Goal: Task Accomplishment & Management: Use online tool/utility

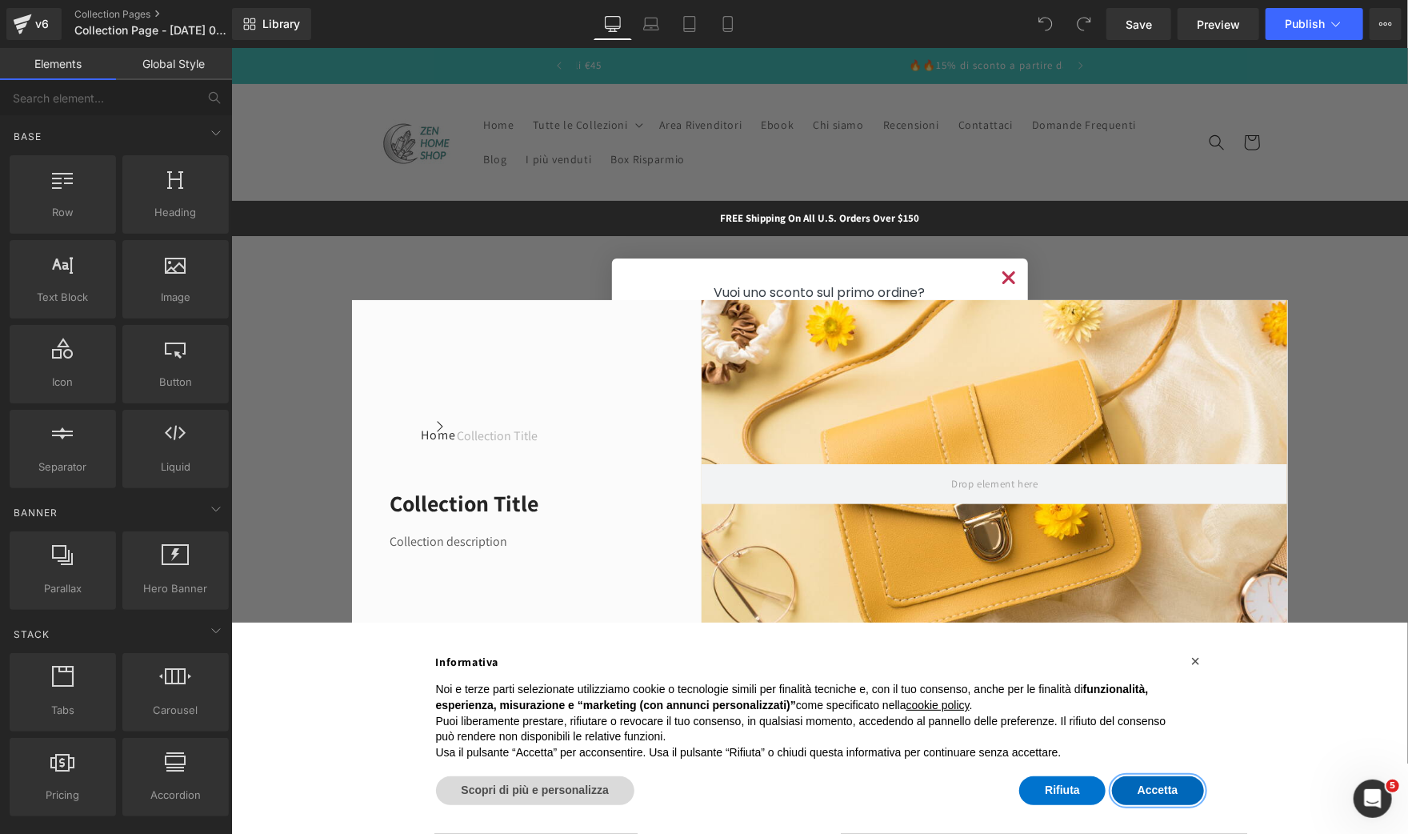
scroll to position [0, 985]
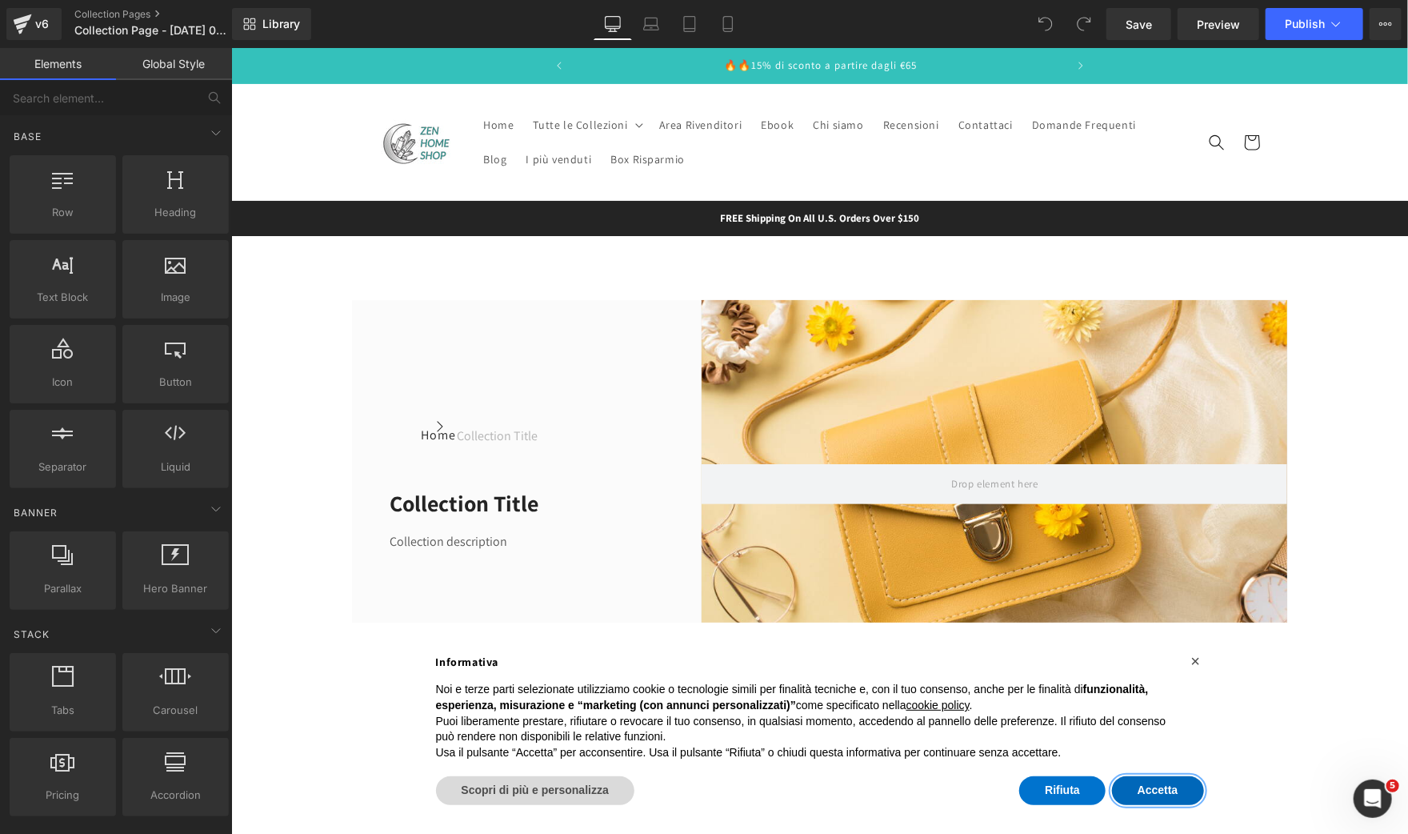
click at [1119, 789] on button "Accetta" at bounding box center [1157, 789] width 92 height 29
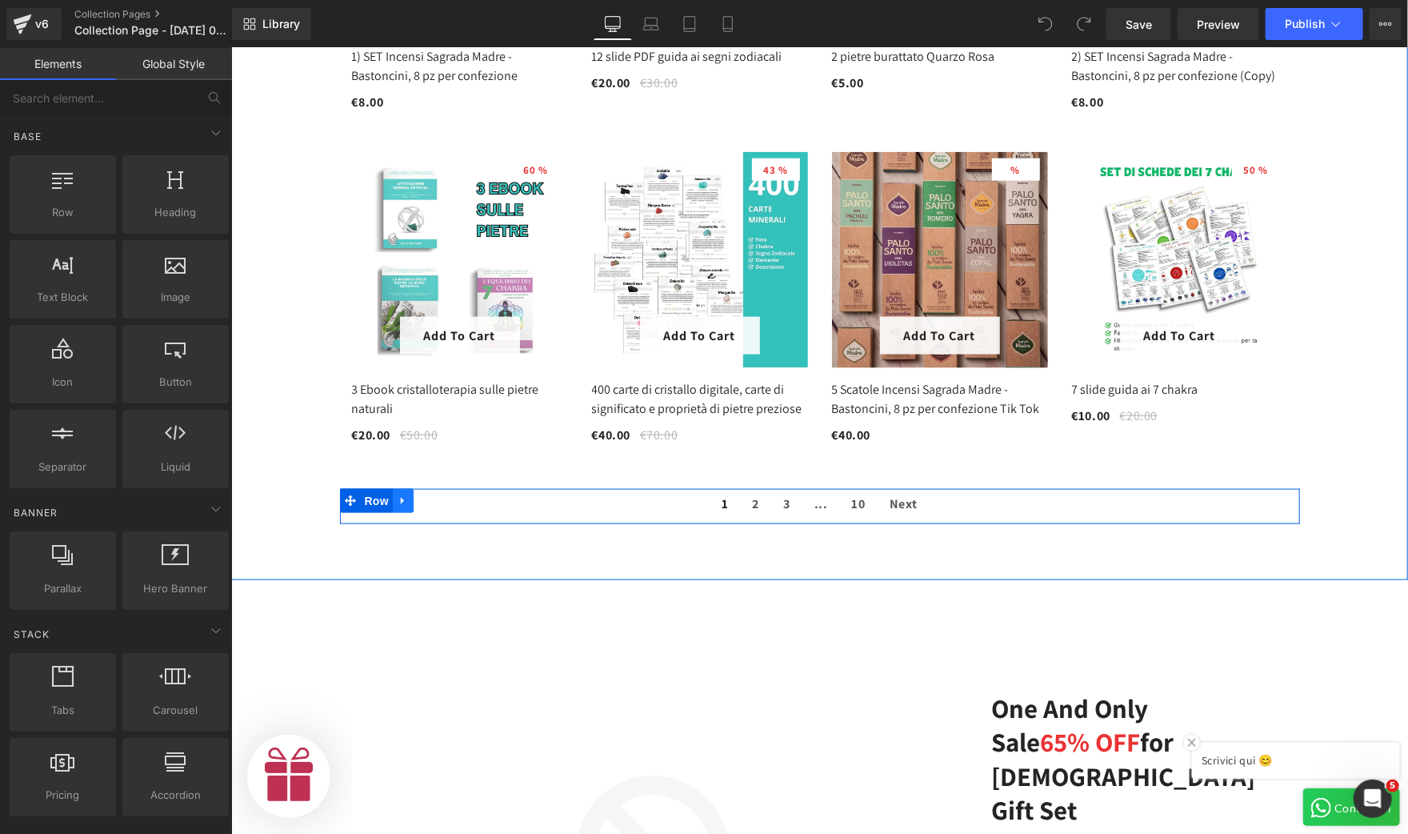
click at [397, 497] on icon at bounding box center [402, 500] width 11 height 12
click at [438, 494] on icon at bounding box center [443, 500] width 11 height 12
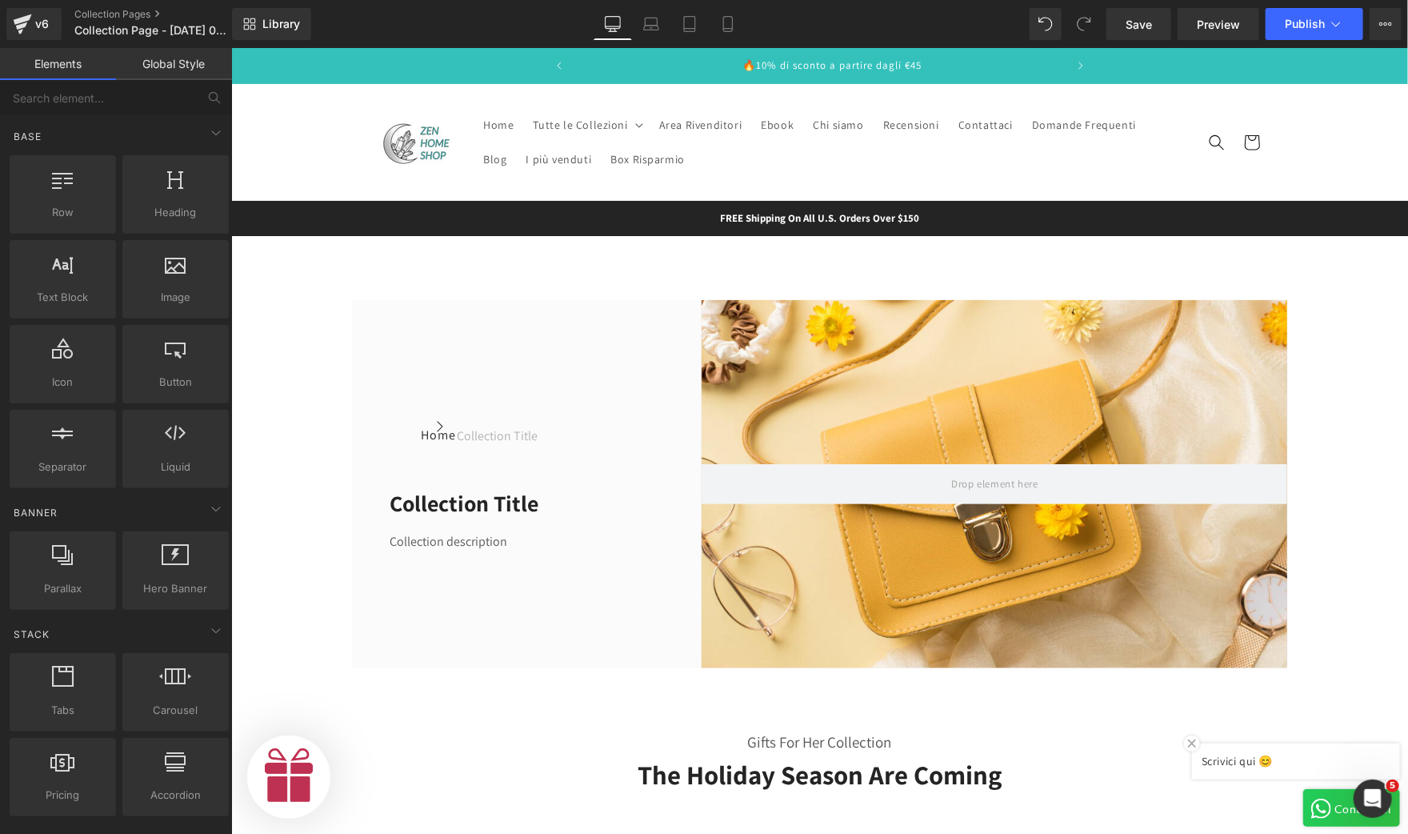
scroll to position [0, 492]
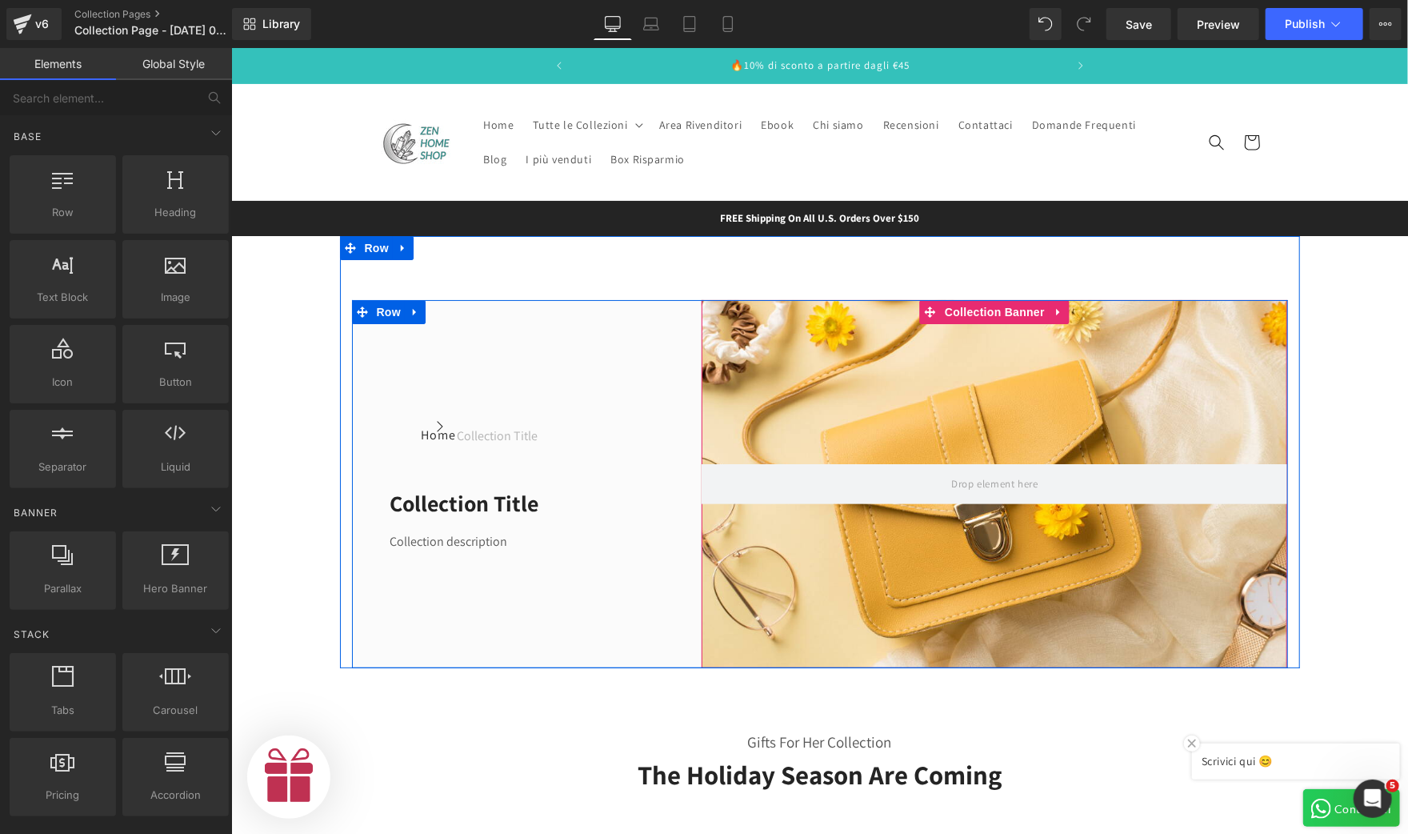
click at [829, 429] on div at bounding box center [994, 483] width 586 height 368
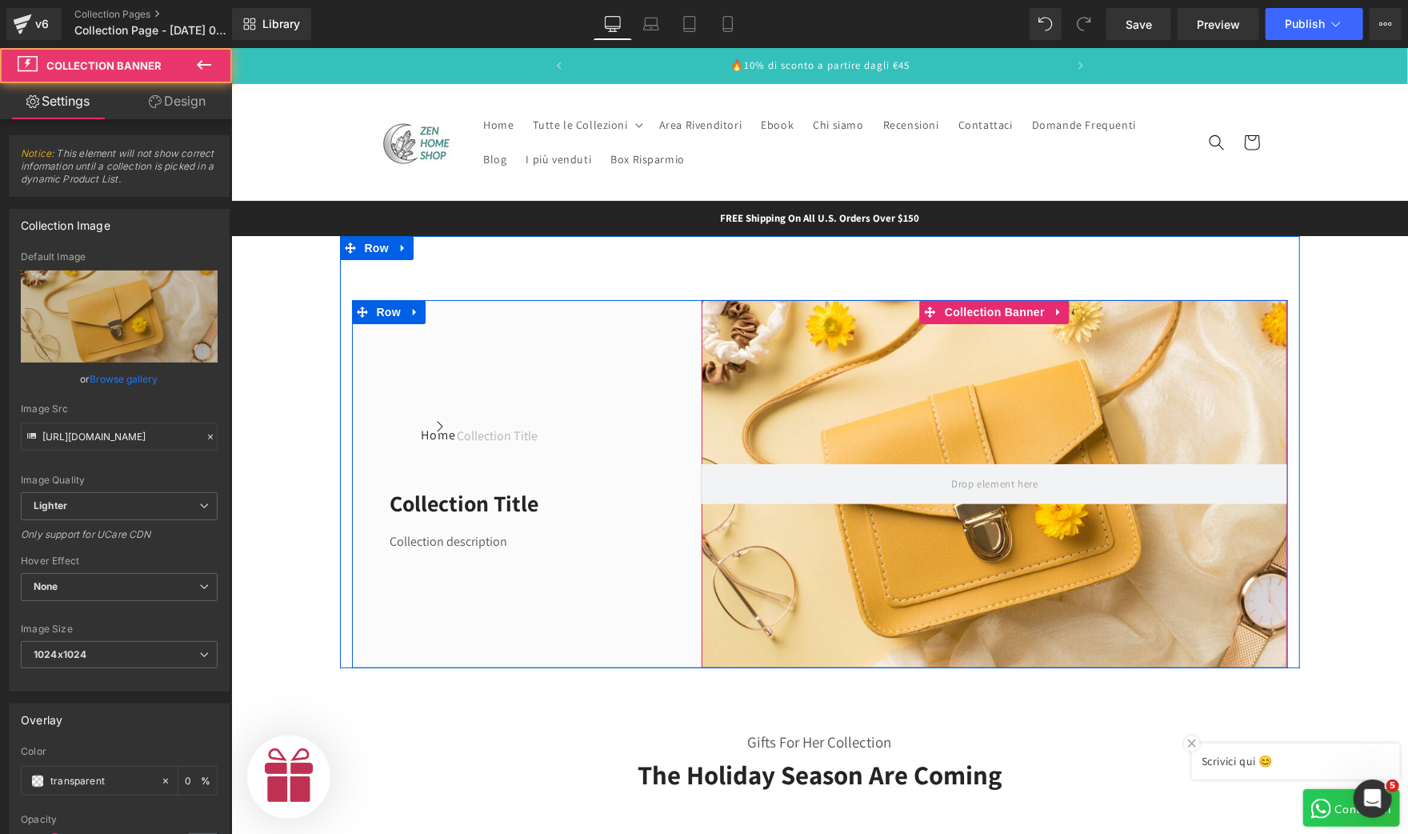
click at [942, 398] on div at bounding box center [994, 483] width 586 height 368
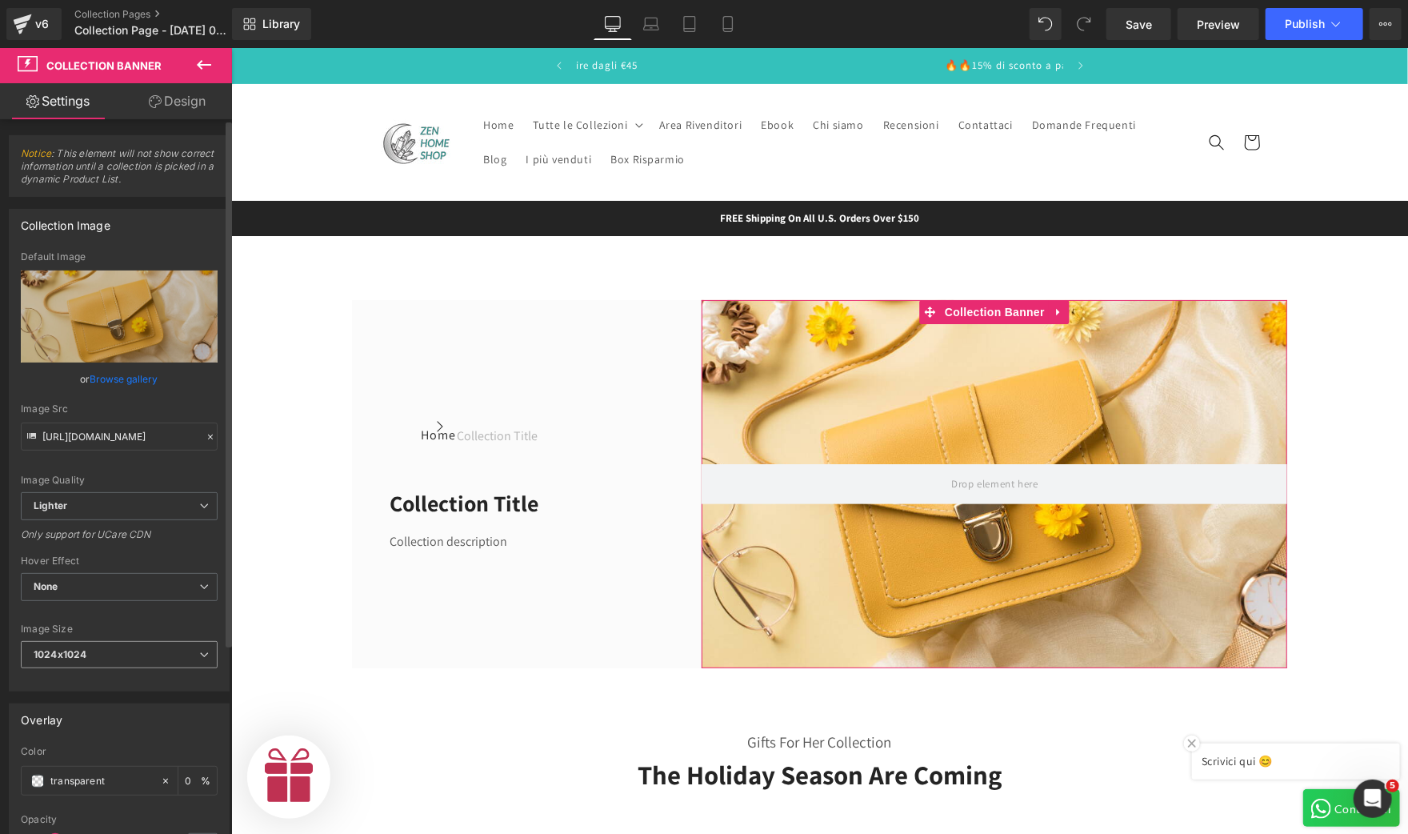
scroll to position [0, 985]
click at [90, 659] on span "1024x1024" at bounding box center [119, 655] width 197 height 28
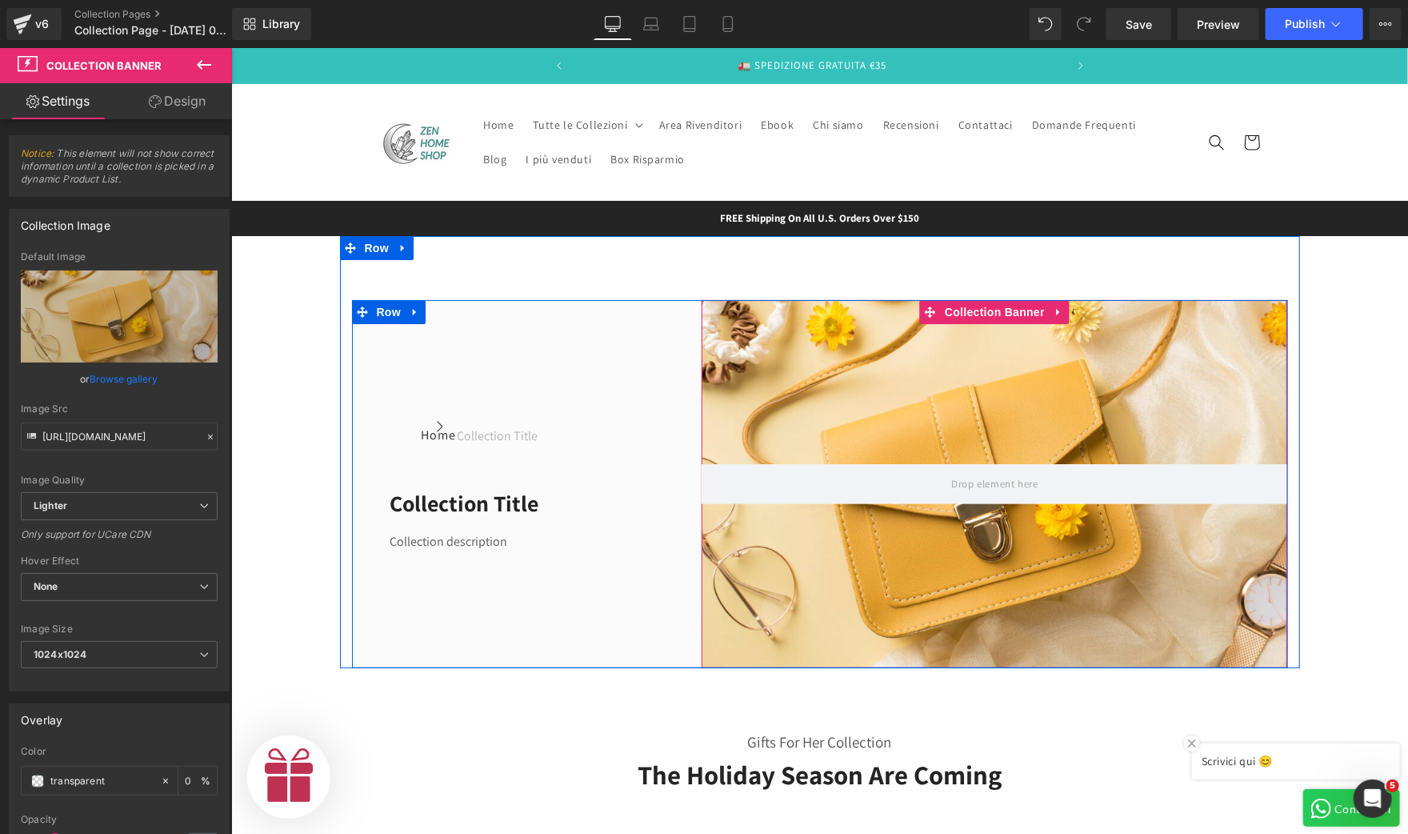
scroll to position [0, 0]
click at [873, 367] on div at bounding box center [994, 483] width 586 height 368
click at [810, 338] on div at bounding box center [994, 483] width 586 height 368
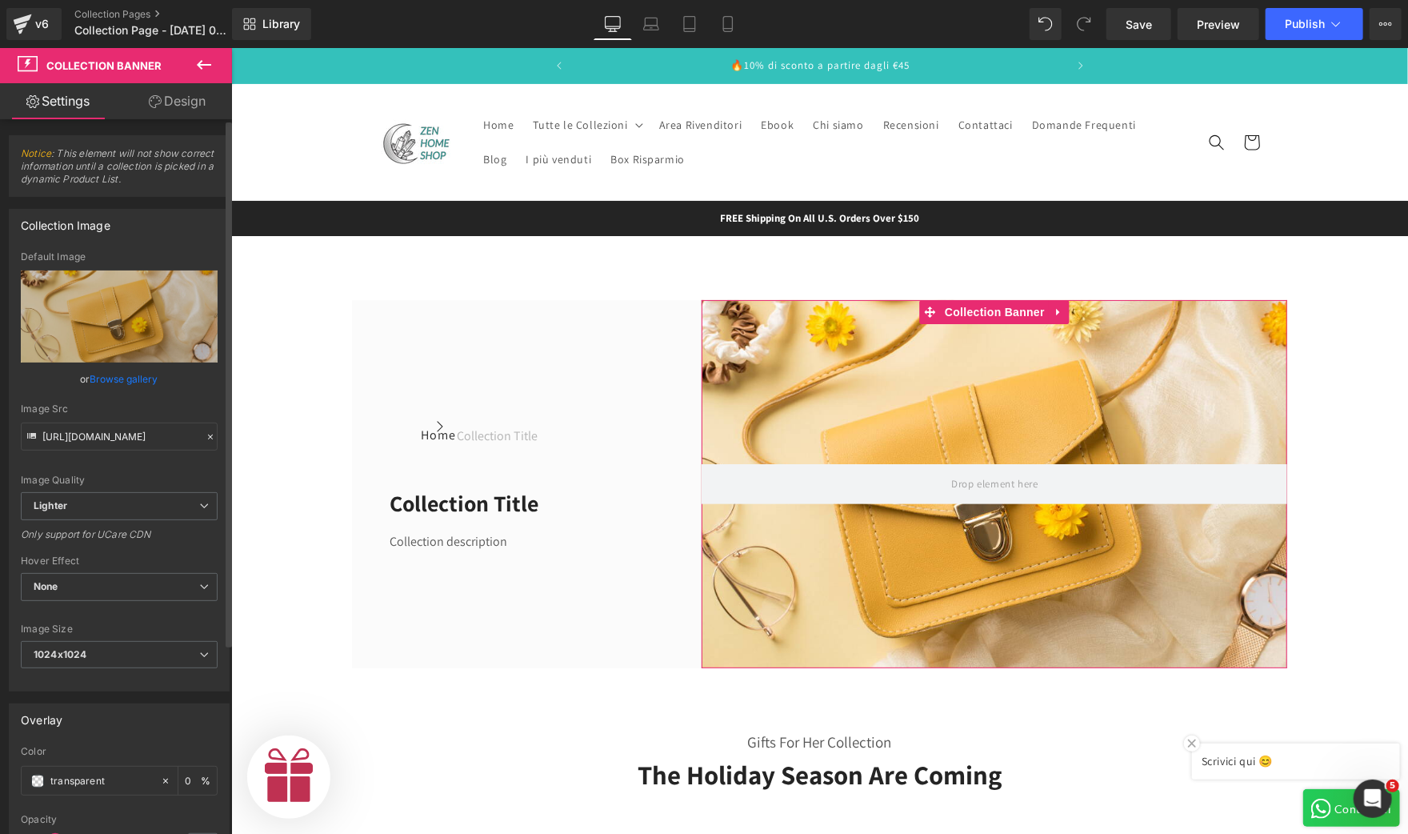
click at [138, 374] on link "Browse gallery" at bounding box center [124, 379] width 68 height 28
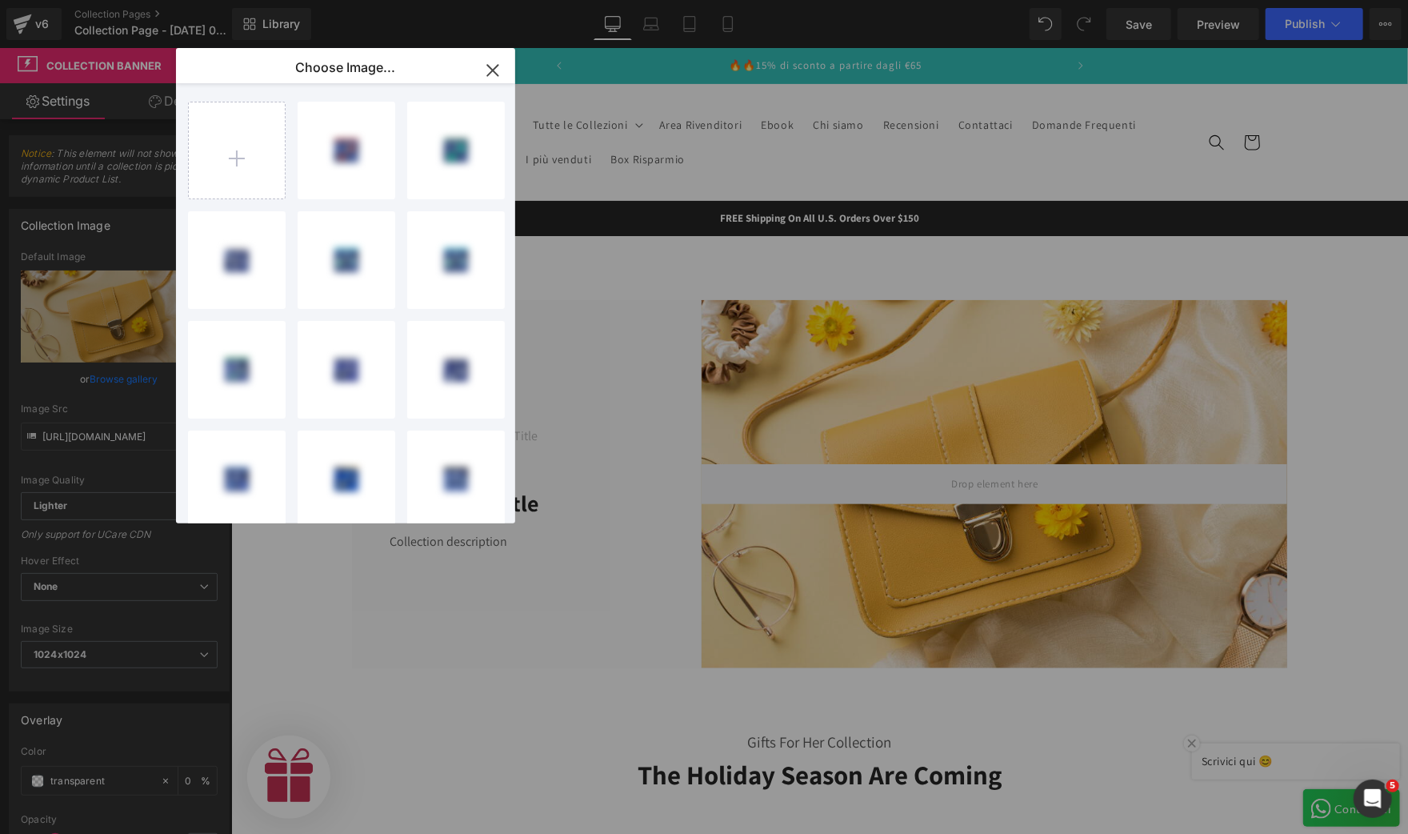
click at [500, 70] on icon "button" at bounding box center [493, 71] width 26 height 26
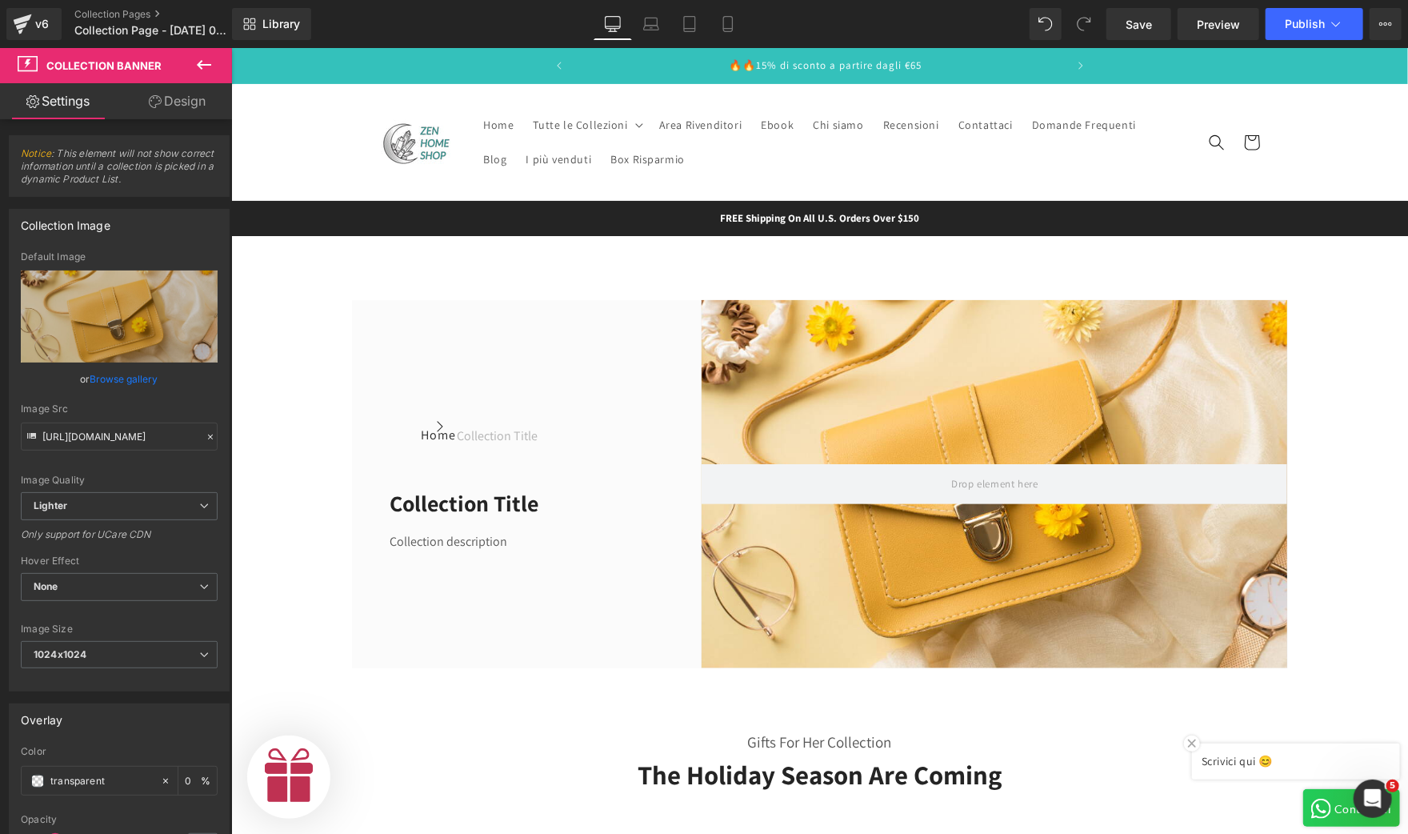
scroll to position [0, 985]
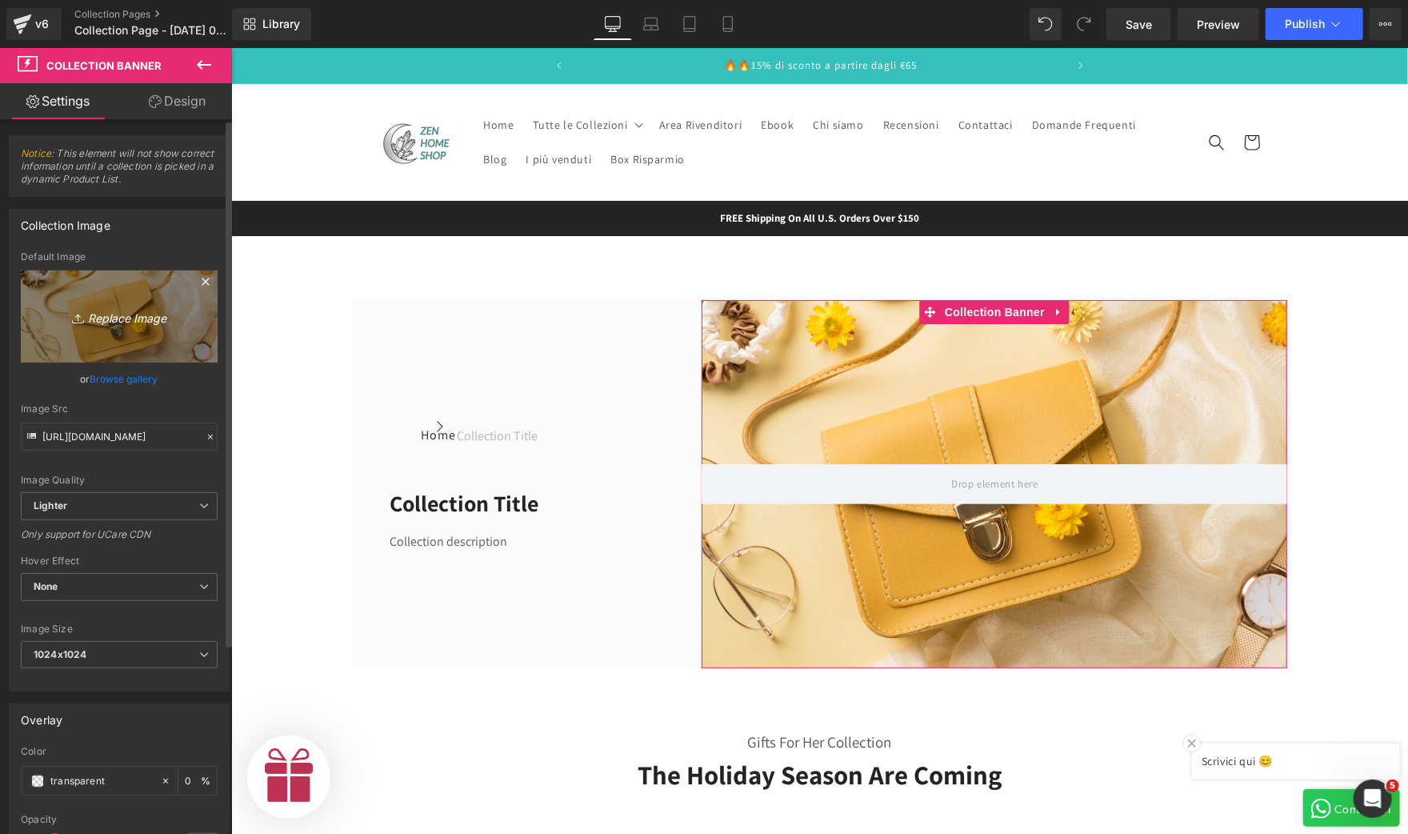
click at [130, 319] on icon "Replace Image" at bounding box center [119, 316] width 128 height 20
type input "C:\fakepath\Progetto senza titolo (33).jpg"
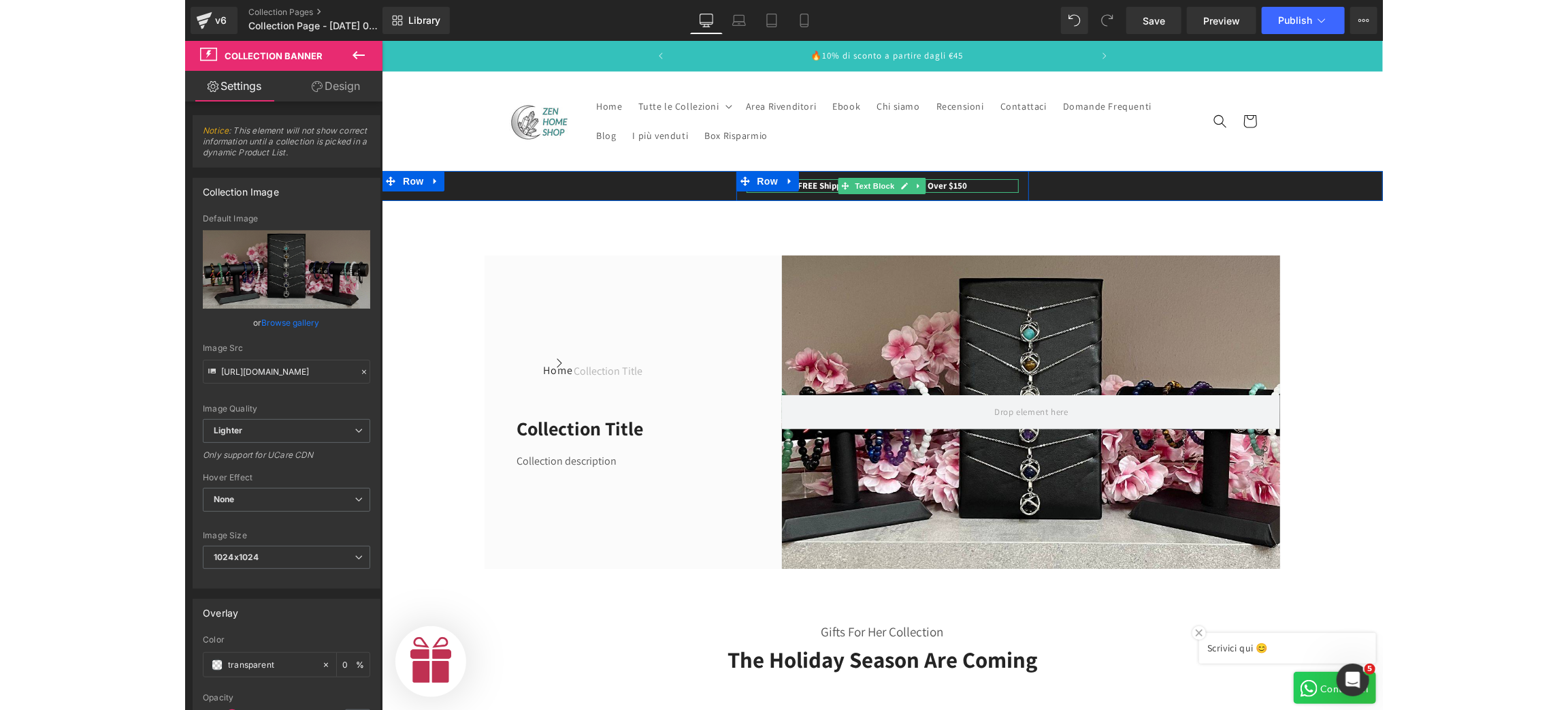
scroll to position [0, 419]
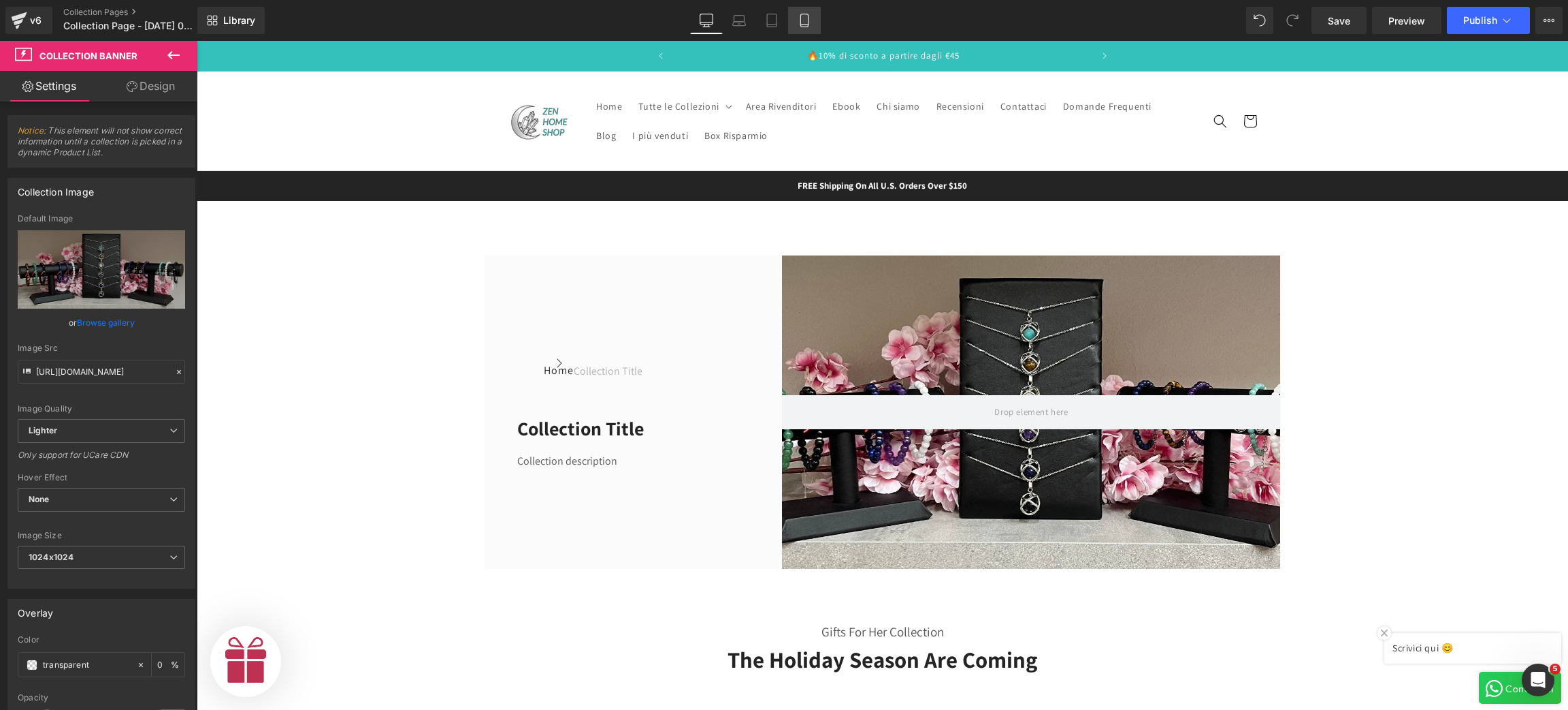
click at [800, 28] on link "Mobile" at bounding box center [804, 20] width 32 height 27
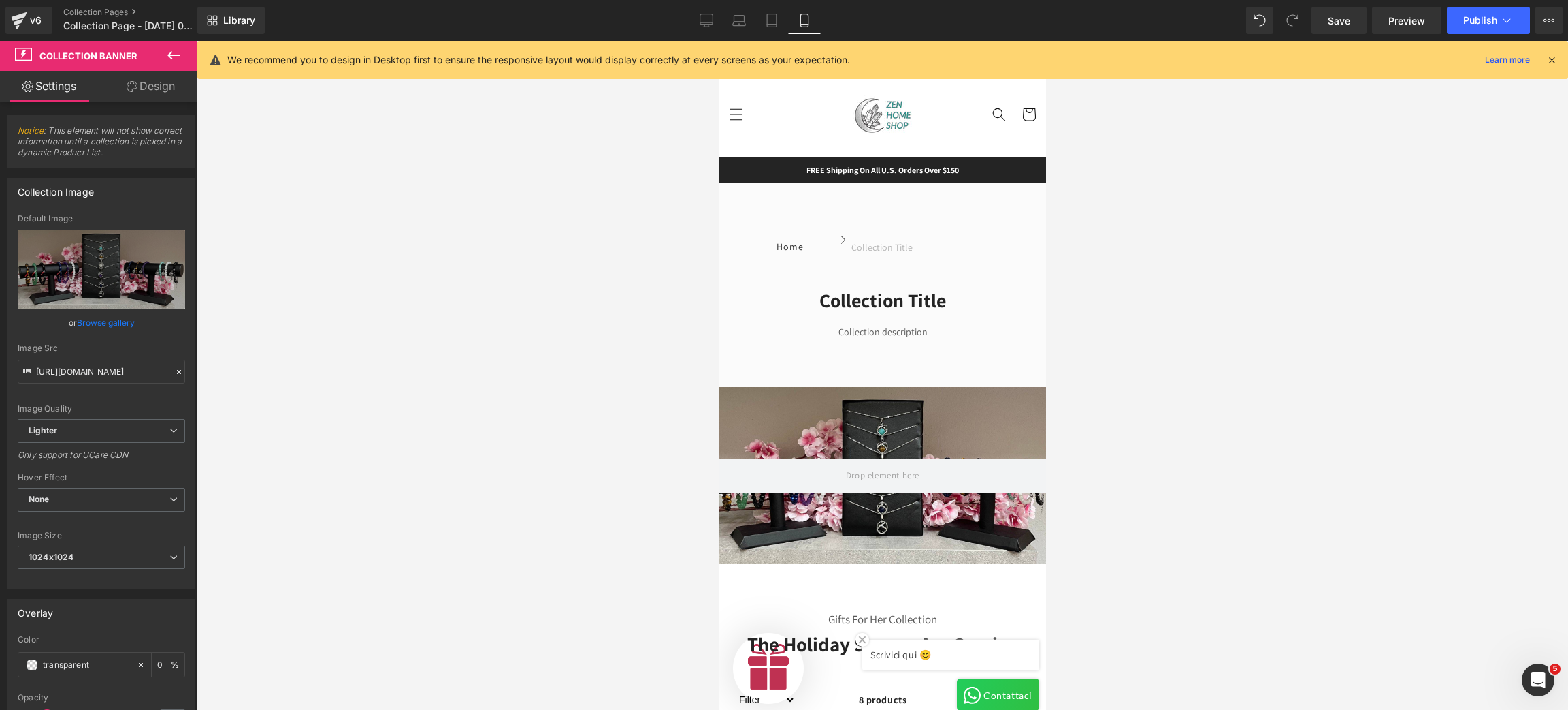
scroll to position [0, 254]
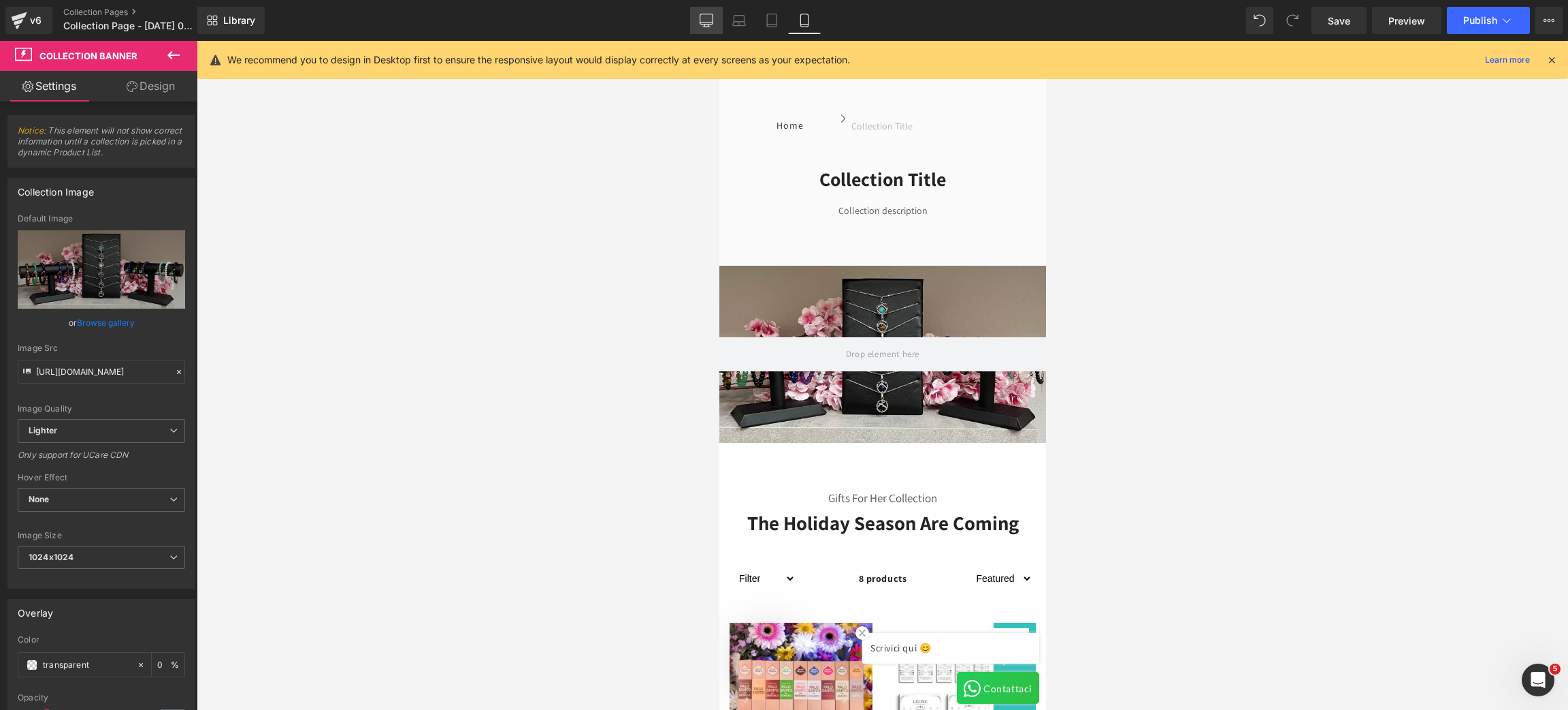
click at [713, 29] on link "Desktop" at bounding box center [706, 20] width 32 height 27
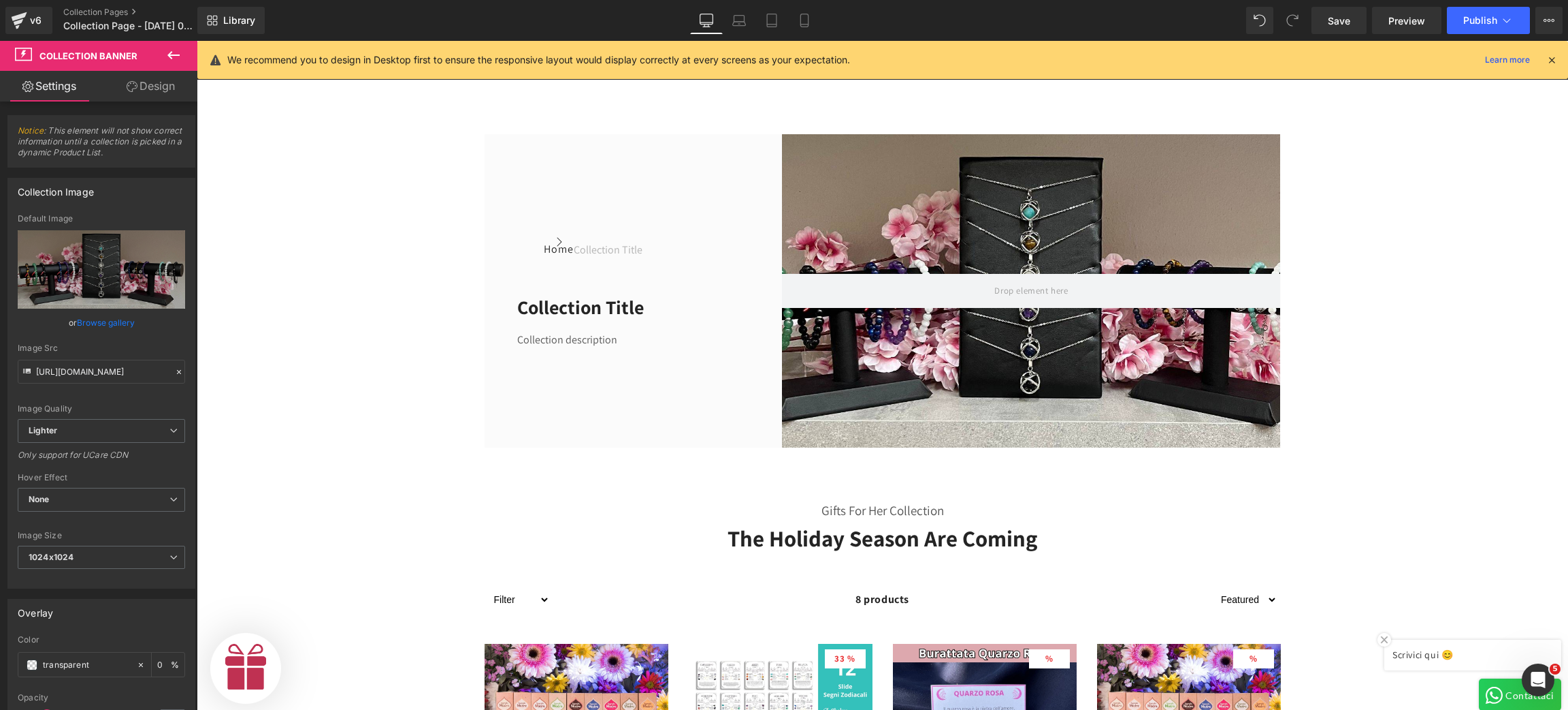
scroll to position [0, 419]
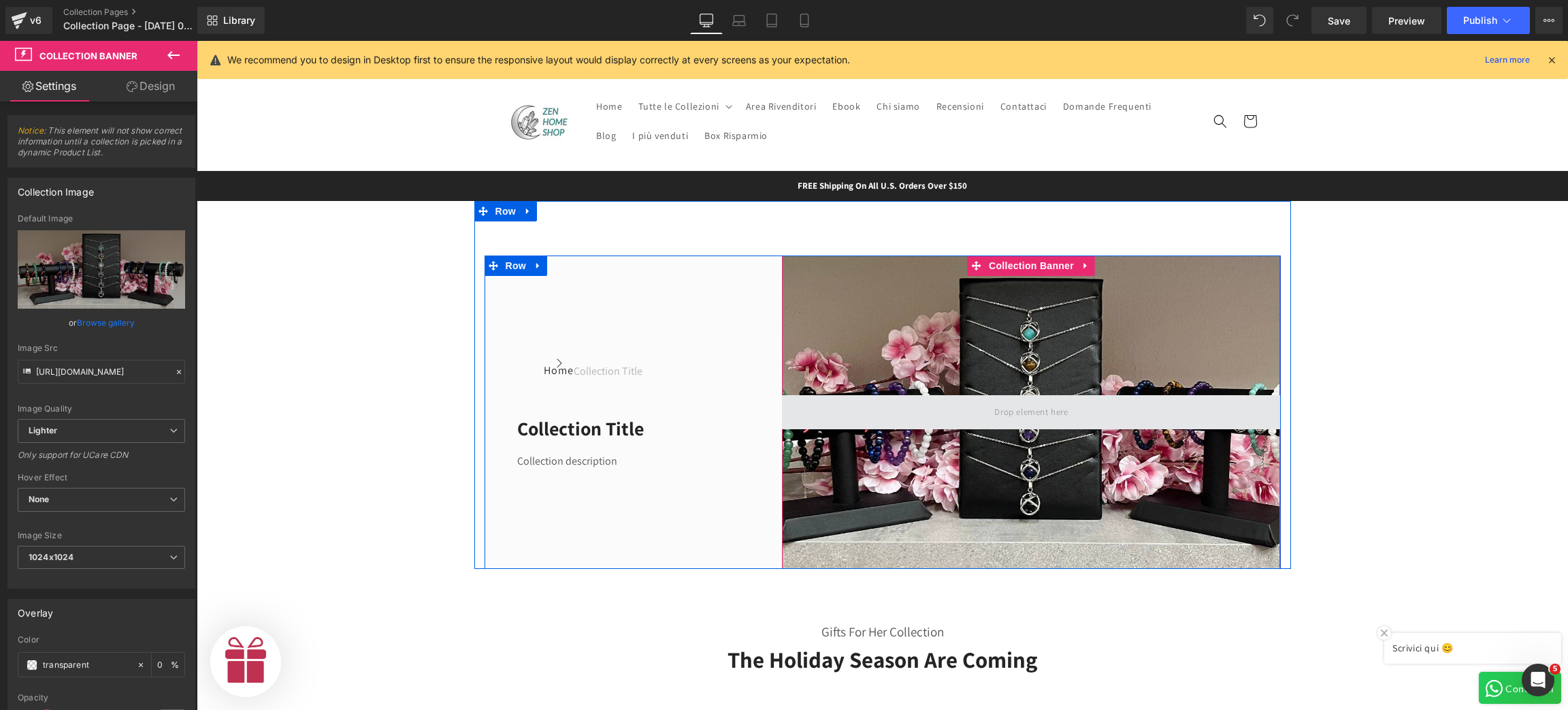
click at [871, 410] on span at bounding box center [1031, 412] width 499 height 34
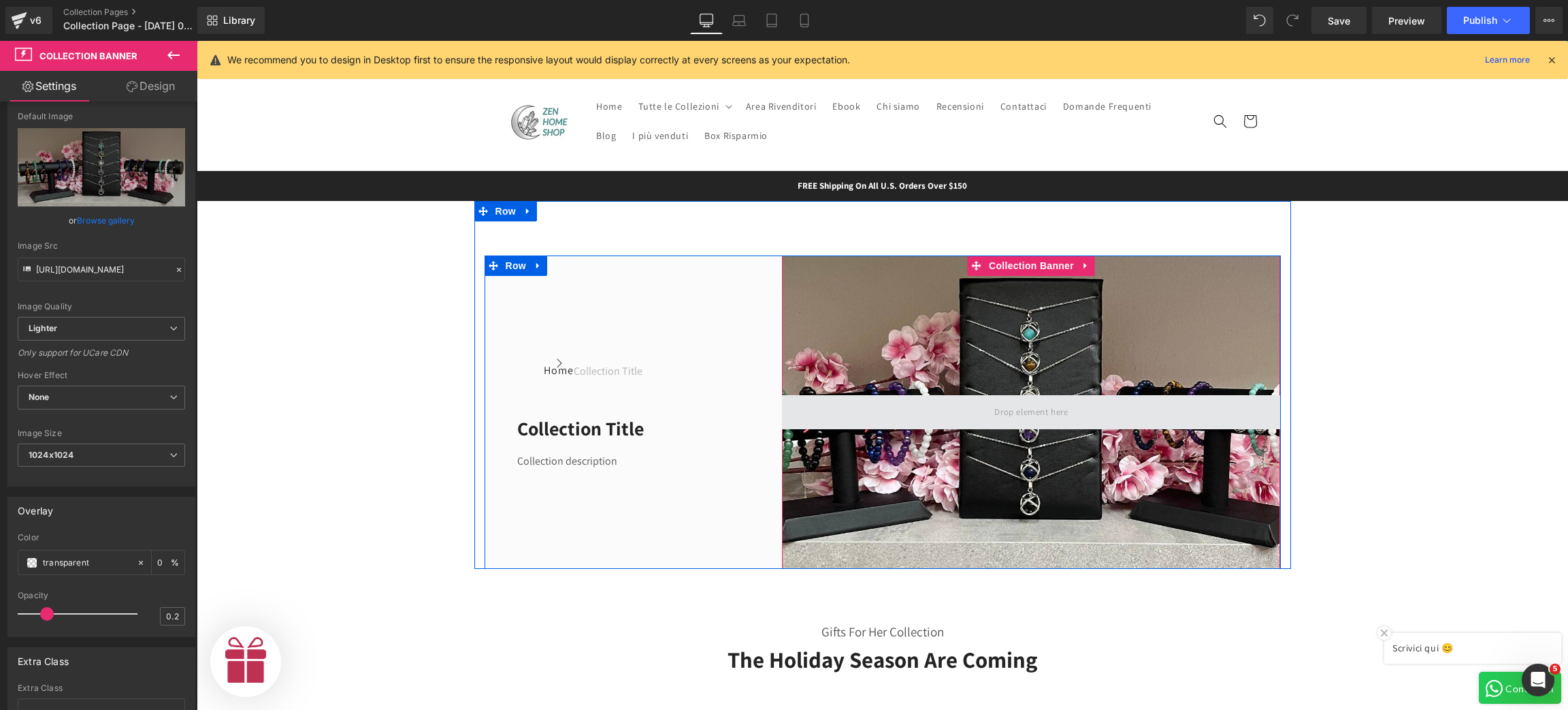
scroll to position [0, 838]
click at [814, 415] on span at bounding box center [1031, 412] width 499 height 34
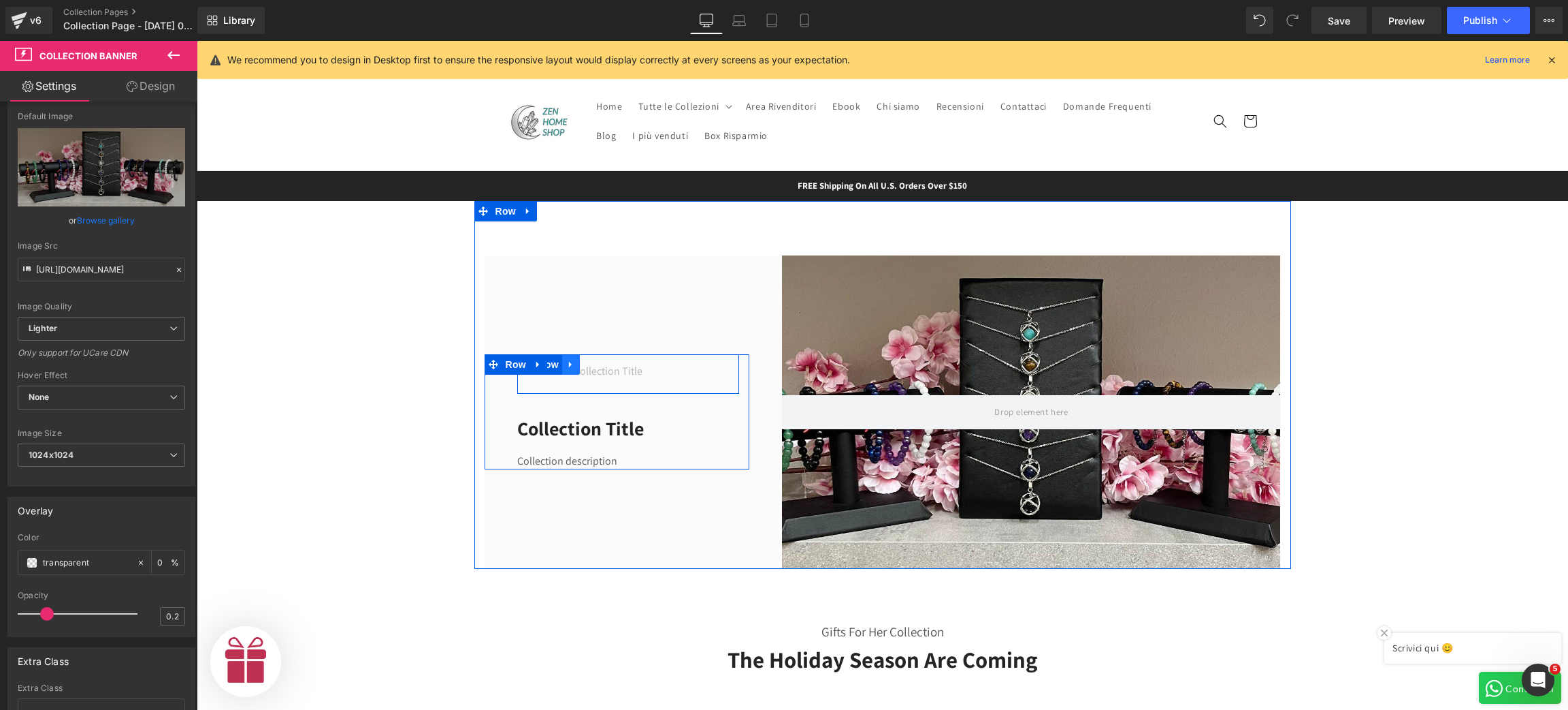
scroll to position [0, 419]
click at [567, 366] on icon at bounding box center [571, 364] width 9 height 10
click at [602, 362] on icon at bounding box center [606, 364] width 9 height 9
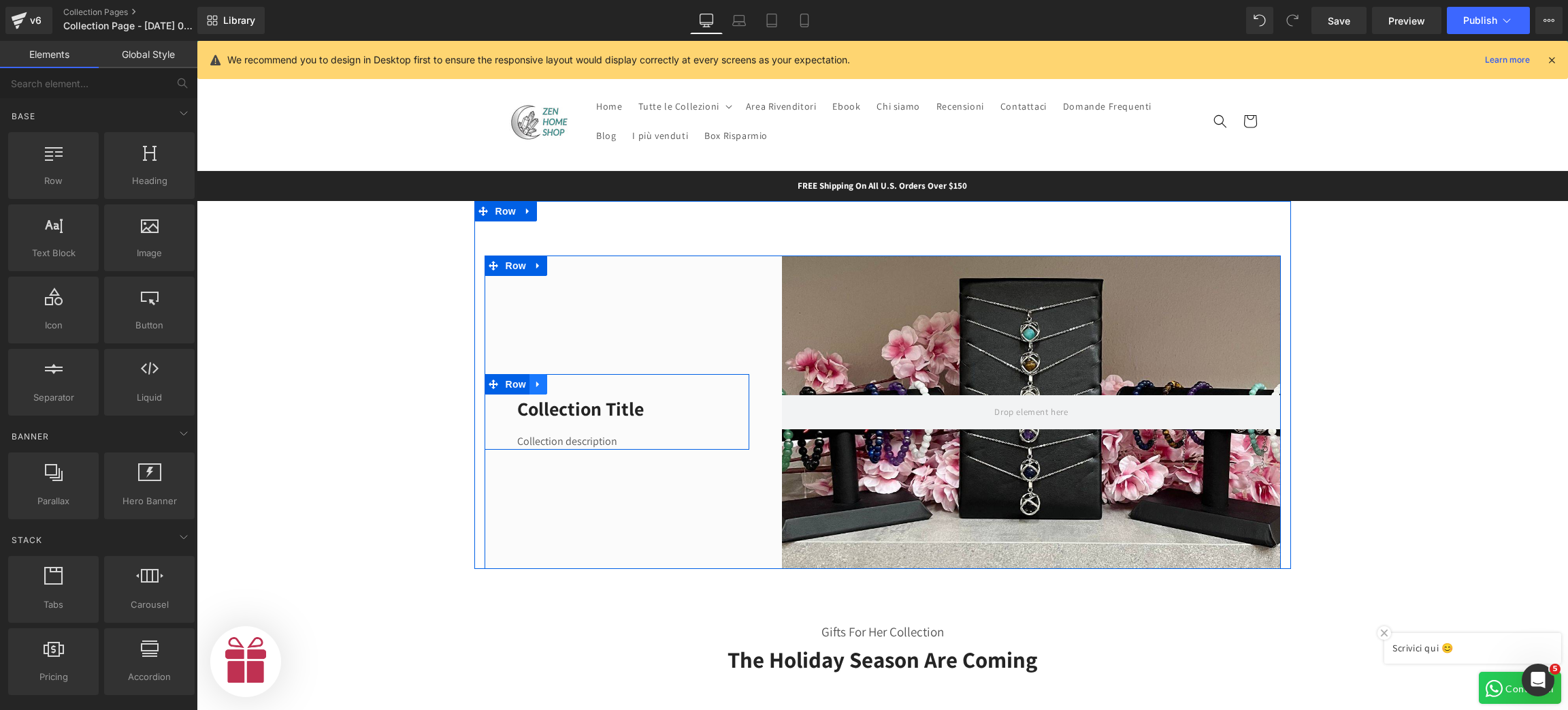
click at [533, 390] on link at bounding box center [538, 384] width 18 height 20
click at [569, 386] on icon at bounding box center [573, 384] width 9 height 9
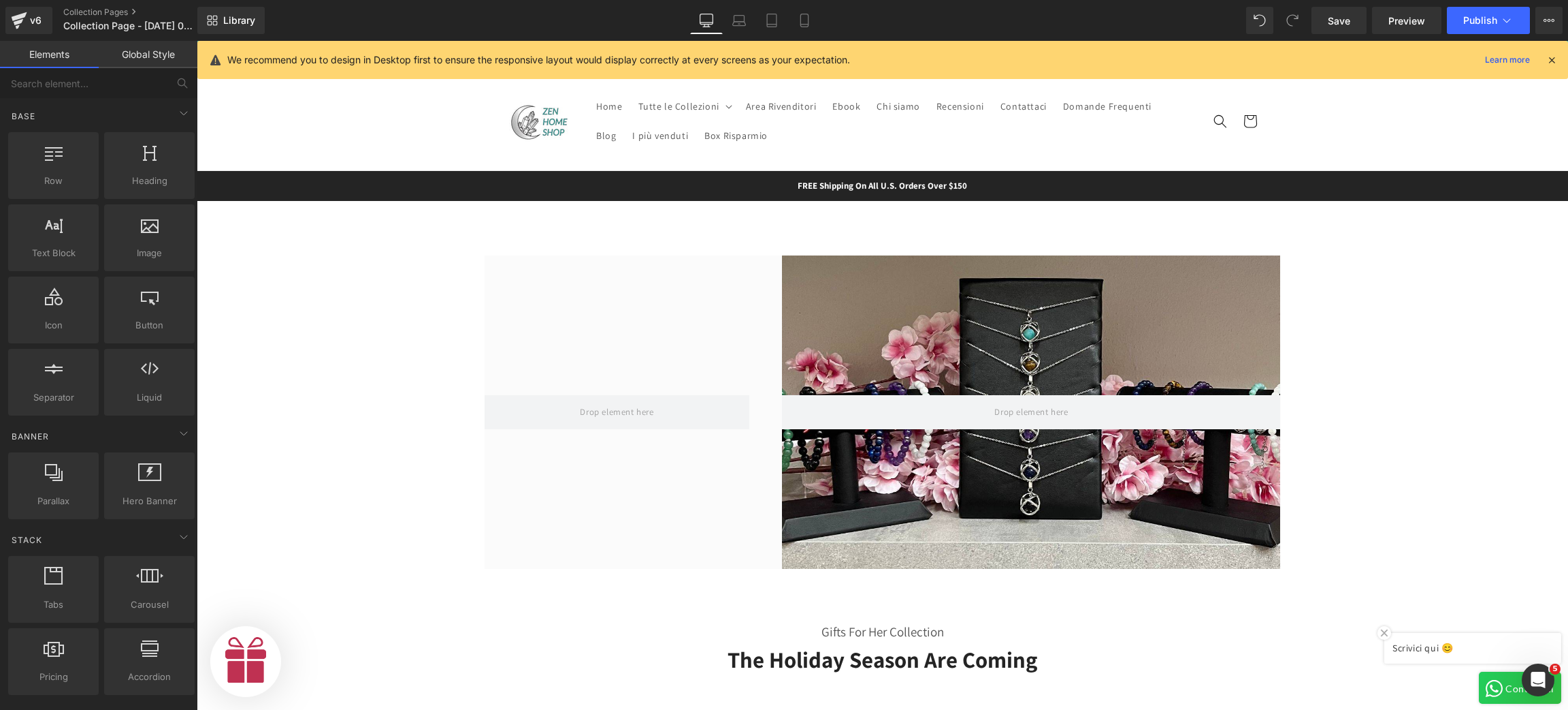
scroll to position [0, 0]
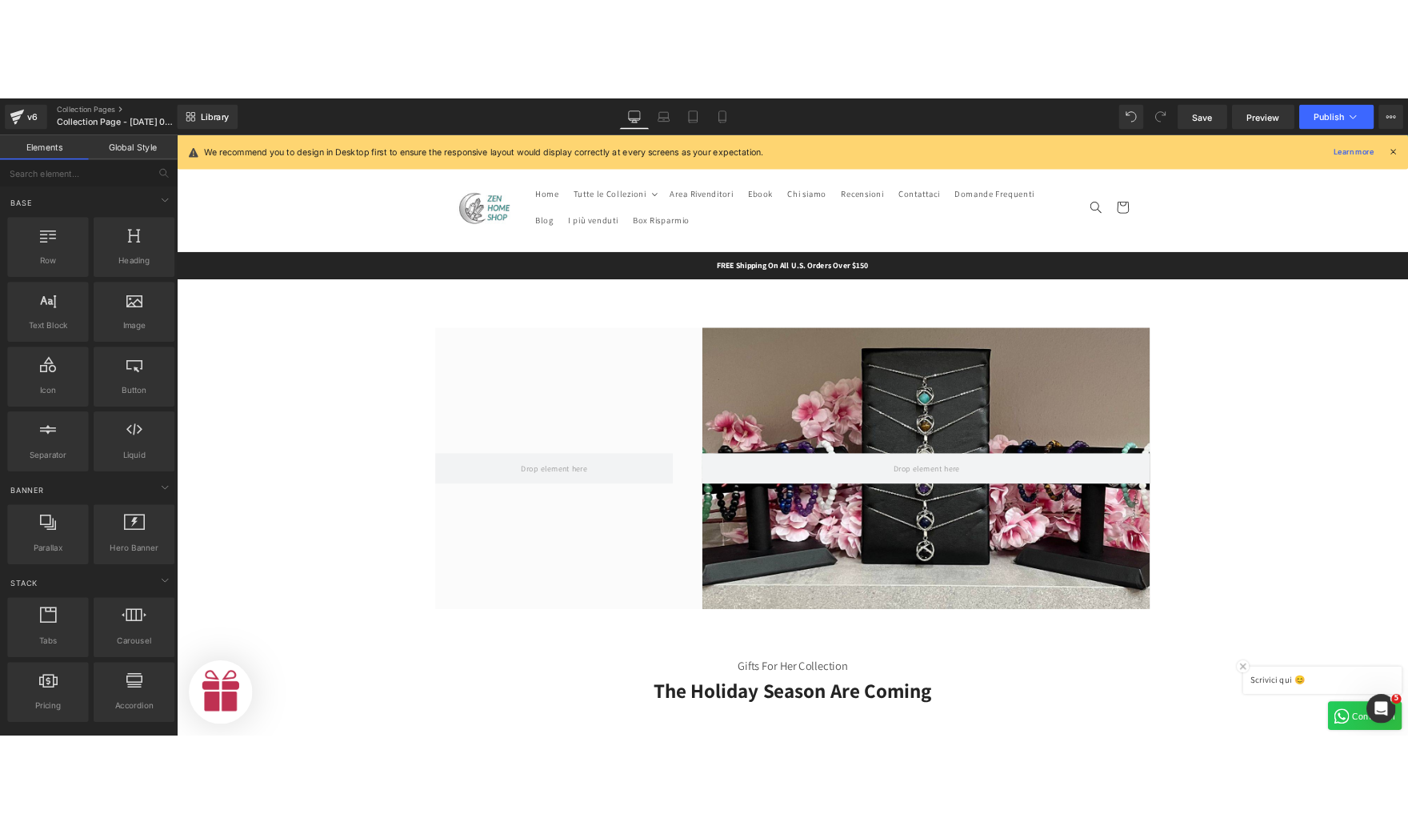
scroll to position [0, 492]
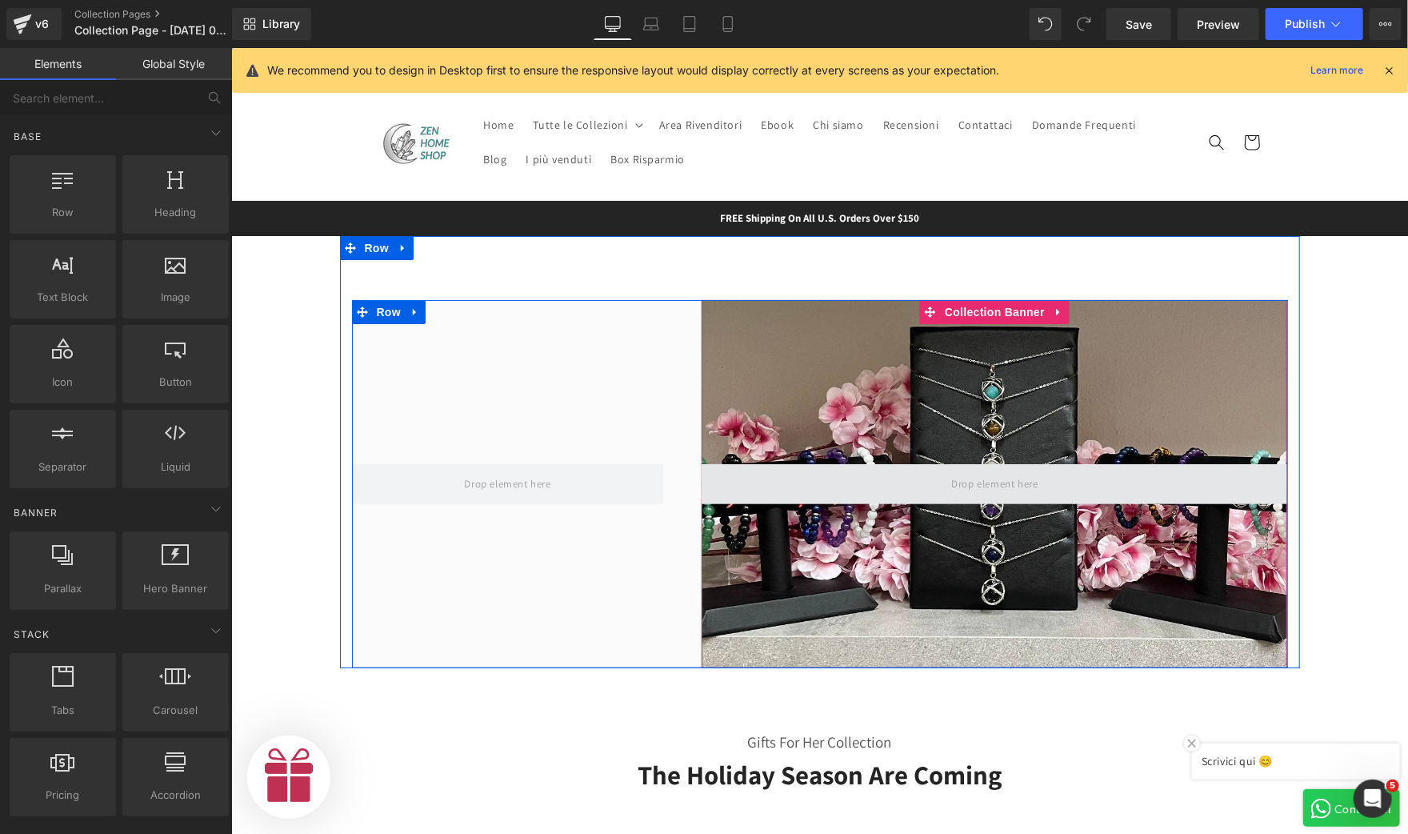
click at [993, 489] on span at bounding box center [994, 483] width 98 height 26
click at [977, 488] on span at bounding box center [994, 483] width 98 height 26
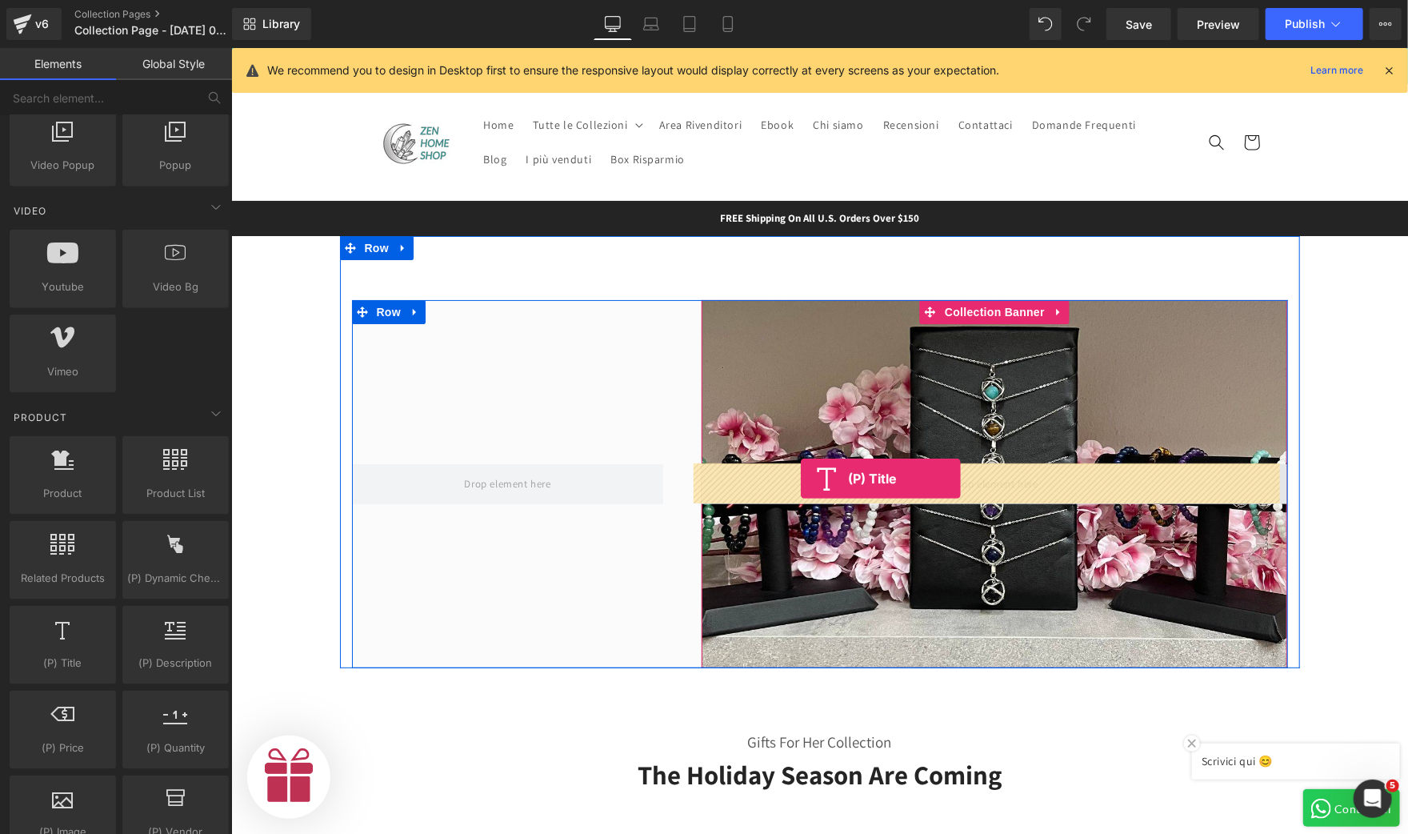
scroll to position [0, 0]
drag, startPoint x: 304, startPoint y: 695, endPoint x: 800, endPoint y: 478, distance: 541.6
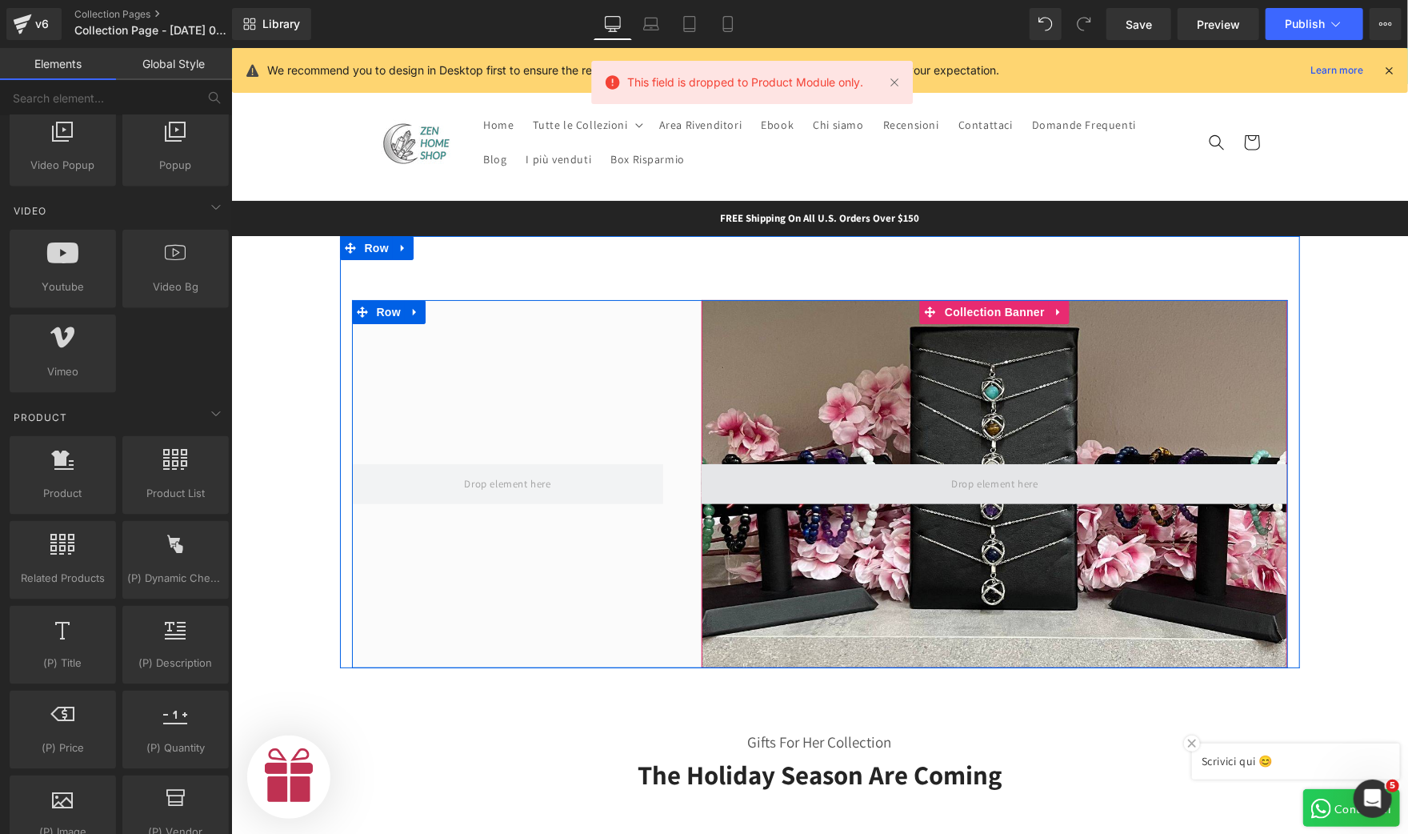
click at [950, 481] on span at bounding box center [994, 483] width 98 height 26
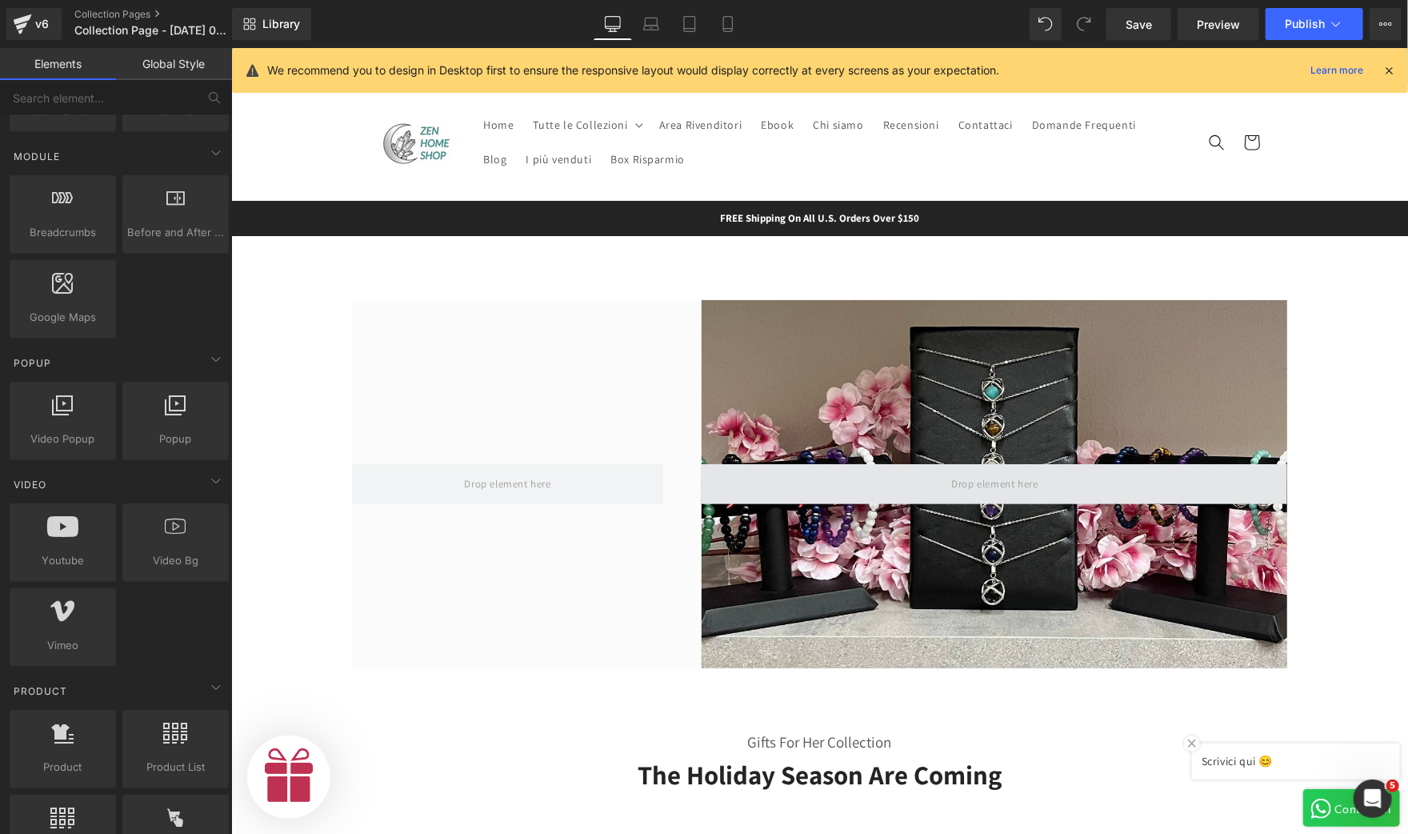
scroll to position [719, 0]
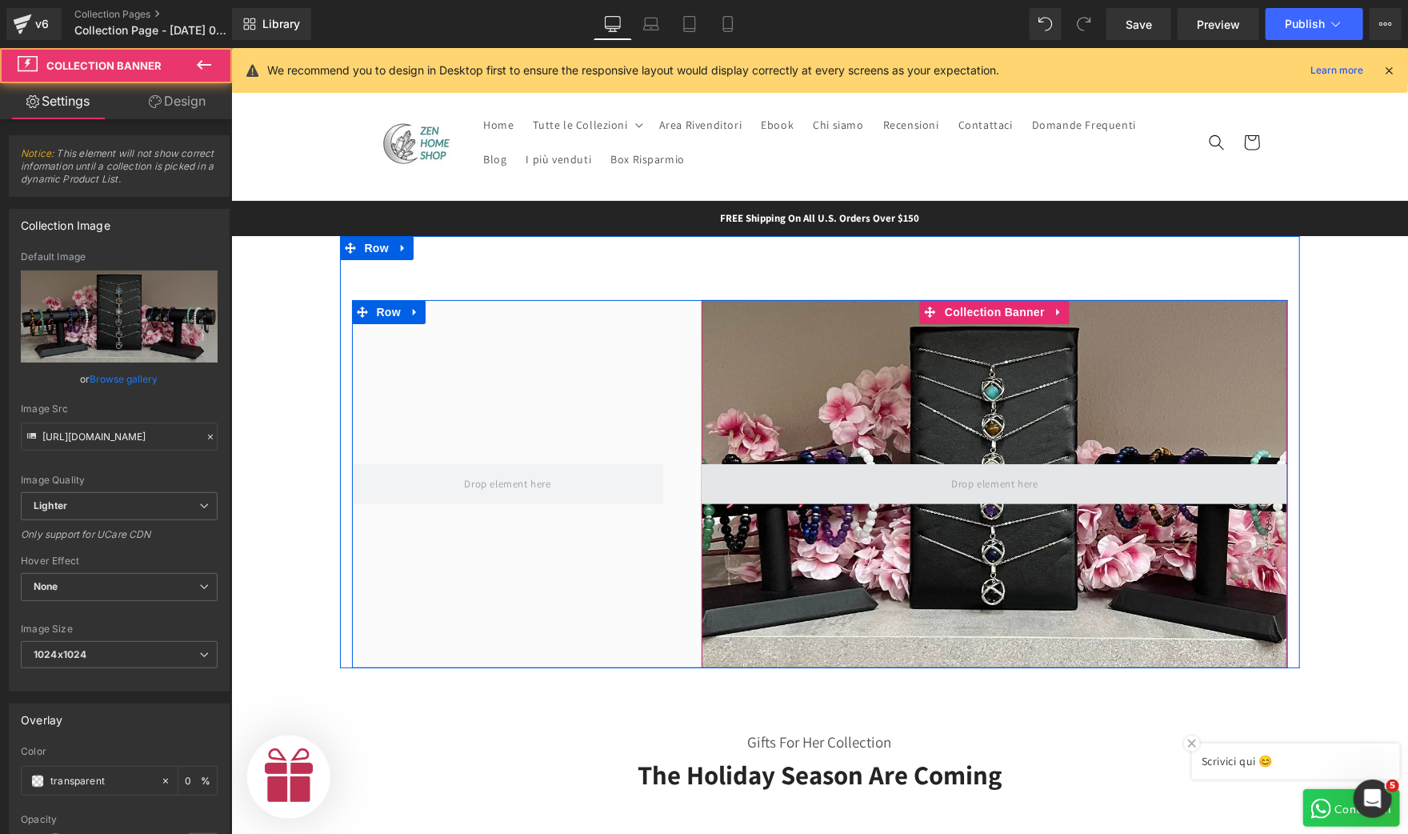
click at [914, 484] on span at bounding box center [994, 483] width 586 height 40
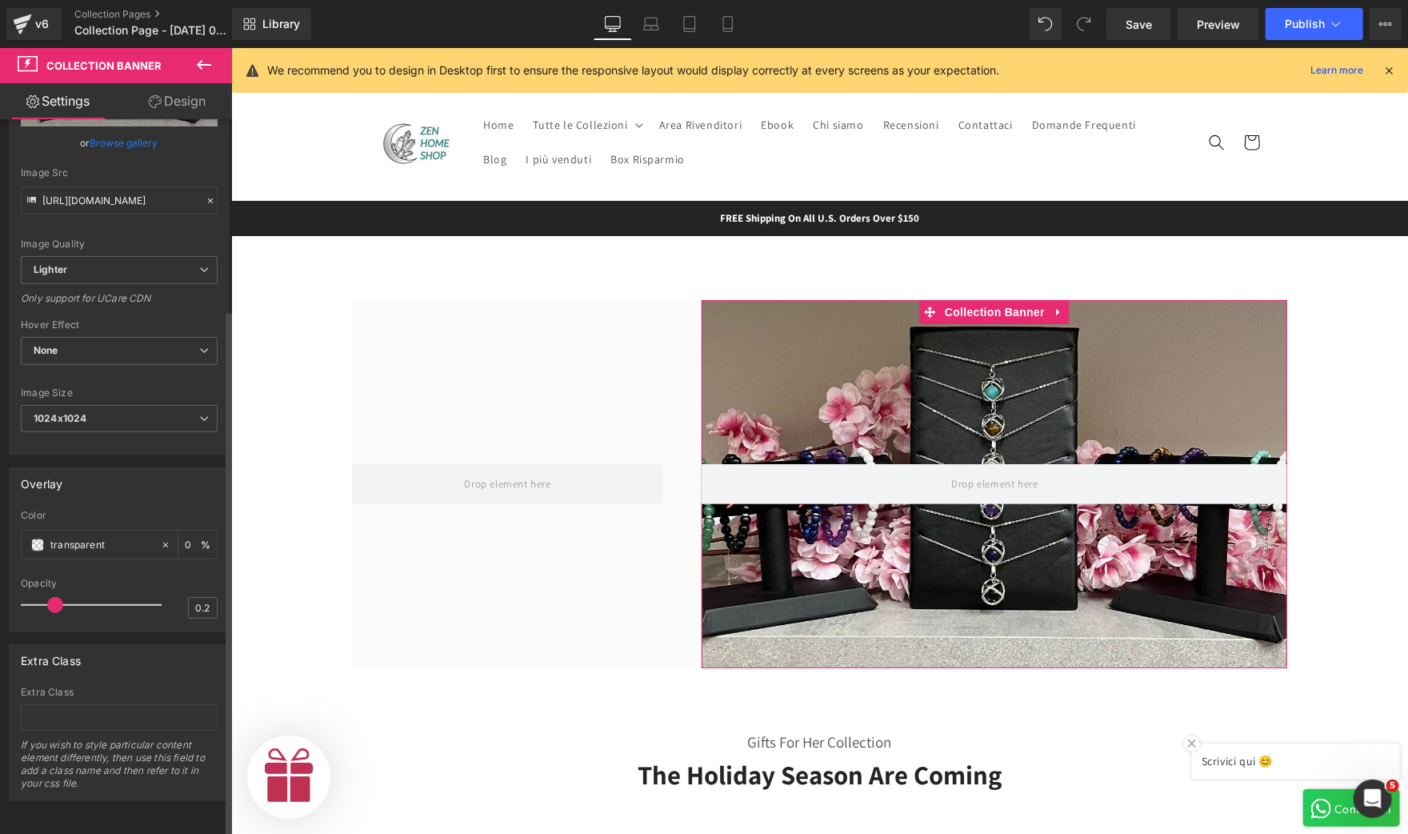
scroll to position [0, 985]
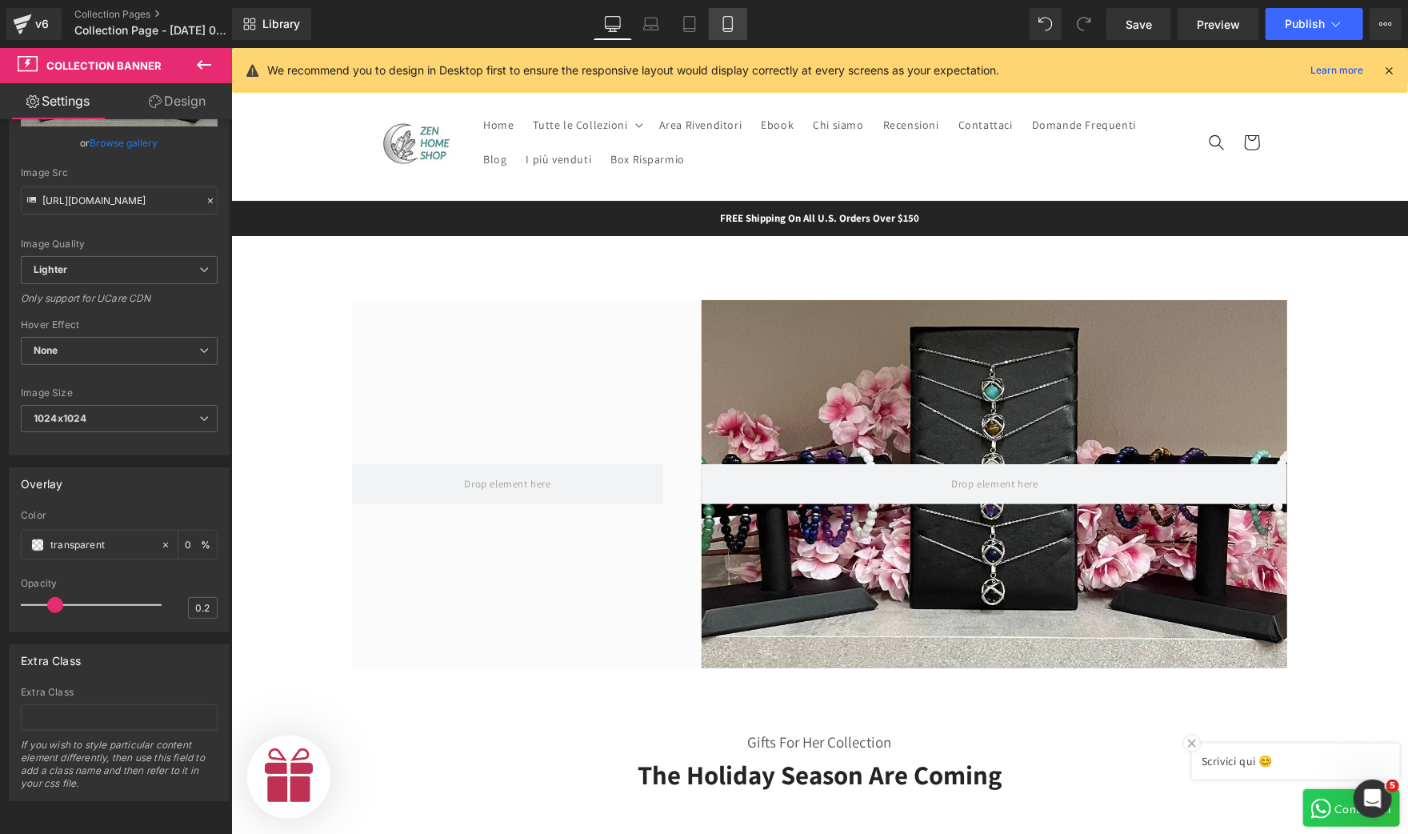
click at [726, 29] on icon at bounding box center [728, 24] width 16 height 16
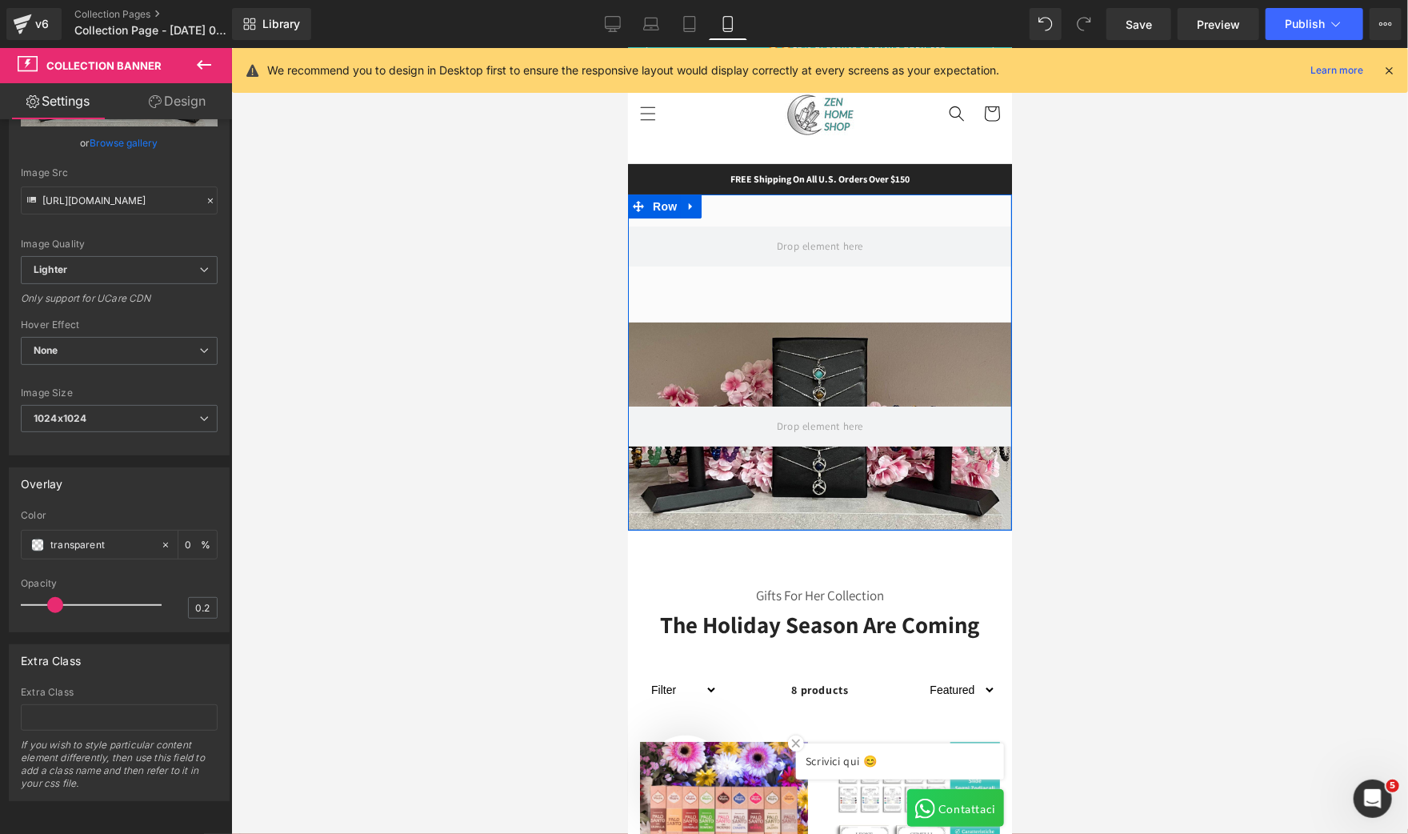
scroll to position [0, 0]
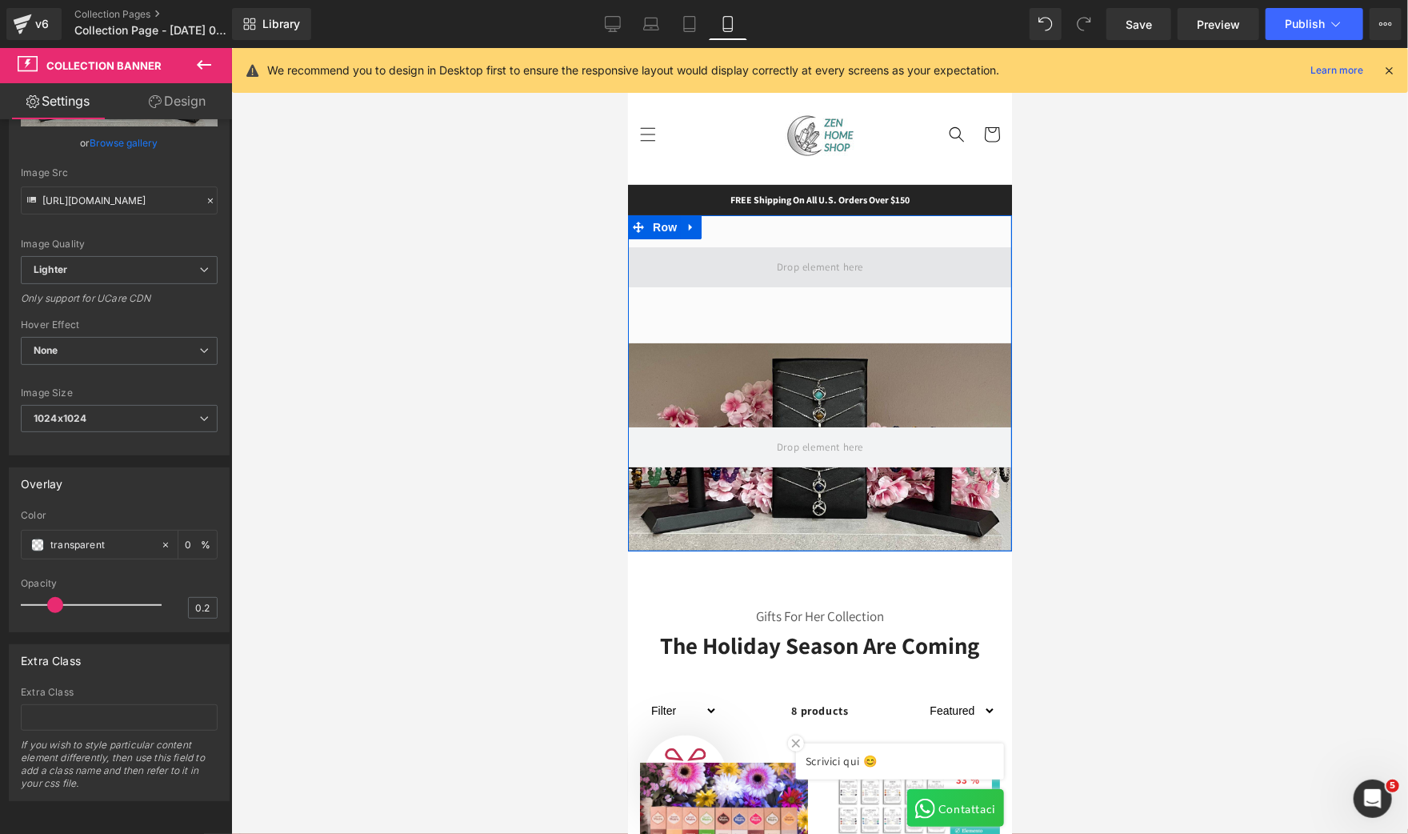
click at [773, 272] on span at bounding box center [819, 266] width 98 height 26
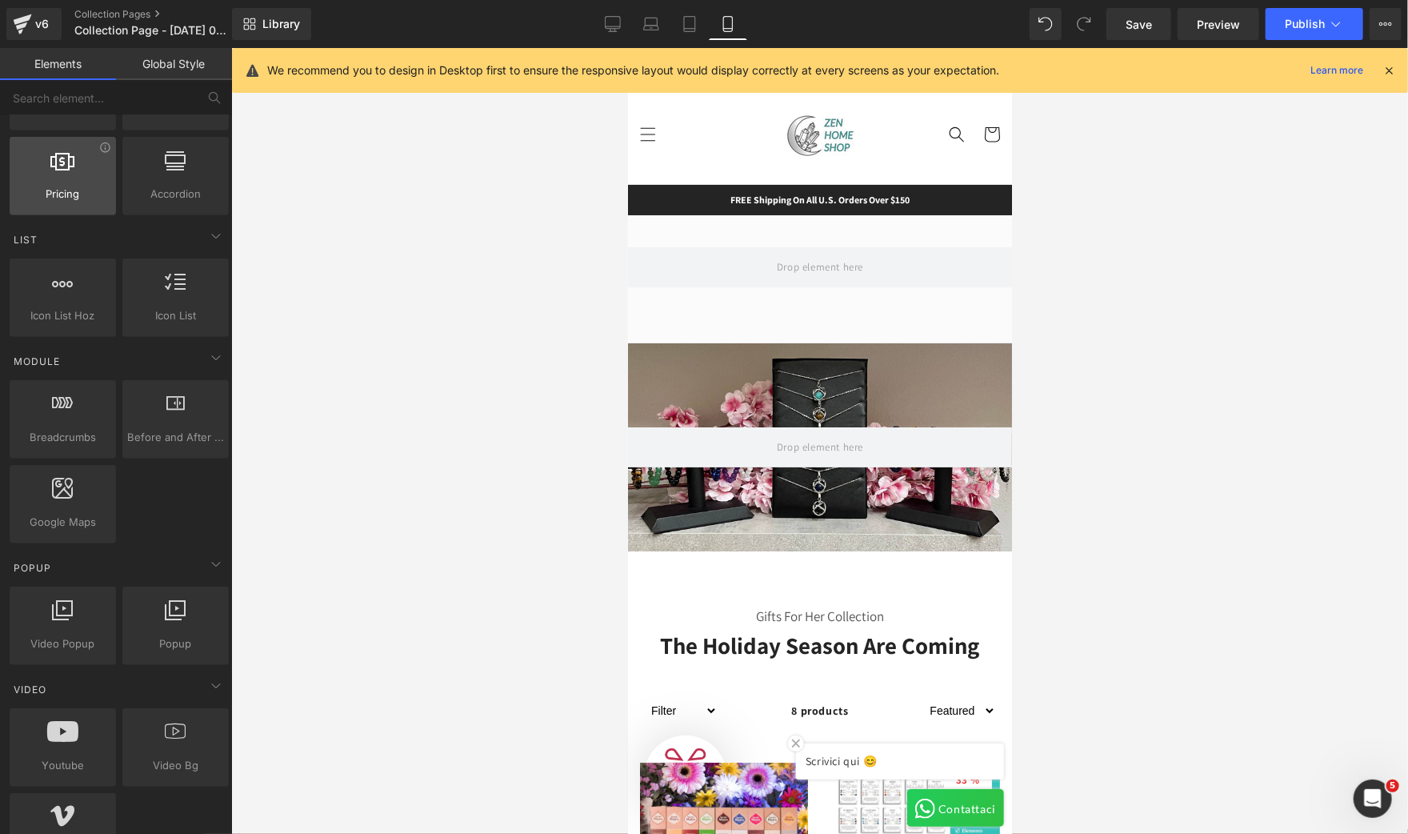
scroll to position [599, 0]
click at [62, 103] on input "text" at bounding box center [98, 97] width 197 height 35
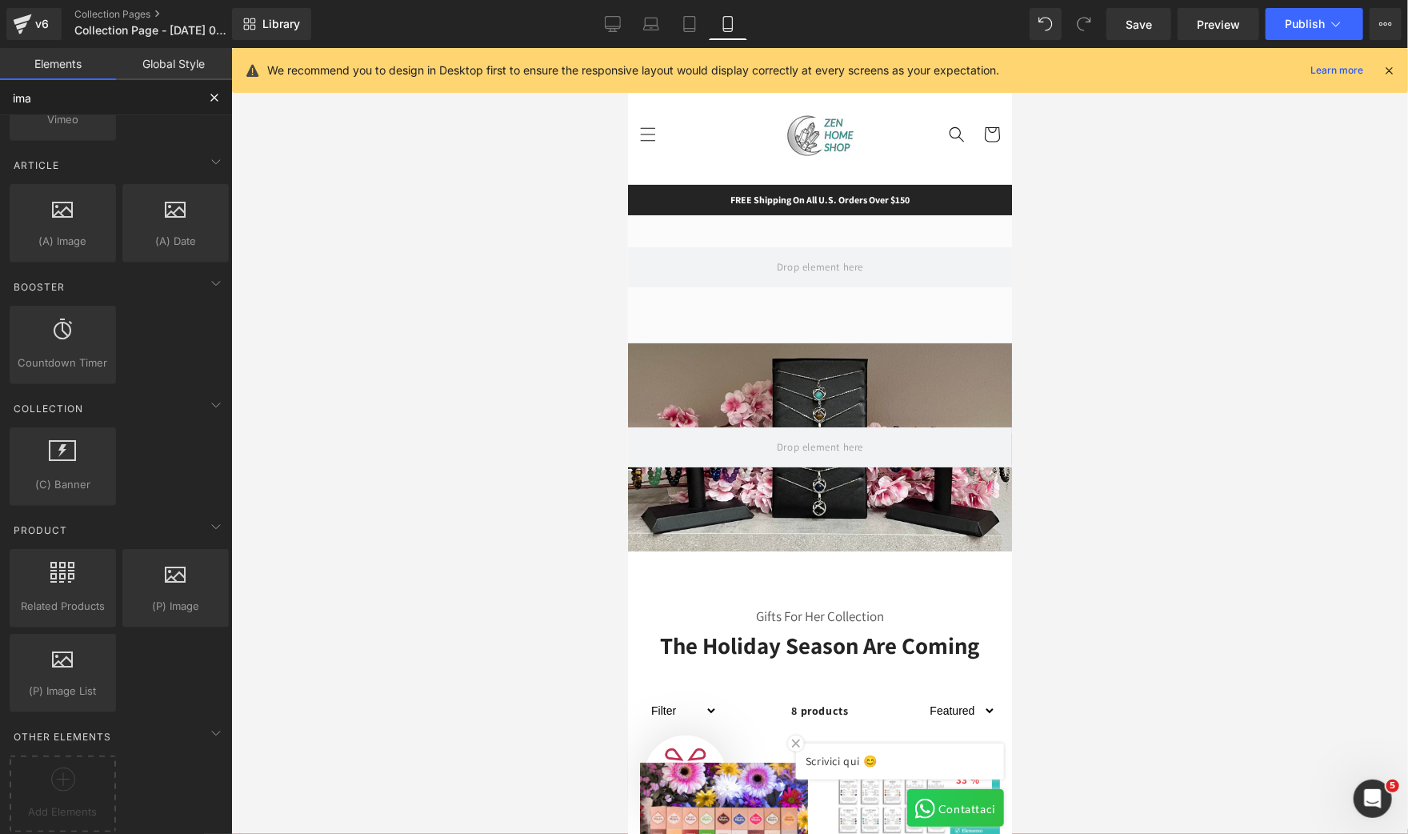
scroll to position [142, 0]
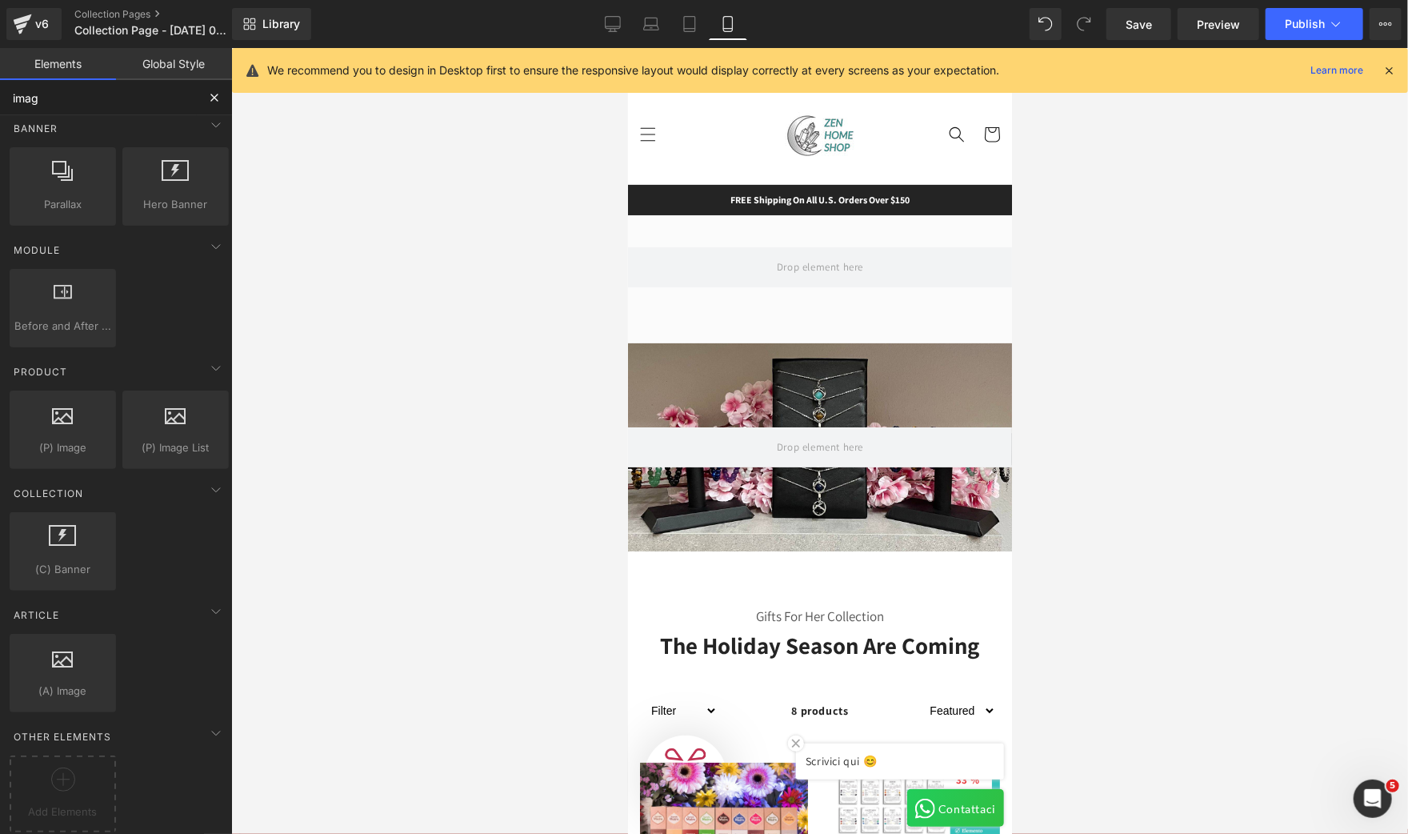
type input "image"
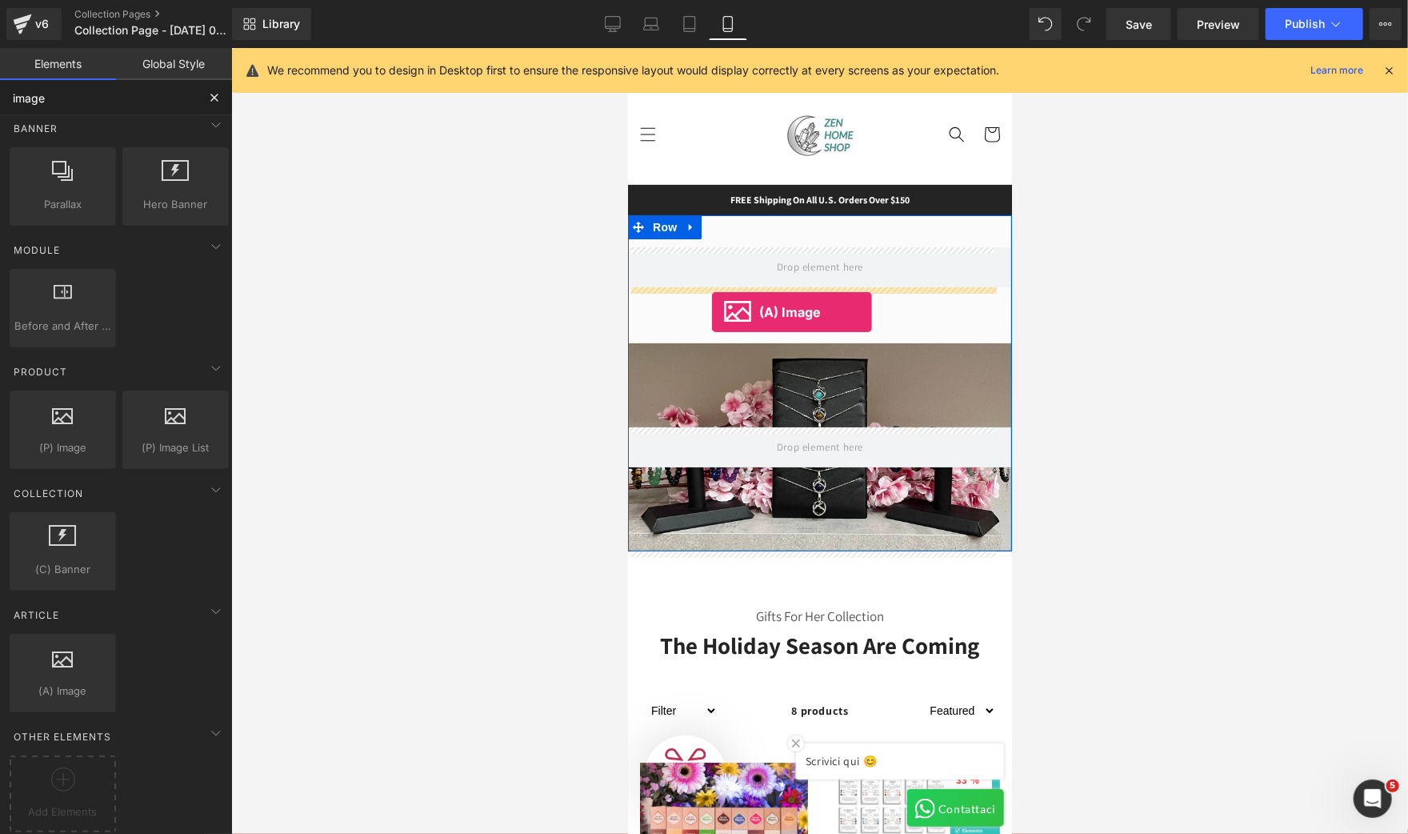
drag, startPoint x: 702, startPoint y: 712, endPoint x: 711, endPoint y: 311, distance: 400.9
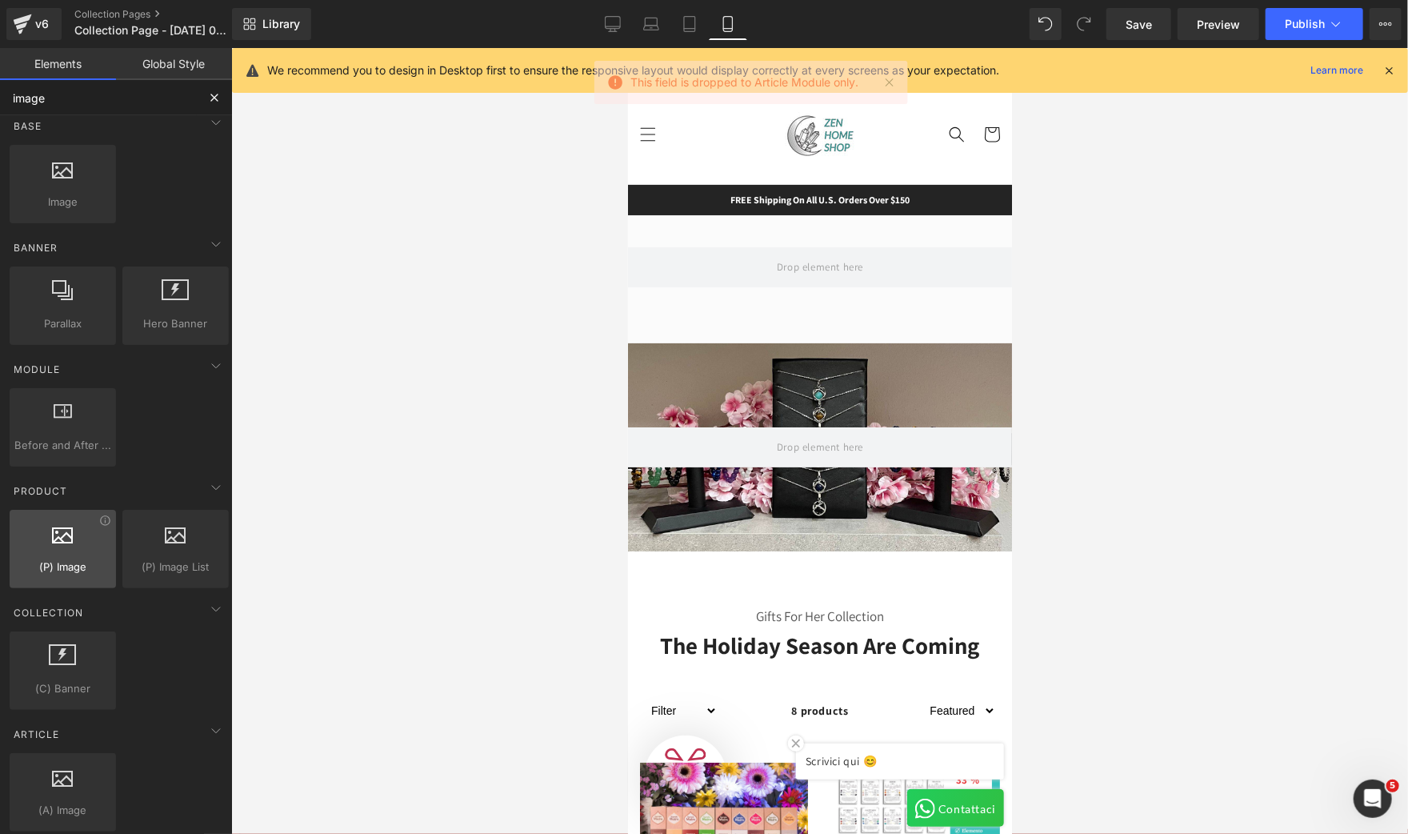
scroll to position [0, 0]
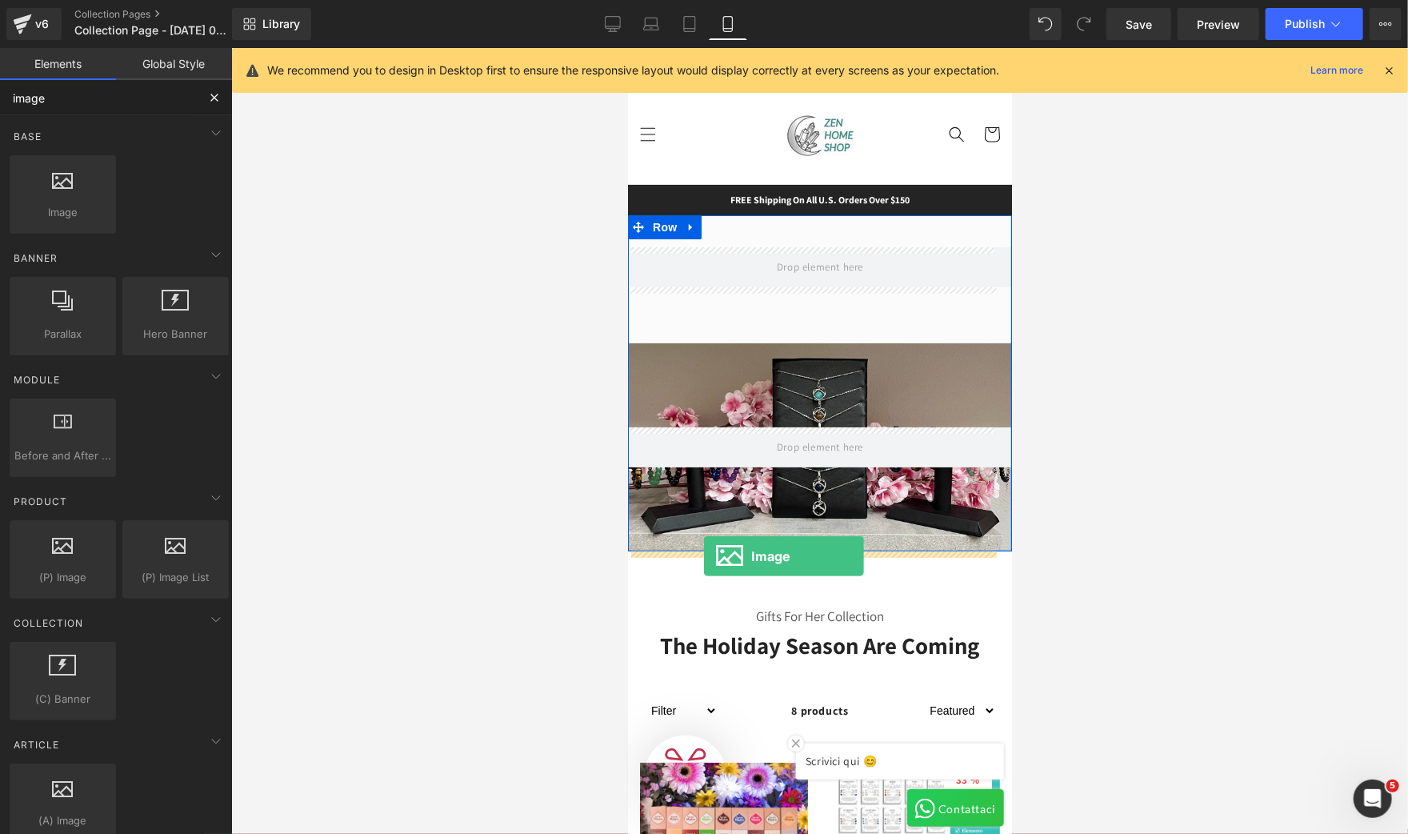
drag, startPoint x: 698, startPoint y: 242, endPoint x: 703, endPoint y: 555, distance: 313.6
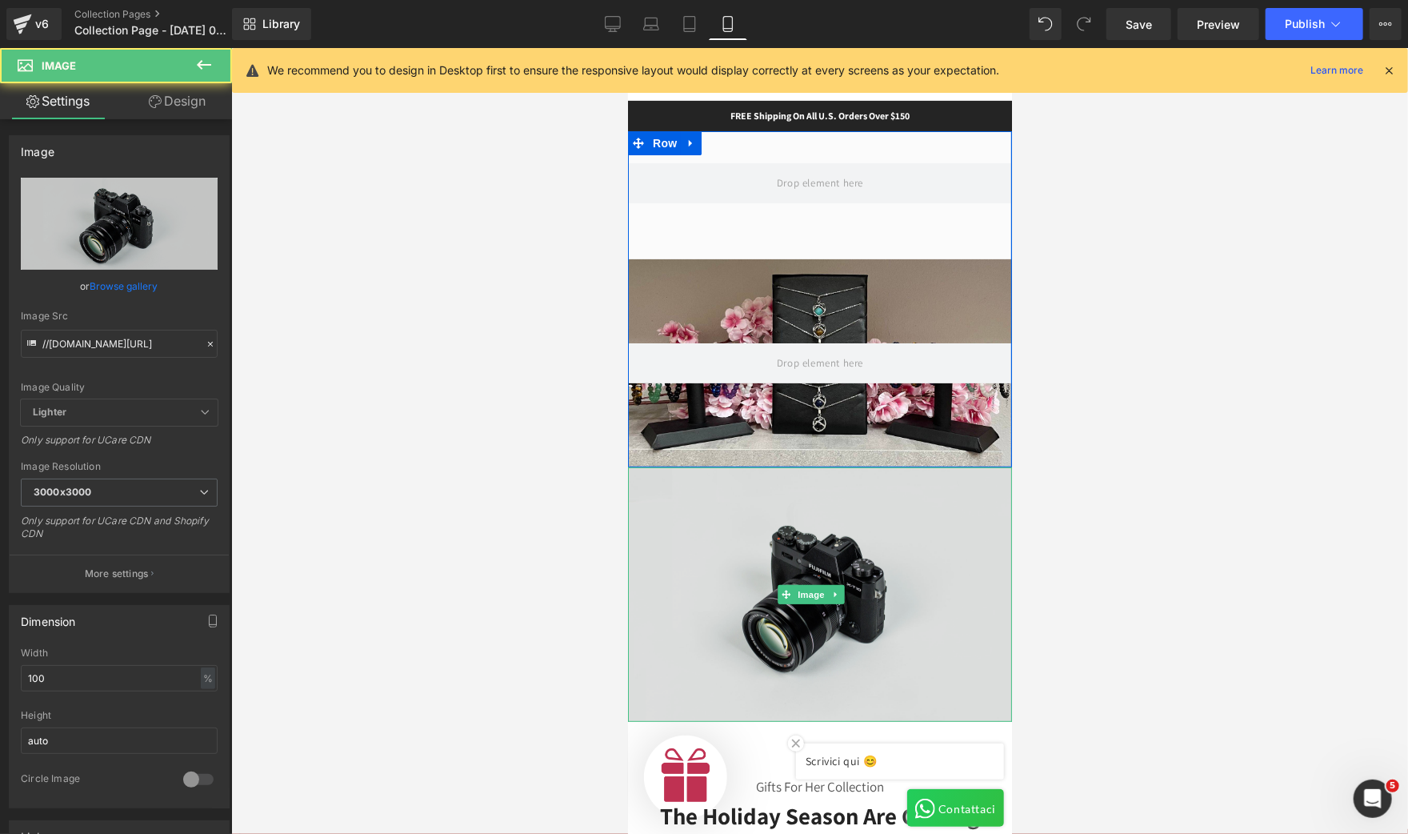
scroll to position [120, 0]
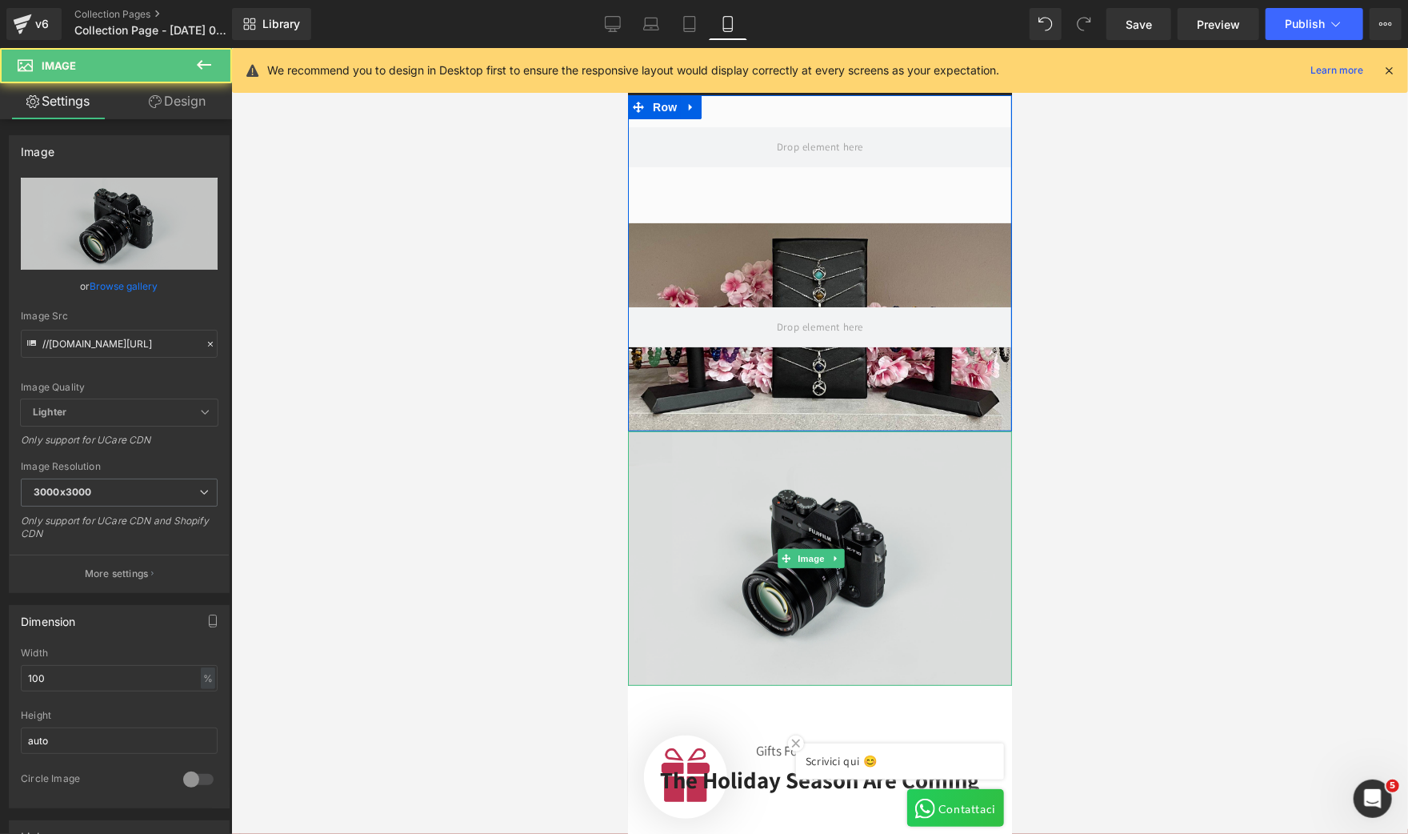
click at [842, 511] on img at bounding box center [819, 557] width 384 height 254
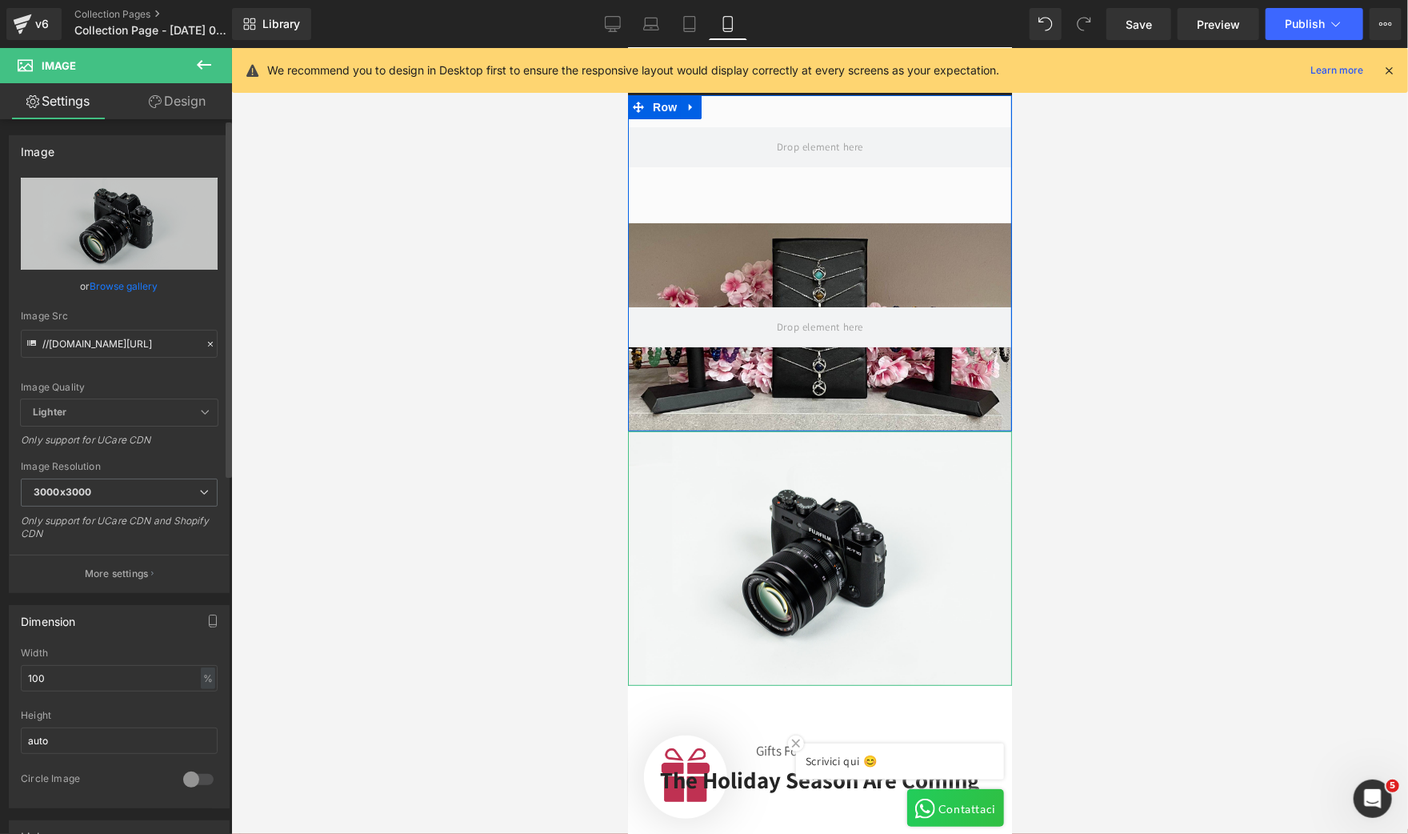
click at [106, 286] on link "Browse gallery" at bounding box center [124, 286] width 68 height 28
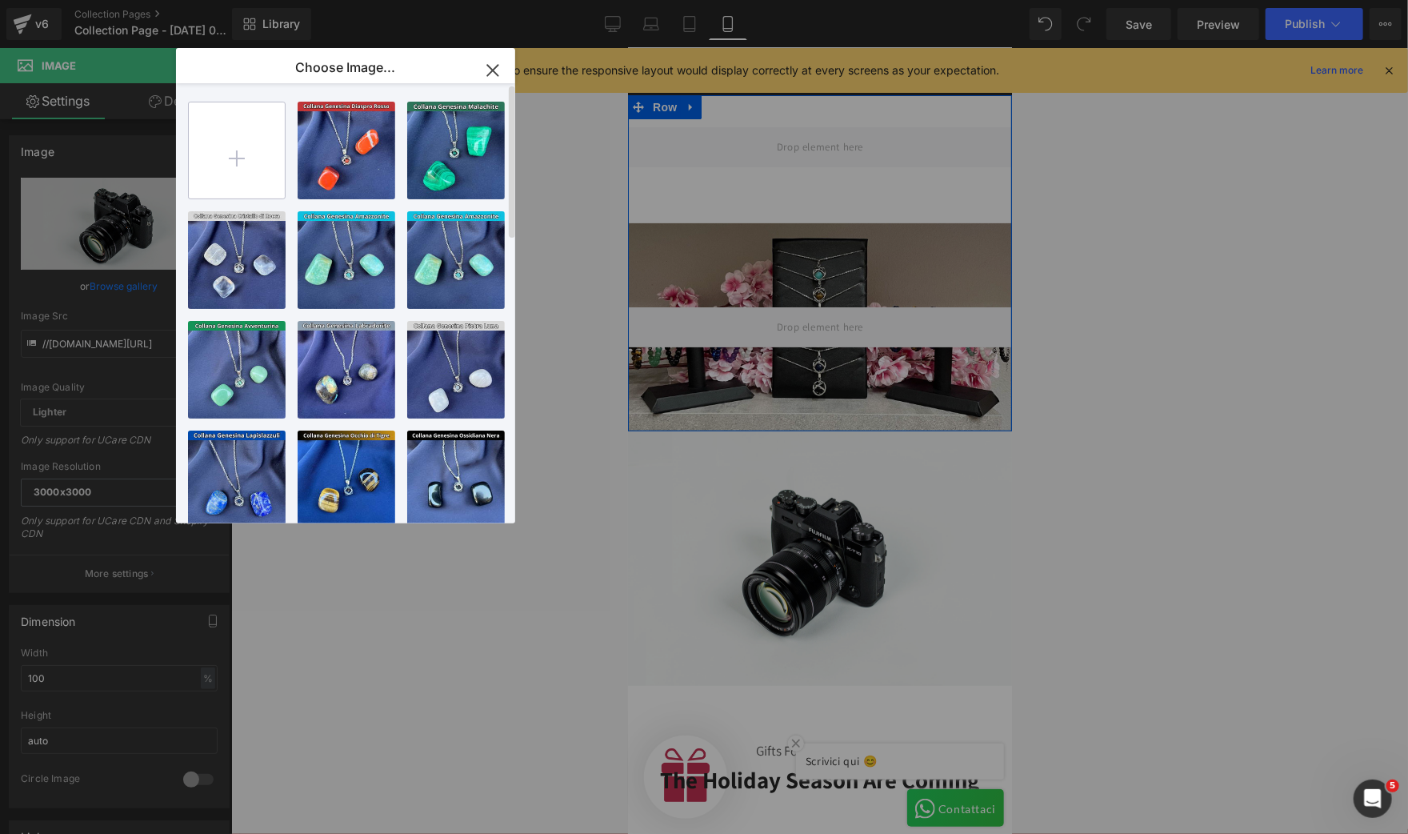
click at [233, 166] on input "file" at bounding box center [237, 150] width 96 height 96
type input "C:\fakepath\Progetto senza titolo (33).jpg"
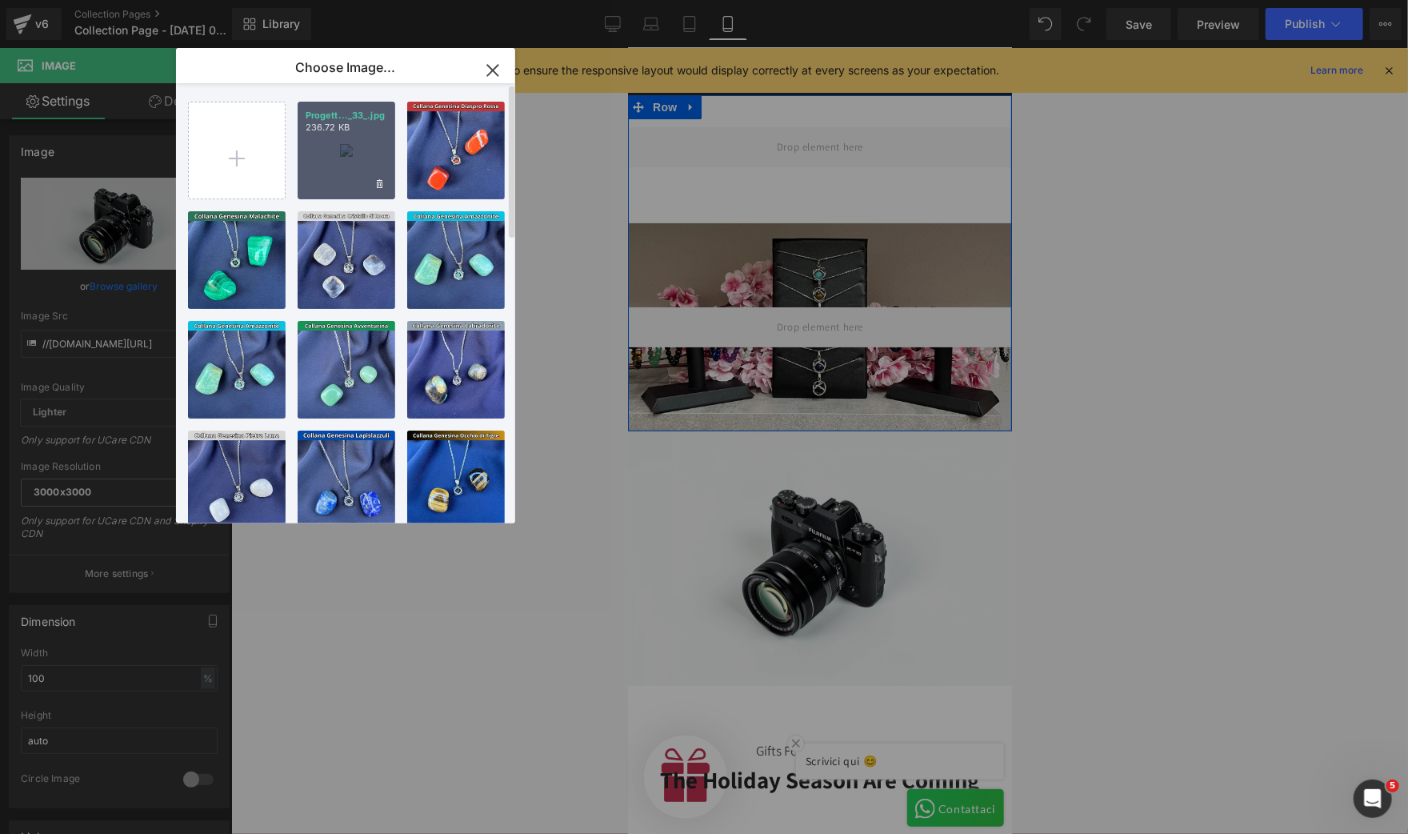
click at [0, 0] on div "Progett..._33_.jpg 236.72 KB" at bounding box center [0, 0] width 0 height 0
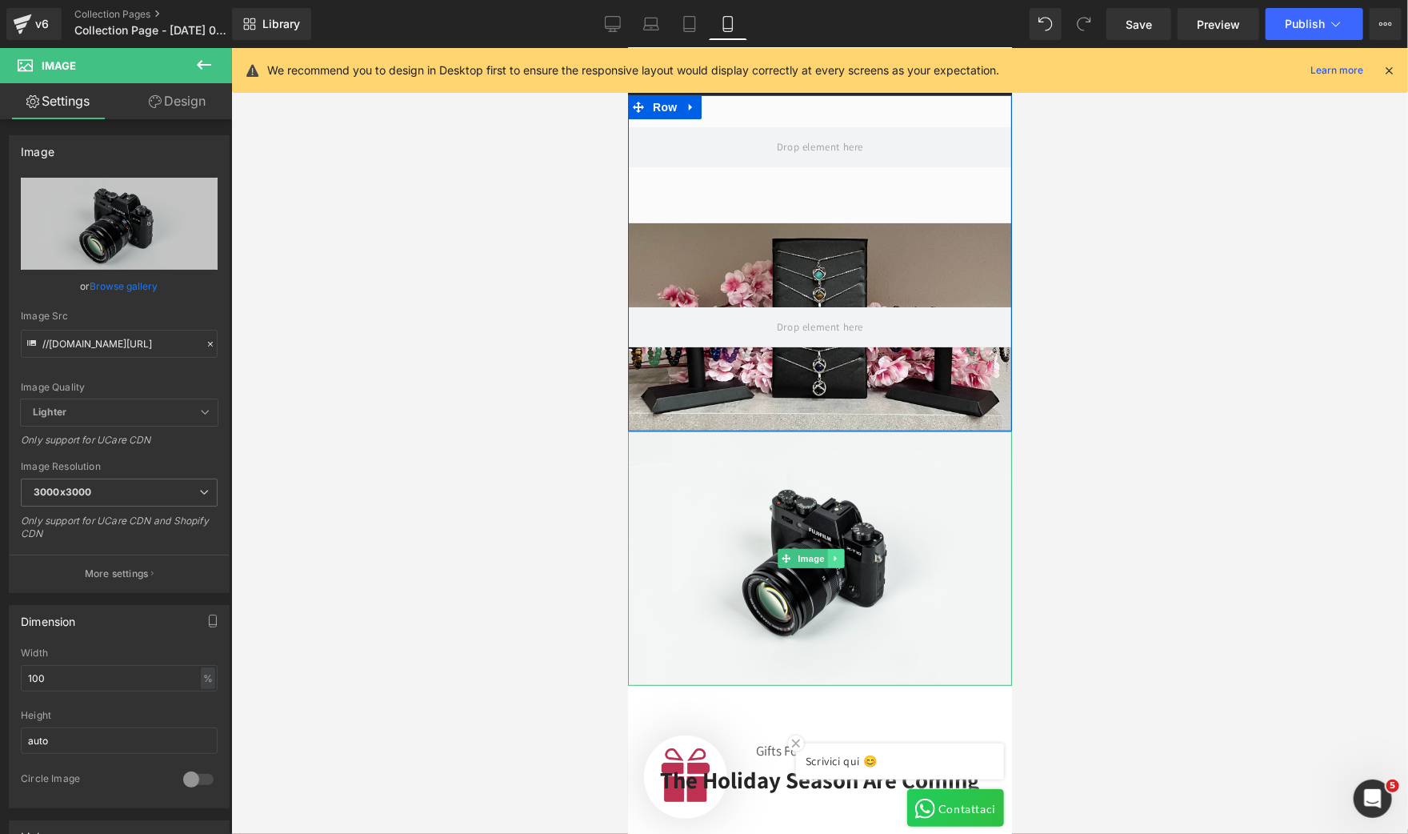
click at [834, 553] on icon at bounding box center [834, 558] width 9 height 10
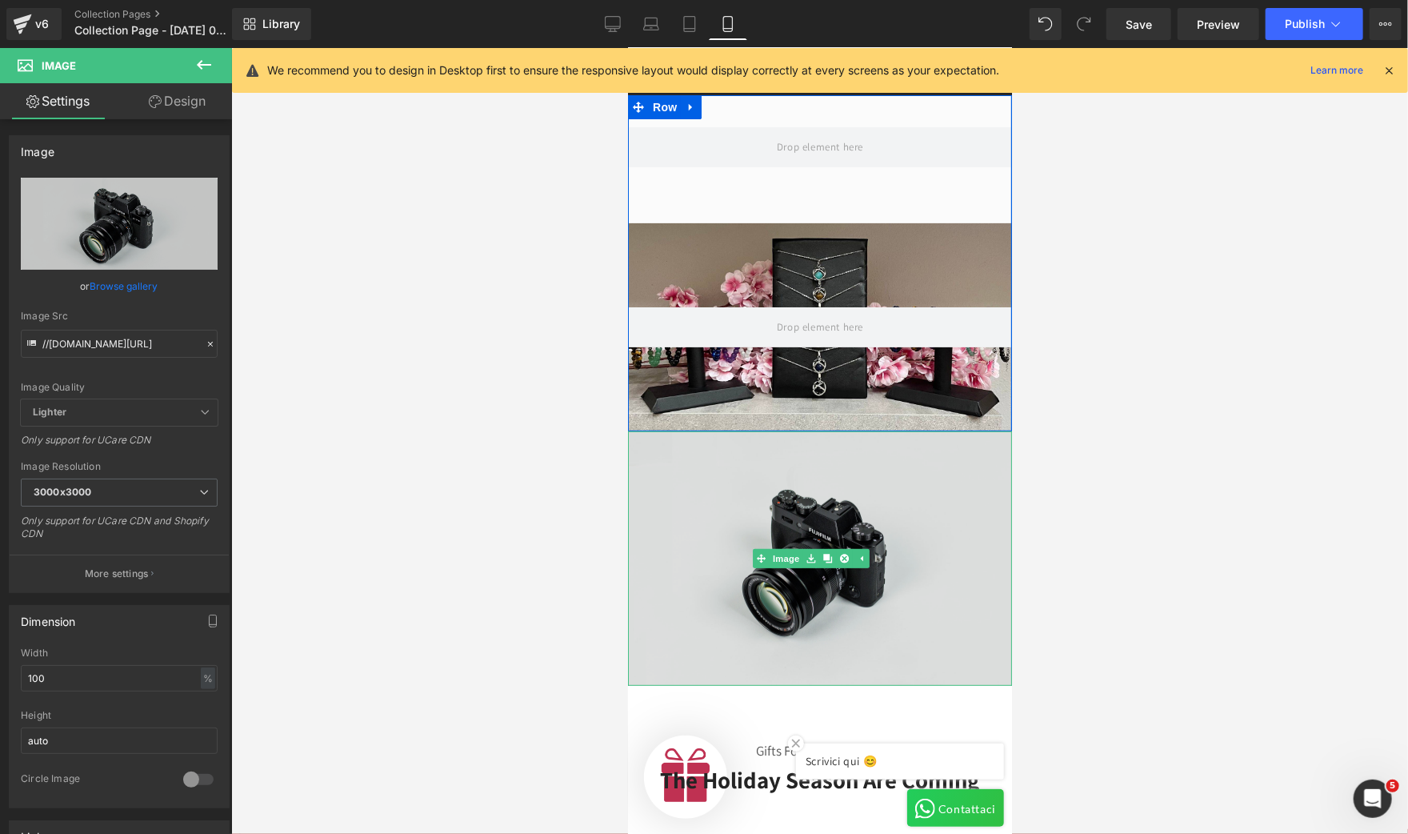
click at [793, 518] on img at bounding box center [819, 557] width 384 height 254
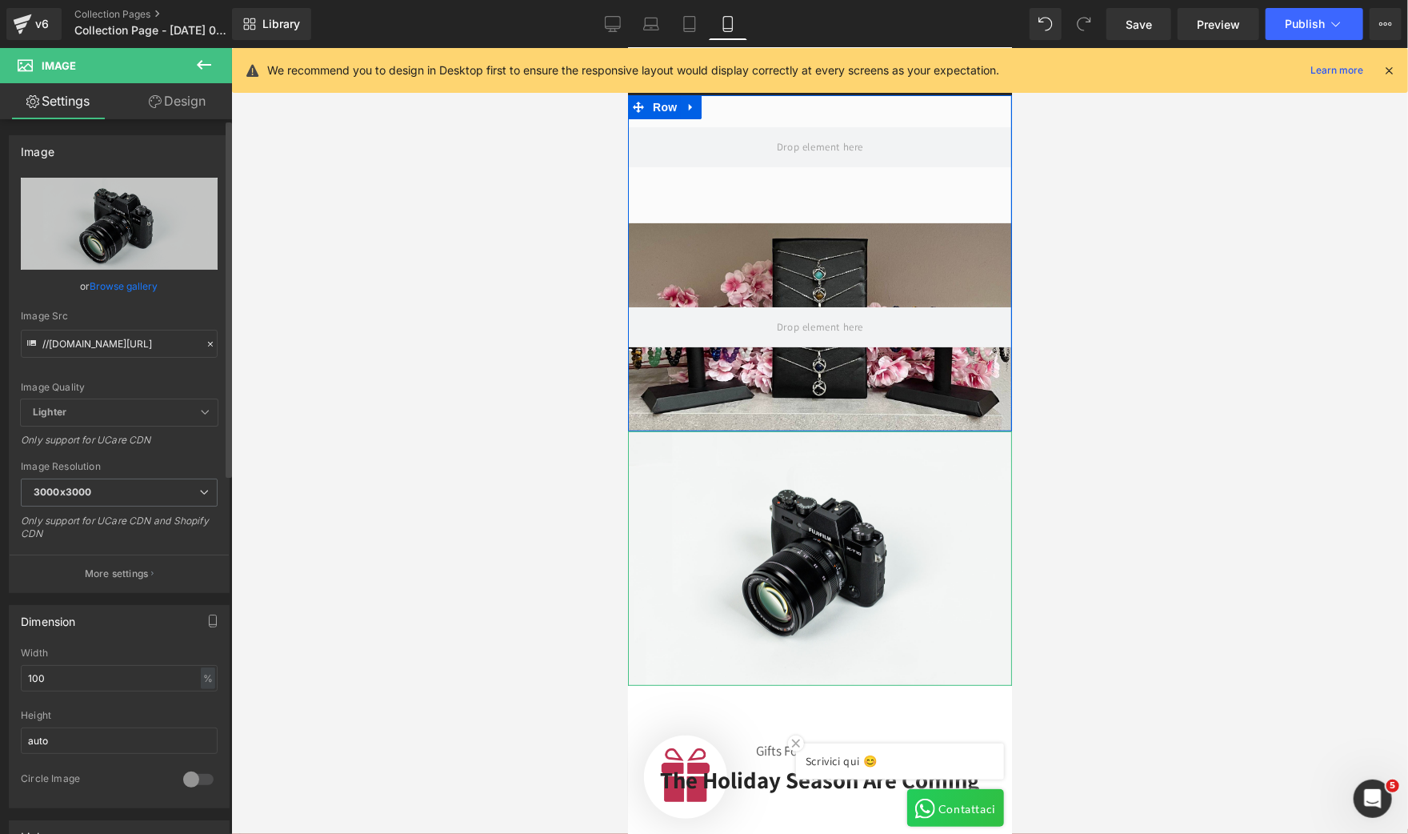
click at [110, 286] on link "Browse gallery" at bounding box center [124, 286] width 68 height 28
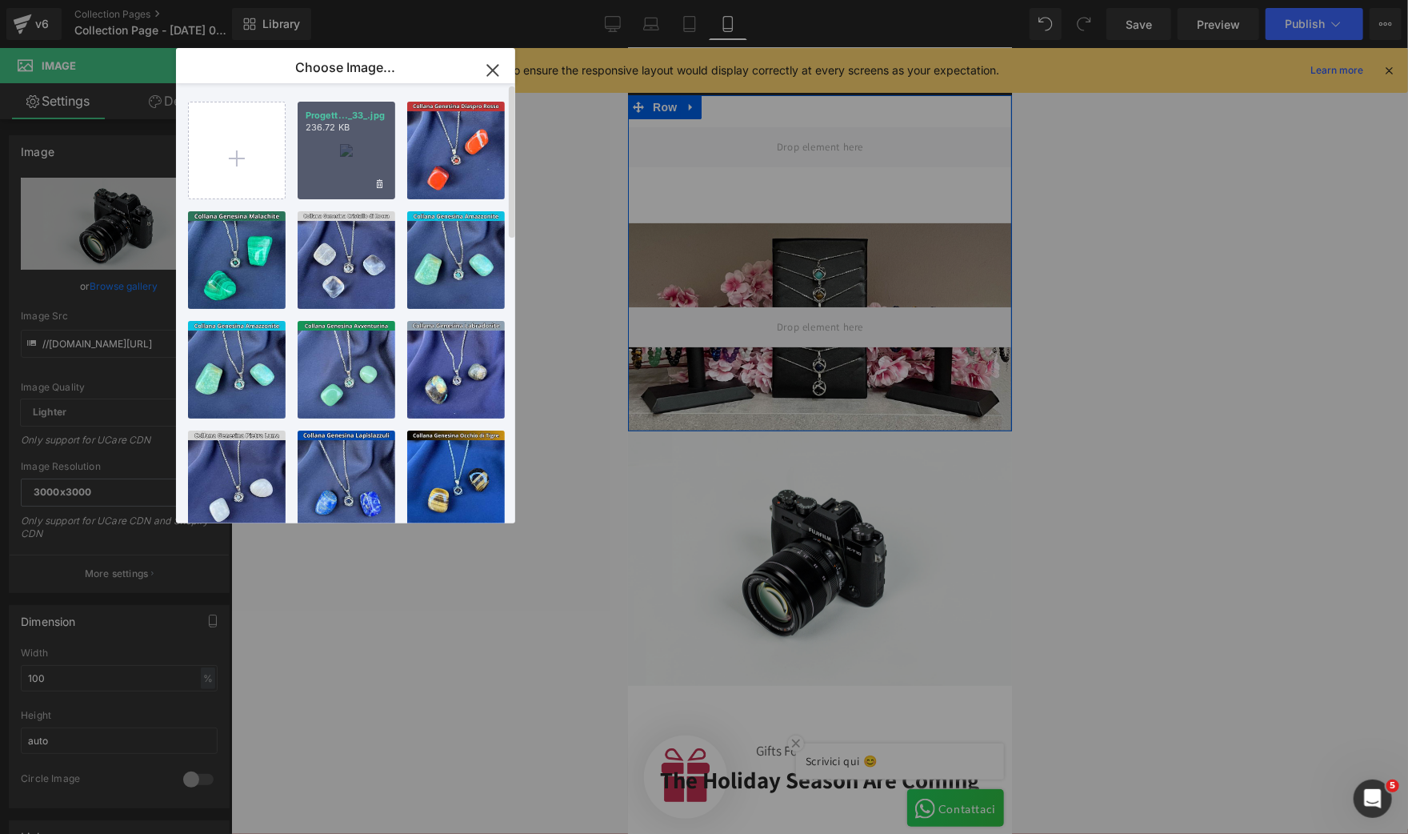
click at [0, 0] on div "Progett..._33_.jpg 236.72 KB" at bounding box center [0, 0] width 0 height 0
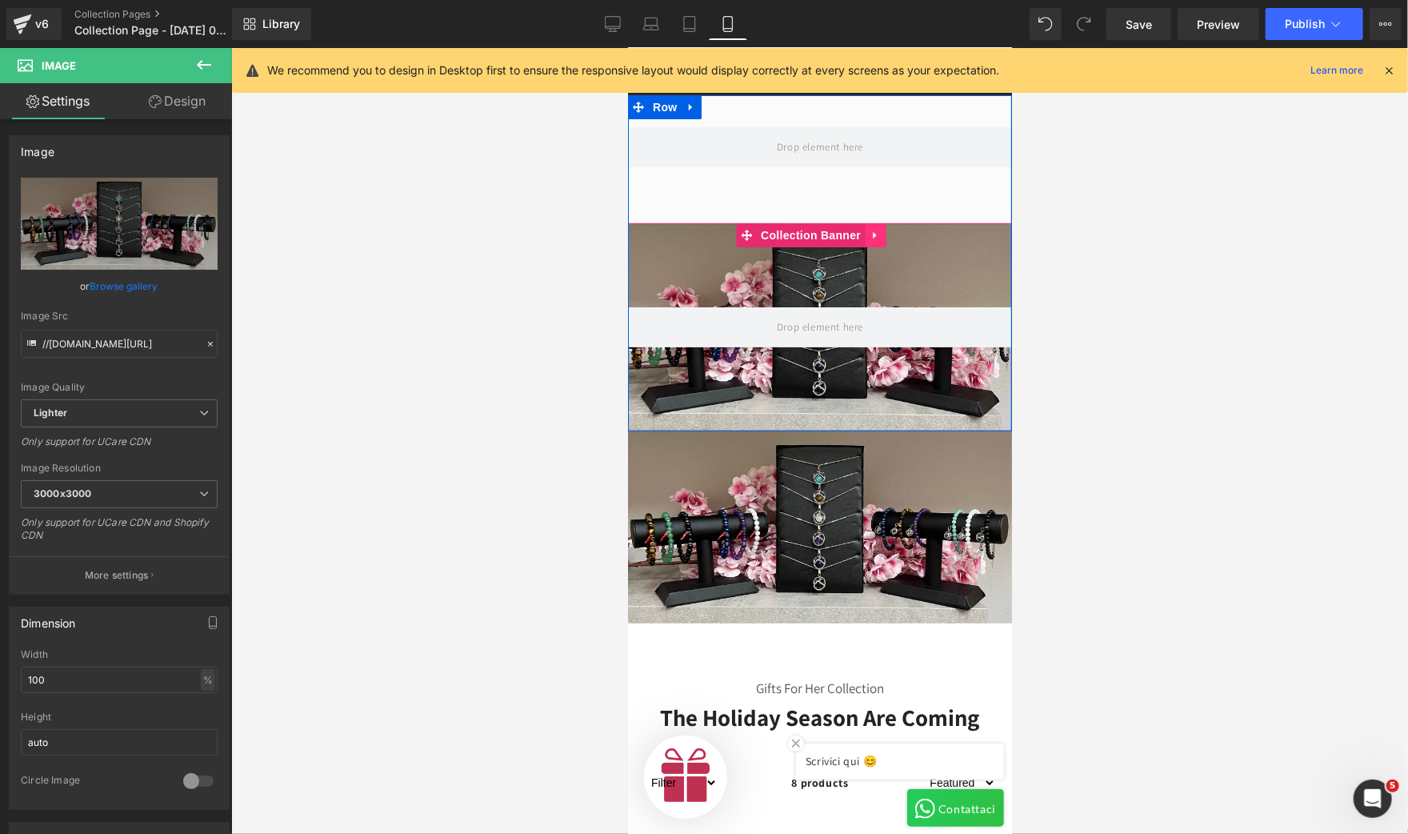
click at [874, 234] on icon at bounding box center [873, 234] width 3 height 7
click at [883, 236] on icon at bounding box center [884, 235] width 11 height 12
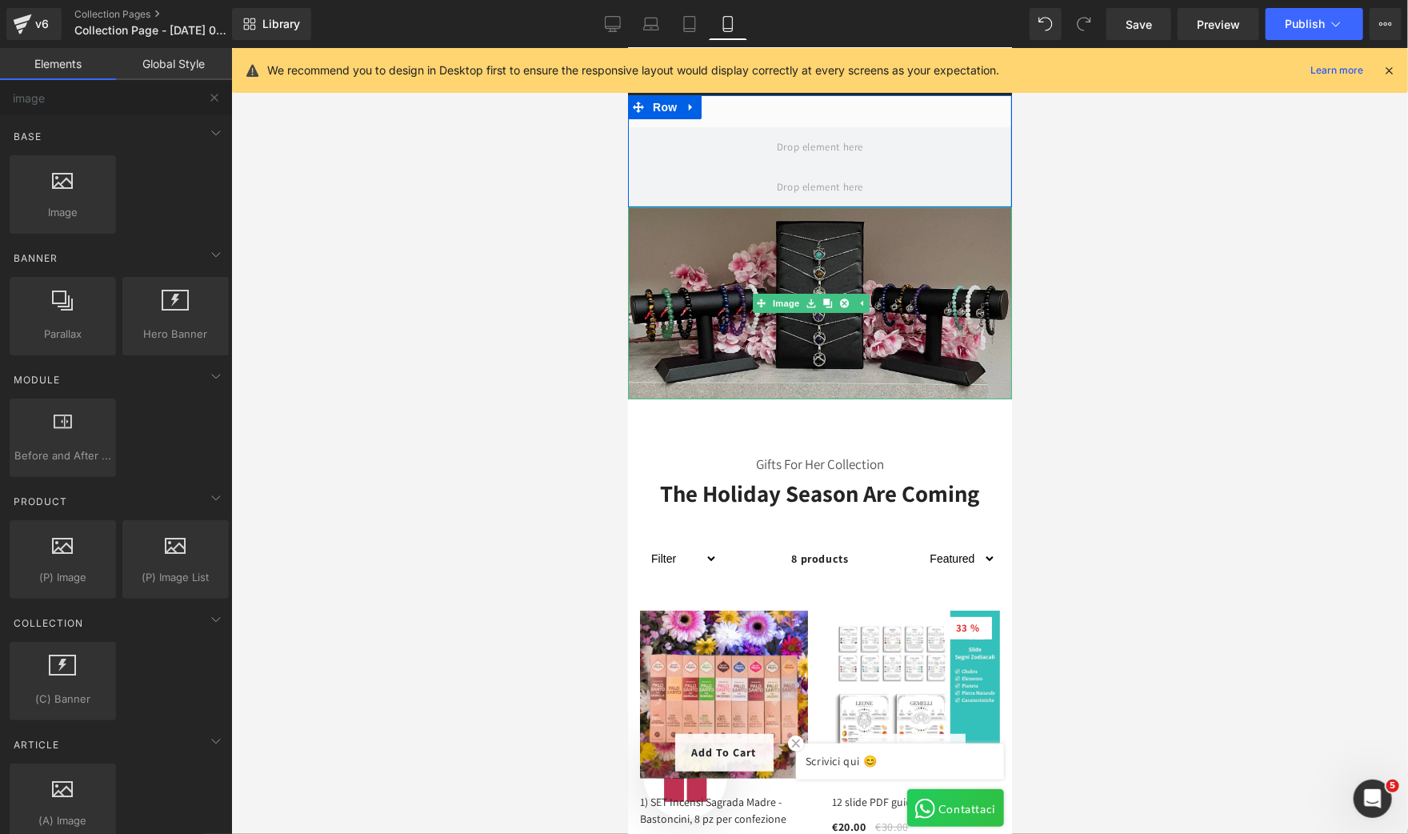
scroll to position [0, 0]
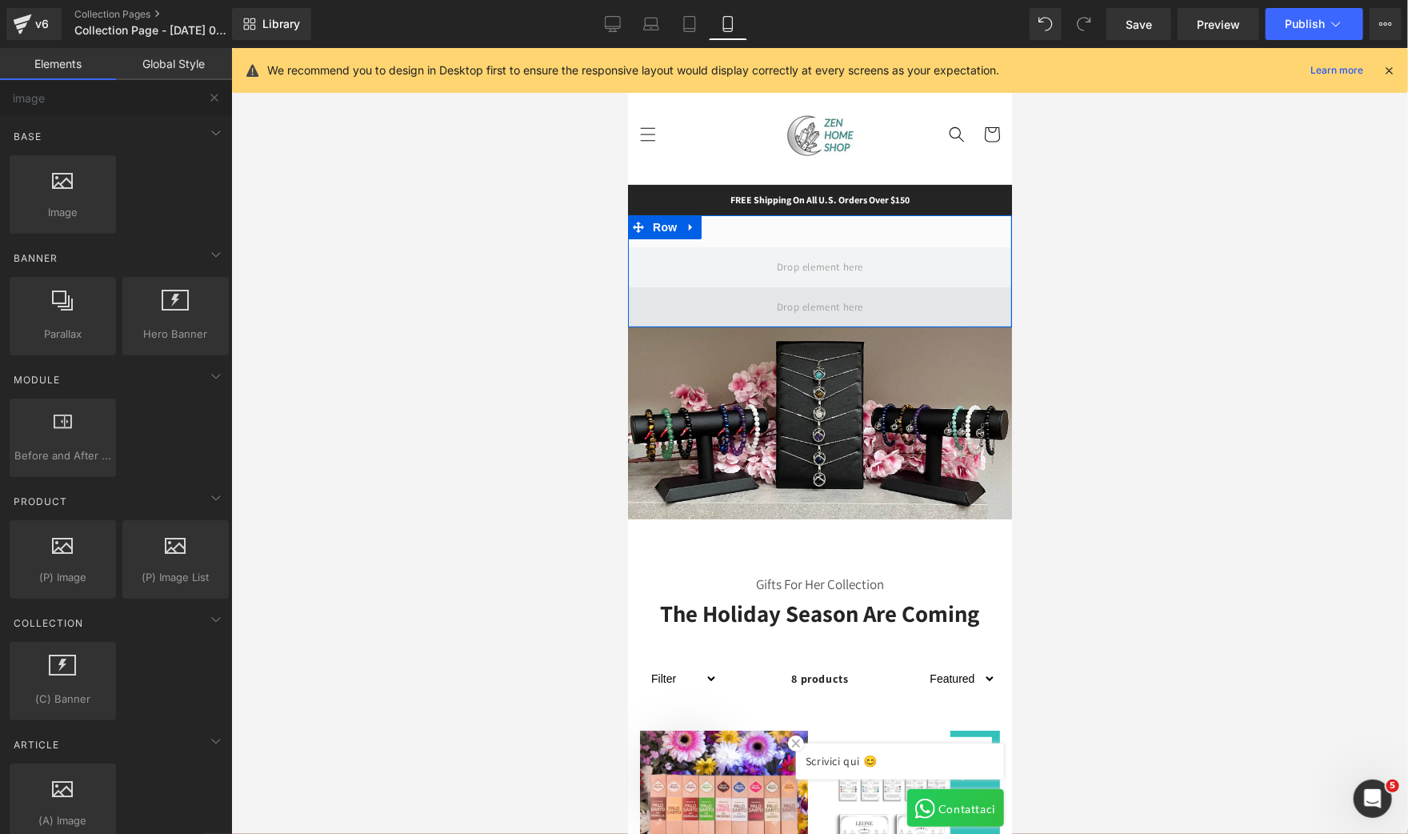
click at [814, 299] on span at bounding box center [819, 306] width 98 height 26
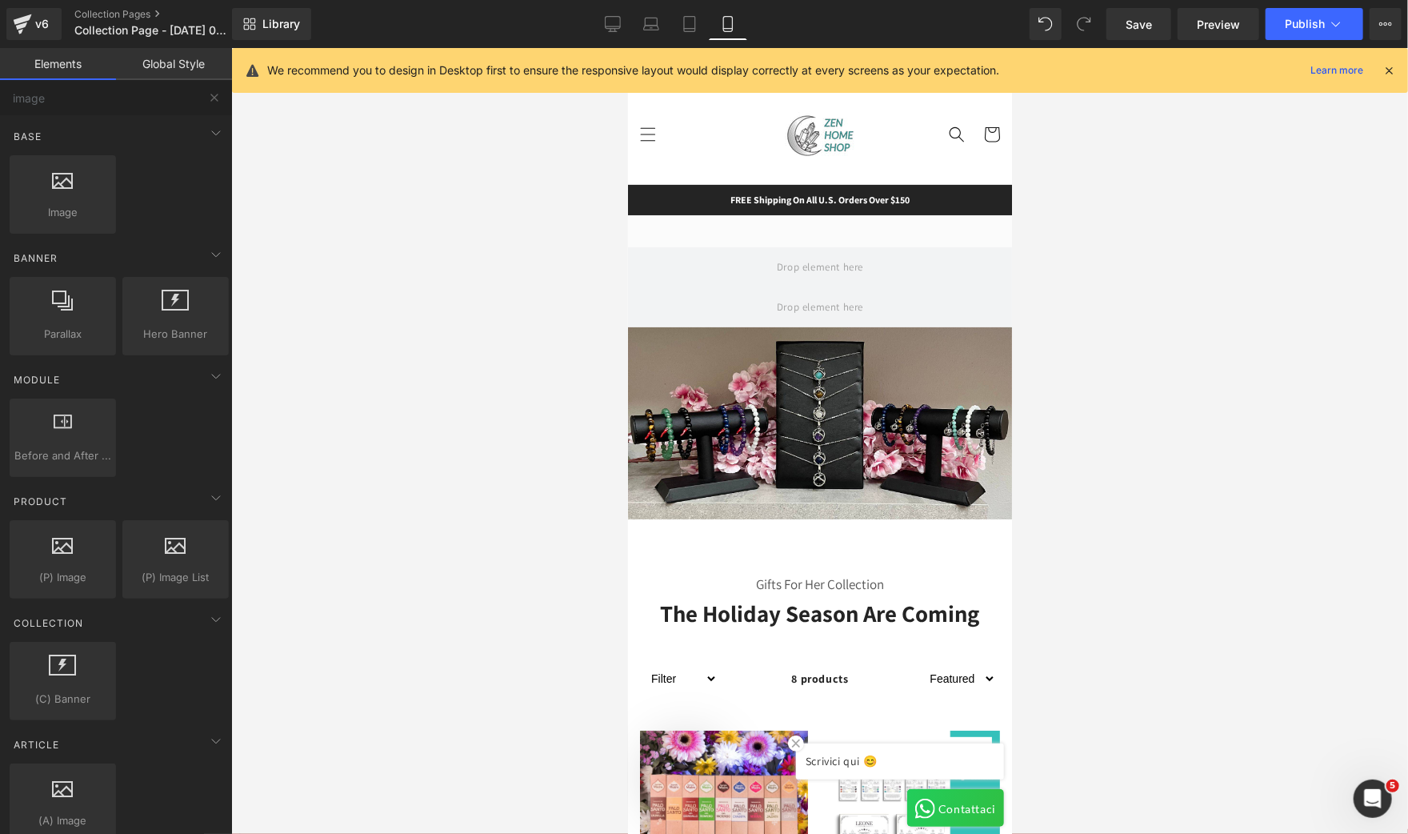
click at [1100, 323] on div at bounding box center [819, 441] width 1177 height 786
click at [694, 228] on icon at bounding box center [690, 227] width 11 height 12
click at [740, 232] on link at bounding box center [732, 226] width 21 height 24
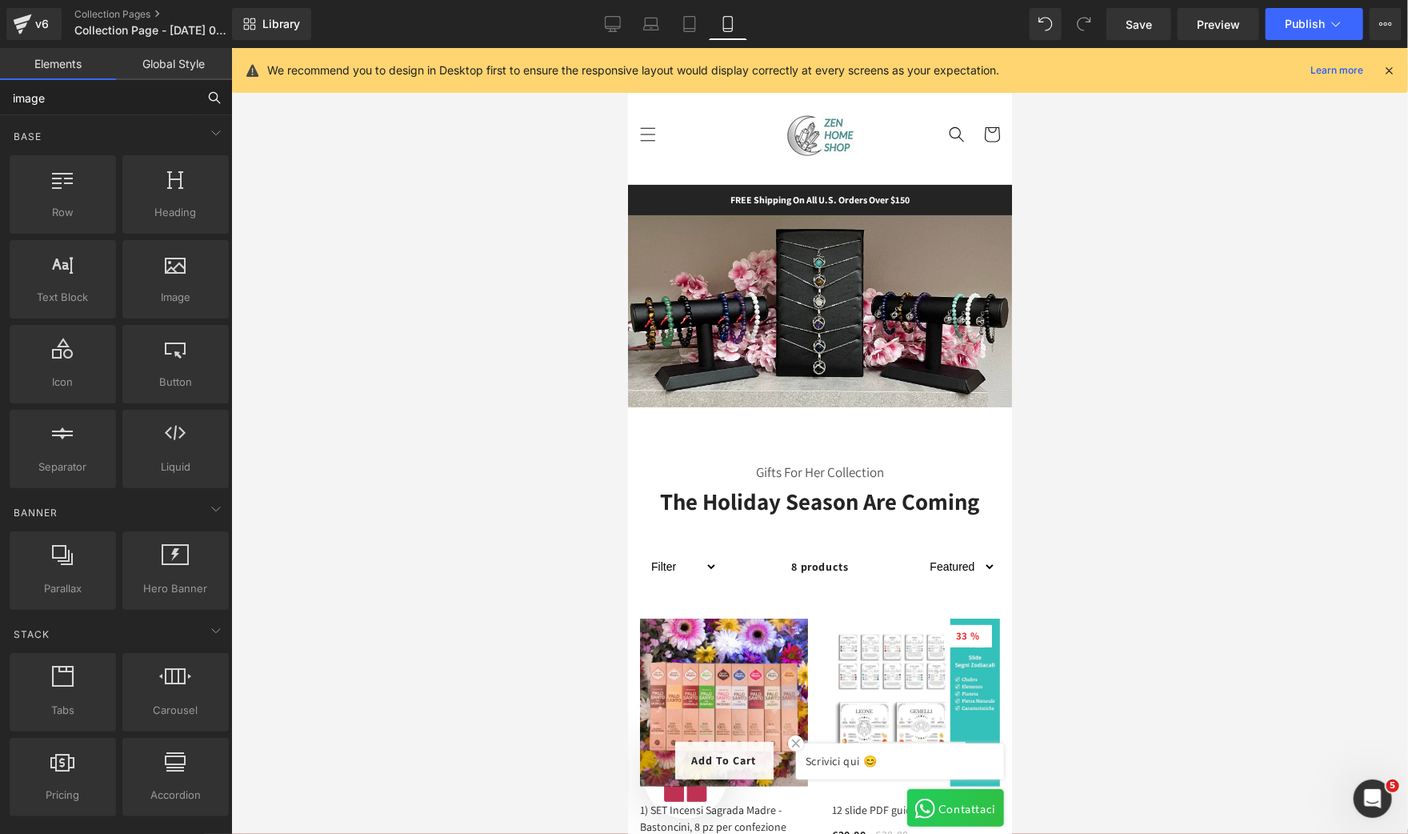
click at [85, 91] on input "image" at bounding box center [98, 97] width 197 height 35
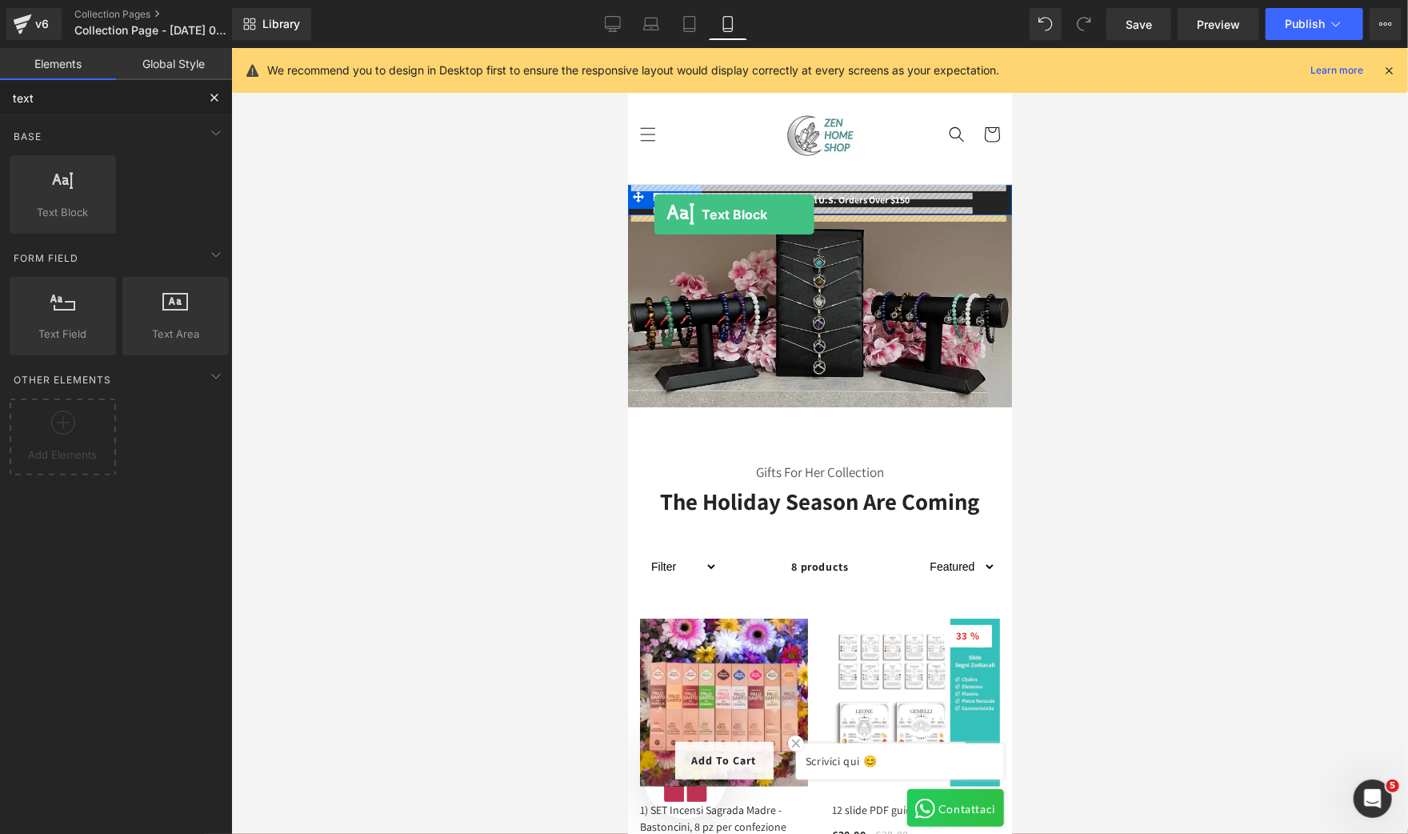
drag, startPoint x: 681, startPoint y: 274, endPoint x: 654, endPoint y: 214, distance: 66.6
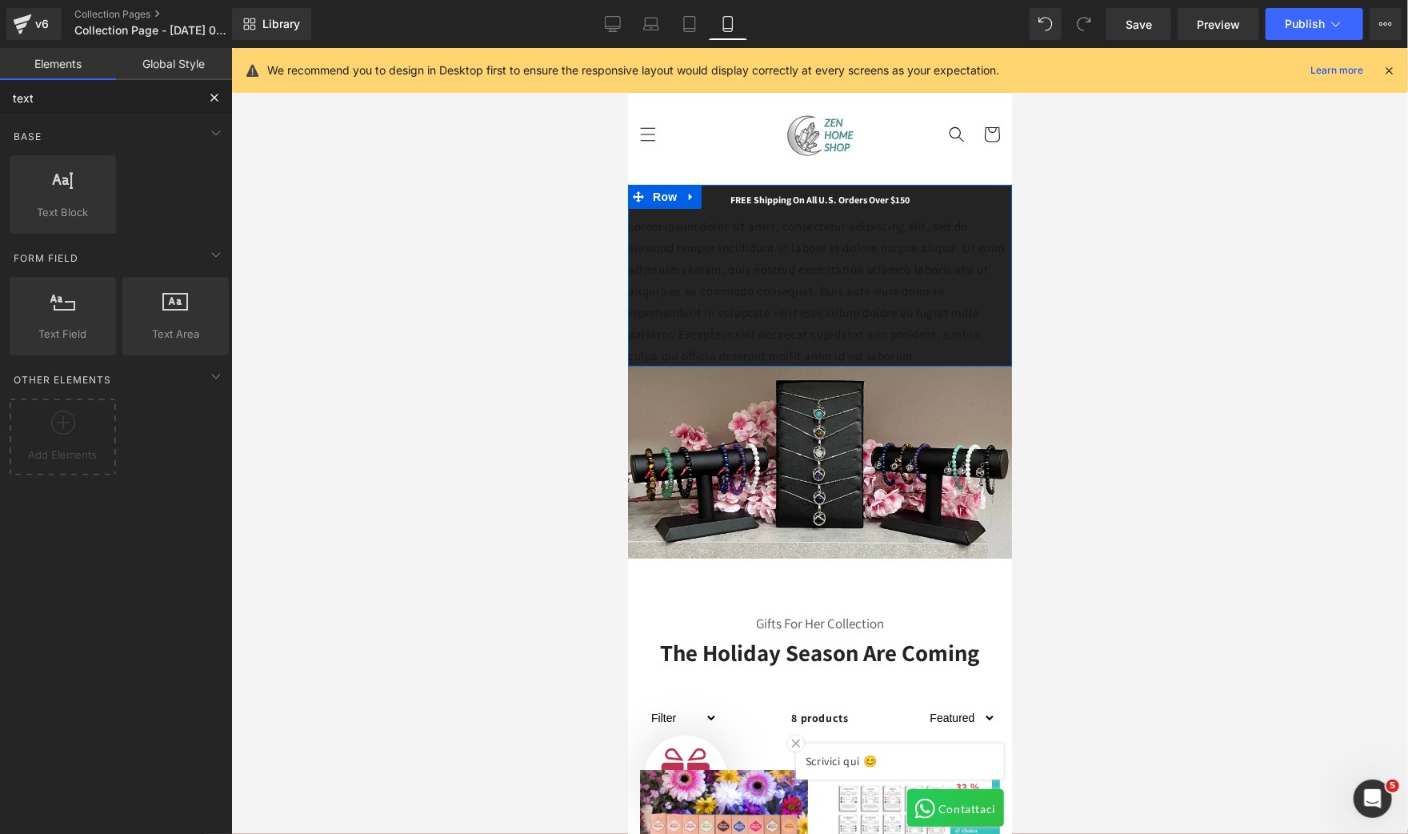
type input "text"
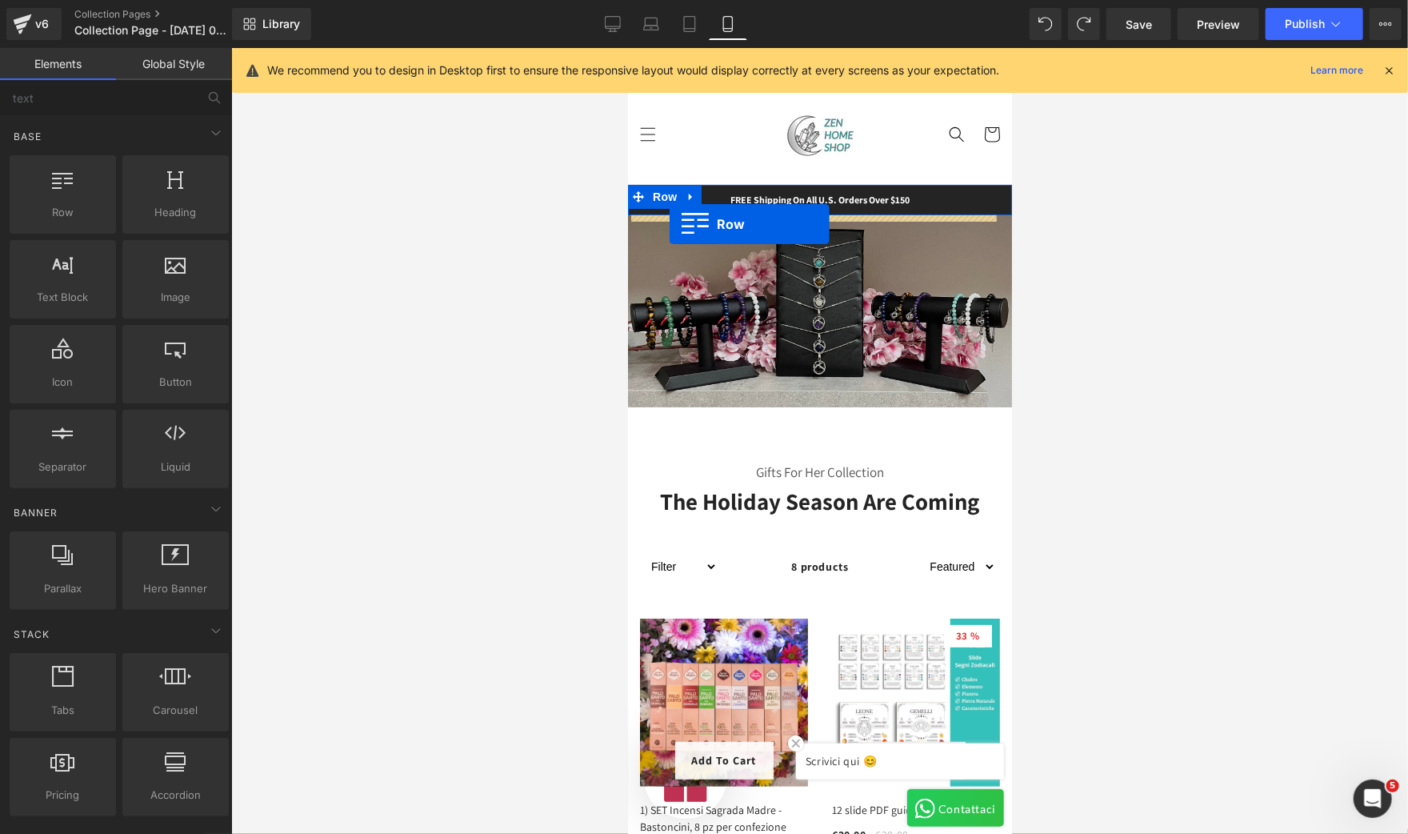
drag, startPoint x: 719, startPoint y: 272, endPoint x: 669, endPoint y: 223, distance: 70.1
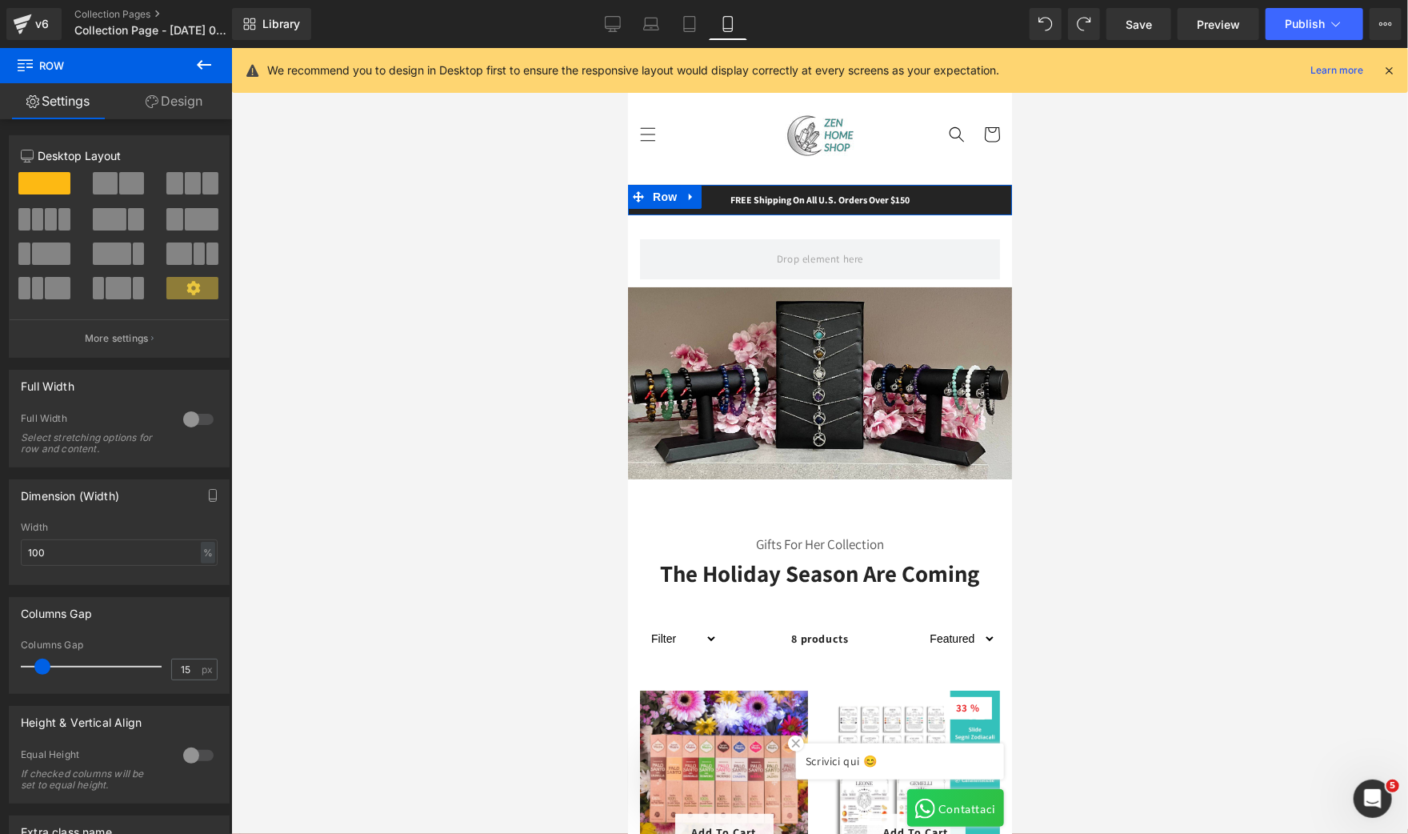
click at [190, 69] on button at bounding box center [204, 65] width 56 height 35
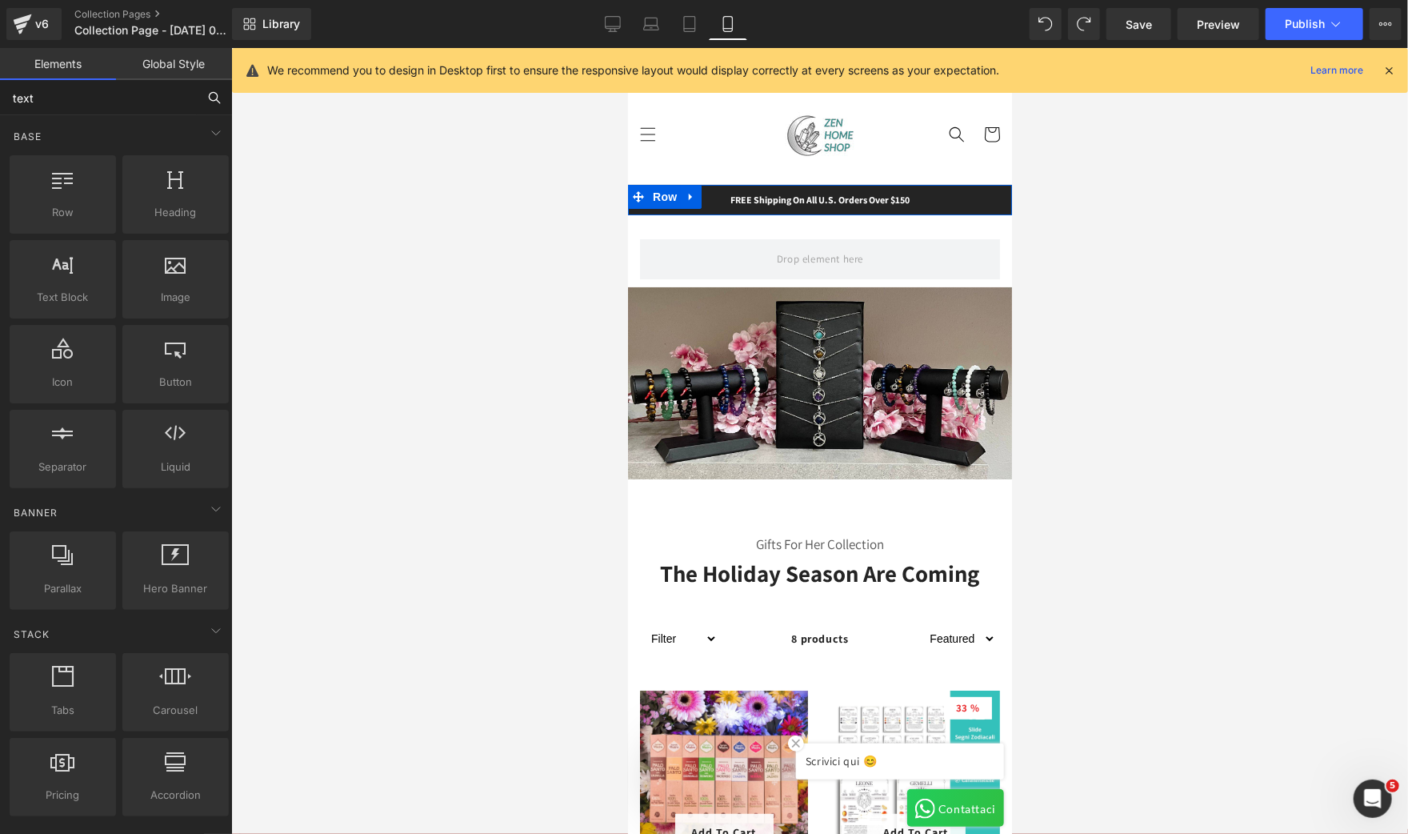
click at [90, 102] on input "text" at bounding box center [98, 97] width 197 height 35
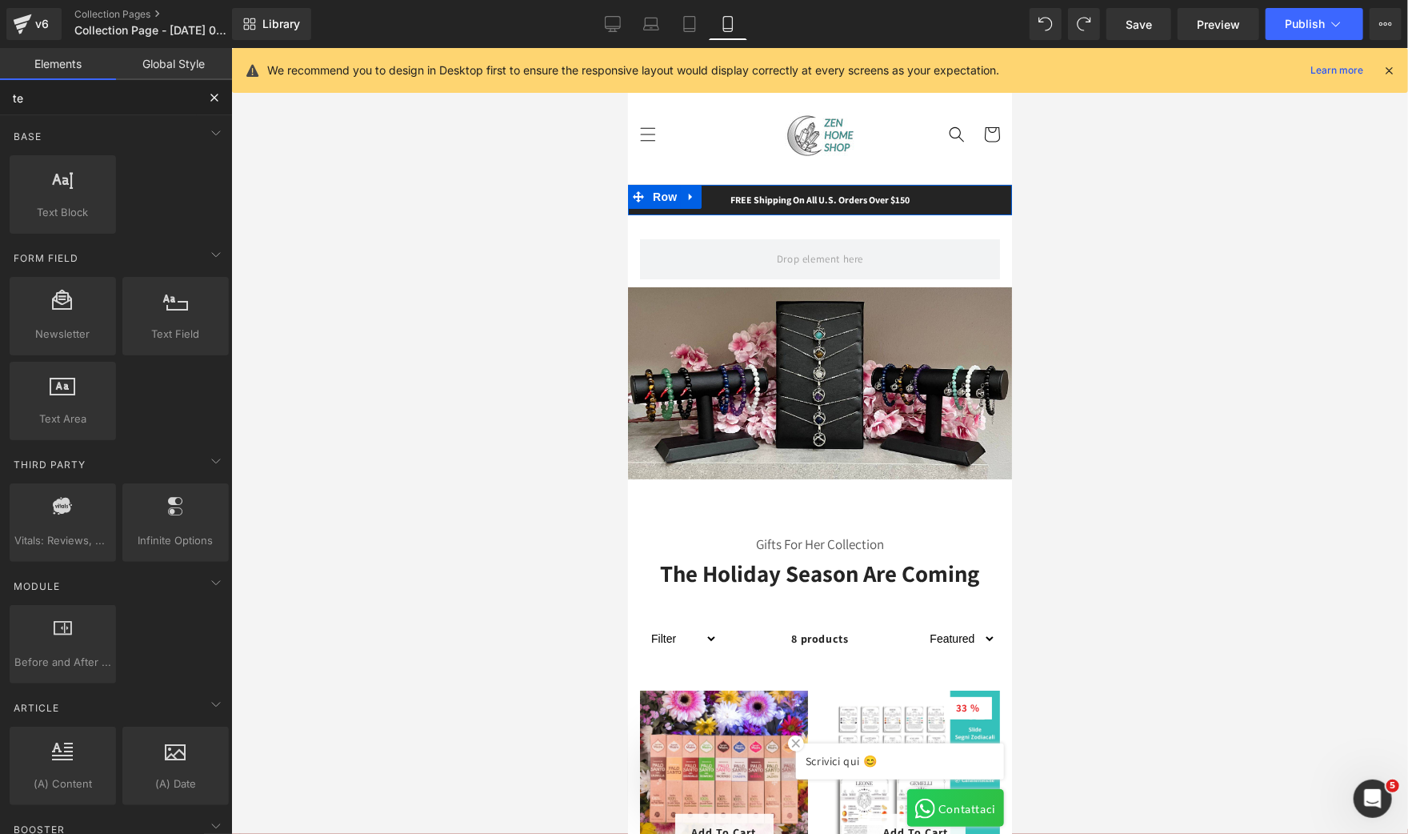
type input "tex"
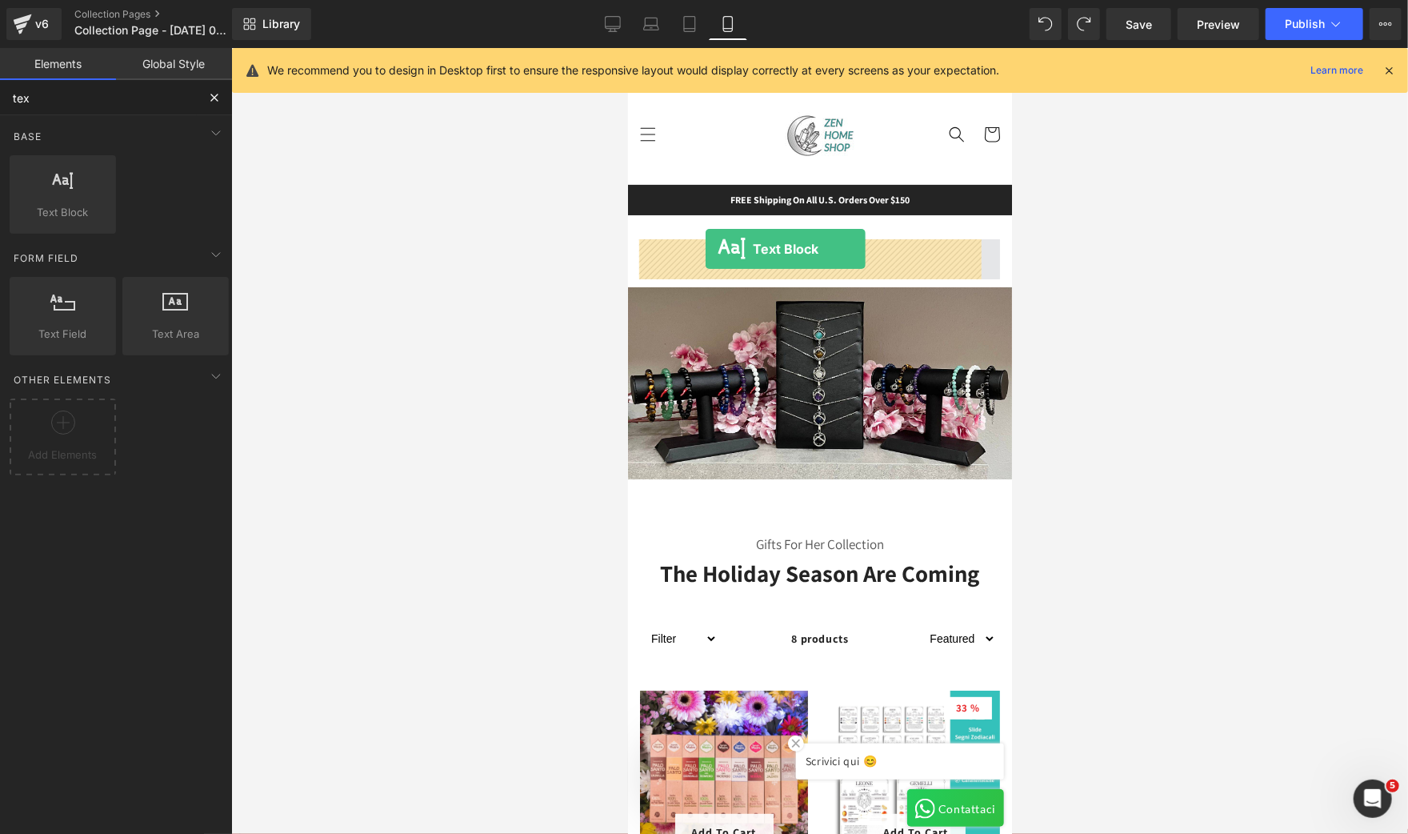
drag, startPoint x: 694, startPoint y: 266, endPoint x: 705, endPoint y: 248, distance: 20.9
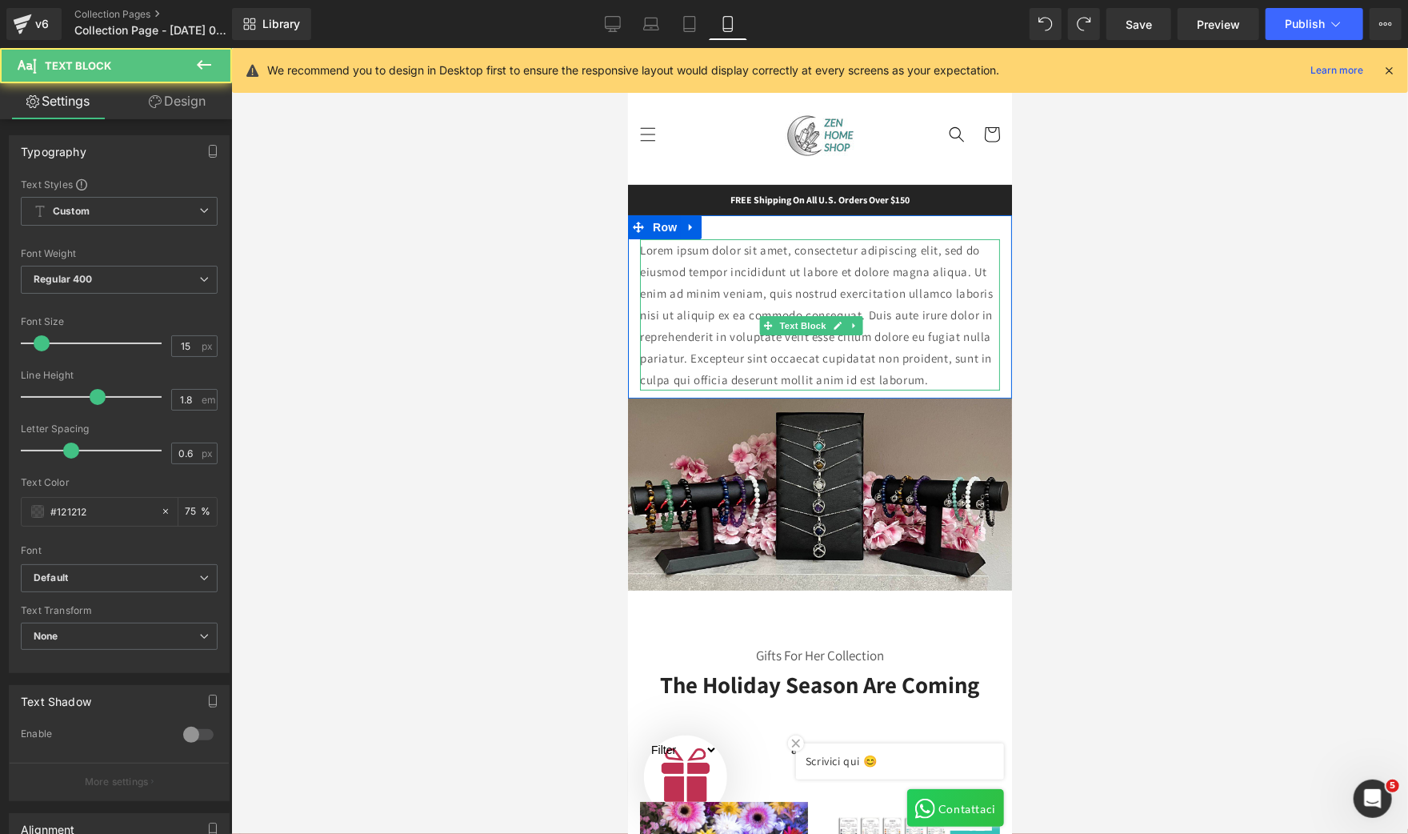
click at [844, 344] on p "Lorem ipsum dolor sit amet, consectetur adipiscing elit, sed do eiusmod tempor …" at bounding box center [819, 313] width 360 height 151
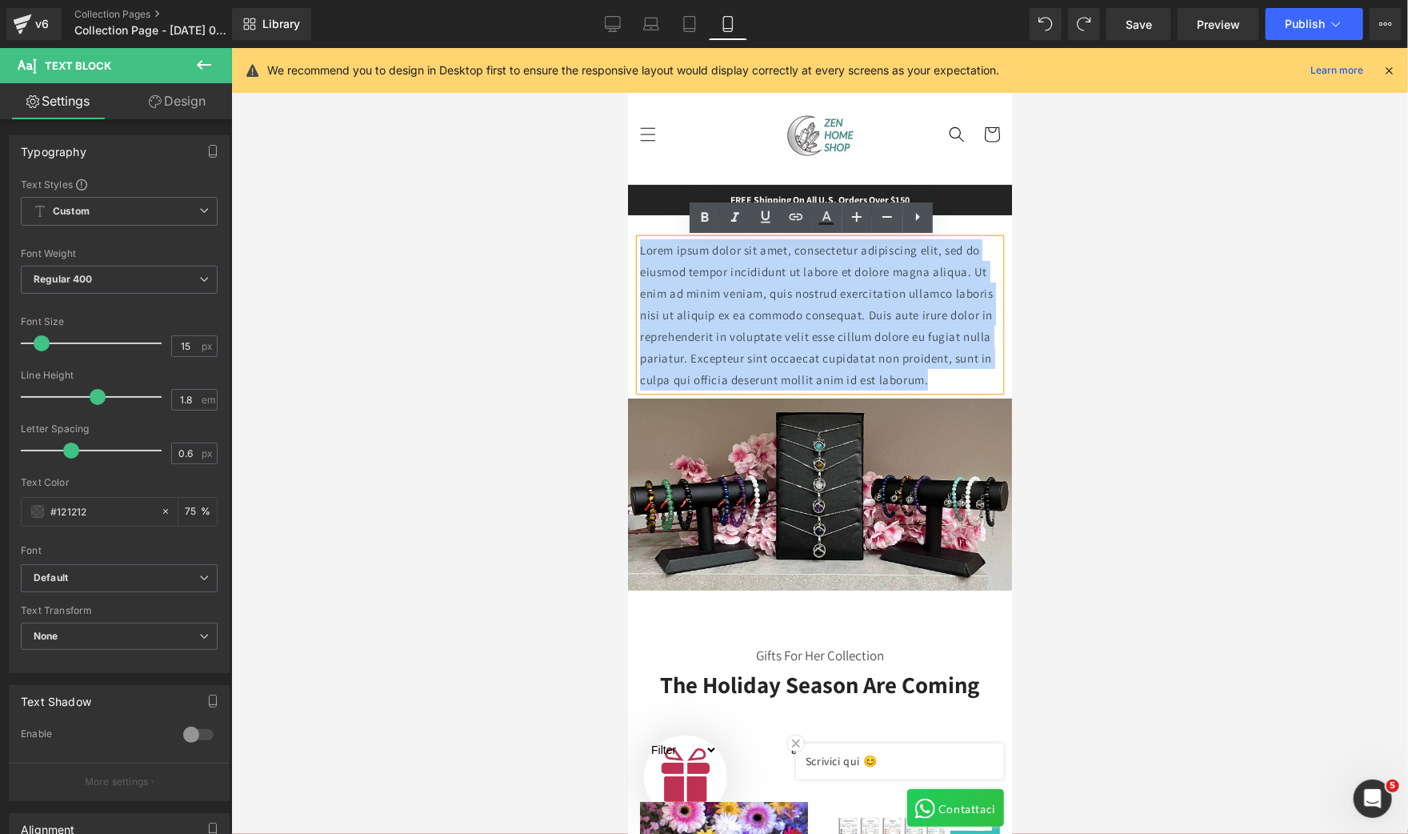
drag, startPoint x: 811, startPoint y: 402, endPoint x: 638, endPoint y: 250, distance: 230.1
click at [639, 250] on p "Lorem ipsum dolor sit amet, consectetur adipiscing elit, sed do eiusmod tempor …" at bounding box center [819, 313] width 360 height 151
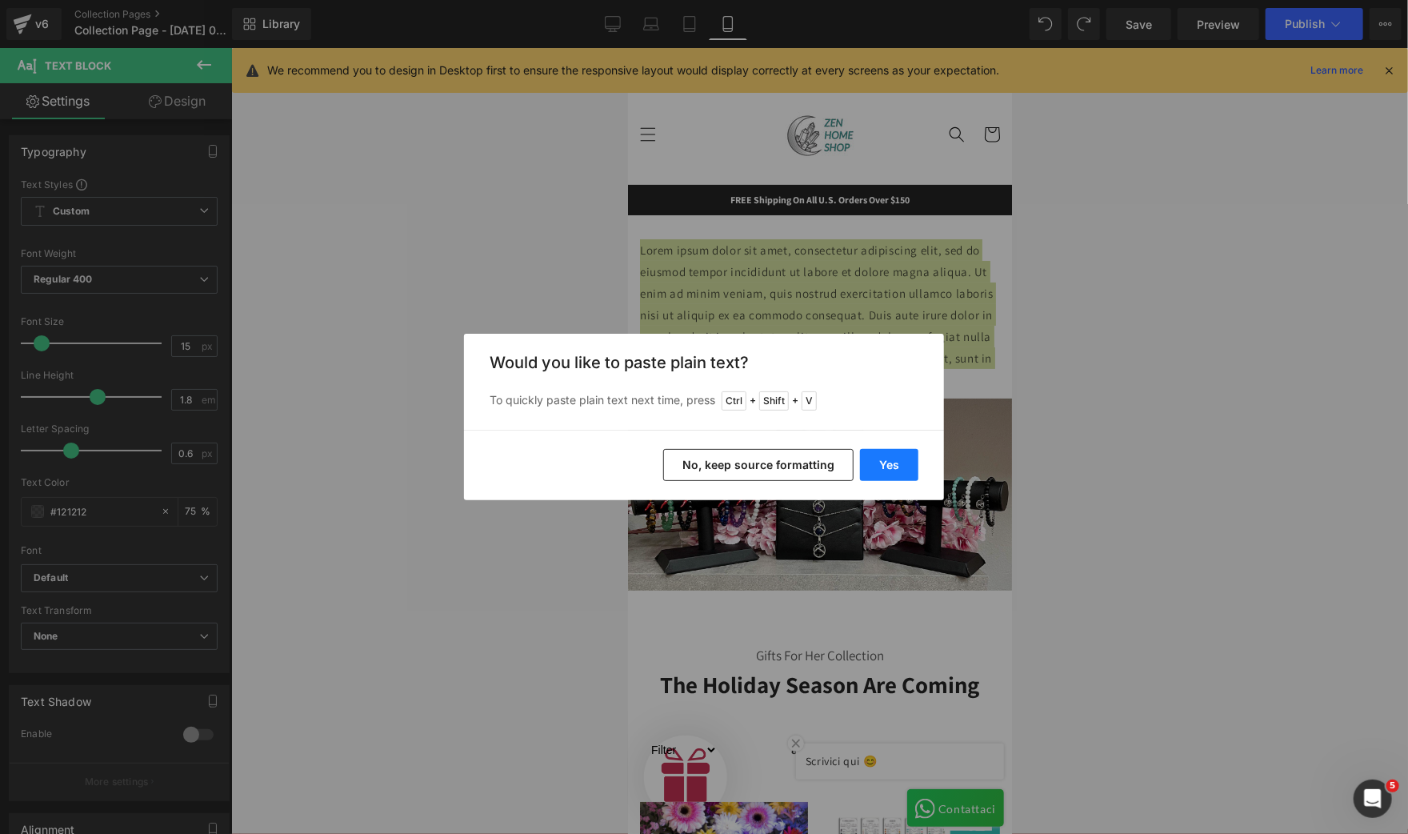
click at [0, 0] on button "Yes" at bounding box center [0, 0] width 0 height 0
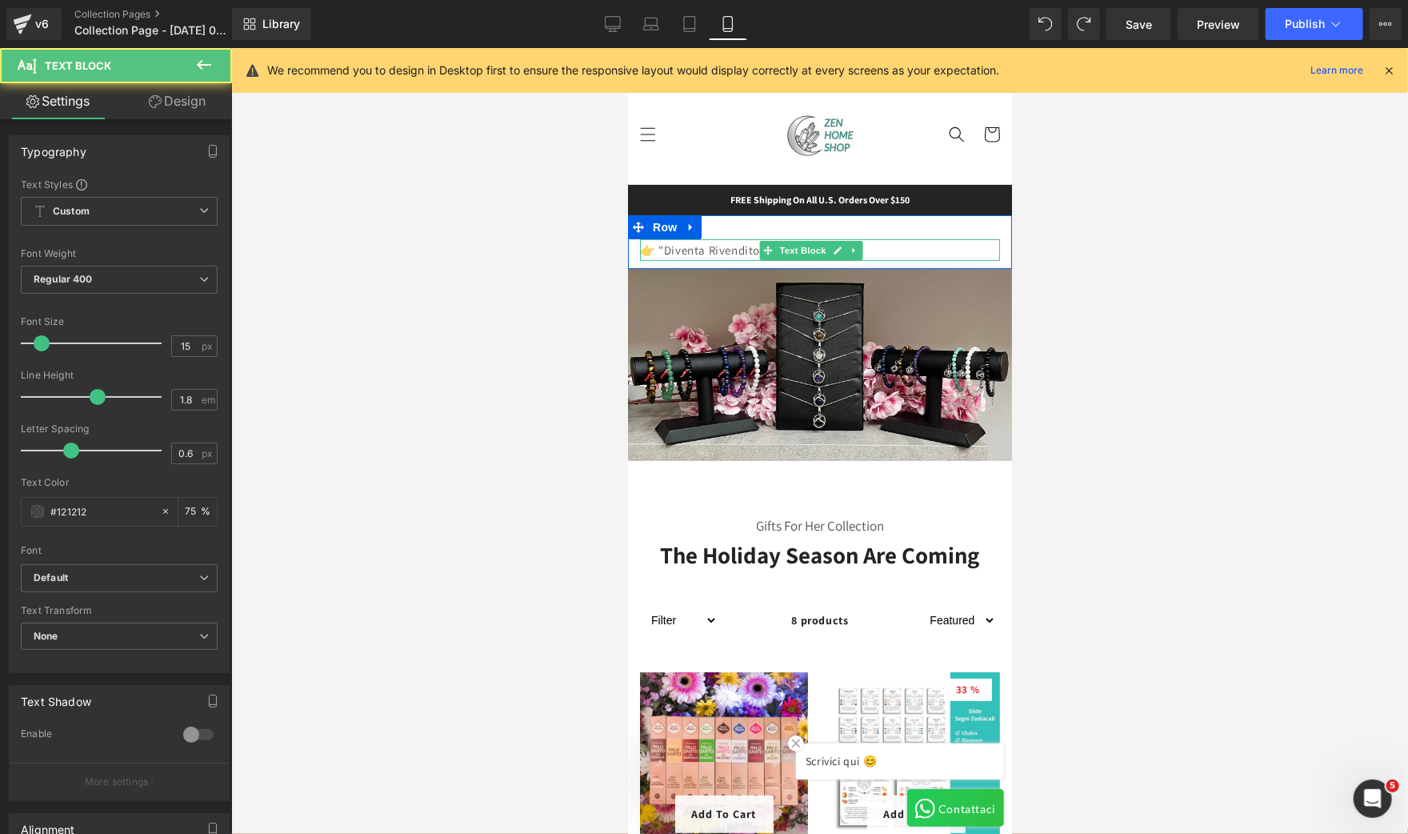
click at [722, 251] on p "👉 "Diventa Rivenditore Zen Home Shop"" at bounding box center [819, 249] width 360 height 22
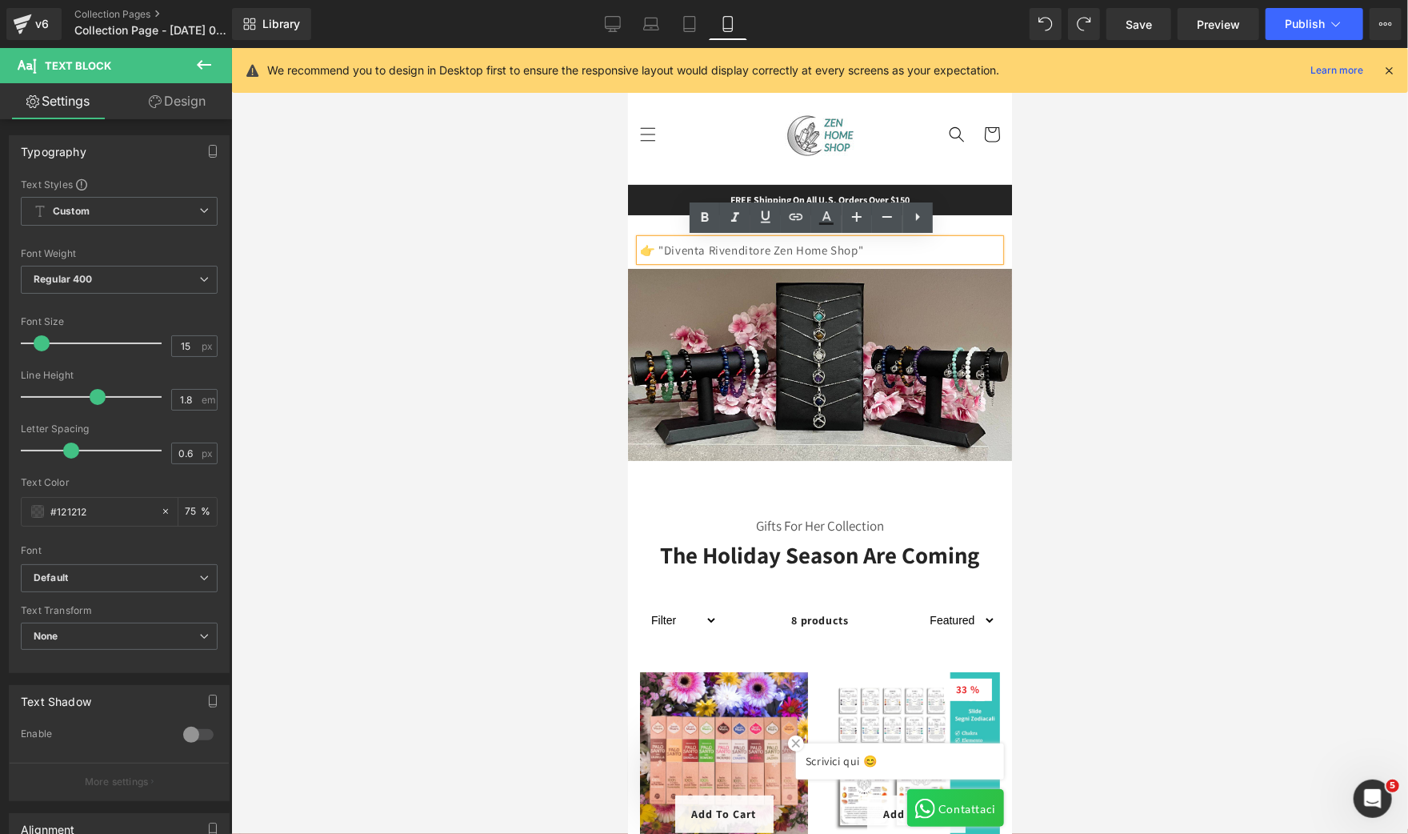
click at [878, 248] on p "👉 "Diventa Rivenditore Zen Home Shop"" at bounding box center [819, 249] width 360 height 22
click at [662, 247] on p "👉 "Diventa Rivenditore Zen Home Shop" at bounding box center [819, 249] width 360 height 22
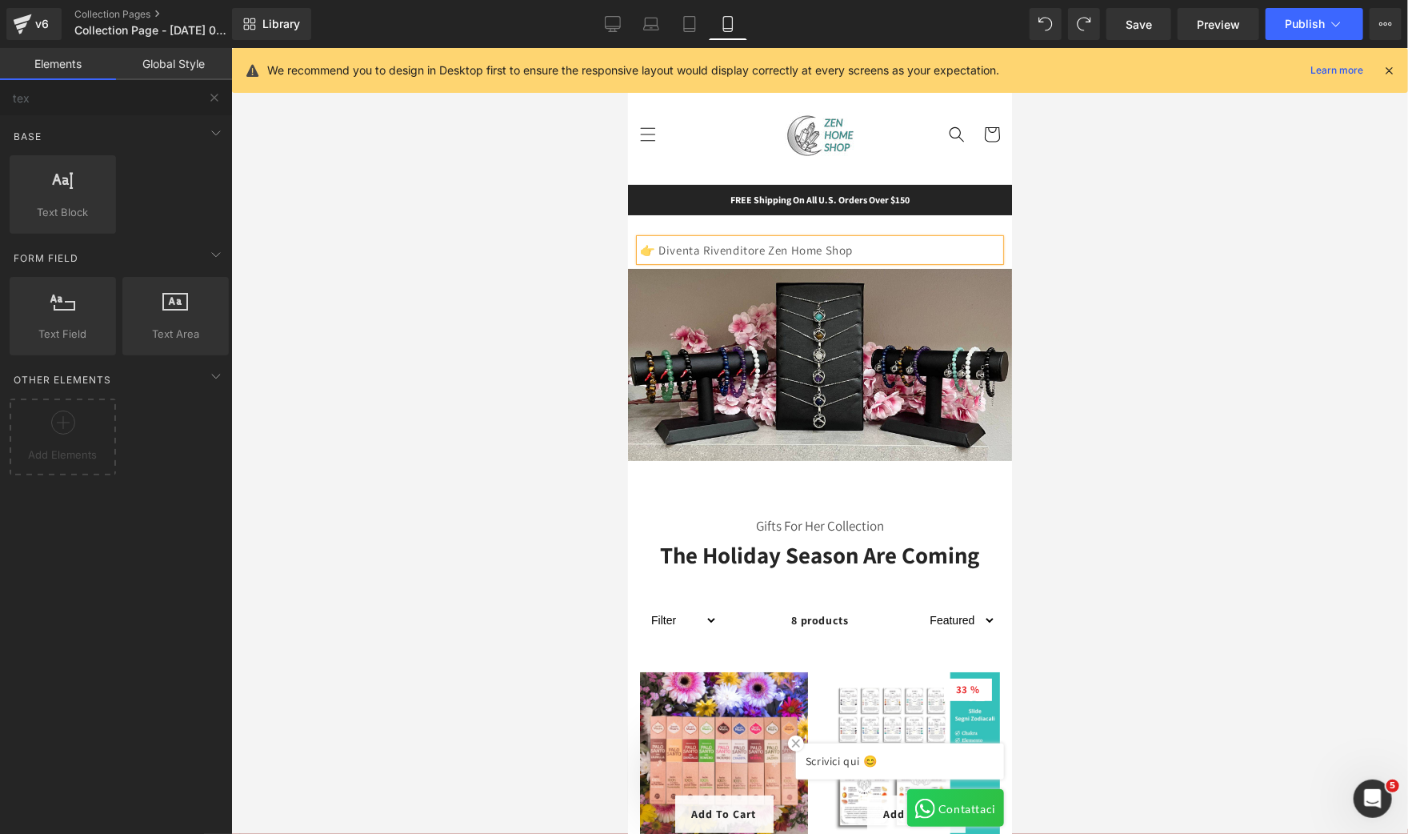
click at [463, 310] on div at bounding box center [819, 441] width 1177 height 786
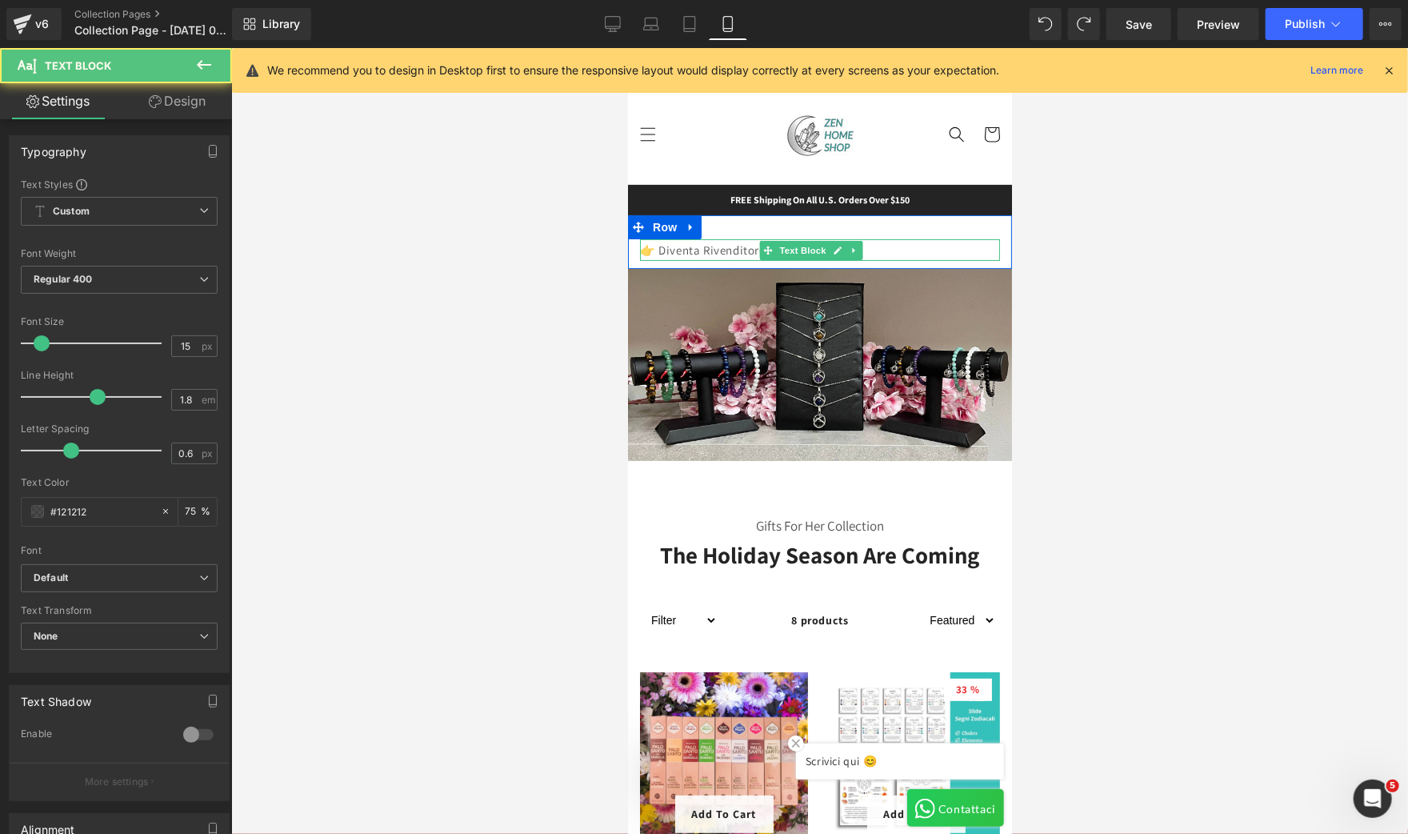
click at [890, 246] on p "👉 Diventa Rivenditore Zen Home Shop" at bounding box center [819, 249] width 360 height 22
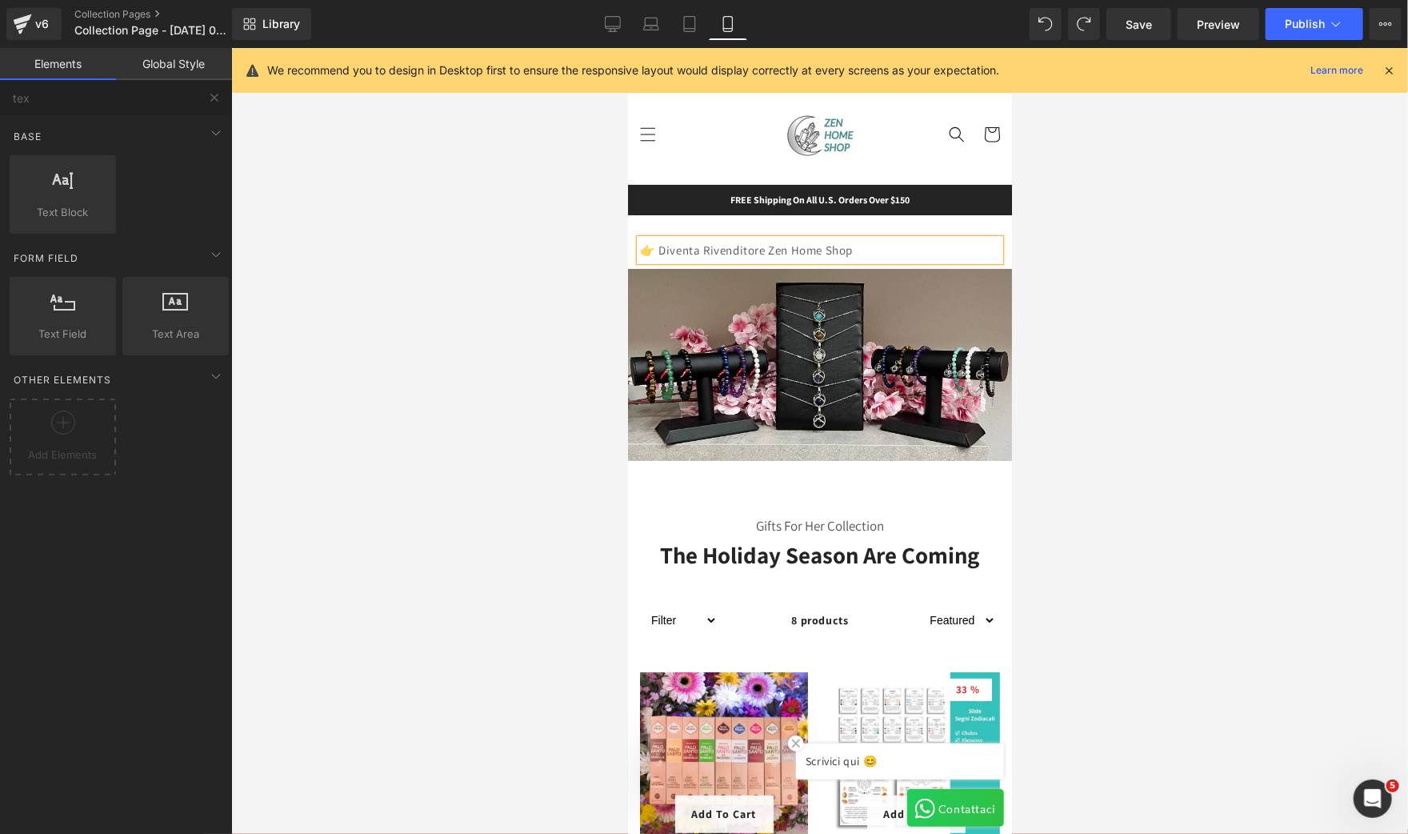
click at [488, 358] on div at bounding box center [819, 441] width 1177 height 786
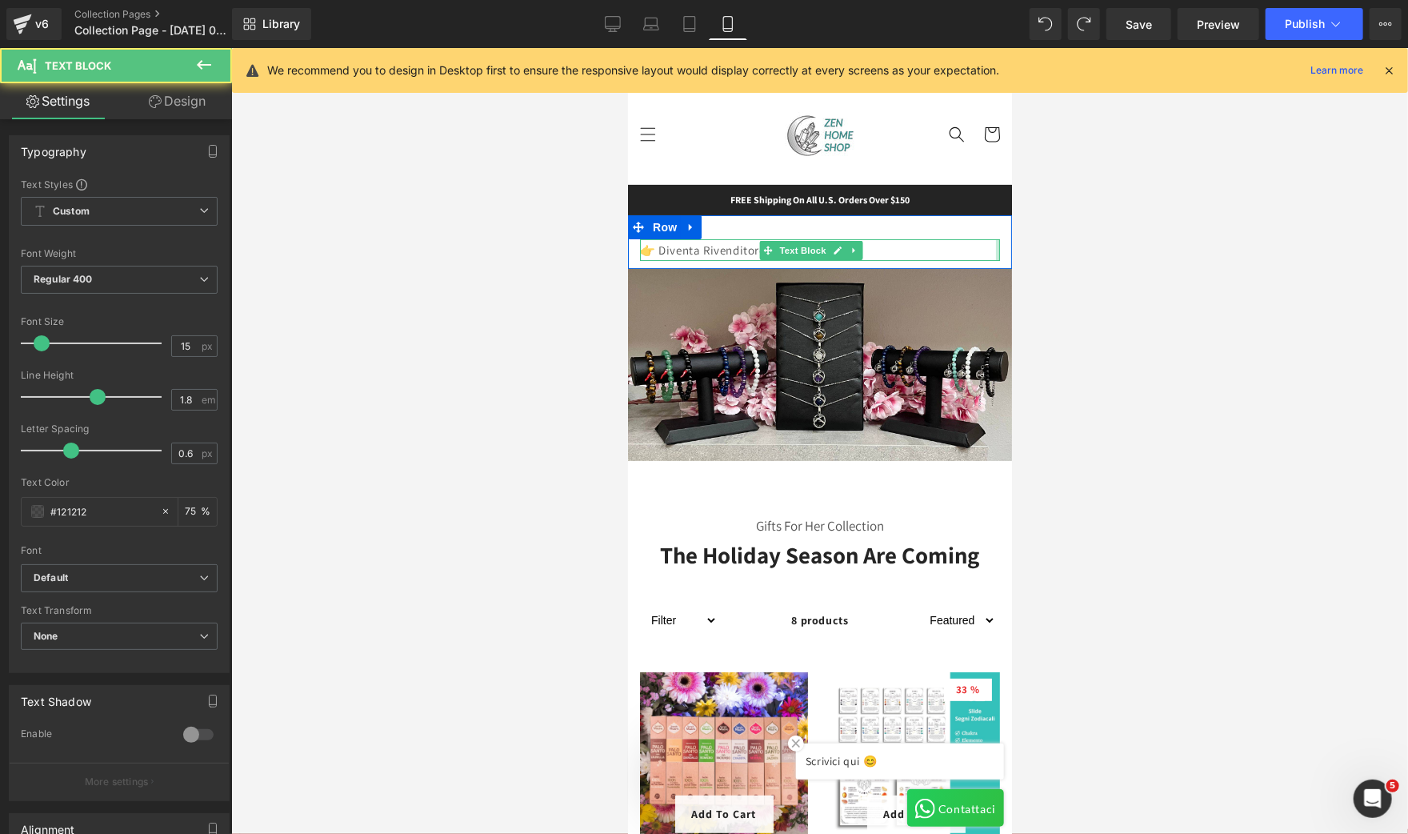
click at [995, 249] on div at bounding box center [997, 249] width 4 height 22
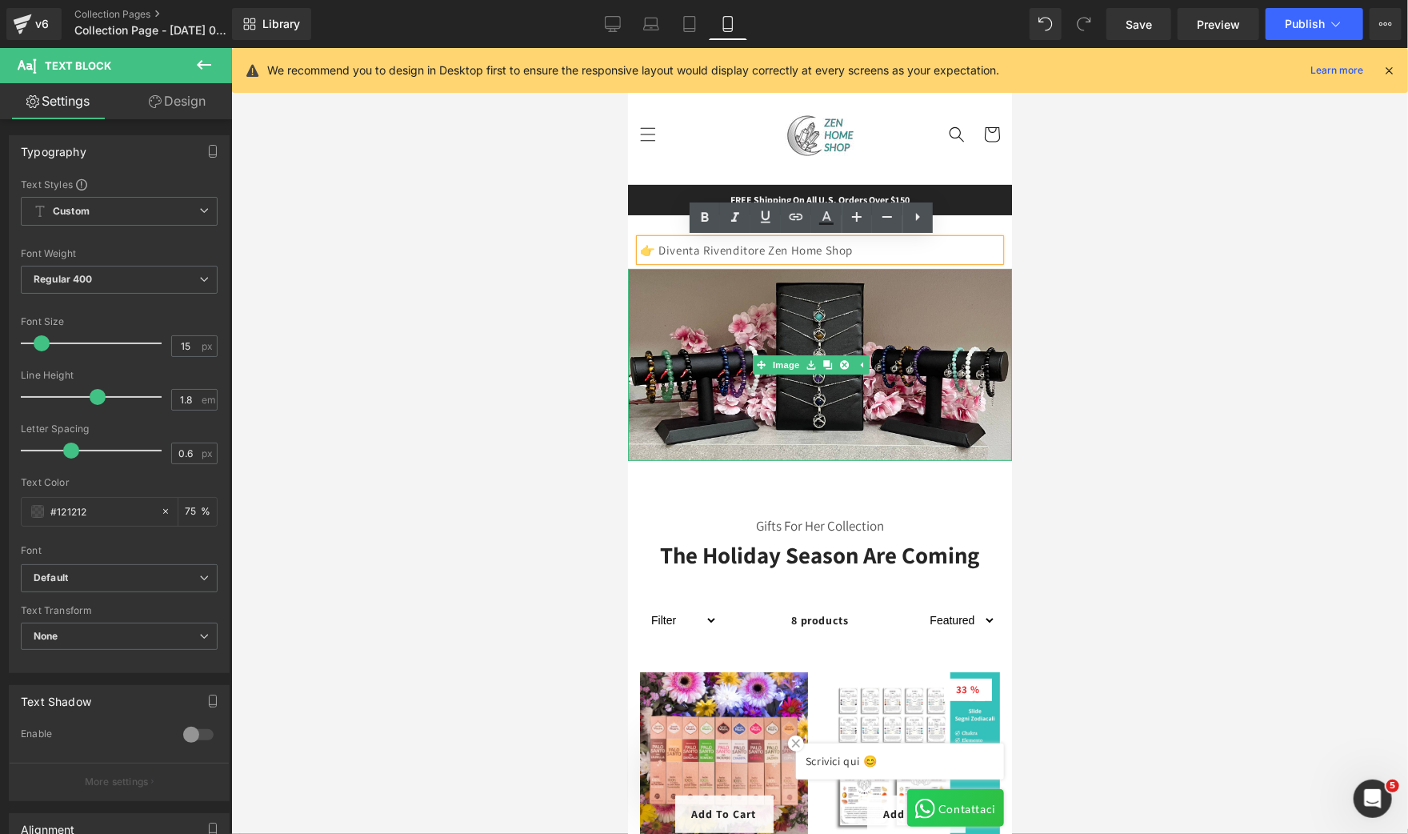
click at [506, 323] on div at bounding box center [819, 441] width 1177 height 786
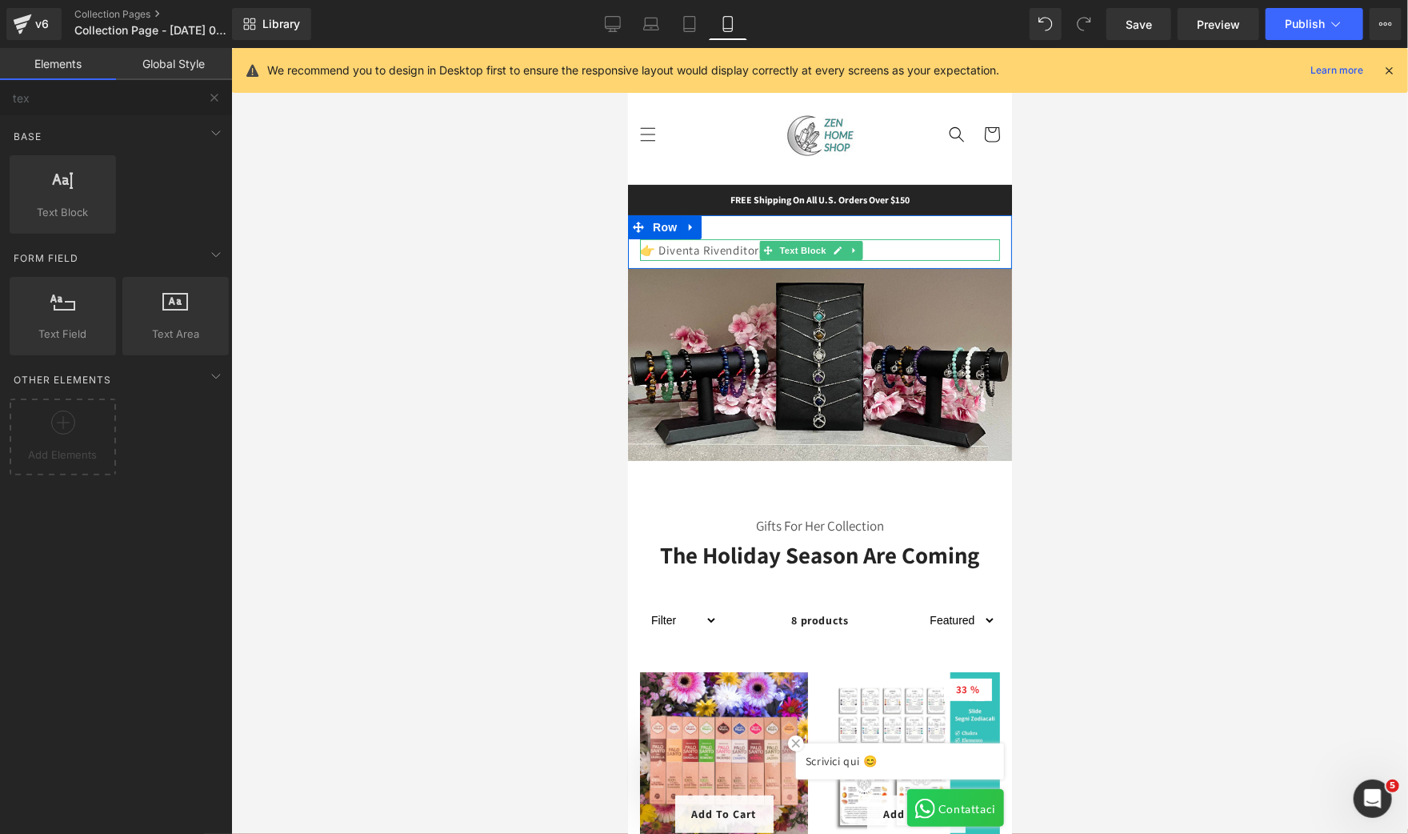
click at [942, 247] on p "👉 Diventa Rivenditore Zen Home Shop" at bounding box center [819, 249] width 360 height 22
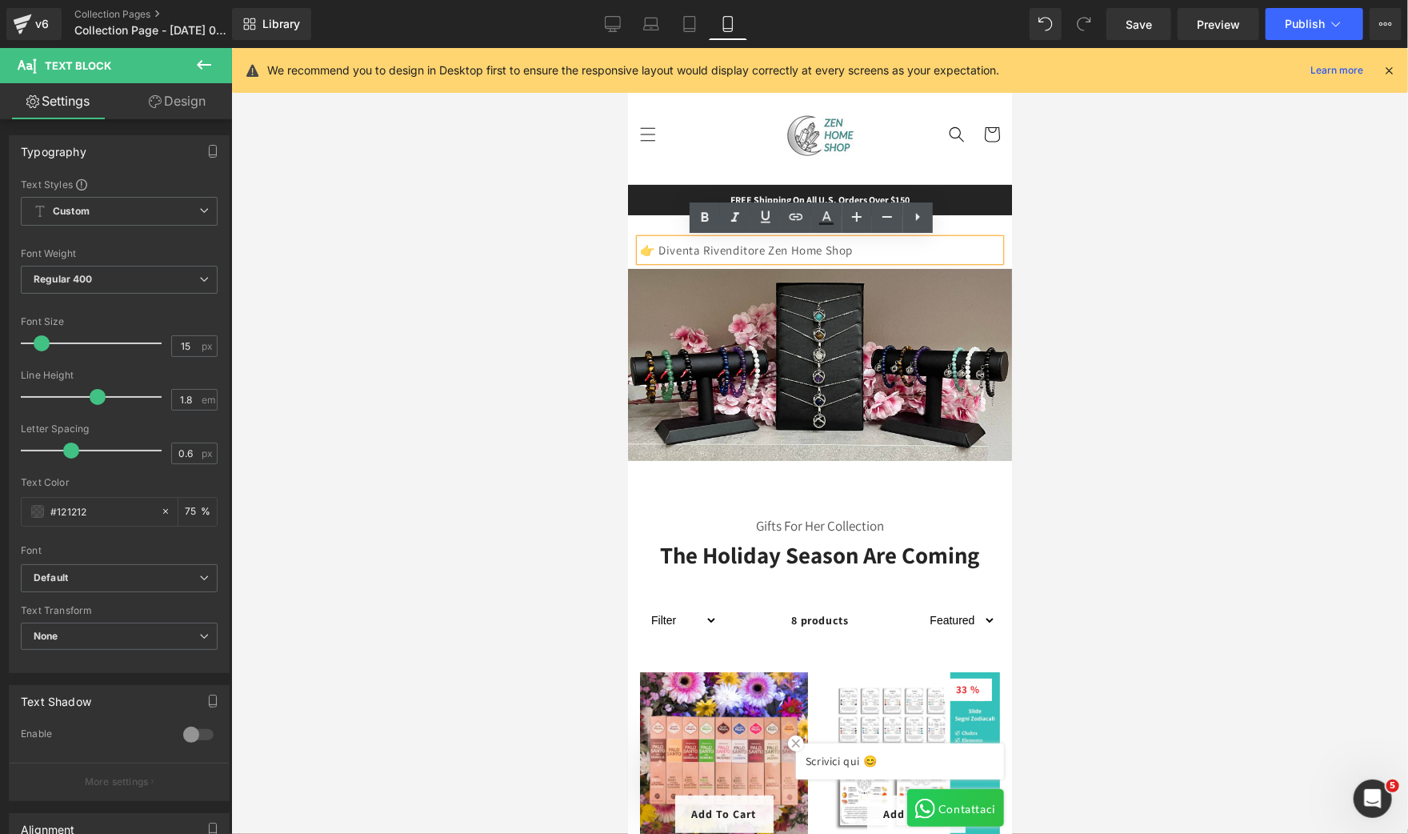
click at [702, 250] on p "👉 Diventa Rivenditore Zen Home Shop" at bounding box center [819, 249] width 360 height 22
drag, startPoint x: 873, startPoint y: 250, endPoint x: 658, endPoint y: 252, distance: 215.2
click at [658, 252] on p "👉 Diventa Rivenditore Zen Home Shop" at bounding box center [819, 249] width 360 height 22
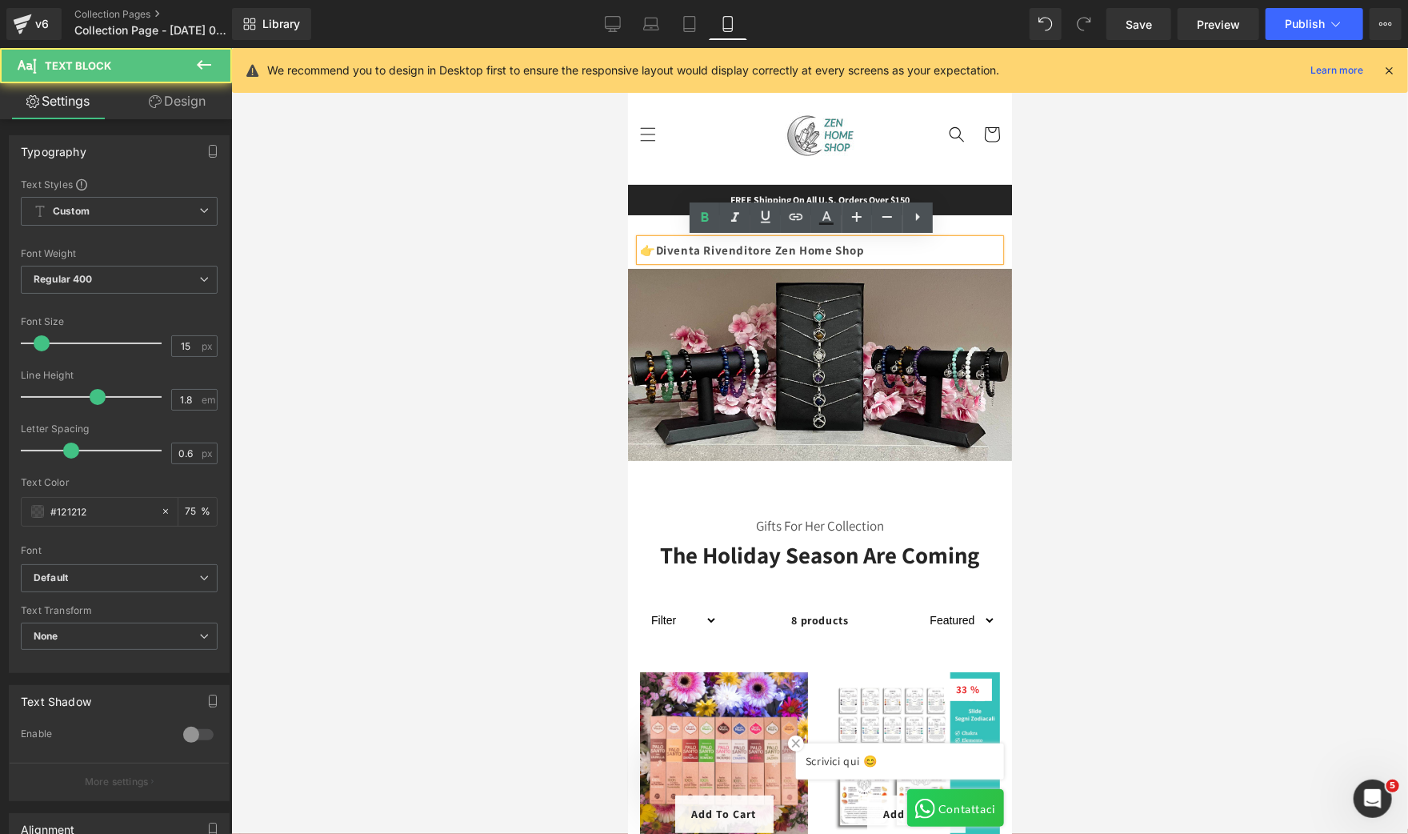
click at [889, 253] on p "👉 Diventa Rivenditore Zen Home Shop" at bounding box center [819, 249] width 360 height 22
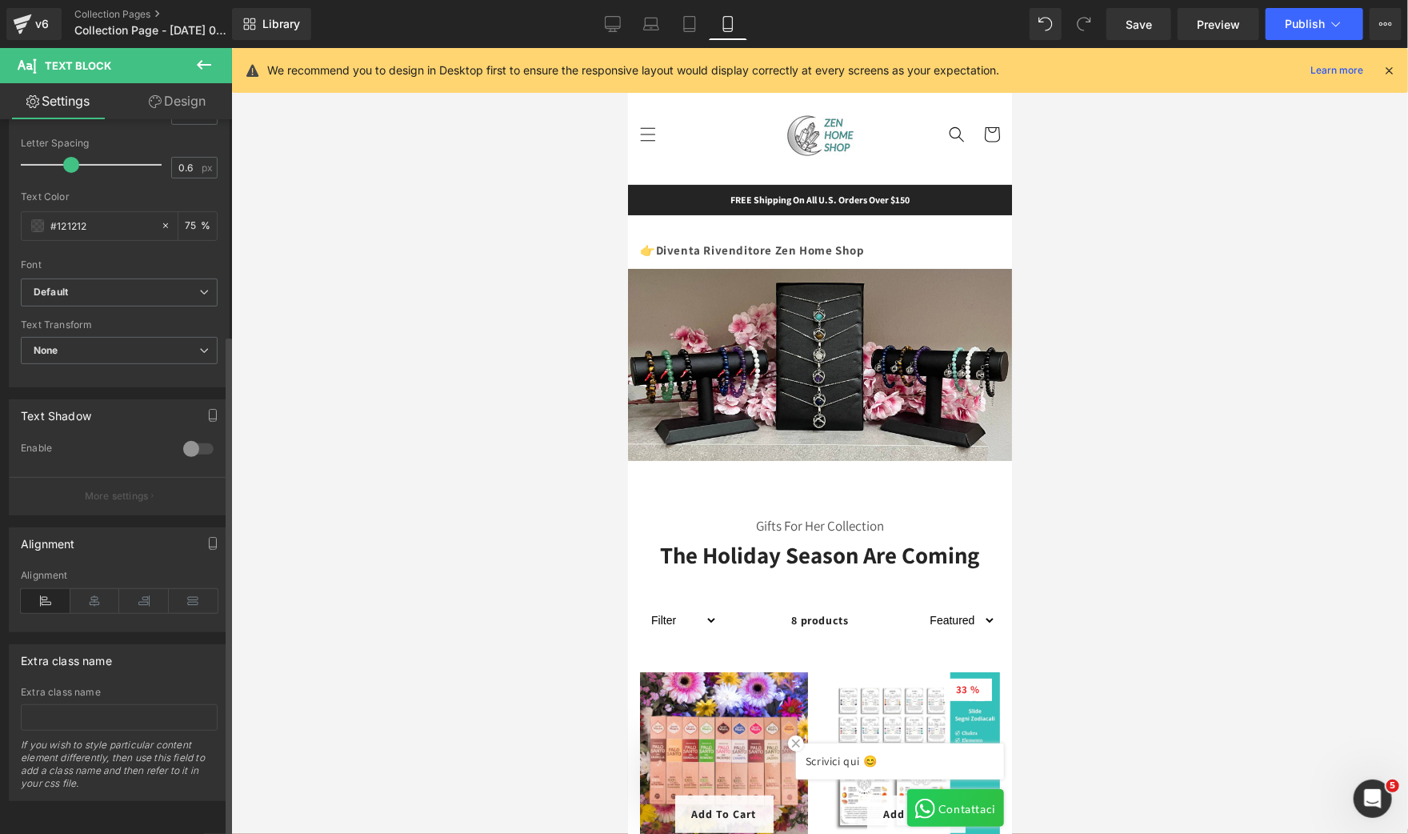
scroll to position [305, 0]
click at [97, 589] on icon at bounding box center [95, 601] width 50 height 24
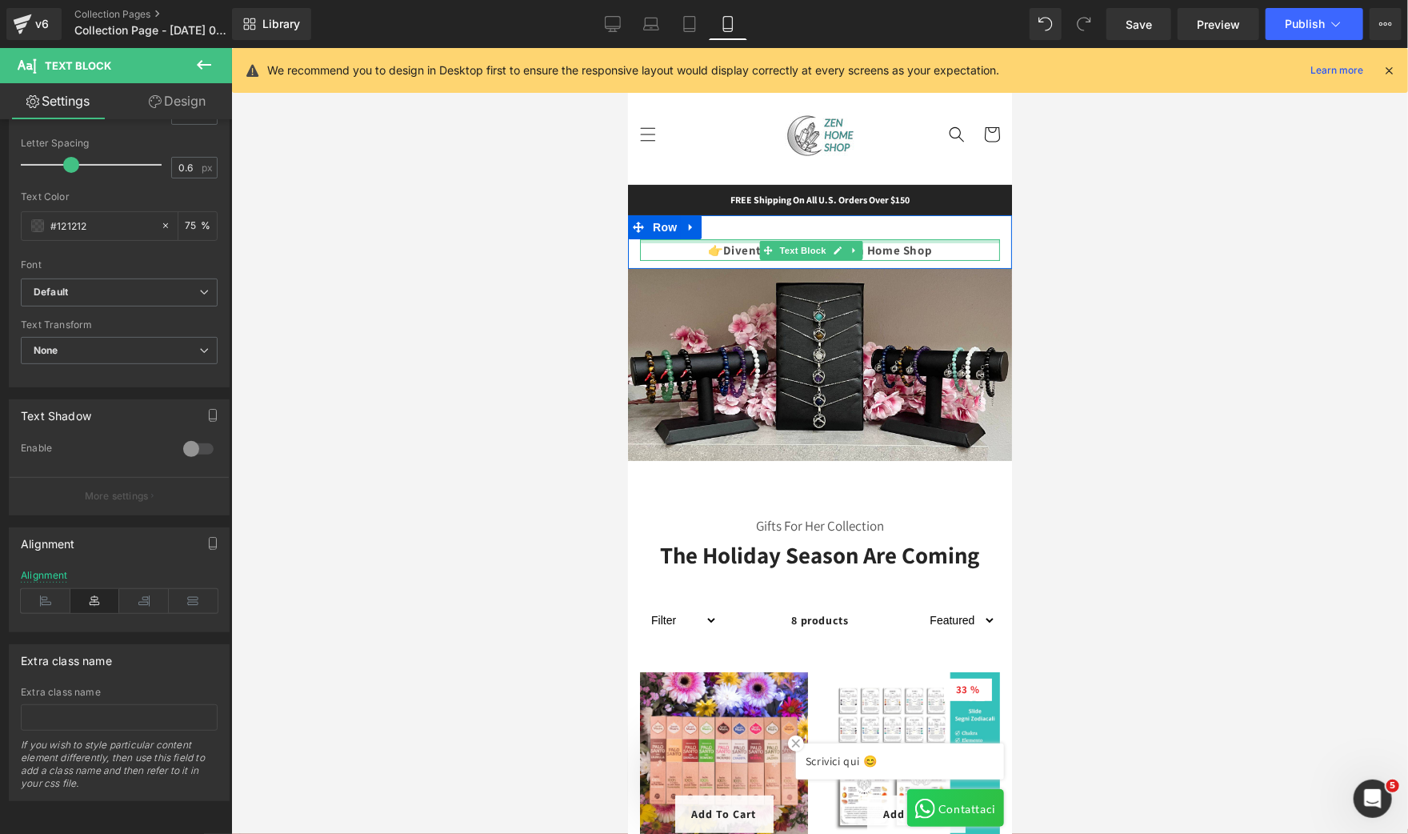
click at [826, 238] on div at bounding box center [819, 240] width 360 height 4
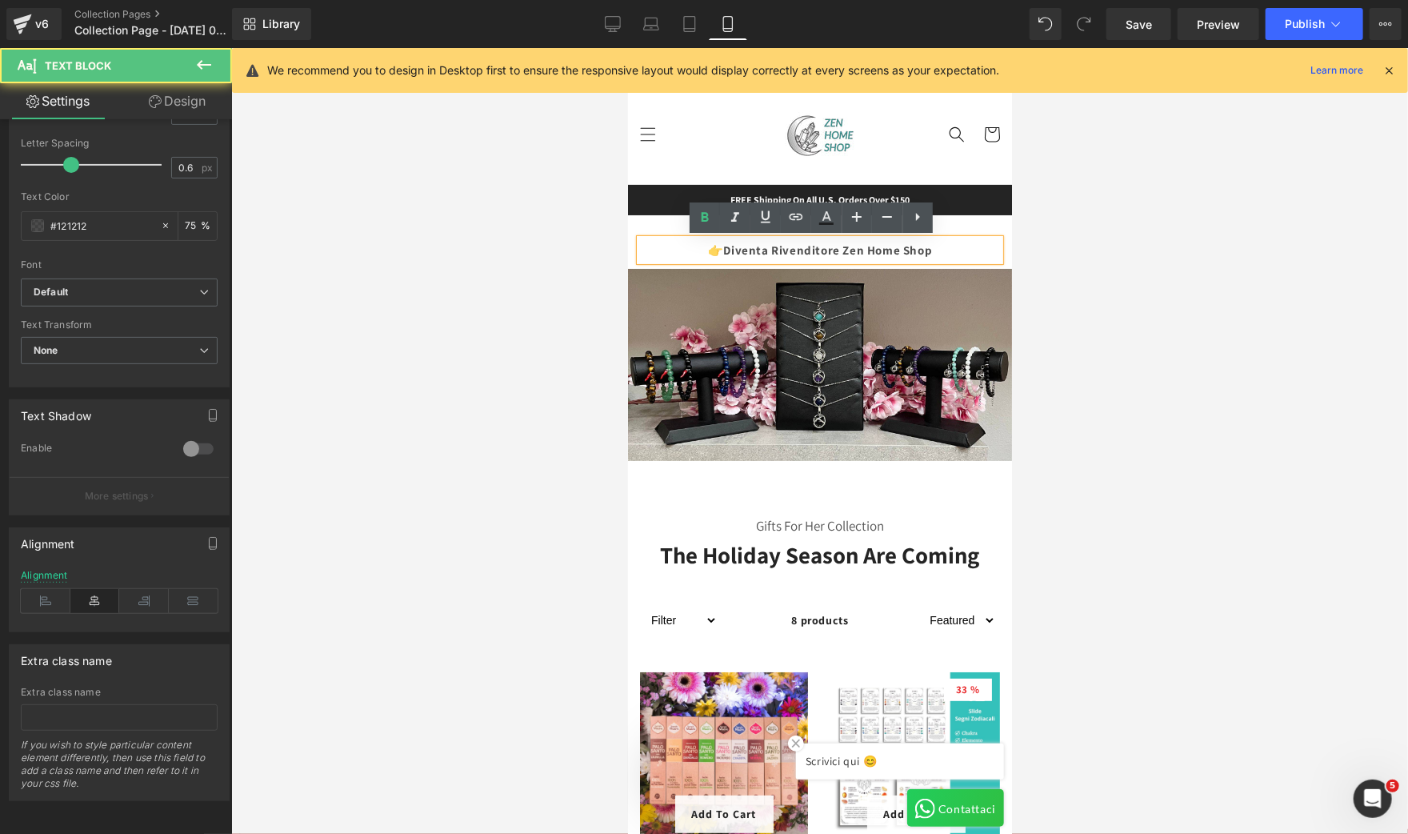
click at [950, 248] on p "👉 Diventa Rivenditore Zen Home Shop" at bounding box center [819, 249] width 360 height 22
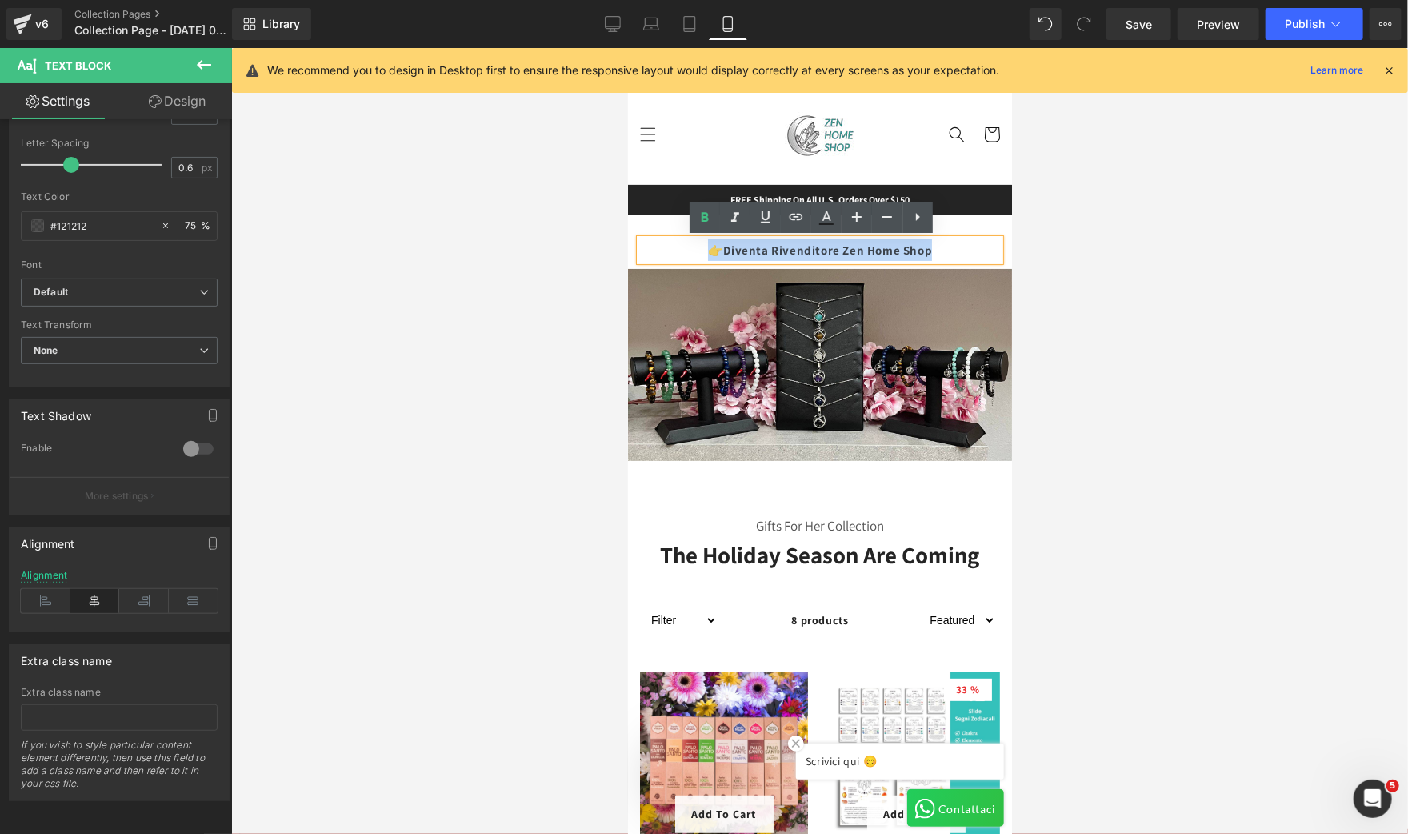
drag, startPoint x: 950, startPoint y: 248, endPoint x: 691, endPoint y: 249, distance: 259.2
click at [691, 249] on p "👉 Diventa Rivenditore Zen Home Shop" at bounding box center [819, 249] width 360 height 22
click at [852, 222] on icon at bounding box center [856, 216] width 19 height 19
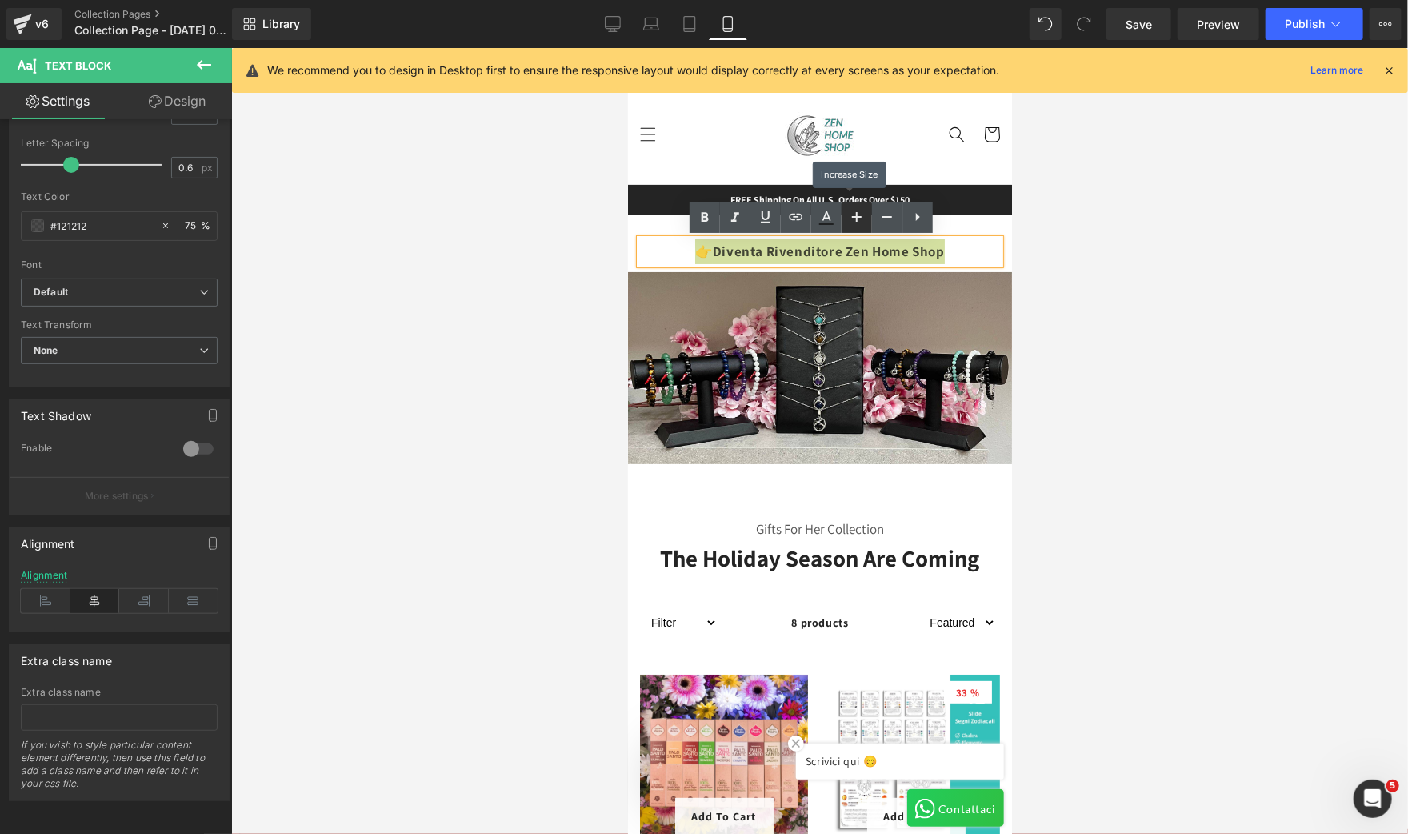
click at [852, 222] on icon at bounding box center [856, 216] width 19 height 19
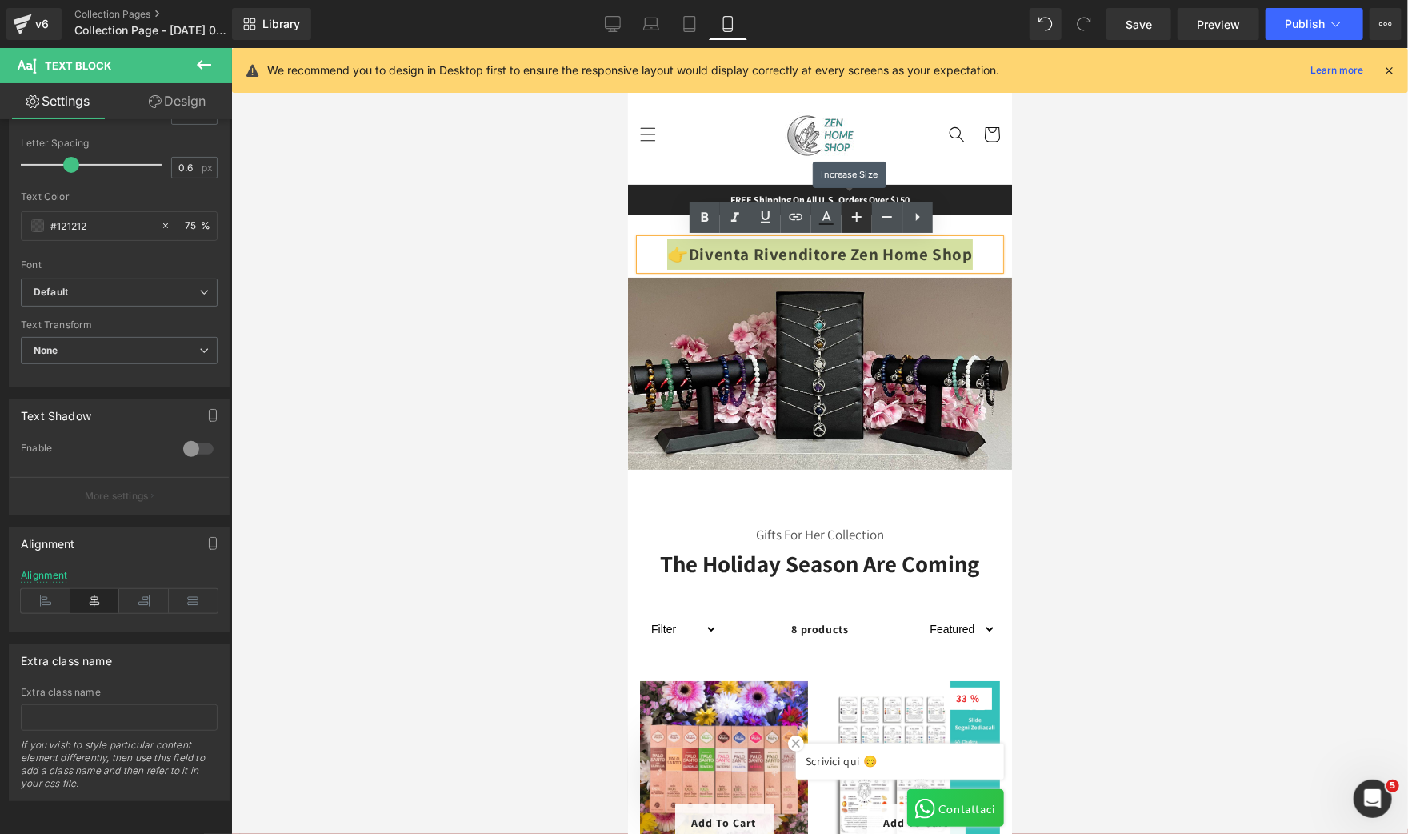
click at [852, 222] on icon at bounding box center [856, 216] width 19 height 19
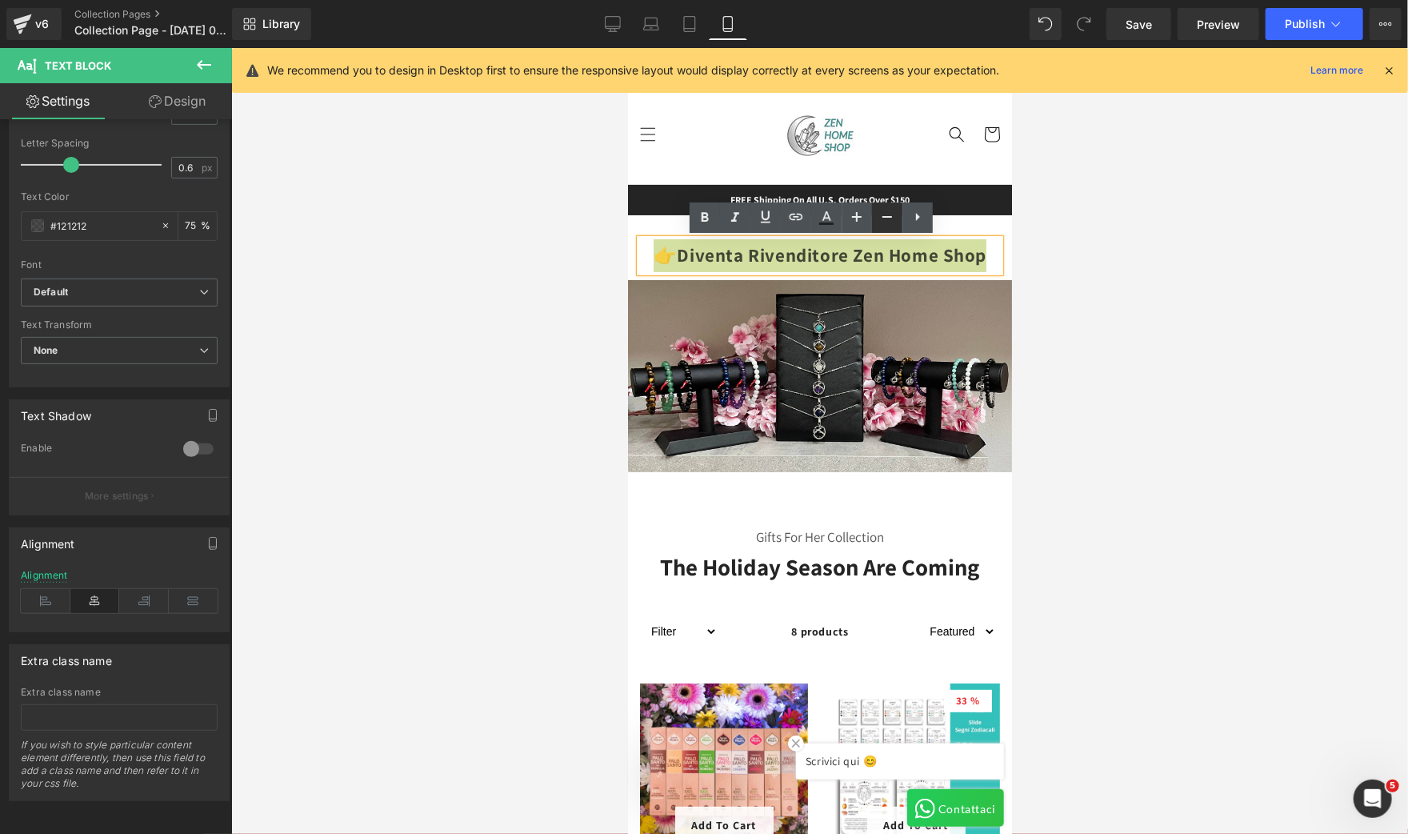
click at [881, 221] on icon at bounding box center [887, 216] width 19 height 19
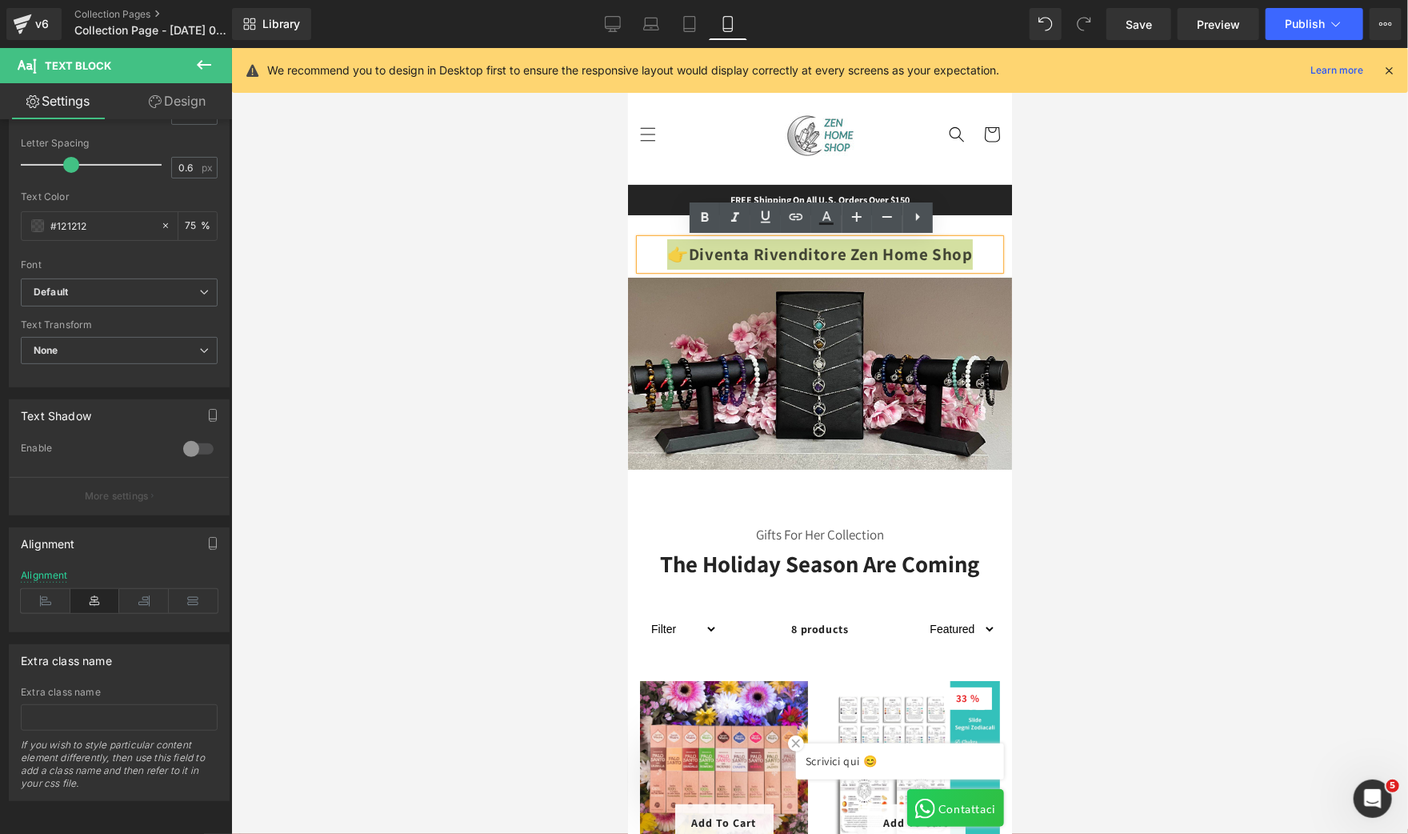
click at [1154, 317] on div at bounding box center [819, 441] width 1177 height 786
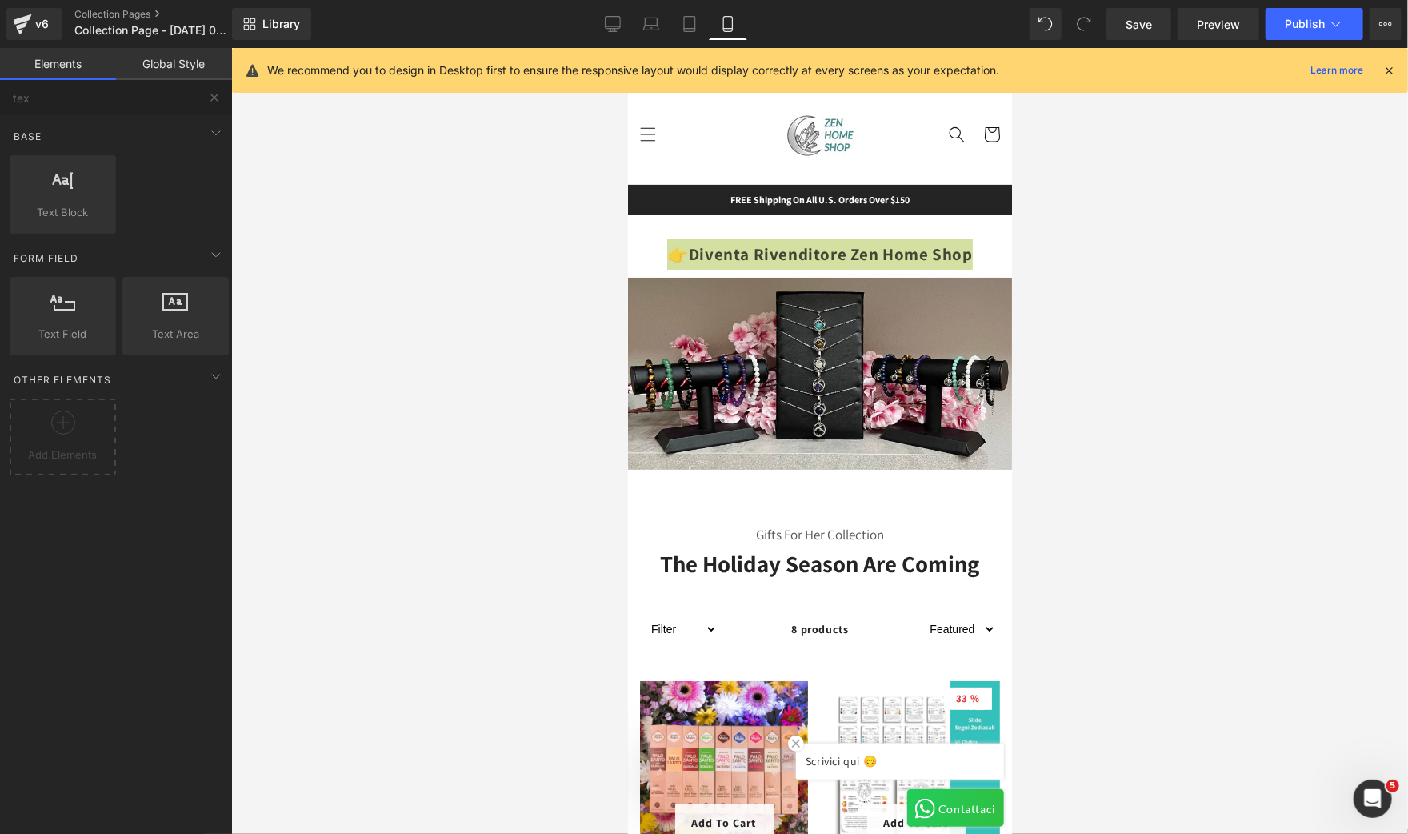
click at [1167, 322] on div at bounding box center [819, 441] width 1177 height 786
click at [962, 254] on strong "Diventa Rivenditore Zen Home Shop" at bounding box center [830, 253] width 284 height 22
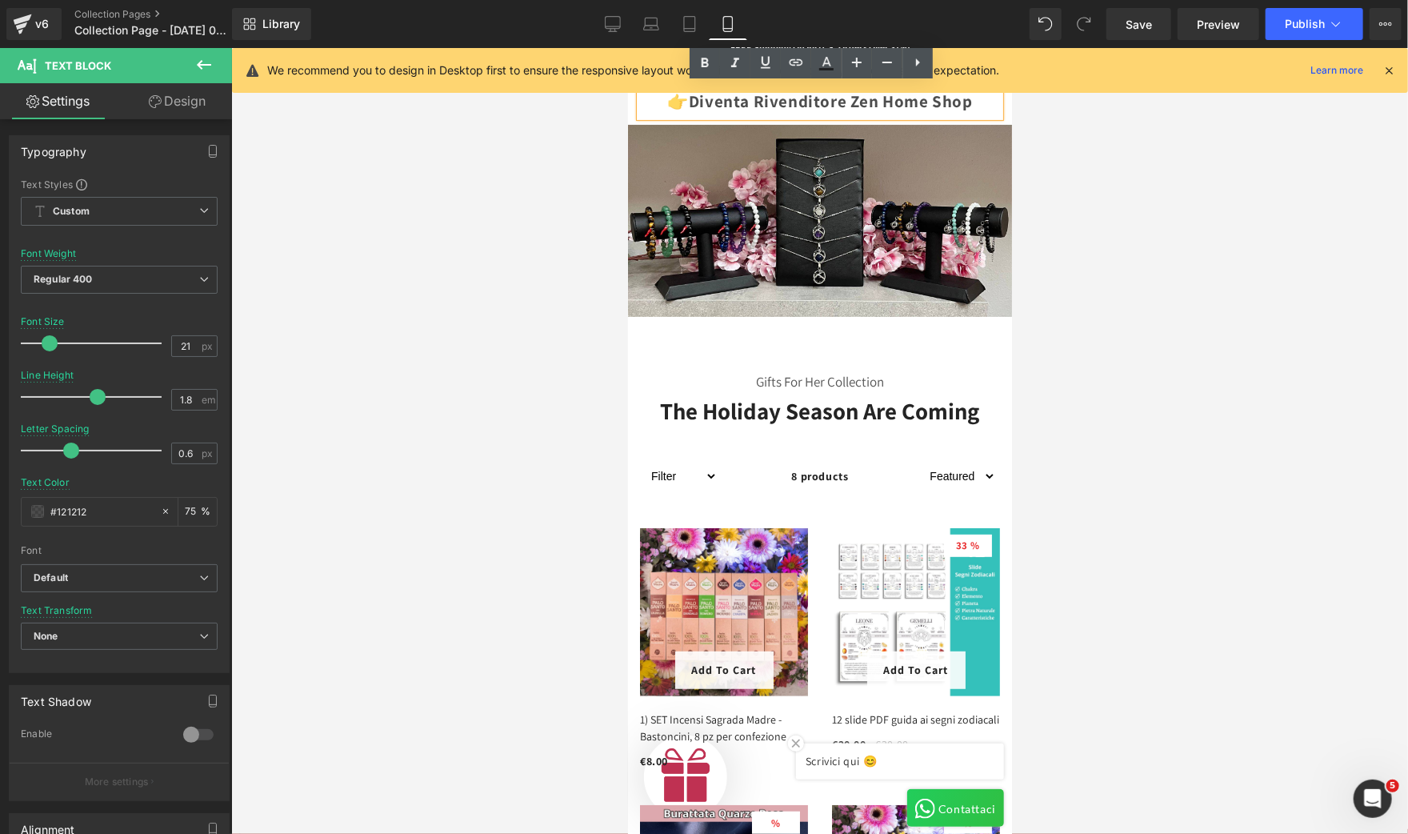
scroll to position [0, 0]
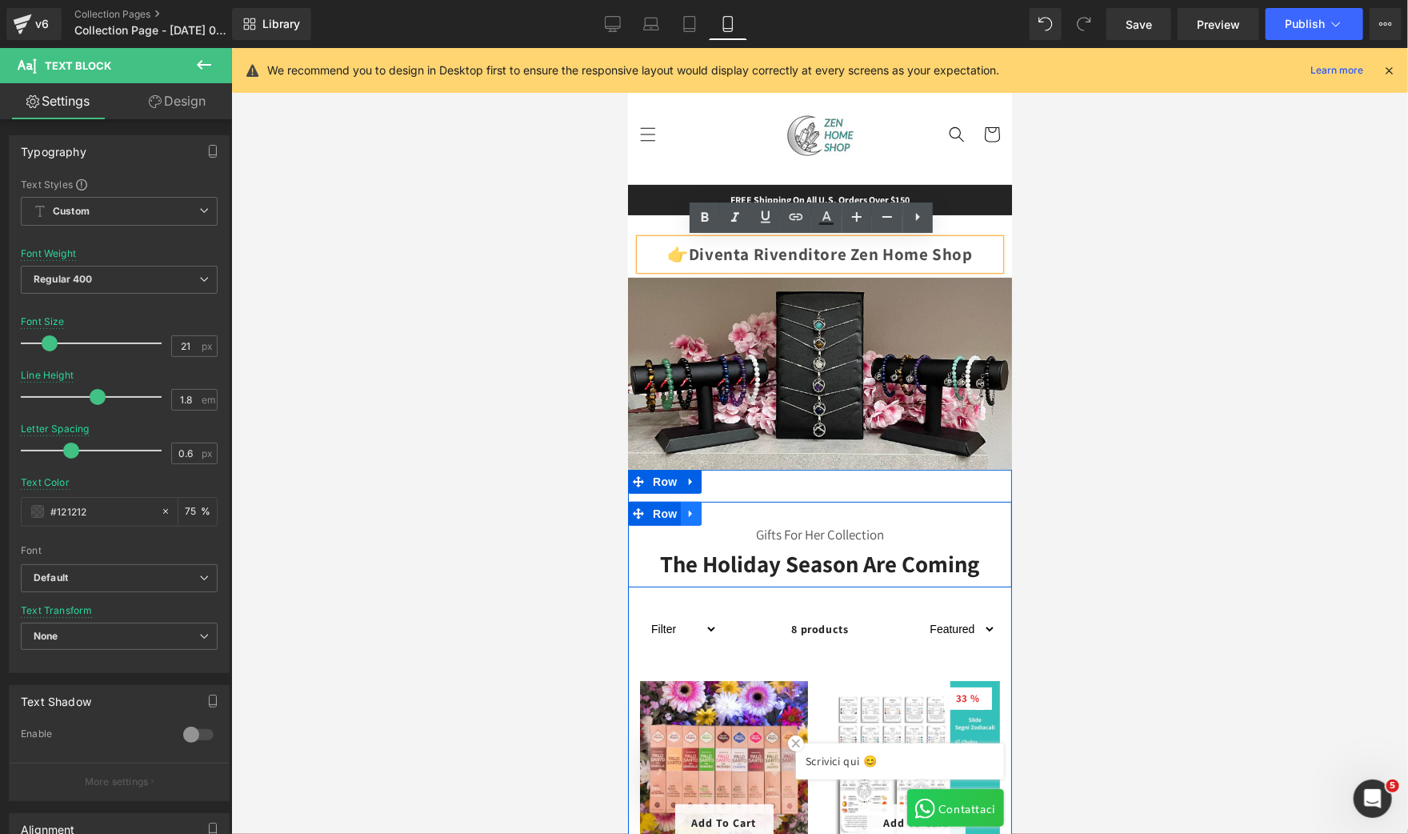
click at [688, 506] on link at bounding box center [690, 513] width 21 height 24
click at [726, 507] on icon at bounding box center [731, 512] width 11 height 11
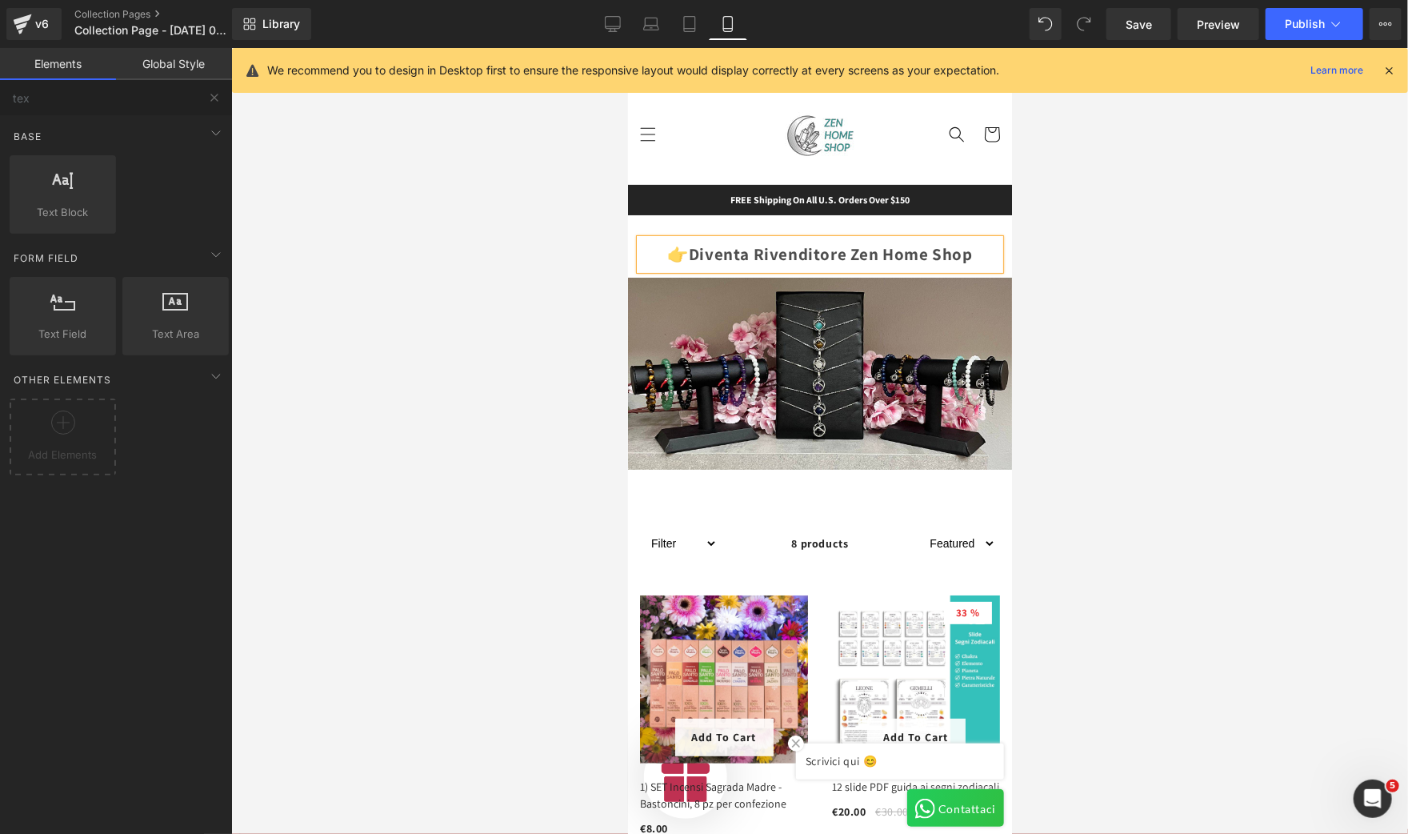
click at [1318, 320] on div at bounding box center [819, 441] width 1177 height 786
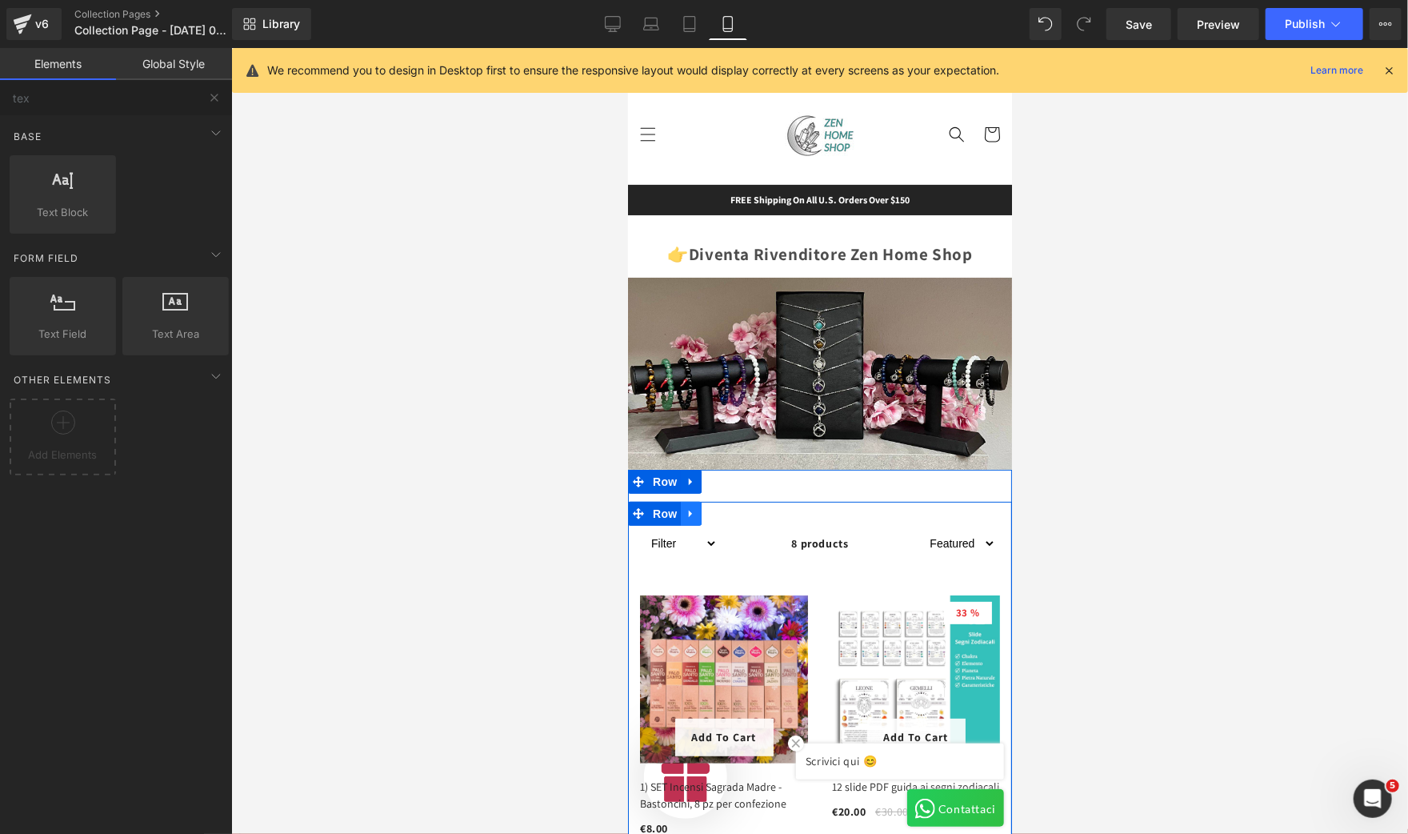
click at [685, 506] on icon at bounding box center [690, 512] width 11 height 12
click at [726, 507] on icon at bounding box center [731, 512] width 11 height 11
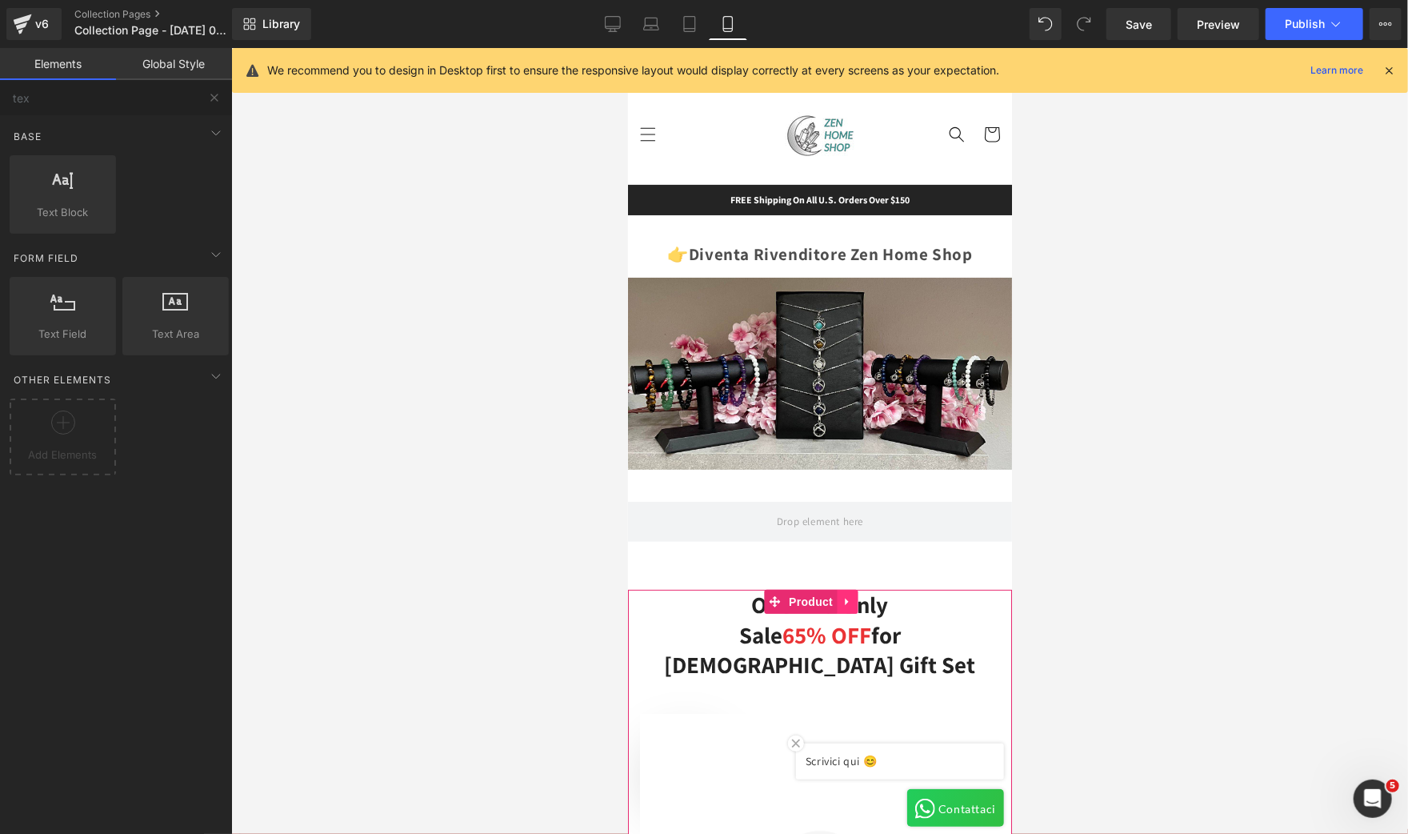
click at [854, 589] on link at bounding box center [846, 601] width 21 height 24
click at [854, 595] on icon at bounding box center [856, 600] width 11 height 11
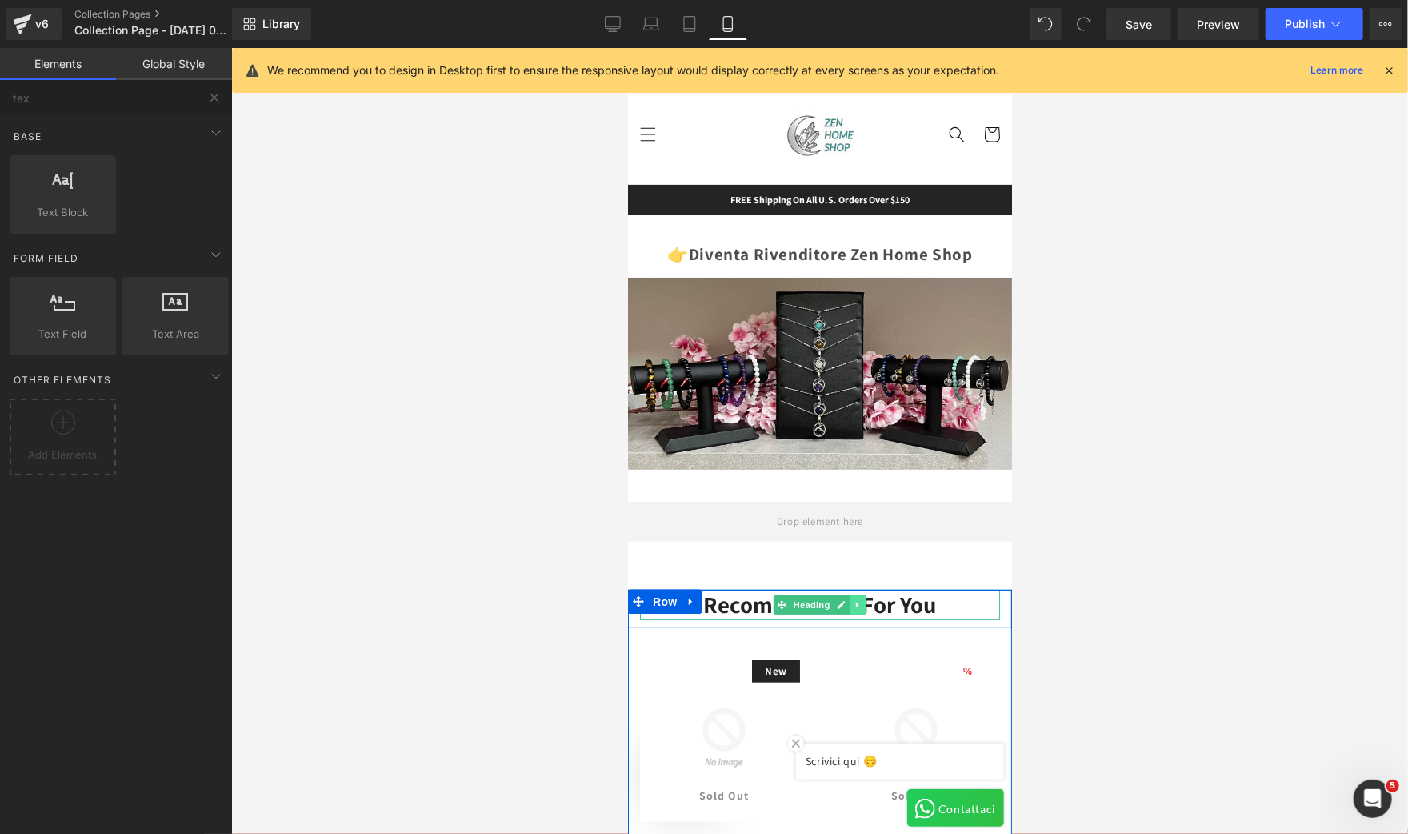
click at [854, 594] on link at bounding box center [857, 603] width 17 height 19
click at [858, 599] on link at bounding box center [866, 603] width 17 height 19
click at [685, 594] on icon at bounding box center [690, 600] width 11 height 12
click at [726, 595] on icon at bounding box center [731, 600] width 11 height 11
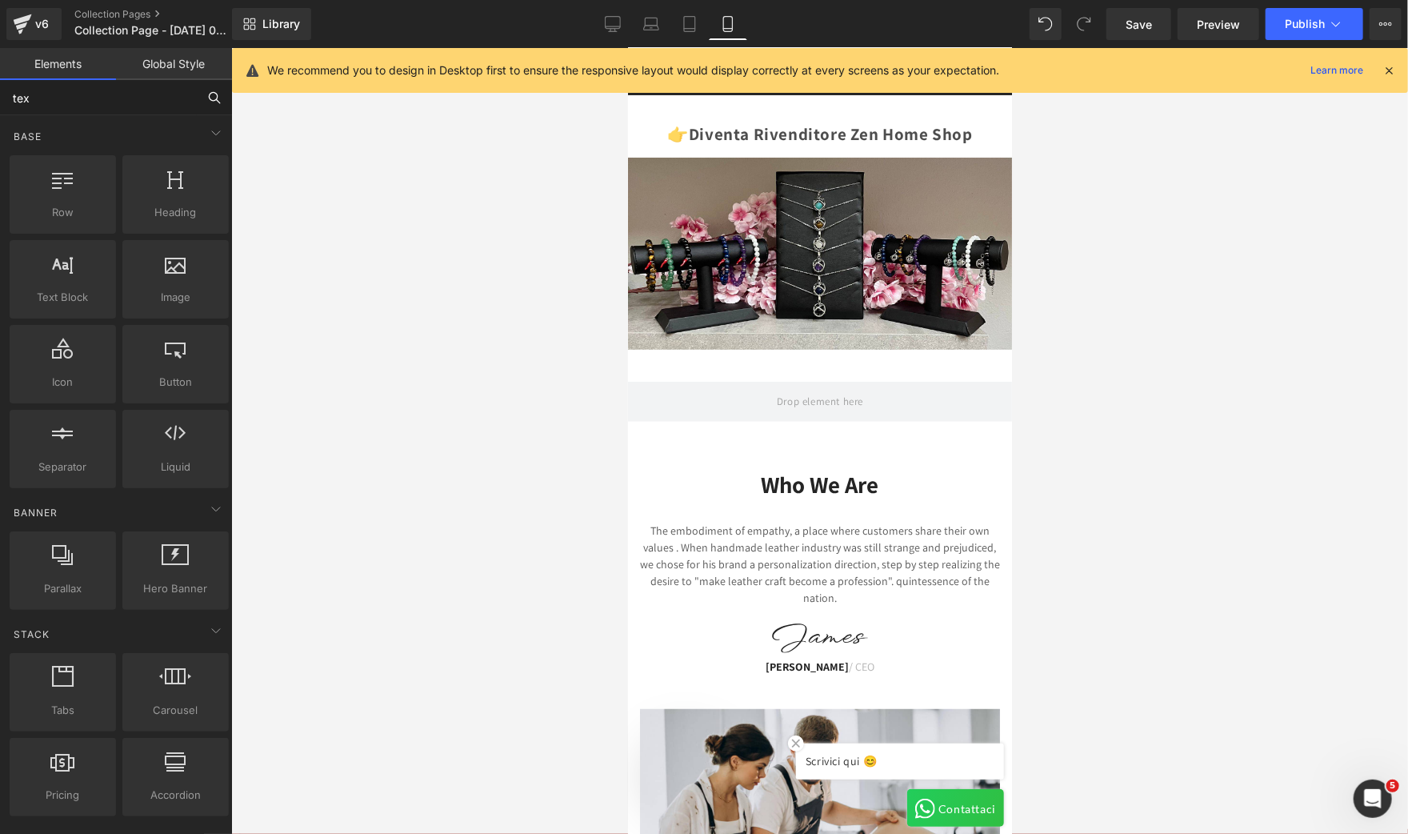
click at [75, 94] on input "tex" at bounding box center [98, 97] width 197 height 35
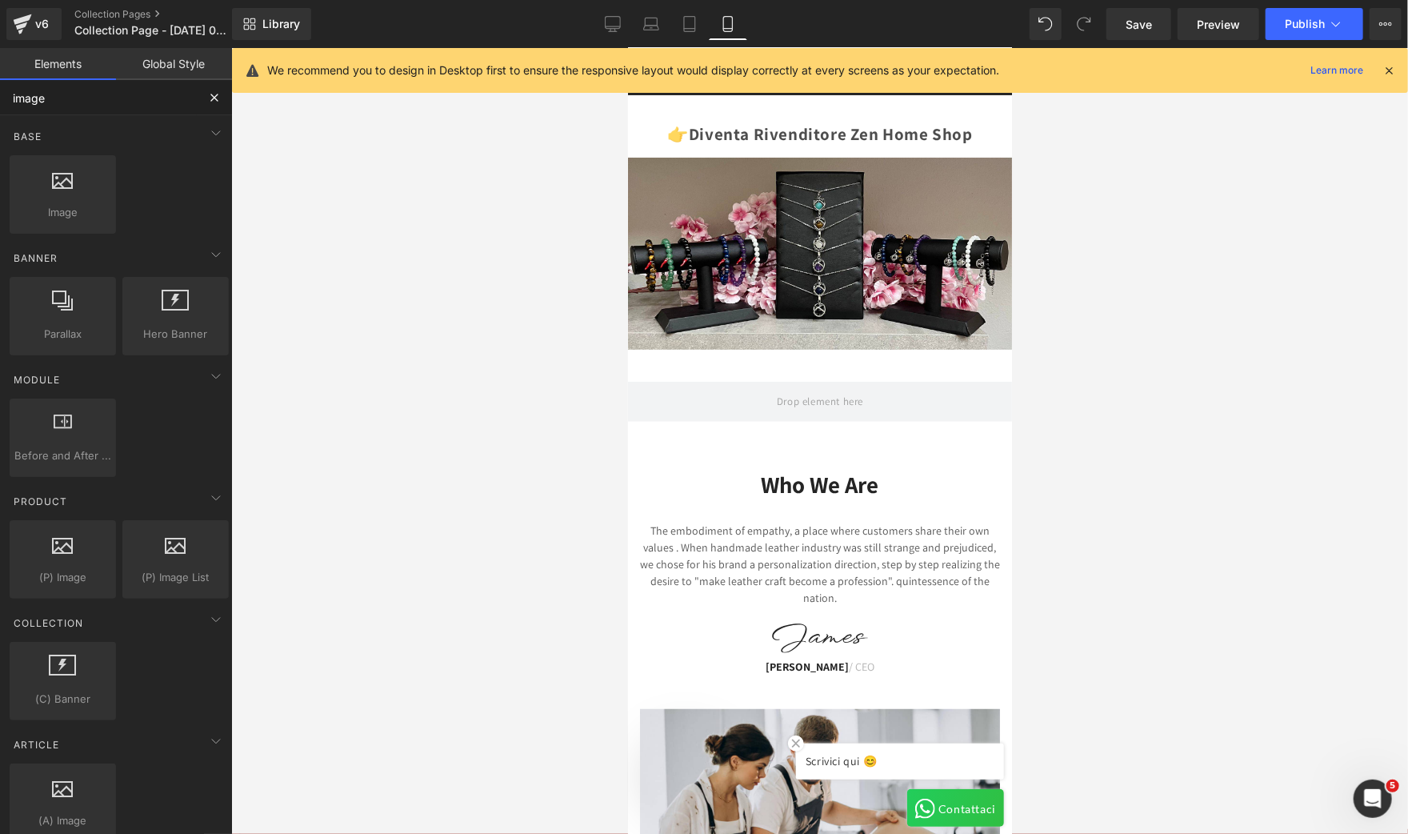
click at [35, 99] on input "image" at bounding box center [98, 97] width 197 height 35
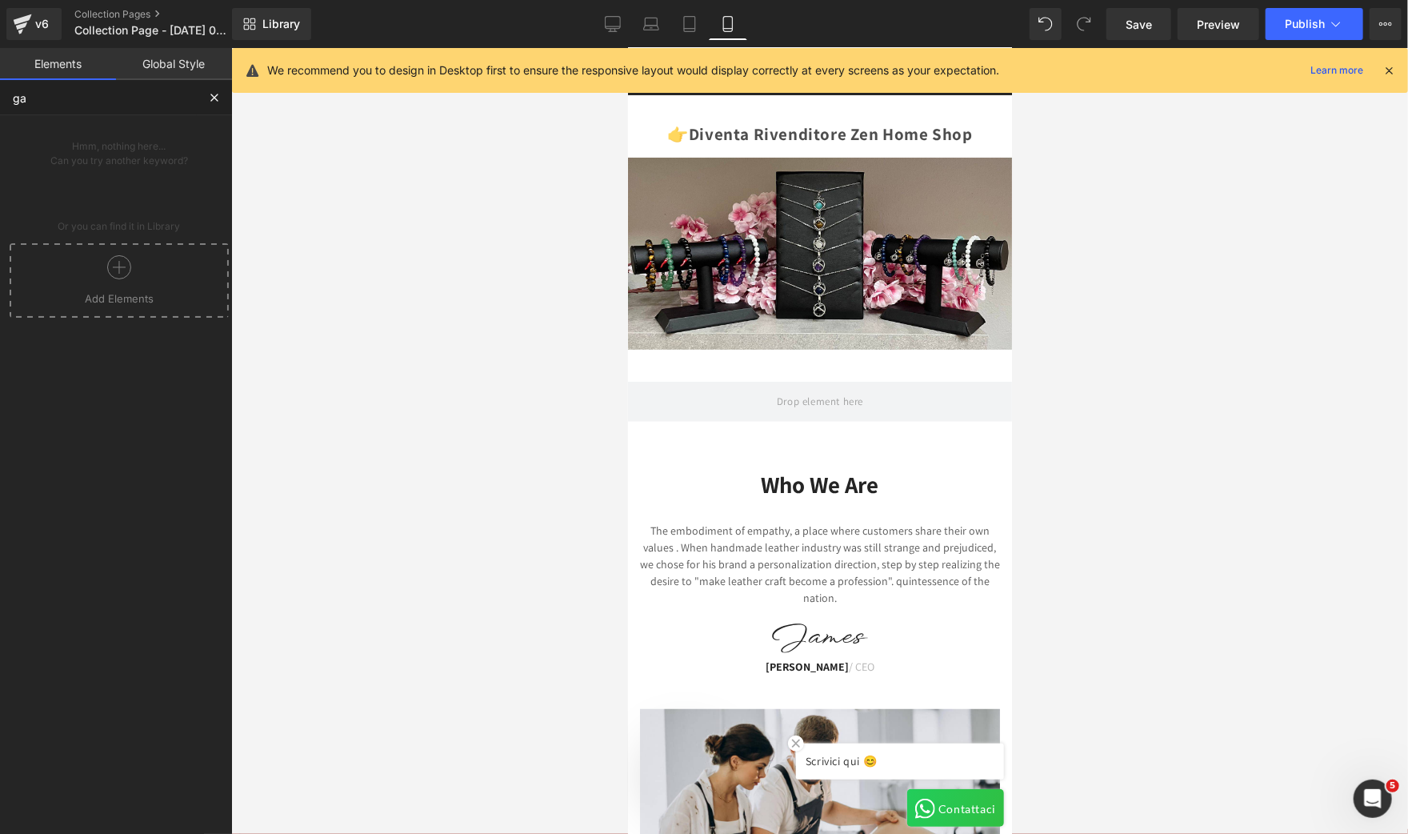
type input "g"
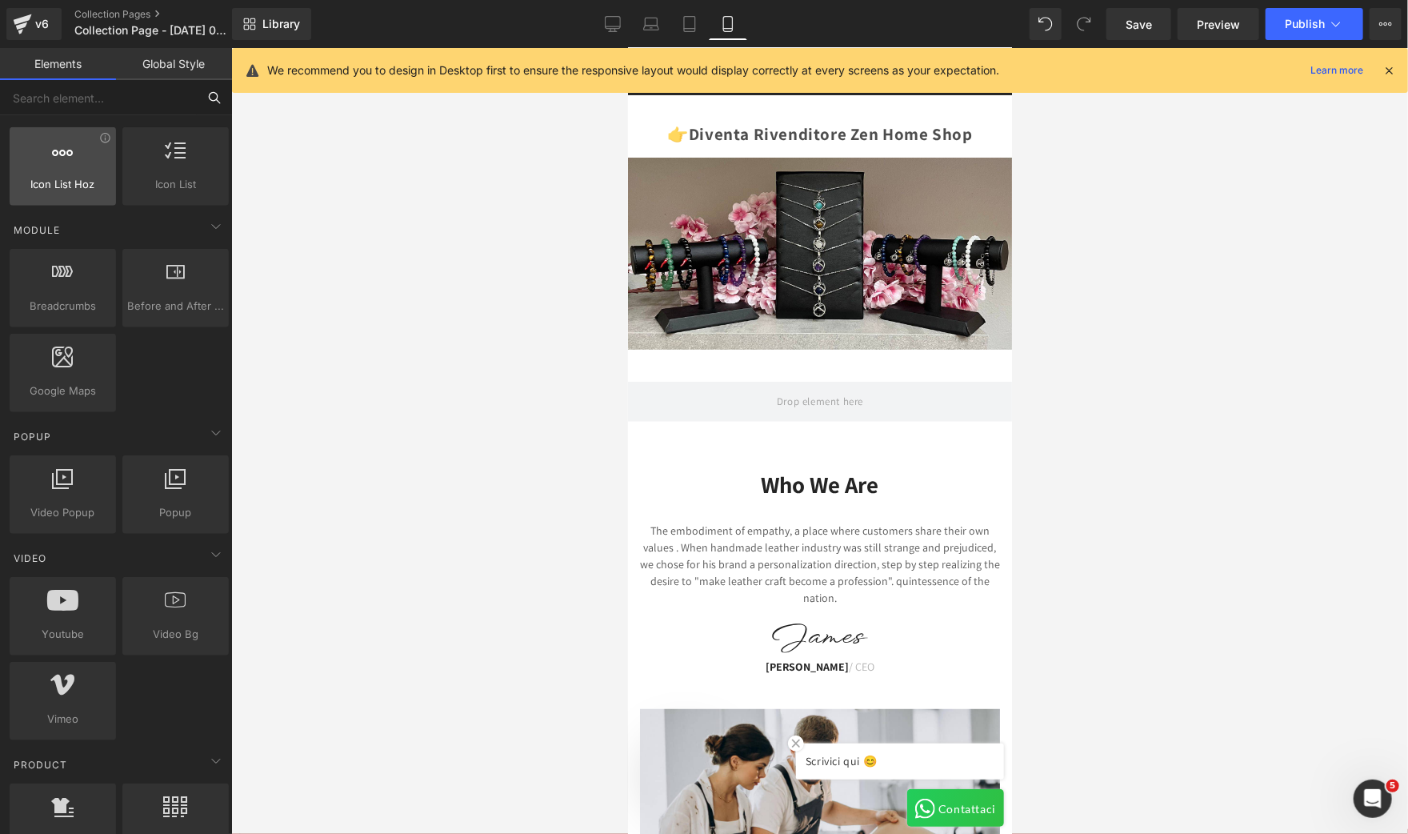
scroll to position [719, 0]
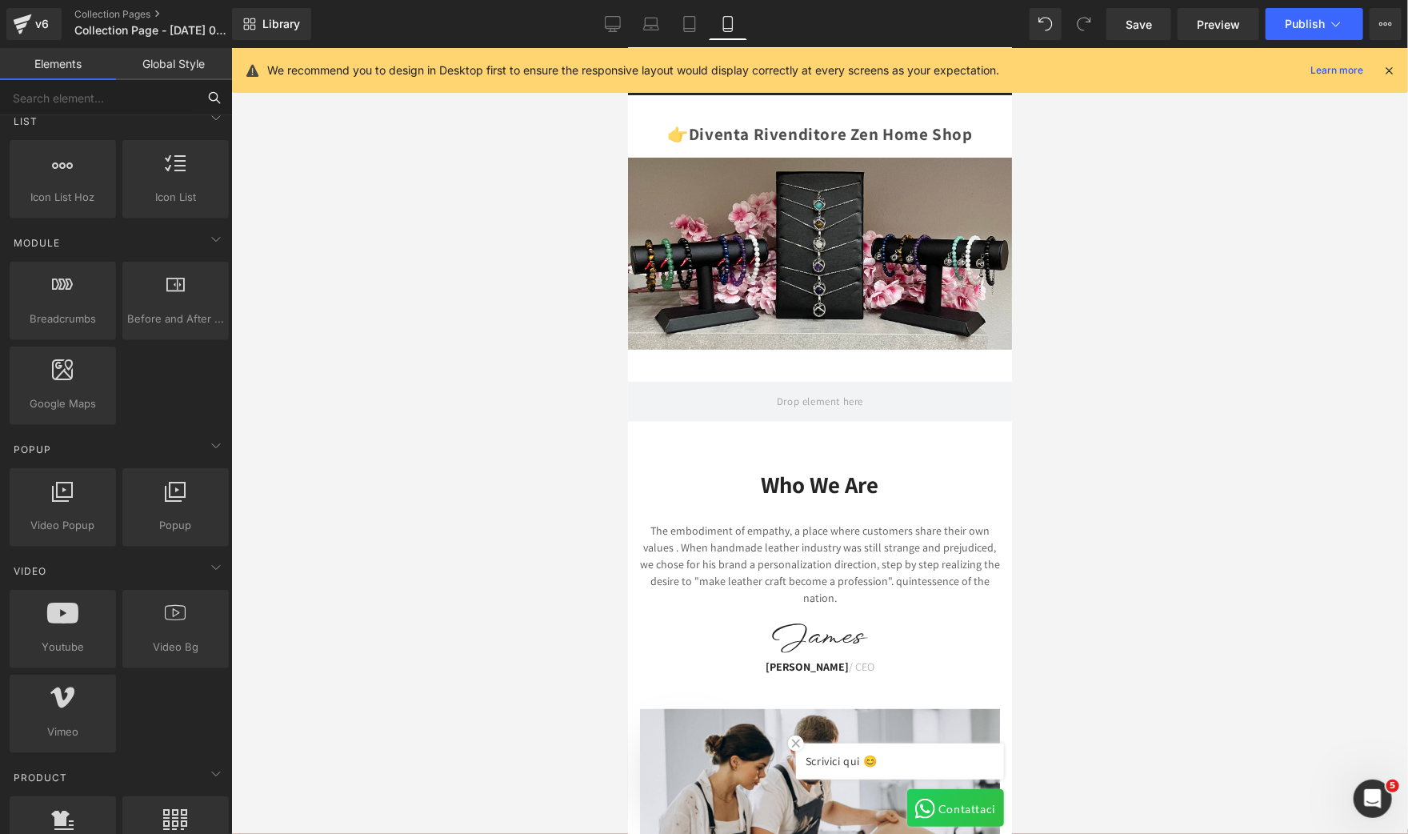
click at [74, 96] on input "text" at bounding box center [98, 97] width 197 height 35
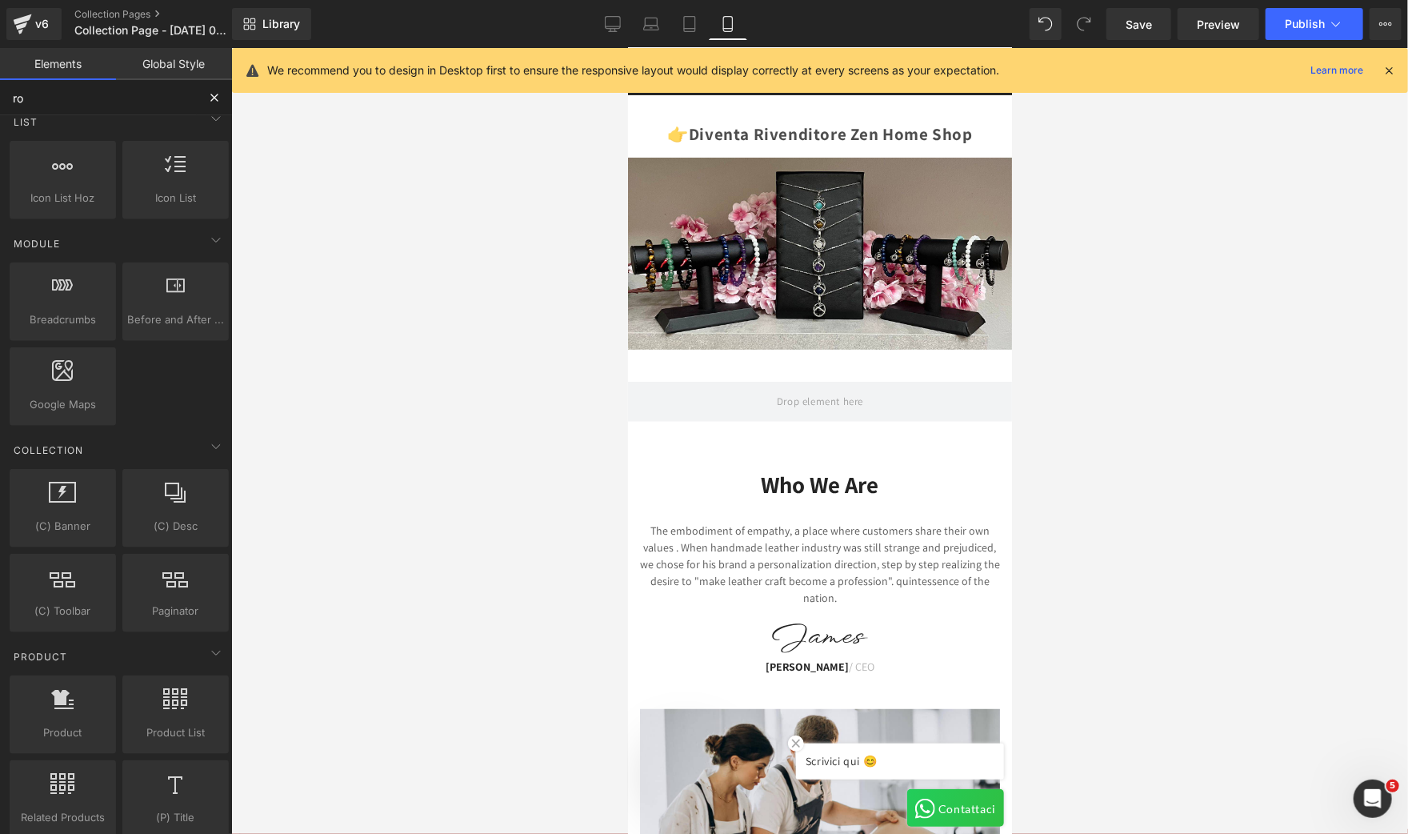
scroll to position [946, 0]
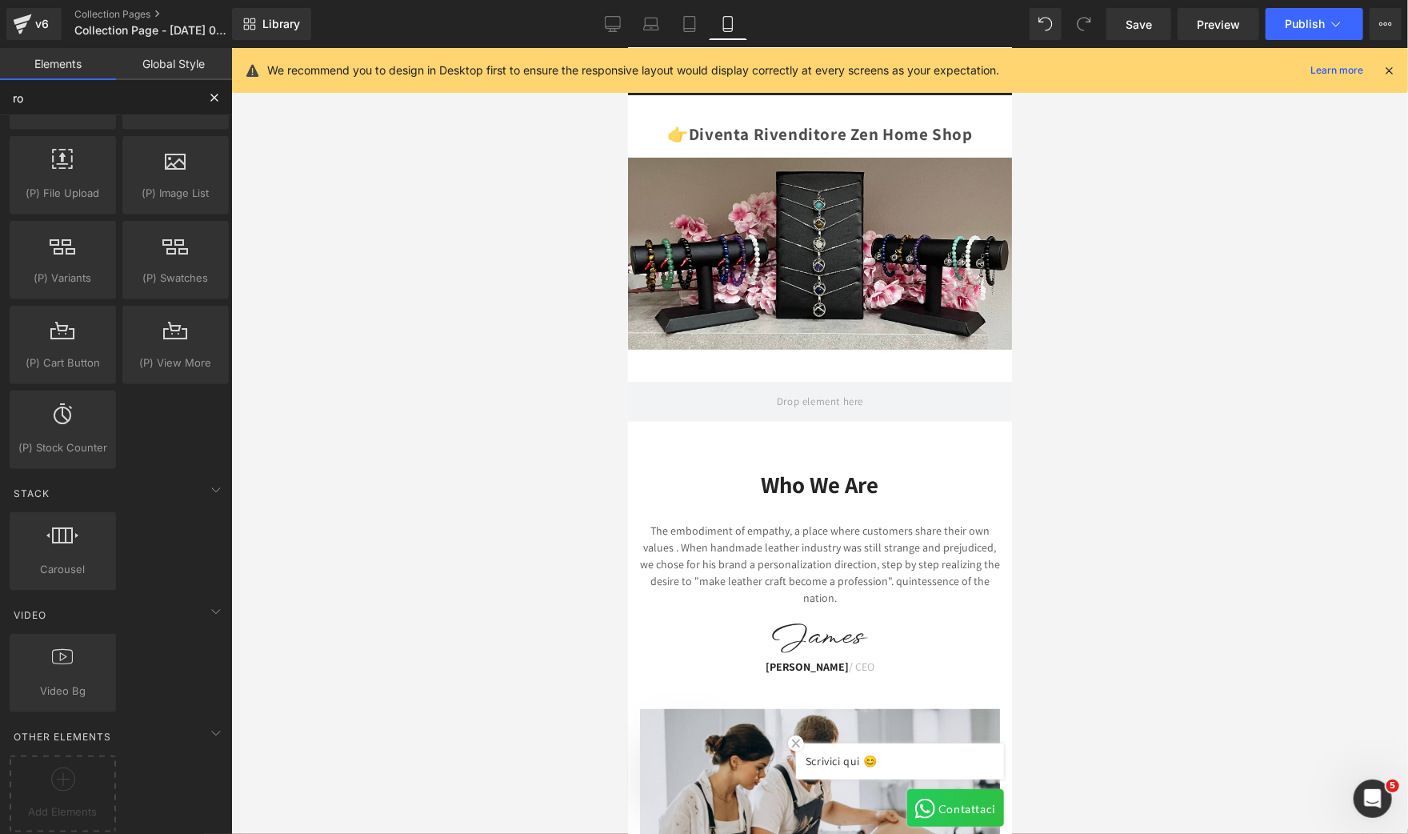
type input "row"
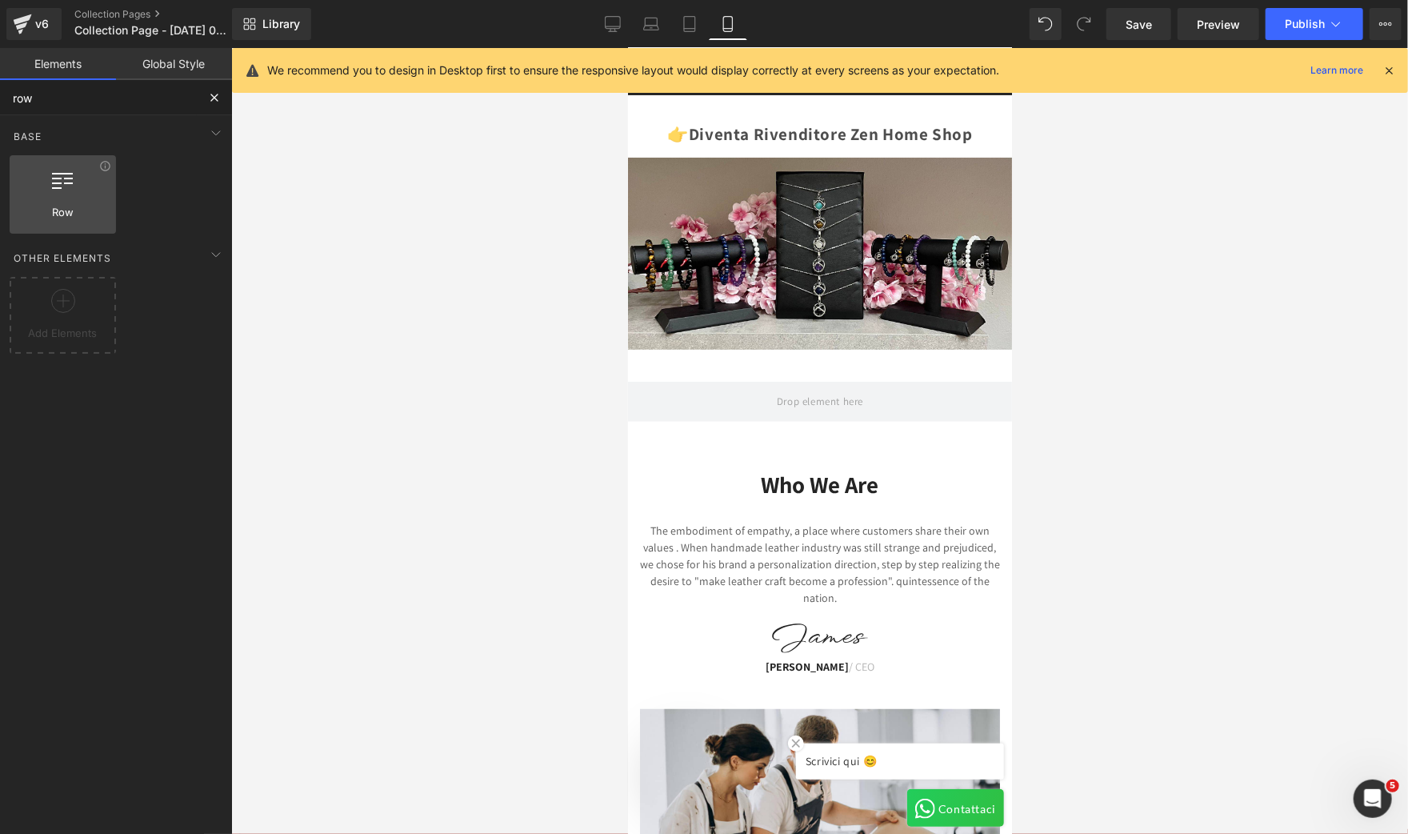
click at [71, 198] on div at bounding box center [62, 186] width 97 height 36
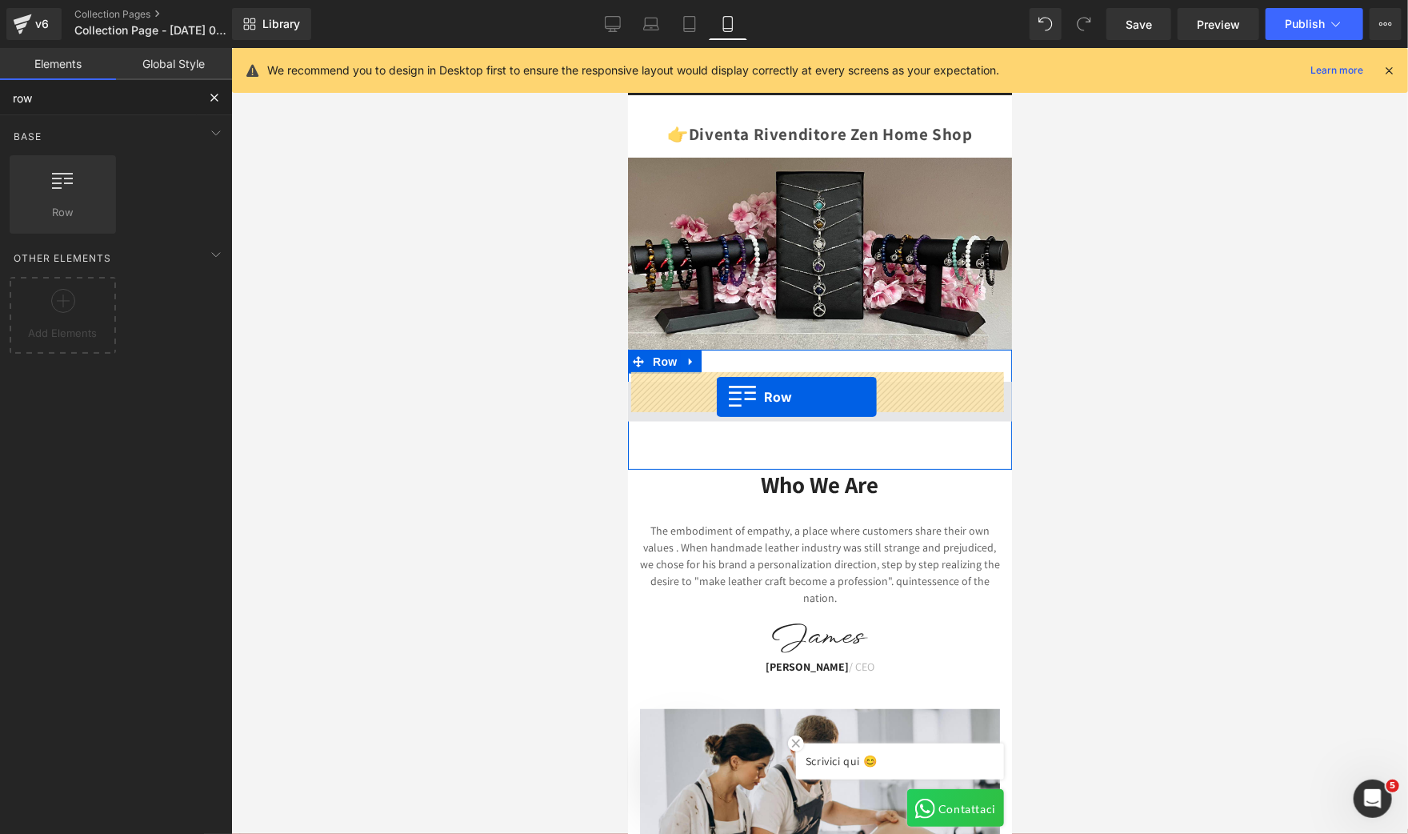
drag, startPoint x: 698, startPoint y: 246, endPoint x: 716, endPoint y: 396, distance: 151.5
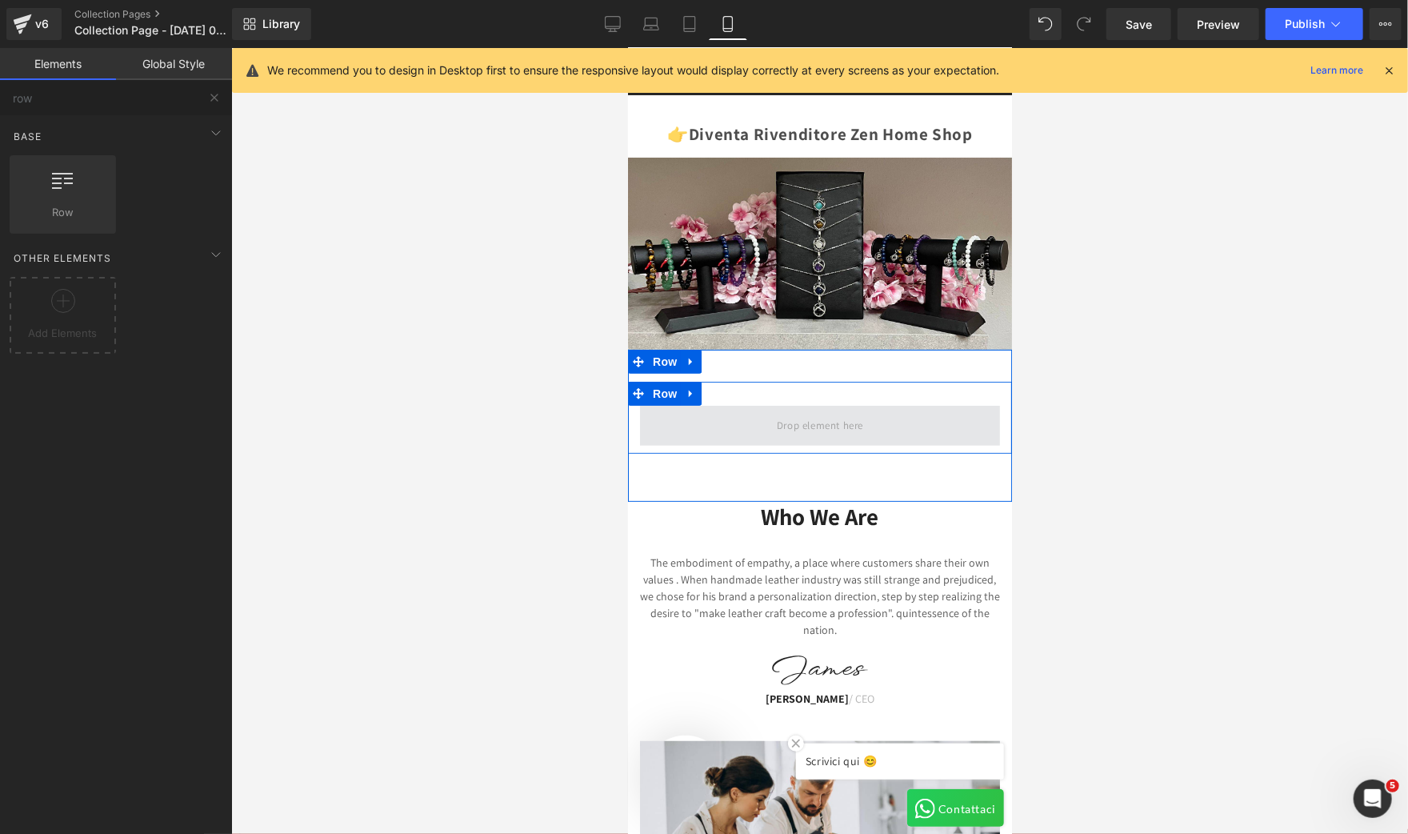
click at [808, 411] on span at bounding box center [819, 424] width 98 height 26
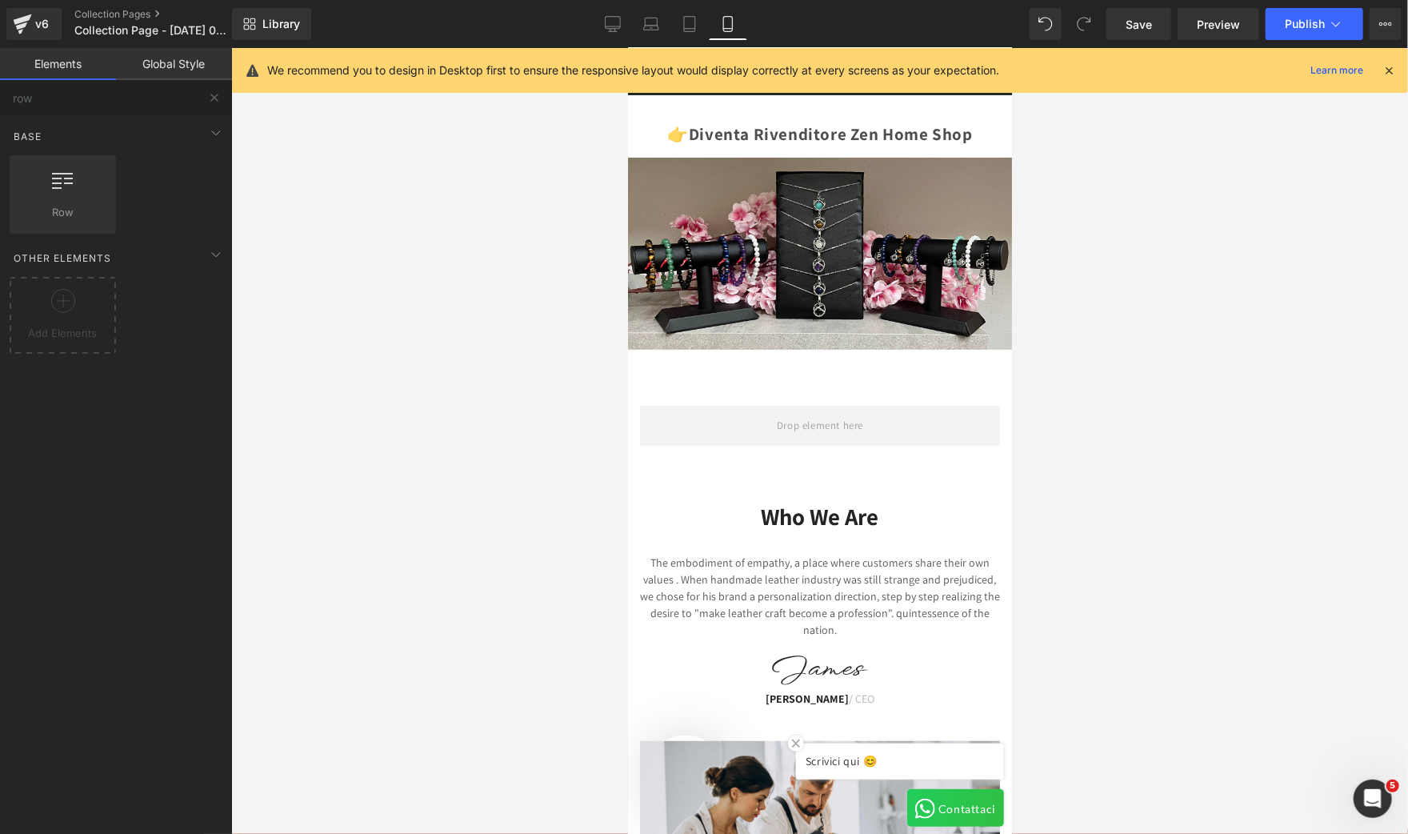
click at [524, 451] on div at bounding box center [819, 441] width 1177 height 786
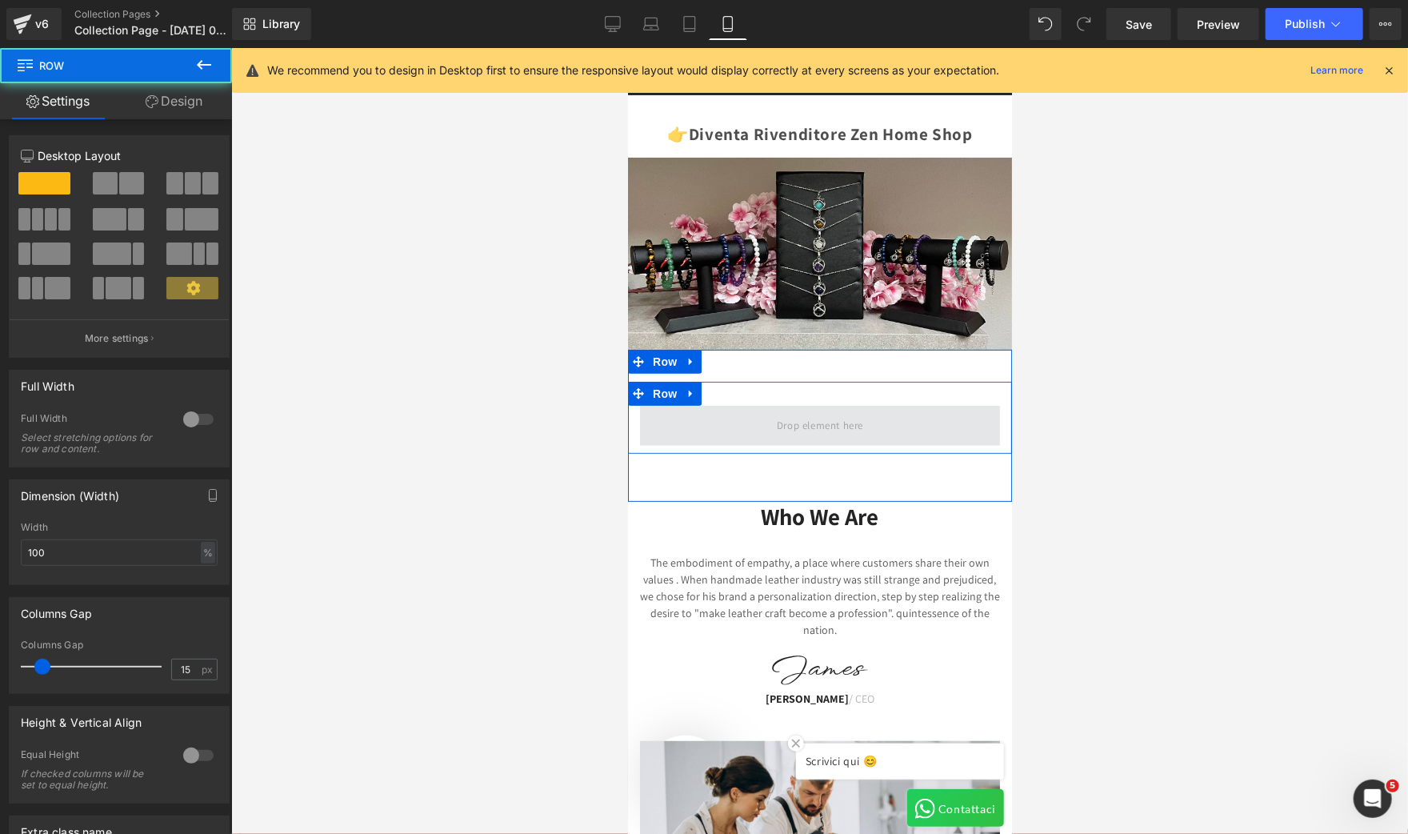
click at [698, 423] on span at bounding box center [819, 425] width 360 height 40
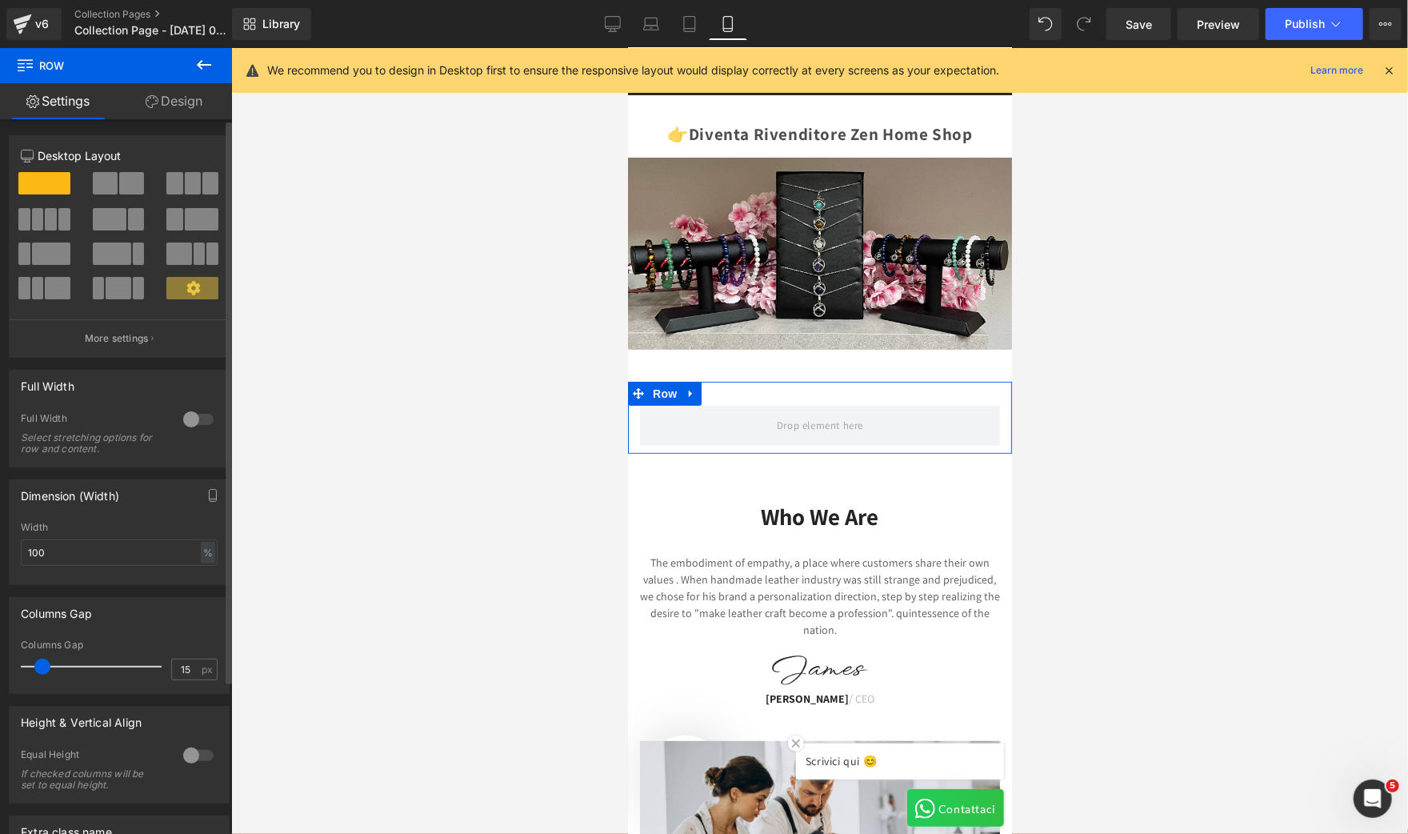
click at [194, 178] on span at bounding box center [193, 183] width 16 height 22
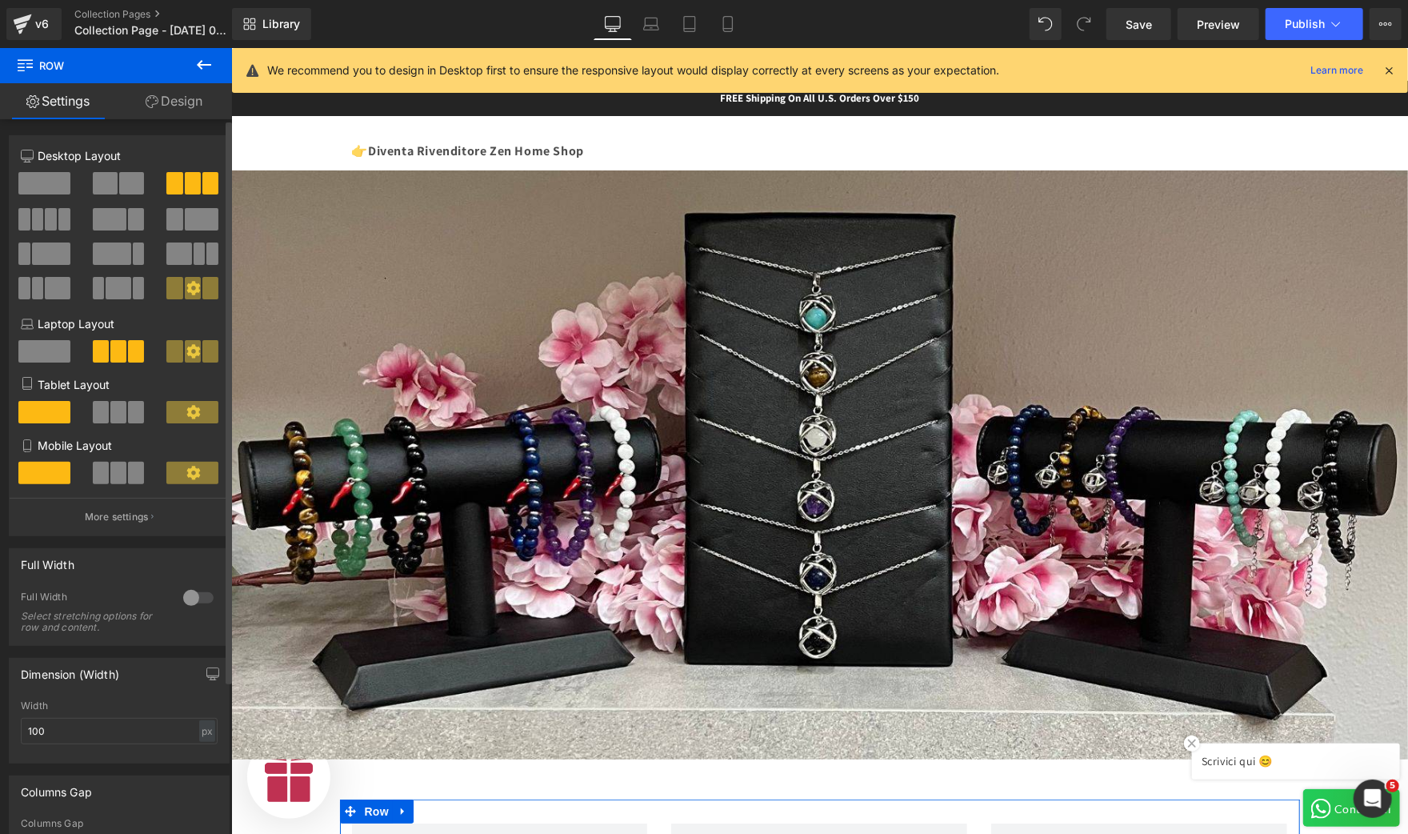
scroll to position [0, 985]
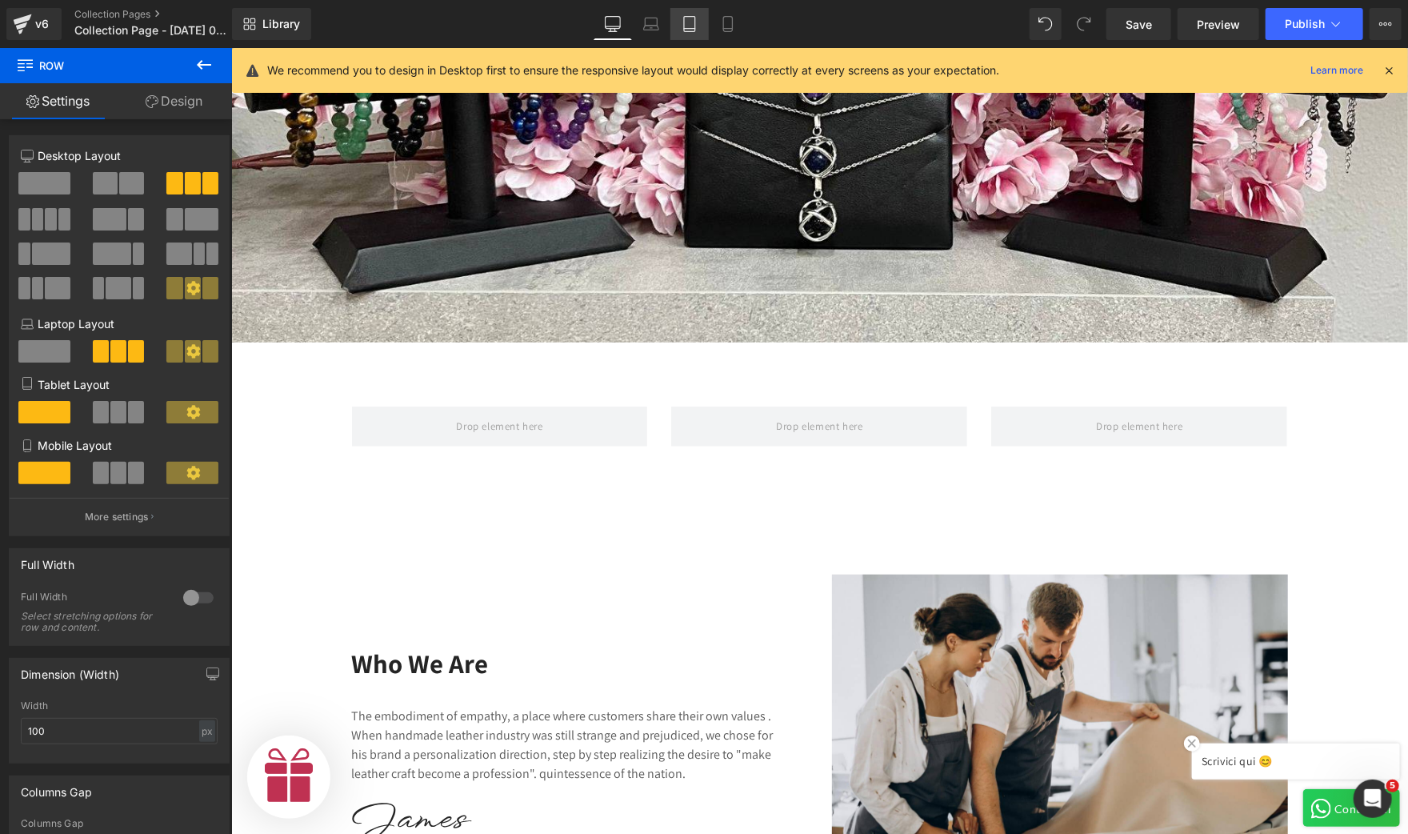
click at [694, 24] on icon at bounding box center [690, 24] width 16 height 16
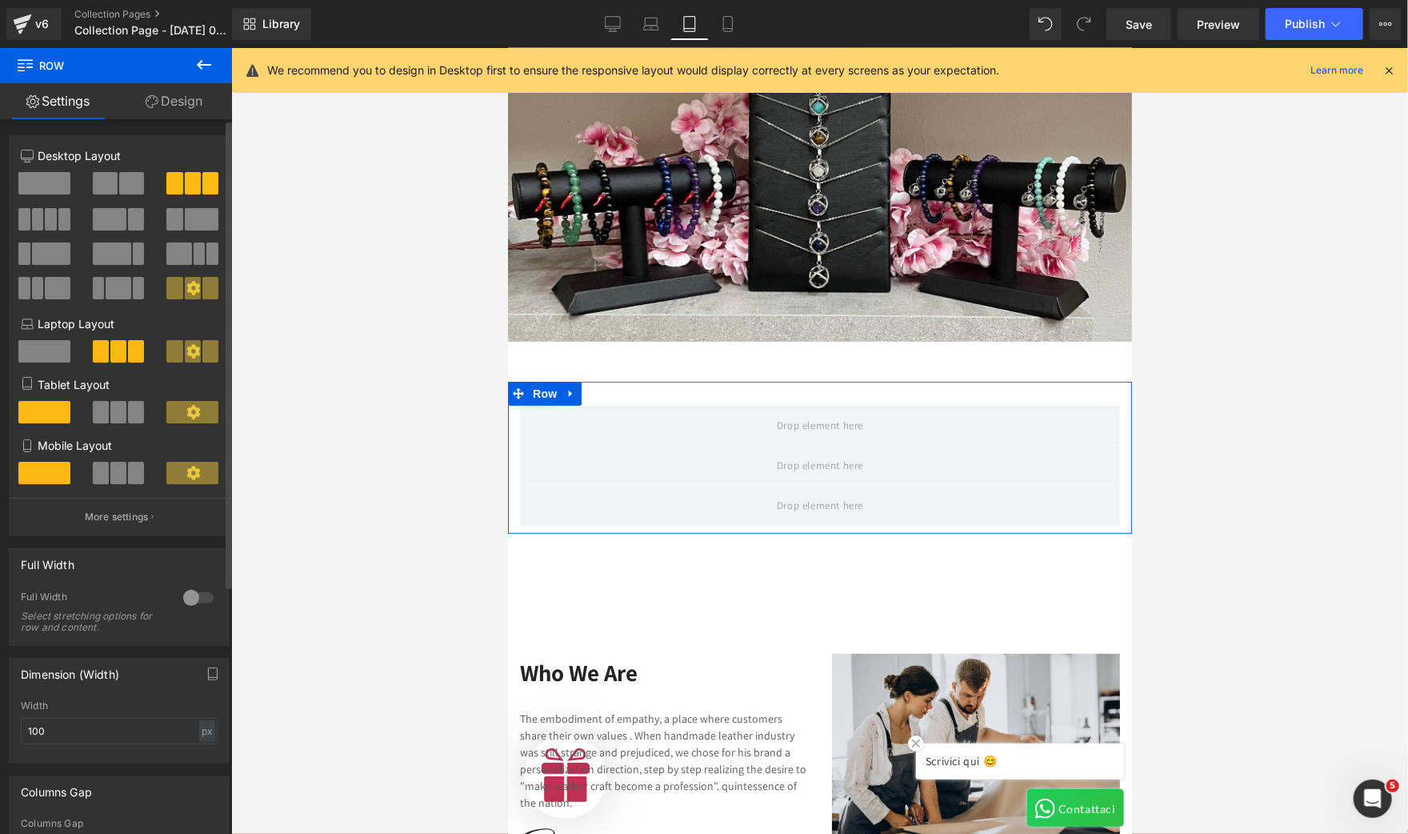
scroll to position [0, 0]
click at [112, 468] on span at bounding box center [118, 473] width 16 height 22
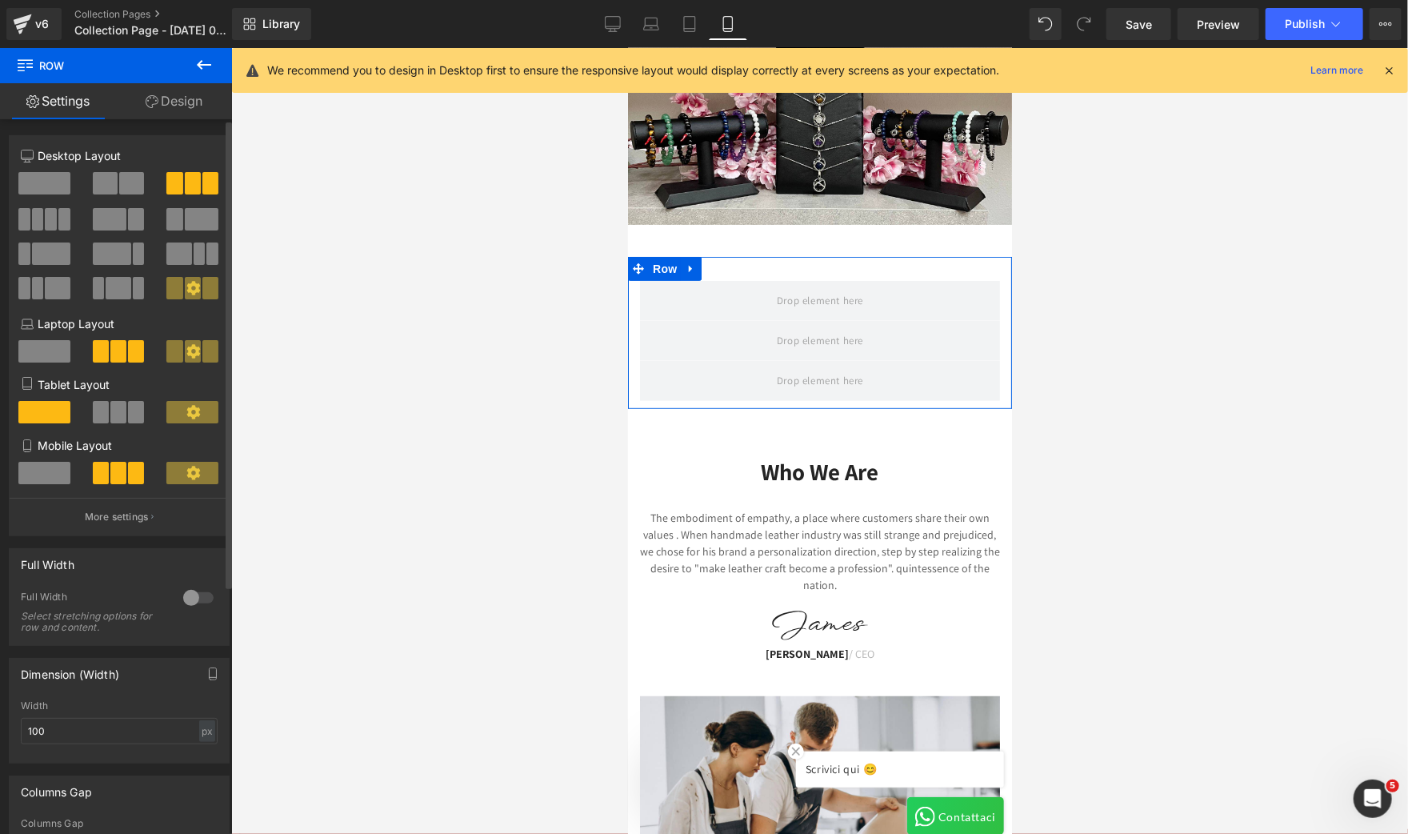
scroll to position [120, 0]
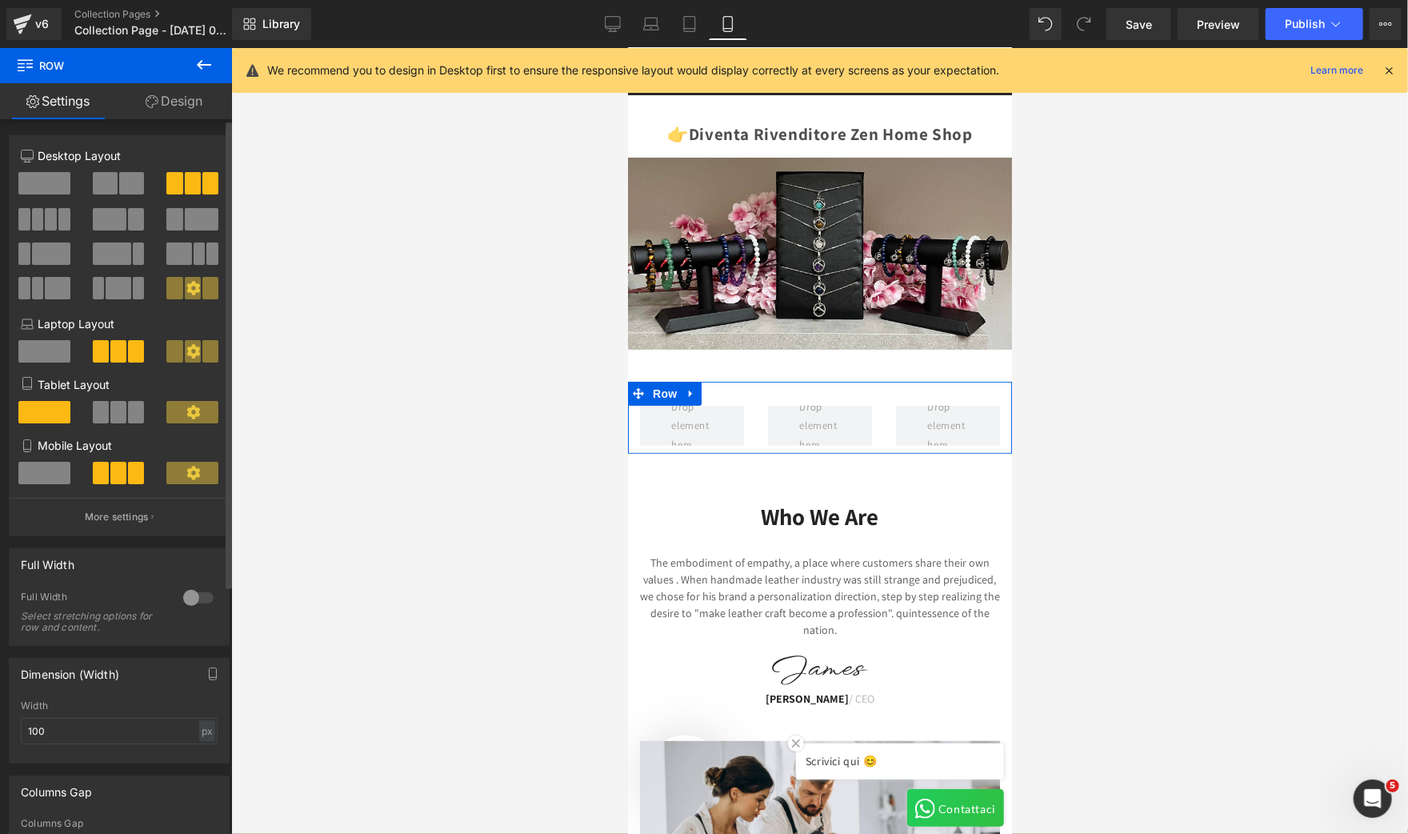
click at [51, 475] on span at bounding box center [44, 473] width 52 height 22
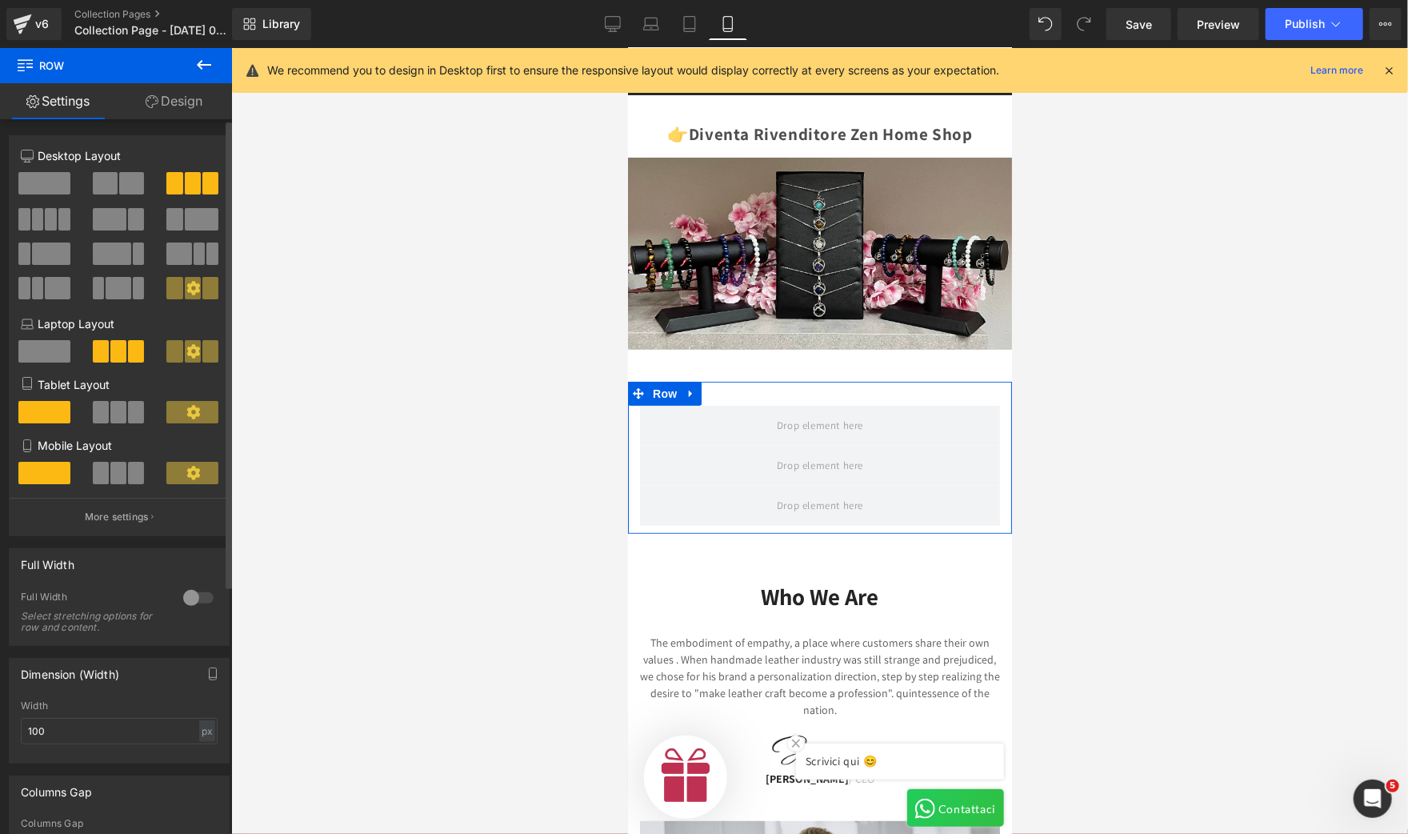
click at [119, 178] on span at bounding box center [131, 183] width 25 height 22
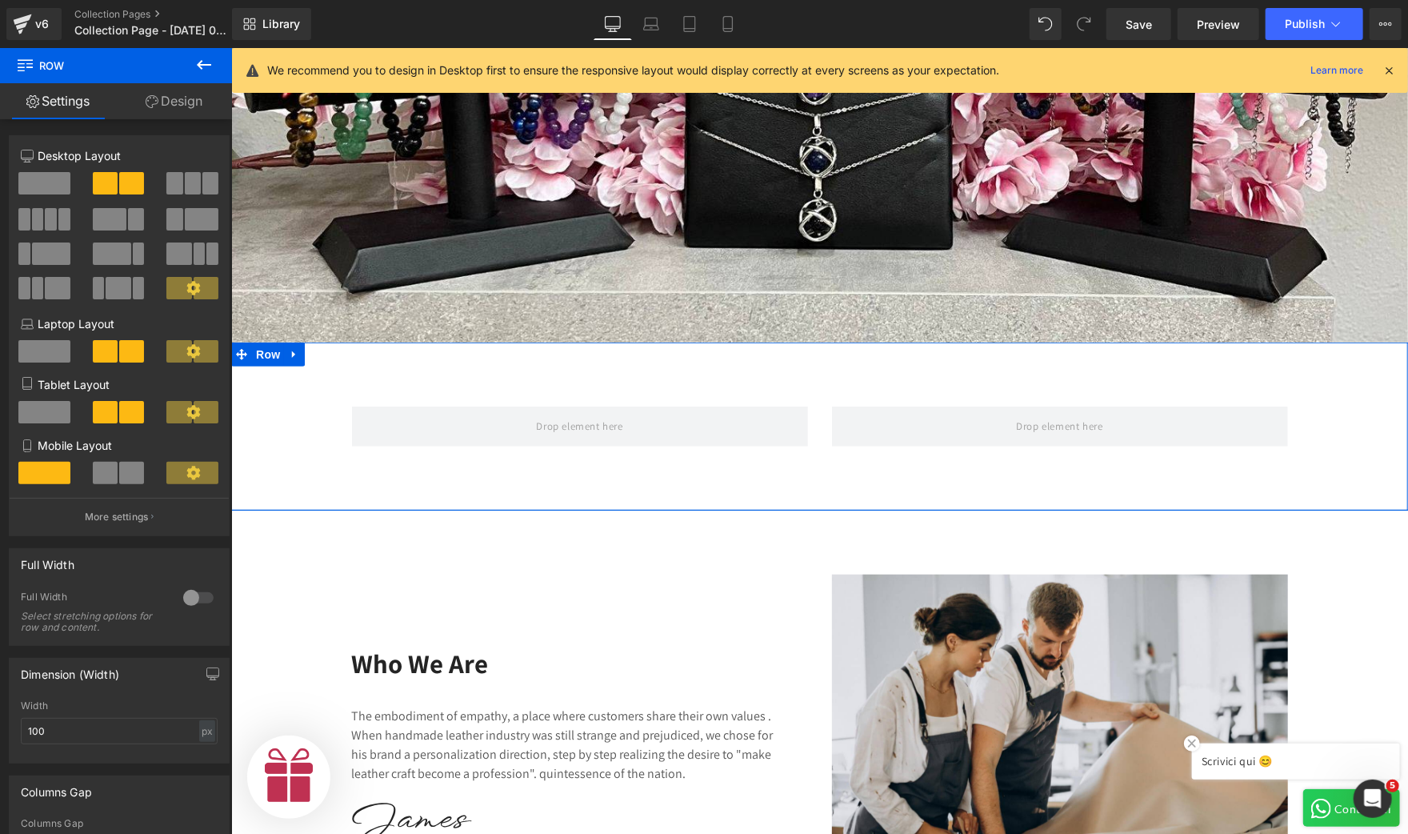
scroll to position [0, 492]
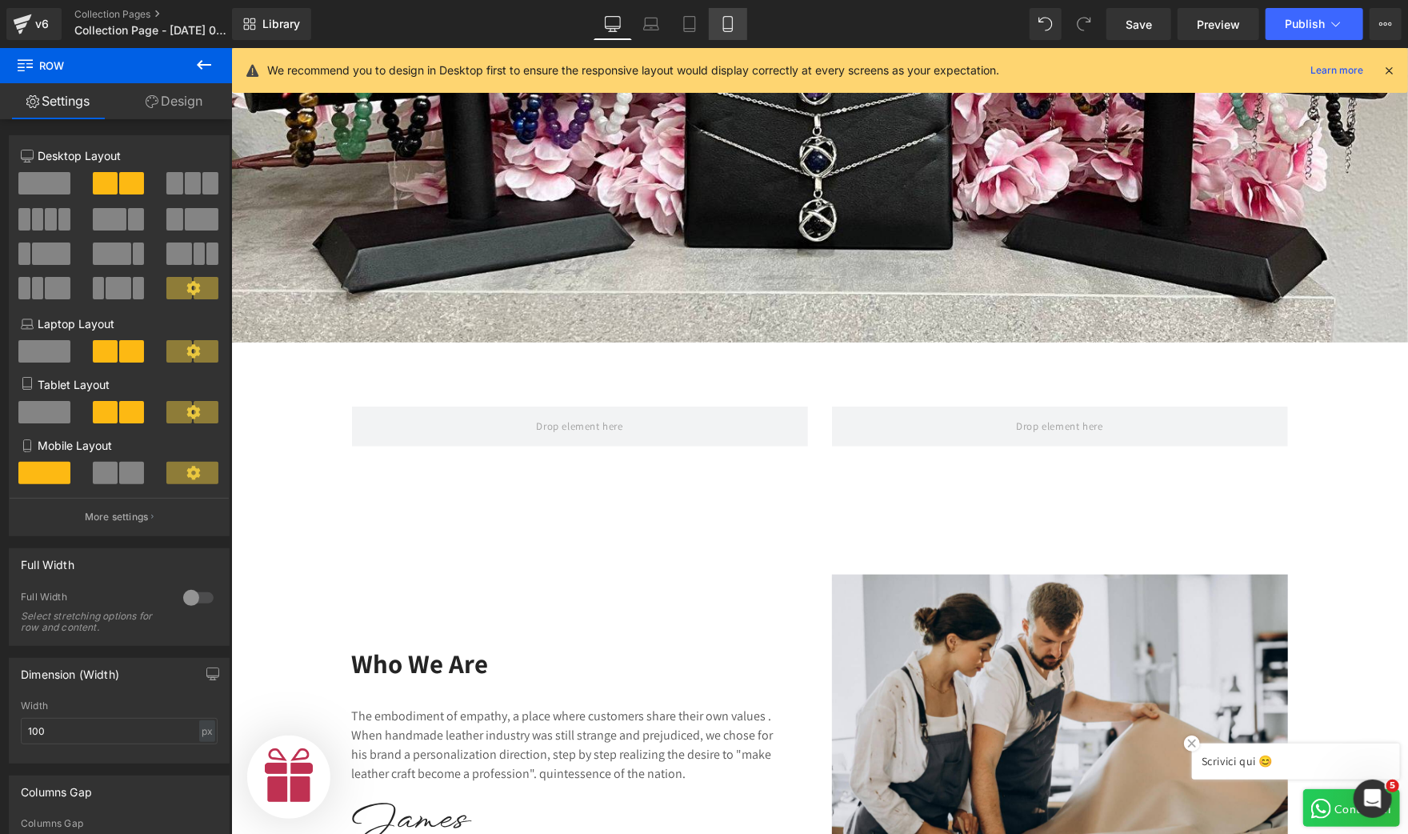
click at [726, 33] on link "Mobile" at bounding box center [728, 24] width 38 height 32
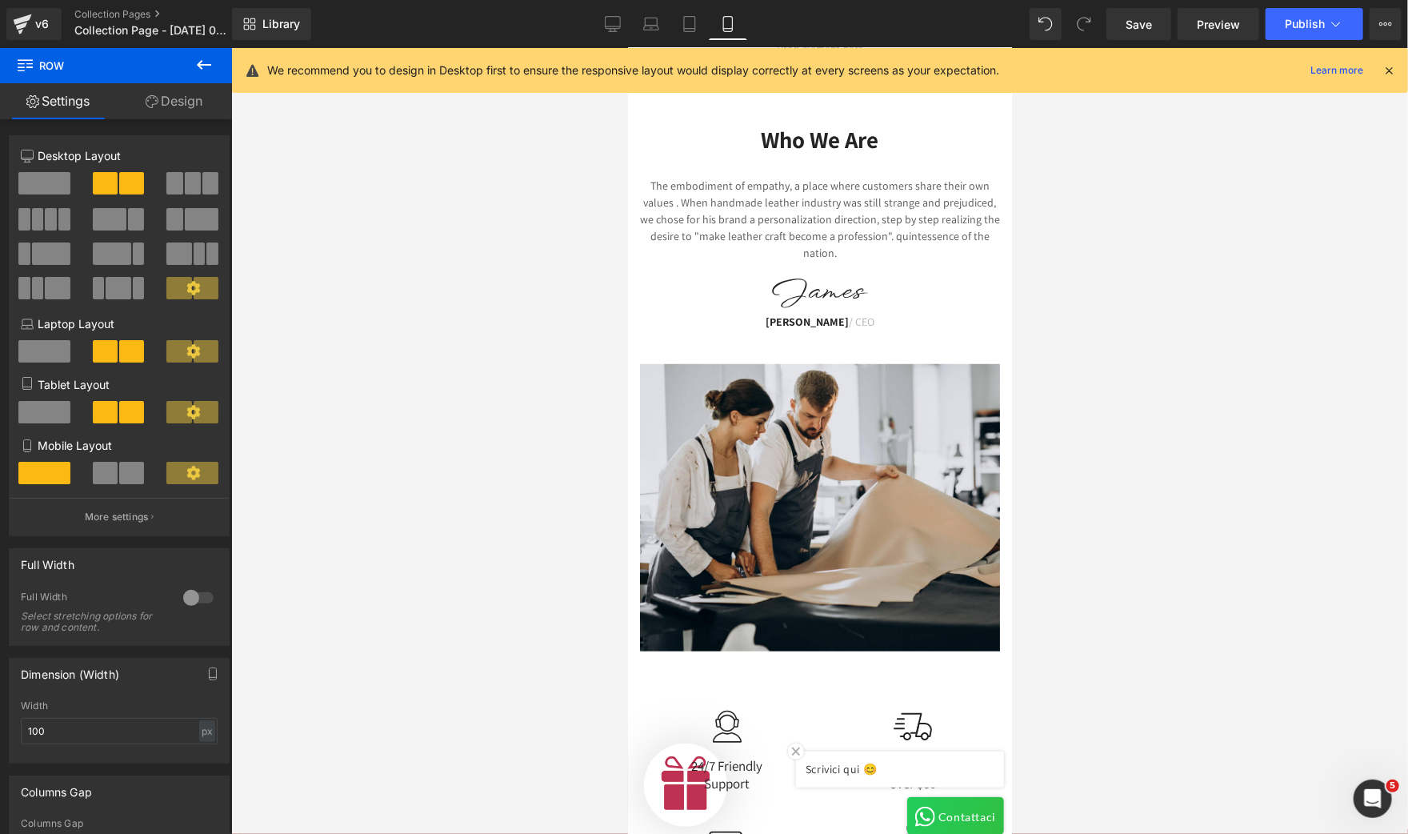
scroll to position [0, 298]
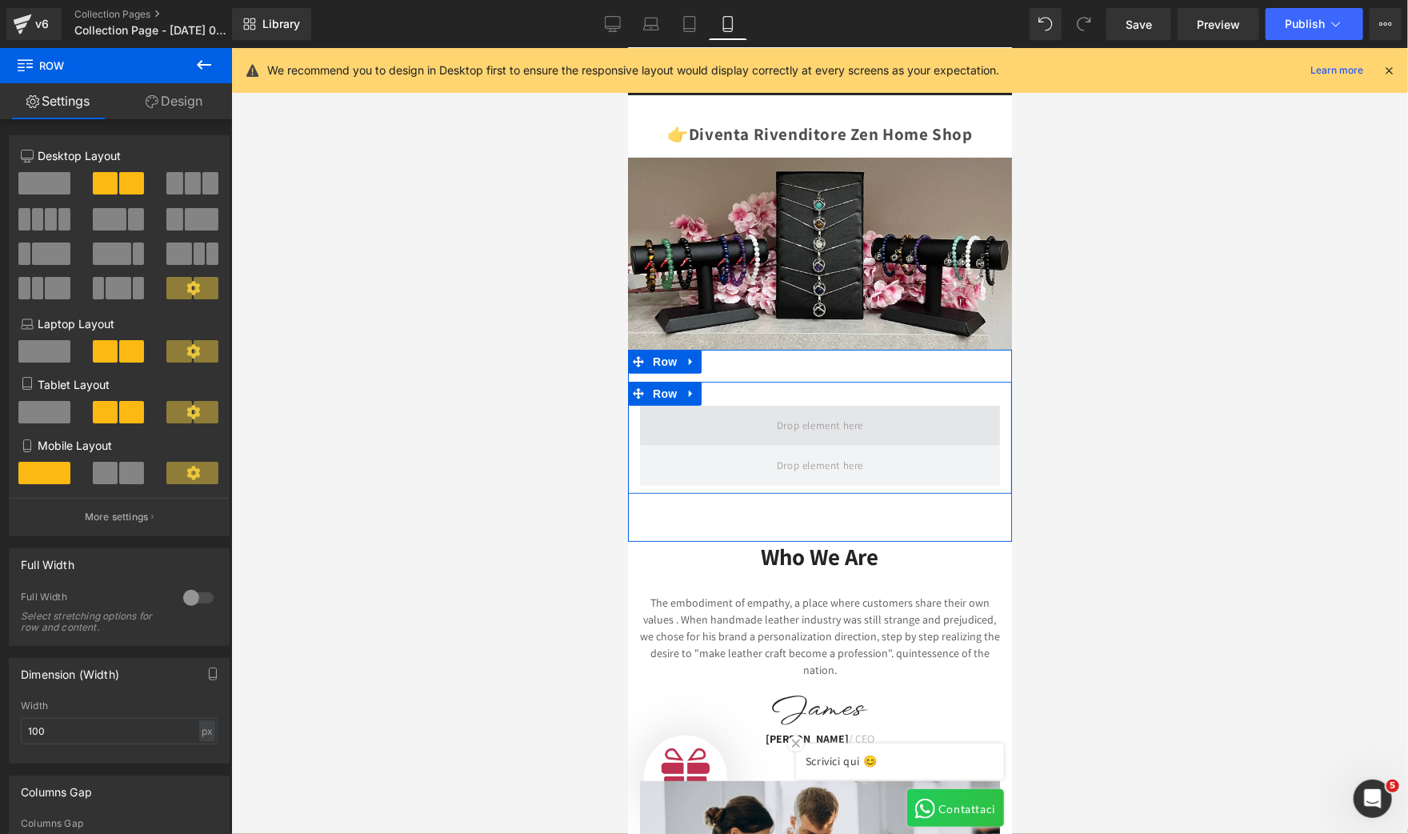
click at [809, 423] on span at bounding box center [819, 424] width 98 height 26
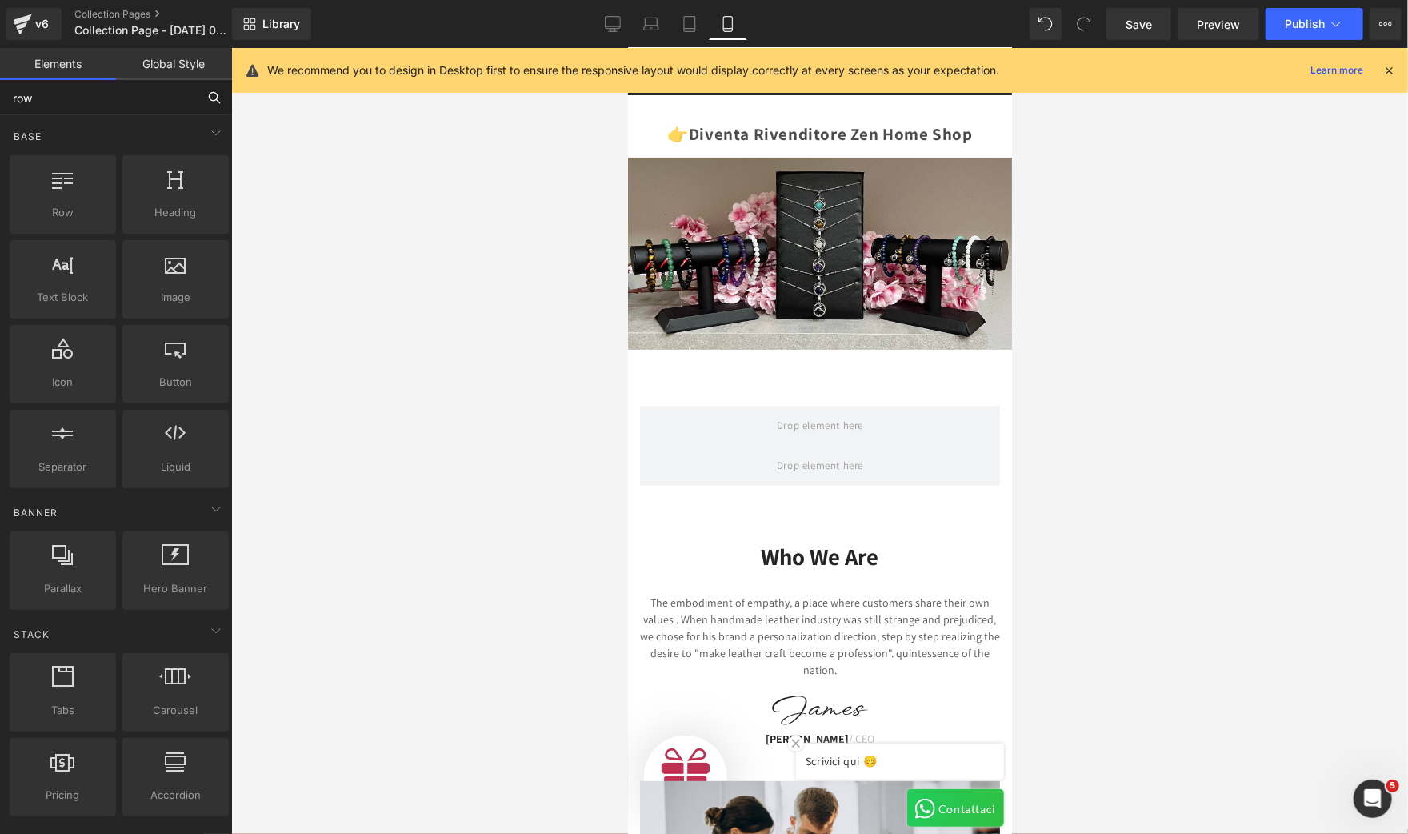
click at [122, 104] on input "row" at bounding box center [98, 97] width 197 height 35
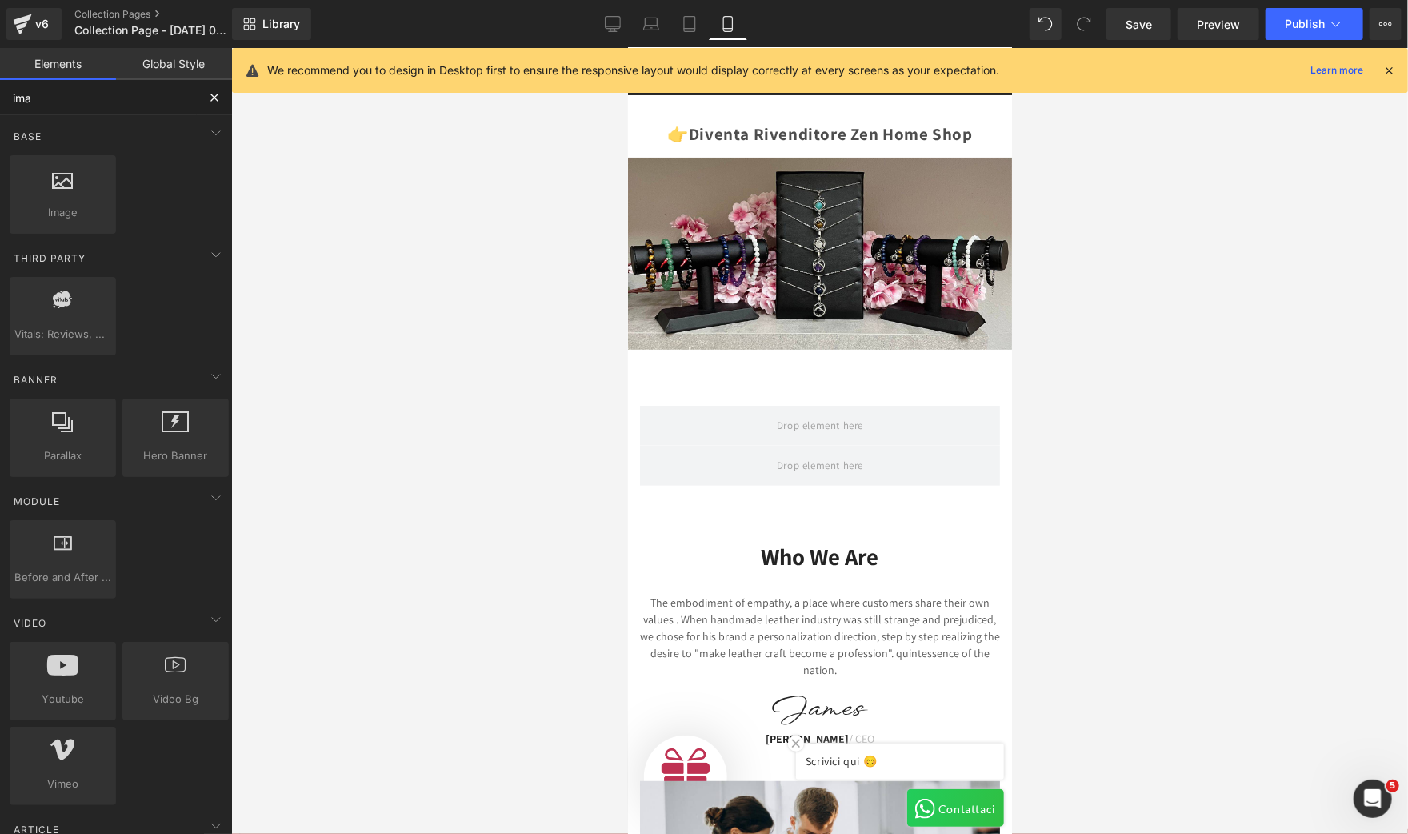
type input "imag"
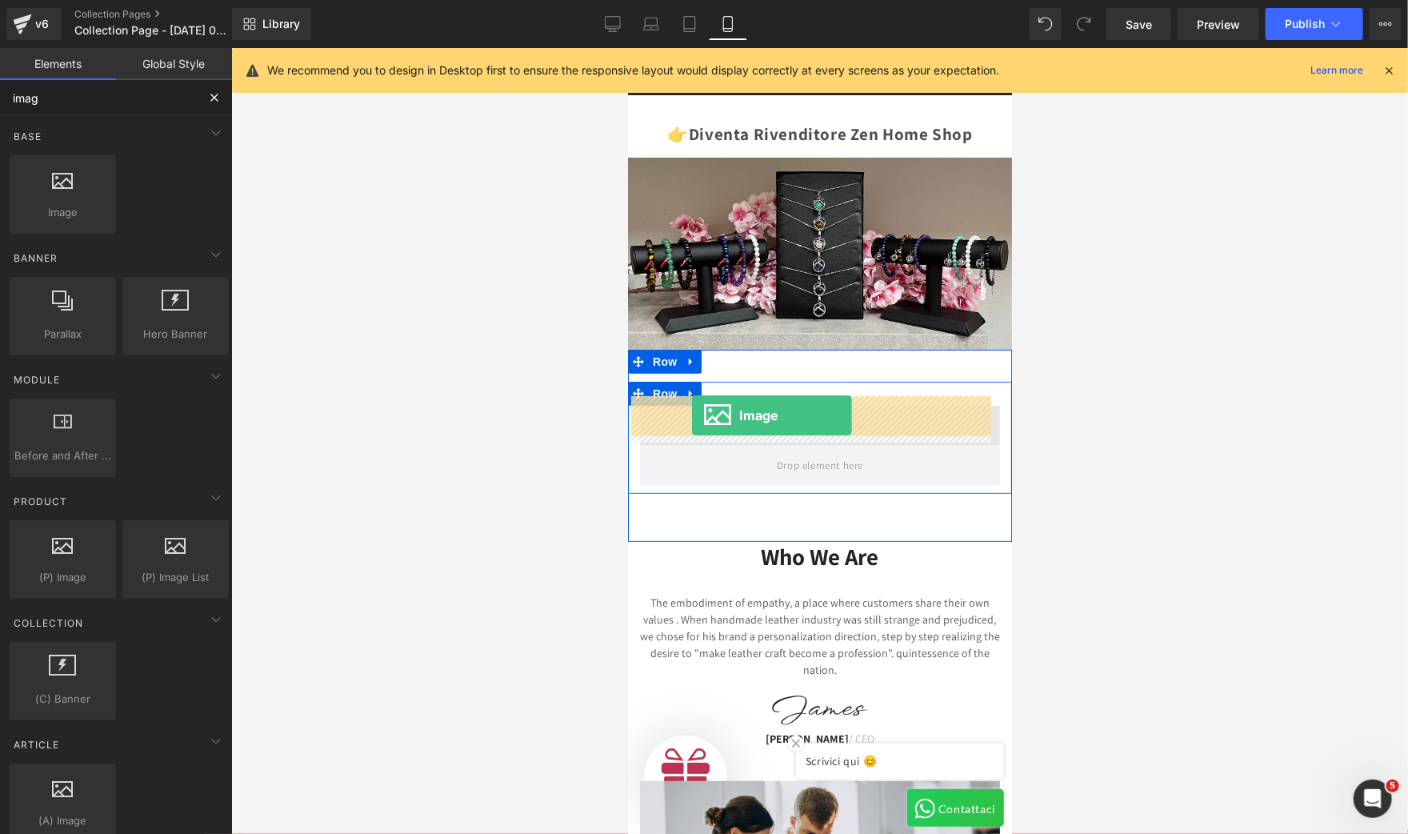
drag, startPoint x: 700, startPoint y: 246, endPoint x: 691, endPoint y: 414, distance: 168.2
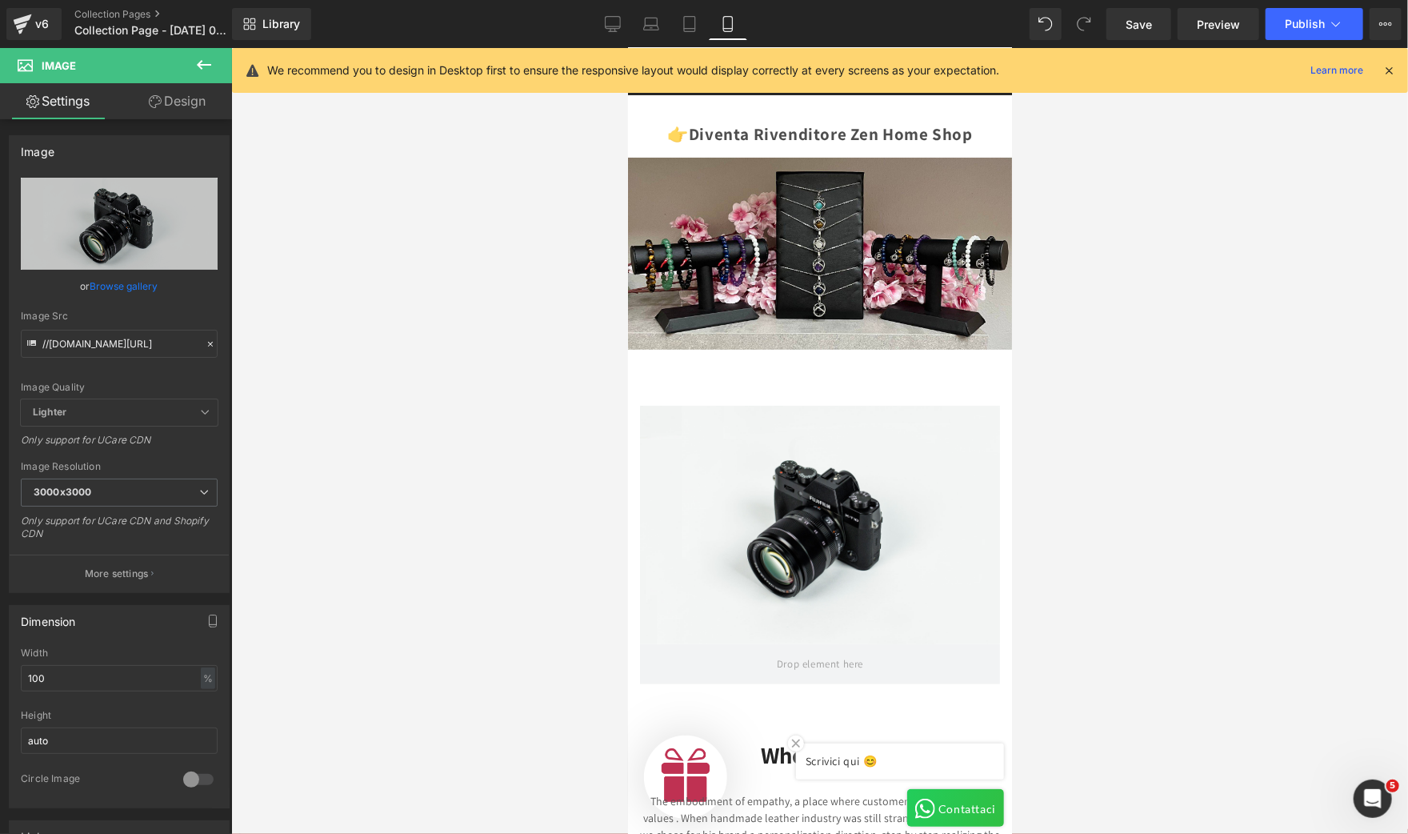
click at [204, 71] on icon at bounding box center [203, 64] width 19 height 19
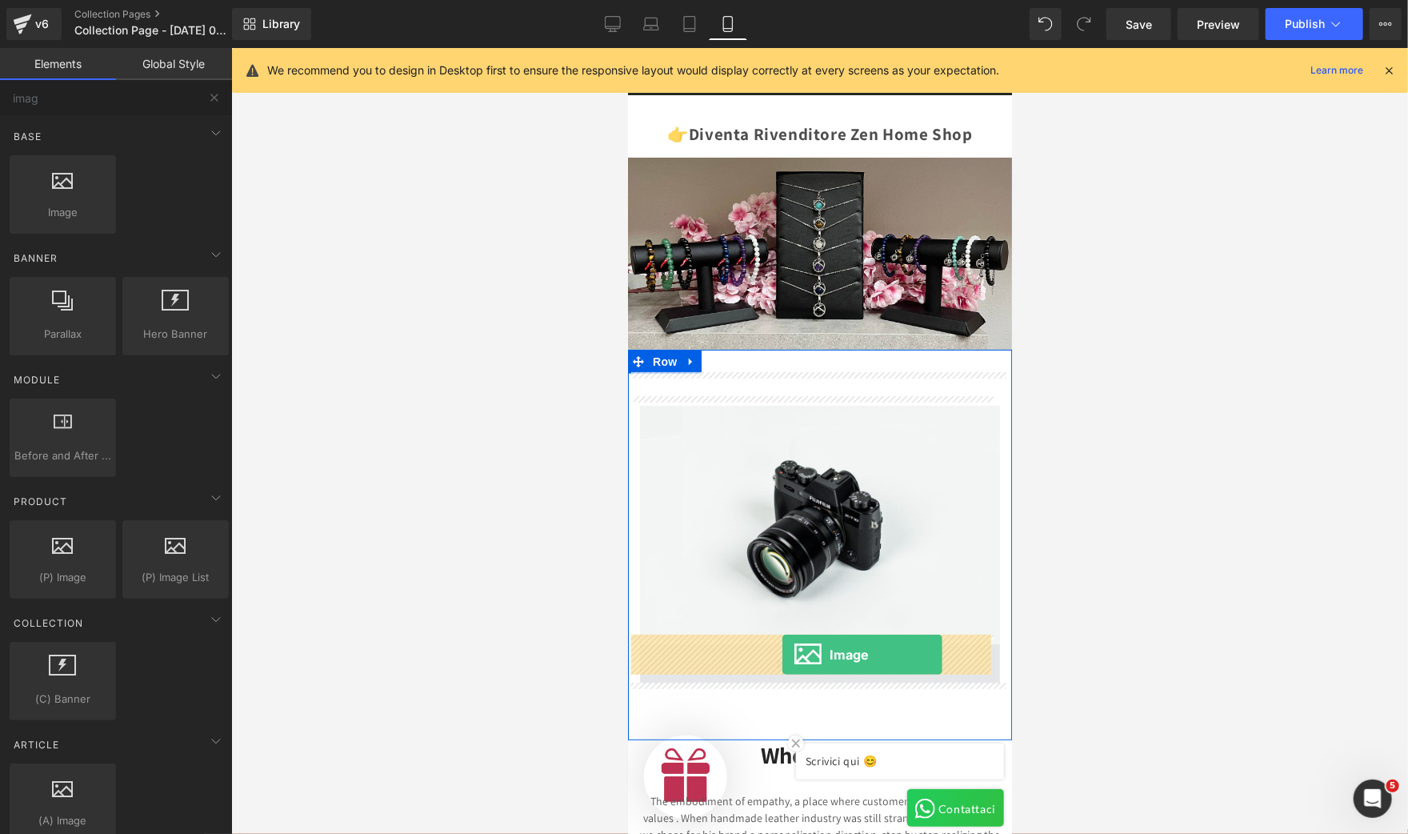
drag, startPoint x: 705, startPoint y: 238, endPoint x: 782, endPoint y: 654, distance: 422.2
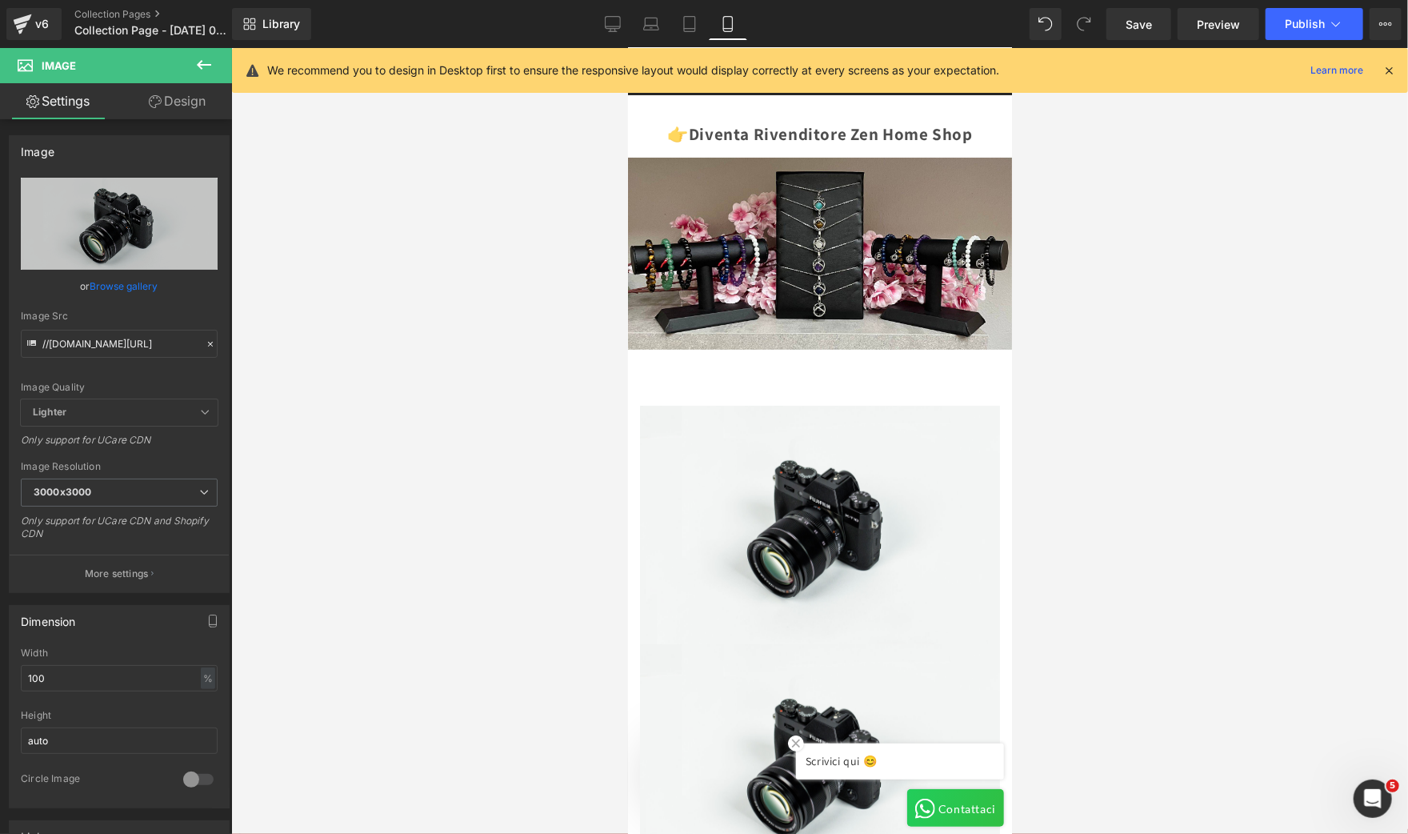
click at [204, 62] on icon at bounding box center [203, 64] width 19 height 19
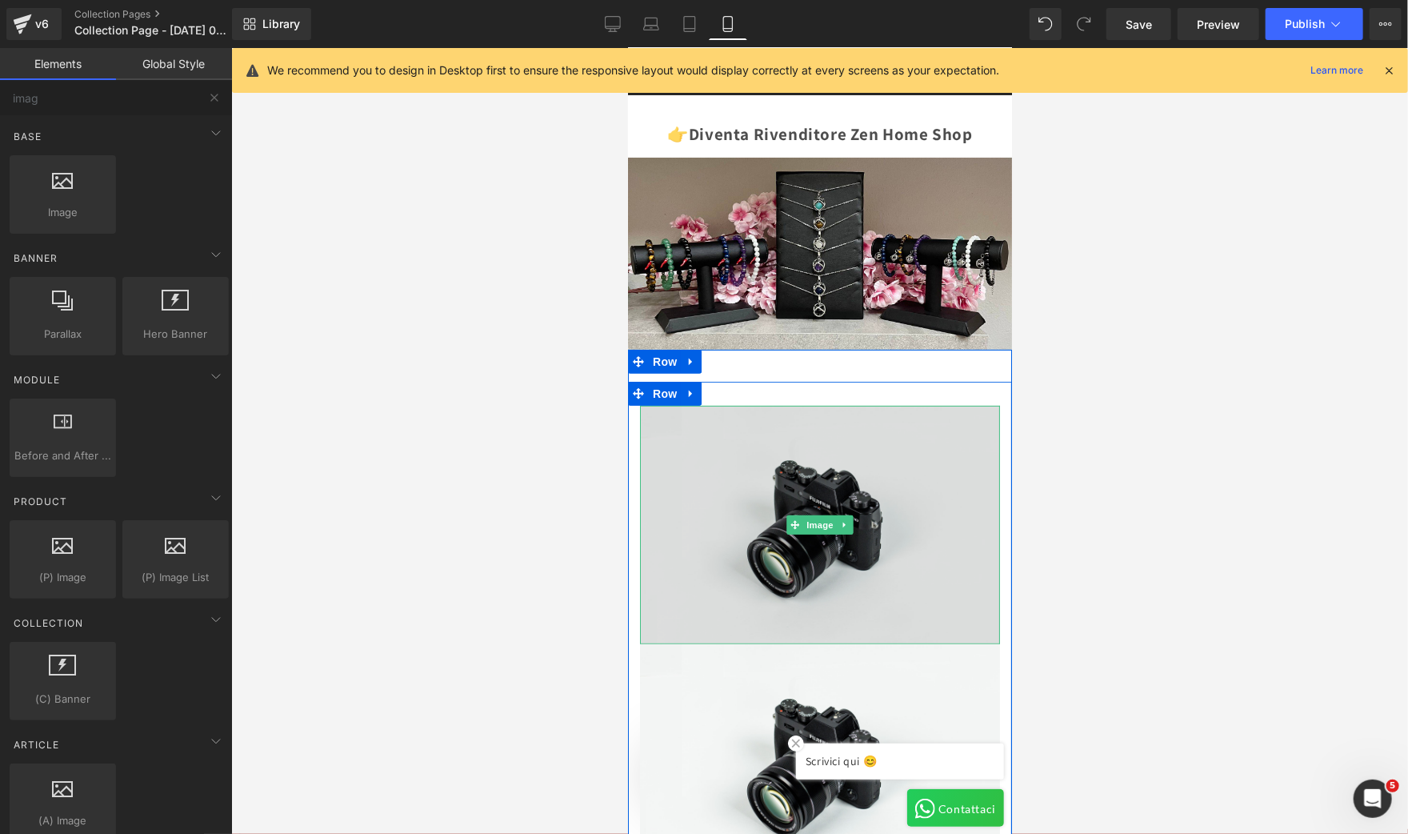
click at [727, 486] on img at bounding box center [819, 524] width 360 height 238
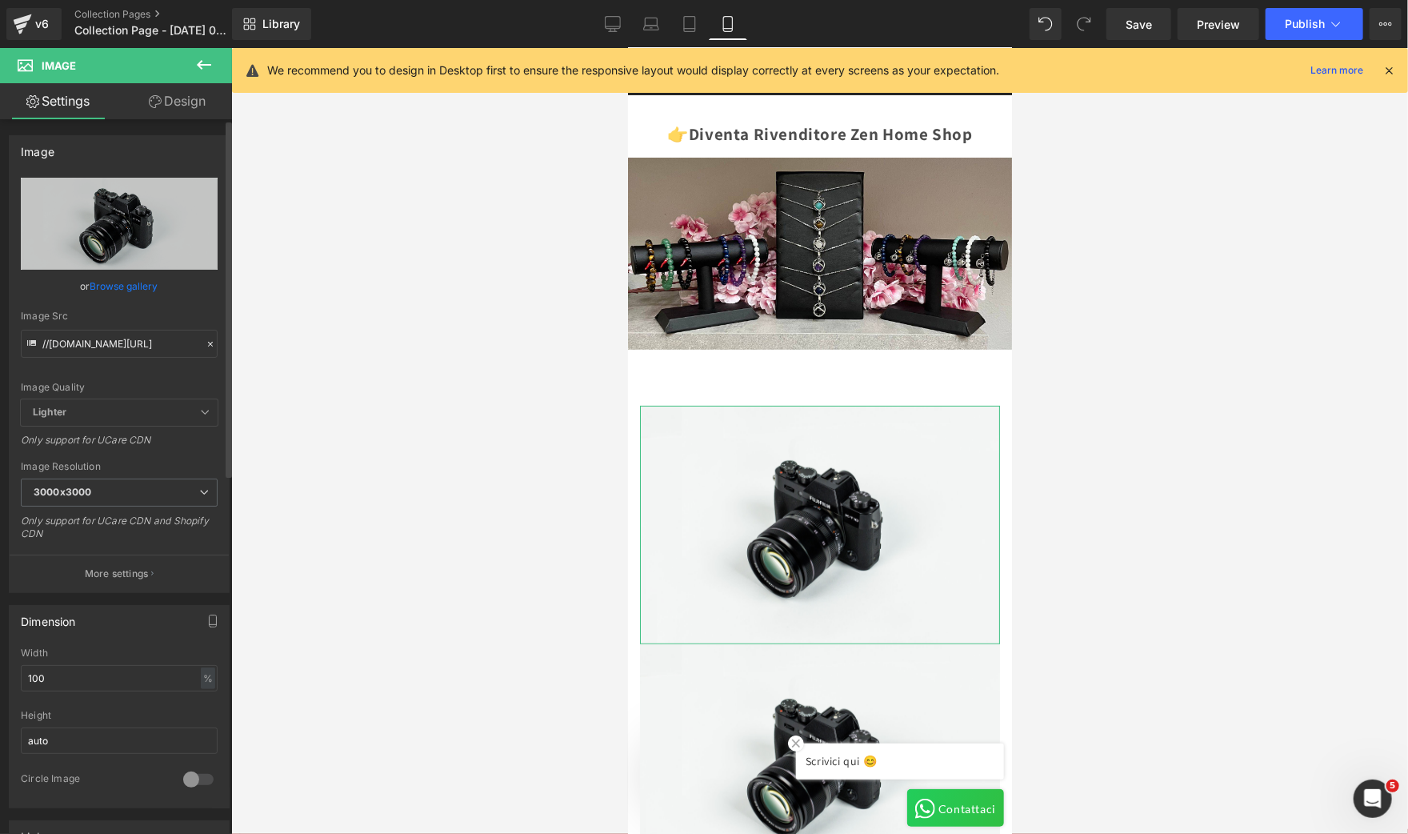
click at [147, 288] on link "Browse gallery" at bounding box center [124, 286] width 68 height 28
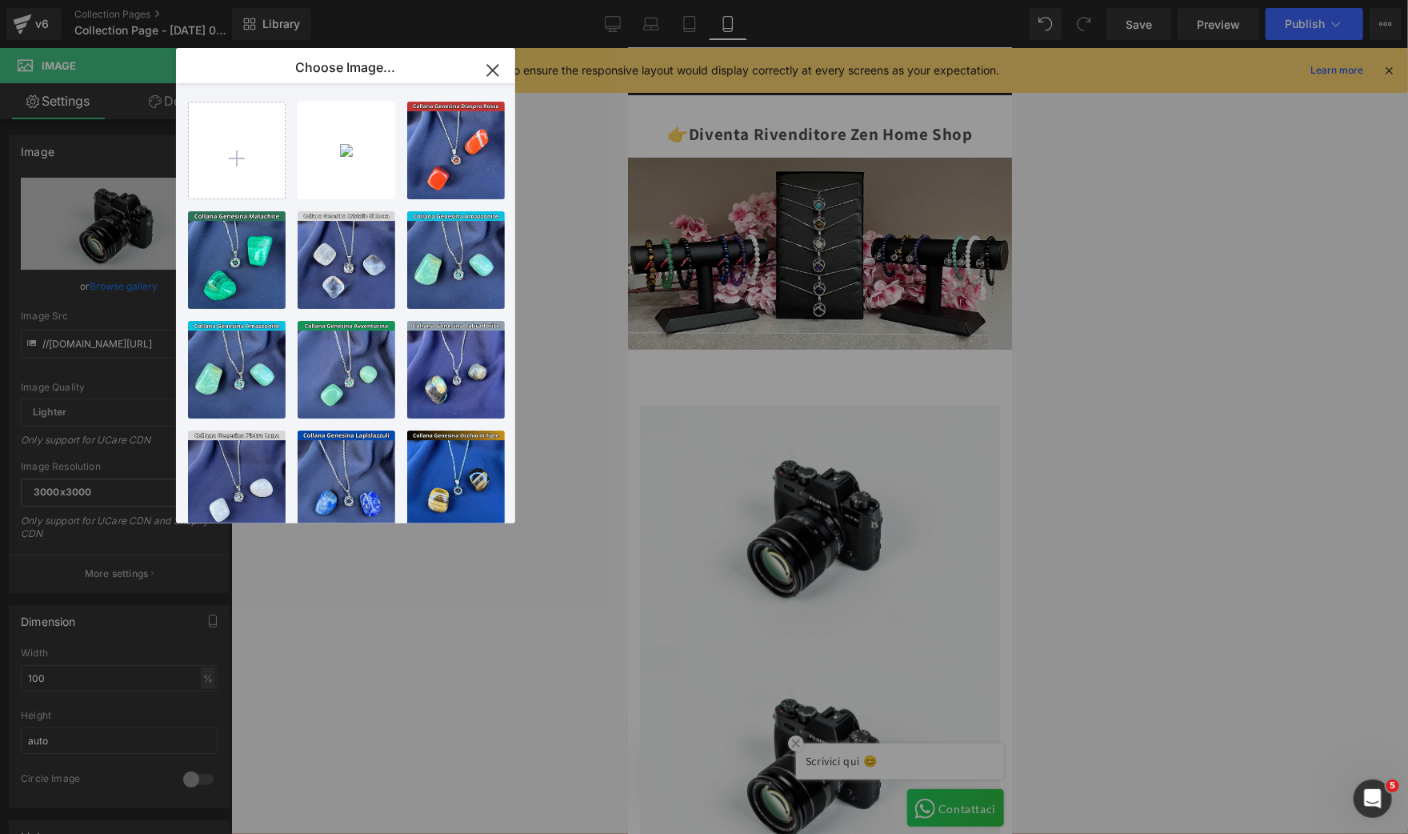
click at [570, 0] on div "Image You are previewing how the will restyle your page. You can not edit Eleme…" at bounding box center [704, 0] width 1408 height 0
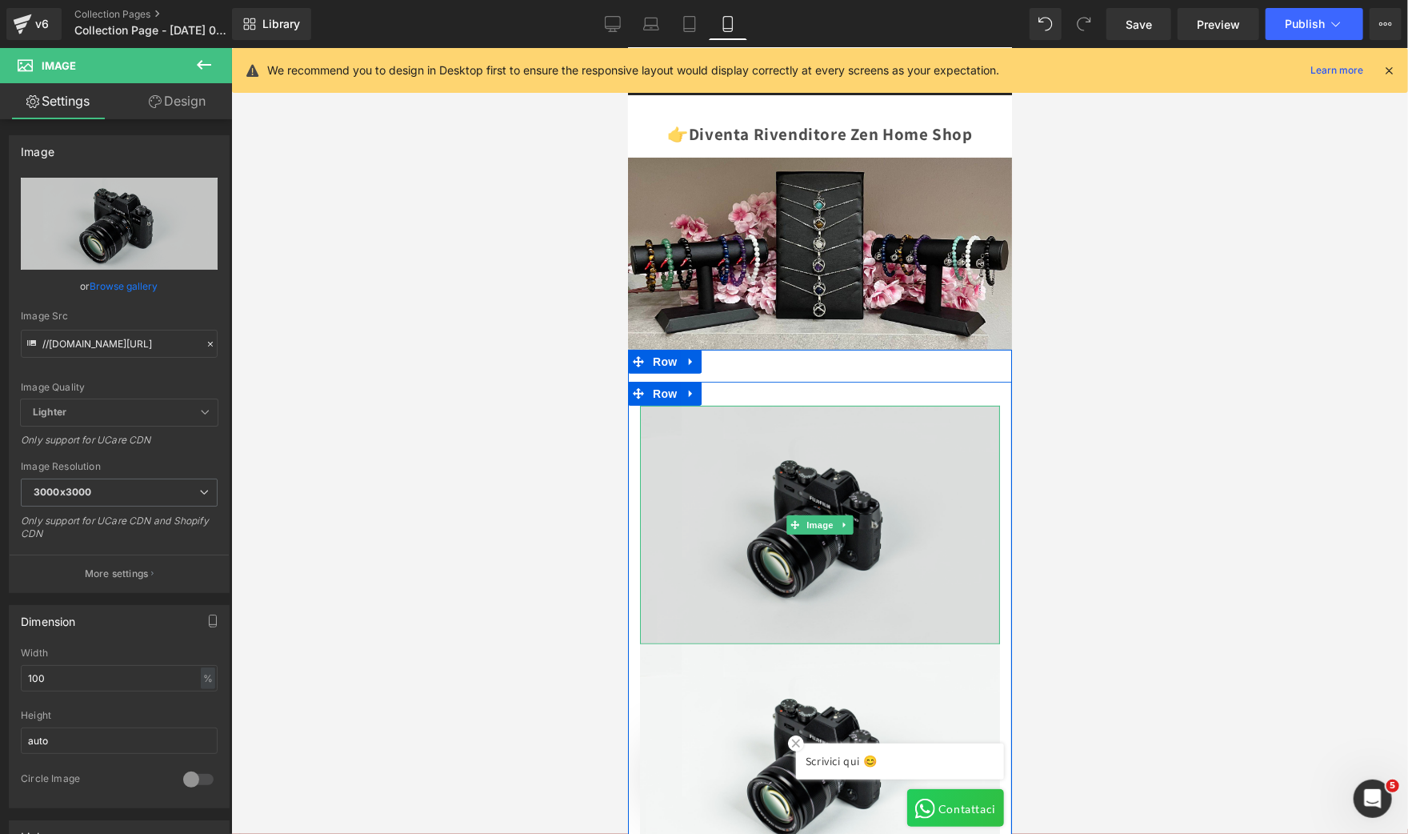
click at [823, 535] on img at bounding box center [819, 524] width 360 height 238
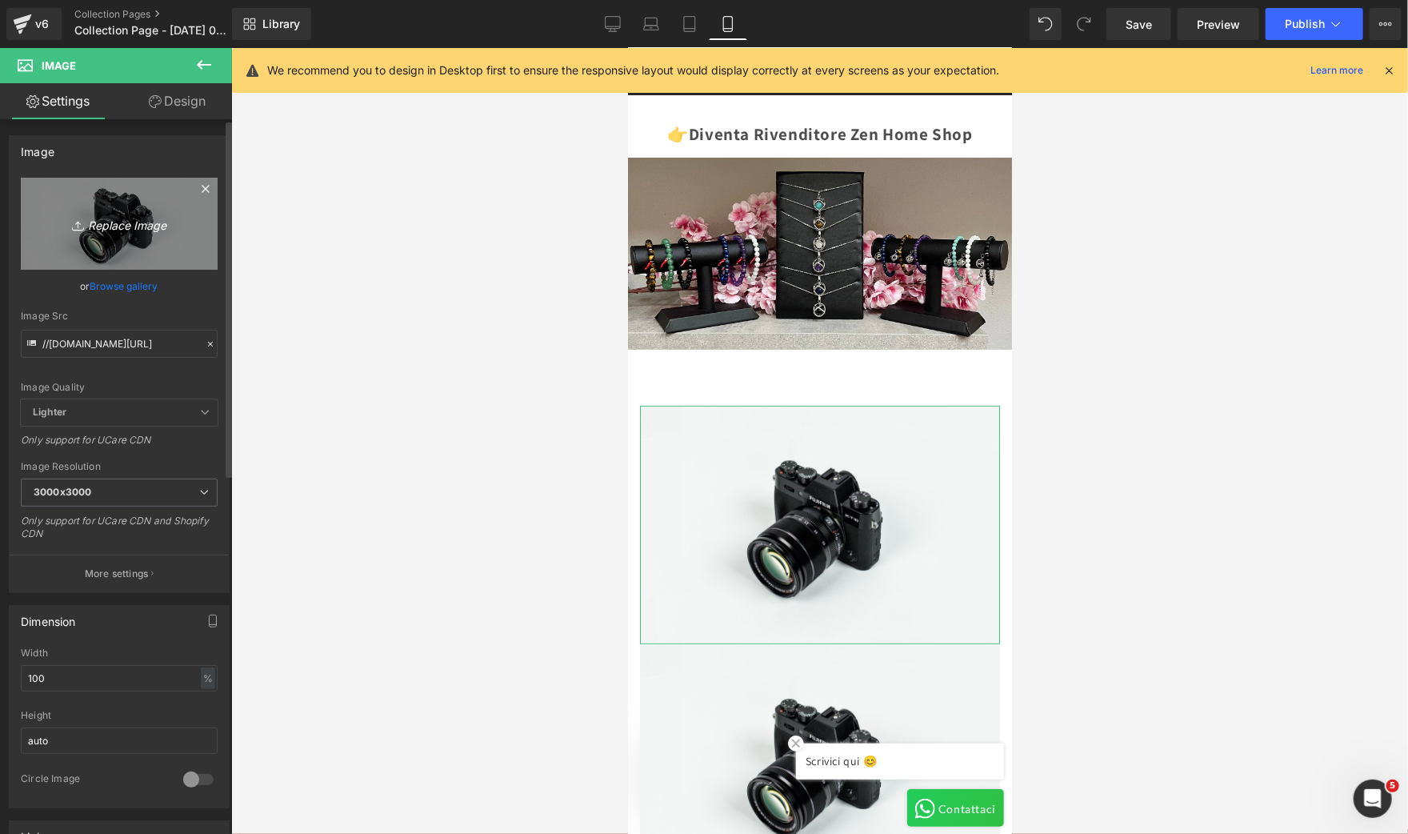
click at [127, 232] on icon "Replace Image" at bounding box center [119, 224] width 128 height 20
type input "C:\fakepath\1.jpg"
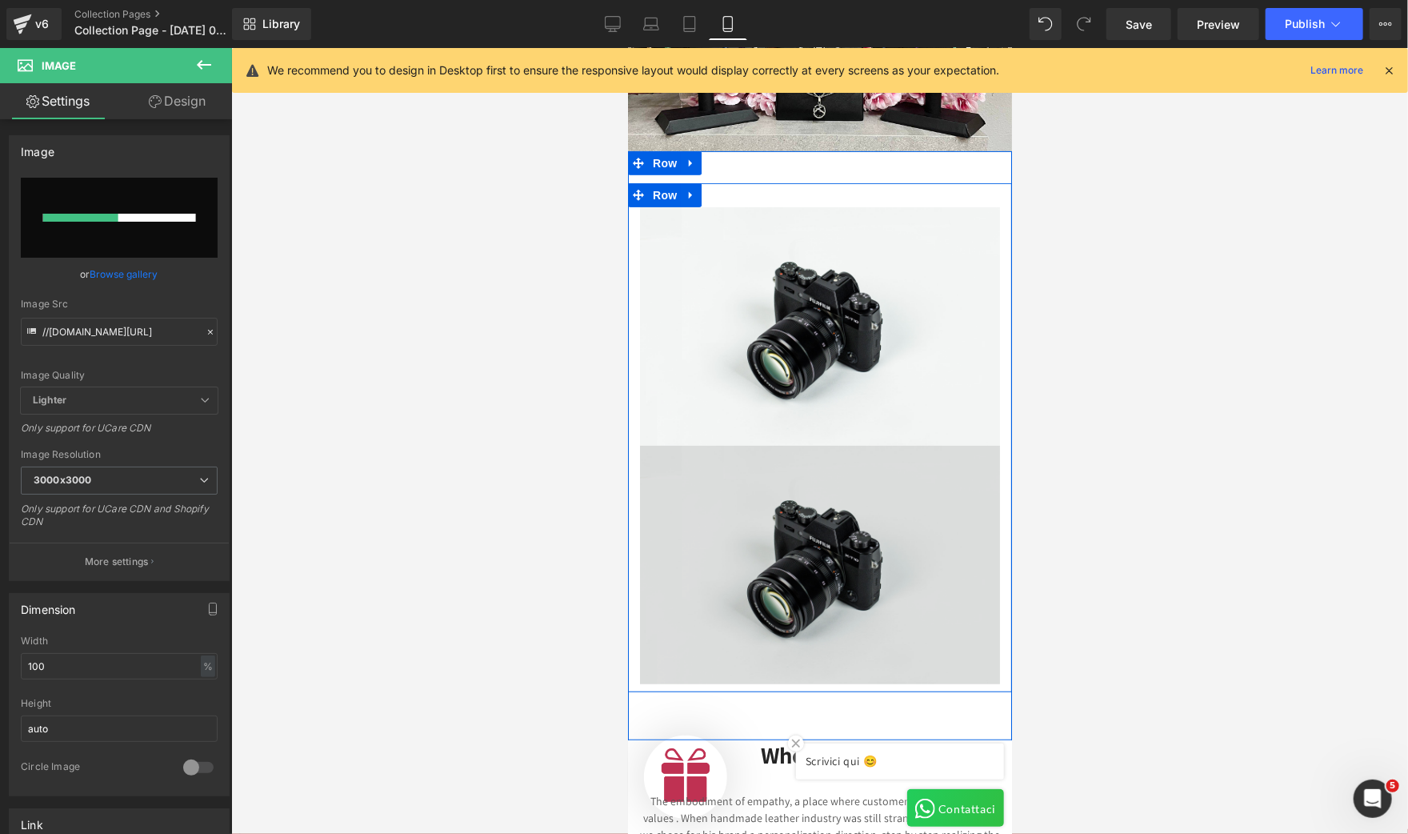
scroll to position [359, 0]
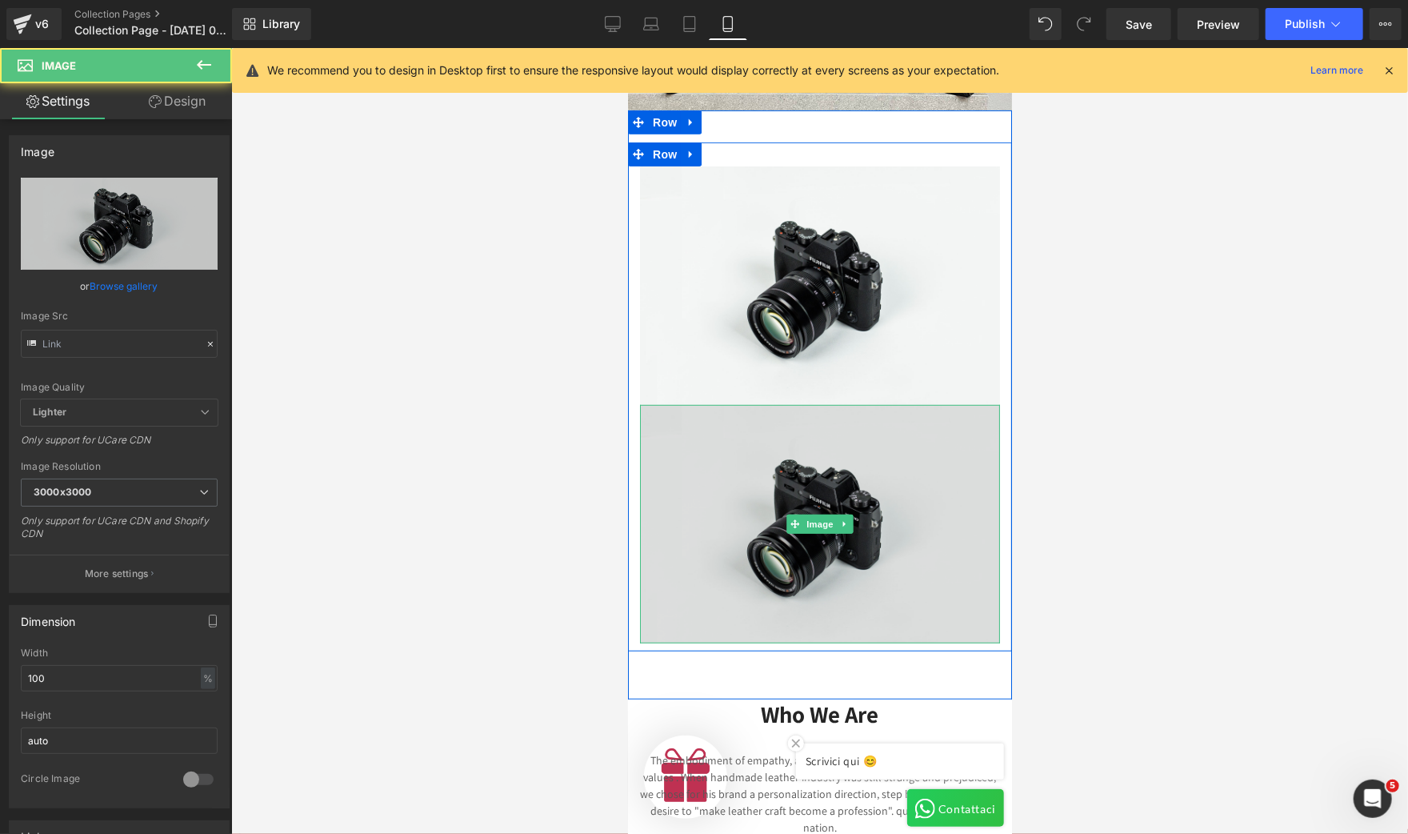
click at [746, 470] on img at bounding box center [819, 523] width 360 height 238
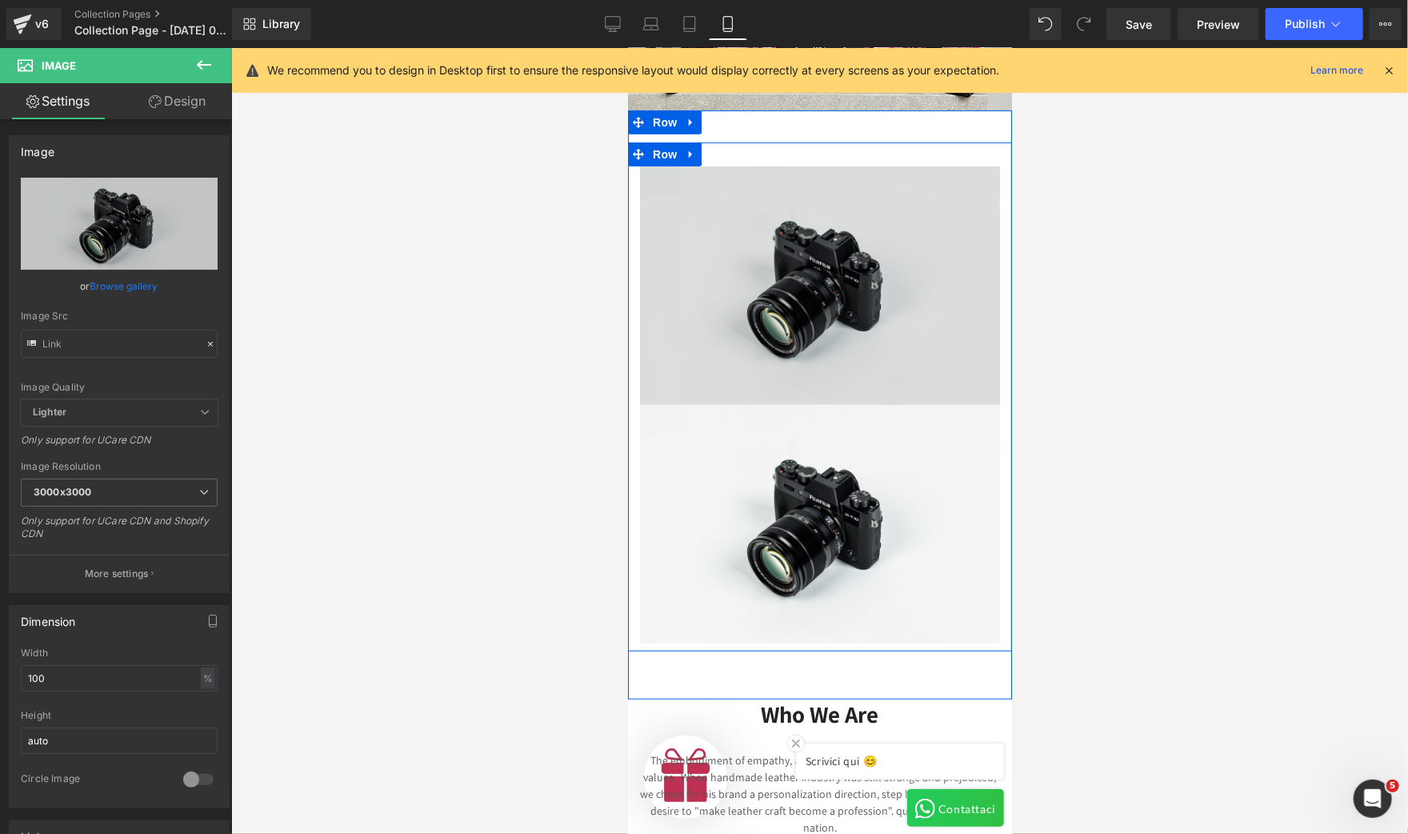
click at [721, 285] on img at bounding box center [819, 285] width 360 height 238
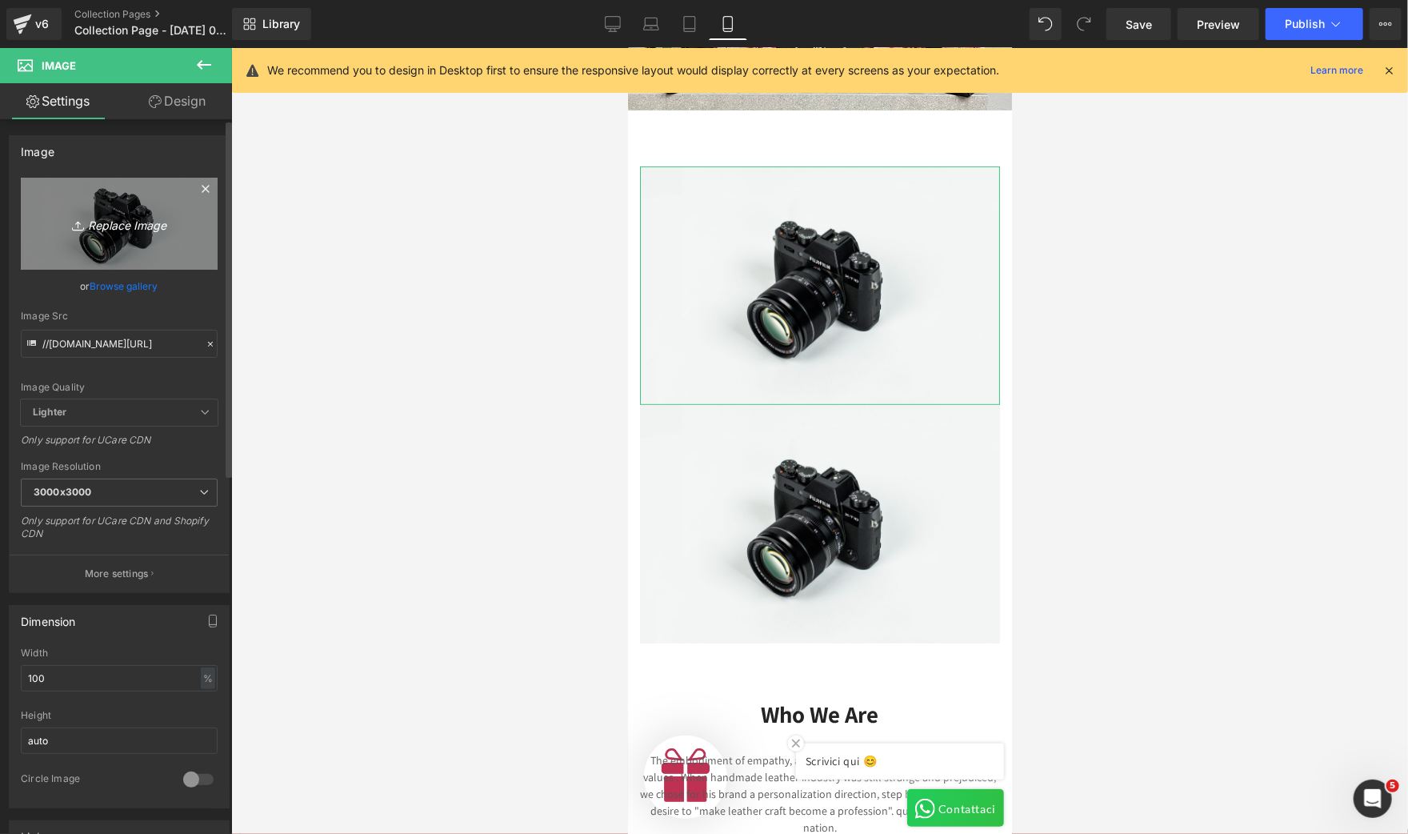
click at [110, 225] on icon "Replace Image" at bounding box center [119, 224] width 128 height 20
type input "C:\fakepath\1.jpg"
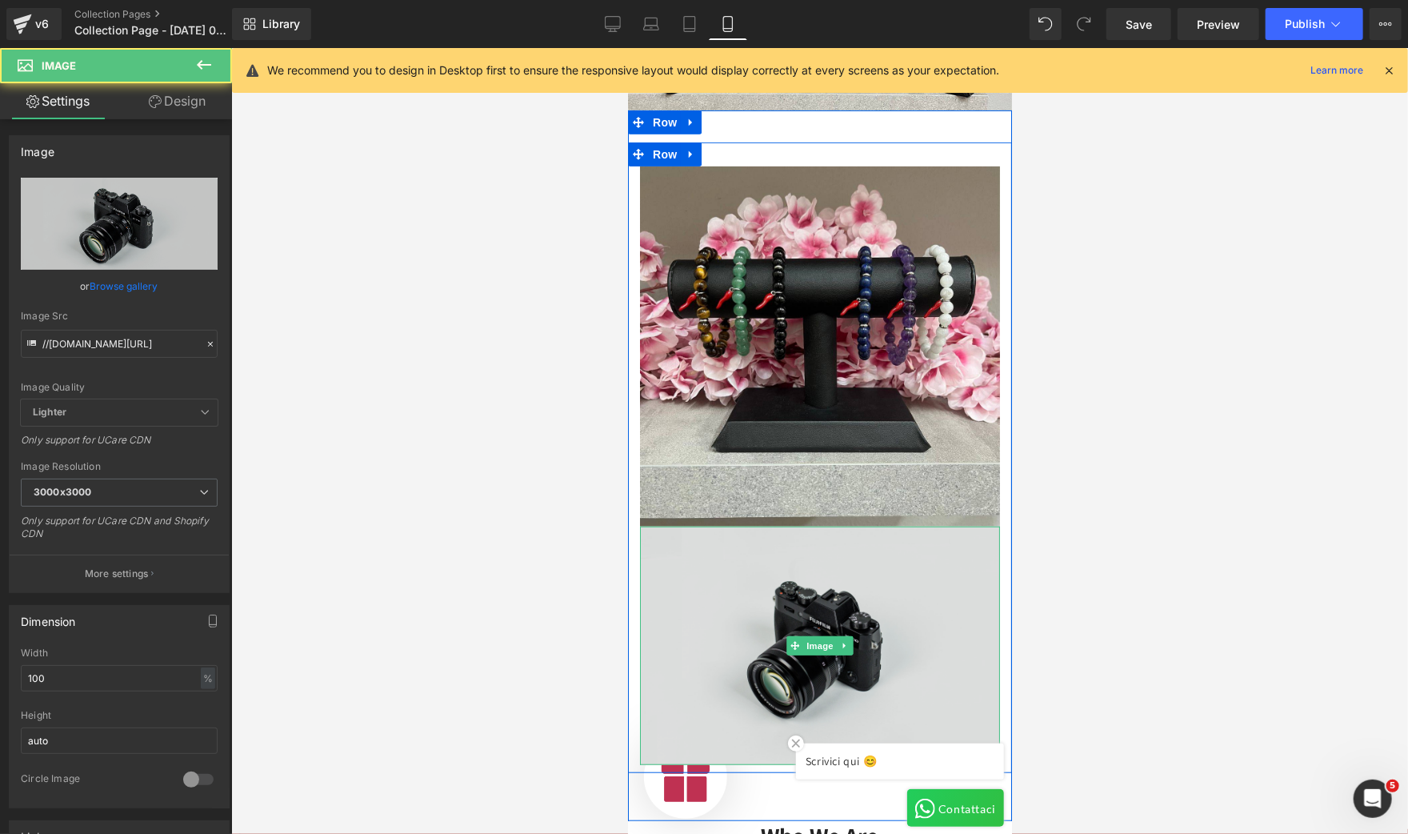
click at [713, 550] on img at bounding box center [819, 645] width 360 height 238
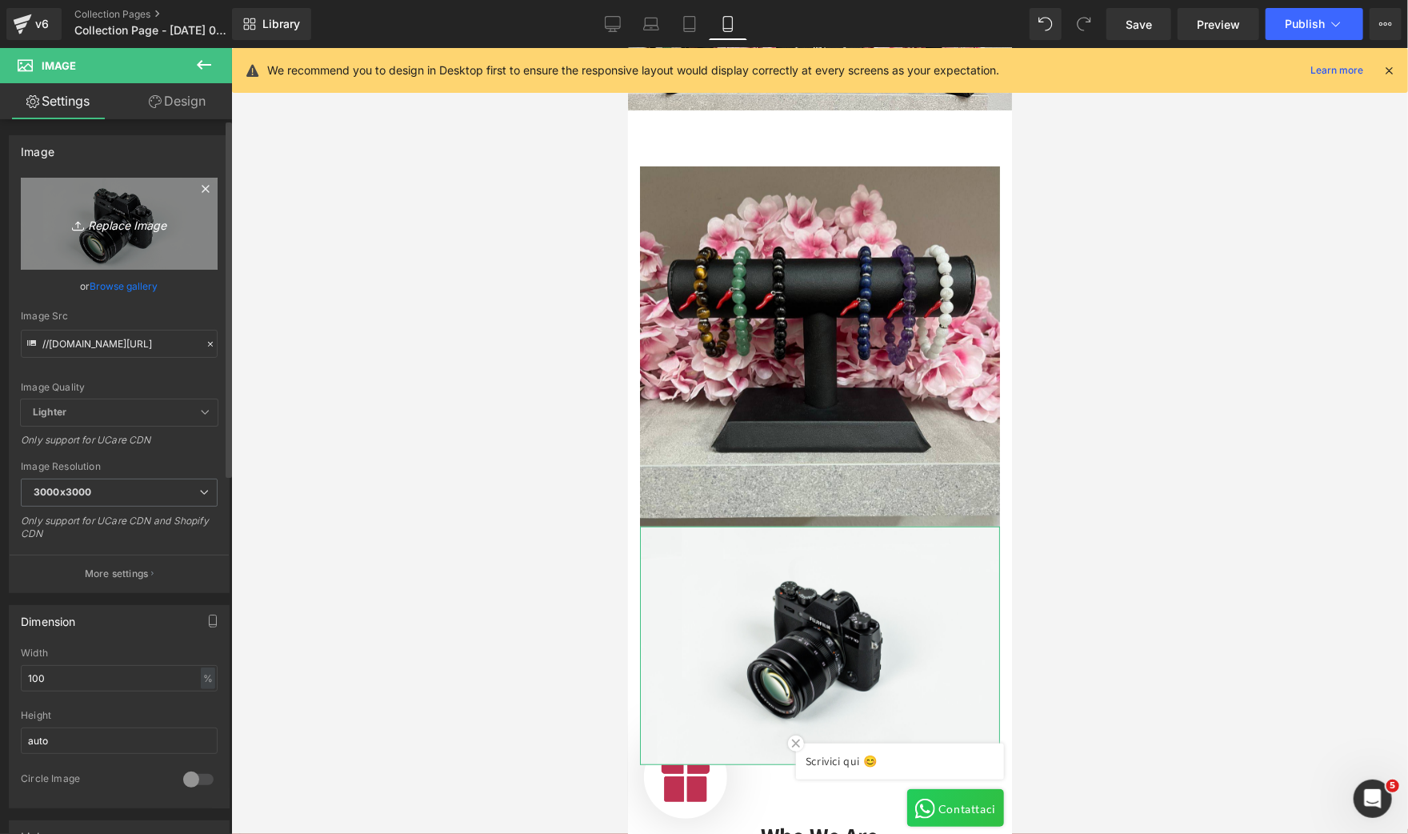
click at [141, 214] on icon "Replace Image" at bounding box center [119, 224] width 128 height 20
type input "C:\fakepath\2.jpg"
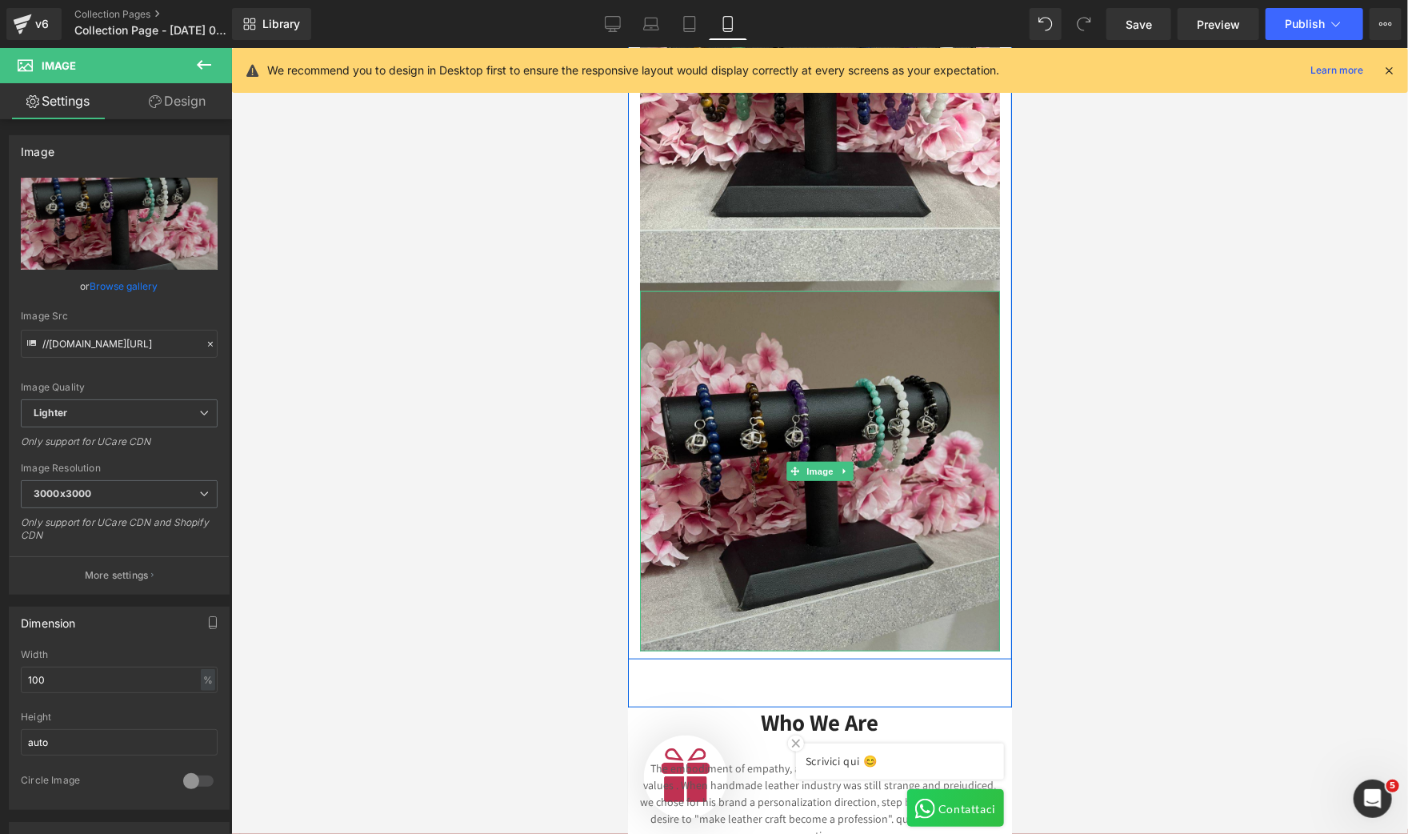
scroll to position [599, 0]
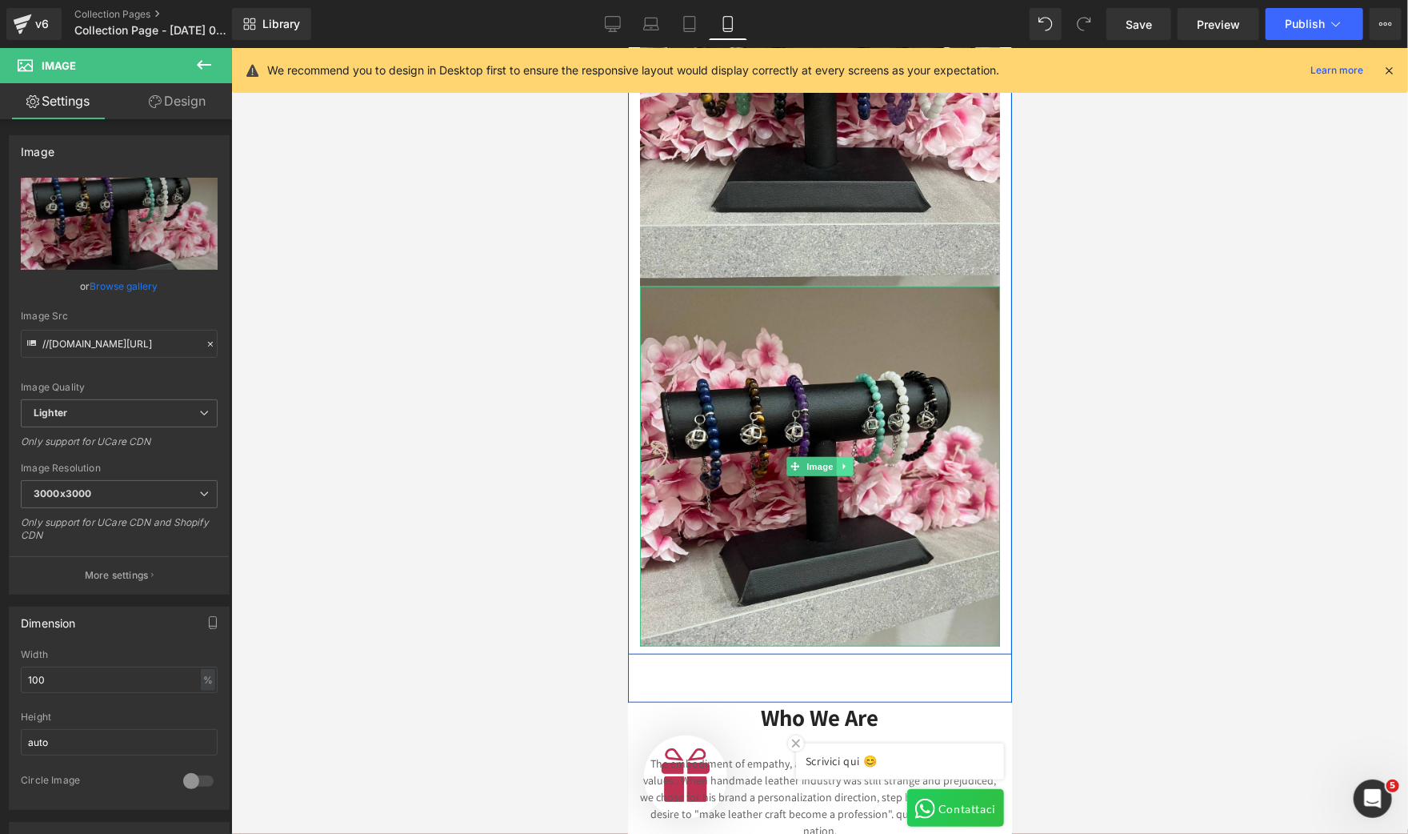
click at [841, 456] on link at bounding box center [844, 465] width 17 height 19
click at [831, 461] on icon at bounding box center [835, 465] width 9 height 9
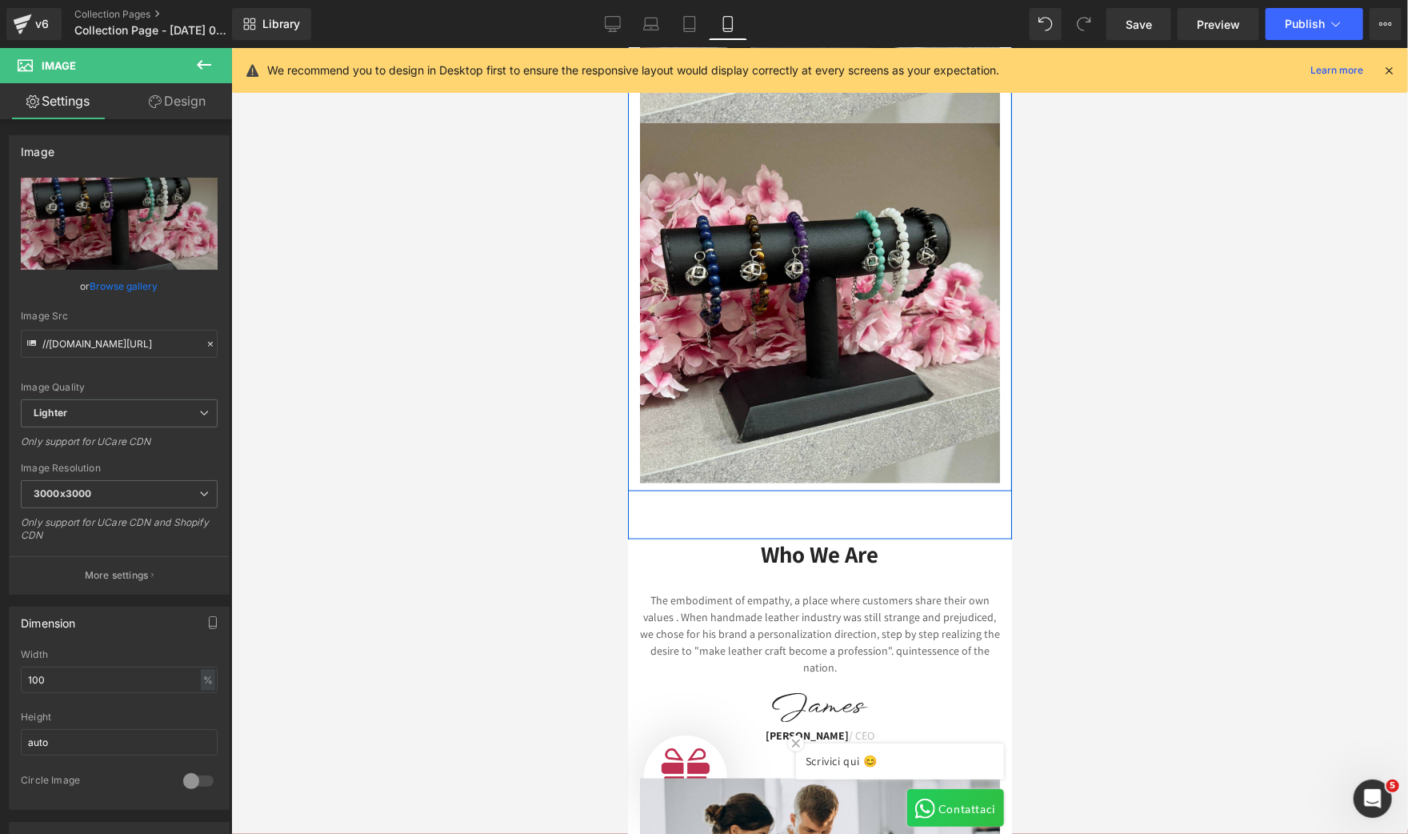
scroll to position [1124, 0]
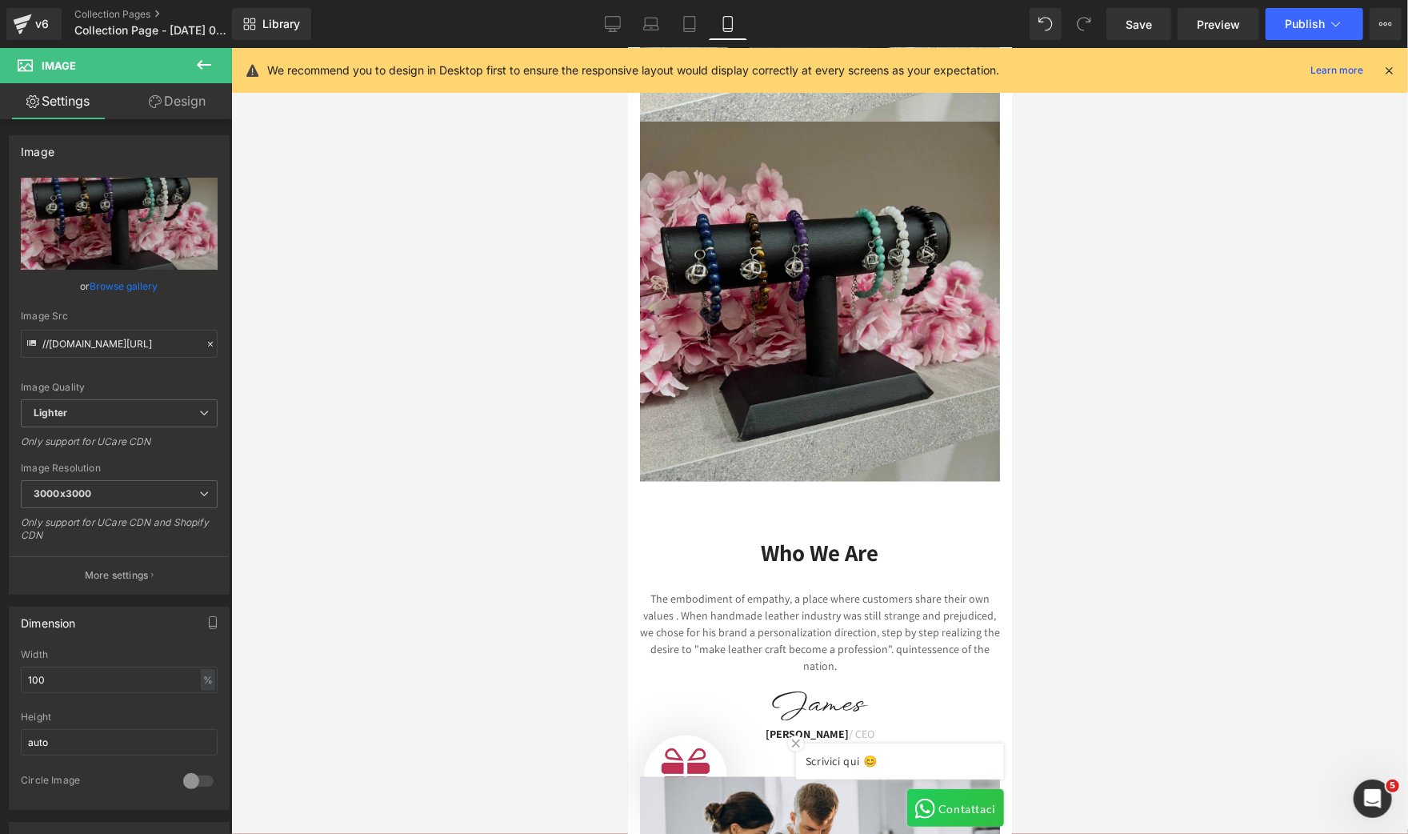
click at [716, 363] on img at bounding box center [819, 301] width 360 height 360
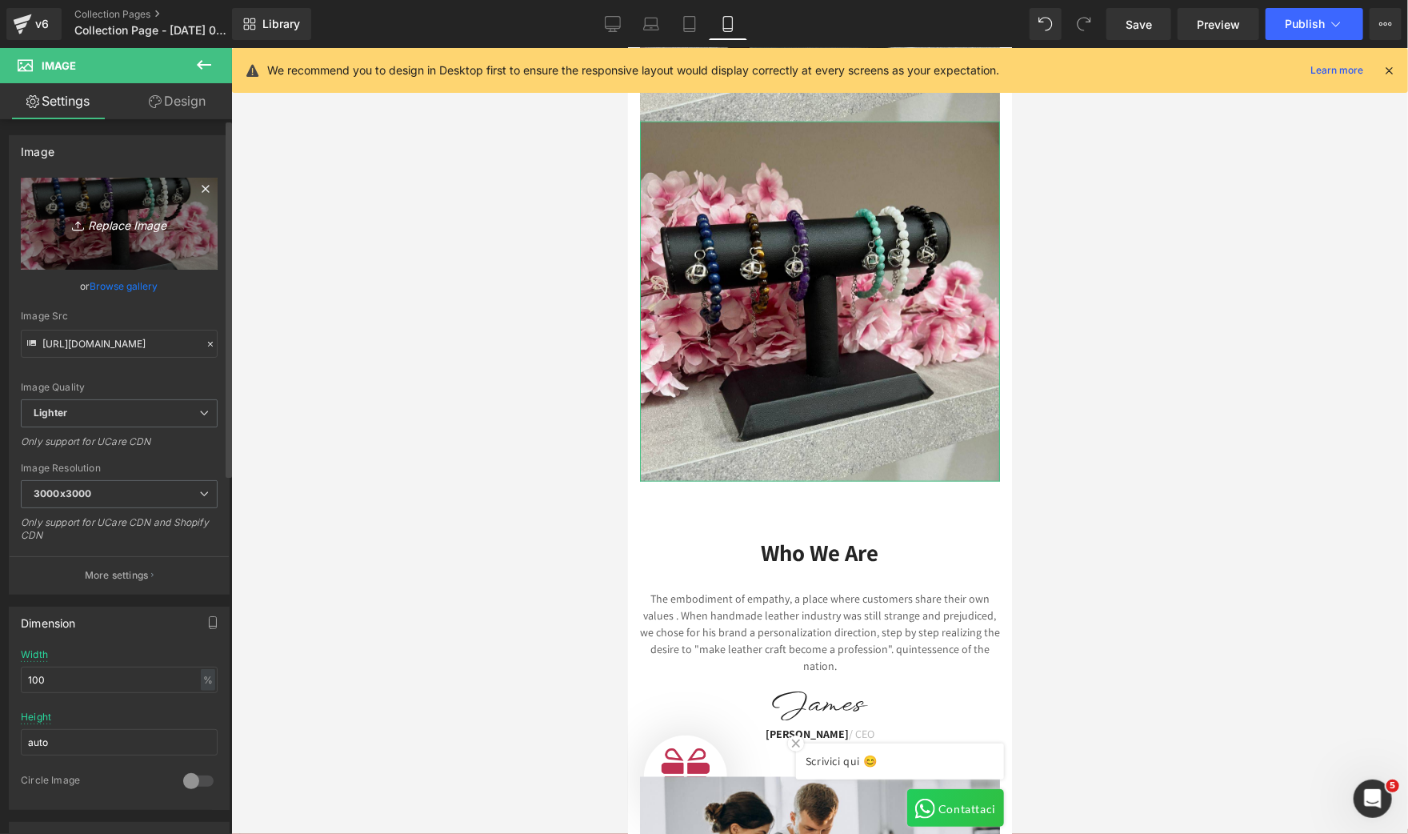
click at [124, 224] on icon "Replace Image" at bounding box center [119, 224] width 128 height 20
type input "C:\fakepath\3.jpg"
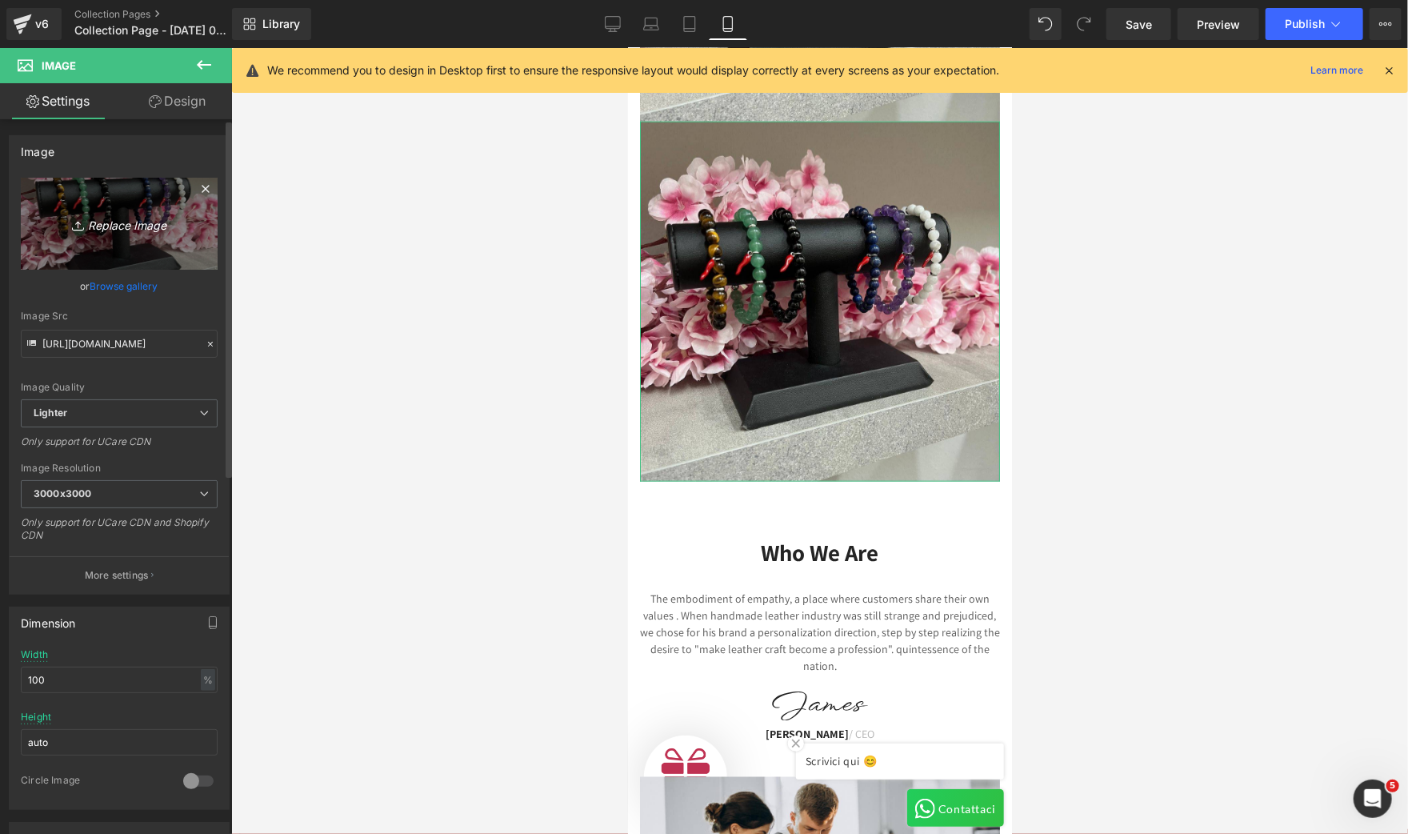
click at [130, 219] on icon "Replace Image" at bounding box center [119, 224] width 128 height 20
click at [104, 221] on icon "Replace Image" at bounding box center [119, 224] width 128 height 20
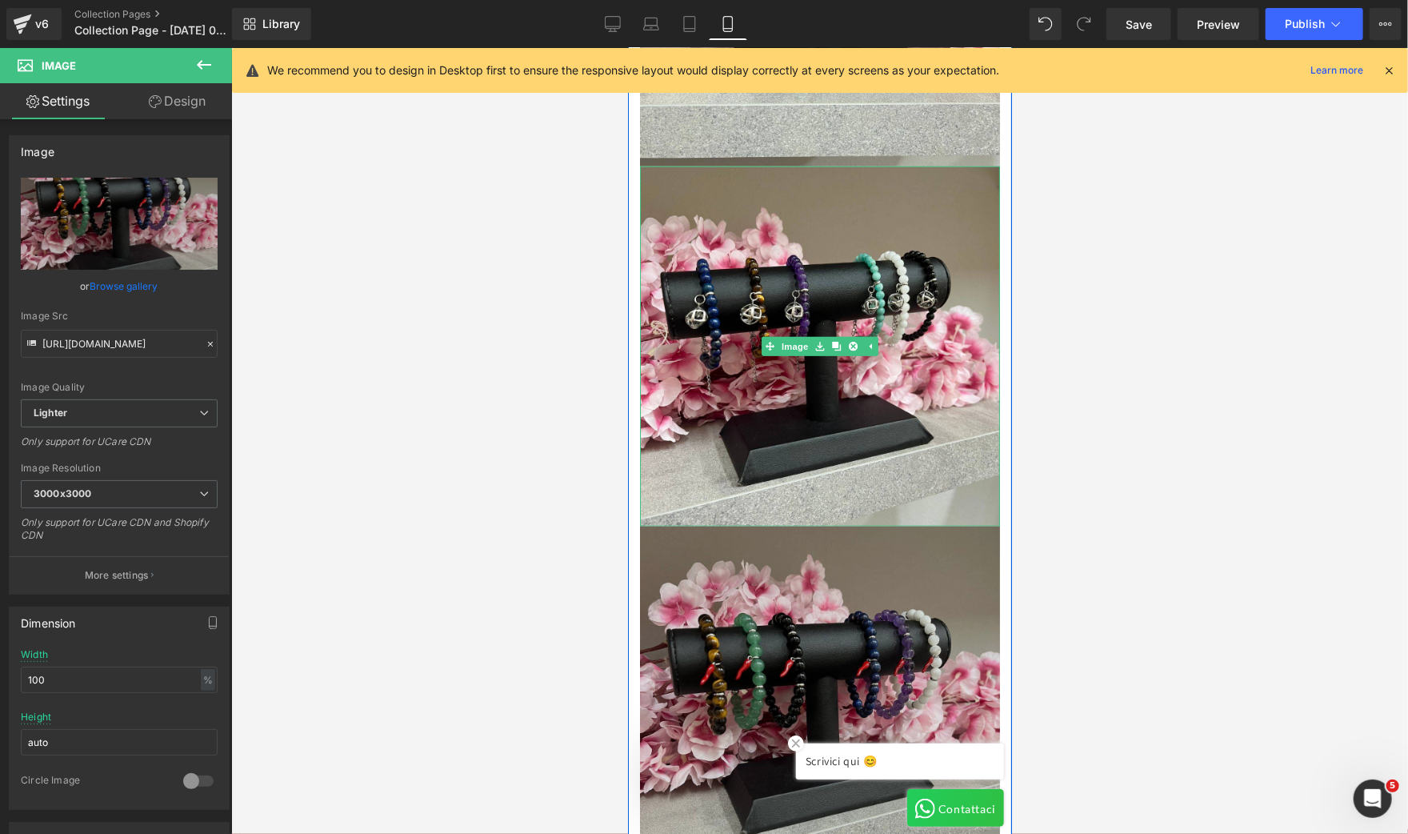
scroll to position [840, 0]
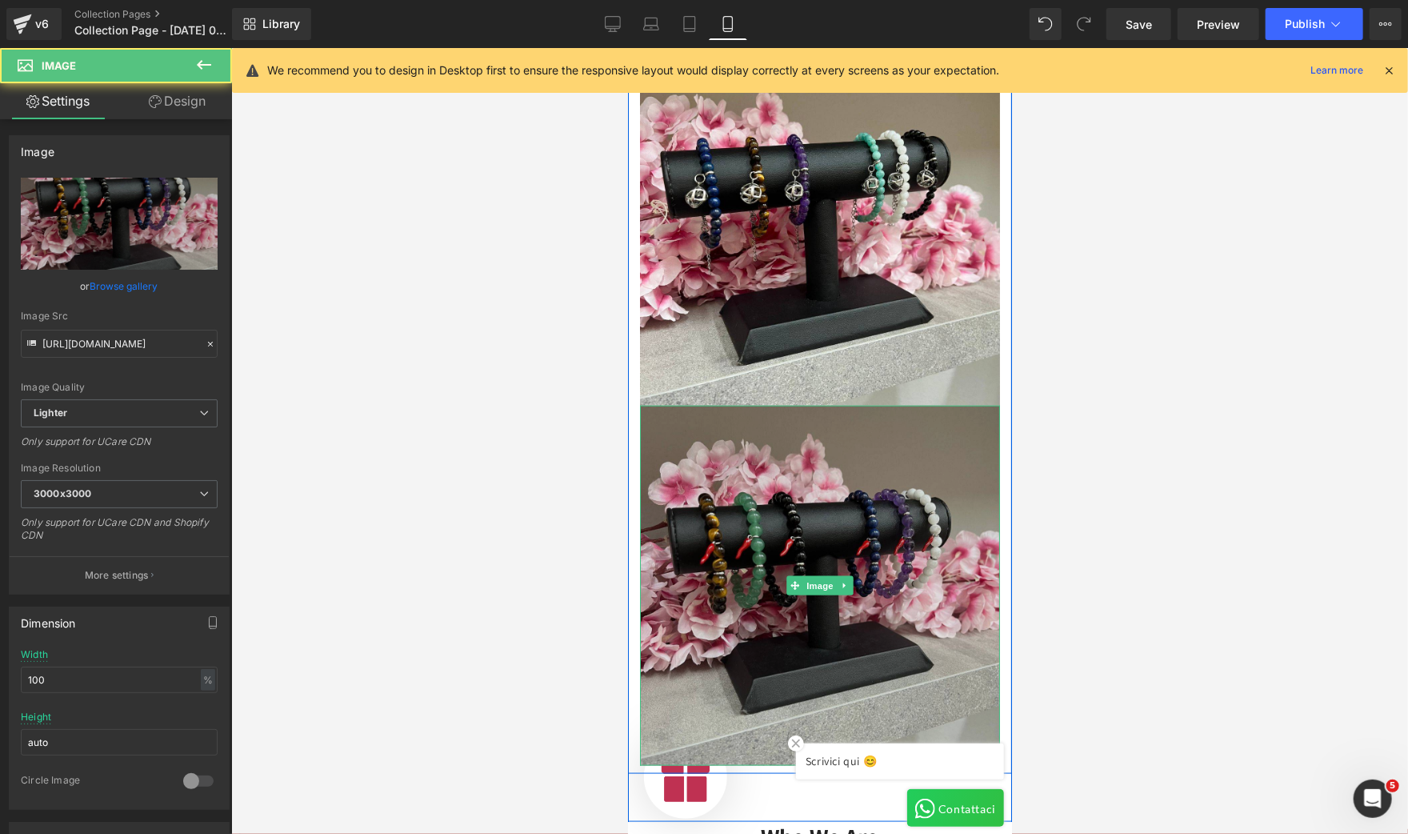
click at [852, 494] on img at bounding box center [819, 585] width 360 height 360
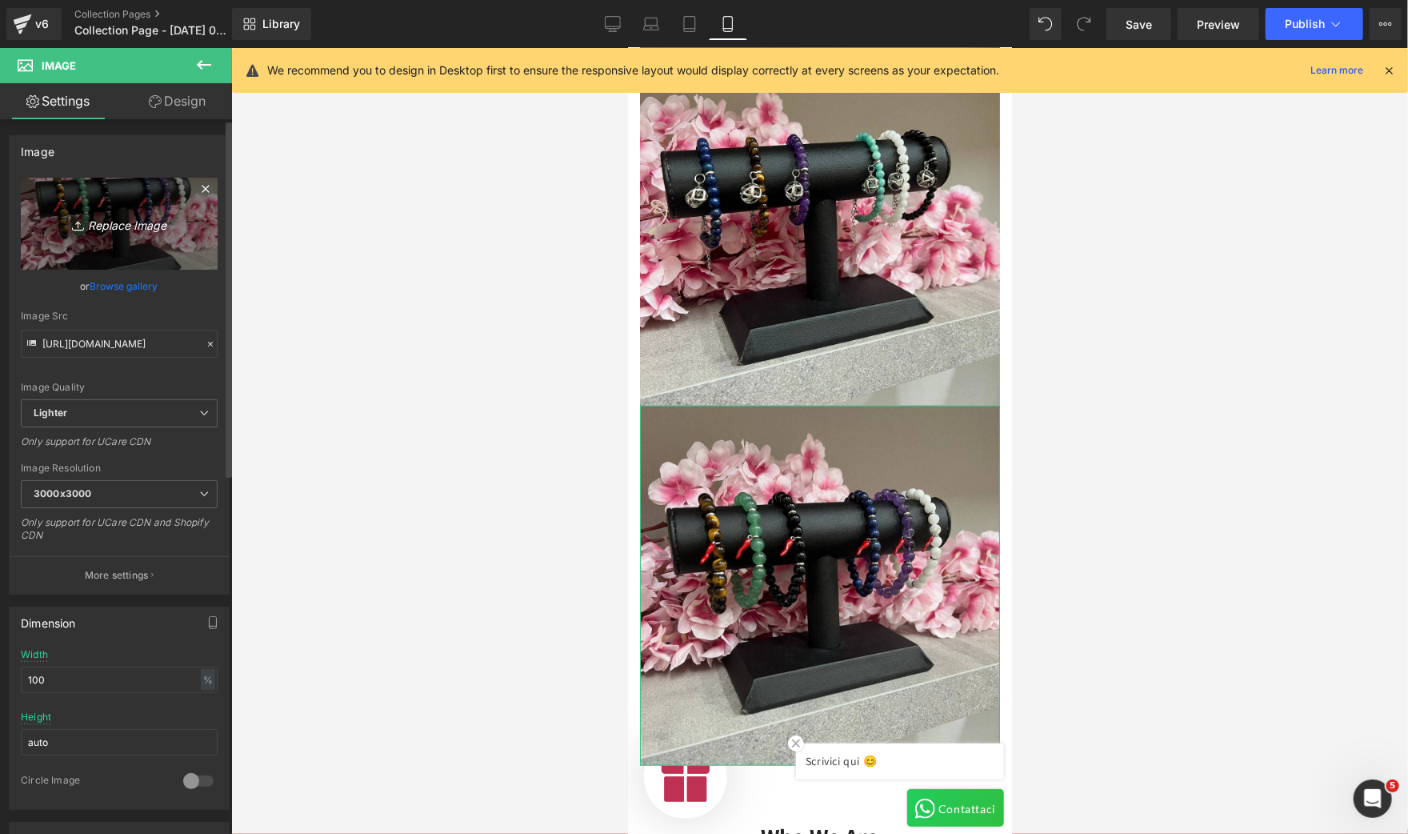
click at [126, 223] on icon "Replace Image" at bounding box center [119, 224] width 128 height 20
type input "C:\fakepath\4.jpg"
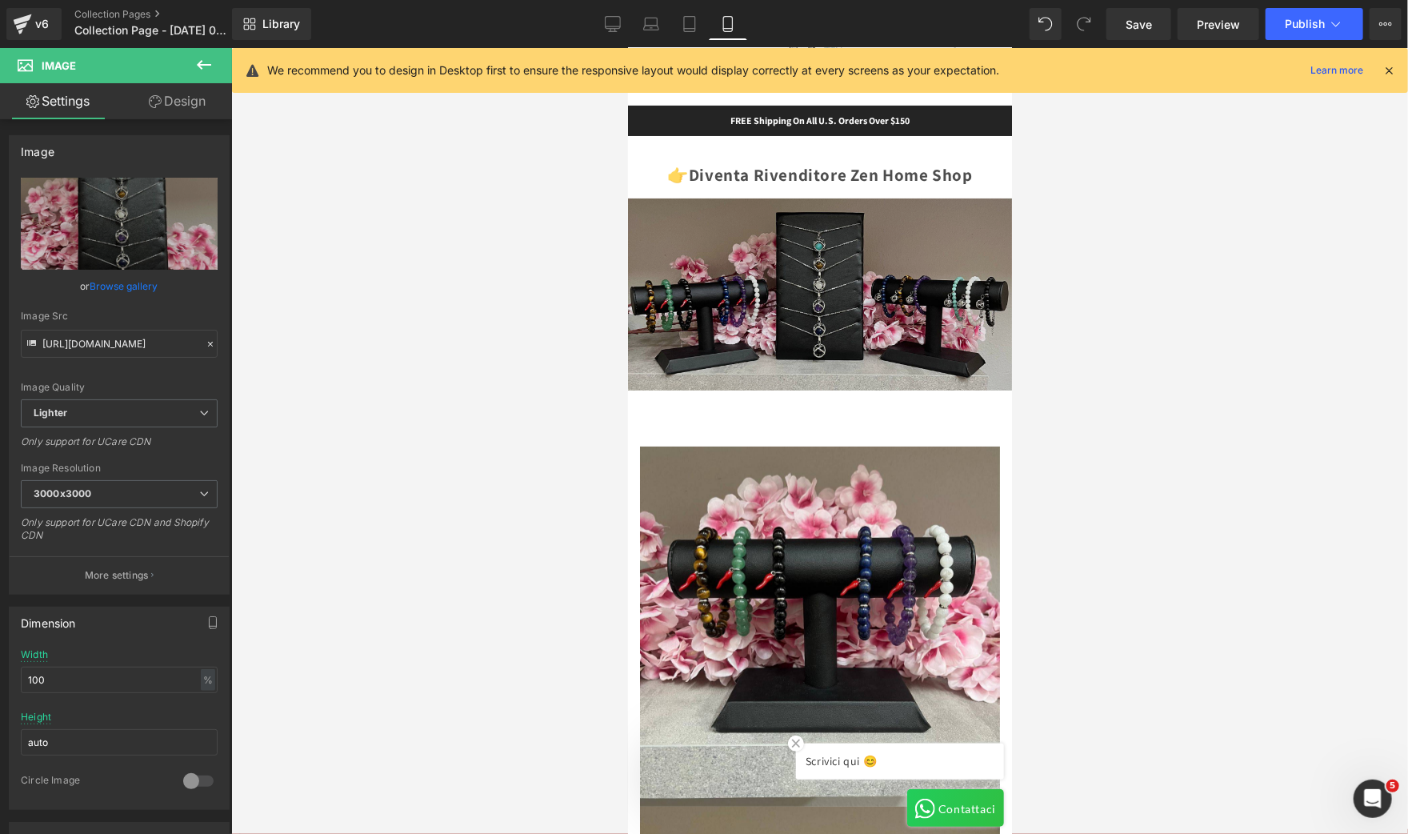
scroll to position [120, 0]
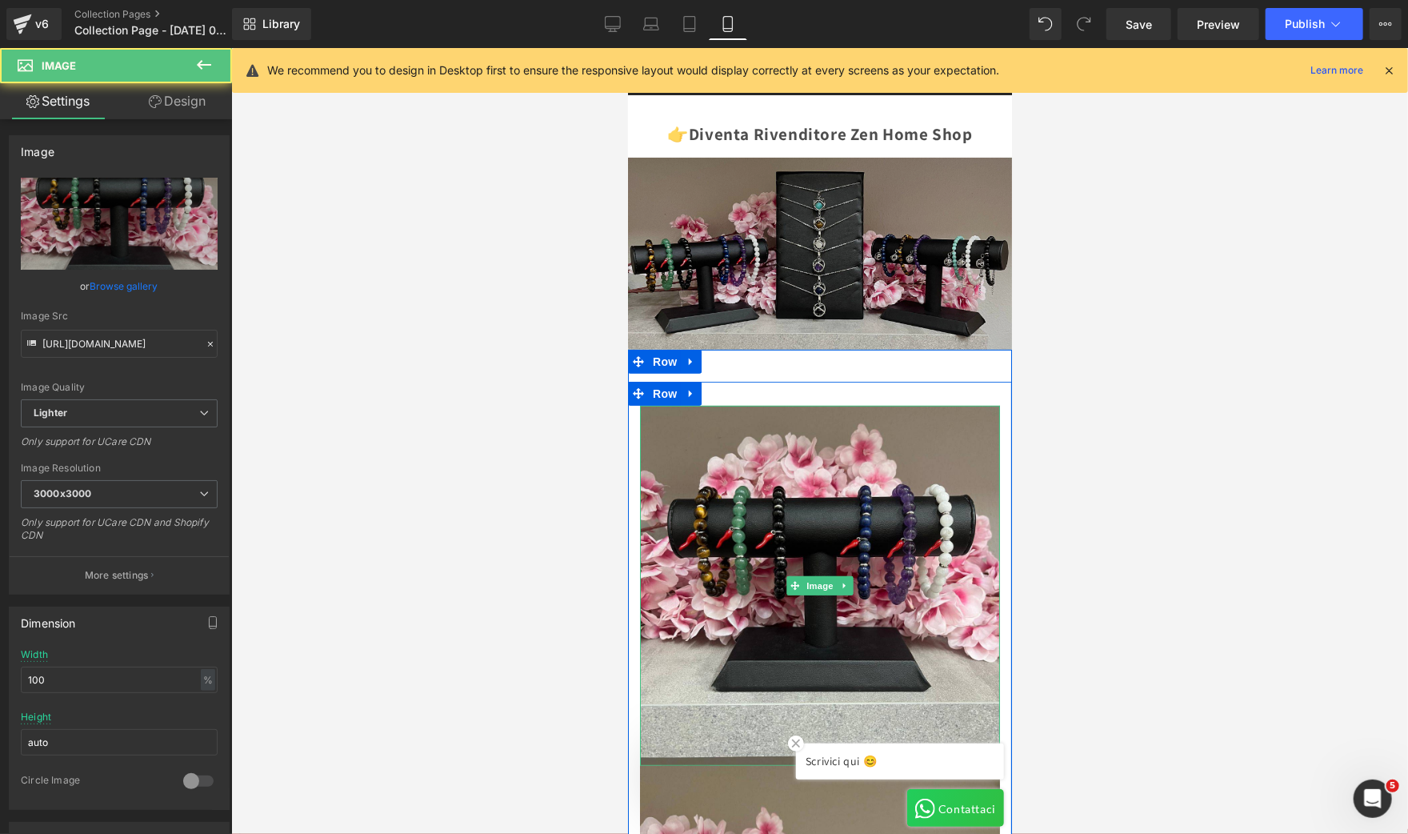
click at [762, 426] on img at bounding box center [819, 585] width 360 height 360
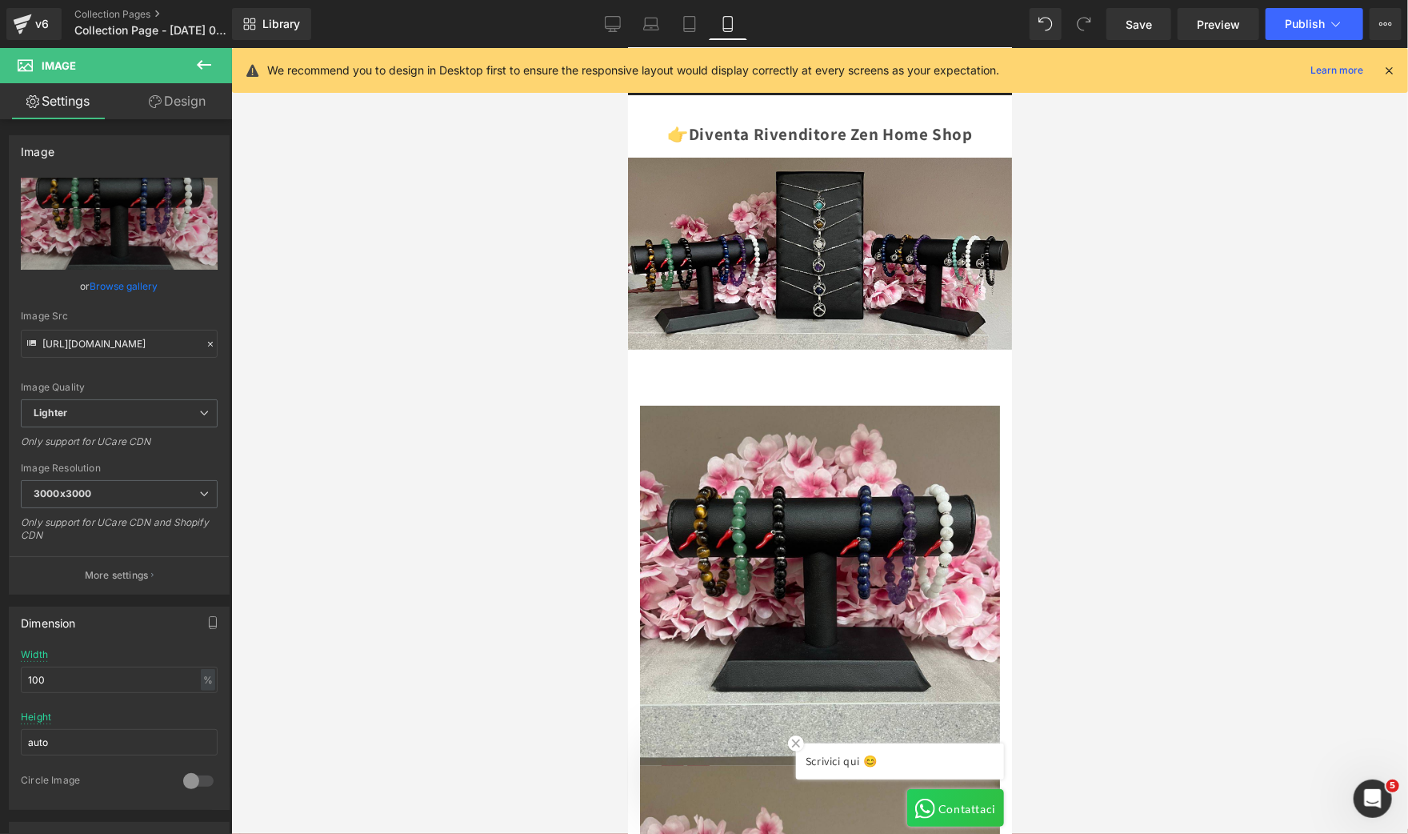
click at [196, 65] on icon at bounding box center [203, 64] width 19 height 19
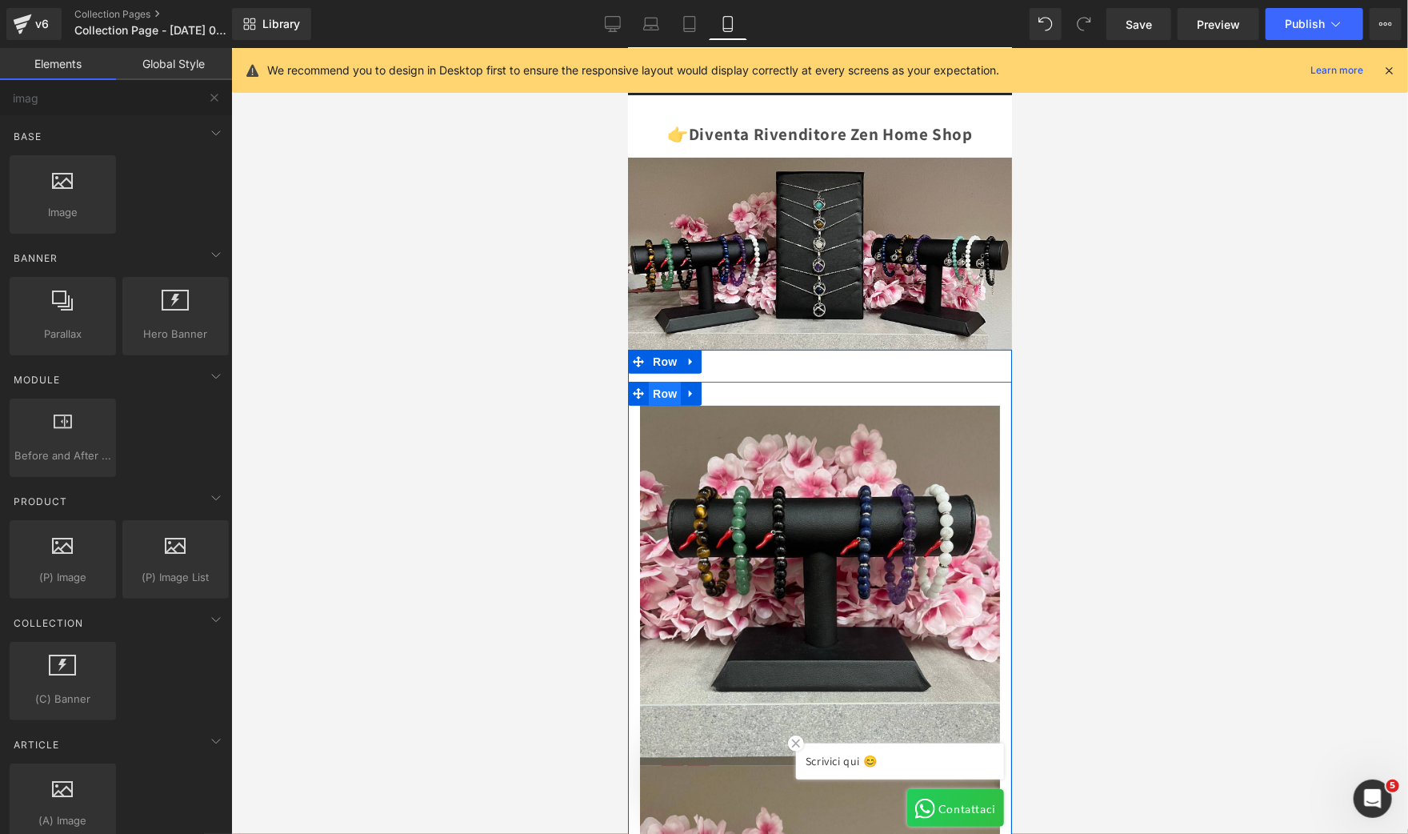
click at [658, 383] on span "Row" at bounding box center [664, 393] width 32 height 24
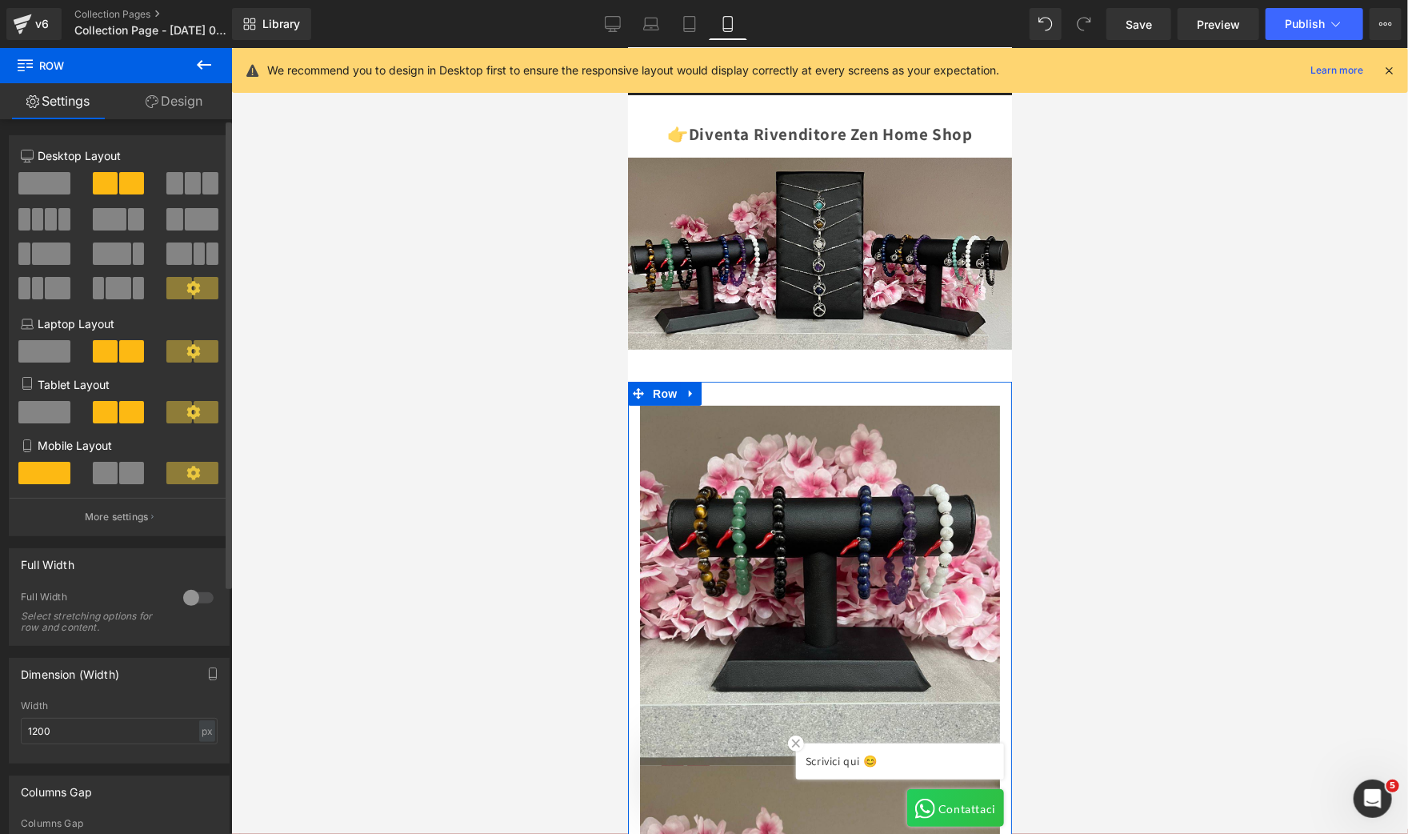
click at [185, 178] on span at bounding box center [193, 183] width 16 height 22
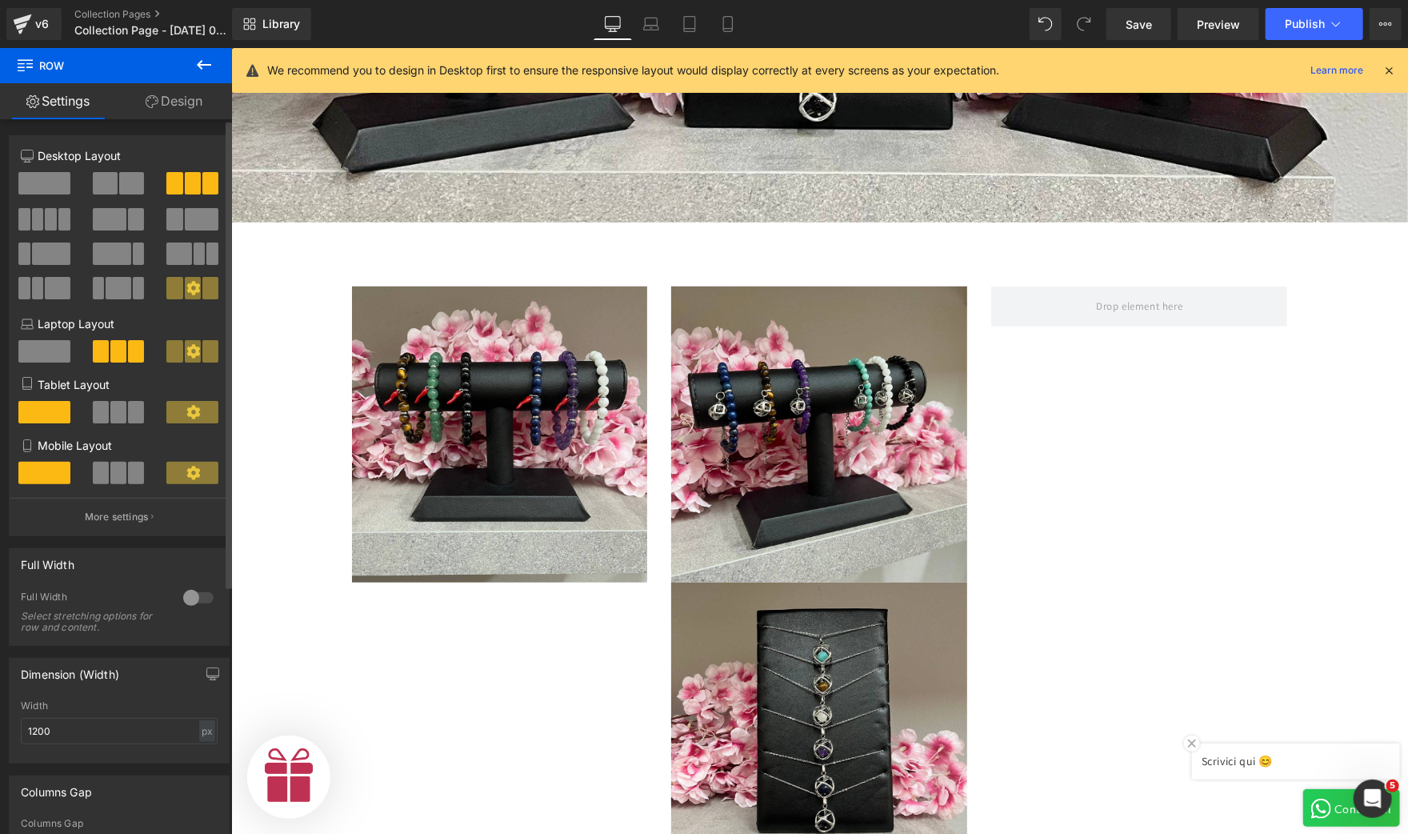
scroll to position [0, 985]
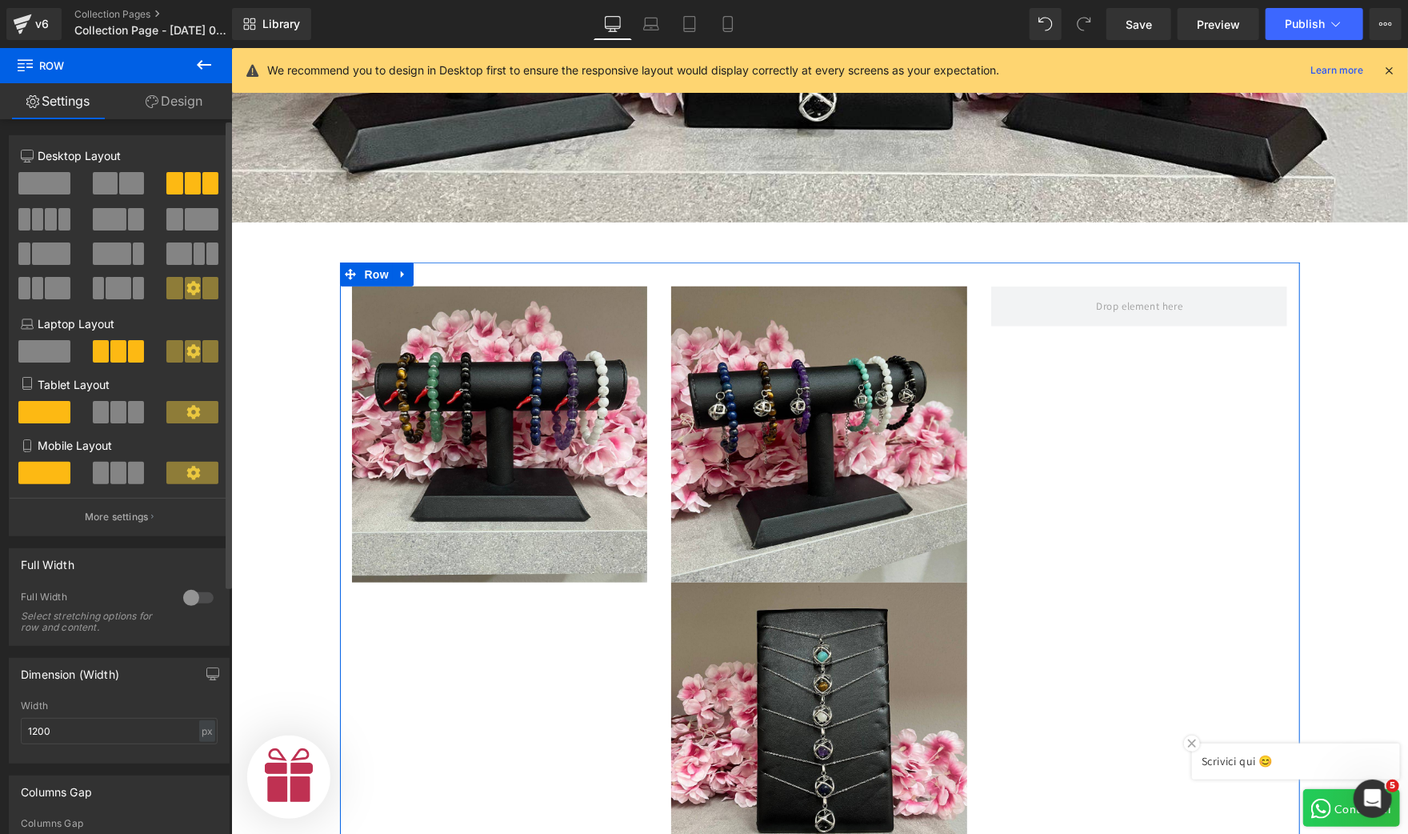
click at [114, 420] on span at bounding box center [118, 412] width 16 height 22
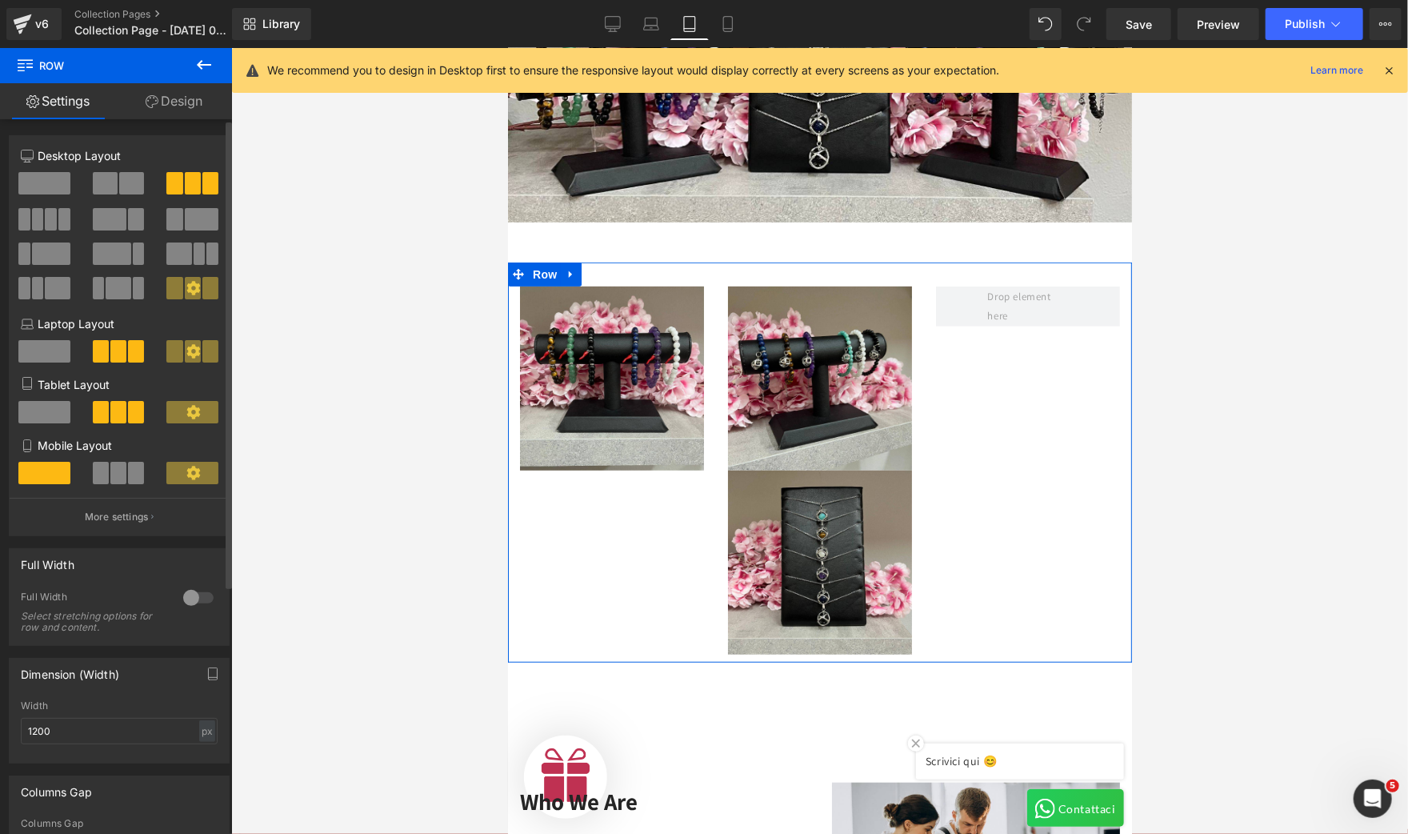
scroll to position [0, 0]
click at [121, 474] on span at bounding box center [118, 473] width 16 height 22
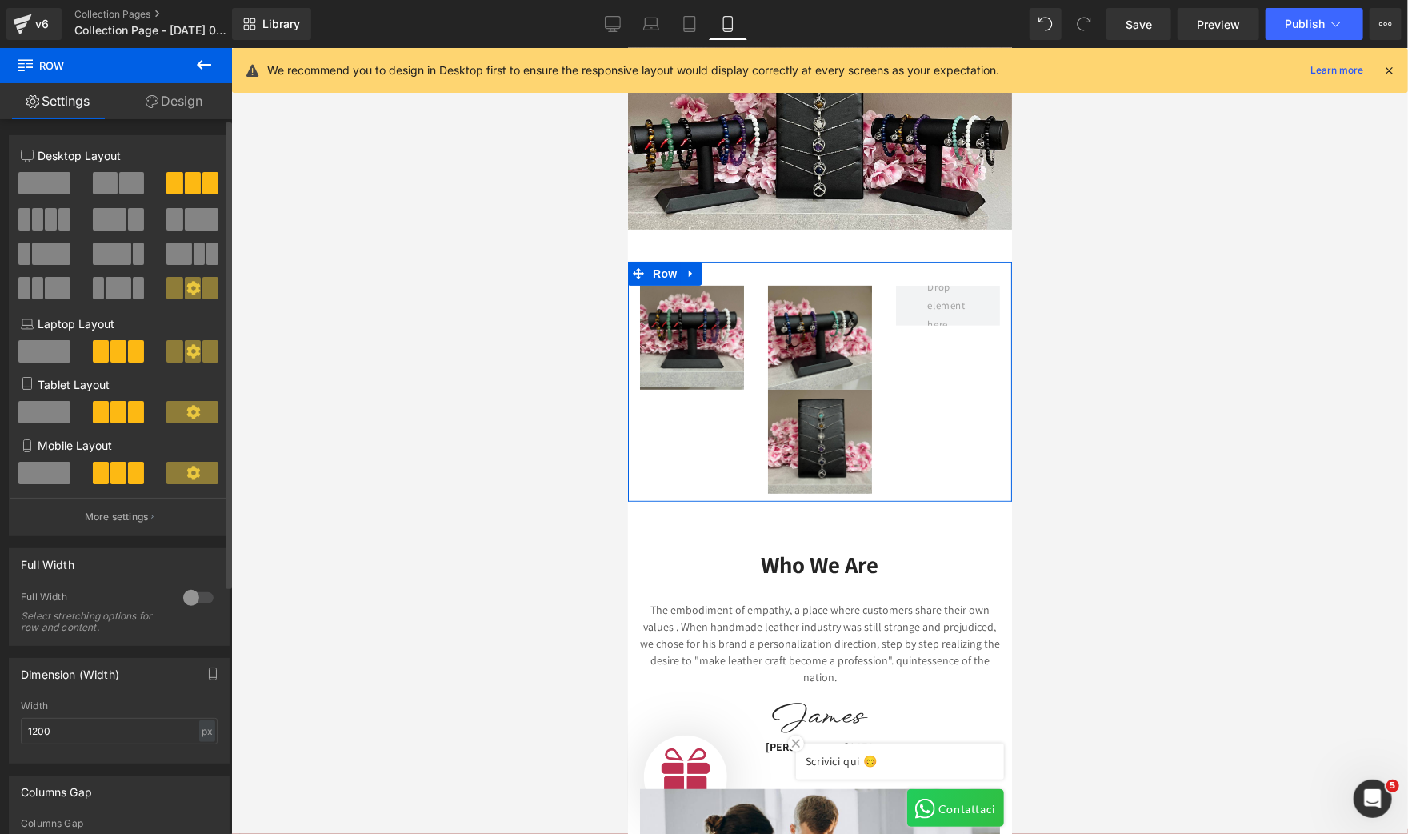
click at [114, 174] on button at bounding box center [120, 183] width 54 height 22
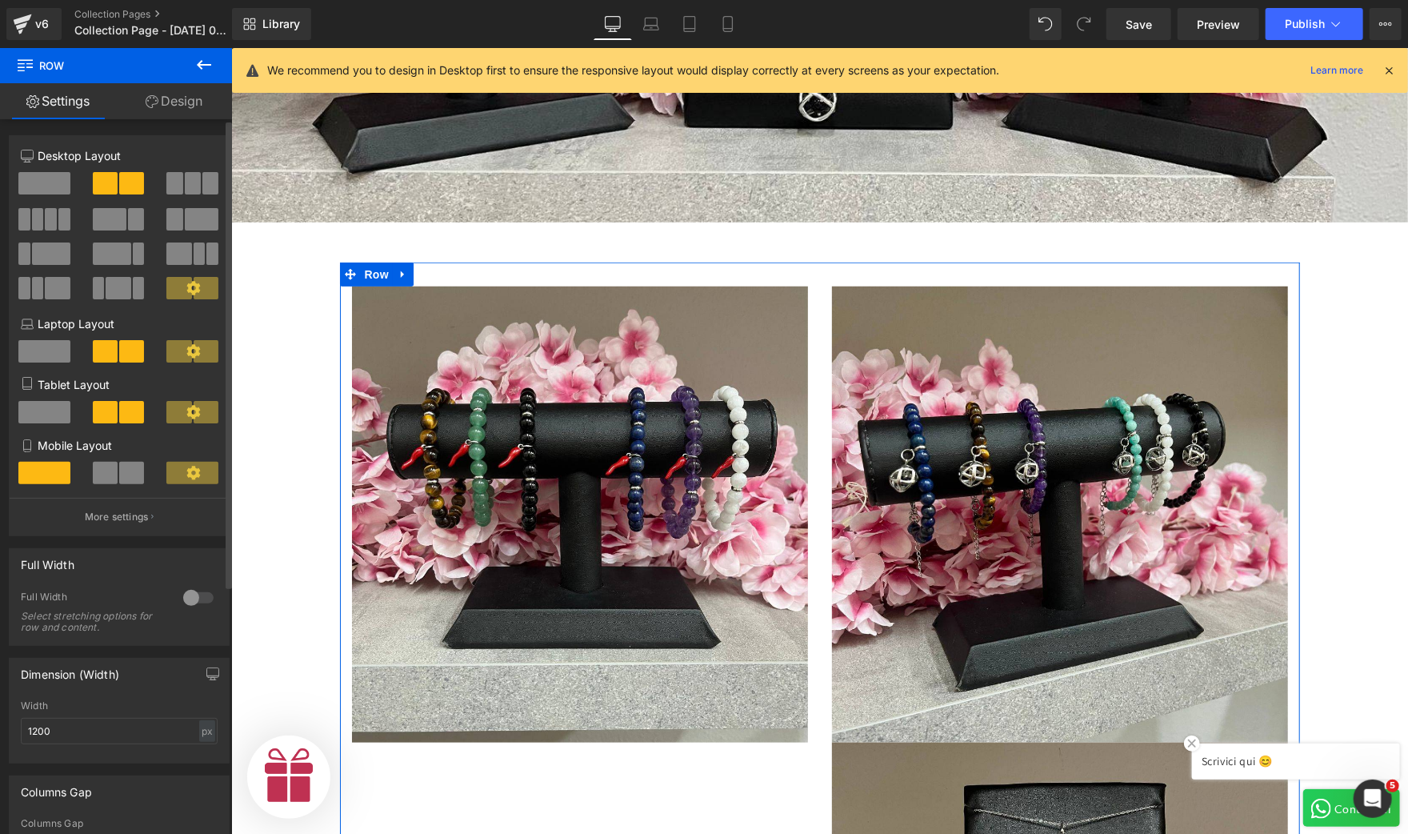
click at [113, 478] on span at bounding box center [105, 473] width 25 height 22
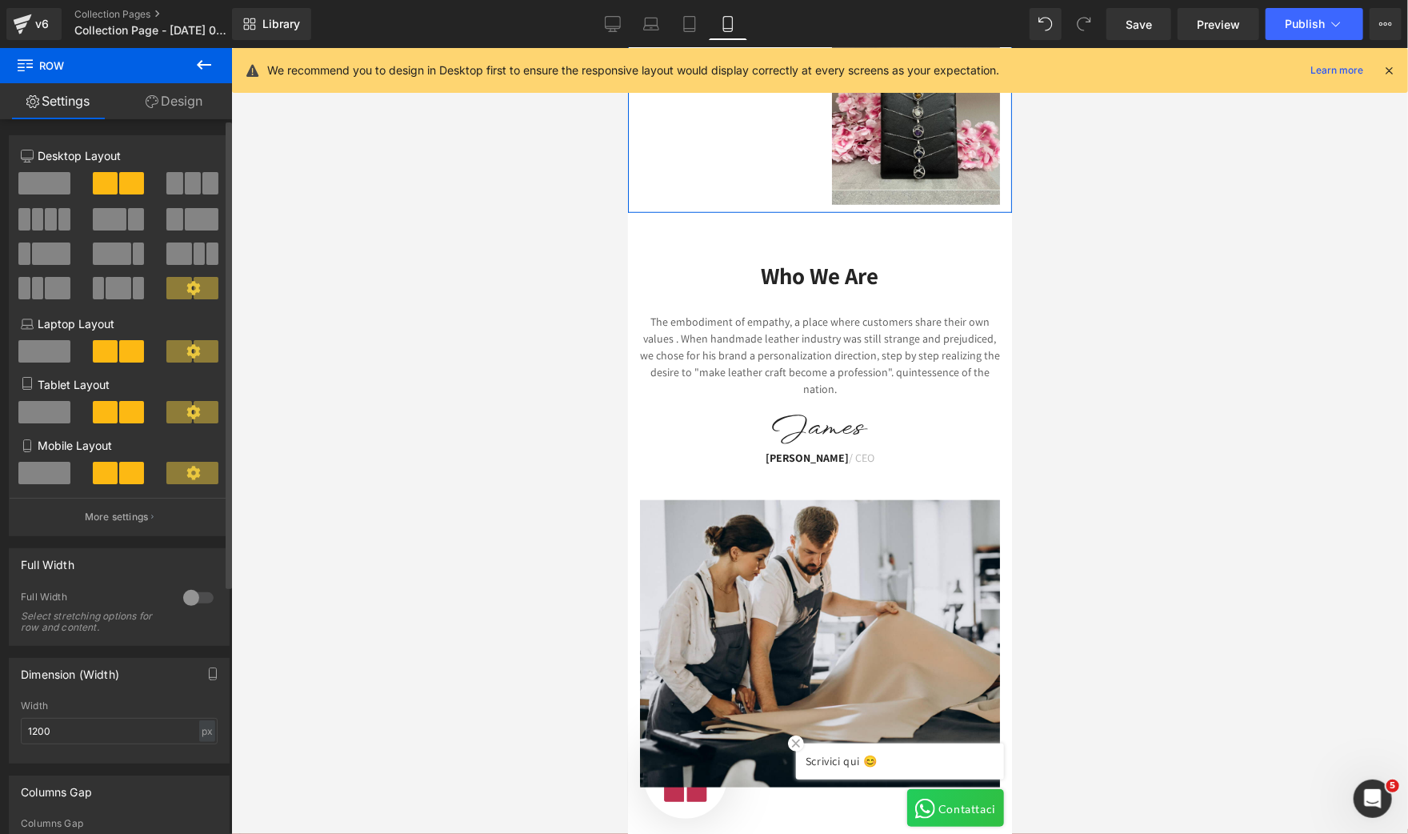
scroll to position [240, 0]
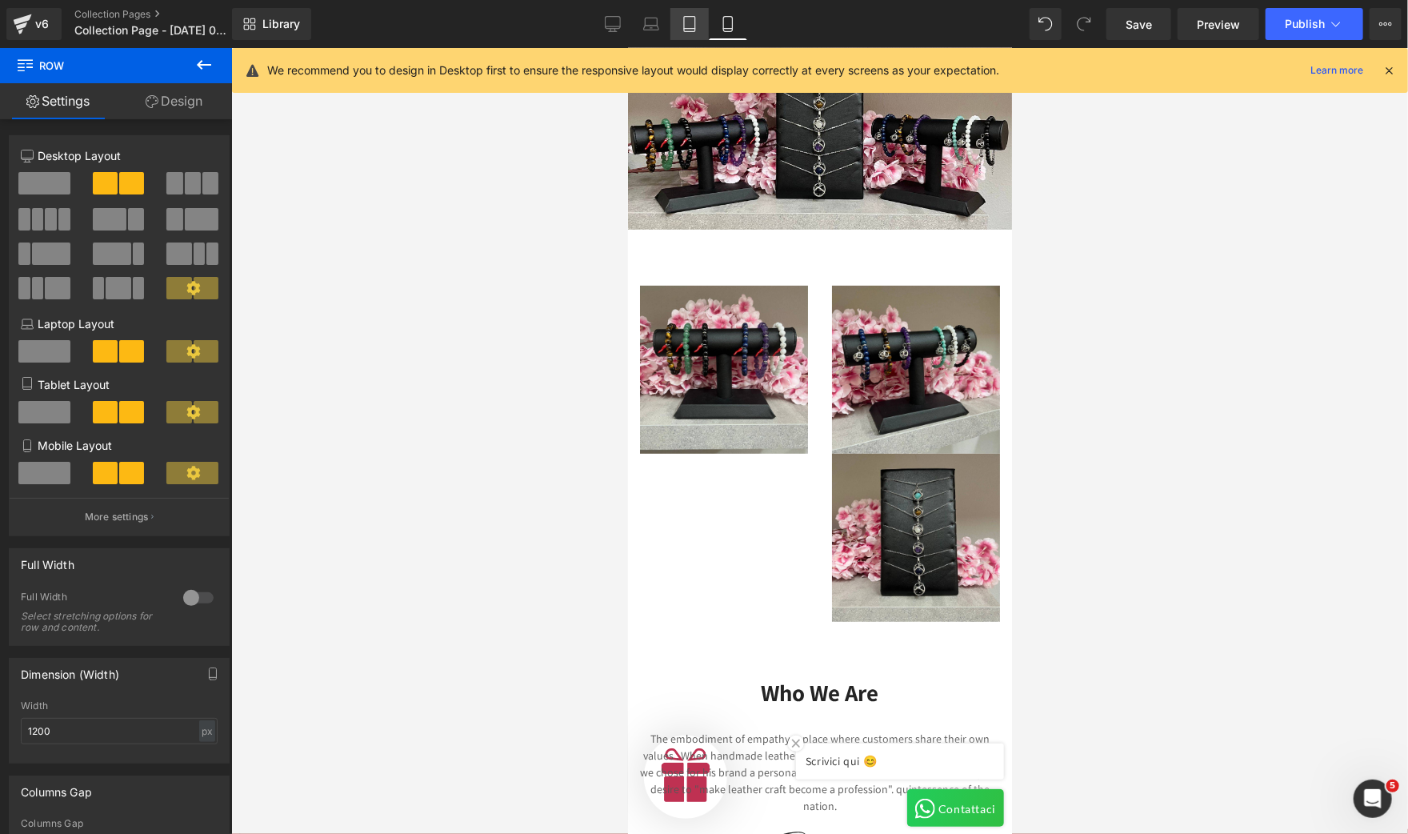
click at [693, 26] on icon at bounding box center [690, 24] width 16 height 16
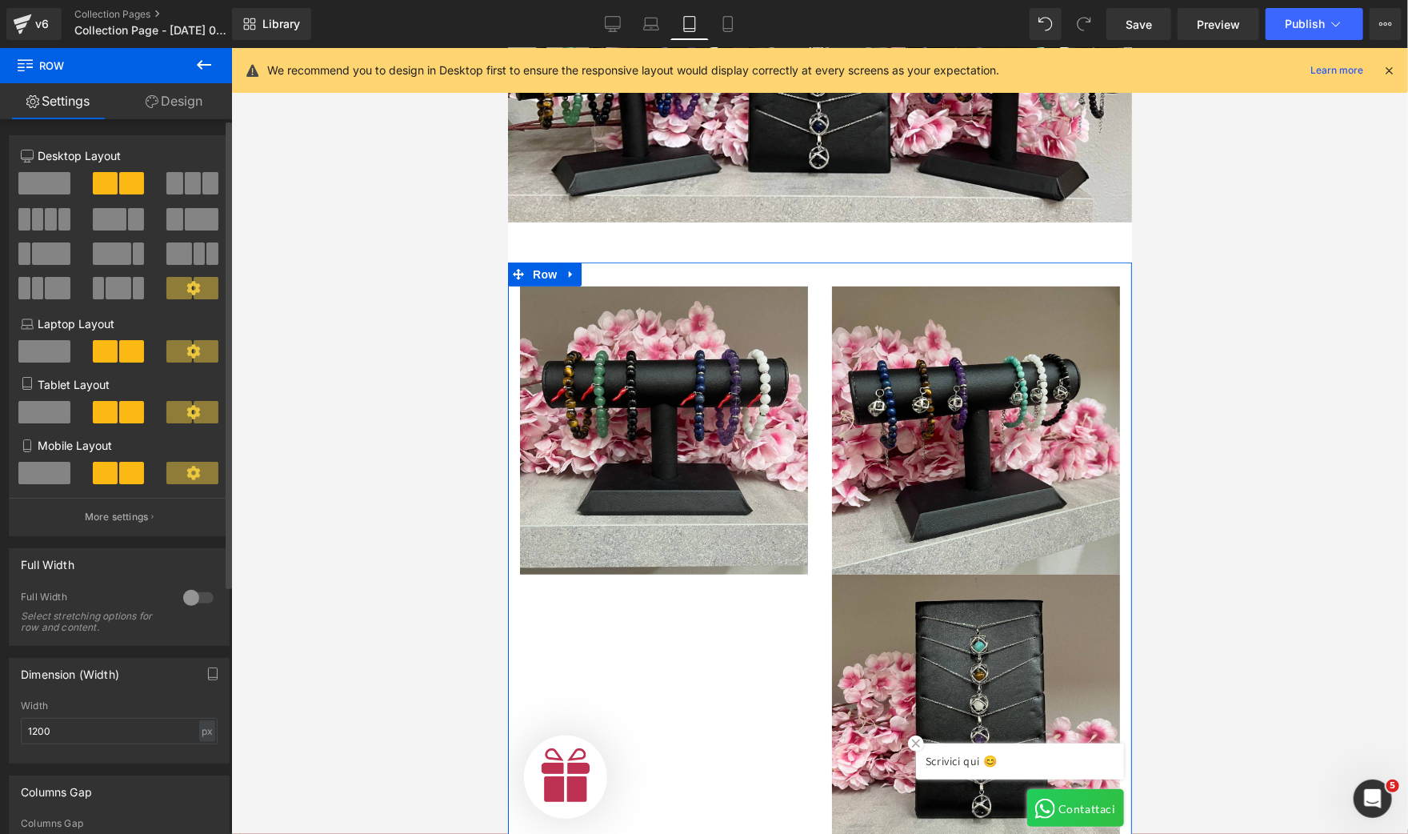
click at [202, 173] on span at bounding box center [210, 183] width 16 height 22
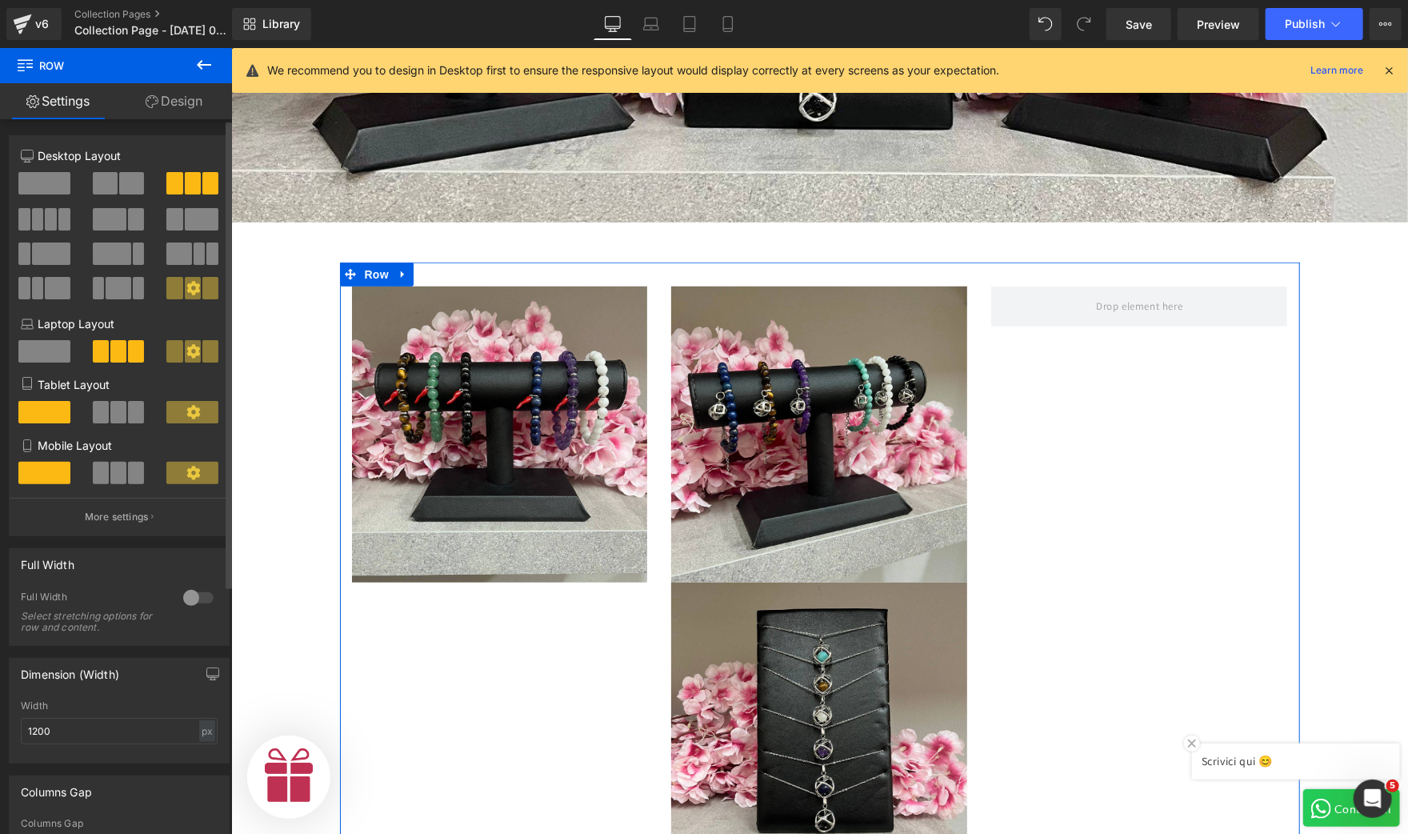
scroll to position [0, 492]
click at [134, 190] on span at bounding box center [131, 183] width 25 height 22
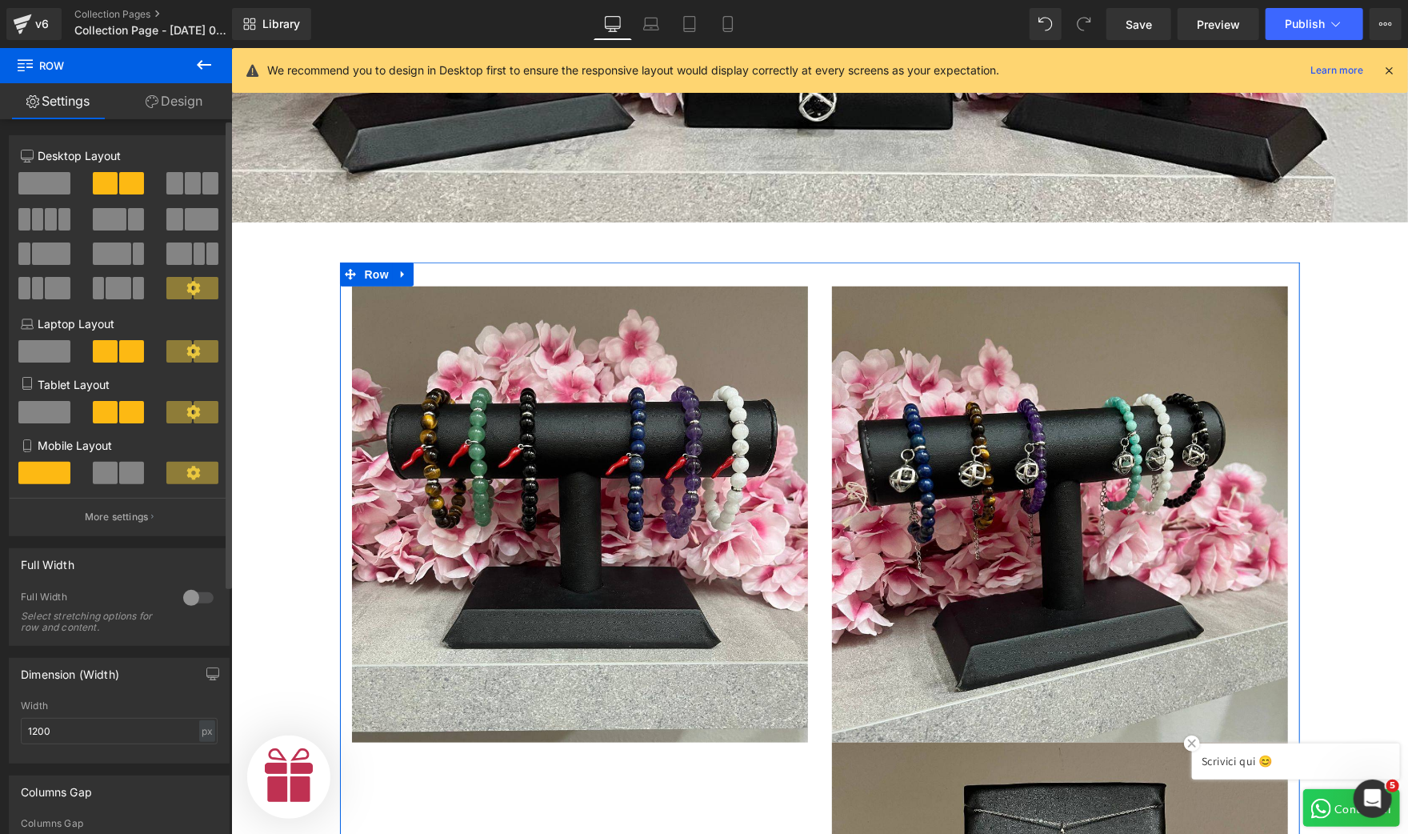
click at [119, 469] on span at bounding box center [131, 473] width 25 height 22
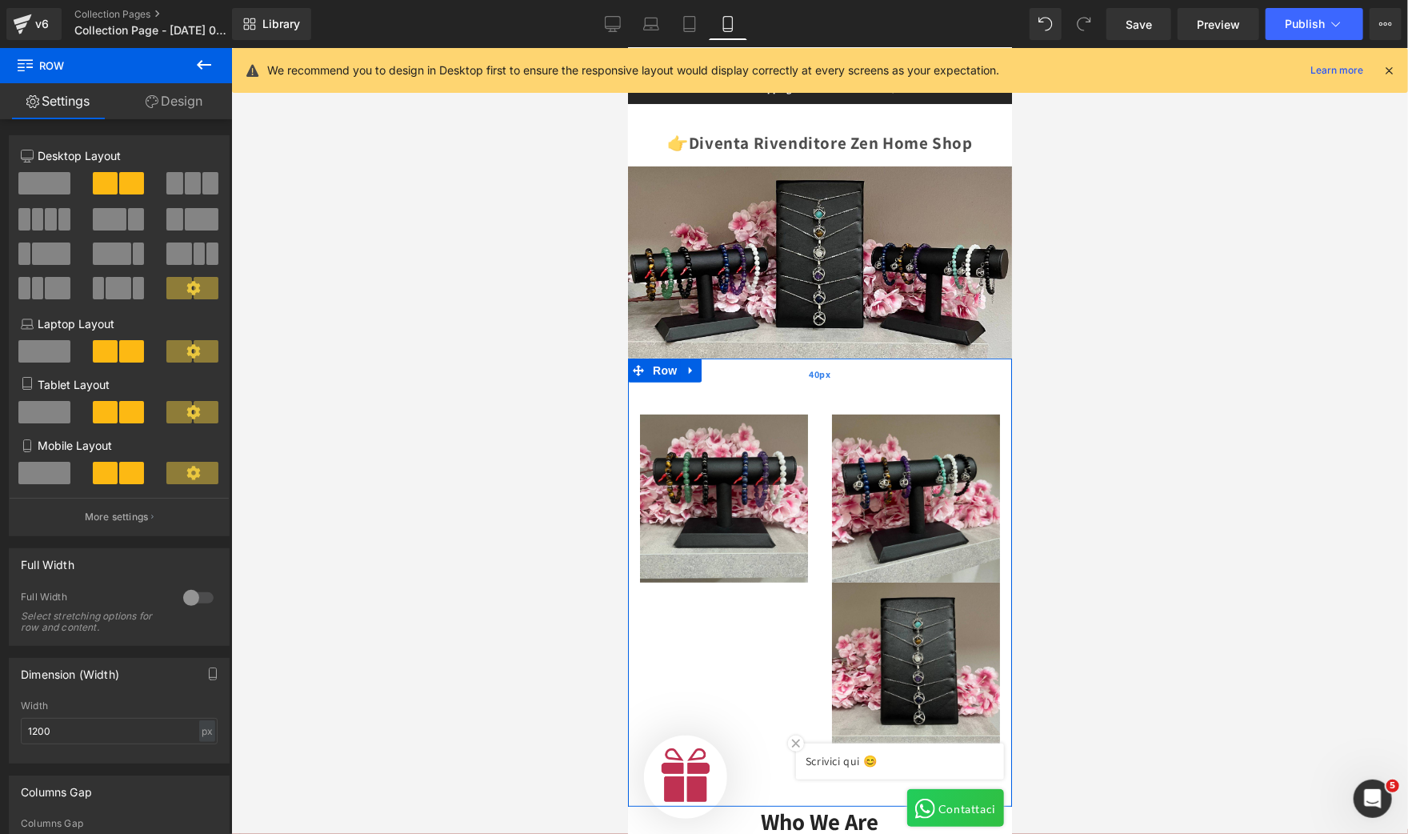
scroll to position [0, 0]
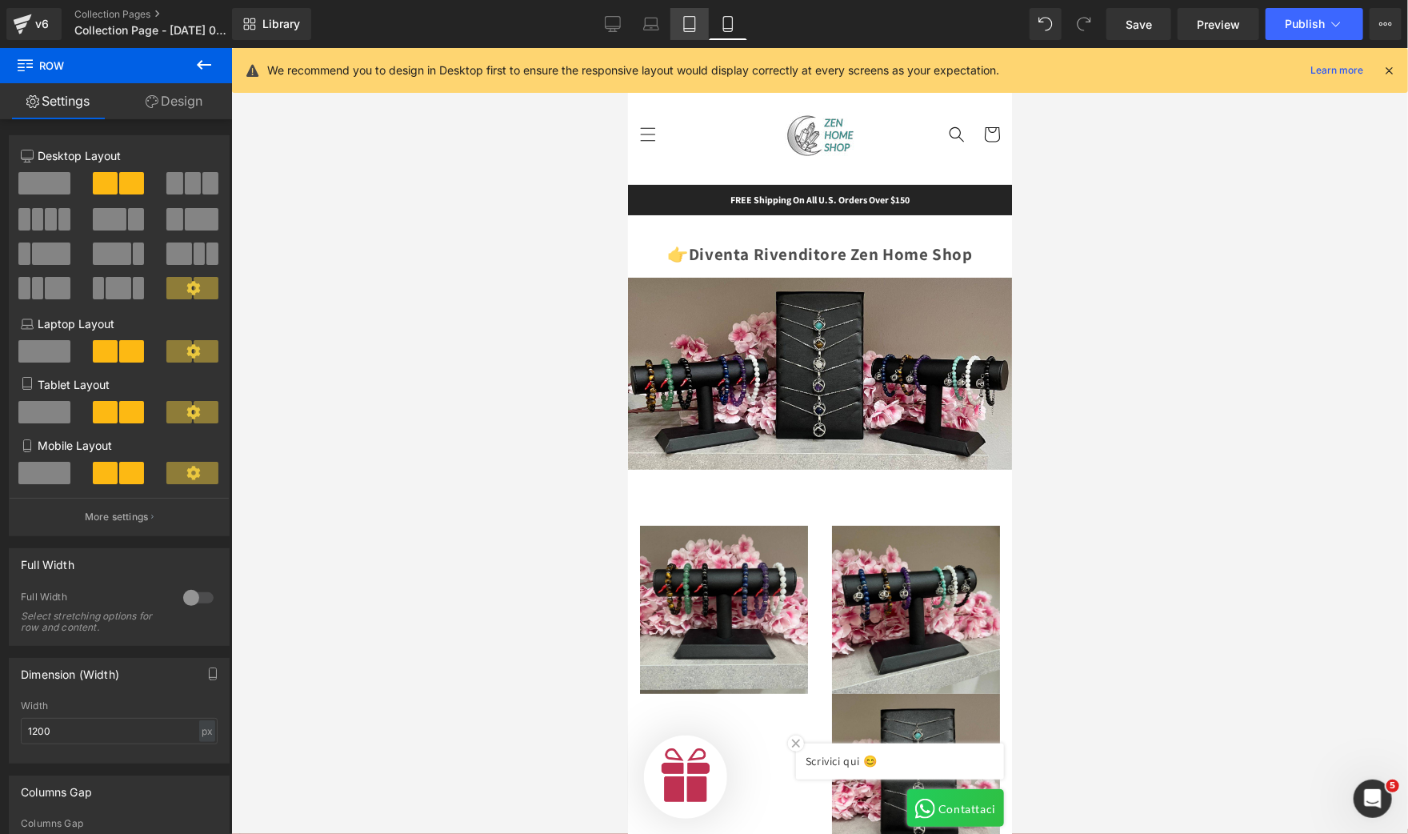
click at [685, 34] on link "Tablet" at bounding box center [689, 24] width 38 height 32
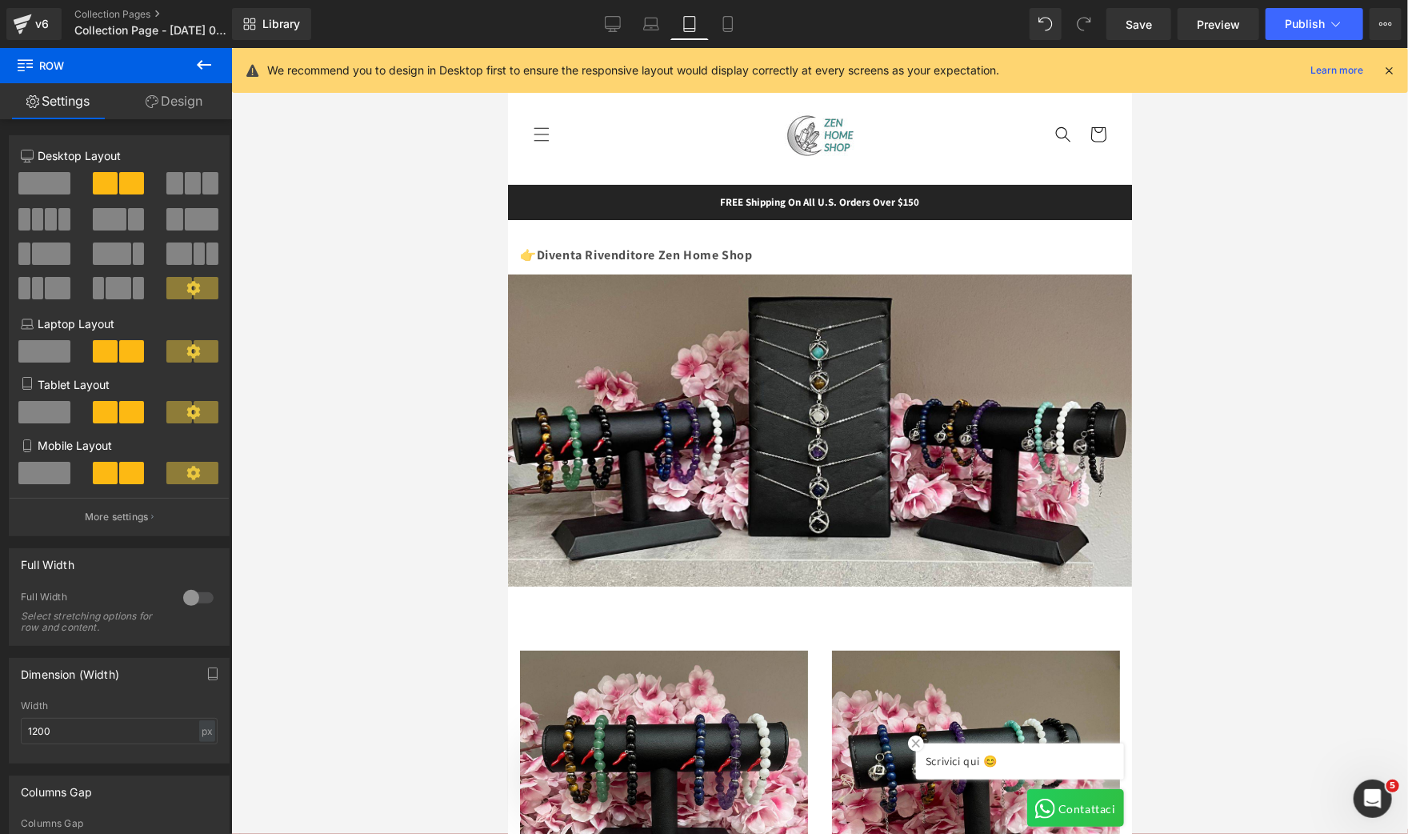
scroll to position [0, 512]
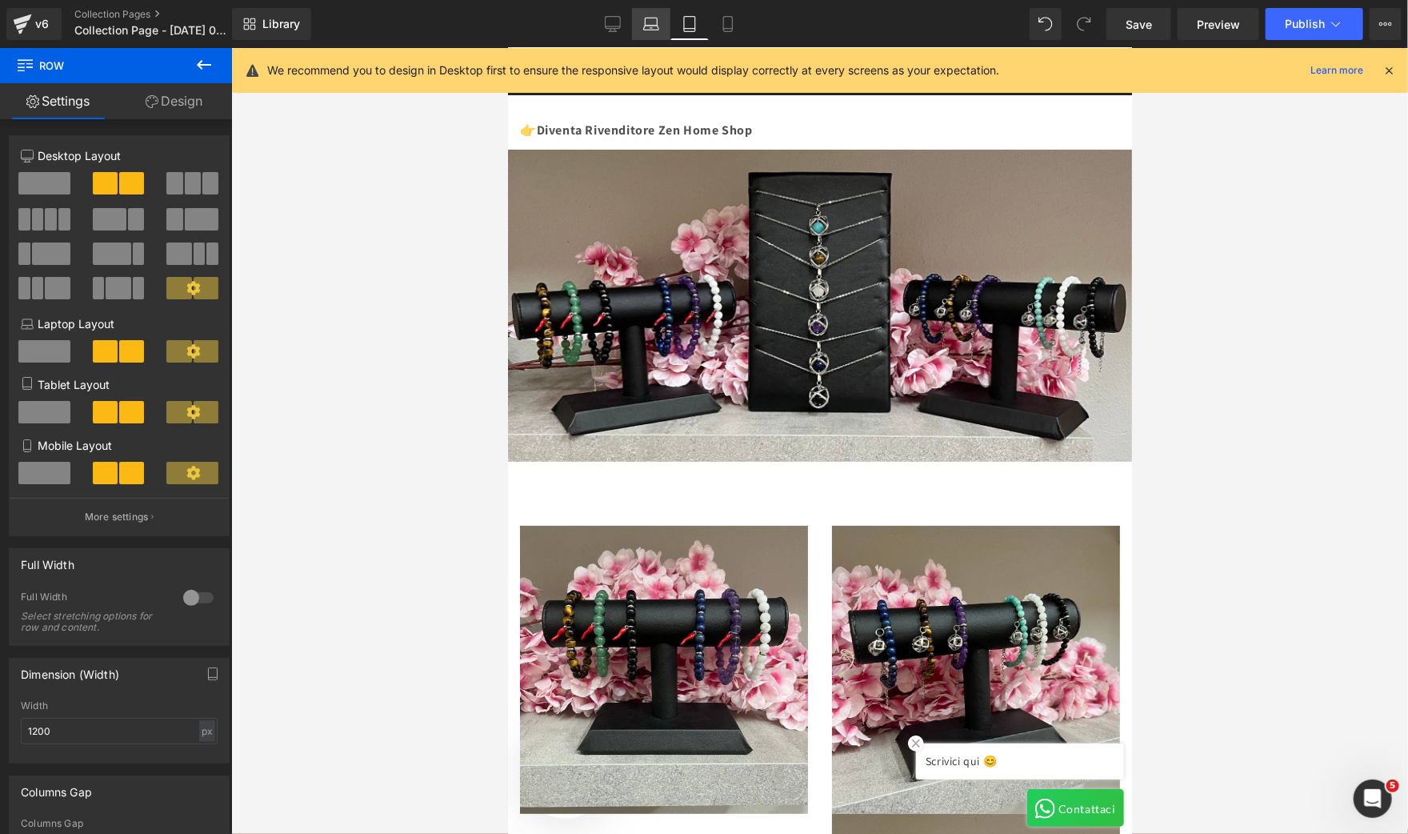
click at [646, 27] on icon at bounding box center [651, 28] width 15 height 5
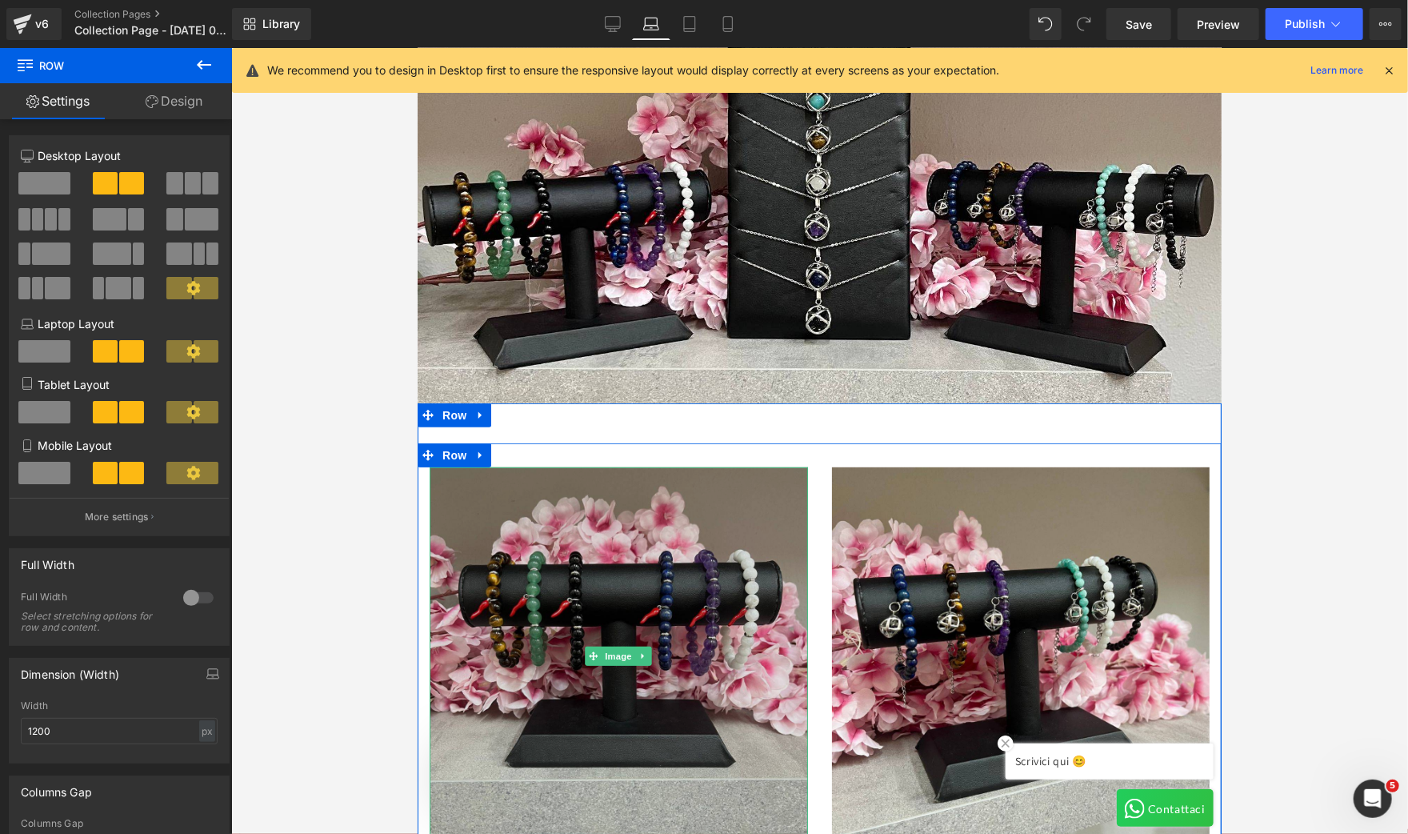
scroll to position [231, 0]
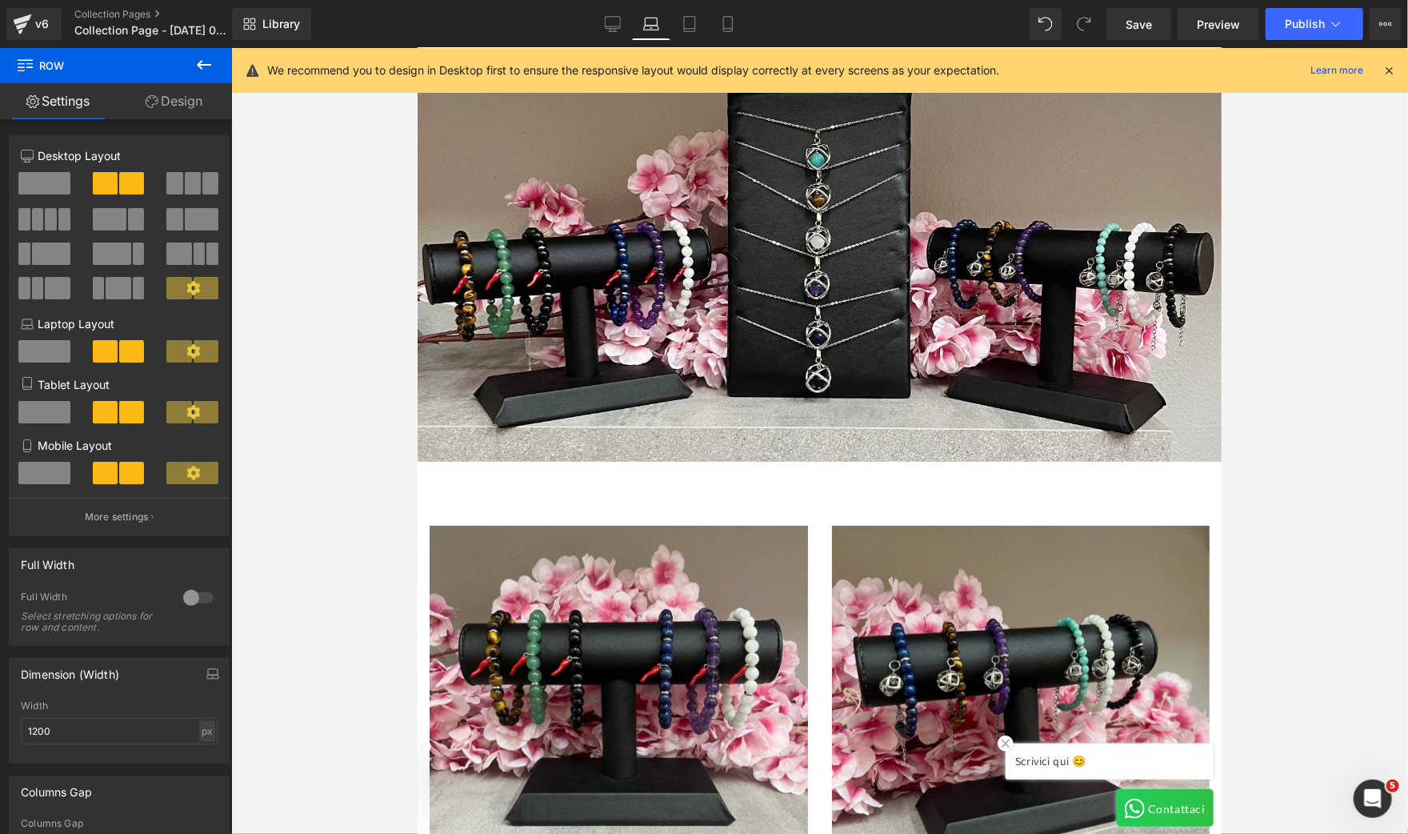
click at [198, 57] on icon at bounding box center [203, 64] width 19 height 19
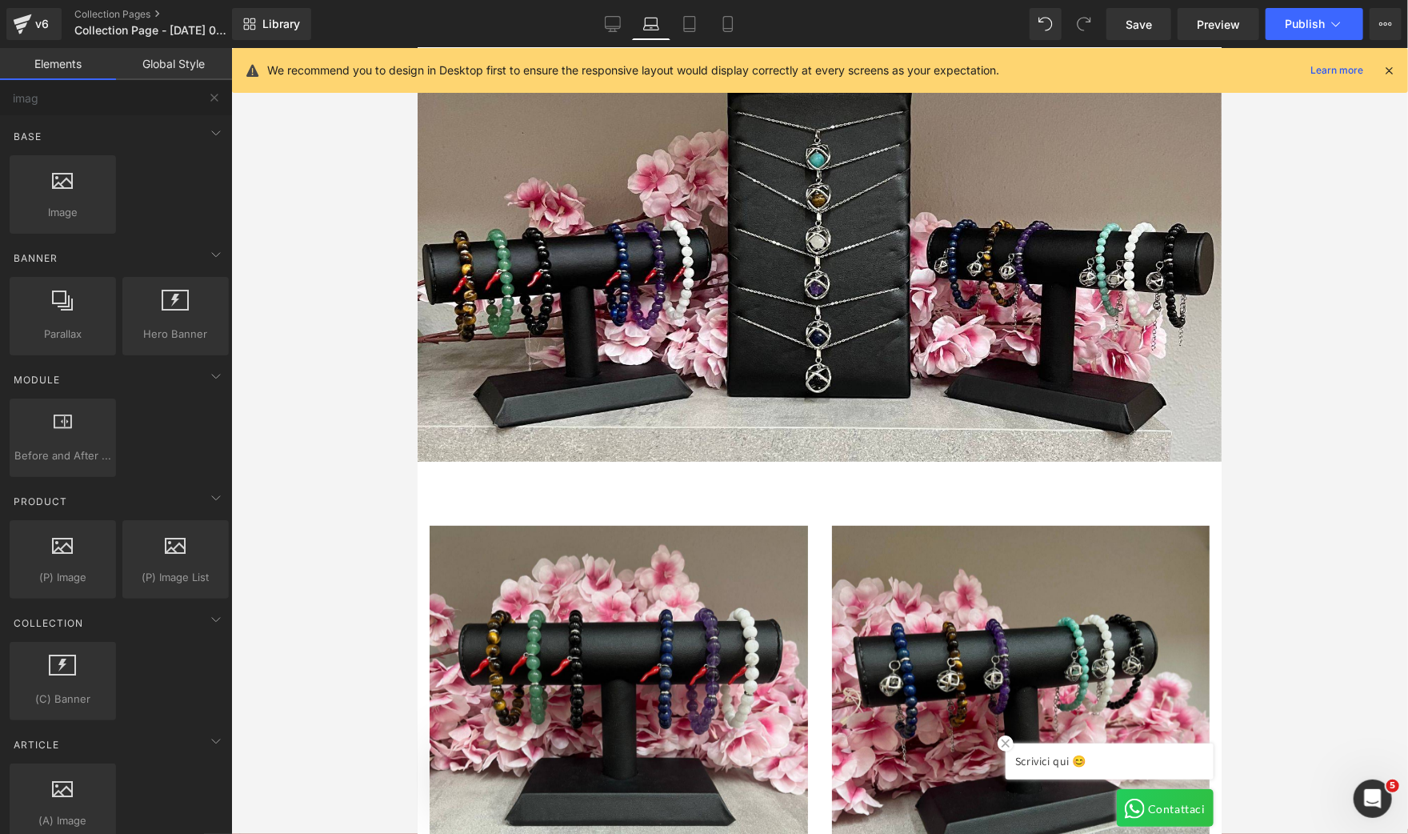
scroll to position [0, 0]
click at [726, 23] on icon at bounding box center [728, 24] width 16 height 16
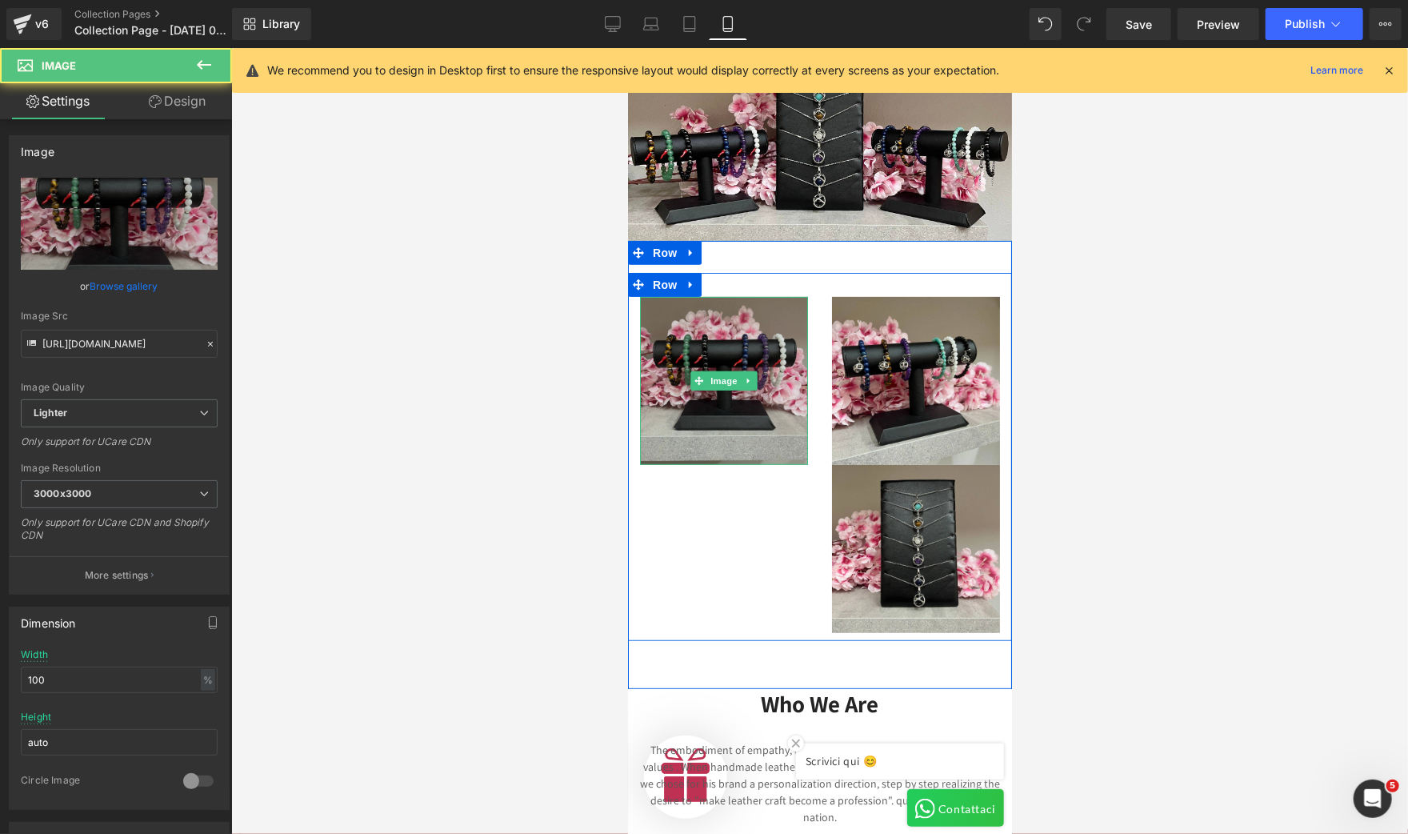
click at [777, 399] on img at bounding box center [723, 380] width 168 height 168
click at [779, 380] on img at bounding box center [723, 380] width 168 height 168
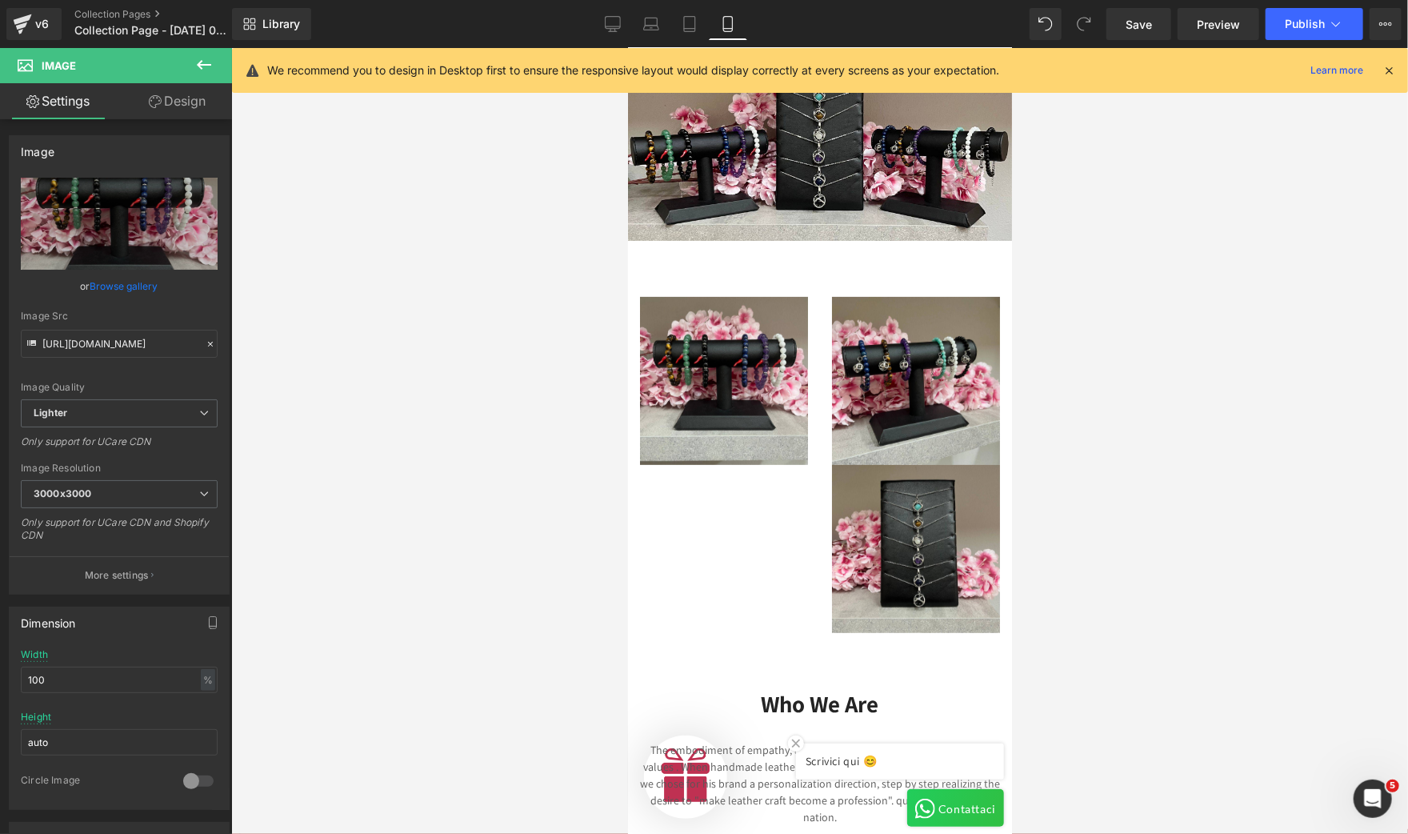
click at [198, 64] on icon at bounding box center [204, 65] width 14 height 10
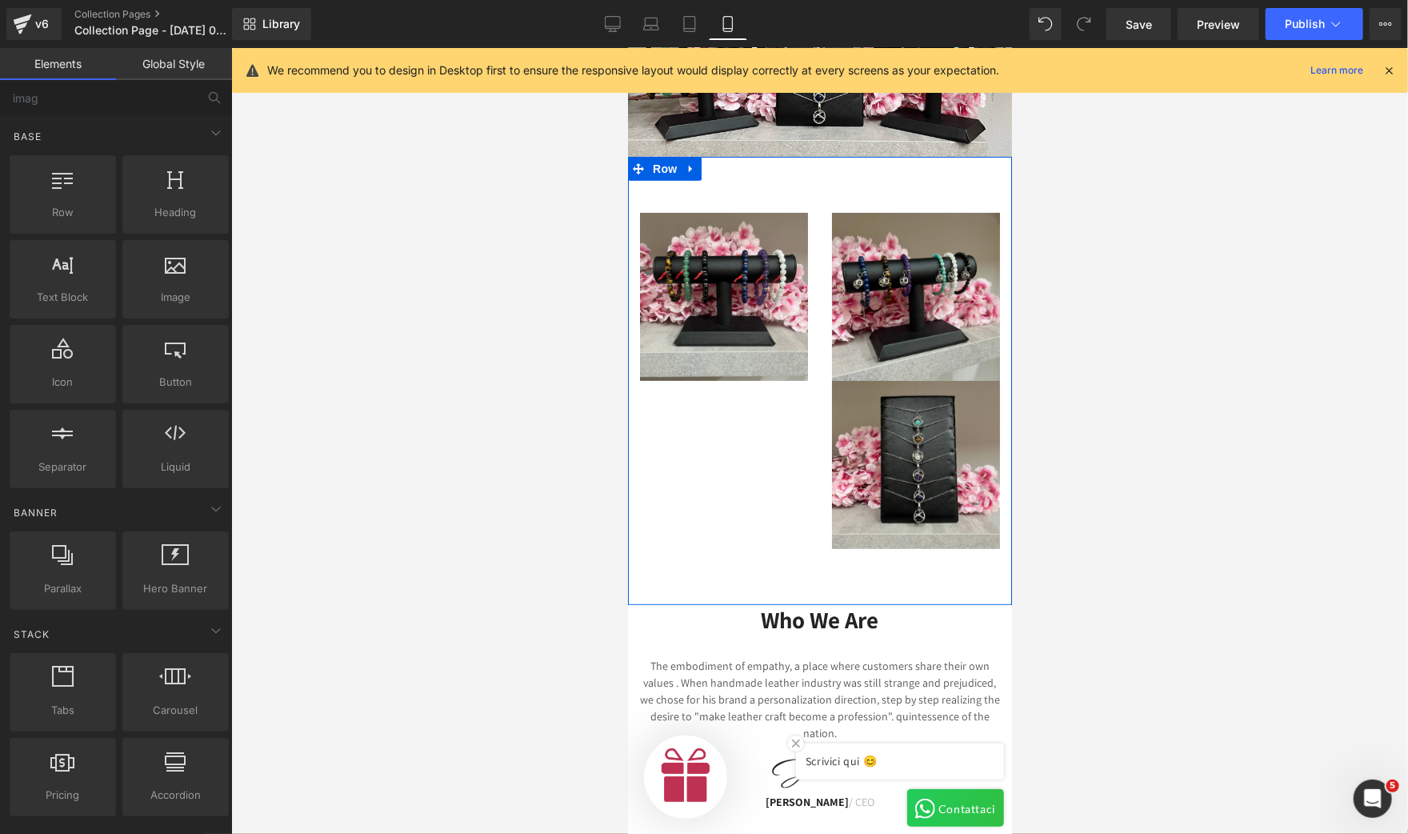
scroll to position [349, 0]
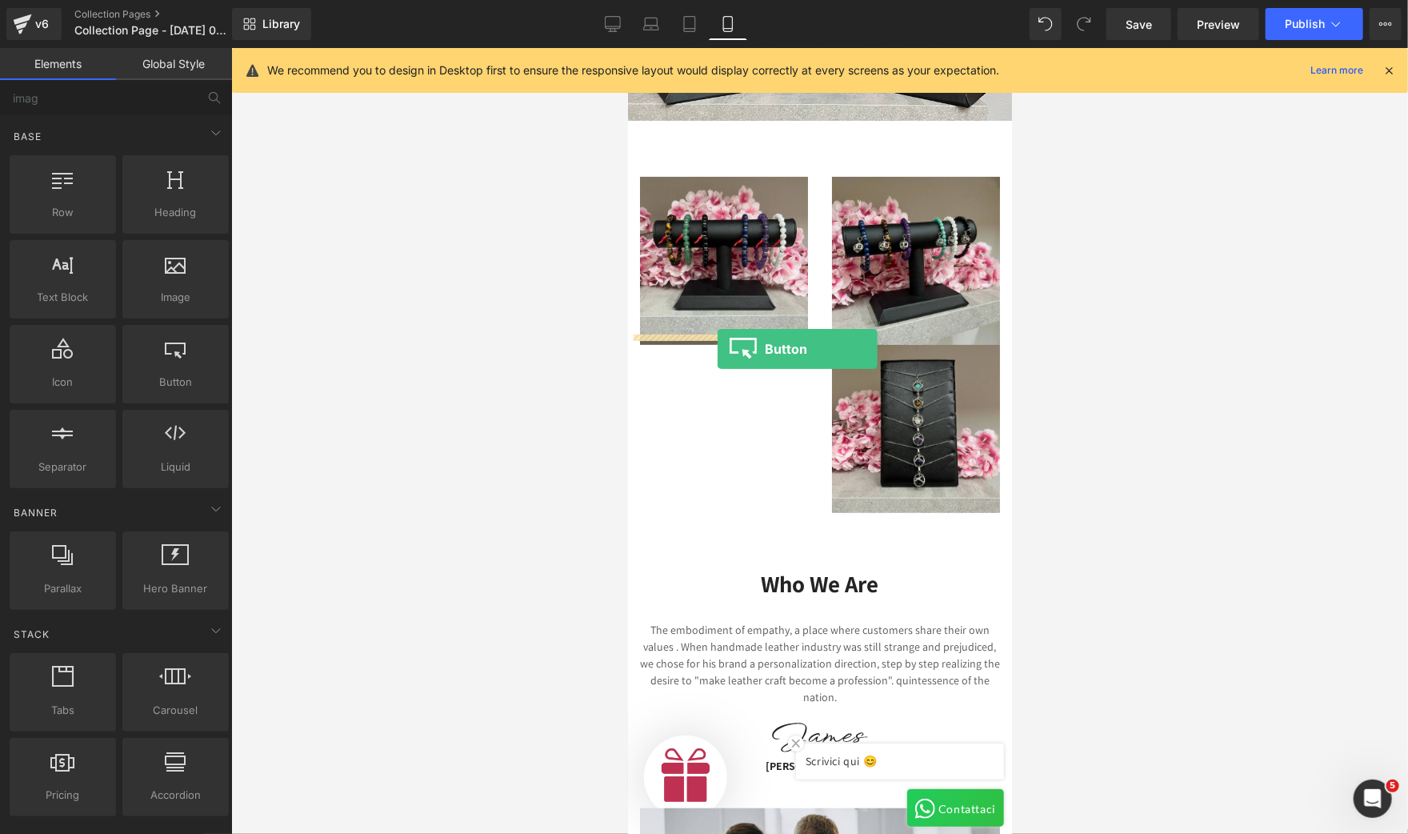
drag, startPoint x: 808, startPoint y: 422, endPoint x: 717, endPoint y: 348, distance: 117.2
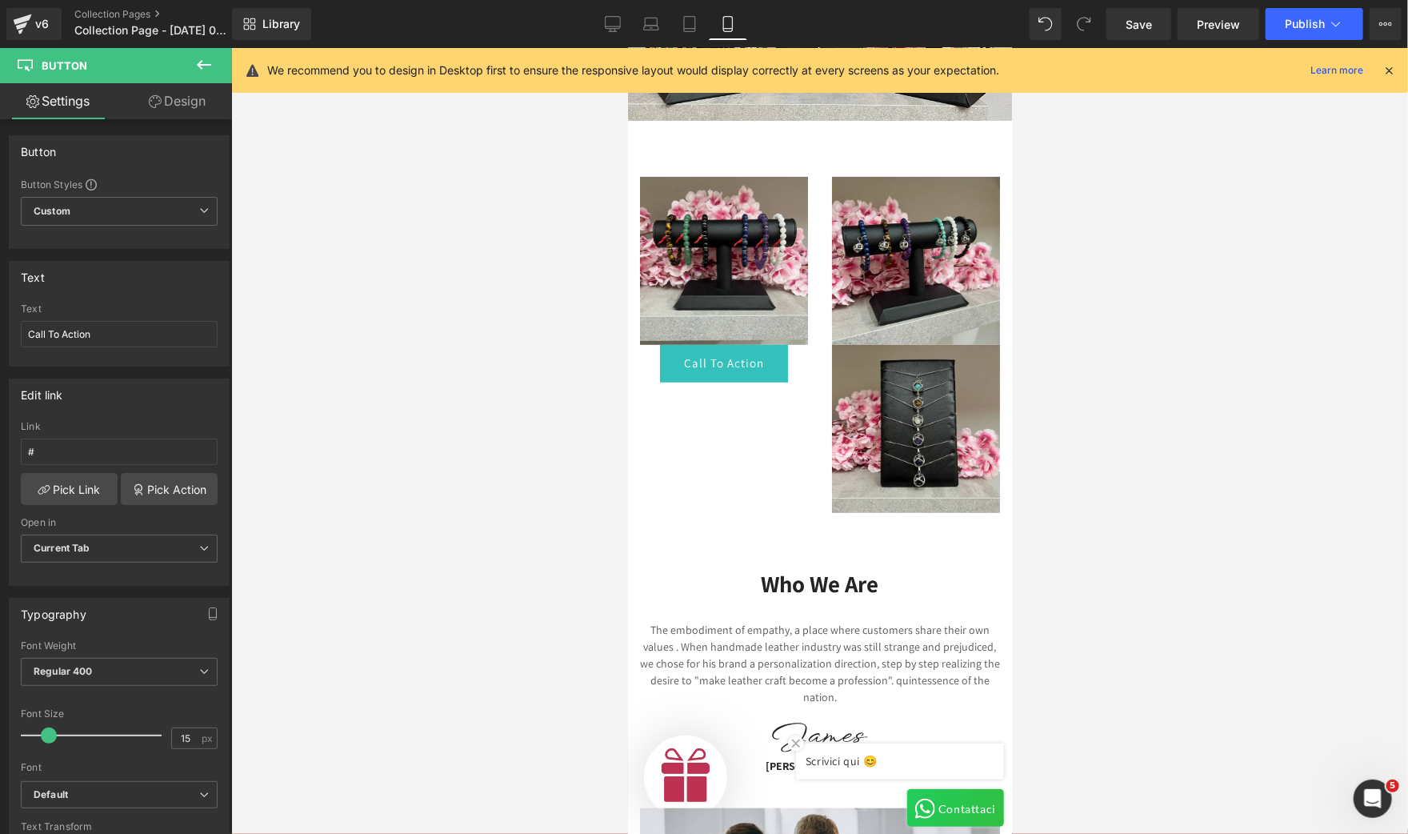
click at [198, 66] on icon at bounding box center [203, 64] width 19 height 19
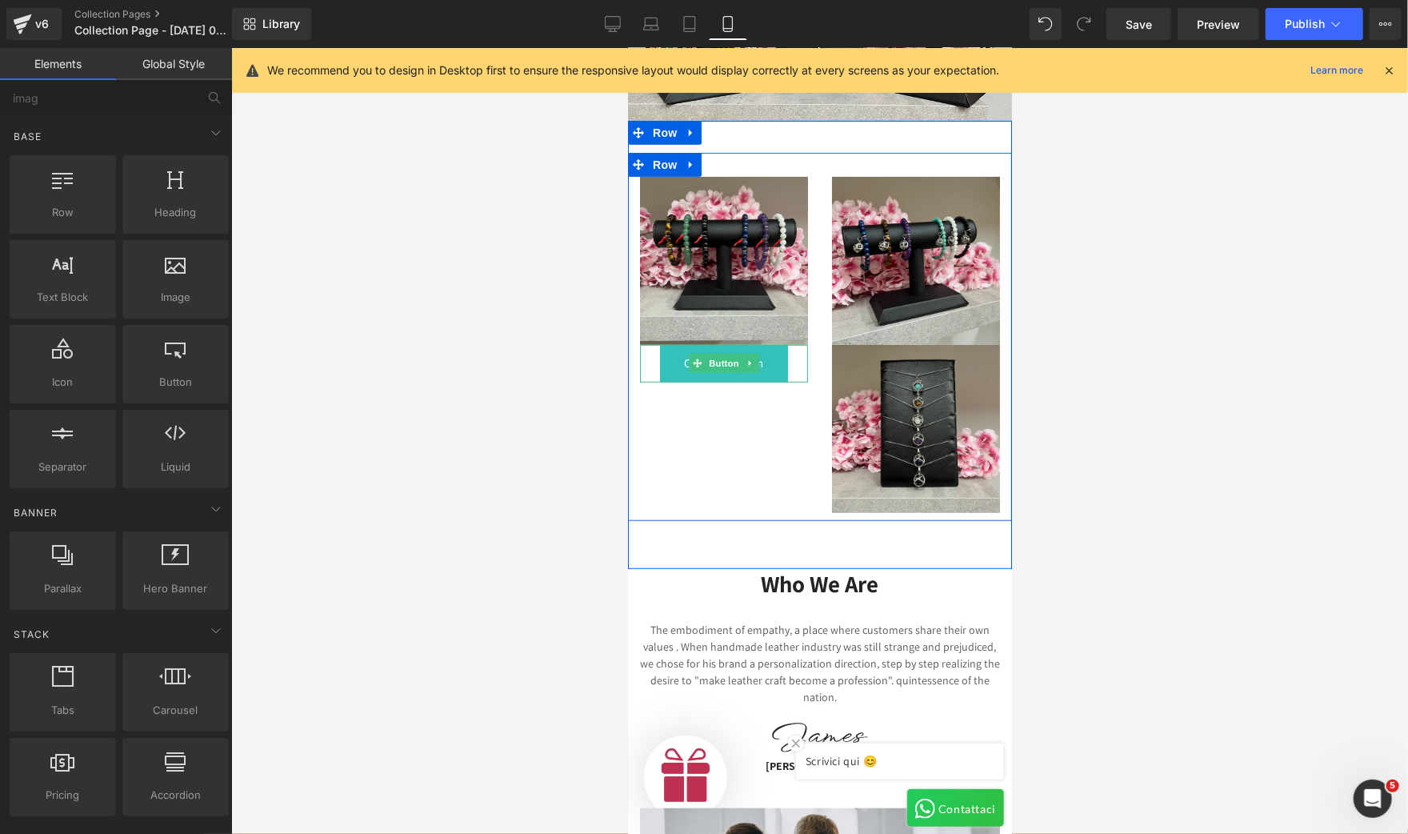
click at [777, 356] on link "Call To Action" at bounding box center [723, 363] width 128 height 38
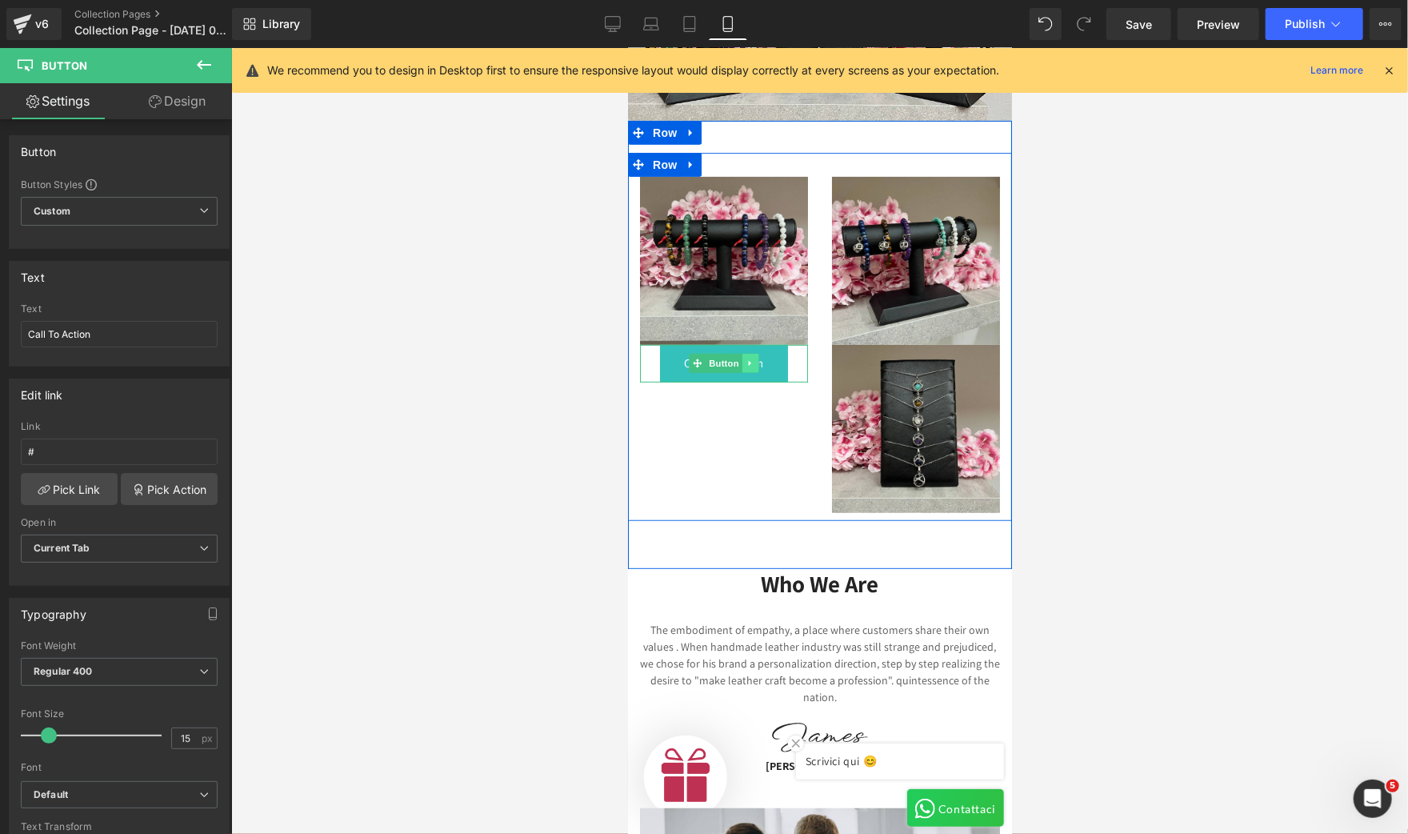
click at [746, 358] on icon at bounding box center [750, 363] width 9 height 10
click at [689, 404] on div "Image Call To Action Button Image Image Row" at bounding box center [819, 336] width 384 height 368
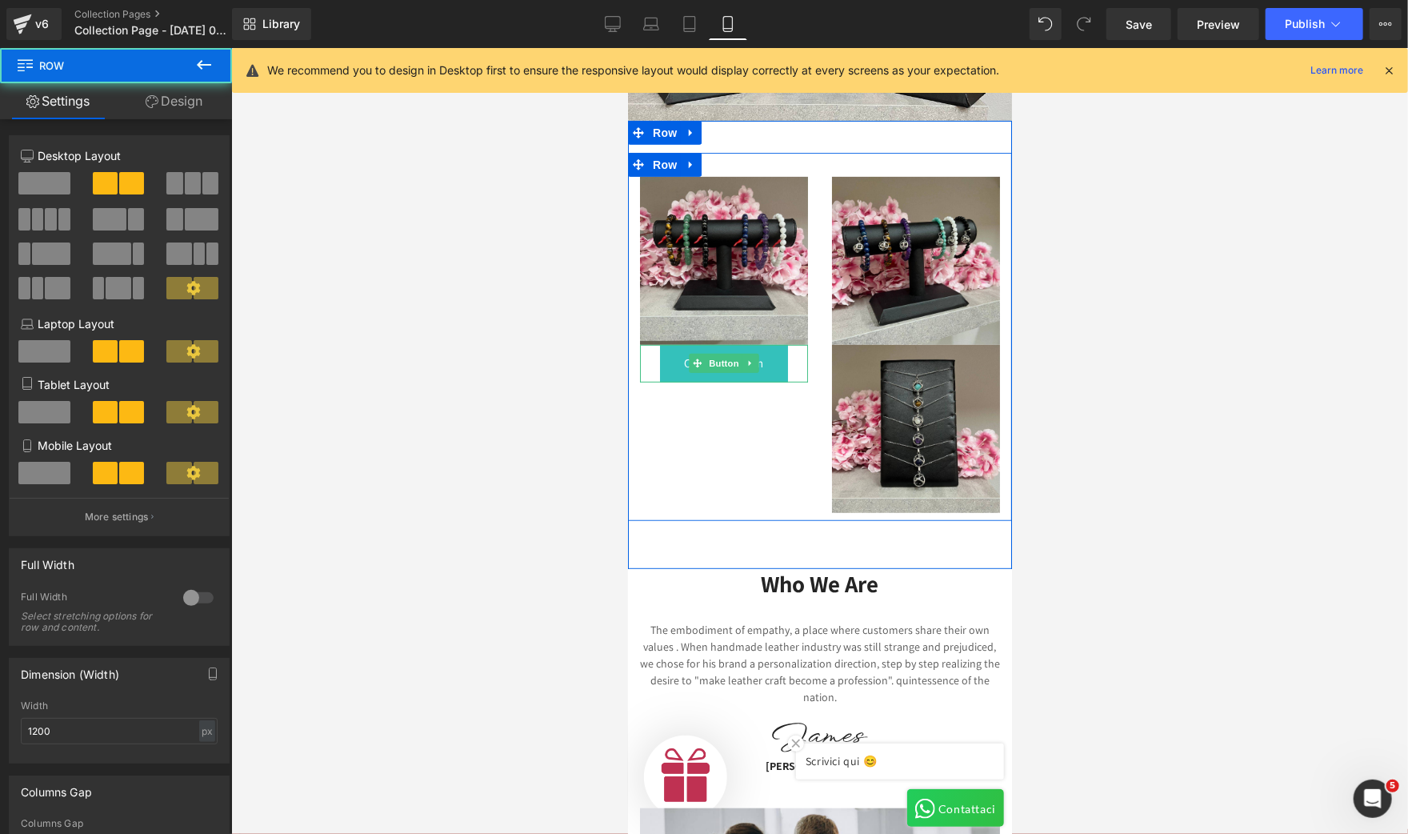
click at [688, 356] on link "Button" at bounding box center [714, 362] width 53 height 19
click at [702, 392] on div "Image Call To Action Button Image Image Row" at bounding box center [819, 336] width 384 height 368
click at [662, 347] on link "Call To Action" at bounding box center [723, 363] width 128 height 38
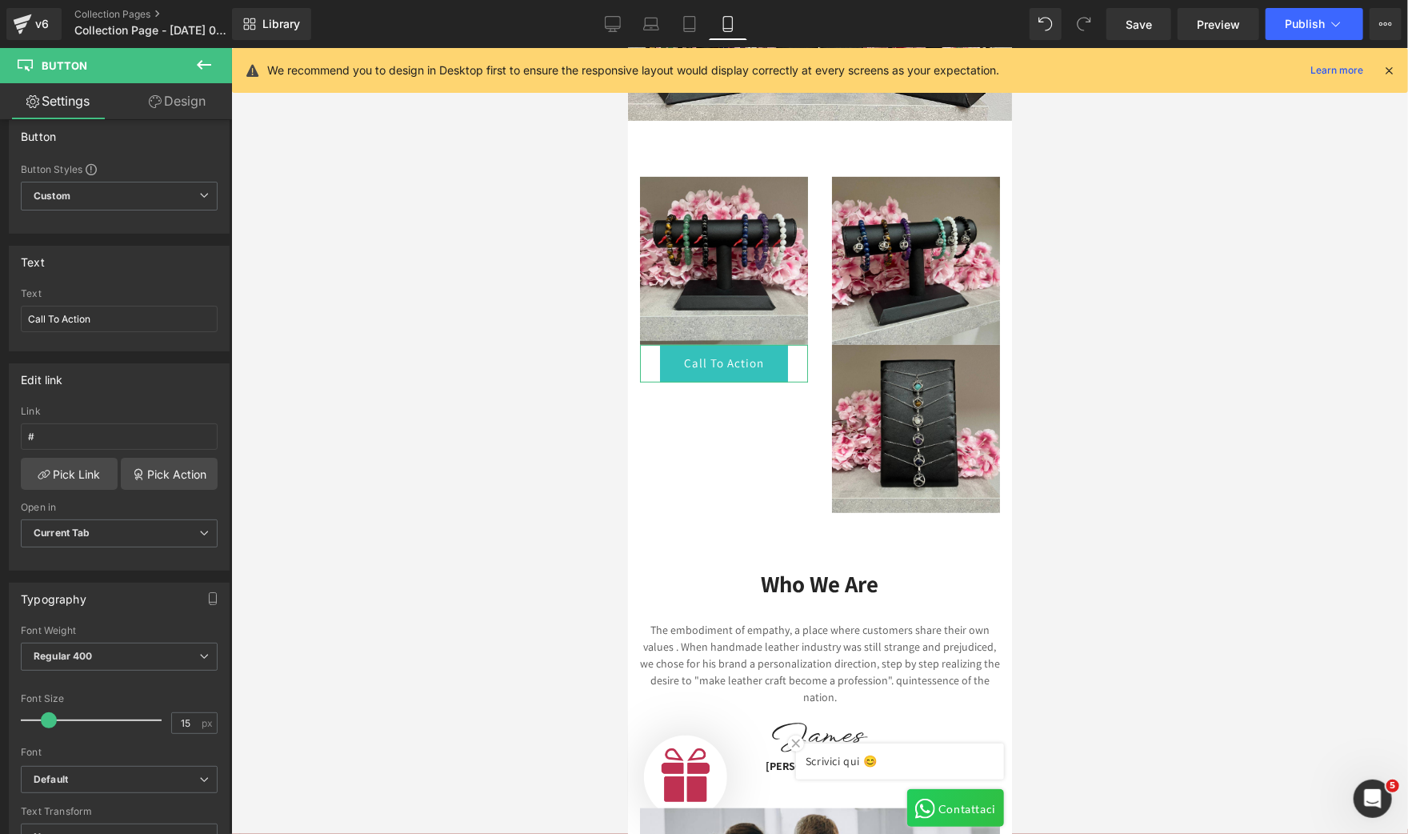
scroll to position [6, 0]
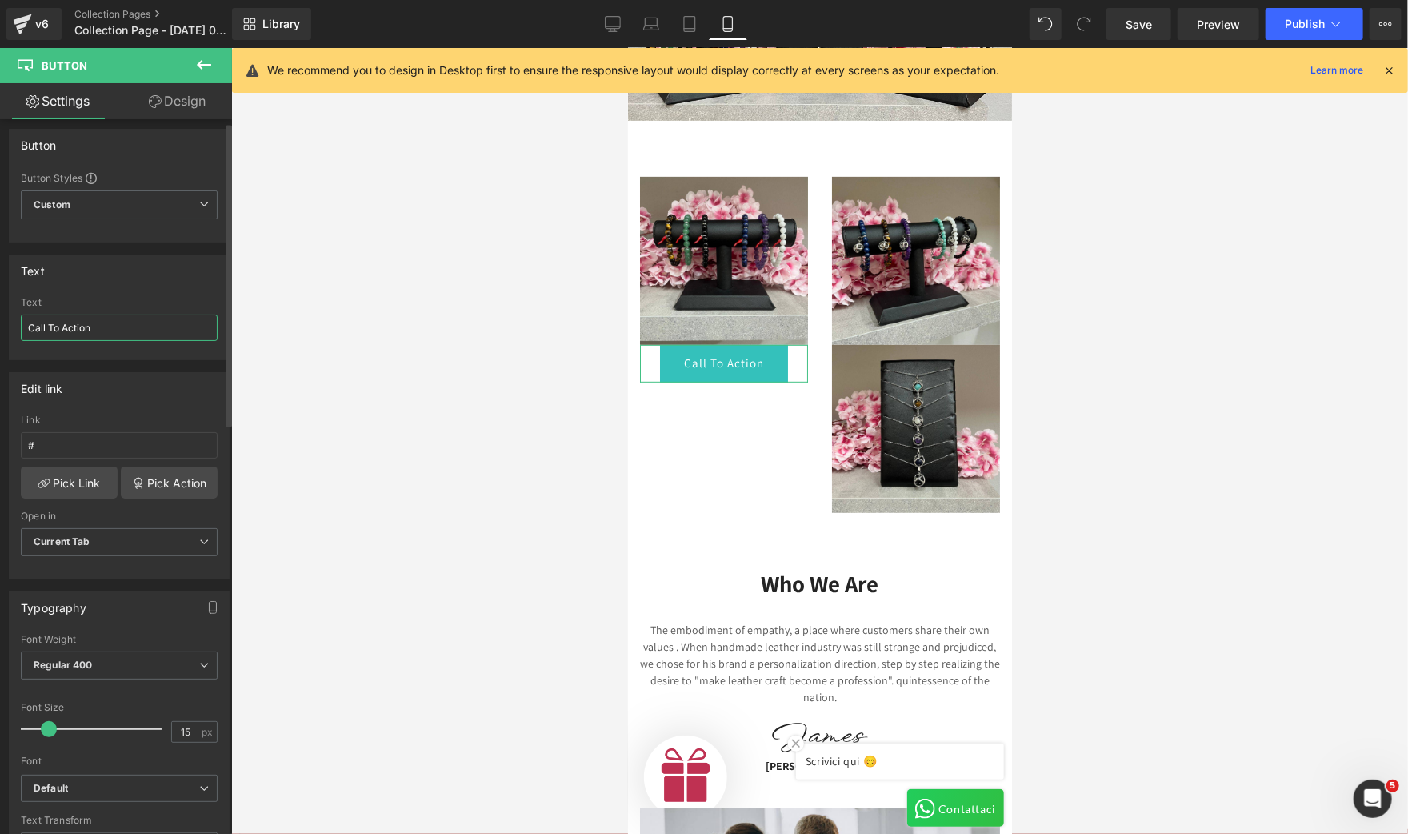
click at [62, 326] on input "Call To Action" at bounding box center [119, 327] width 197 height 26
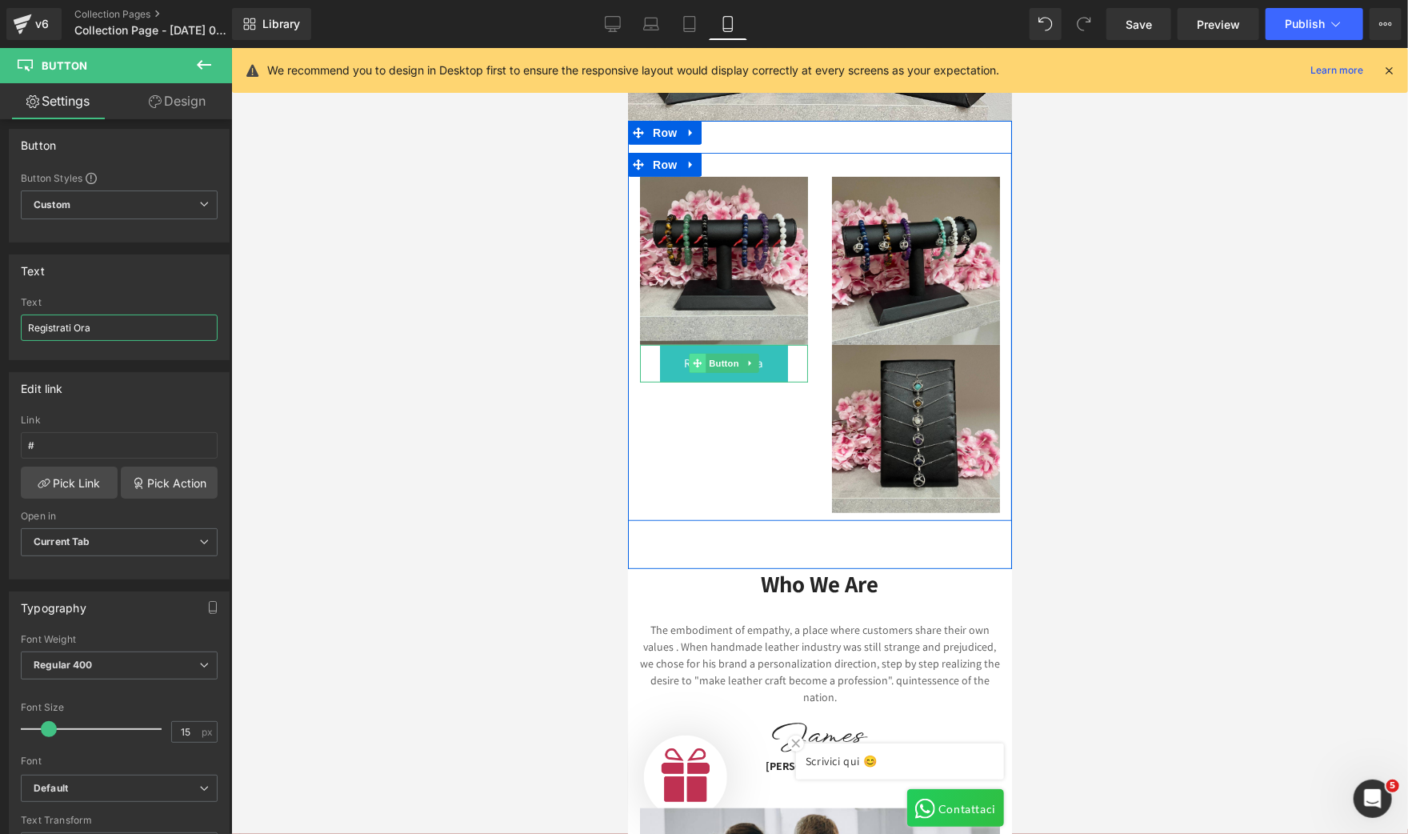
click at [694, 353] on span at bounding box center [696, 362] width 17 height 19
click at [673, 353] on link "Registrati Ora" at bounding box center [723, 363] width 128 height 38
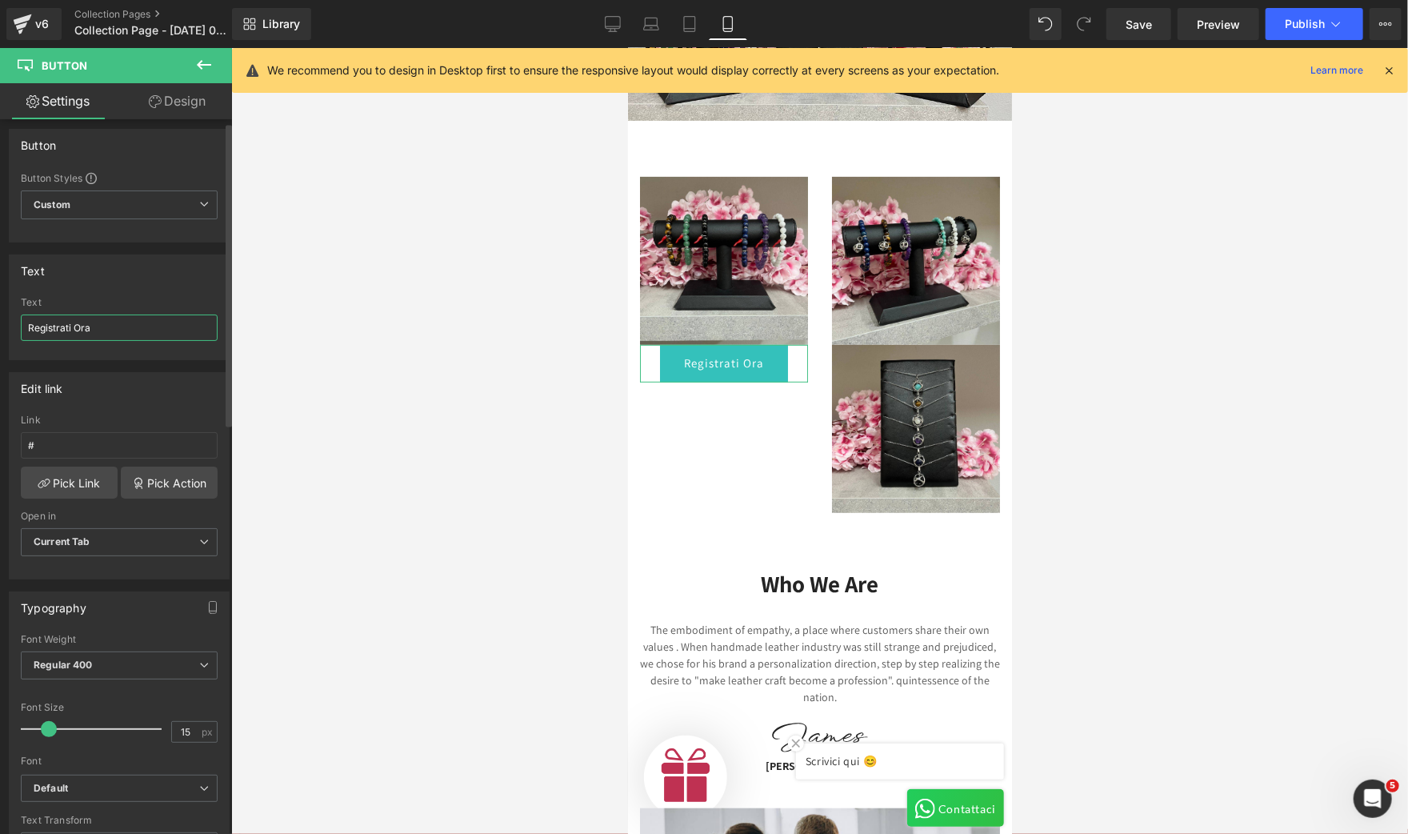
click at [65, 334] on input "Registrati Ora" at bounding box center [119, 327] width 197 height 26
type input "SCOPRI PREZZI RISERVATI"
click at [486, 357] on div at bounding box center [819, 441] width 1177 height 786
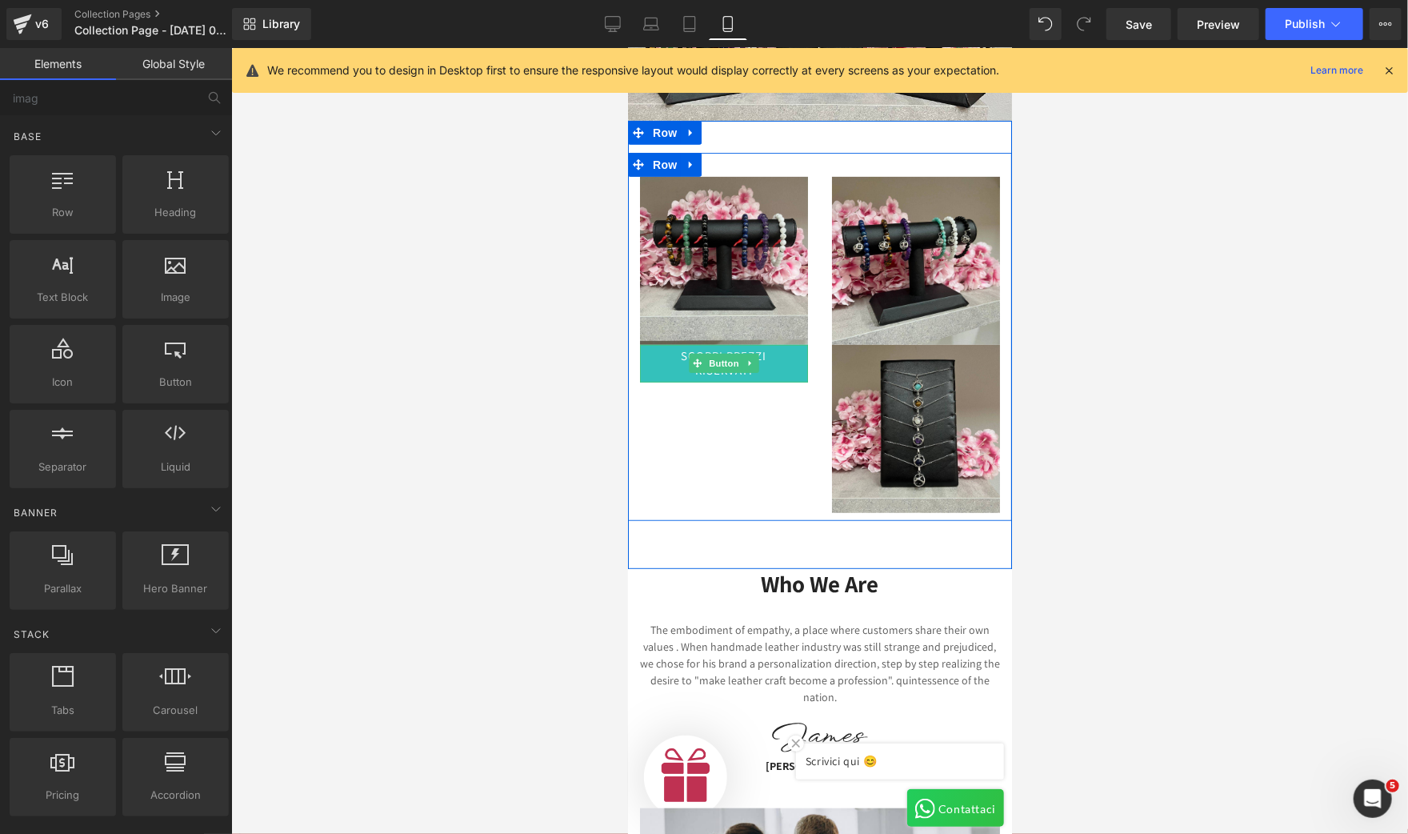
click at [654, 348] on link "SCOPRI PREZZI RISERVATI" at bounding box center [723, 363] width 168 height 38
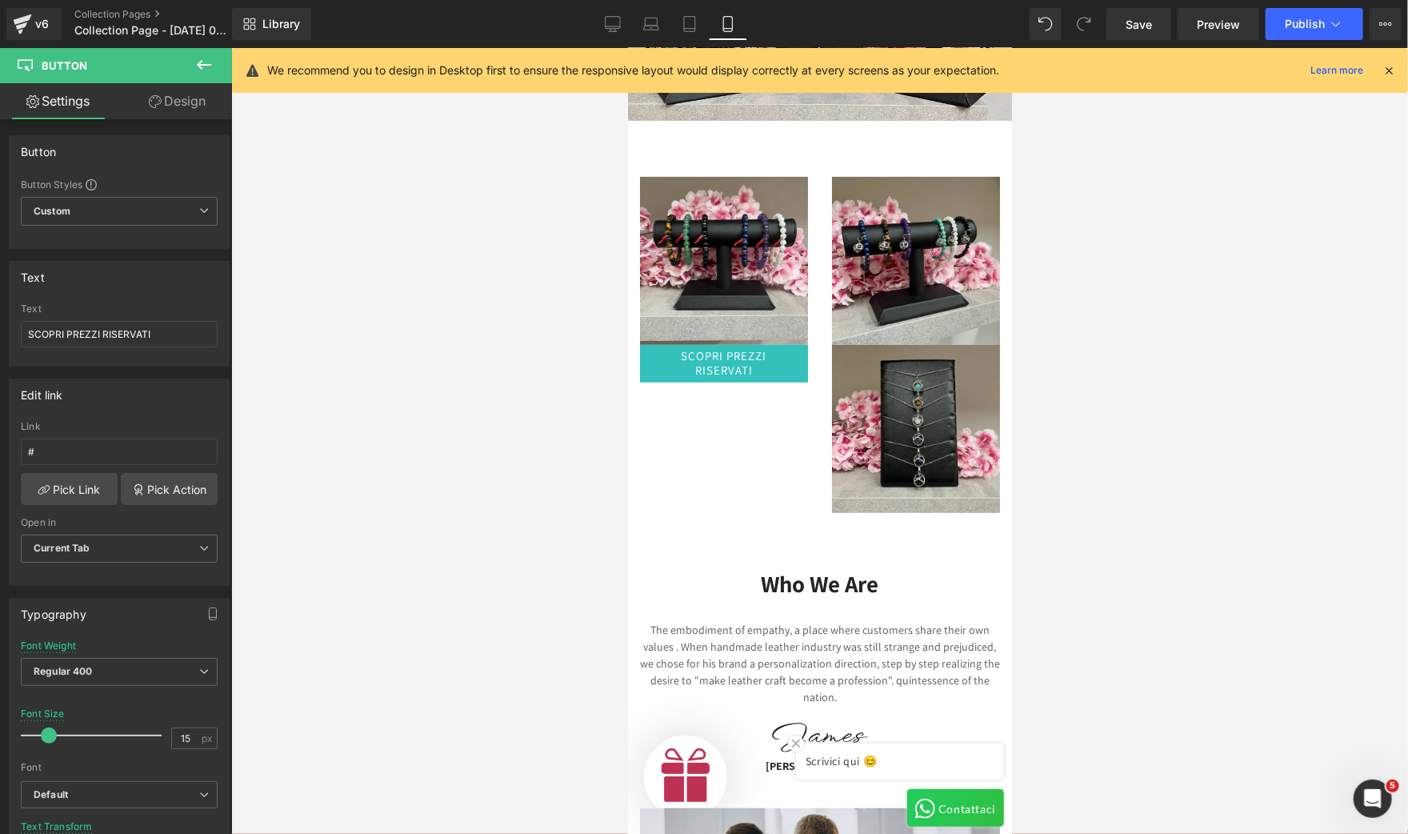
click at [215, 58] on button at bounding box center [204, 65] width 56 height 35
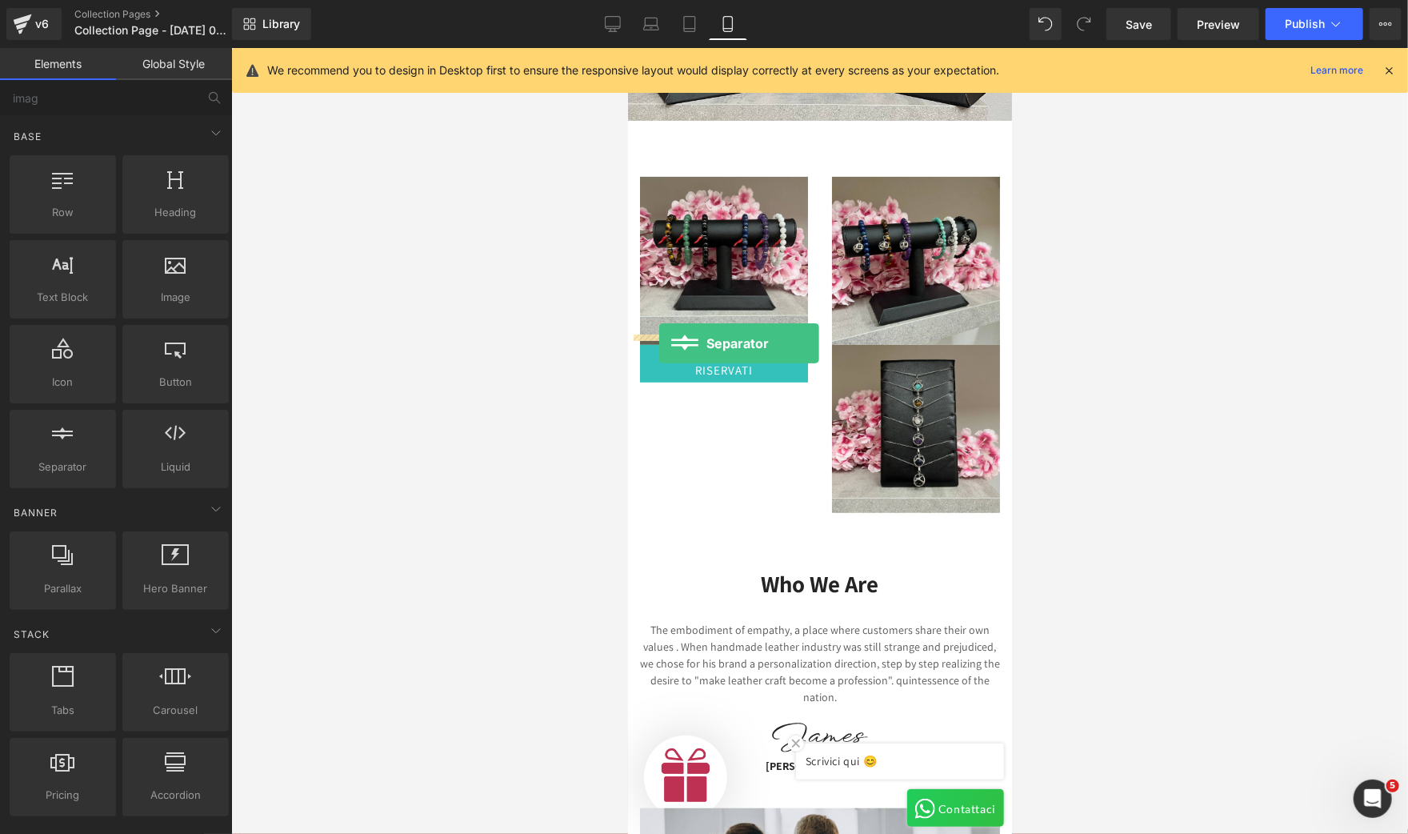
drag, startPoint x: 682, startPoint y: 481, endPoint x: 658, endPoint y: 342, distance: 140.3
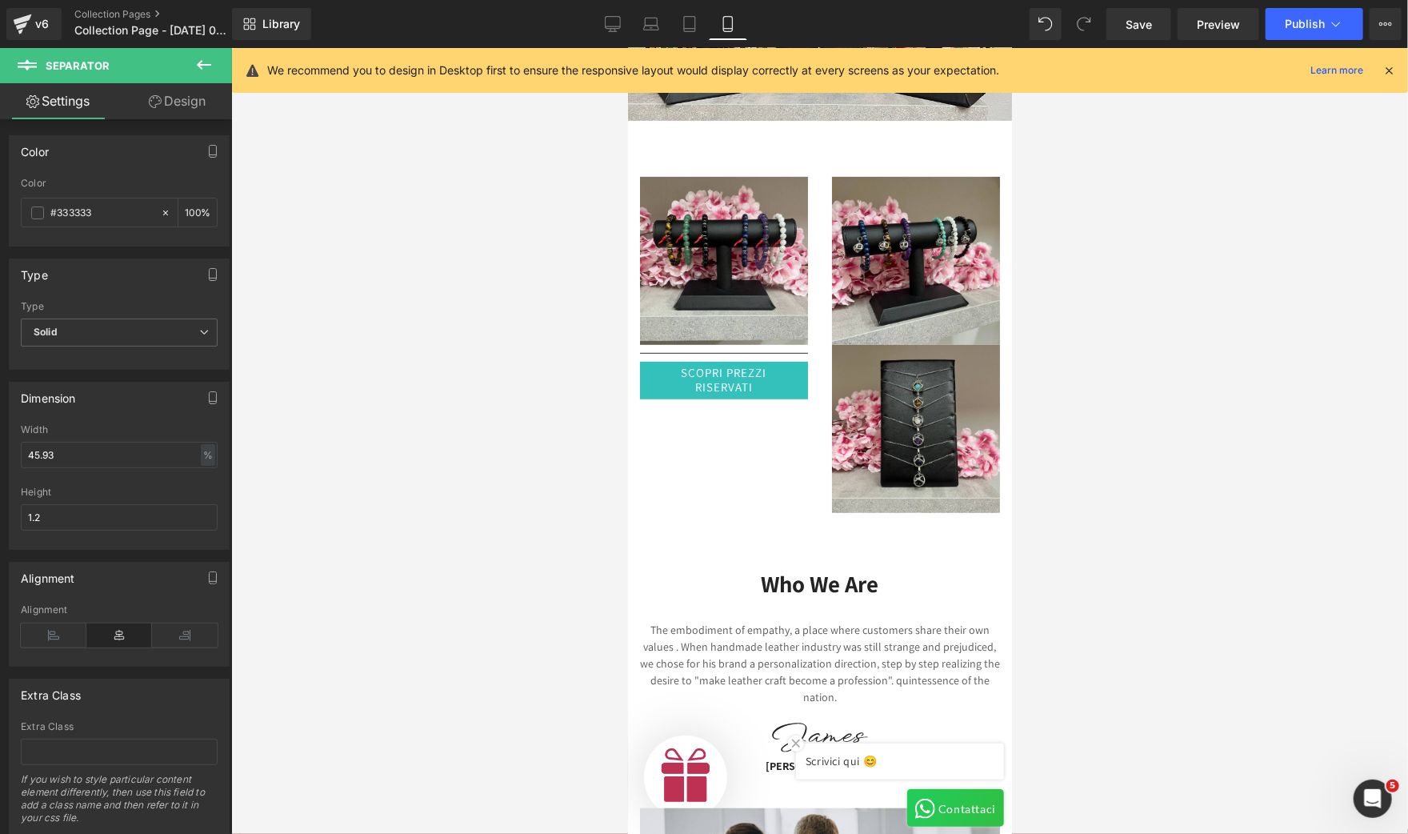
click at [201, 66] on icon at bounding box center [204, 65] width 14 height 10
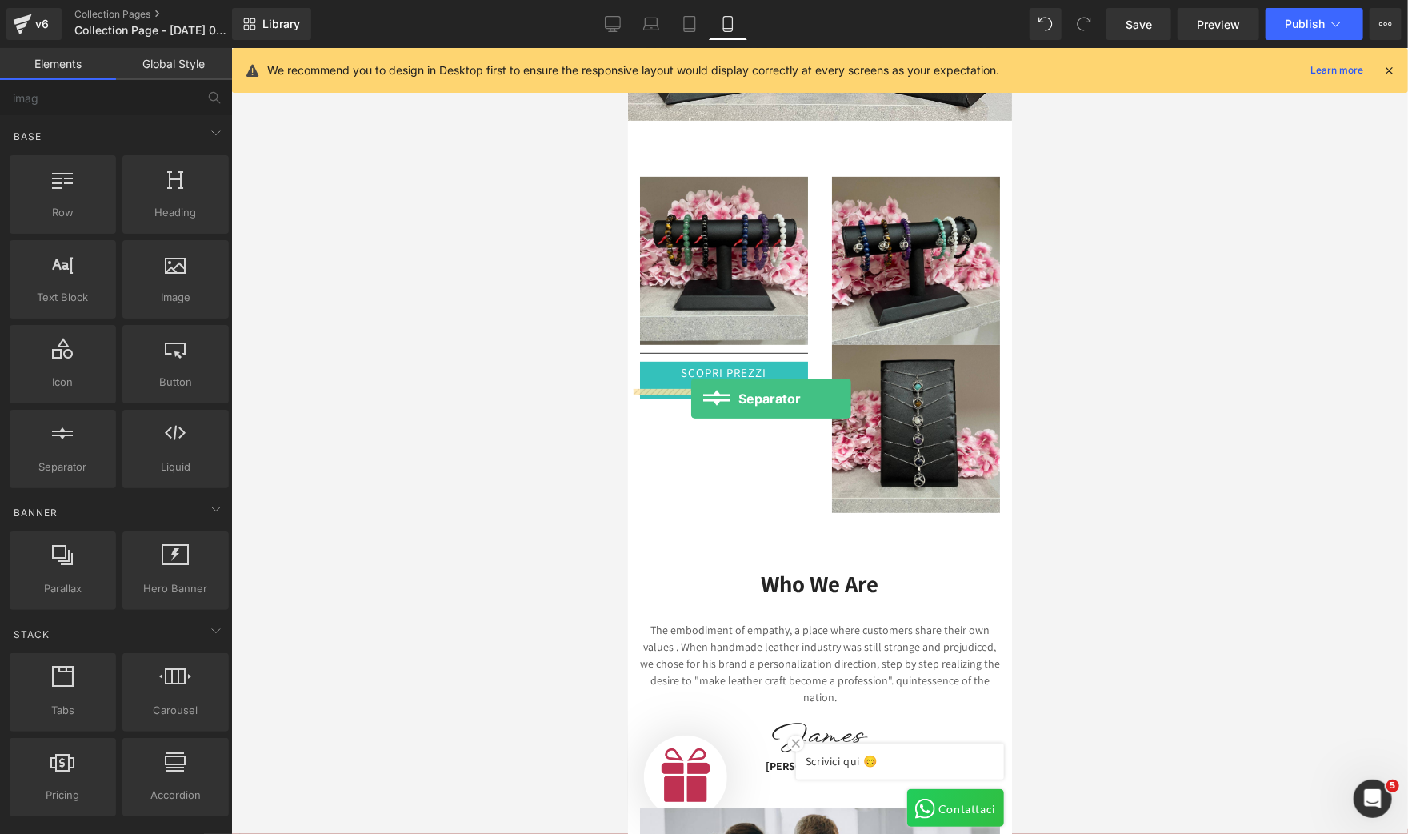
drag, startPoint x: 714, startPoint y: 506, endPoint x: 690, endPoint y: 398, distance: 111.4
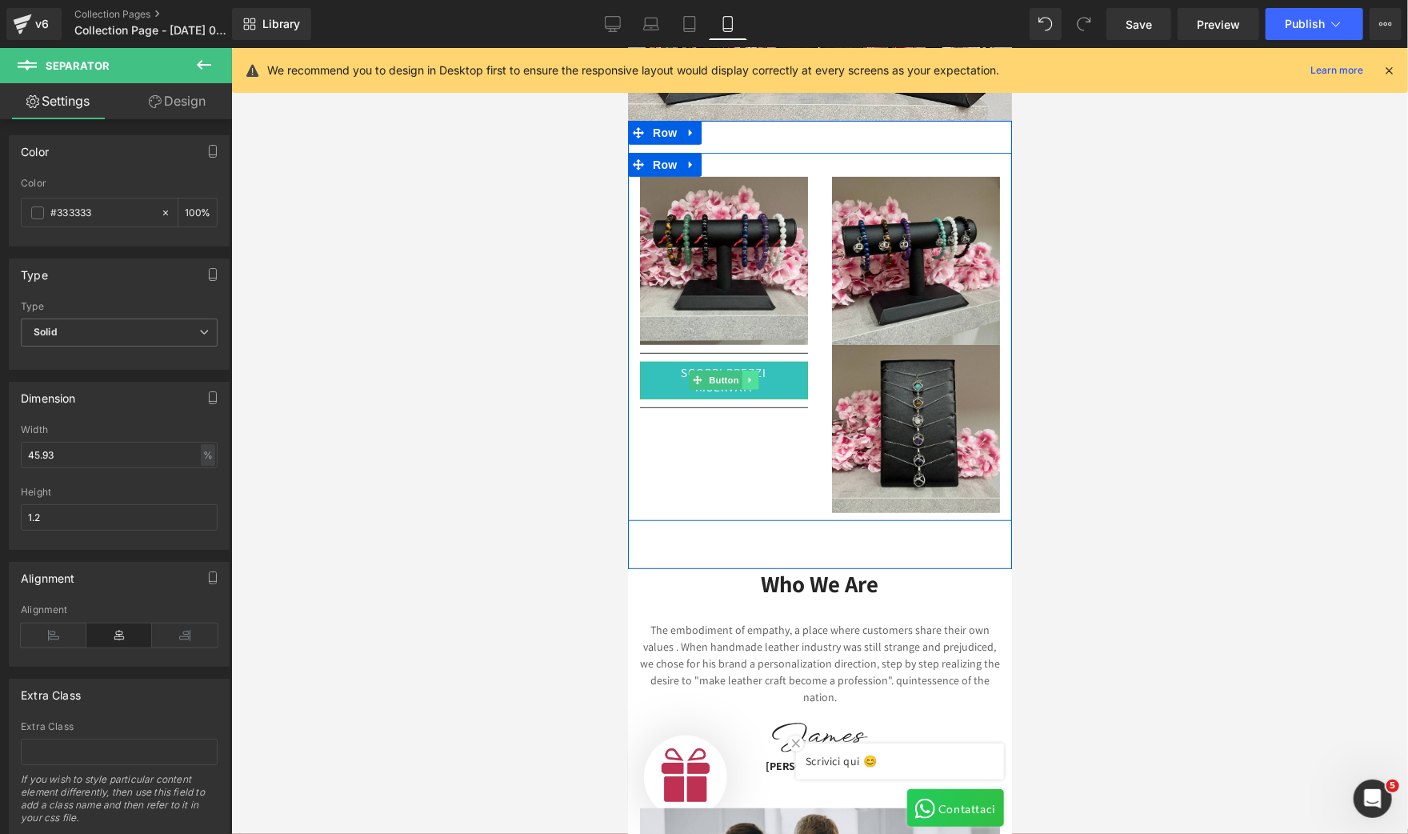
click at [746, 374] on icon at bounding box center [750, 379] width 9 height 10
click at [737, 370] on link at bounding box center [741, 379] width 17 height 19
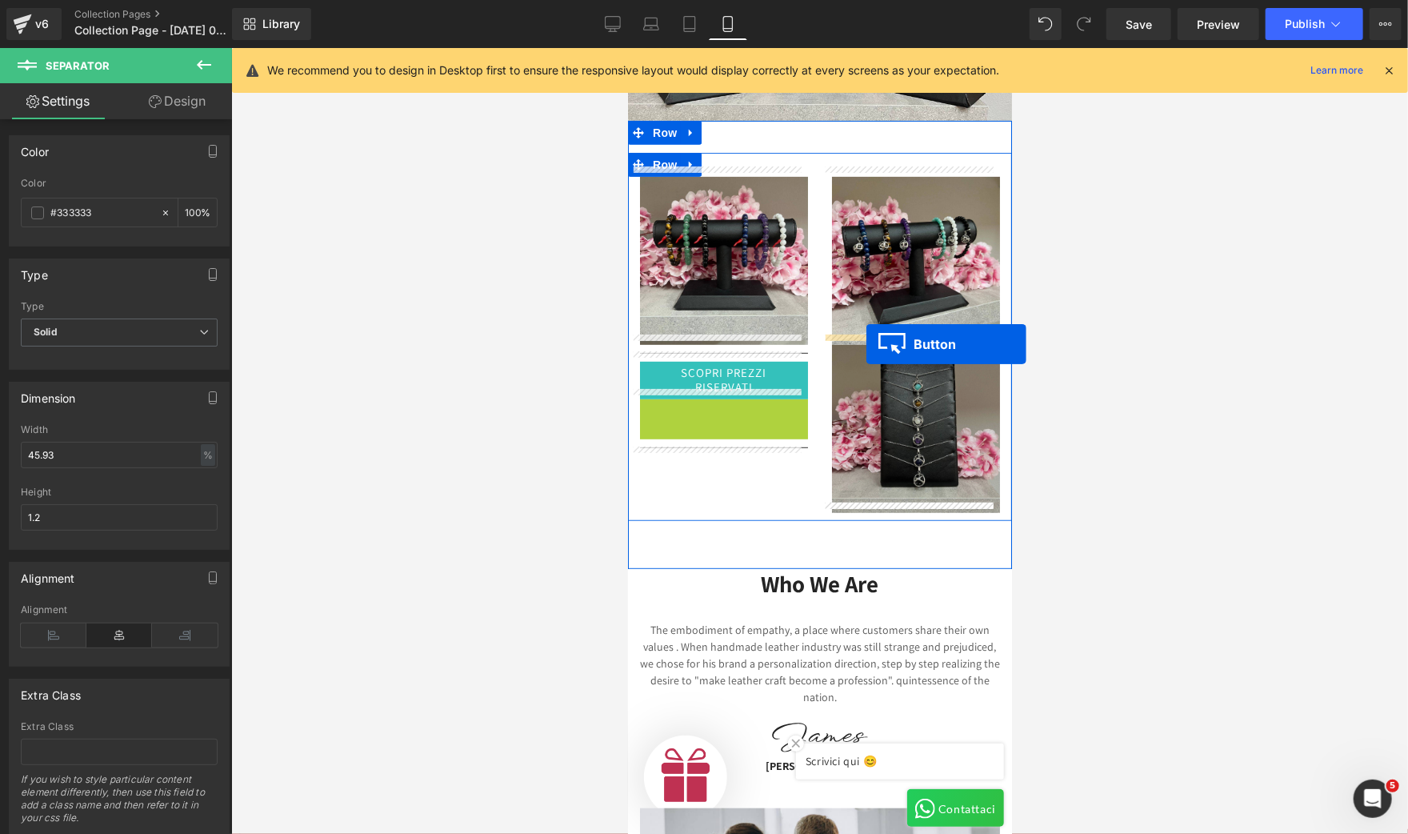
drag, startPoint x: 688, startPoint y: 407, endPoint x: 866, endPoint y: 343, distance: 188.8
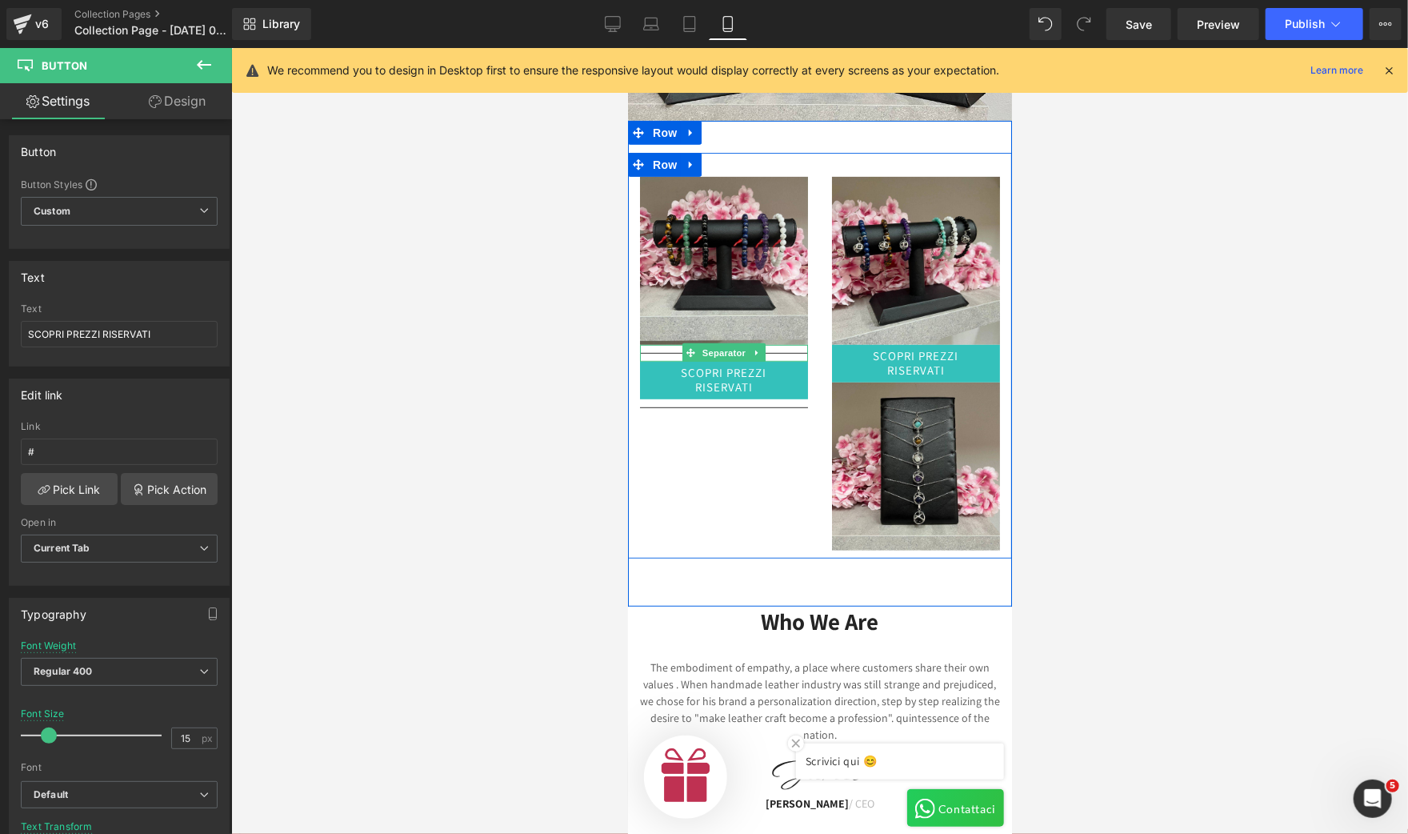
click at [702, 343] on span "Separator" at bounding box center [723, 351] width 50 height 19
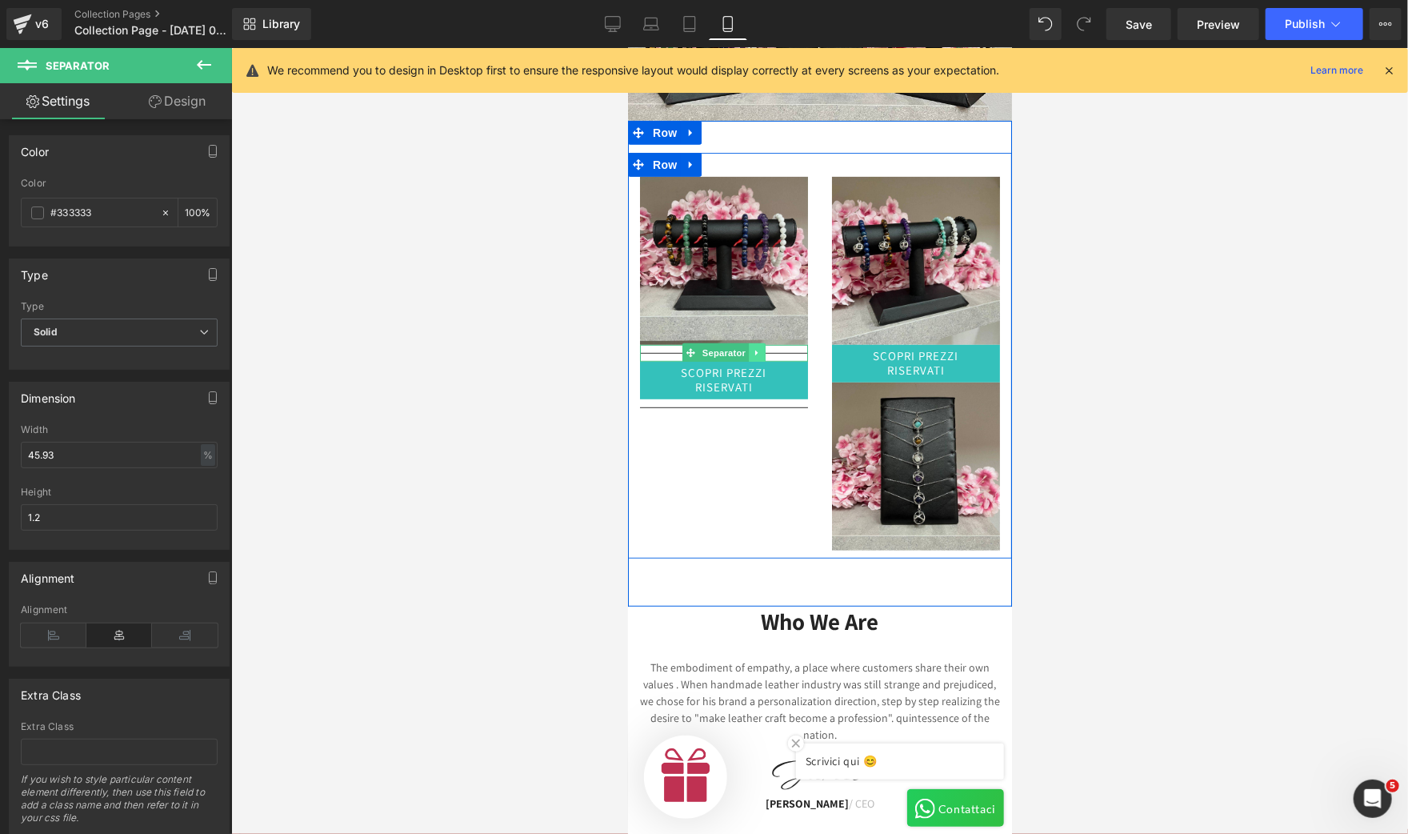
click at [753, 343] on link at bounding box center [756, 351] width 17 height 19
click at [746, 343] on link at bounding box center [748, 351] width 17 height 19
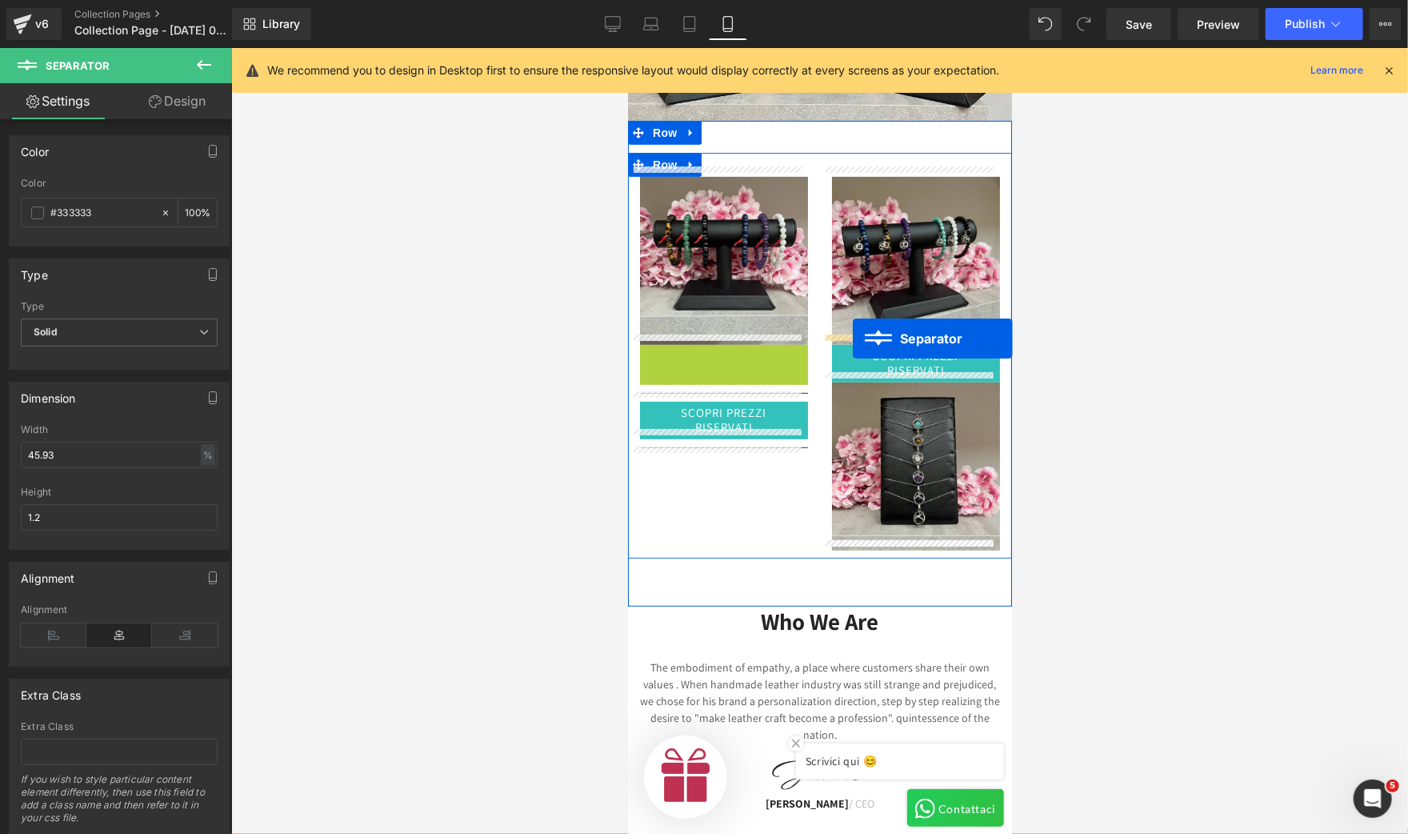
drag, startPoint x: 662, startPoint y: 347, endPoint x: 852, endPoint y: 338, distance: 190.6
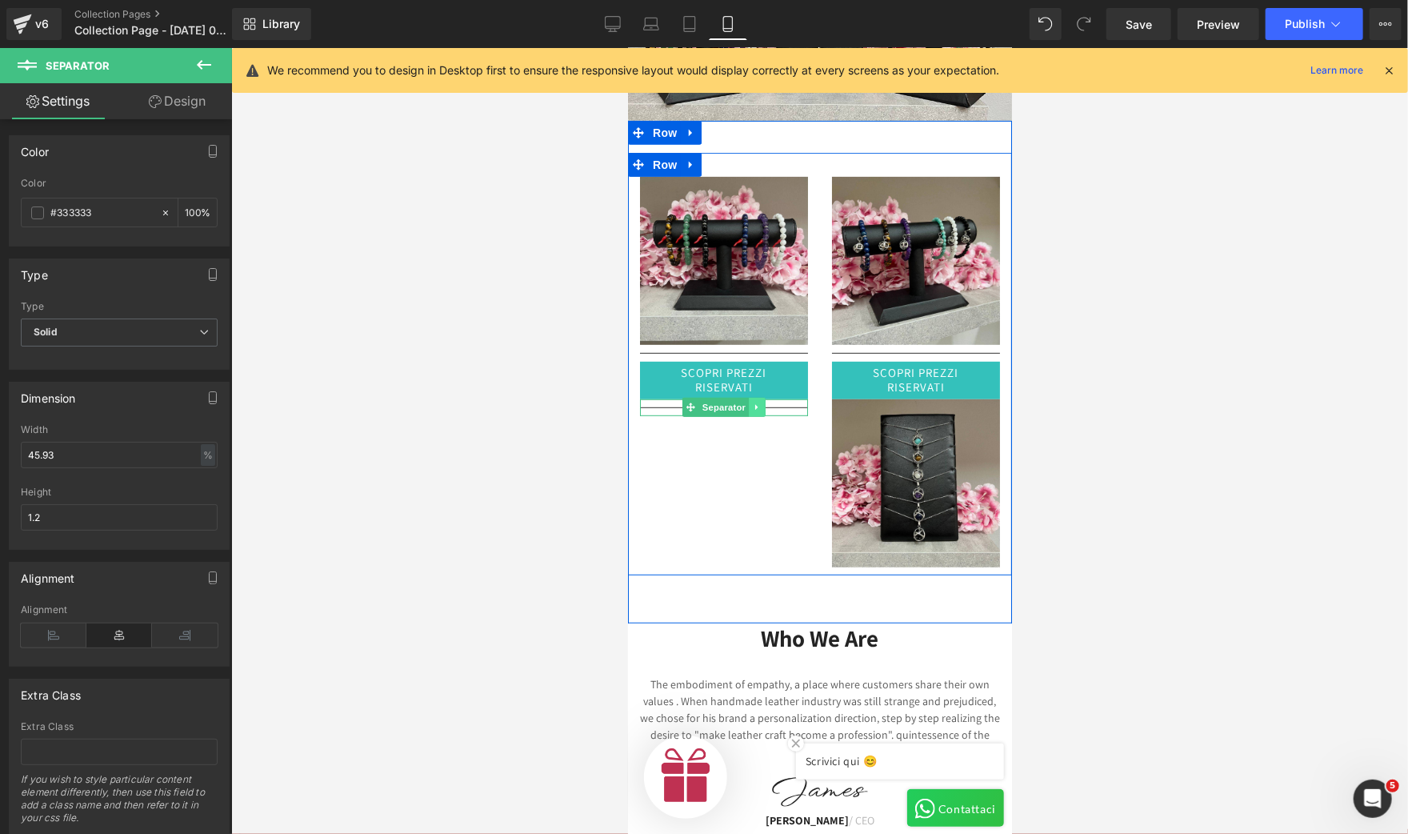
click at [752, 402] on icon at bounding box center [756, 407] width 9 height 10
click at [744, 402] on icon at bounding box center [748, 407] width 9 height 10
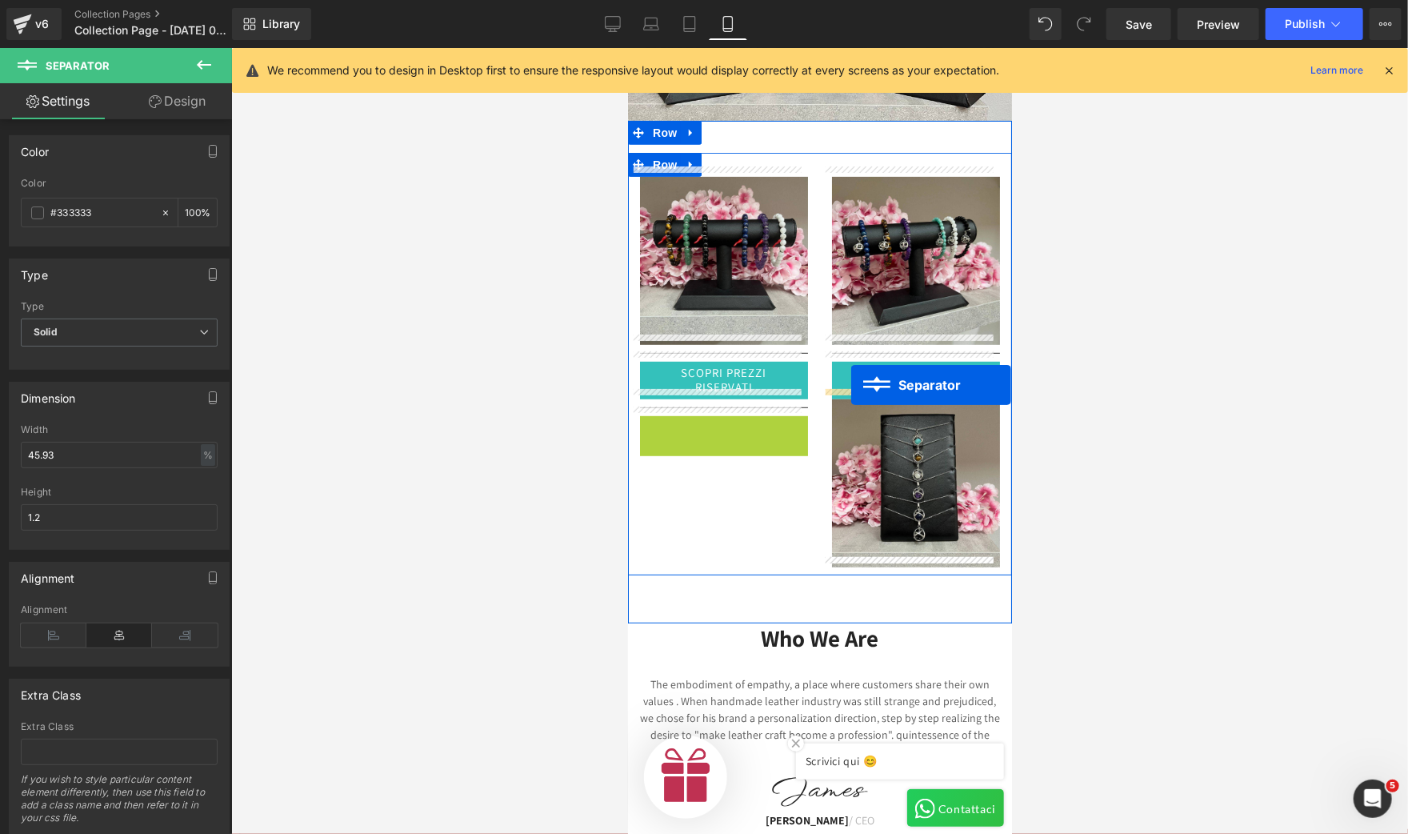
drag, startPoint x: 678, startPoint y: 410, endPoint x: 850, endPoint y: 385, distance: 173.1
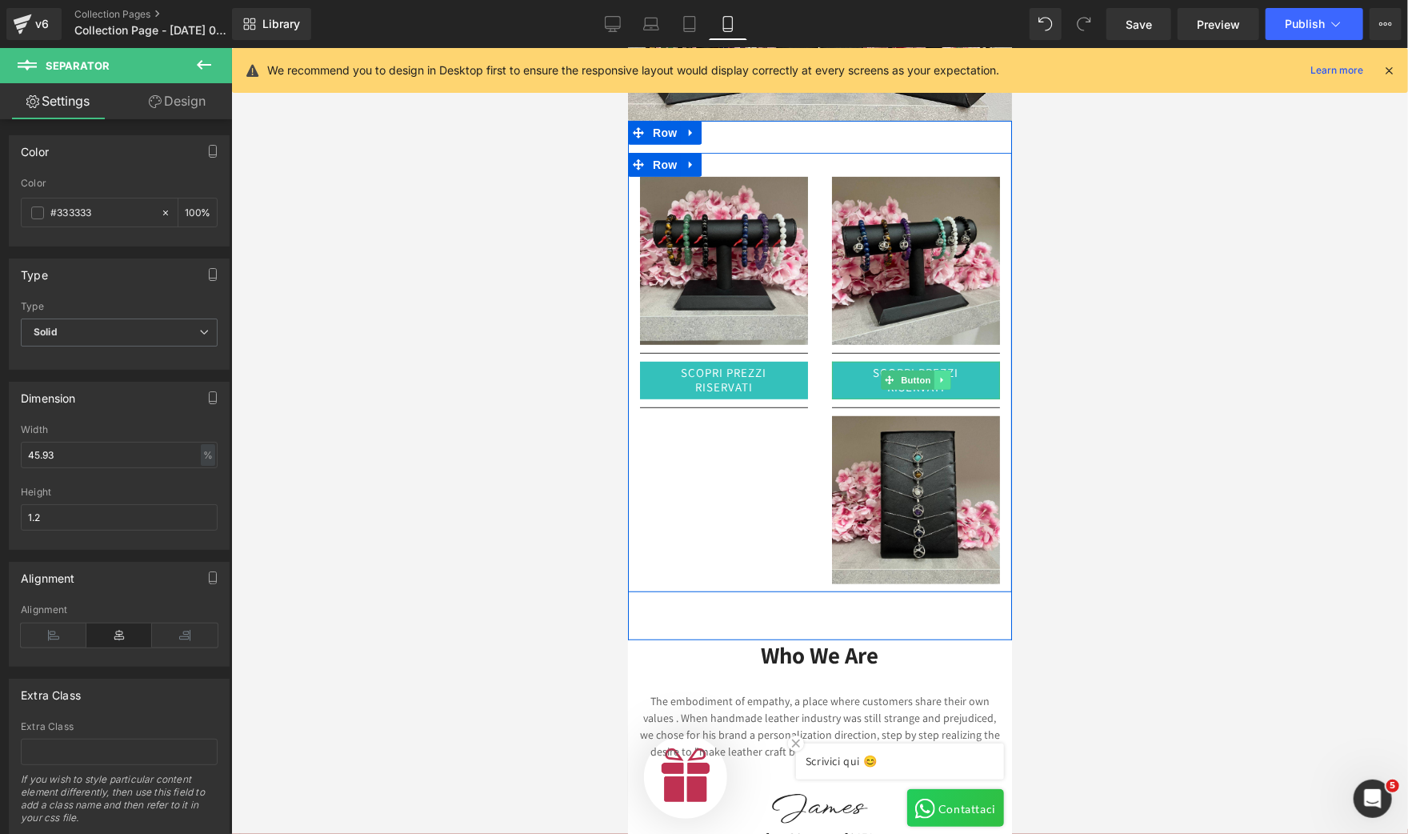
click at [938, 374] on icon at bounding box center [942, 379] width 9 height 10
click at [929, 375] on icon at bounding box center [933, 379] width 9 height 9
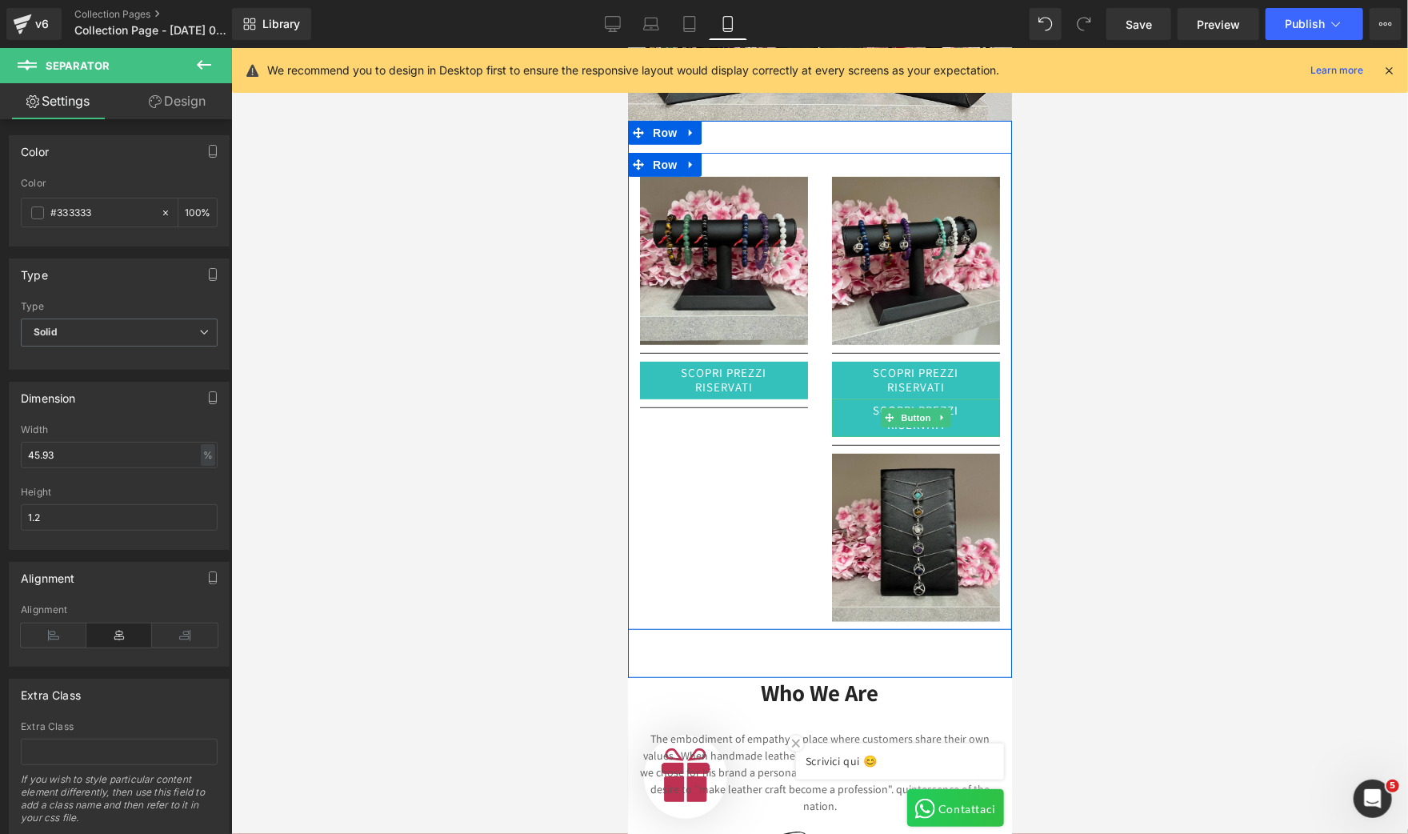
click at [834, 406] on link "SCOPRI PREZZI RISERVATI" at bounding box center [915, 417] width 168 height 38
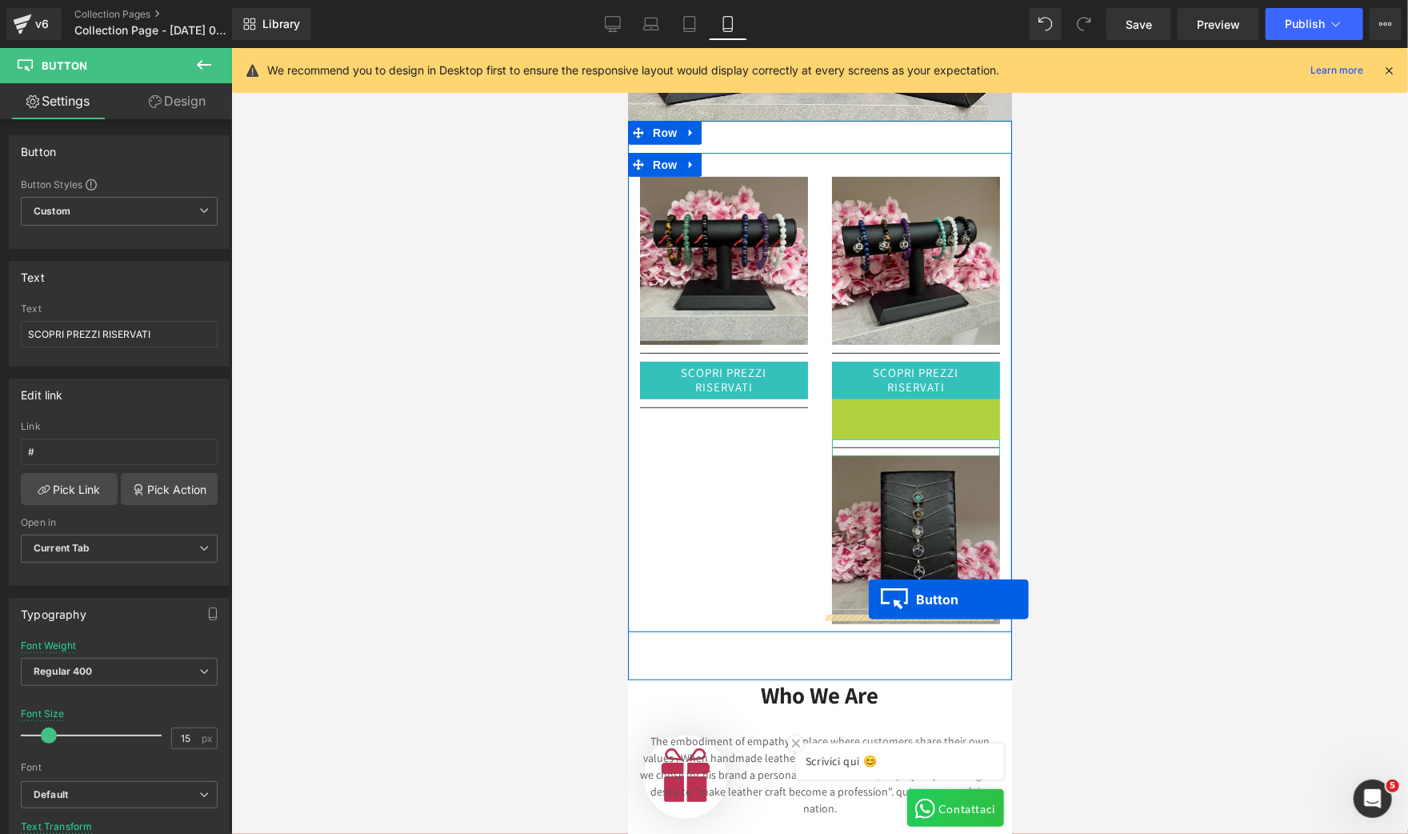
drag, startPoint x: 881, startPoint y: 409, endPoint x: 868, endPoint y: 598, distance: 190.0
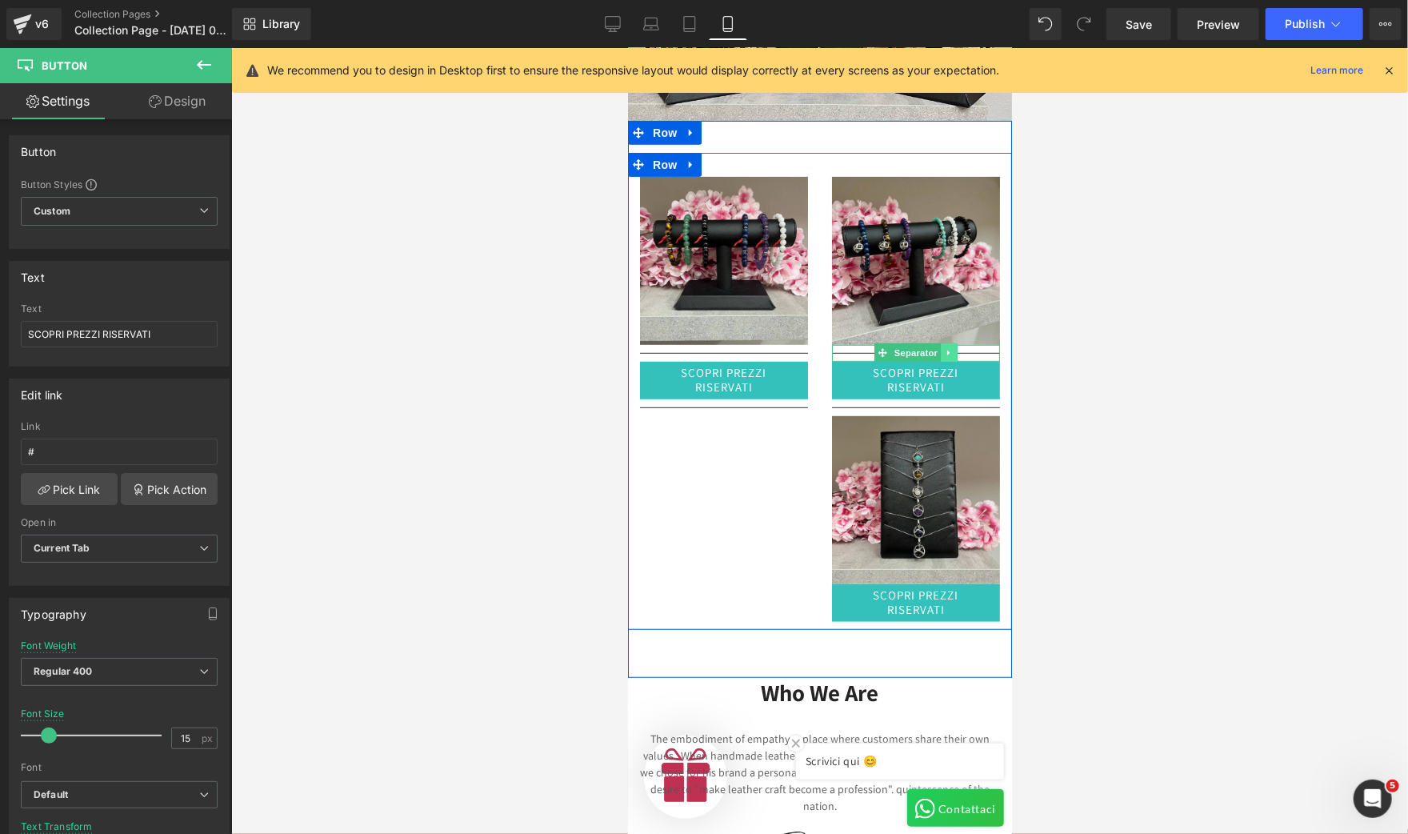
click at [944, 347] on icon at bounding box center [948, 352] width 9 height 10
click at [936, 347] on icon at bounding box center [940, 352] width 9 height 10
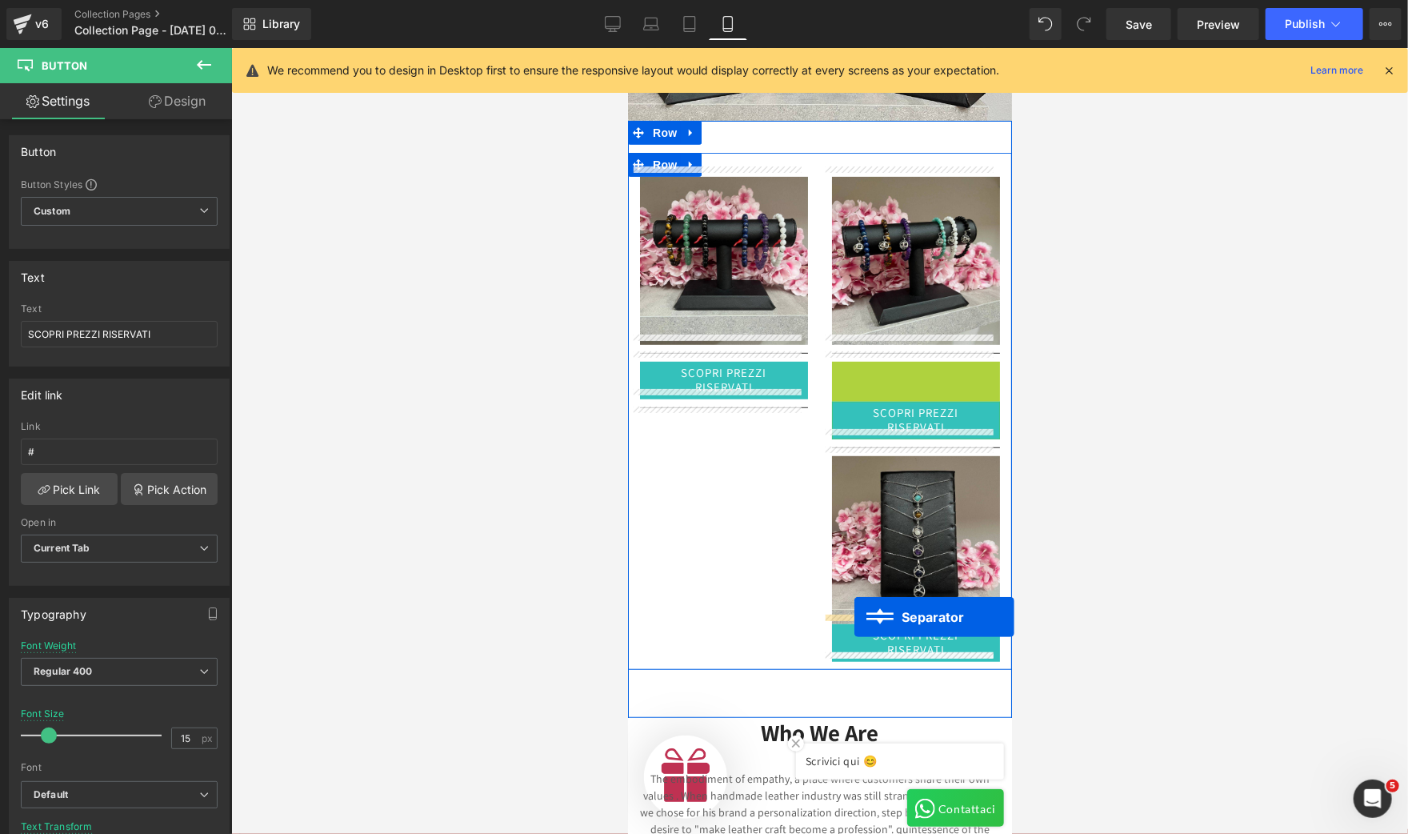
drag, startPoint x: 871, startPoint y: 354, endPoint x: 854, endPoint y: 616, distance: 263.0
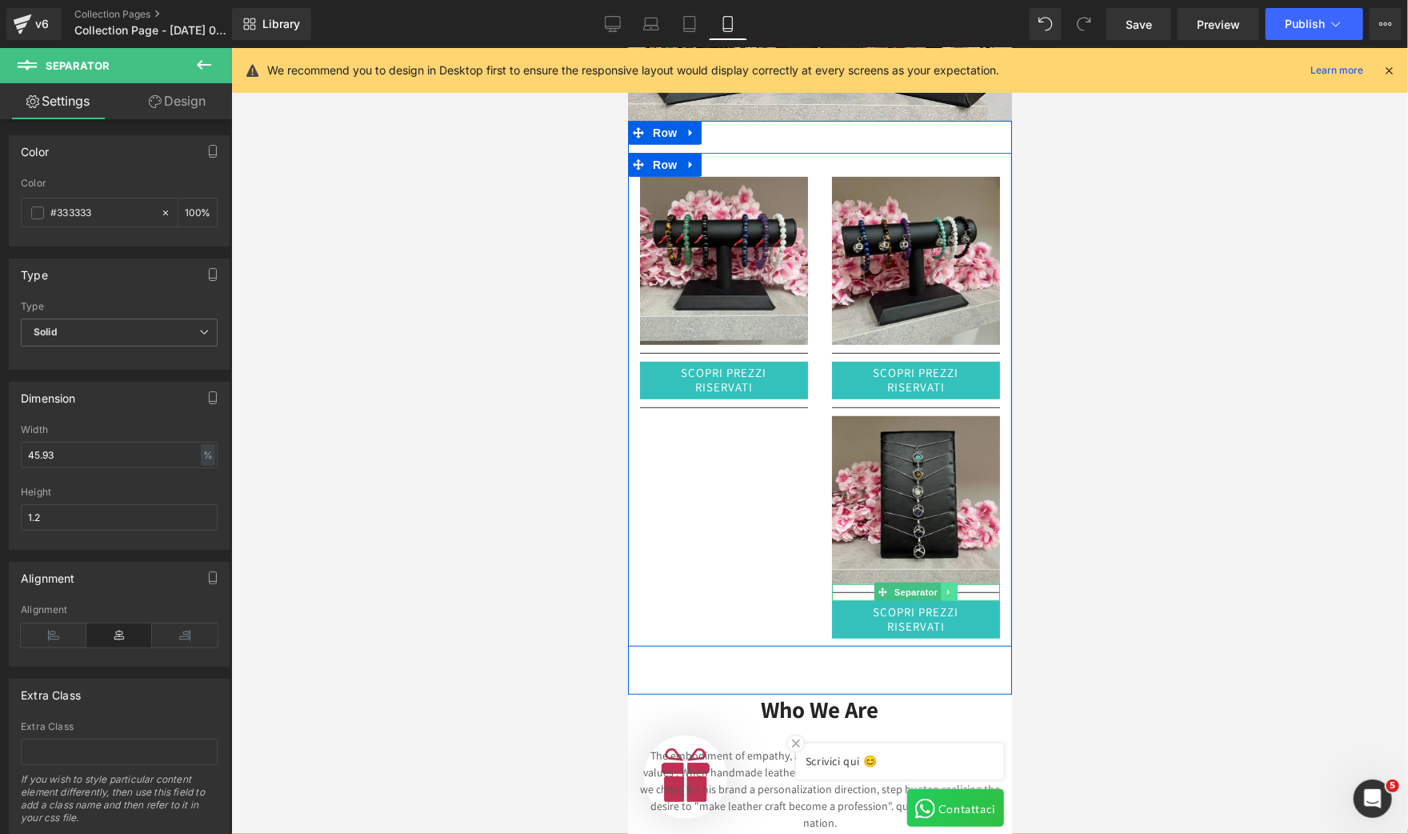
click at [946, 584] on link at bounding box center [948, 591] width 17 height 19
click at [936, 587] on icon at bounding box center [940, 591] width 9 height 9
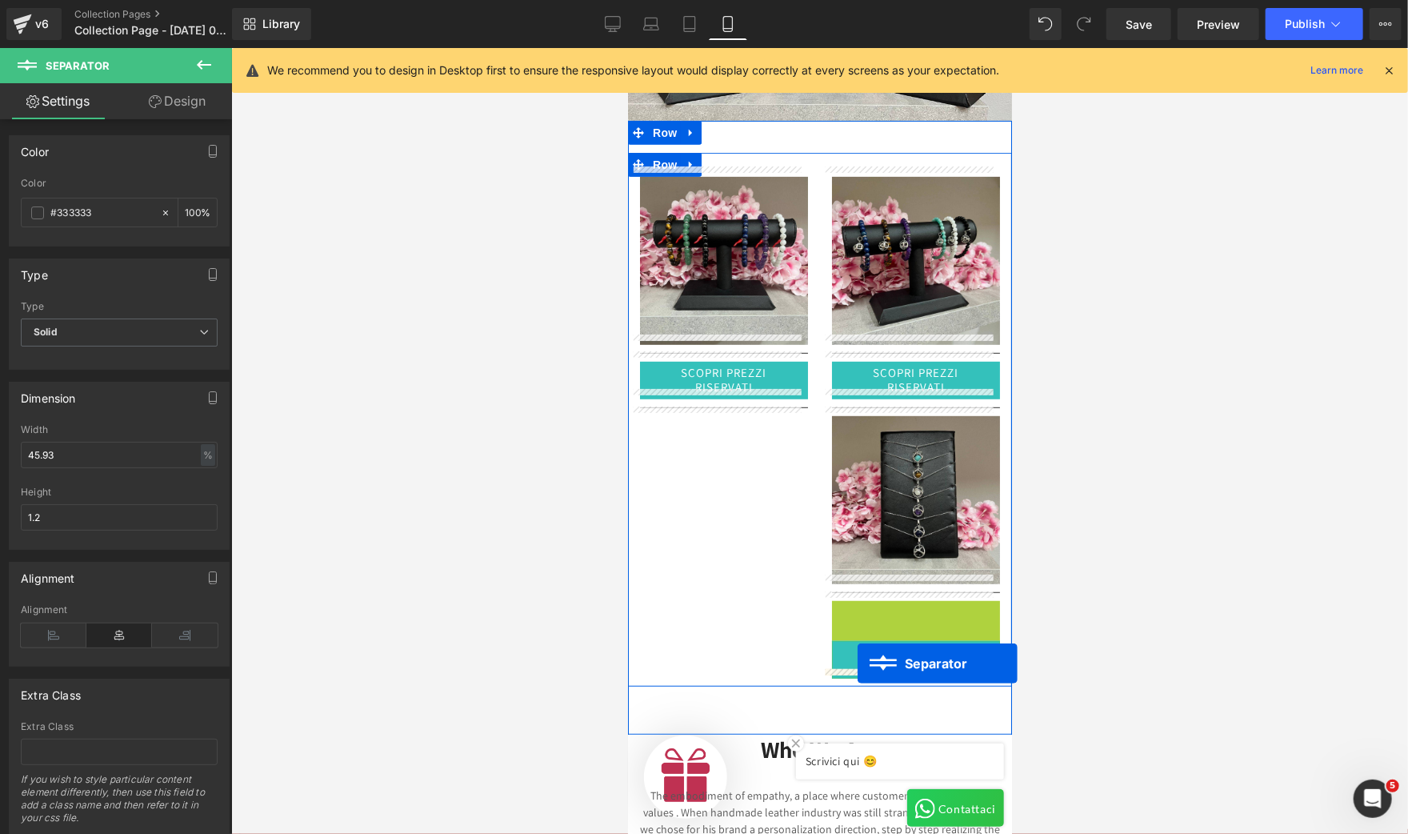
drag, startPoint x: 870, startPoint y: 596, endPoint x: 857, endPoint y: 663, distance: 68.6
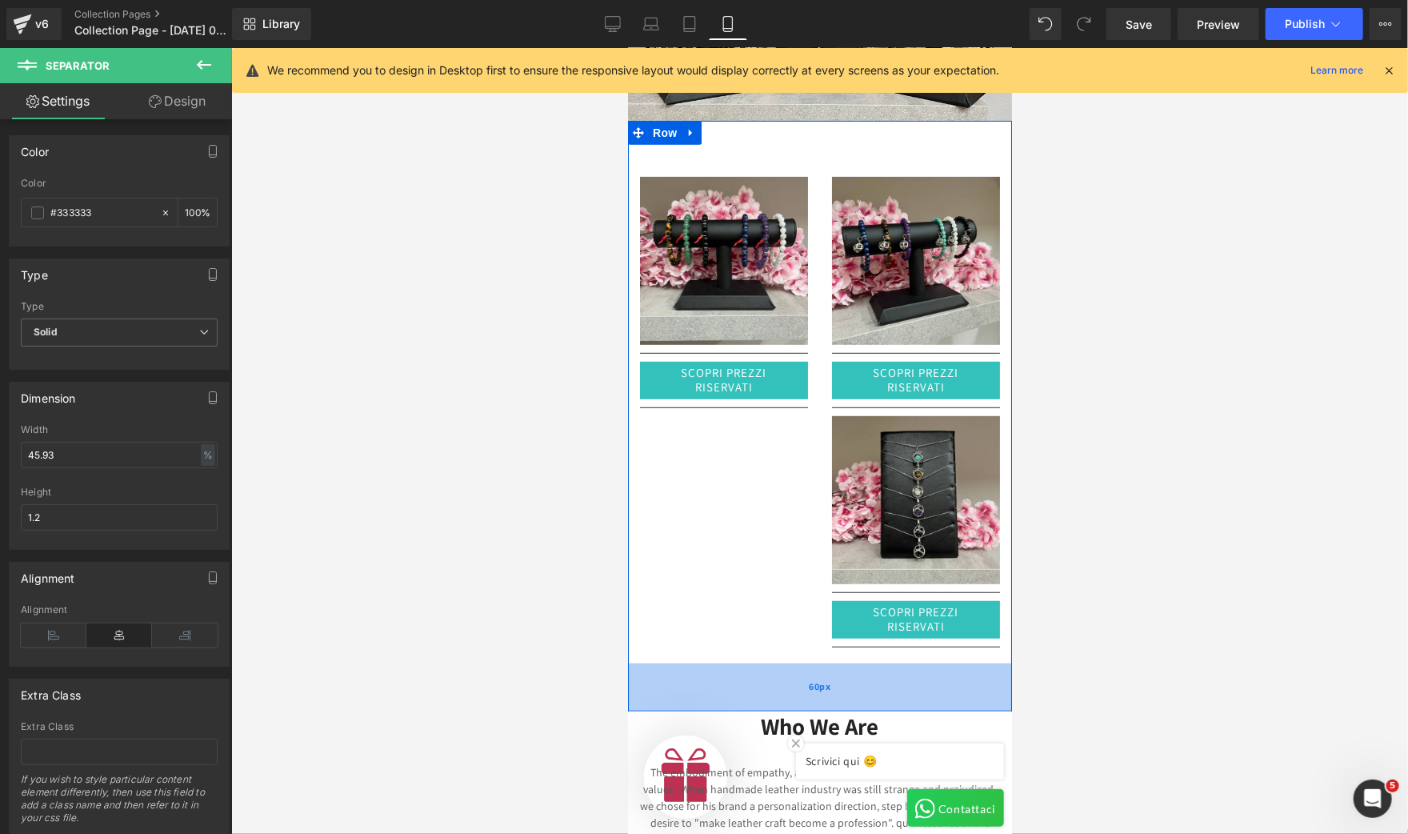
click at [744, 684] on div "60px" at bounding box center [819, 686] width 384 height 48
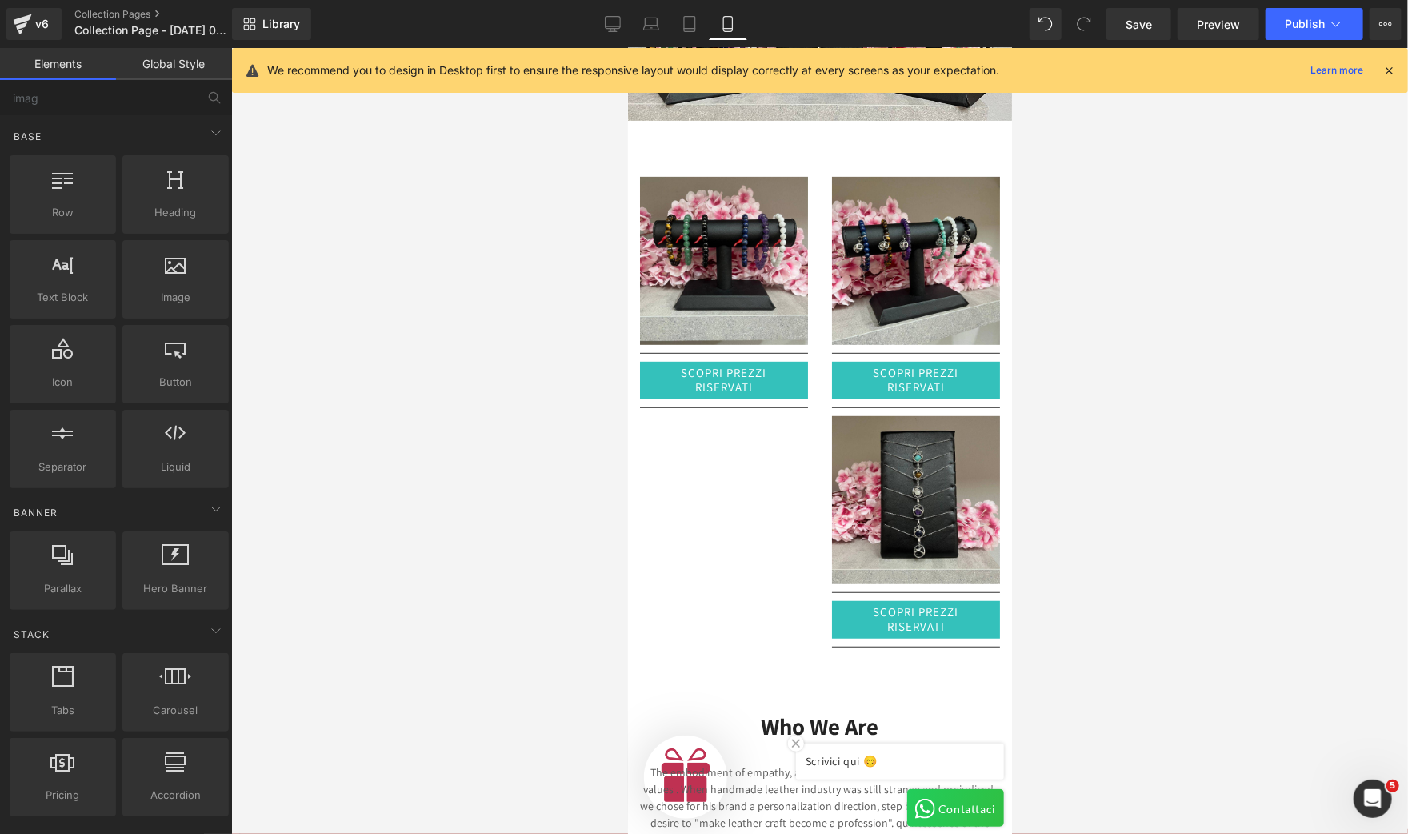
click at [400, 562] on div at bounding box center [819, 441] width 1177 height 786
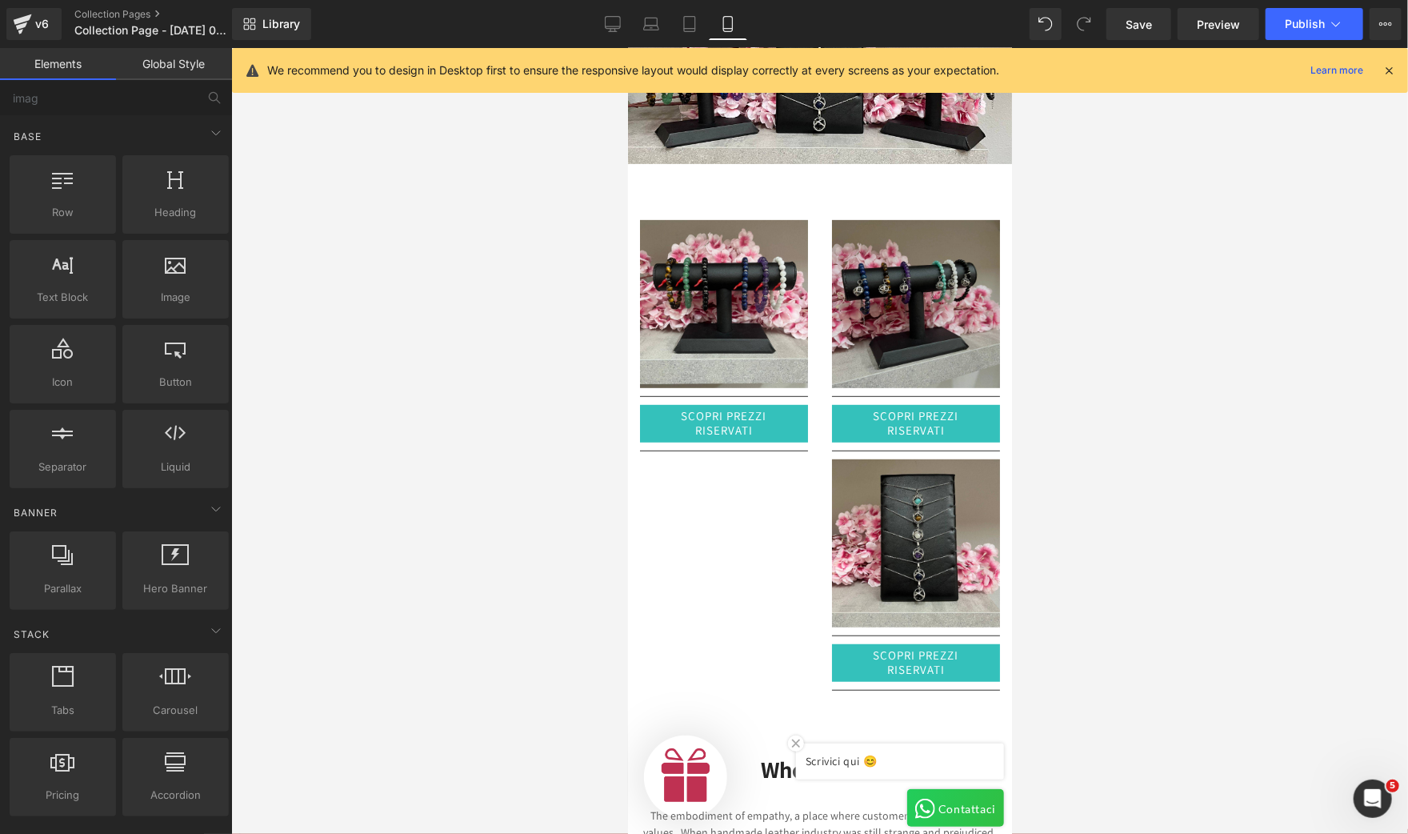
scroll to position [359, 0]
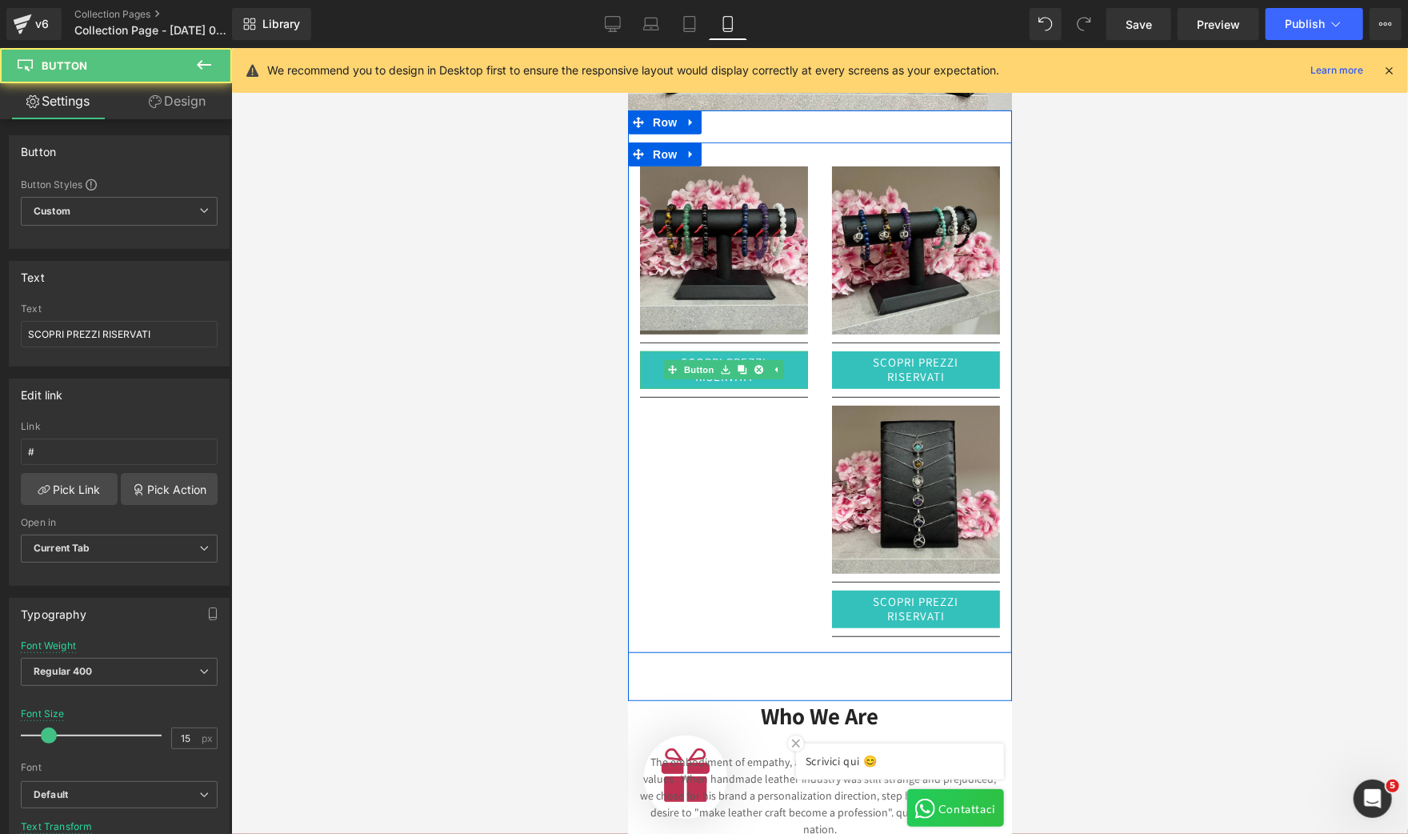
click at [639, 358] on link "SCOPRI PREZZI RISERVATI" at bounding box center [723, 369] width 168 height 38
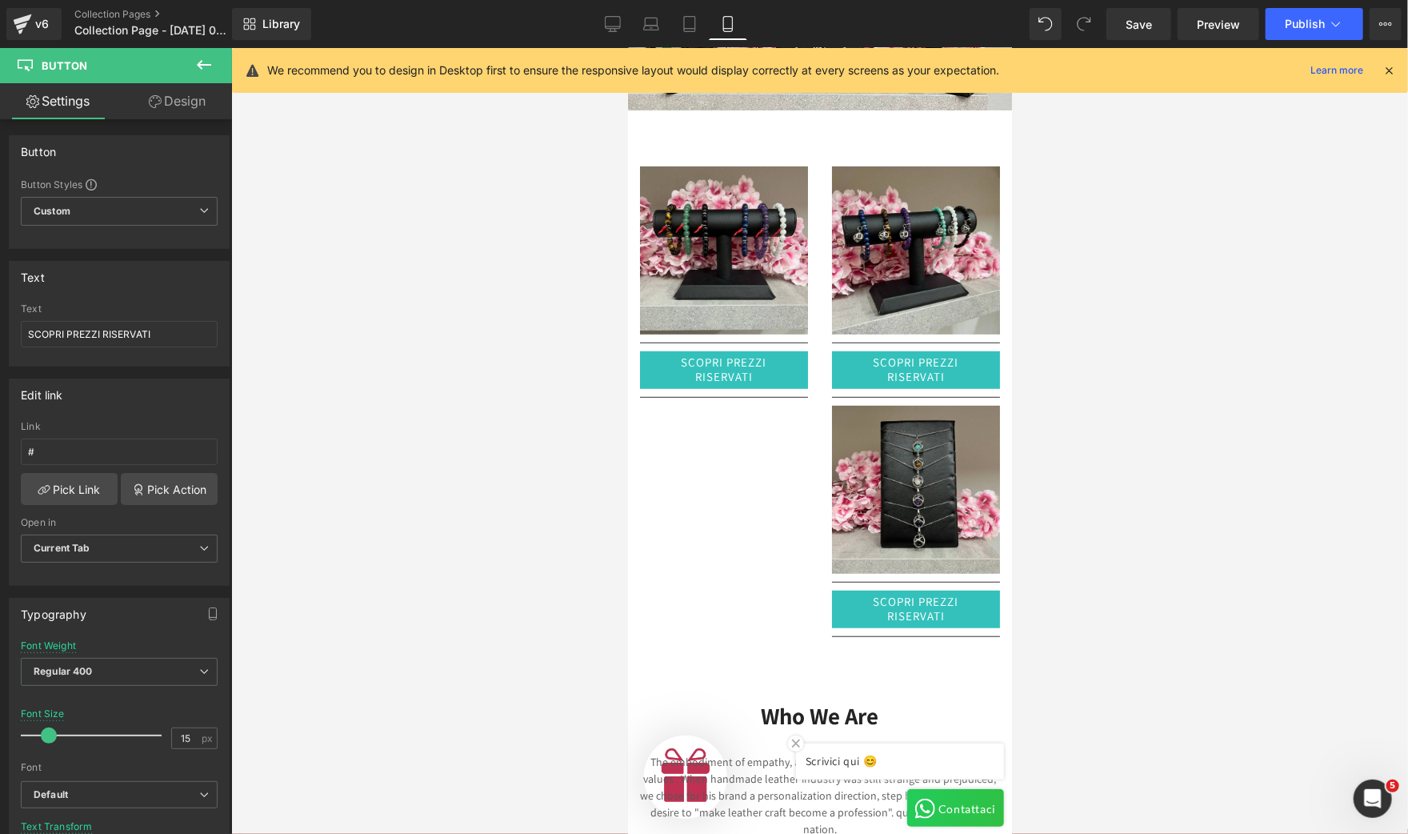
click at [1187, 401] on div at bounding box center [819, 441] width 1177 height 786
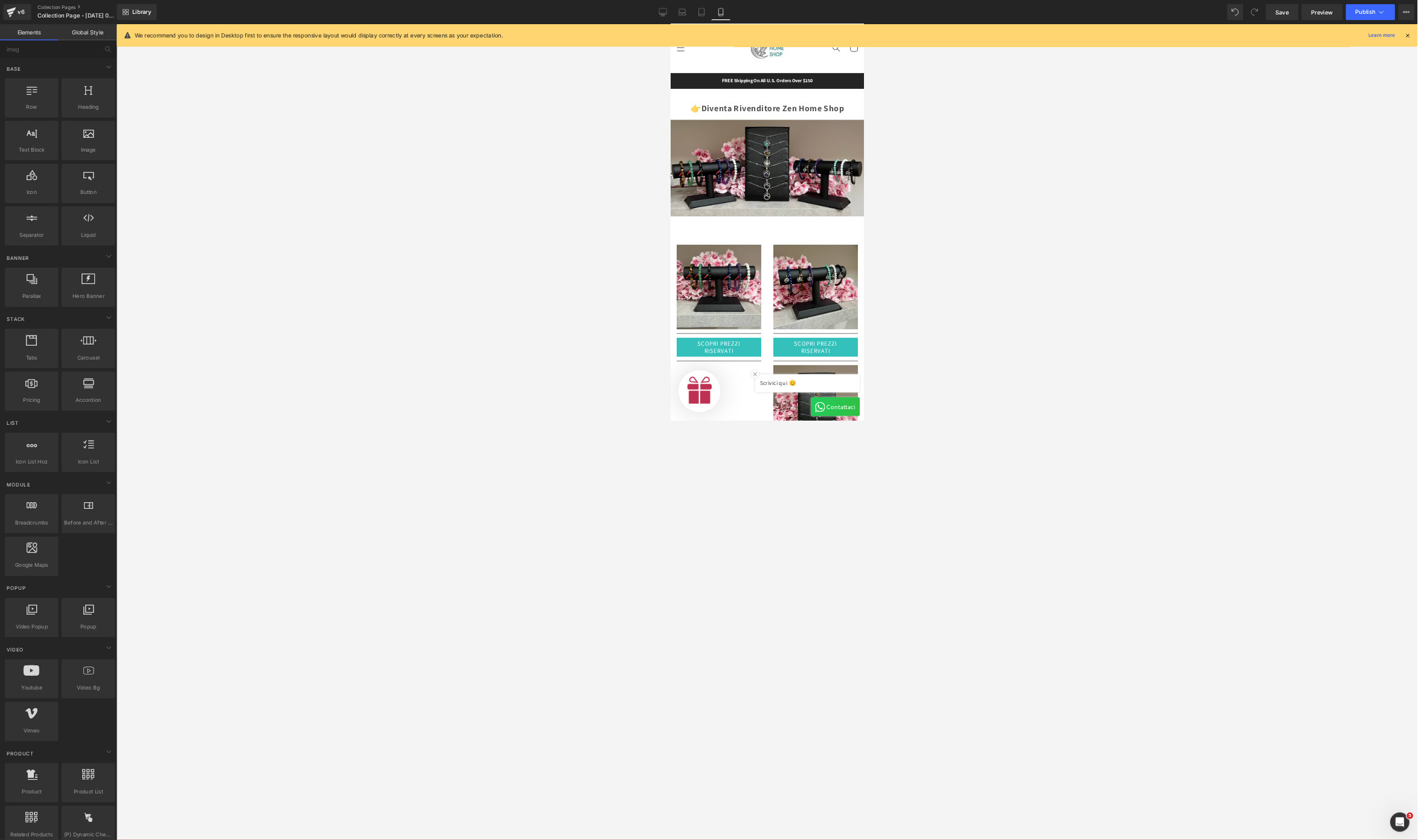
scroll to position [29, 0]
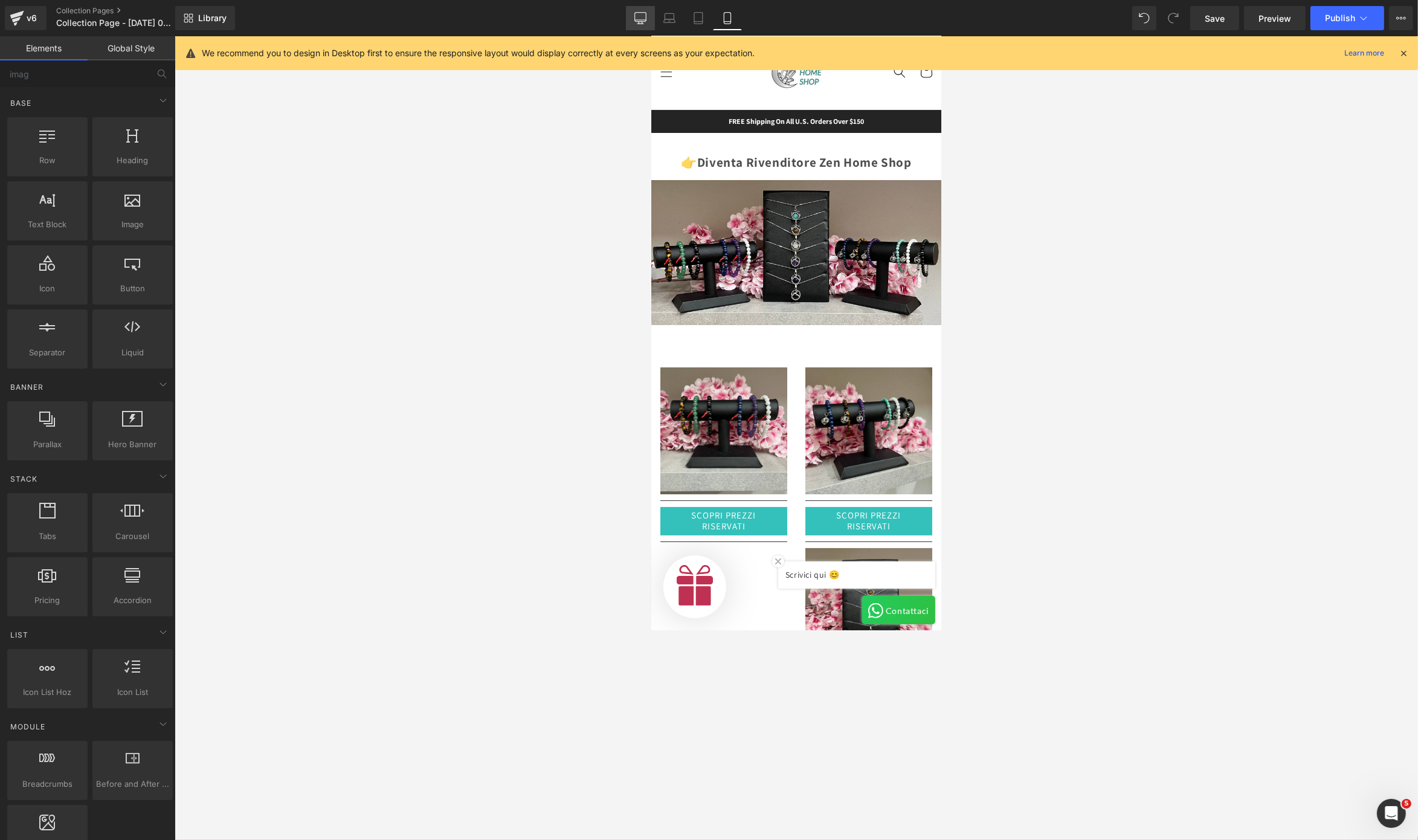
click at [645, 28] on link "Desktop" at bounding box center [641, 18] width 29 height 24
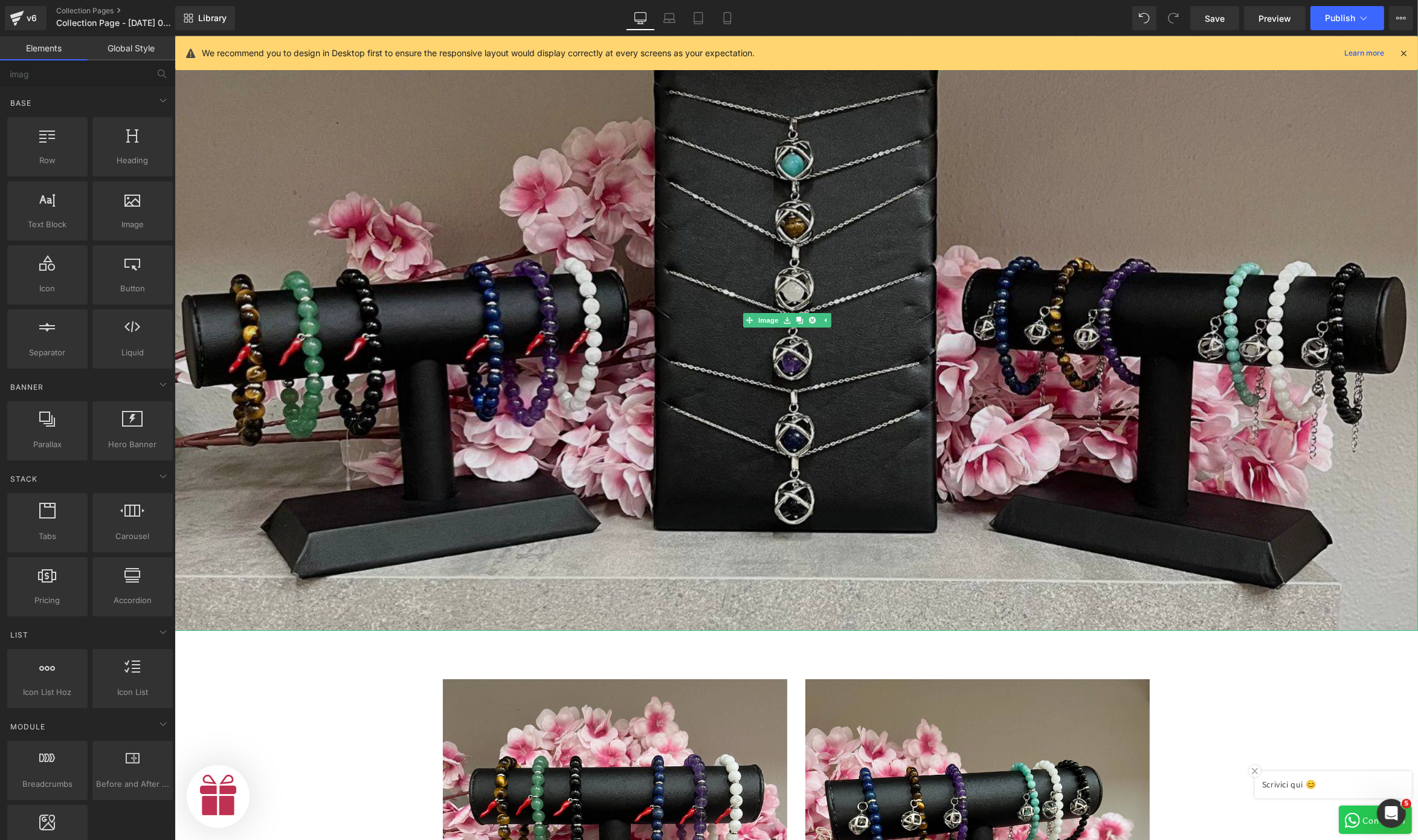
scroll to position [237, 0]
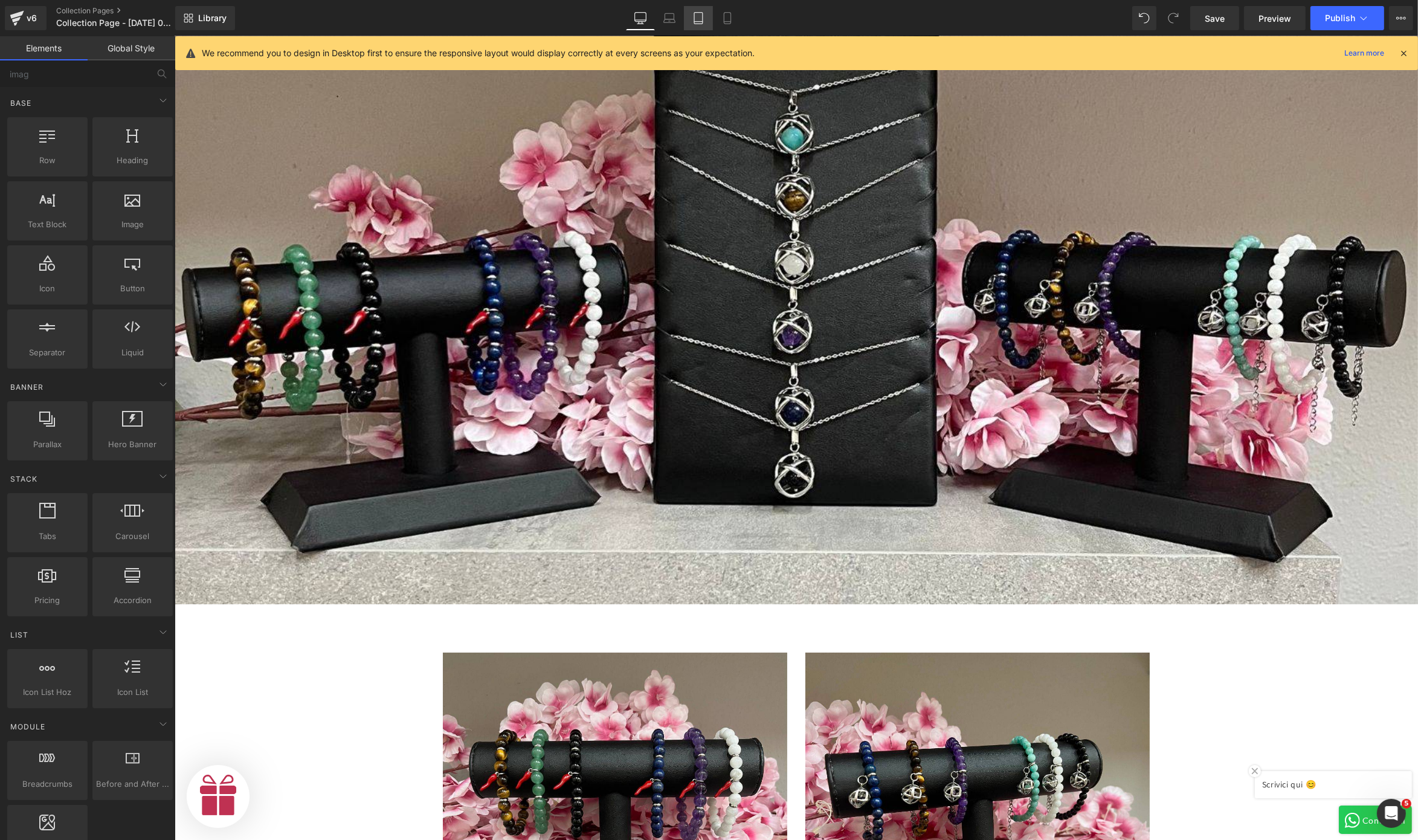
click at [697, 11] on link "Tablet" at bounding box center [699, 18] width 29 height 24
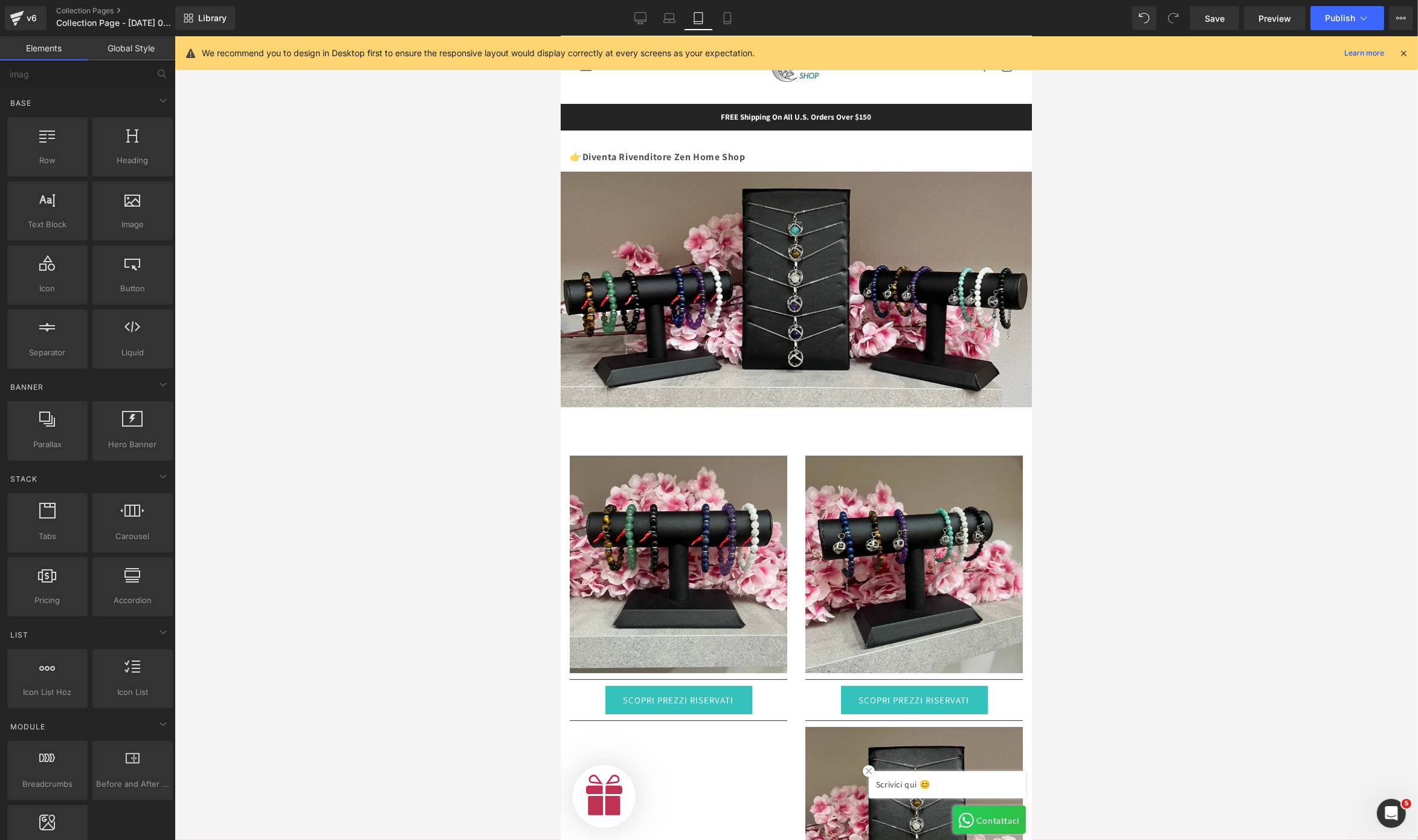
scroll to position [0, 766]
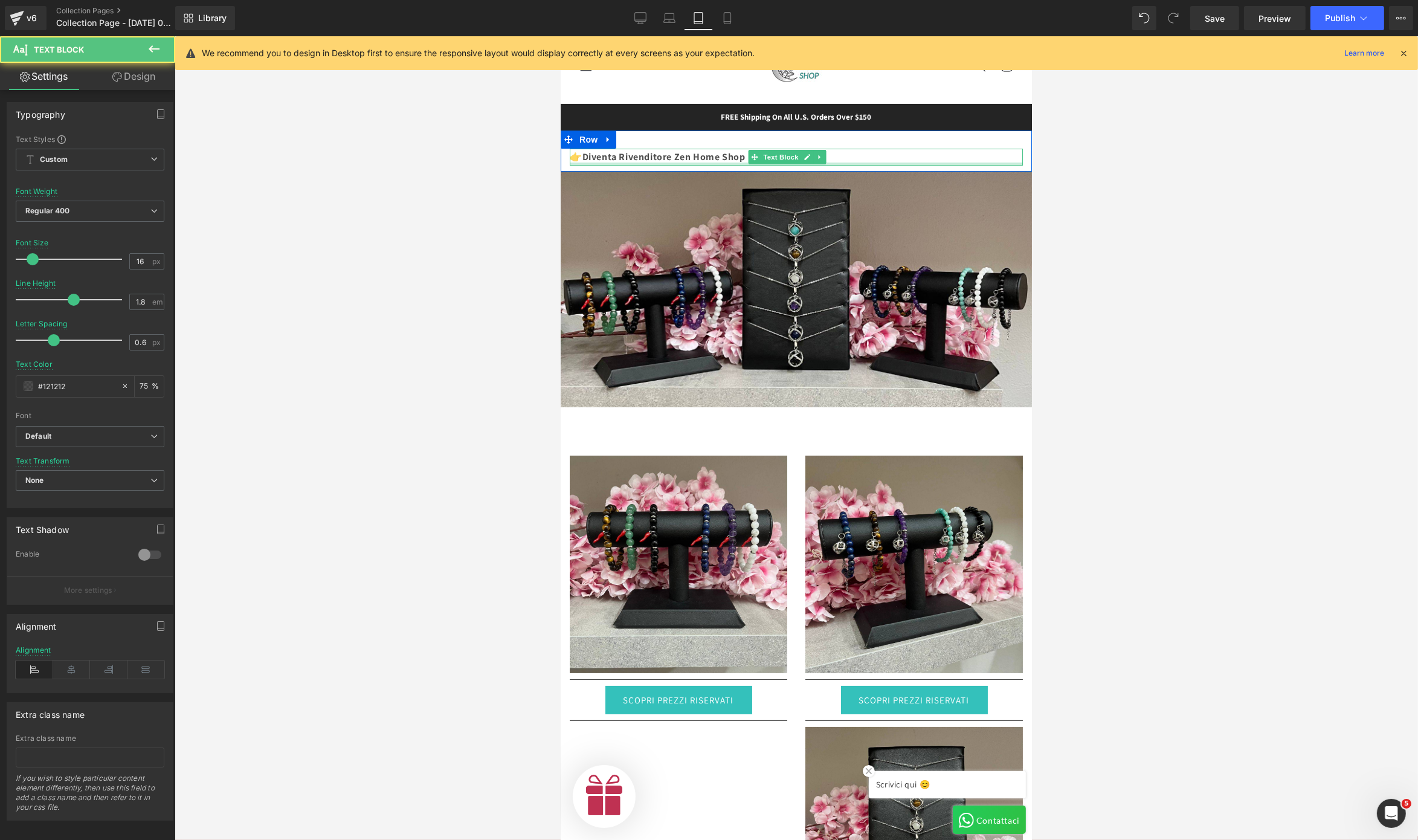
click at [853, 163] on div at bounding box center [796, 164] width 453 height 3
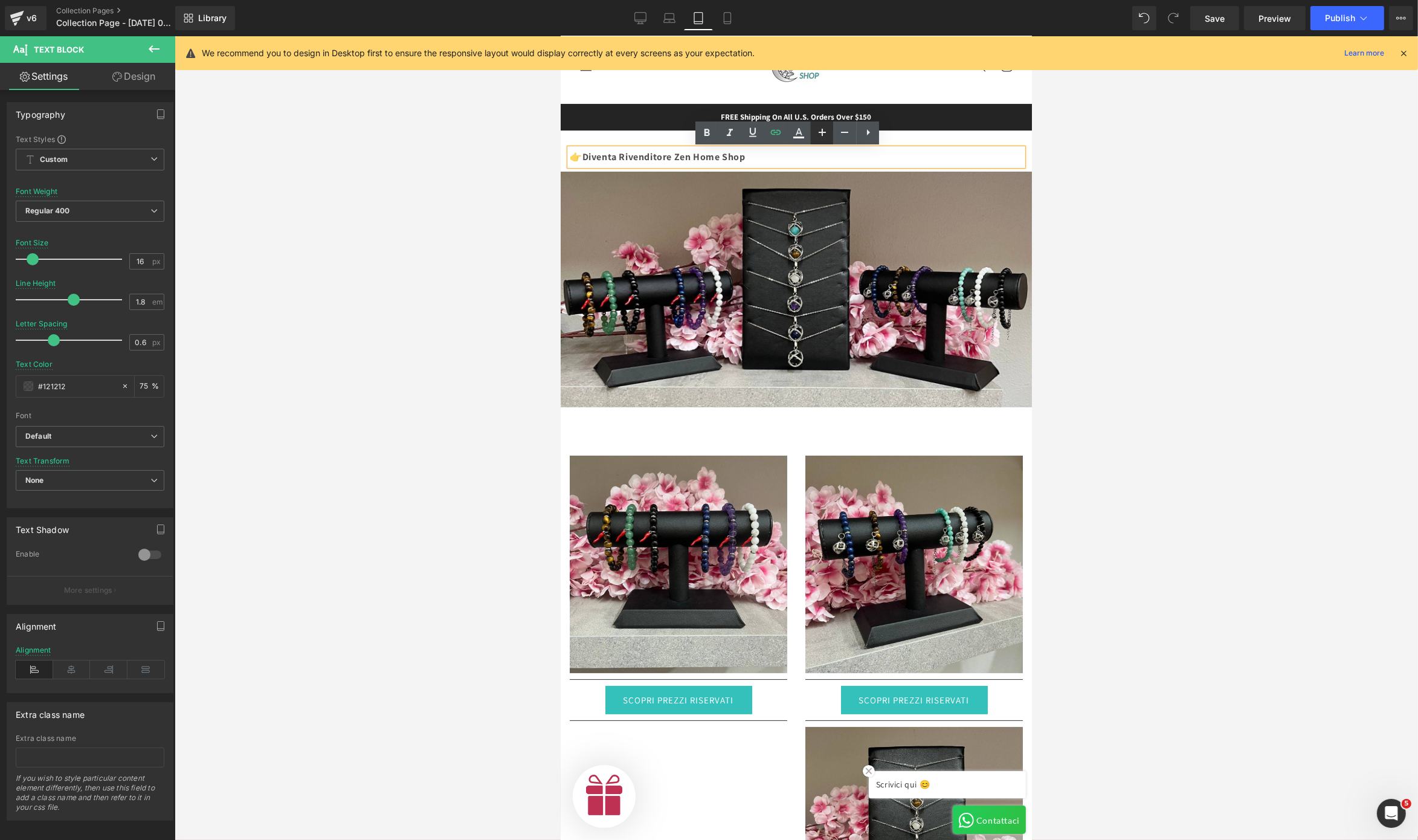
scroll to position [0, 0]
click at [819, 136] on icon at bounding box center [822, 132] width 14 height 14
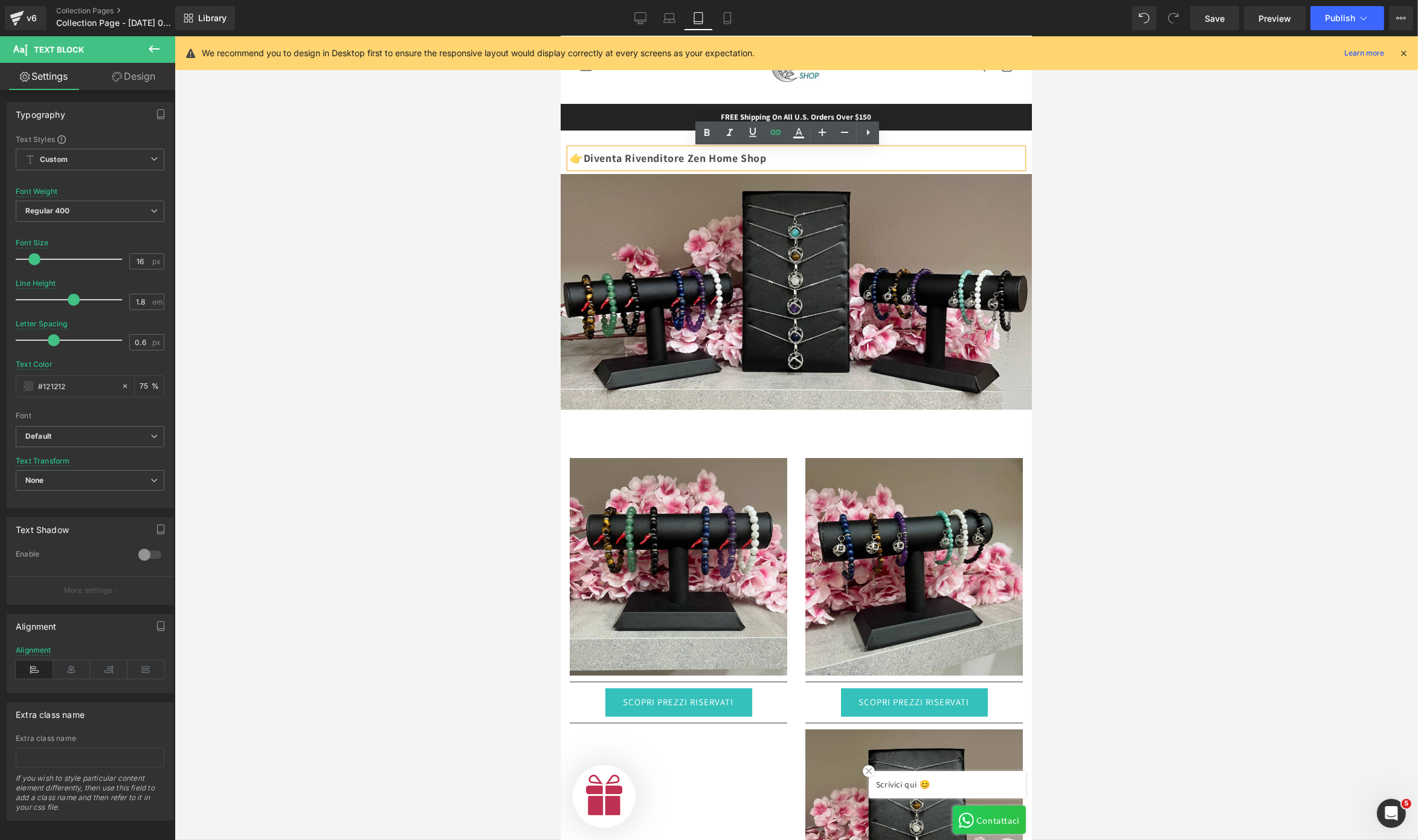
click at [795, 163] on p "👉 Diventa Rivenditore Zen Home Shop" at bounding box center [796, 159] width 453 height 20
click at [823, 129] on icon at bounding box center [823, 132] width 8 height 8
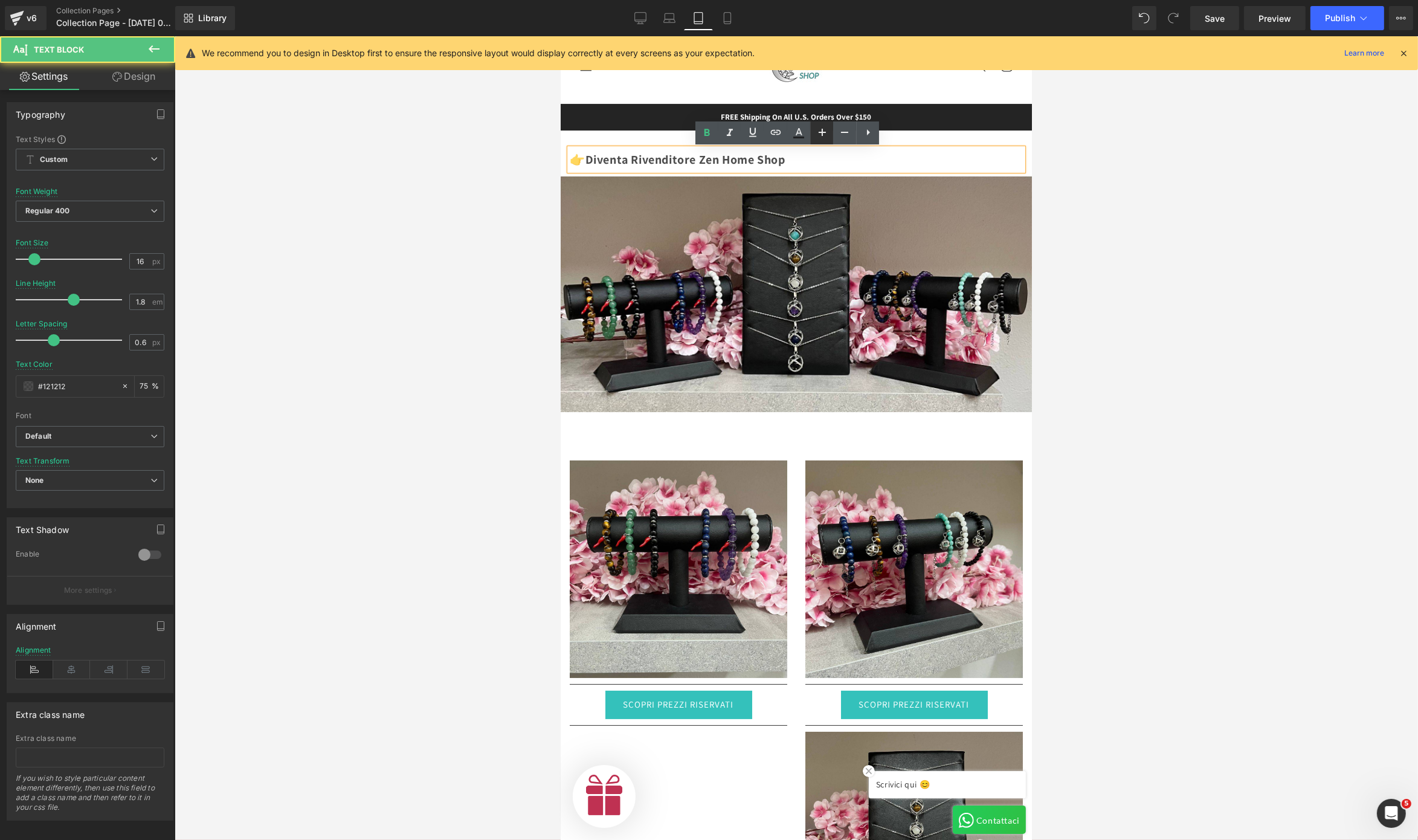
click at [823, 129] on icon at bounding box center [823, 132] width 8 height 8
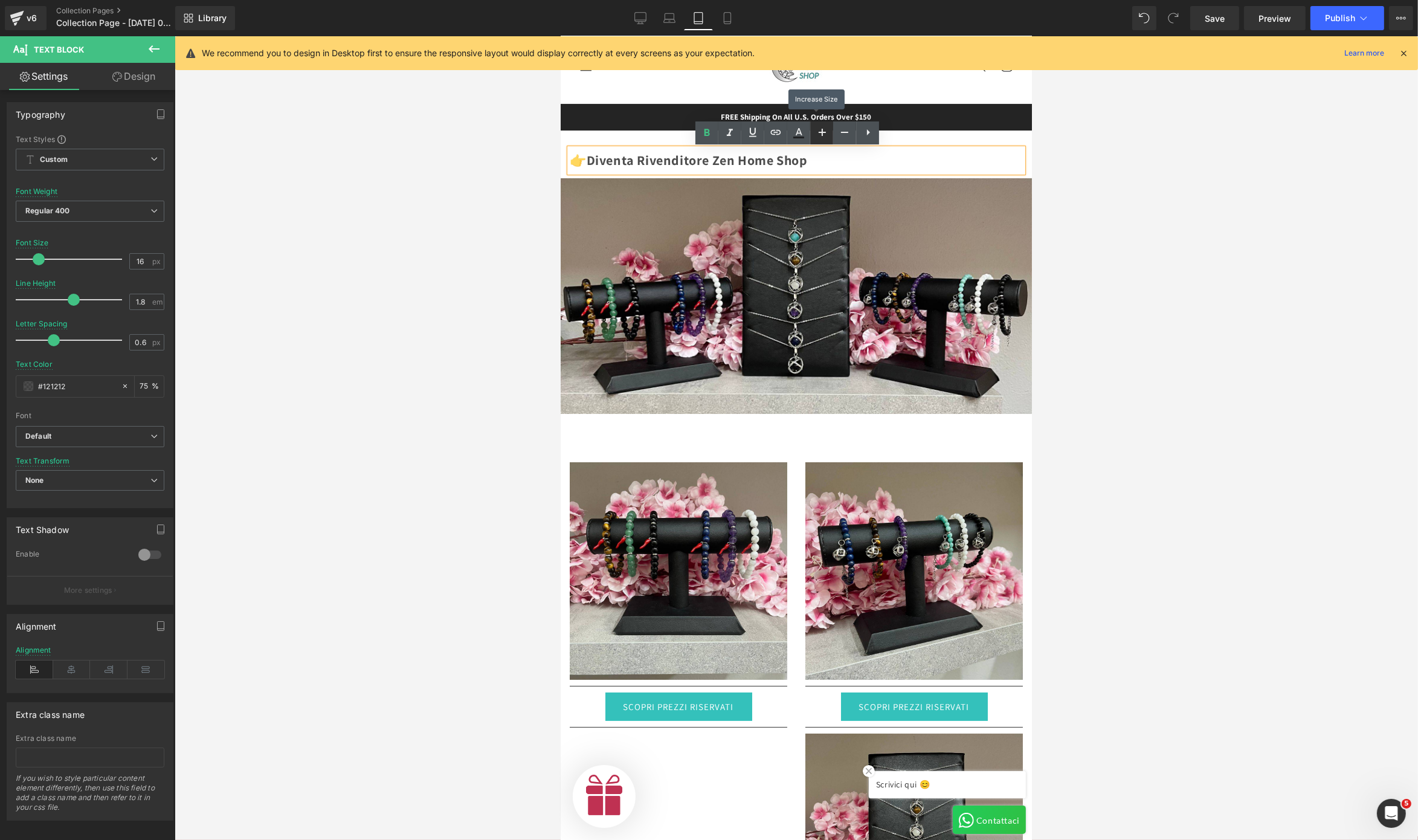
click at [823, 129] on icon at bounding box center [823, 132] width 8 height 8
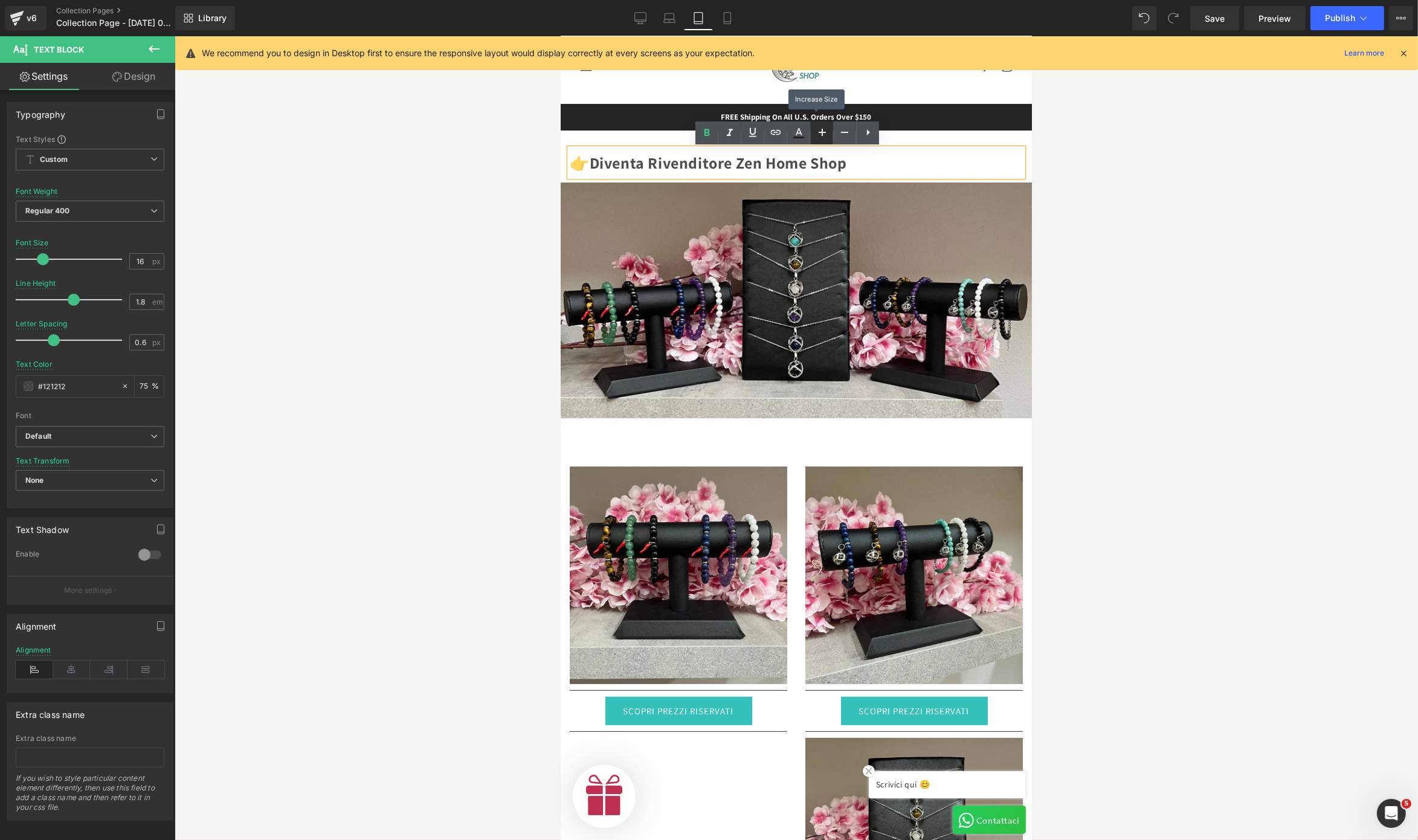
click at [823, 129] on icon at bounding box center [823, 132] width 8 height 8
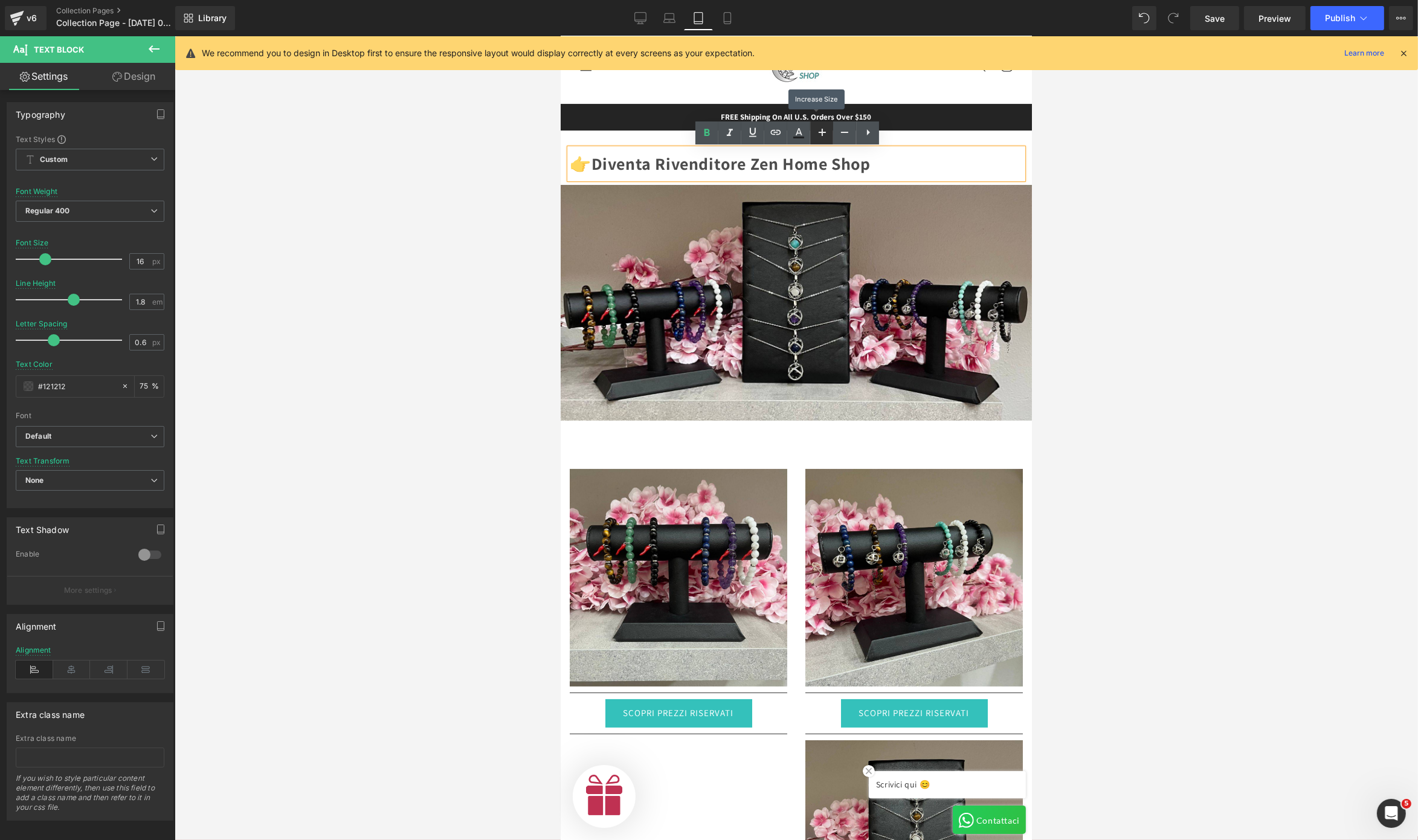
click at [823, 129] on icon at bounding box center [823, 132] width 8 height 8
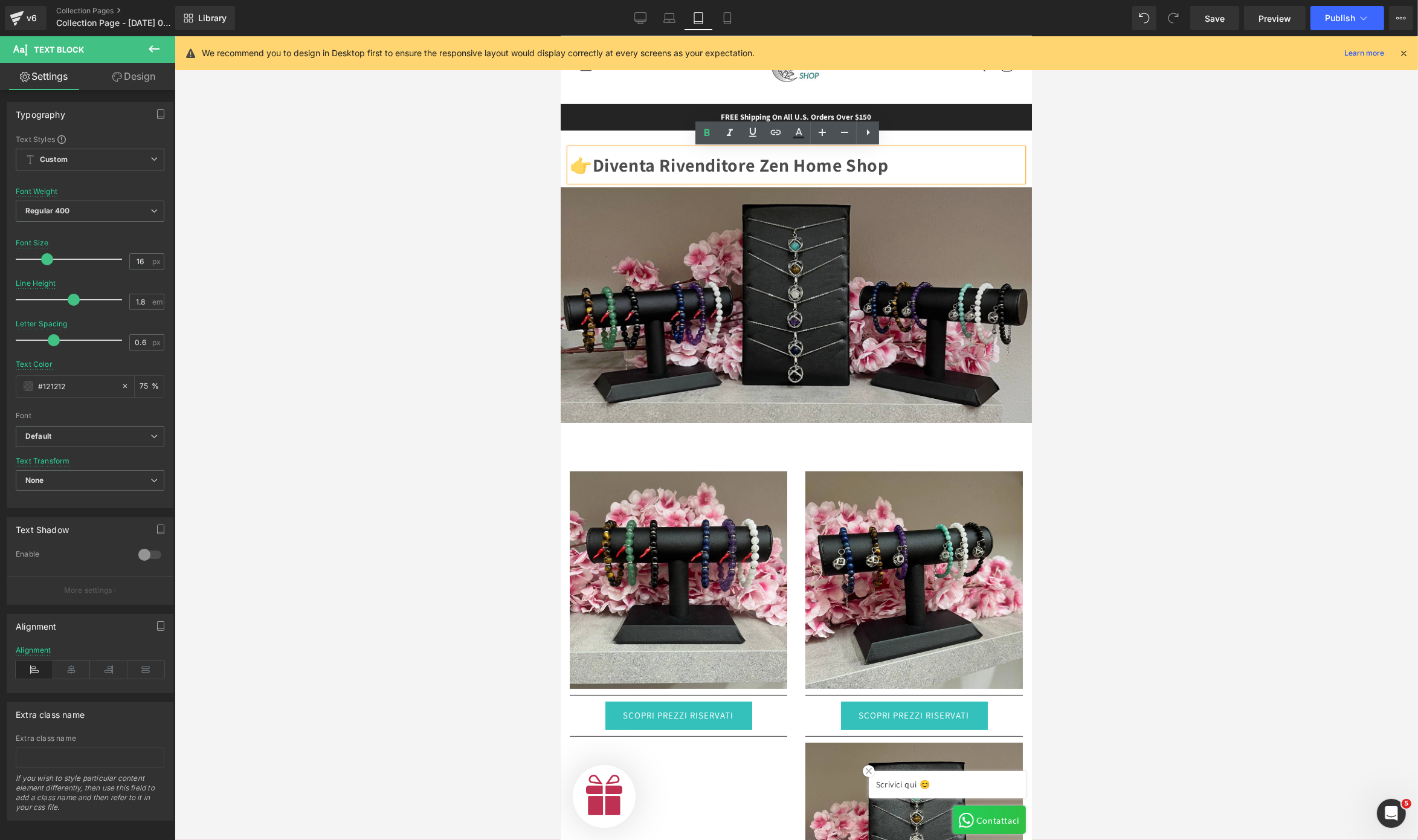
scroll to position [0, 384]
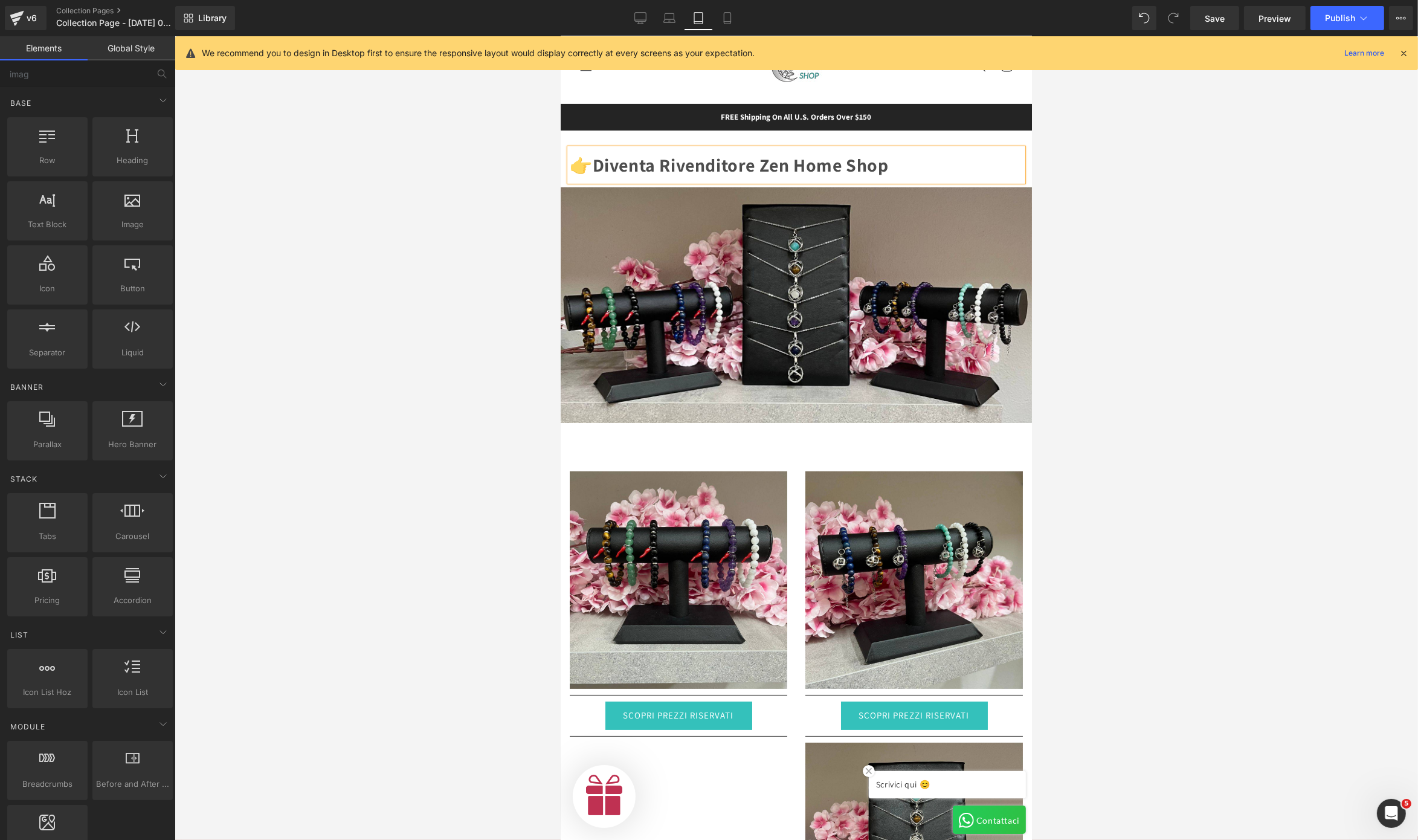
click at [428, 278] on div at bounding box center [796, 438] width 1243 height 804
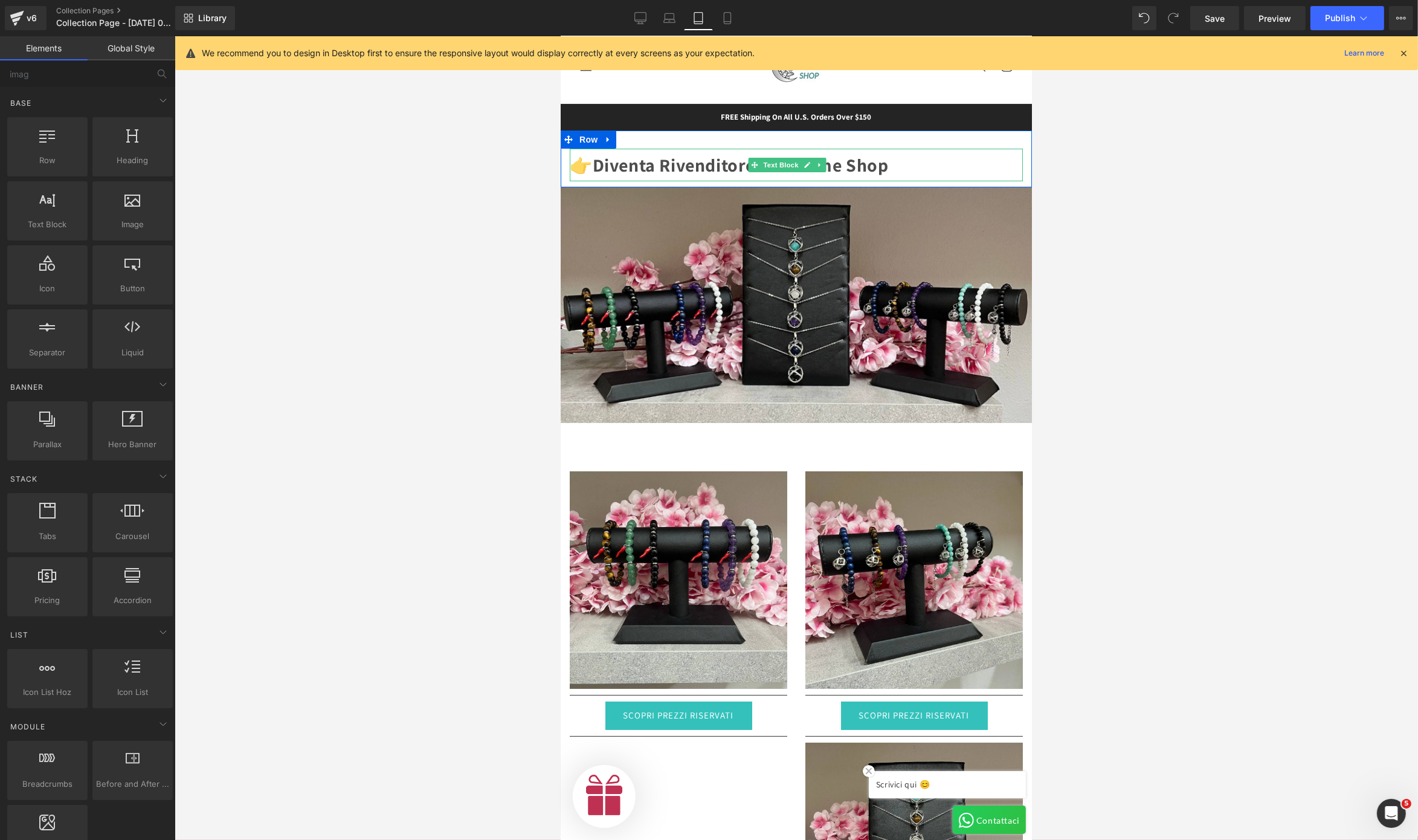
click at [905, 164] on p "👉 Diventa Rivenditore Zen Home Shop" at bounding box center [796, 165] width 453 height 32
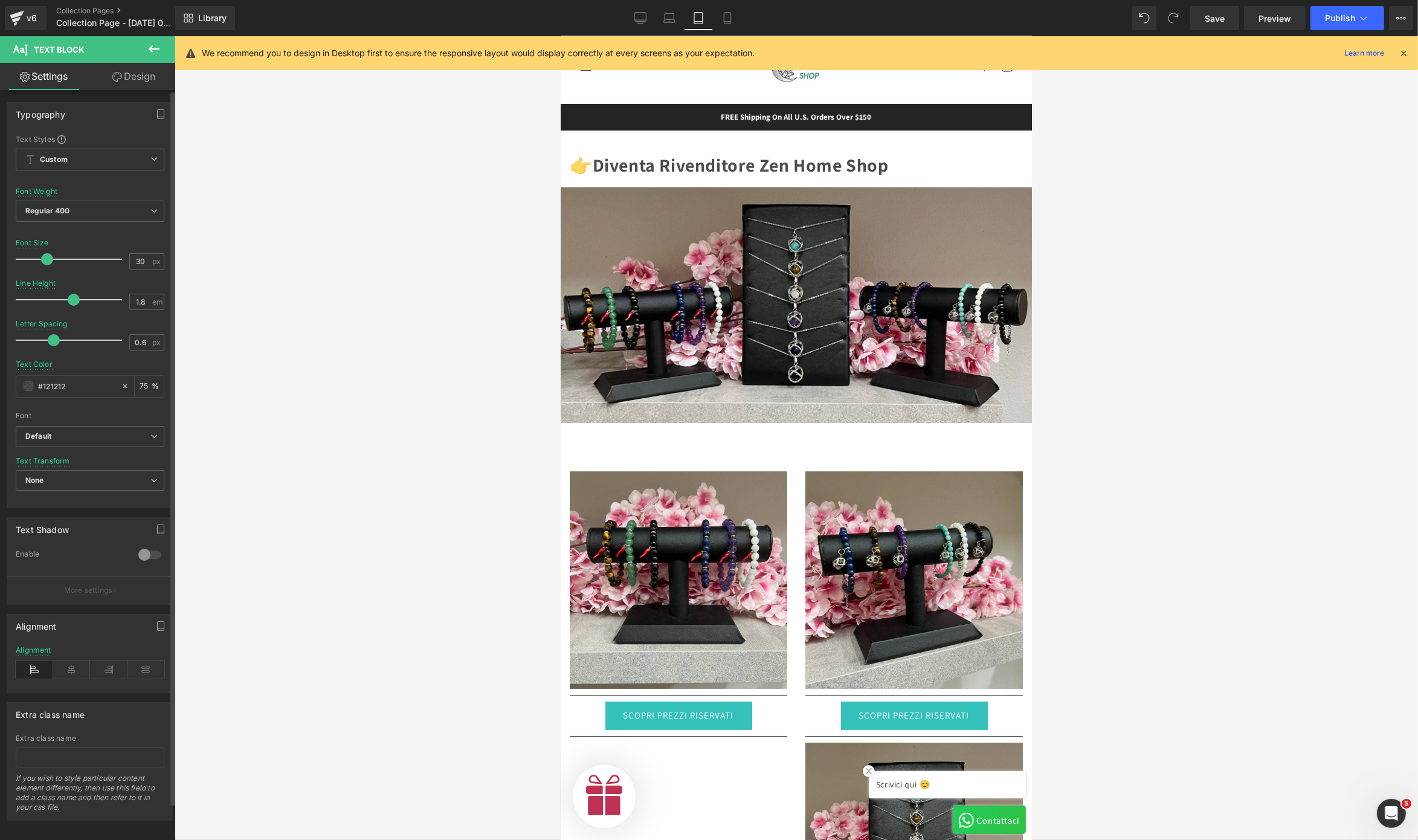
scroll to position [0, 766]
click at [73, 629] on icon at bounding box center [72, 669] width 38 height 18
click at [1063, 261] on div at bounding box center [796, 438] width 1243 height 804
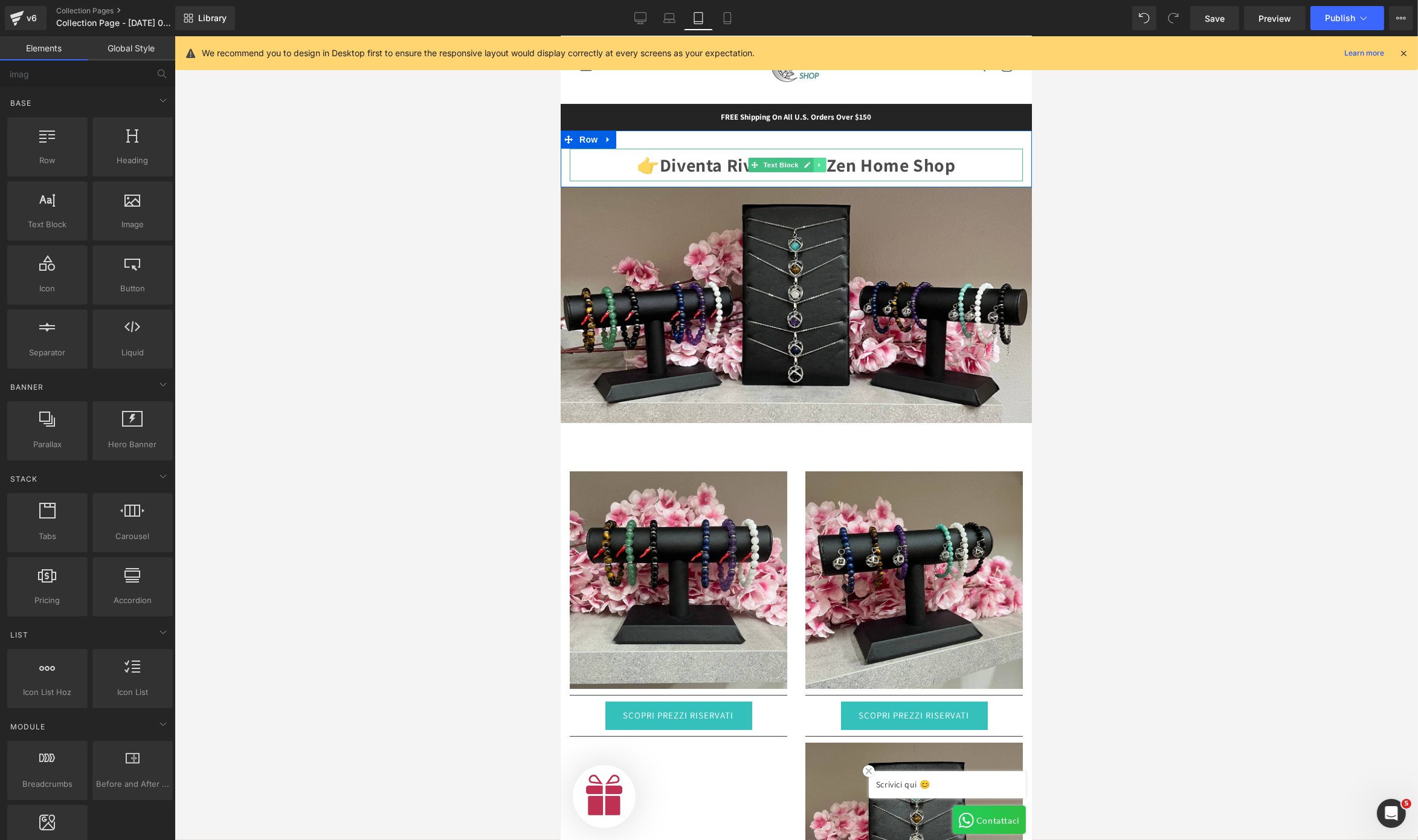
click at [818, 168] on icon at bounding box center [819, 165] width 7 height 8
click at [814, 168] on icon at bounding box center [813, 165] width 7 height 7
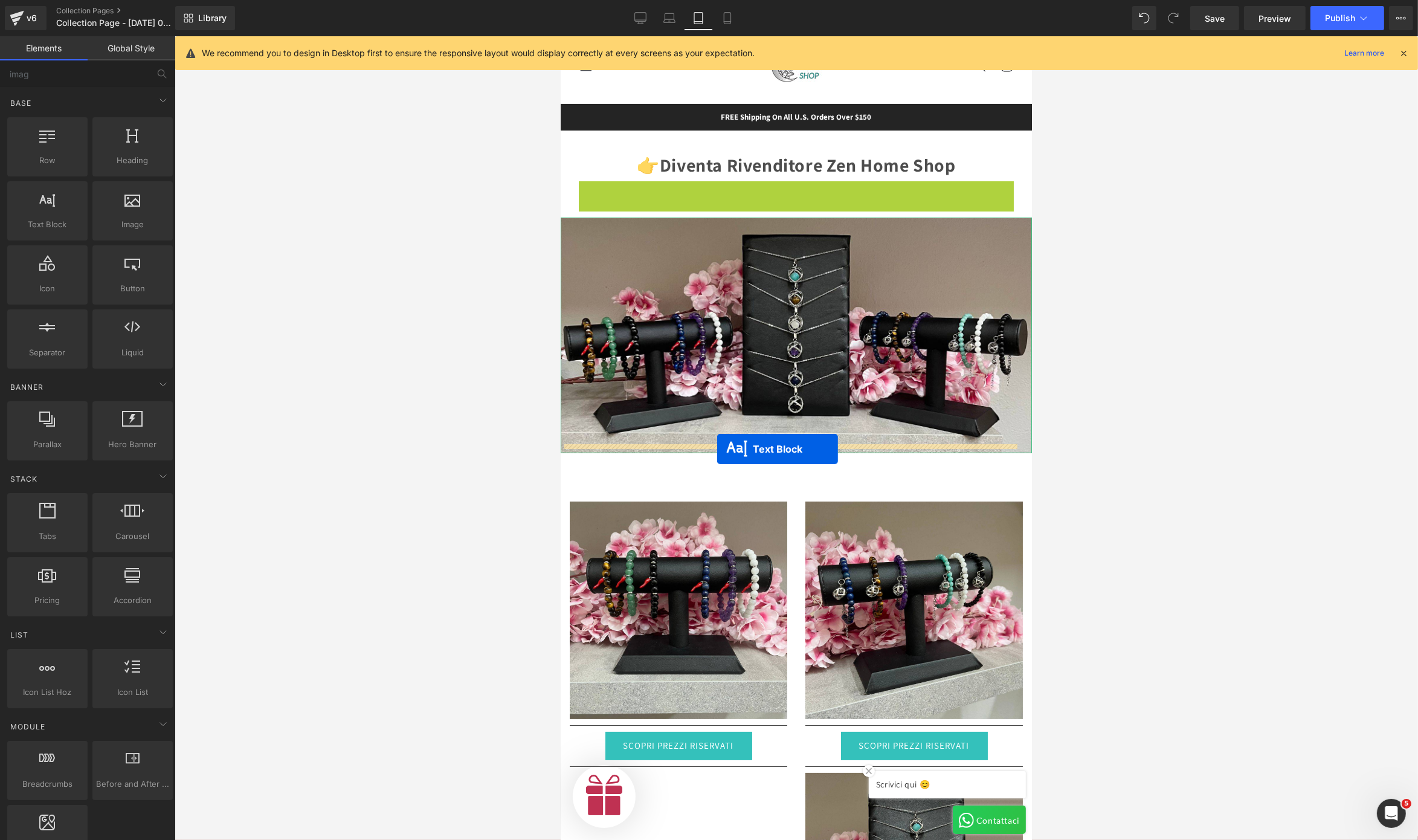
drag, startPoint x: 748, startPoint y: 196, endPoint x: 717, endPoint y: 449, distance: 254.9
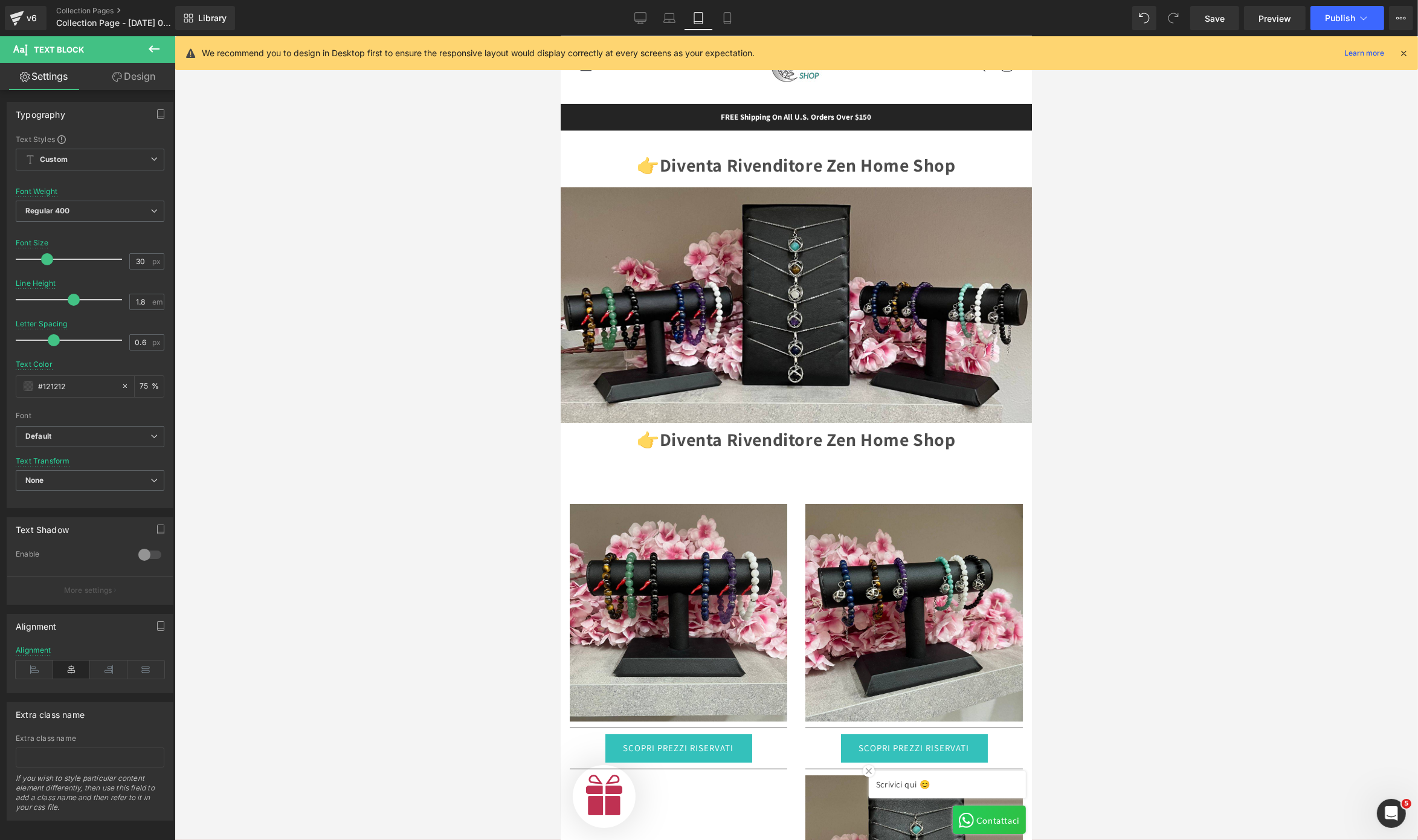
scroll to position [0, 0]
click at [814, 432] on link at bounding box center [820, 439] width 13 height 14
click at [860, 434] on strong "Diventa Rivenditore Zen Home Shop" at bounding box center [808, 440] width 296 height 24
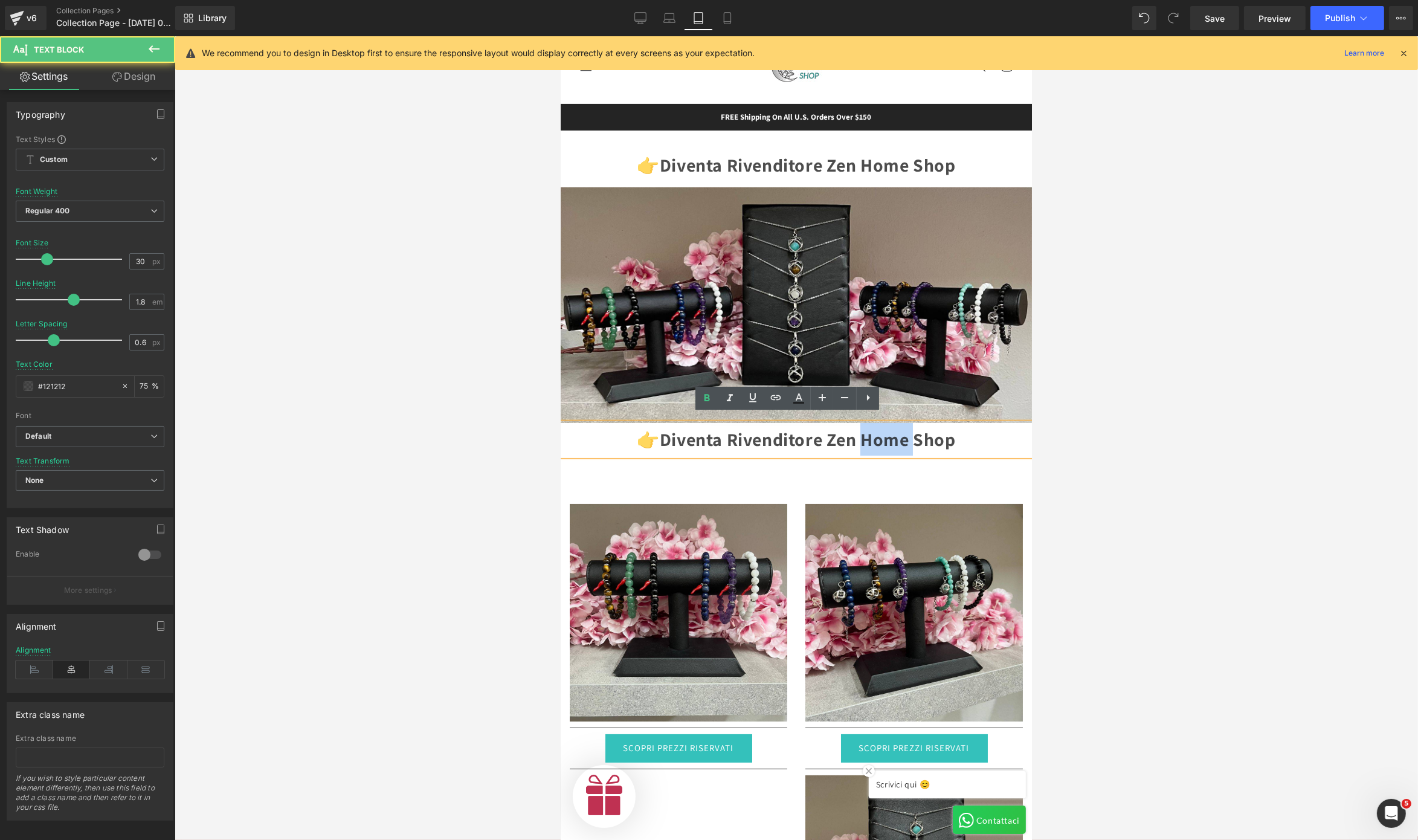
click at [860, 434] on strong "Diventa Rivenditore Zen Home Shop" at bounding box center [808, 440] width 296 height 24
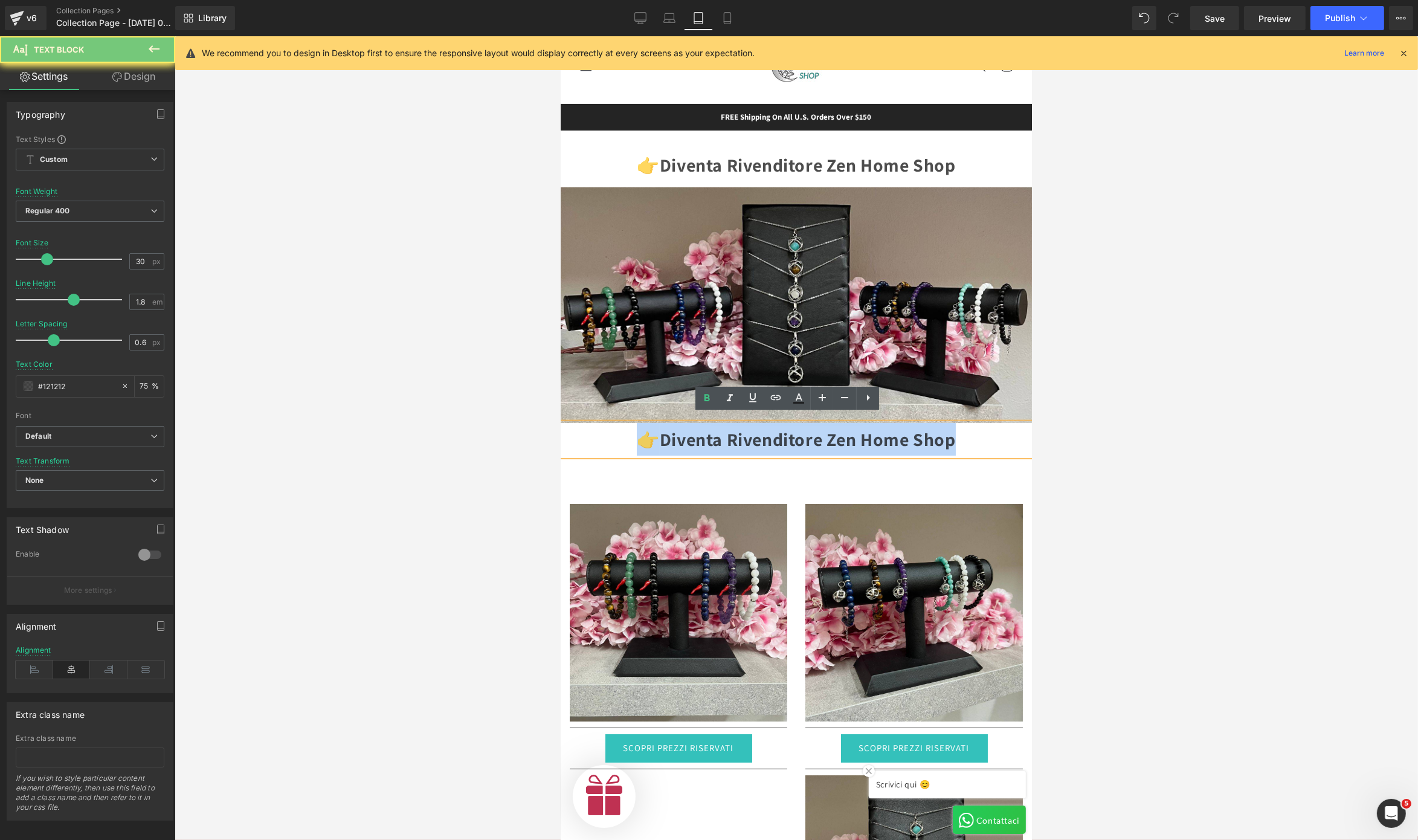
click at [860, 434] on strong "Diventa Rivenditore Zen Home Shop" at bounding box center [808, 440] width 296 height 24
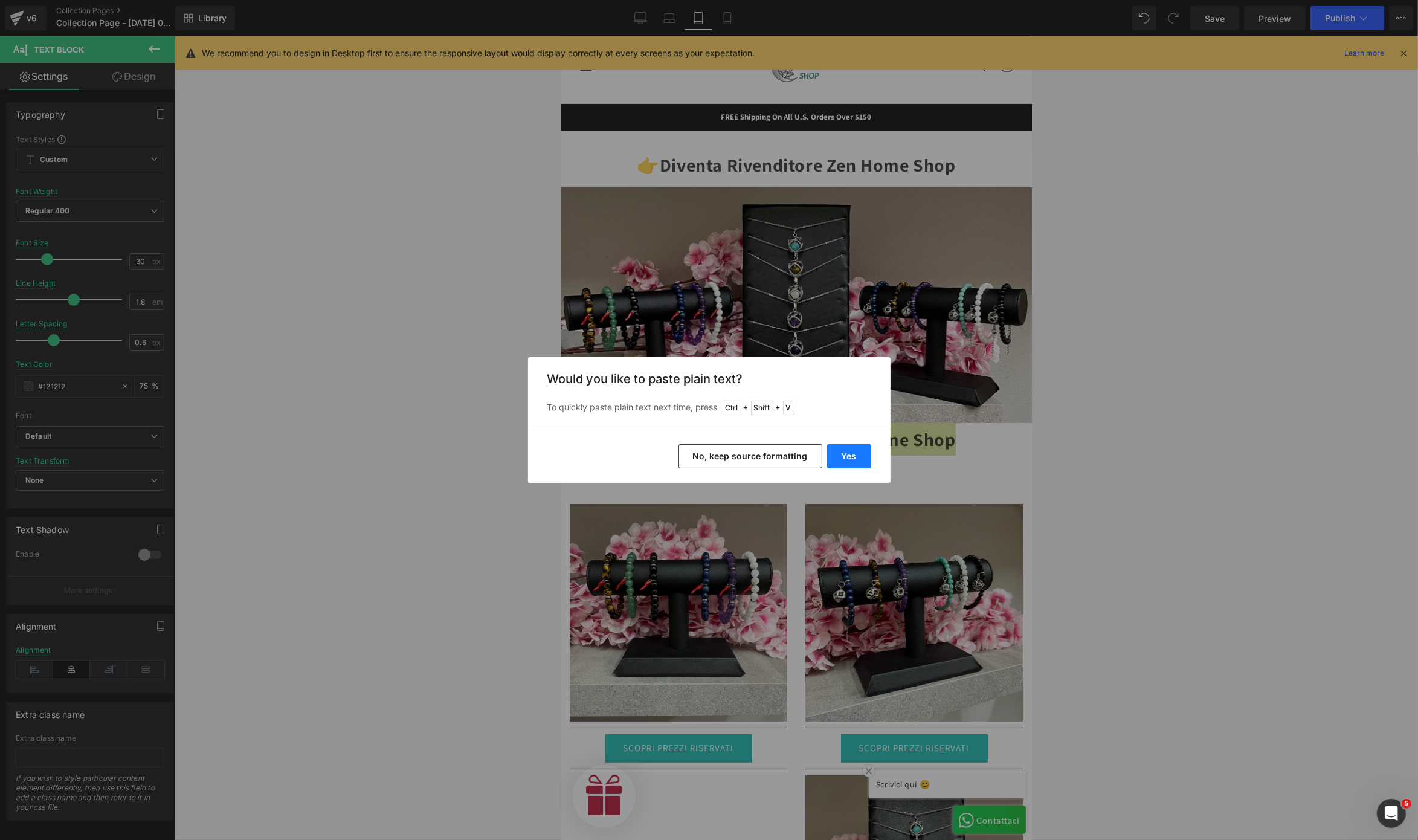
scroll to position [0, 384]
click at [858, 450] on button "Yes" at bounding box center [849, 456] width 44 height 24
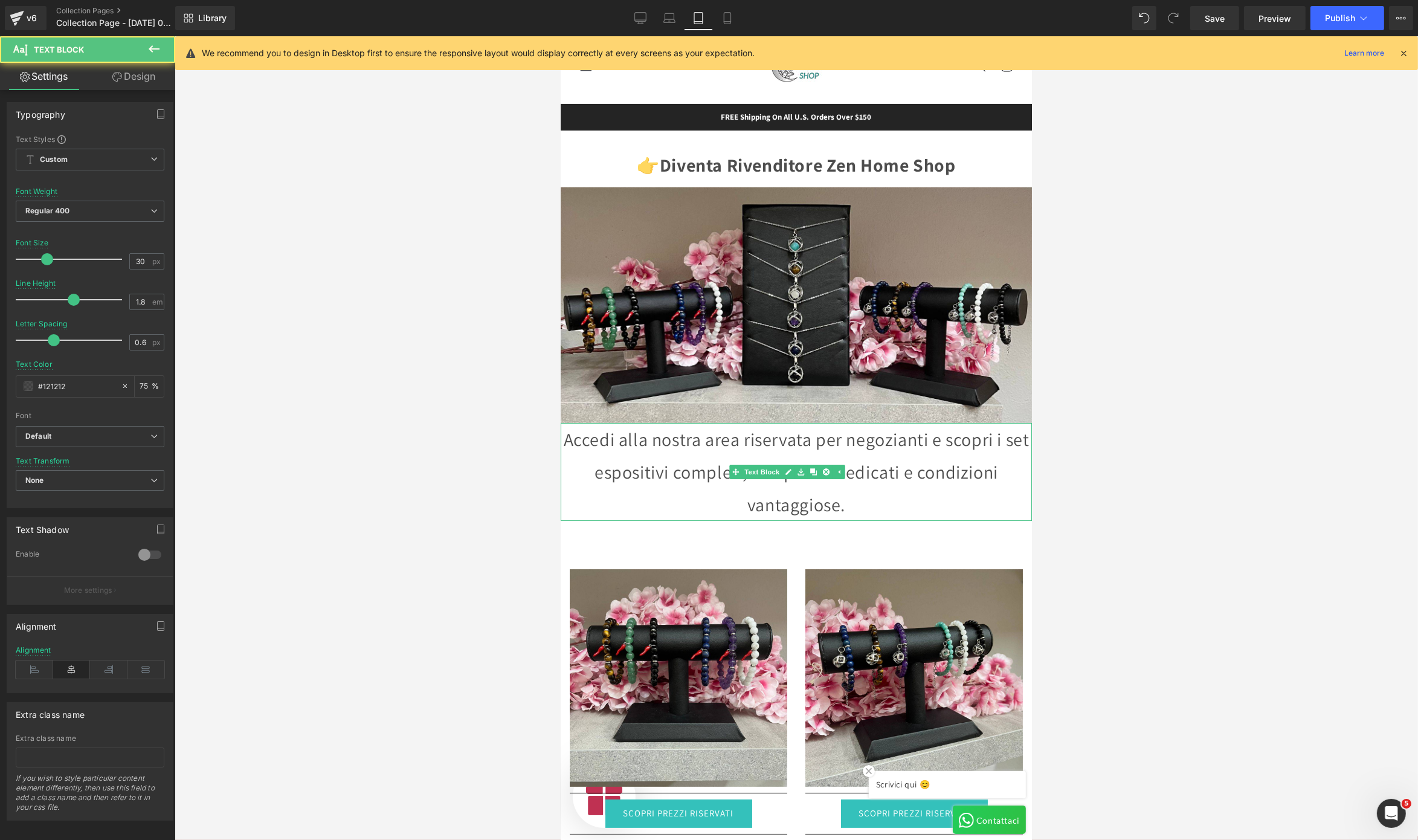
click at [909, 465] on p "Accedi alla nostra area riservata per negozianti e scopri i set espositivi comp…" at bounding box center [796, 472] width 471 height 98
click at [866, 488] on p "Accedi alla nostra area riservata per negozianti e scopri i set espositivi comp…" at bounding box center [796, 472] width 471 height 98
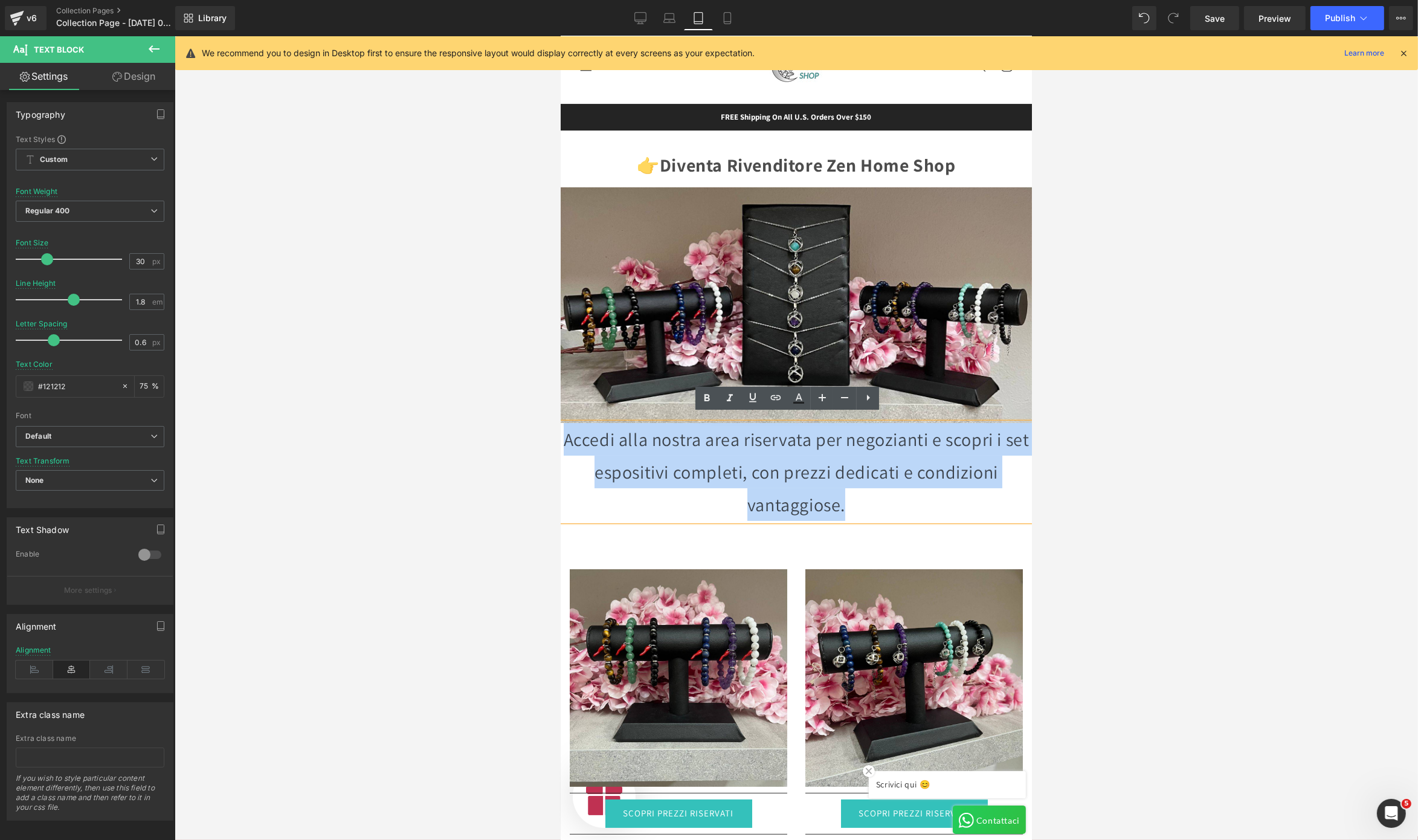
scroll to position [0, 766]
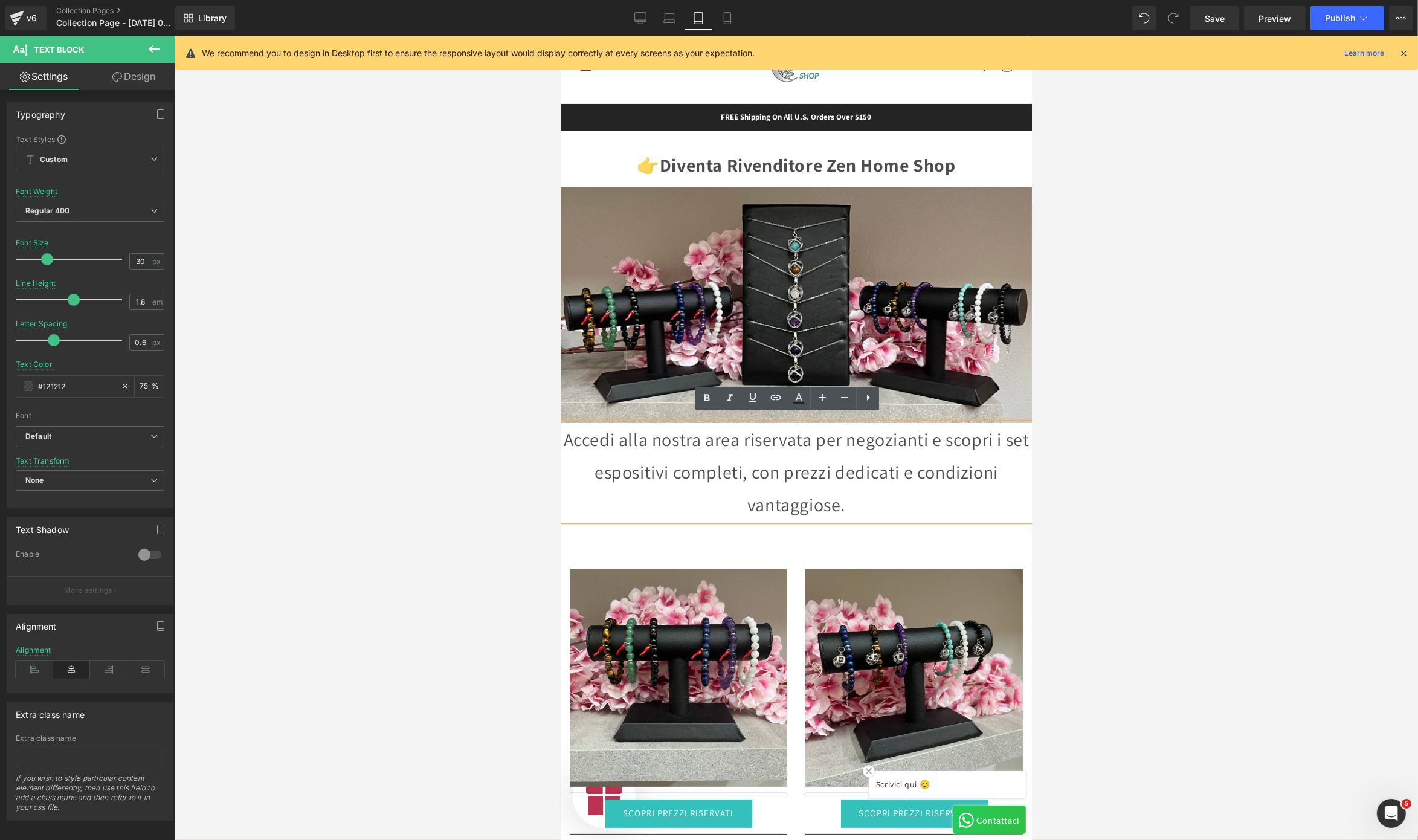
drag, startPoint x: 866, startPoint y: 488, endPoint x: 567, endPoint y: 415, distance: 307.8
click at [567, 423] on p "Accedi alla nostra area riservata per negozianti e scopri i set espositivi comp…" at bounding box center [796, 472] width 471 height 98
click at [339, 447] on div at bounding box center [796, 438] width 1243 height 804
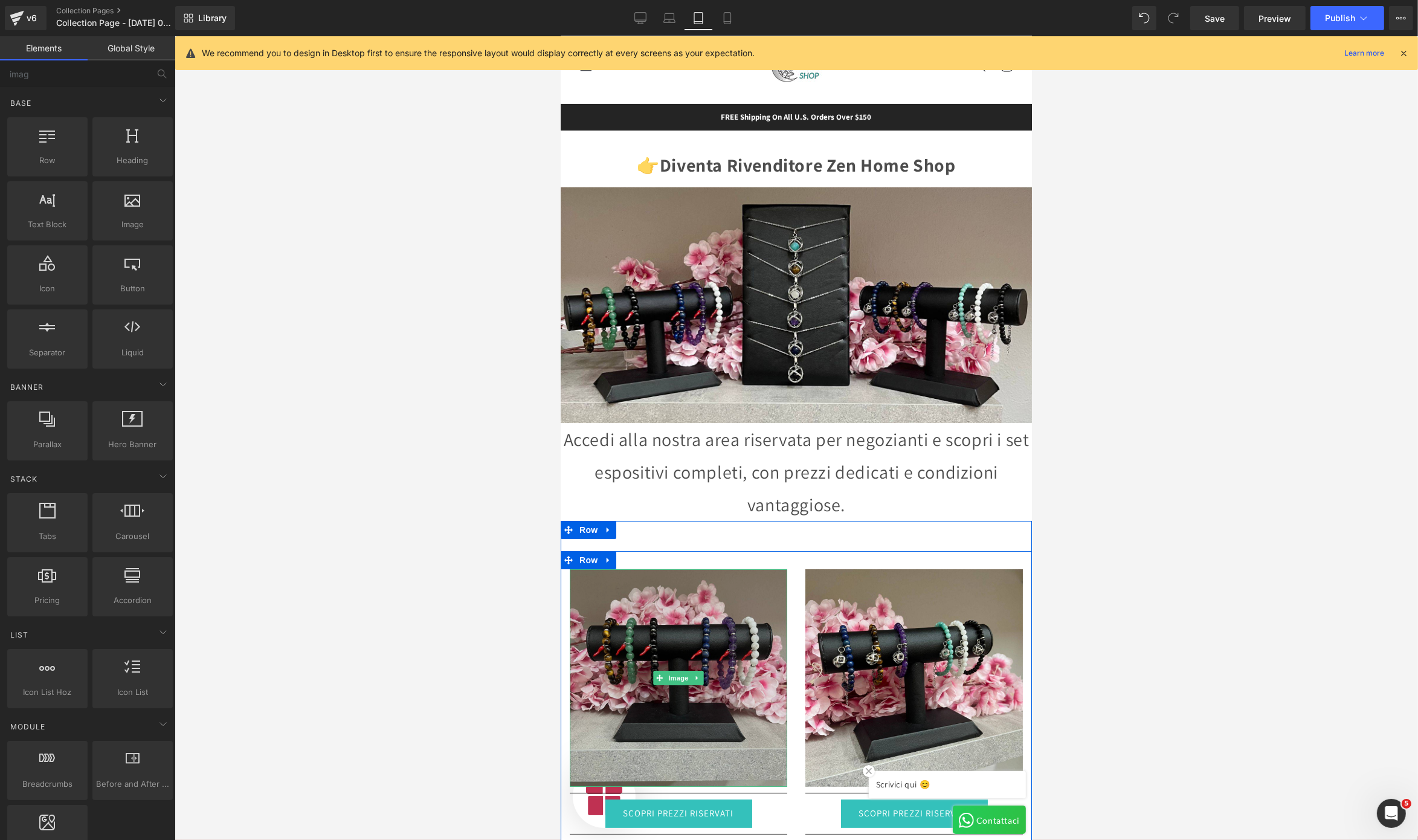
scroll to position [0, 0]
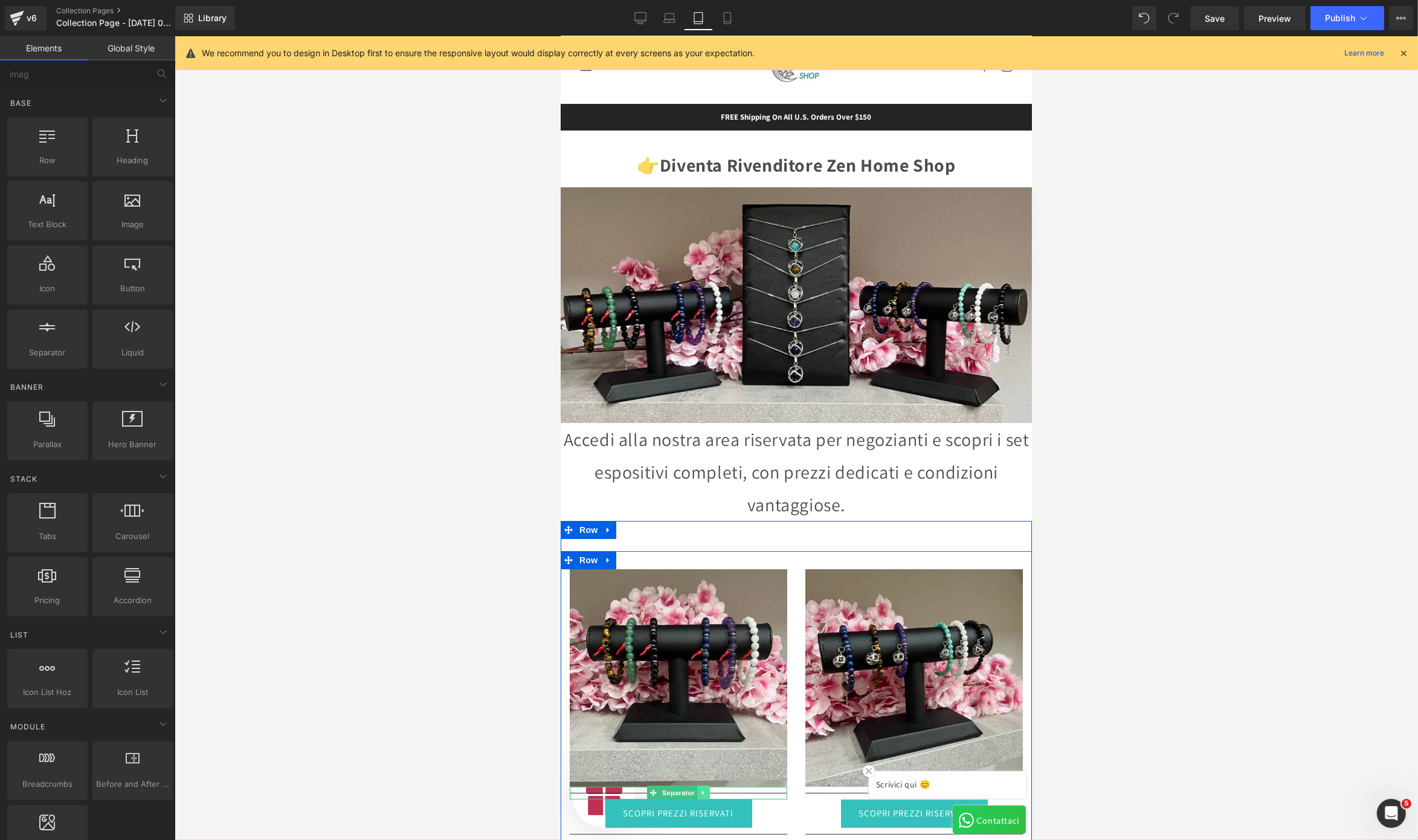
click at [697, 629] on link at bounding box center [703, 792] width 13 height 14
click at [694, 629] on icon at bounding box center [697, 792] width 7 height 7
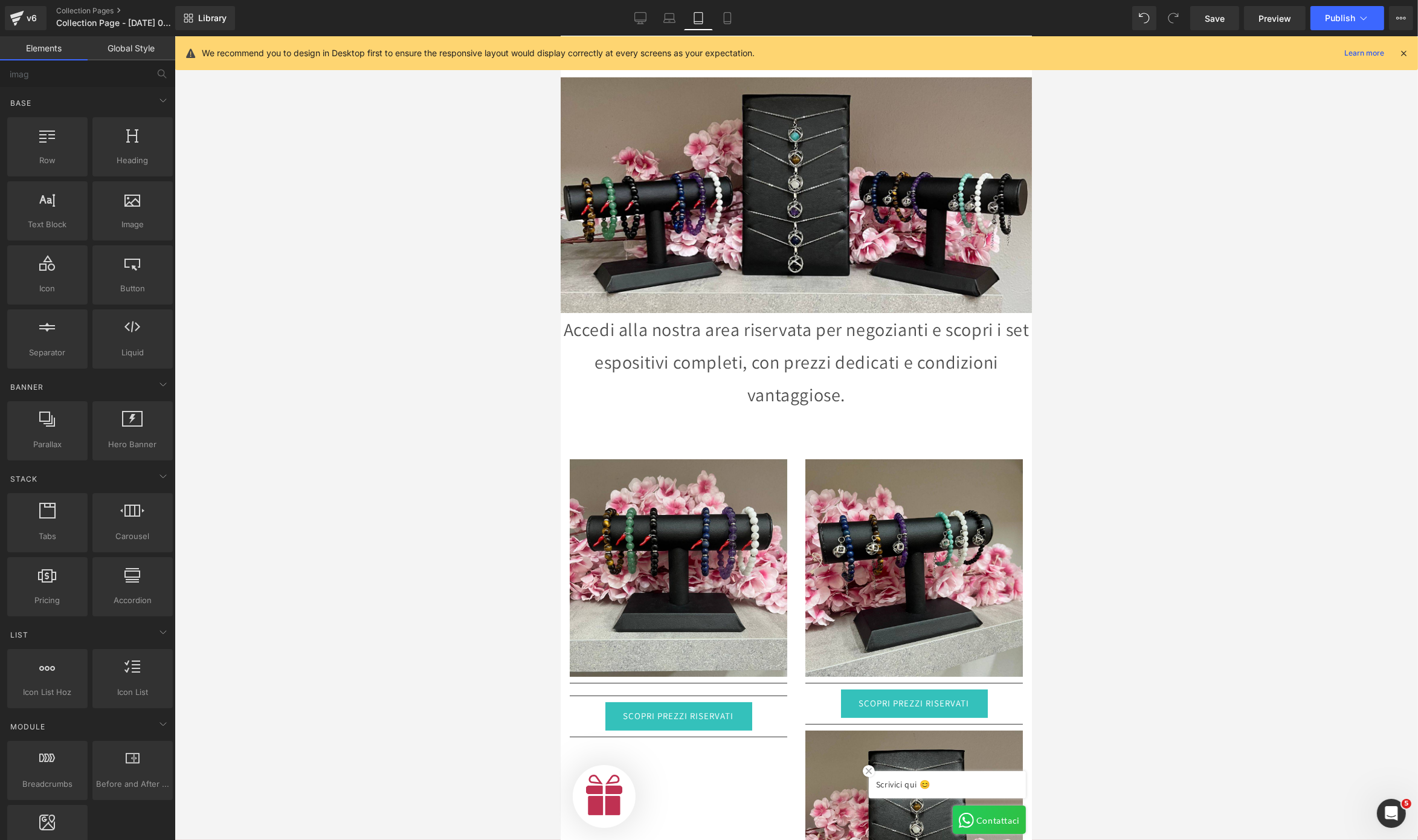
scroll to position [0, 384]
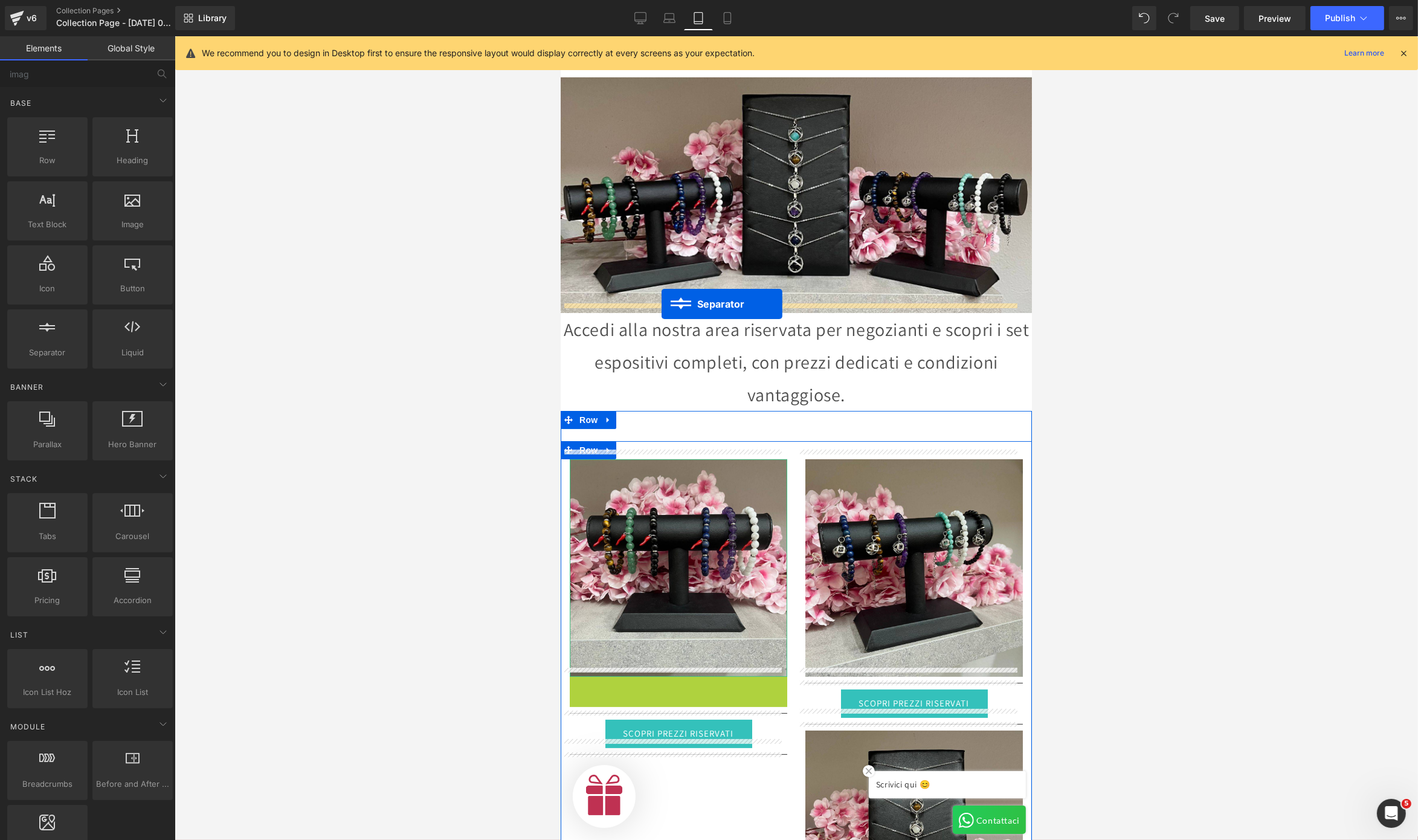
drag, startPoint x: 620, startPoint y: 669, endPoint x: 661, endPoint y: 304, distance: 367.3
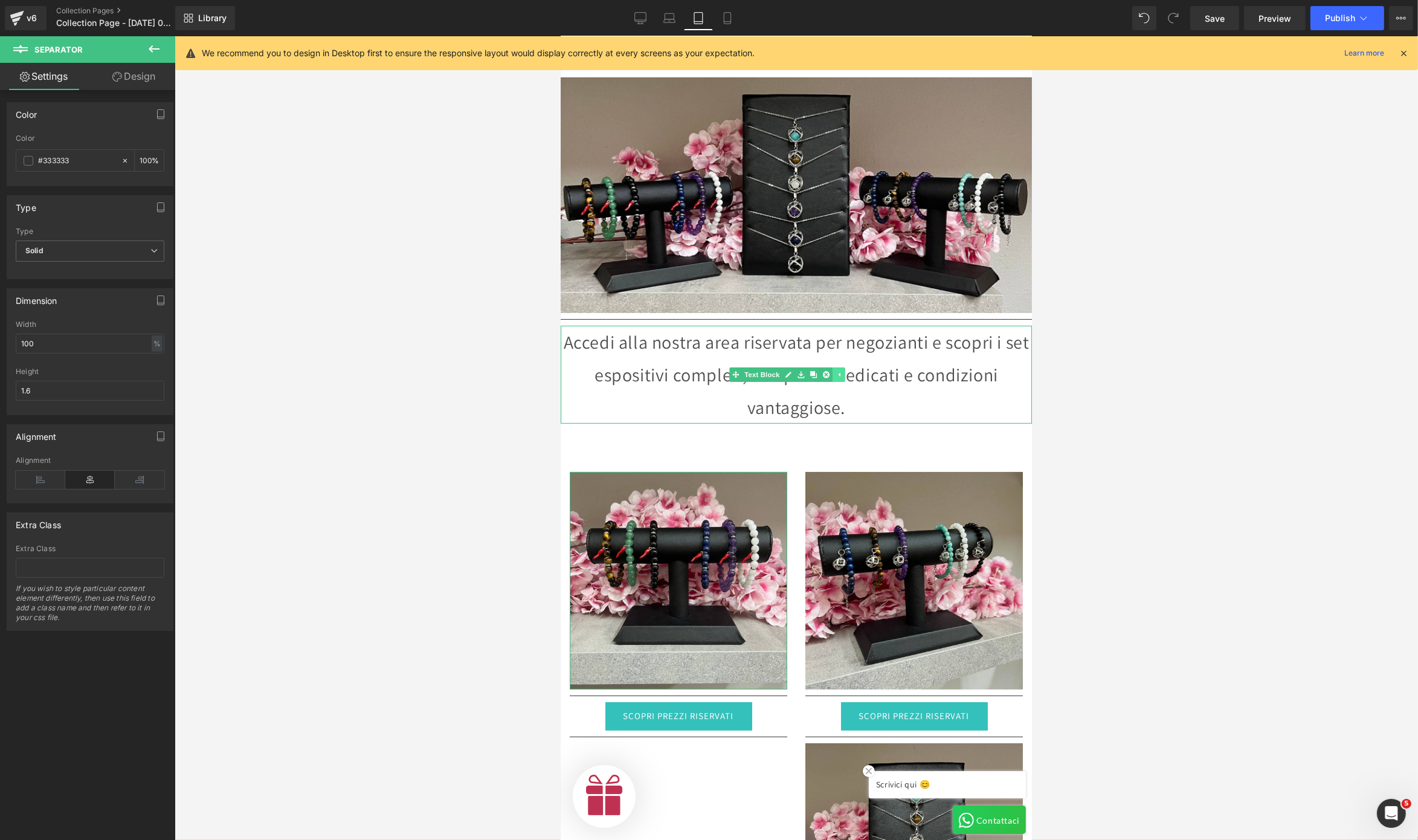
scroll to position [0, 766]
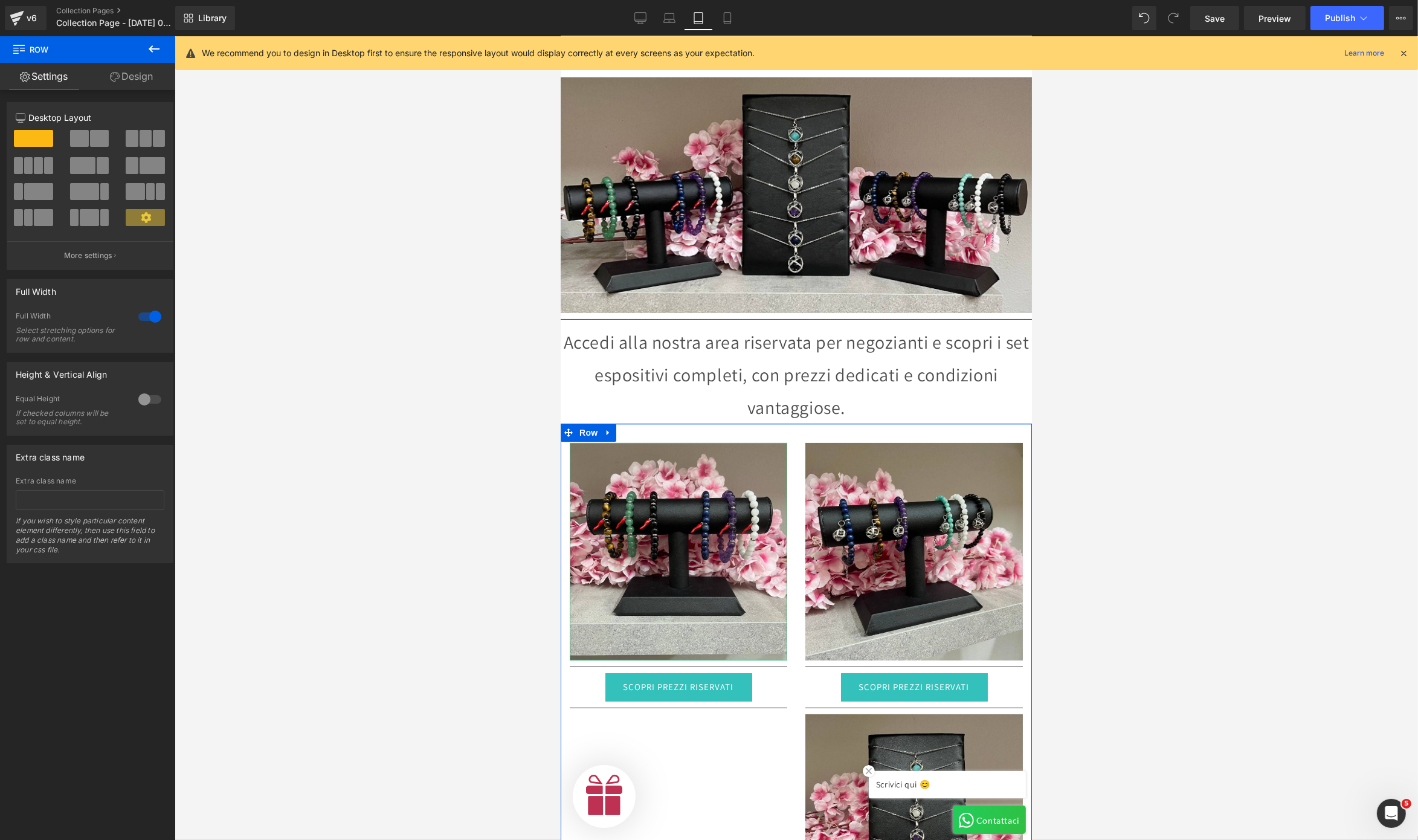
drag, startPoint x: 818, startPoint y: 437, endPoint x: 818, endPoint y: 407, distance: 30.0
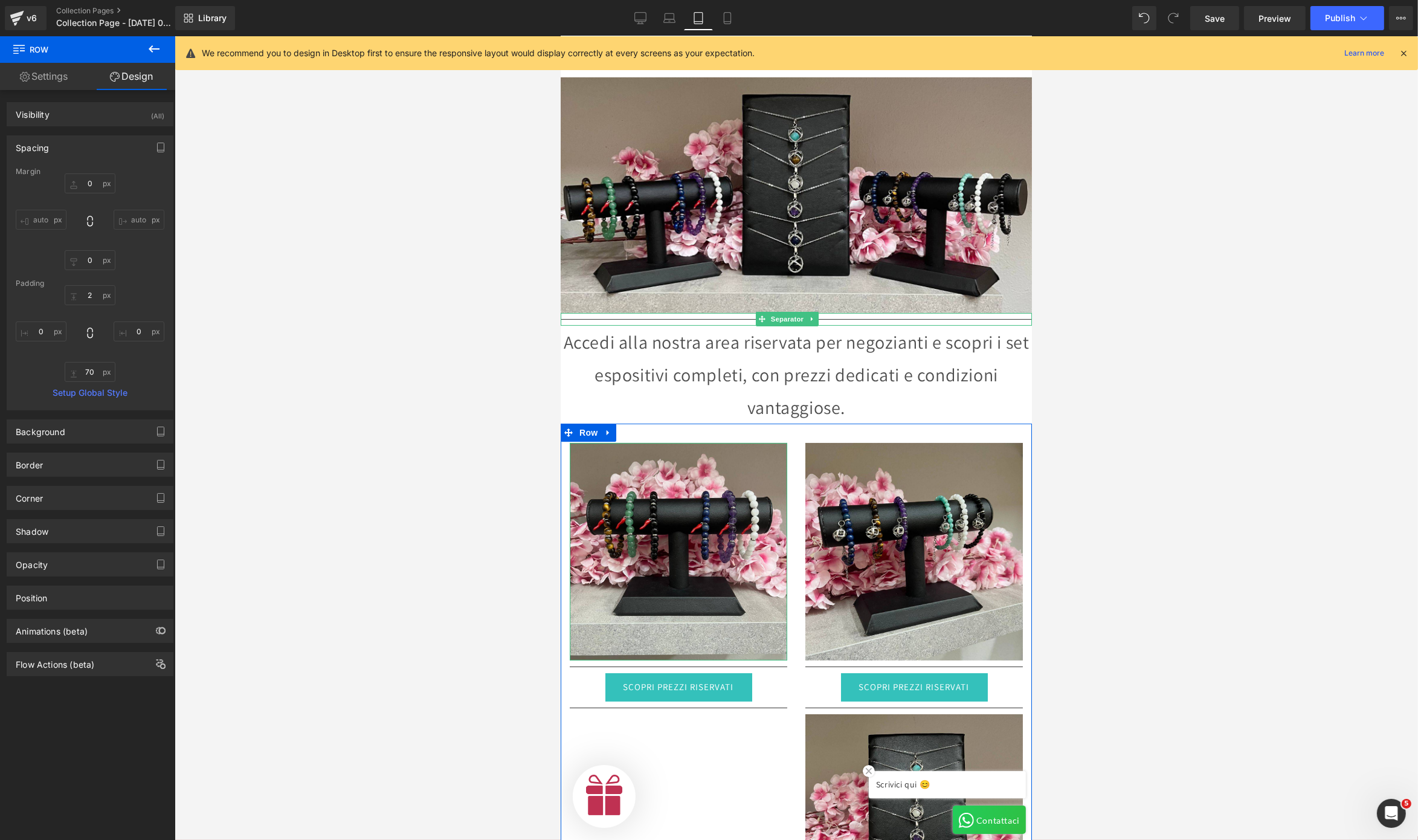
scroll to position [0, 0]
click at [812, 316] on icon at bounding box center [811, 320] width 7 height 8
click at [808, 316] on icon at bounding box center [805, 319] width 7 height 7
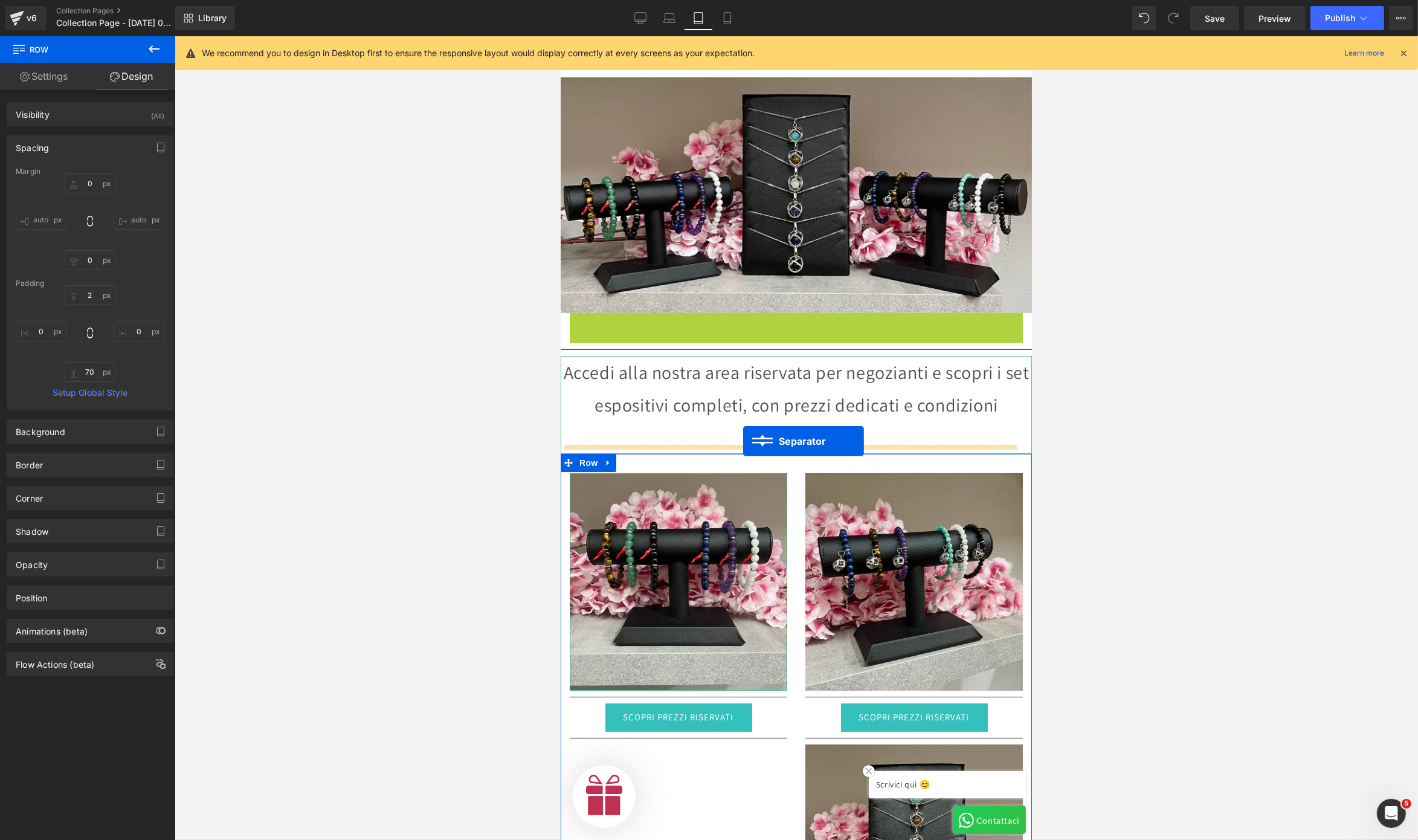
drag, startPoint x: 745, startPoint y: 307, endPoint x: 743, endPoint y: 441, distance: 134.0
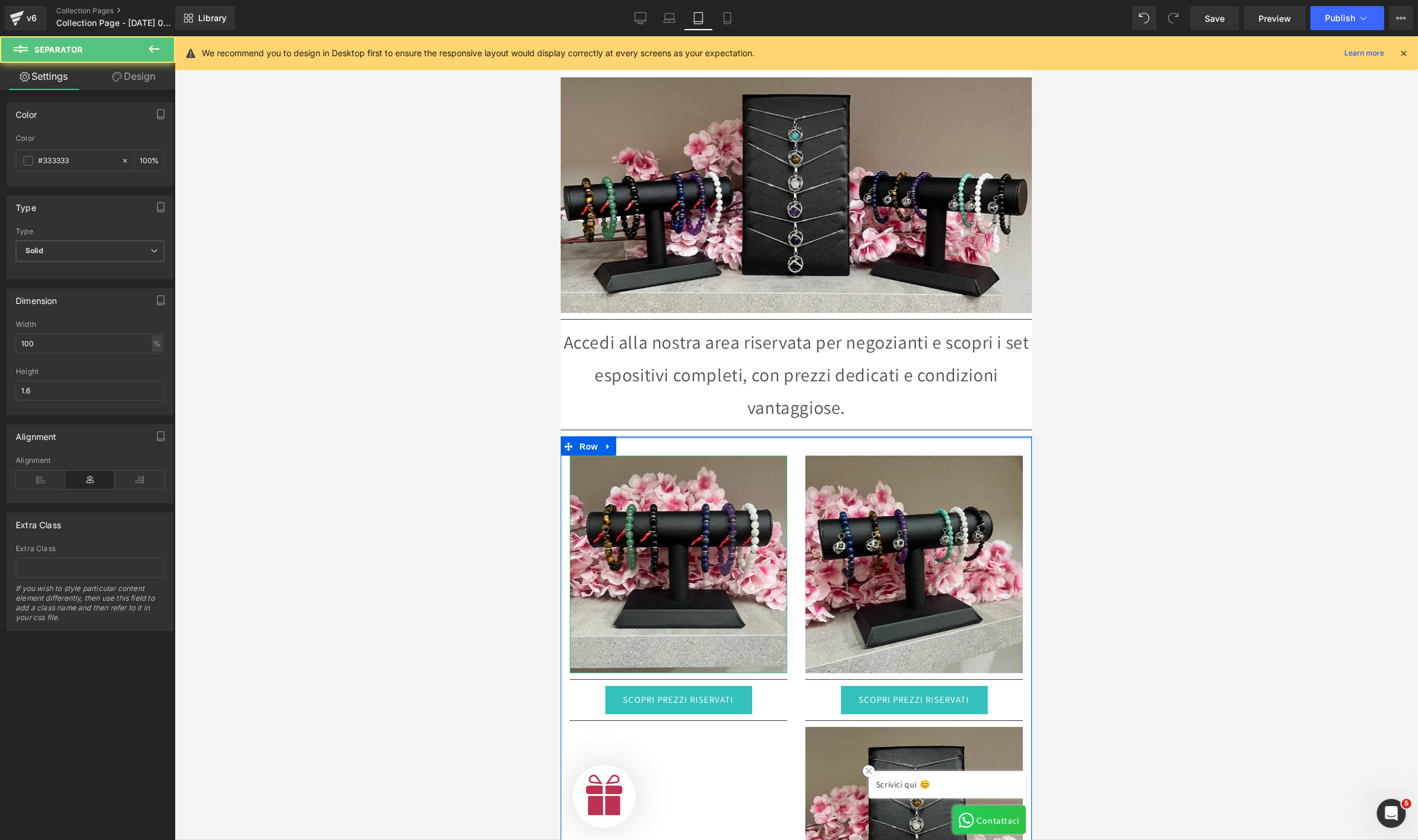
scroll to position [0, 384]
click at [337, 451] on div at bounding box center [796, 438] width 1243 height 804
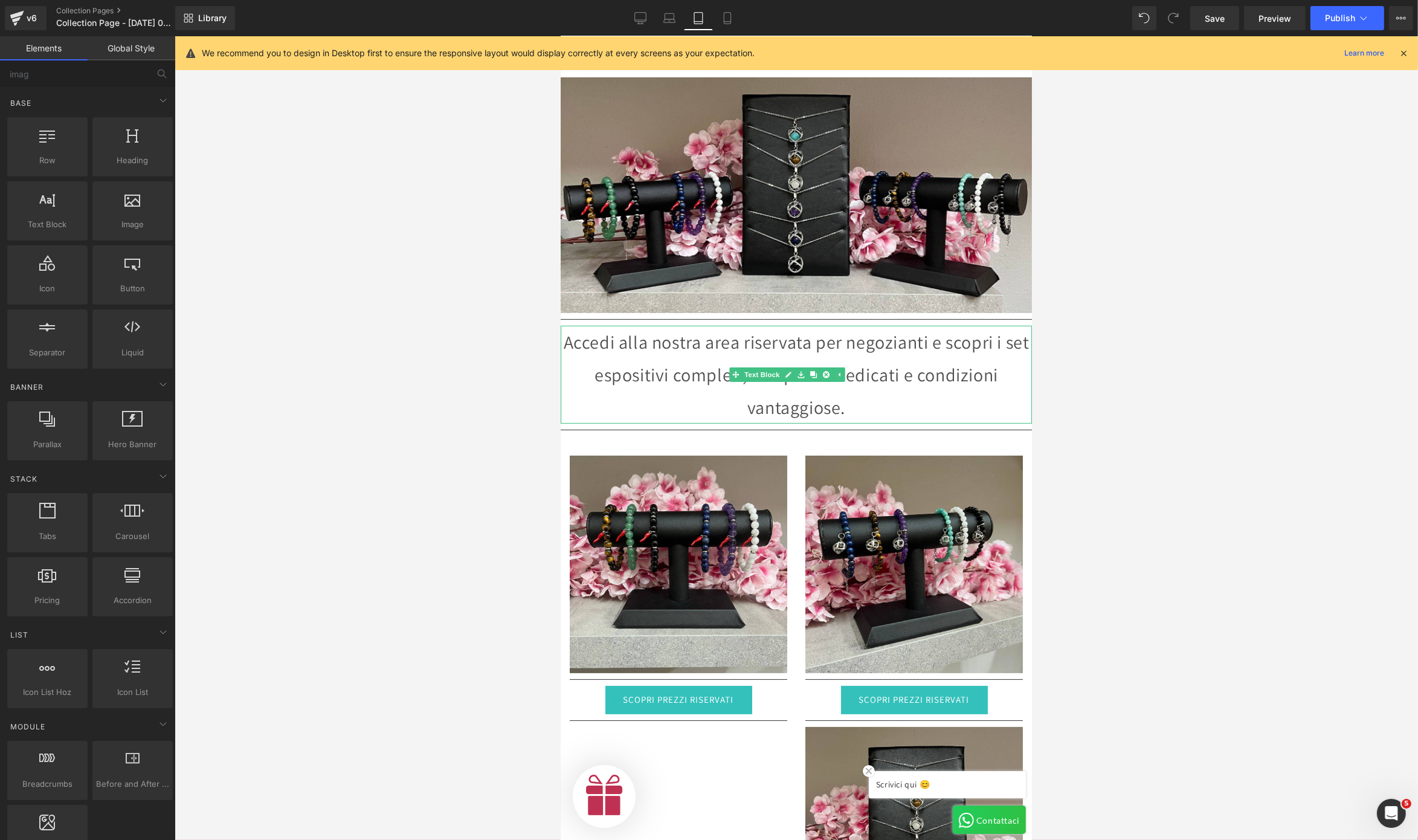
click at [657, 373] on p "Accedi alla nostra area riservata per negozianti e scopri i set espositivi comp…" at bounding box center [796, 375] width 471 height 98
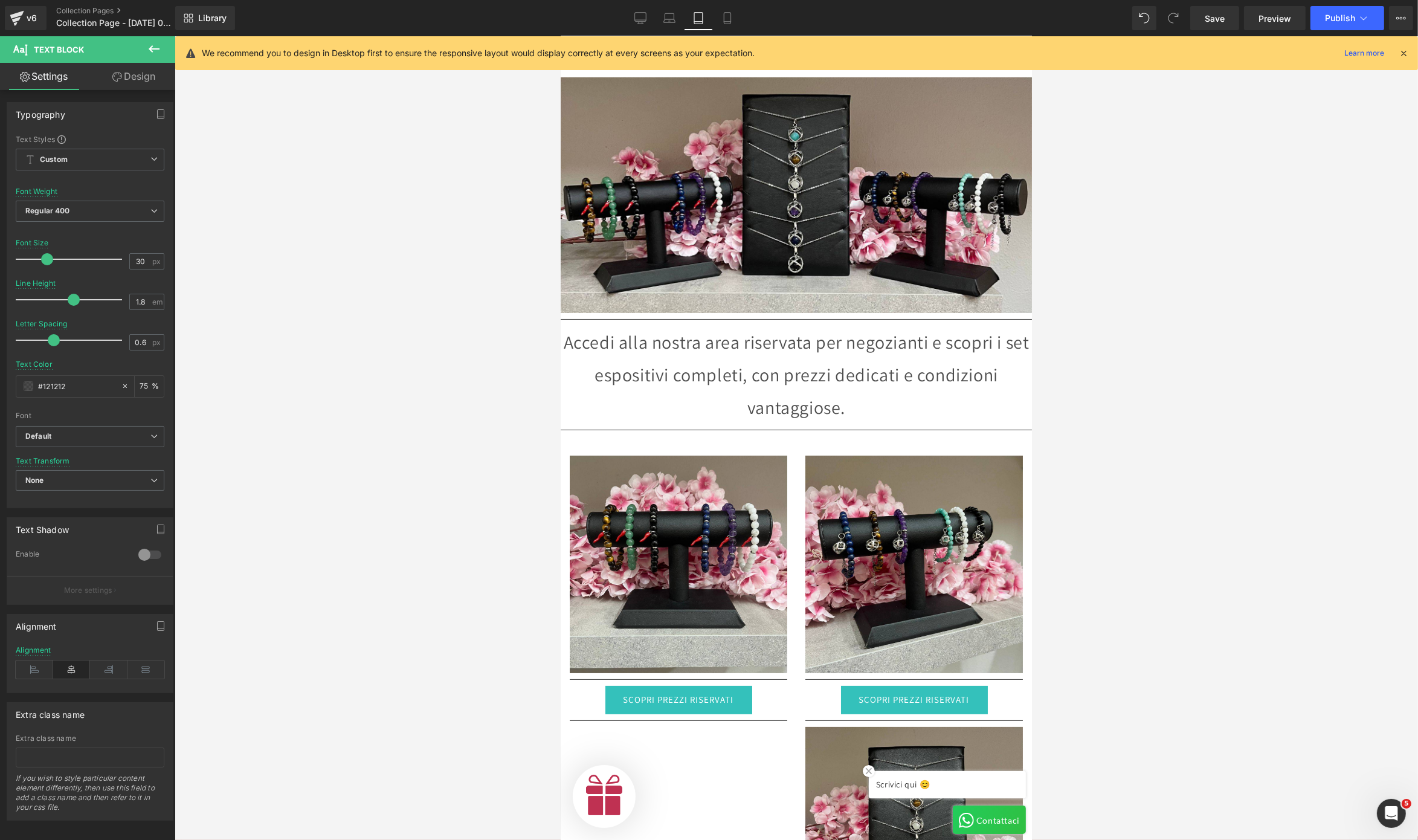
click at [150, 54] on icon at bounding box center [153, 48] width 14 height 14
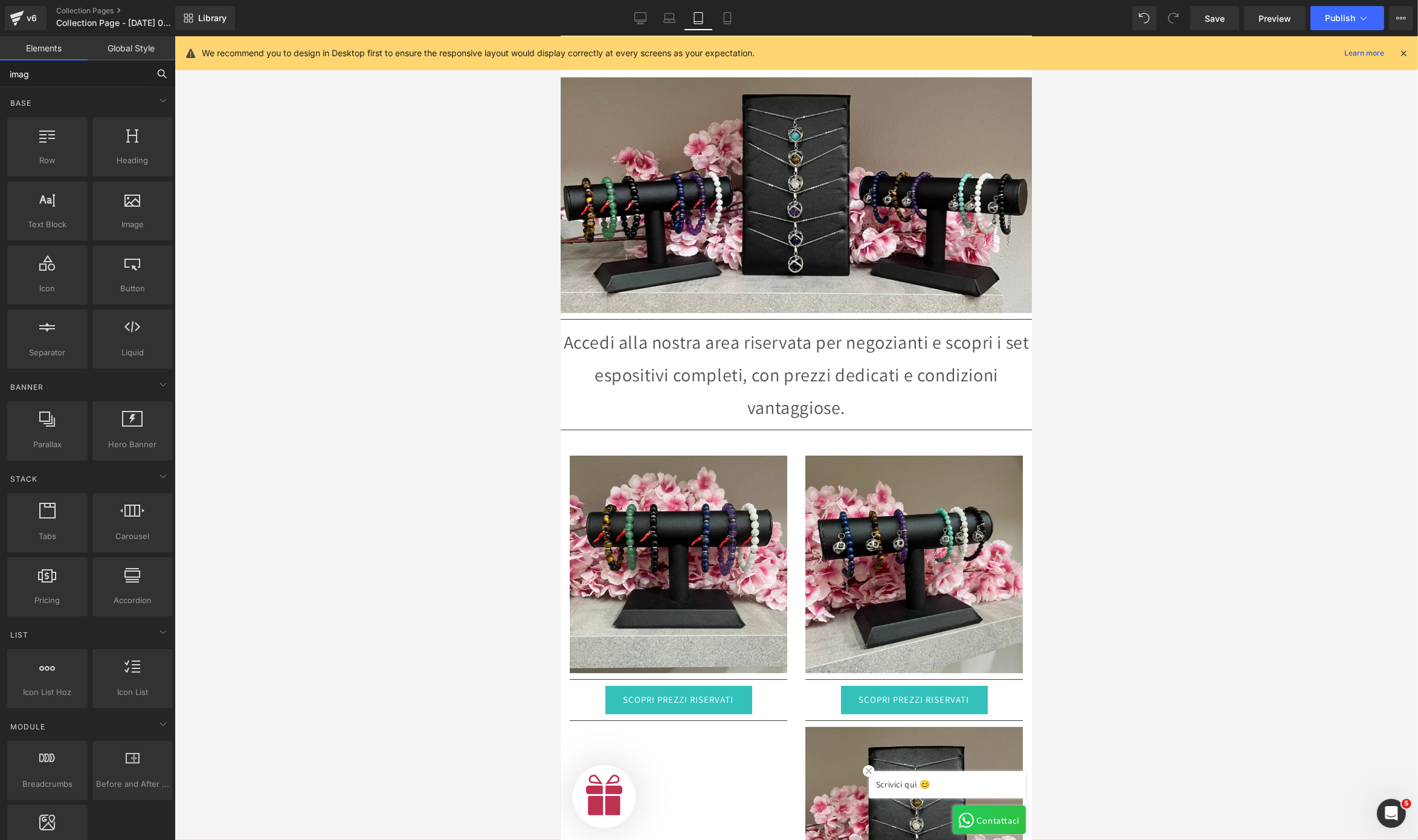
click at [108, 77] on input "imag" at bounding box center [74, 73] width 149 height 26
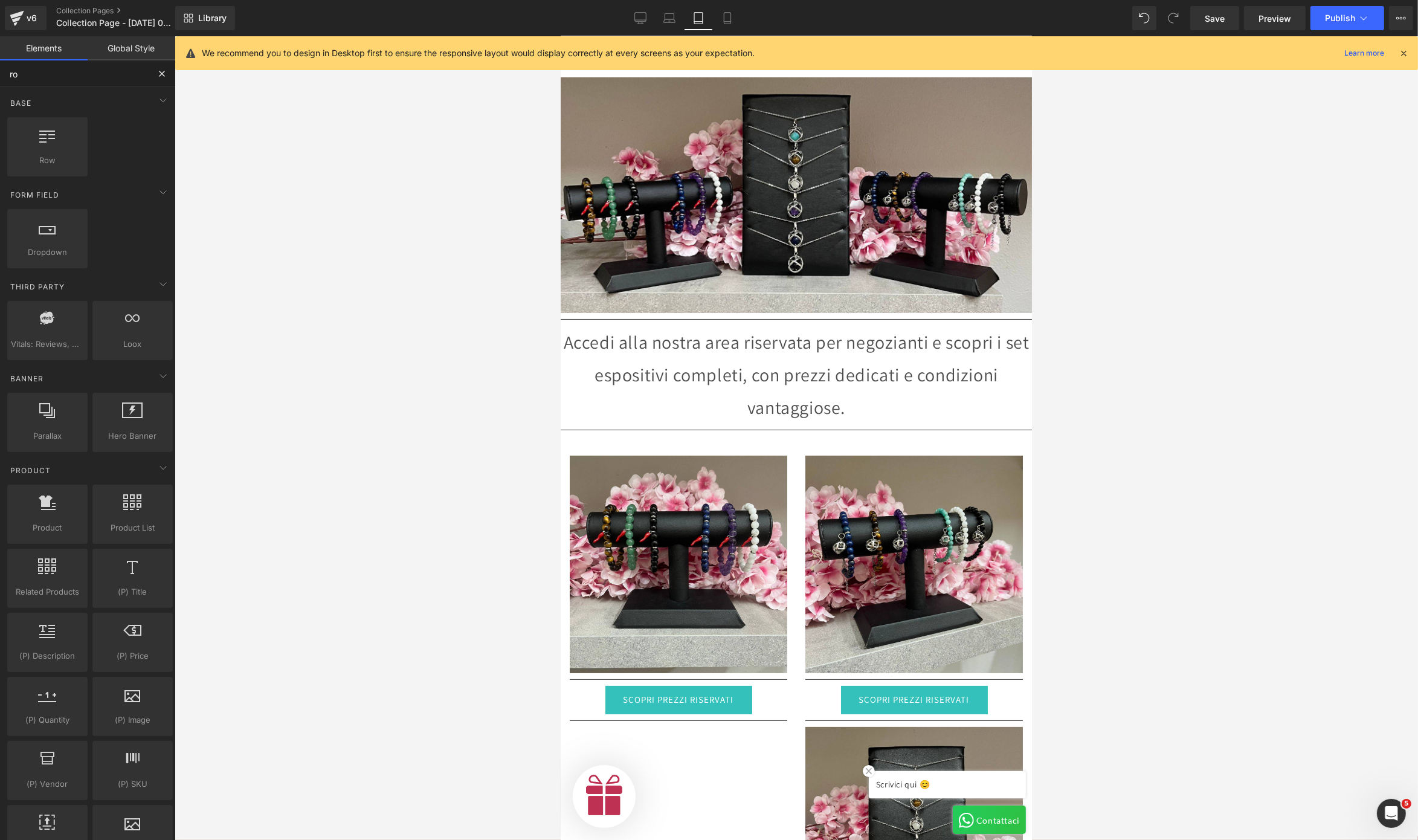
type input "row"
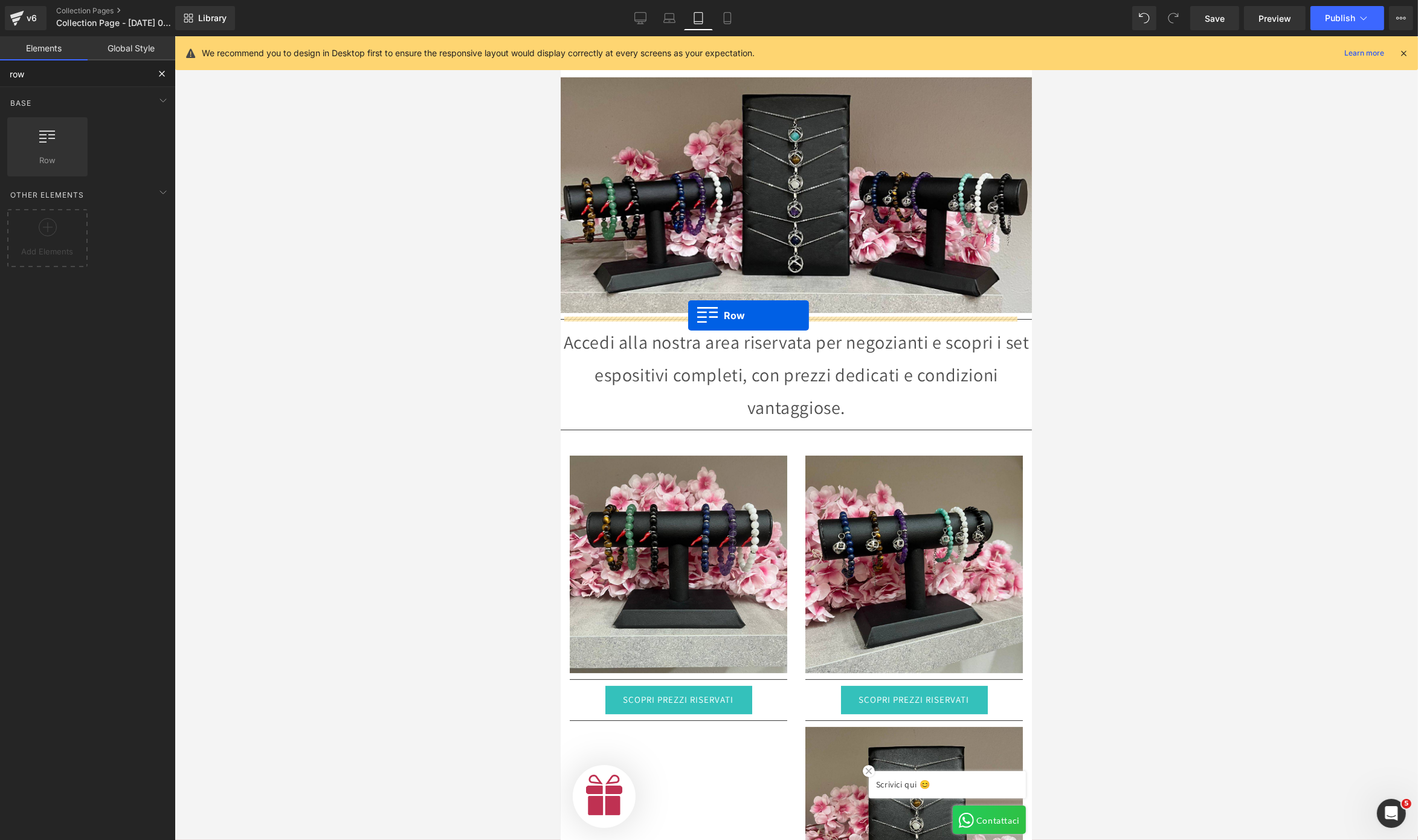
drag, startPoint x: 609, startPoint y: 197, endPoint x: 687, endPoint y: 316, distance: 142.3
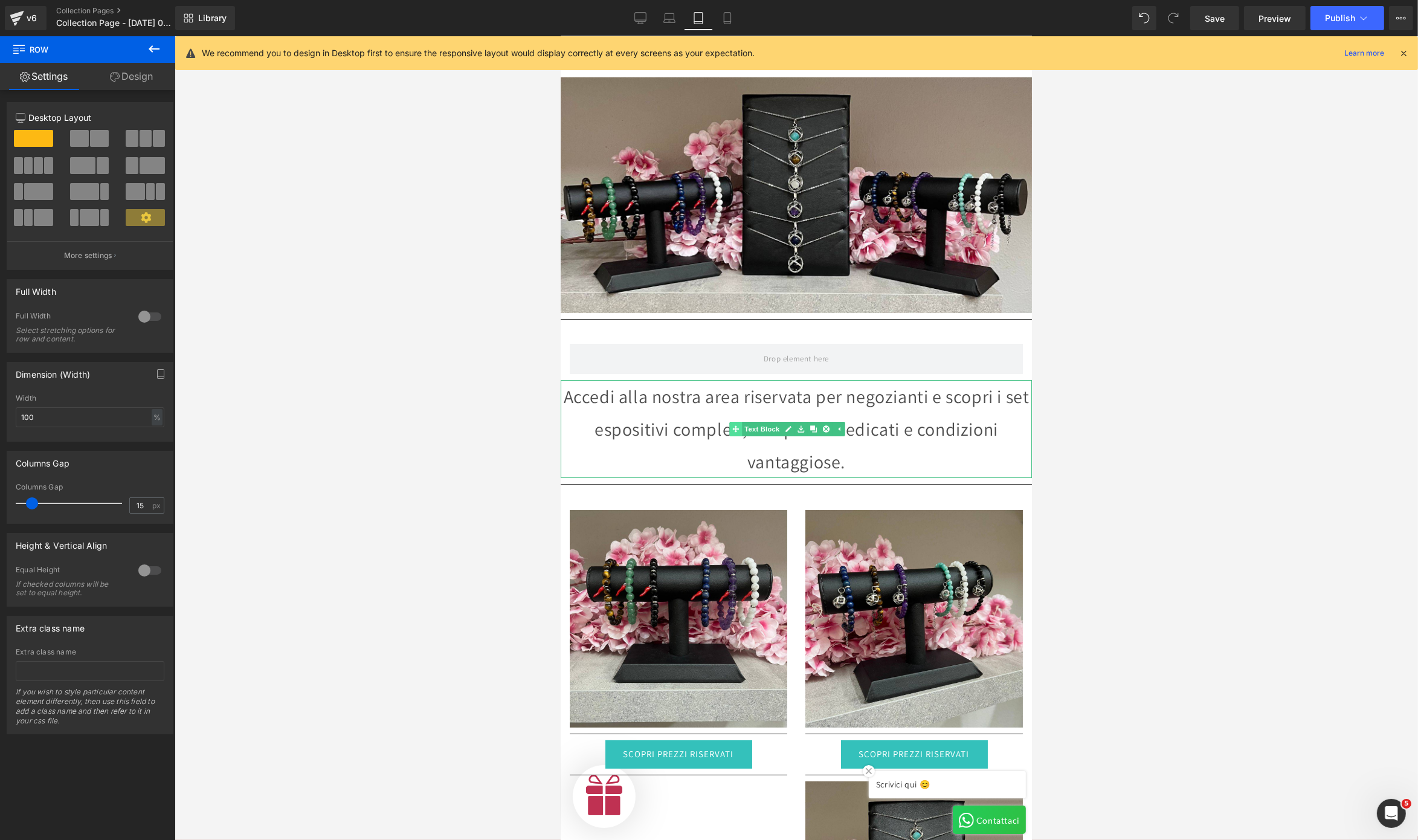
scroll to position [0, 0]
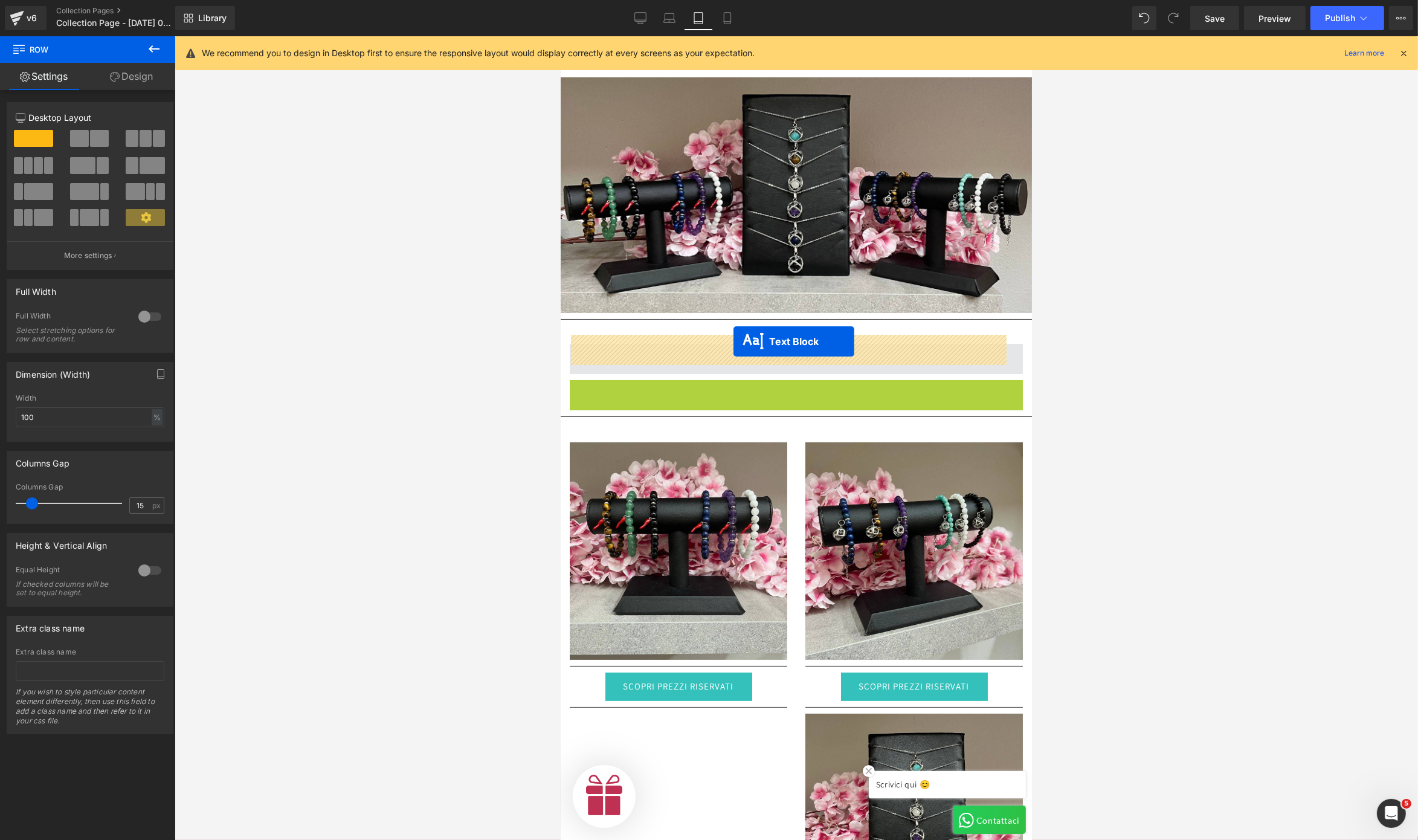
drag, startPoint x: 733, startPoint y: 416, endPoint x: 733, endPoint y: 342, distance: 74.0
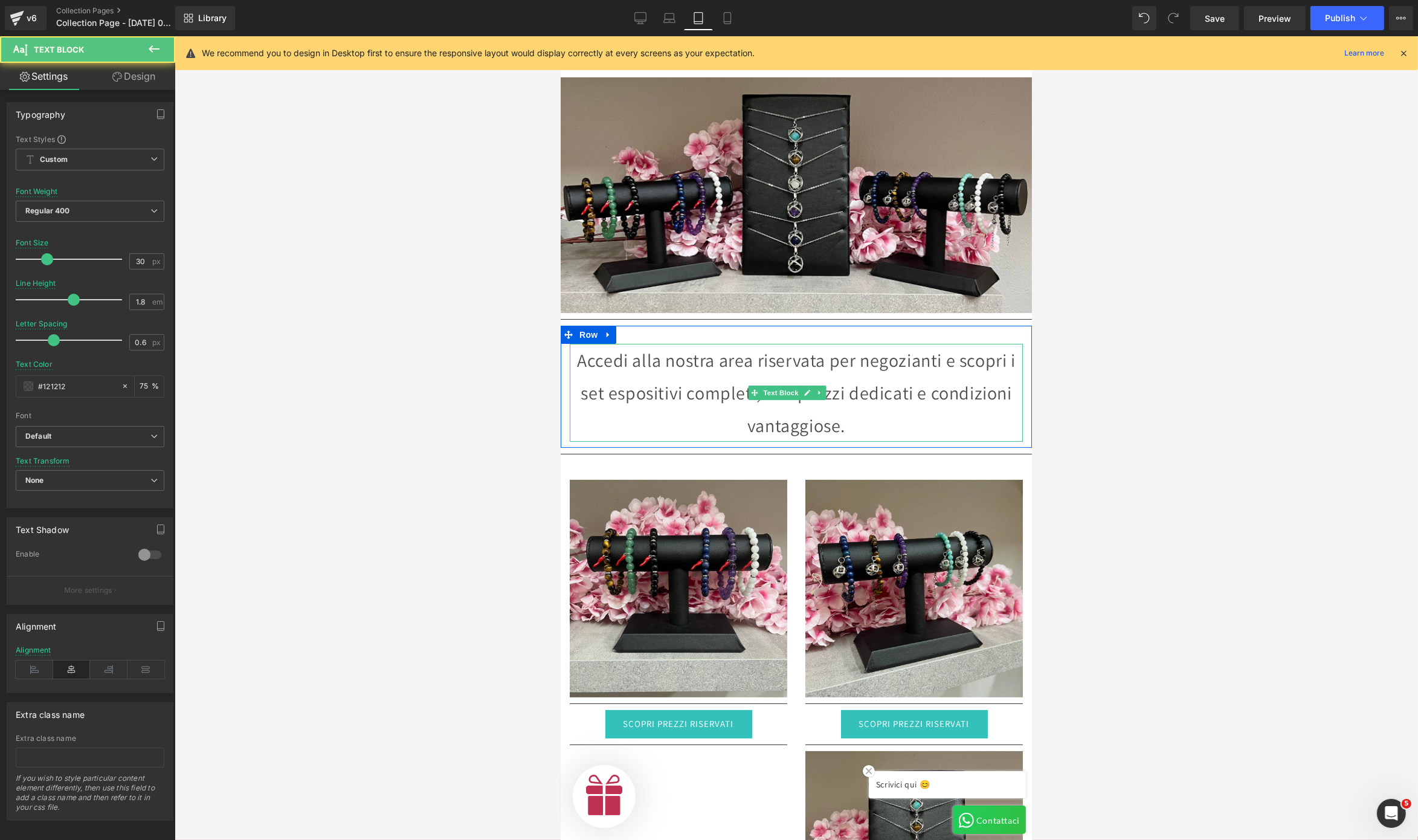
click at [739, 365] on p "Accedi alla nostra area riservata per negozianti e scopri i set espositivi comp…" at bounding box center [796, 393] width 453 height 98
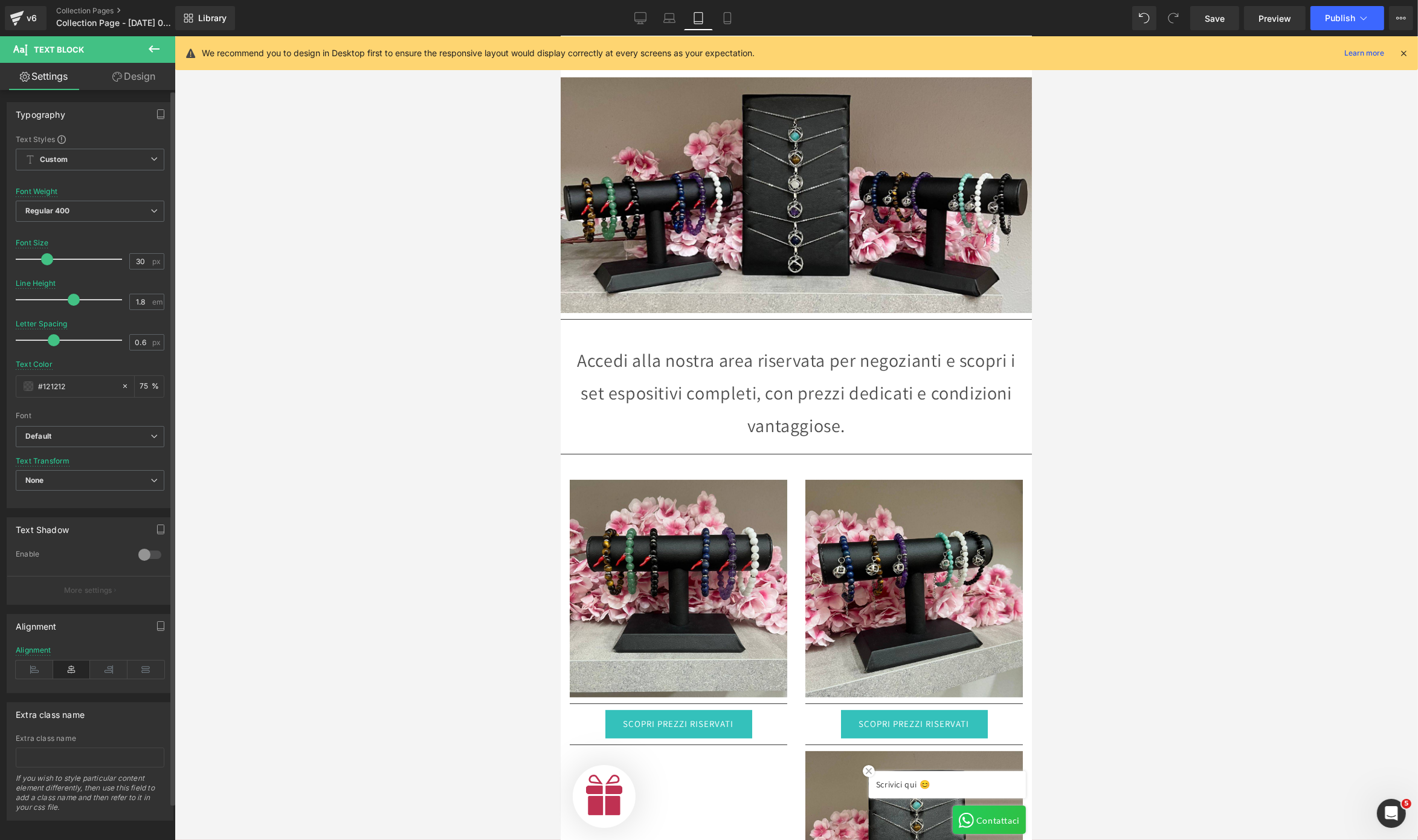
scroll to position [0, 766]
click at [329, 313] on div at bounding box center [796, 438] width 1243 height 804
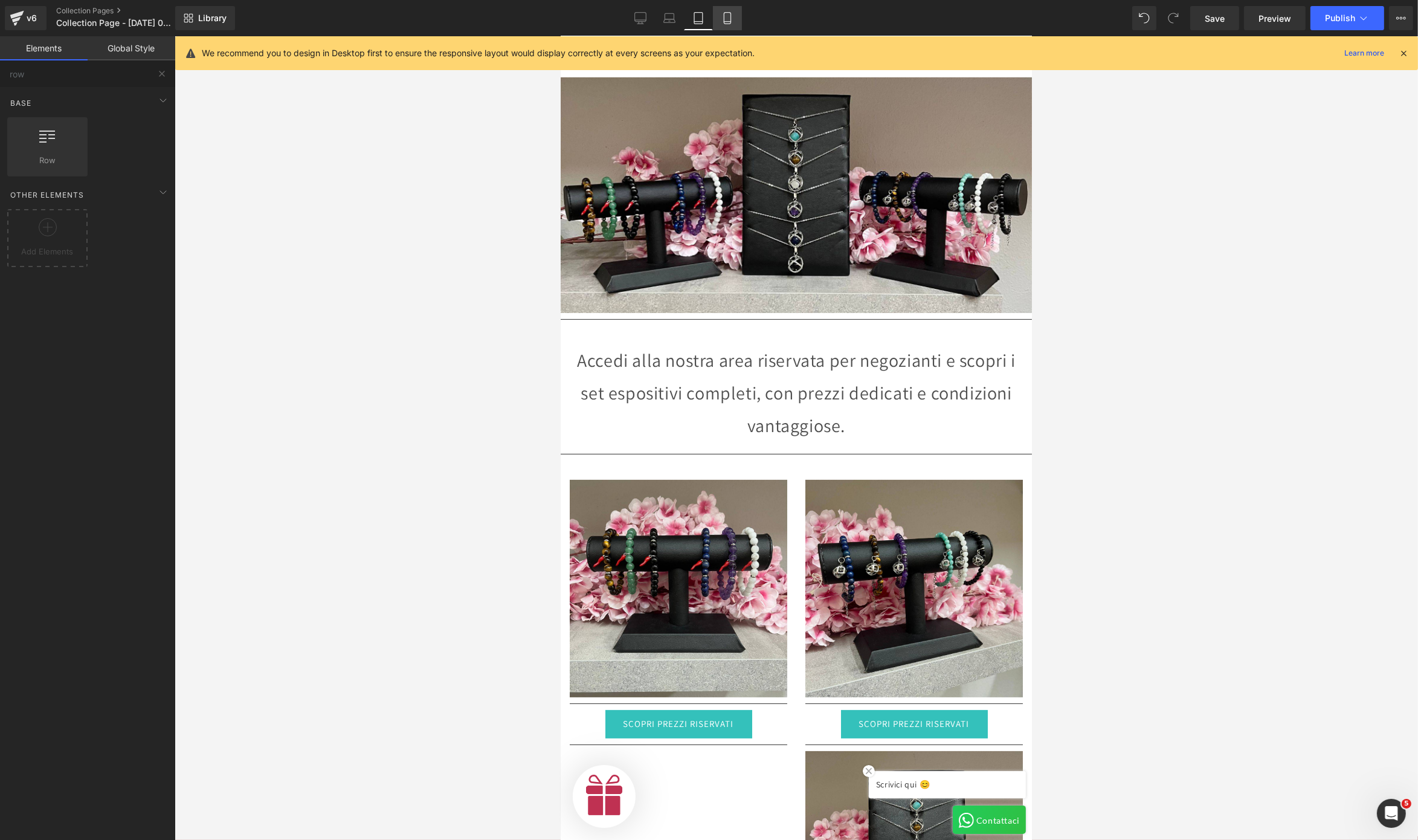
click at [721, 20] on icon at bounding box center [728, 18] width 12 height 12
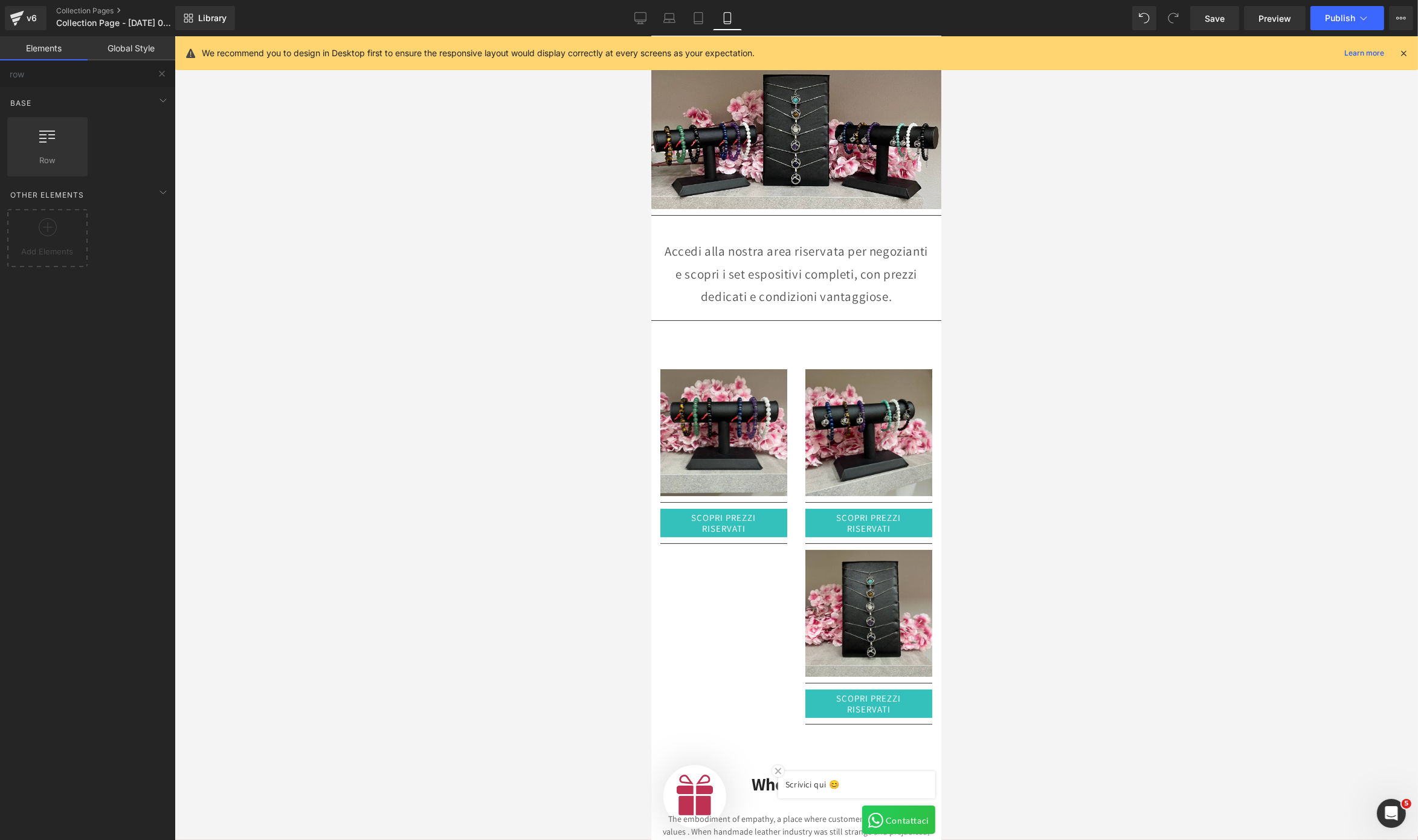
scroll to position [0, 442]
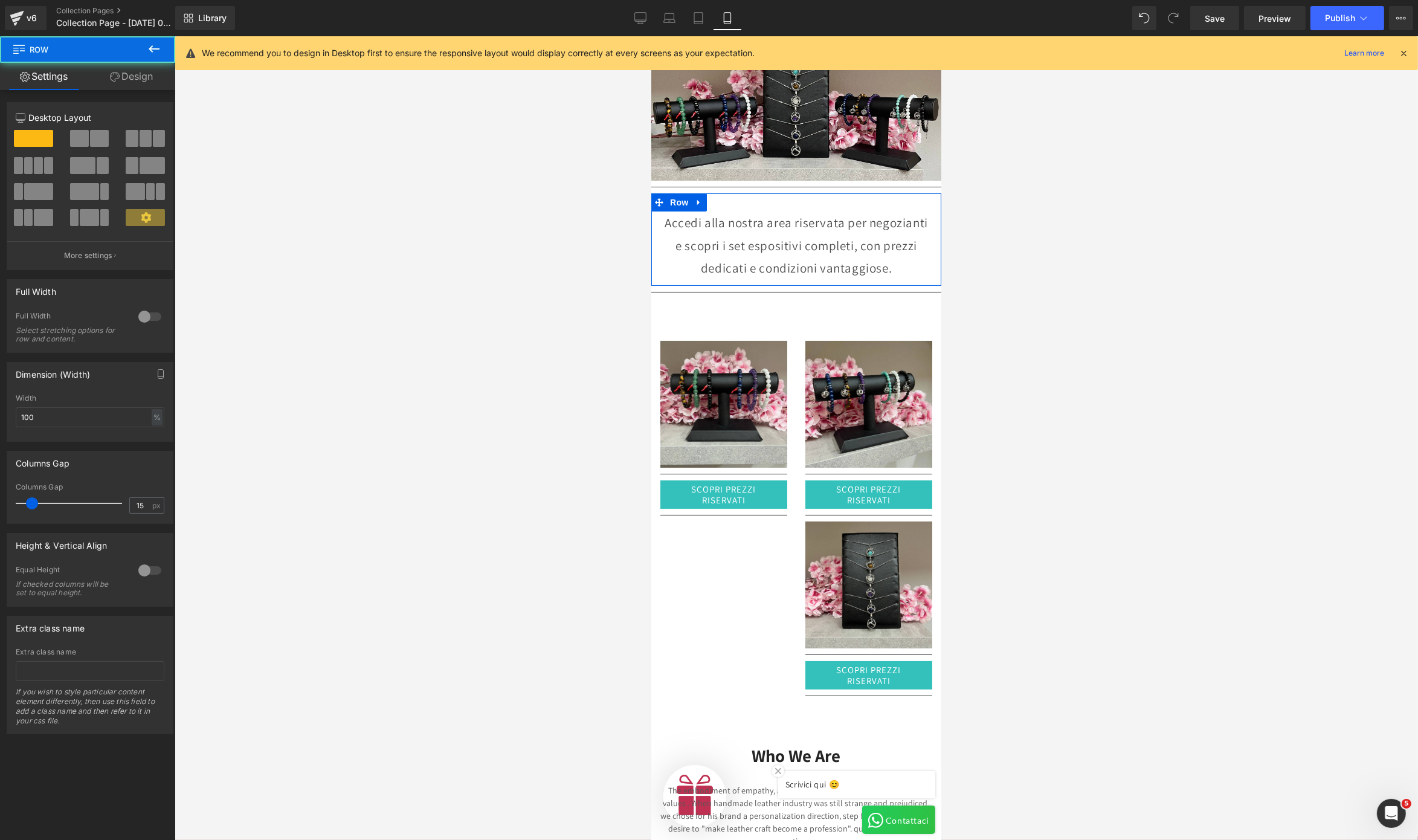
click at [787, 196] on div "Accedi alla nostra area riservata per negozianti e scopri i set espositivi comp…" at bounding box center [796, 239] width 290 height 92
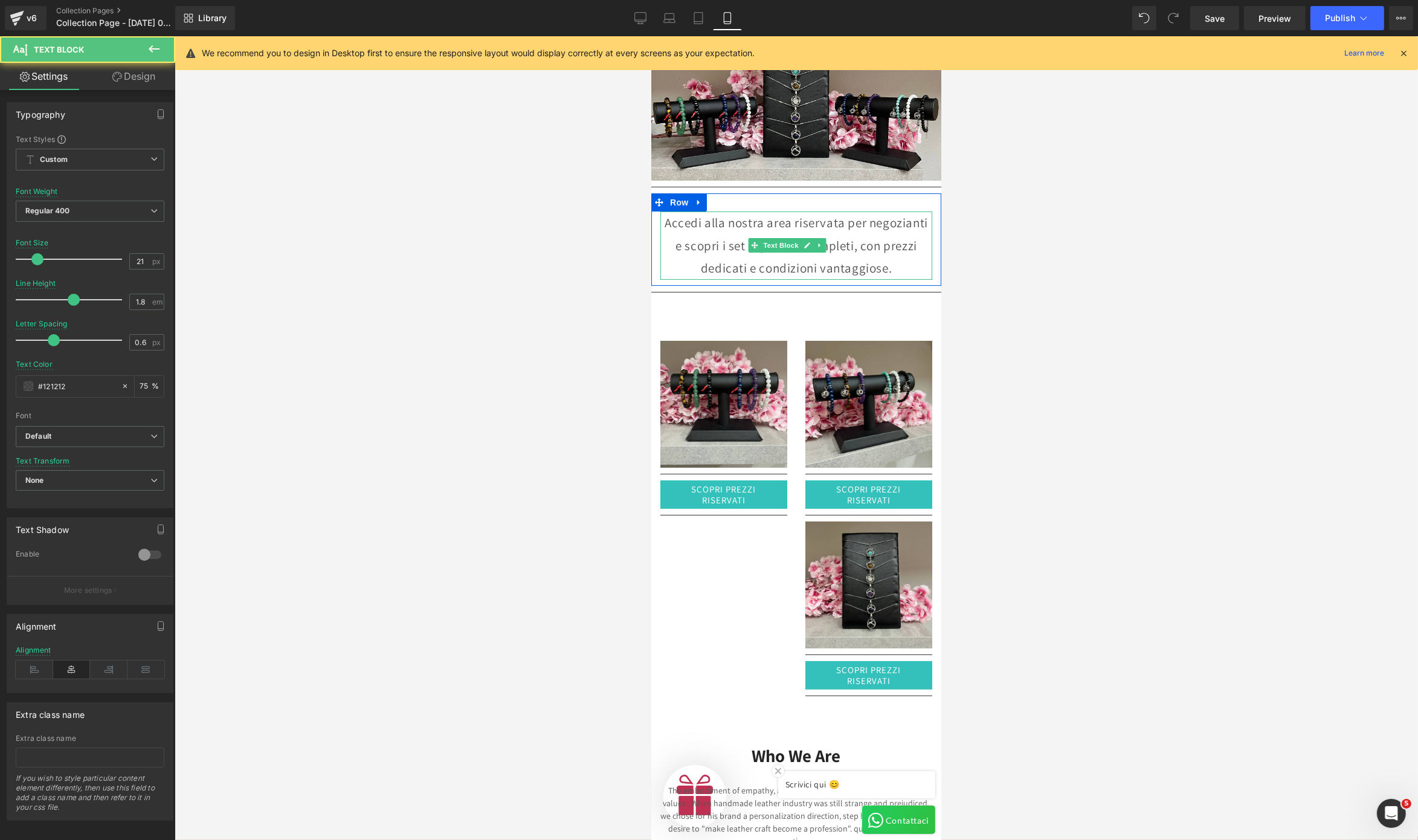
click at [687, 213] on p "Accedi alla nostra area riservata per negozianti e scopri i set espositivi comp…" at bounding box center [796, 246] width 272 height 68
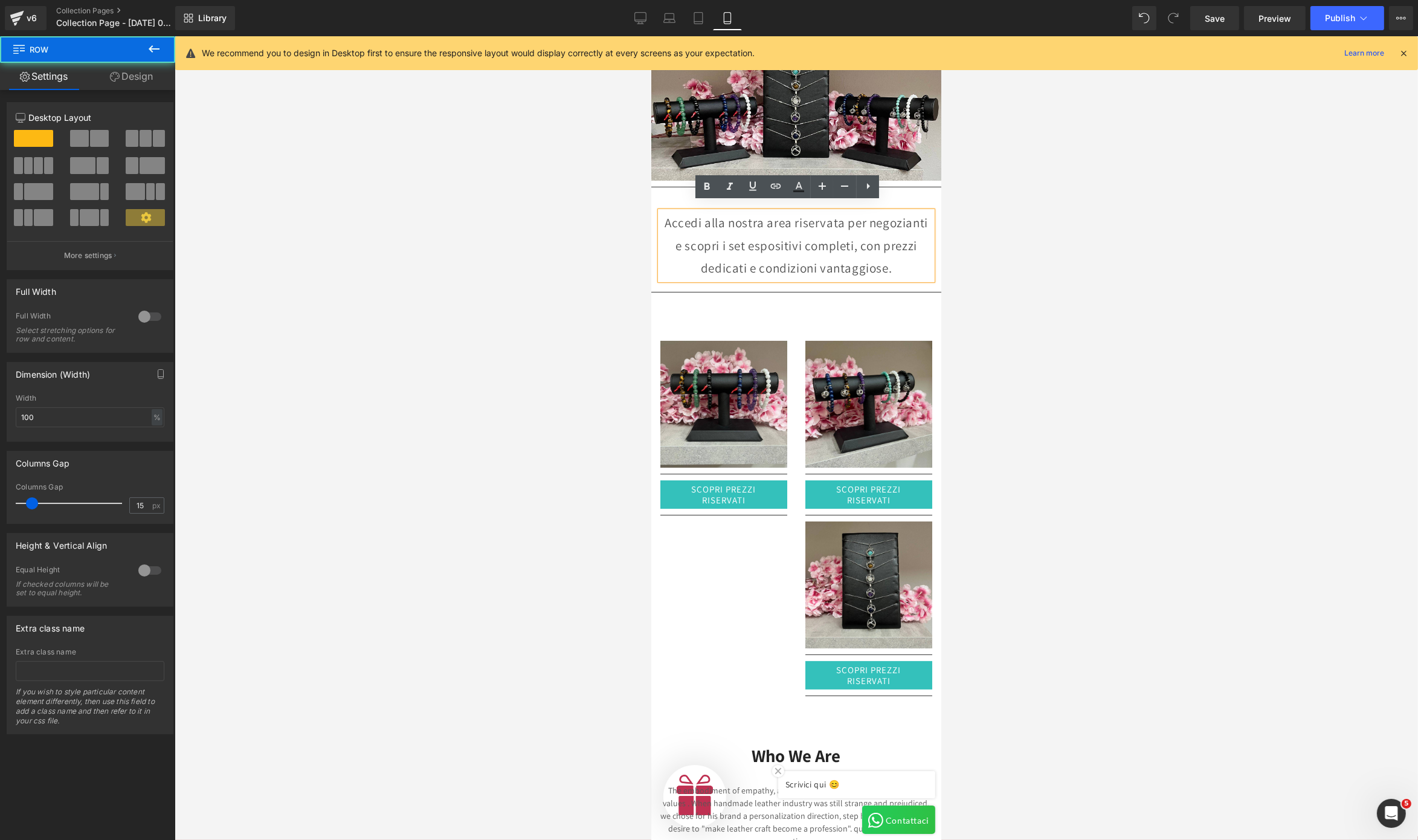
click at [681, 193] on div "Accedi alla nostra area riservata per negozianti e scopri i set espositivi comp…" at bounding box center [796, 239] width 290 height 92
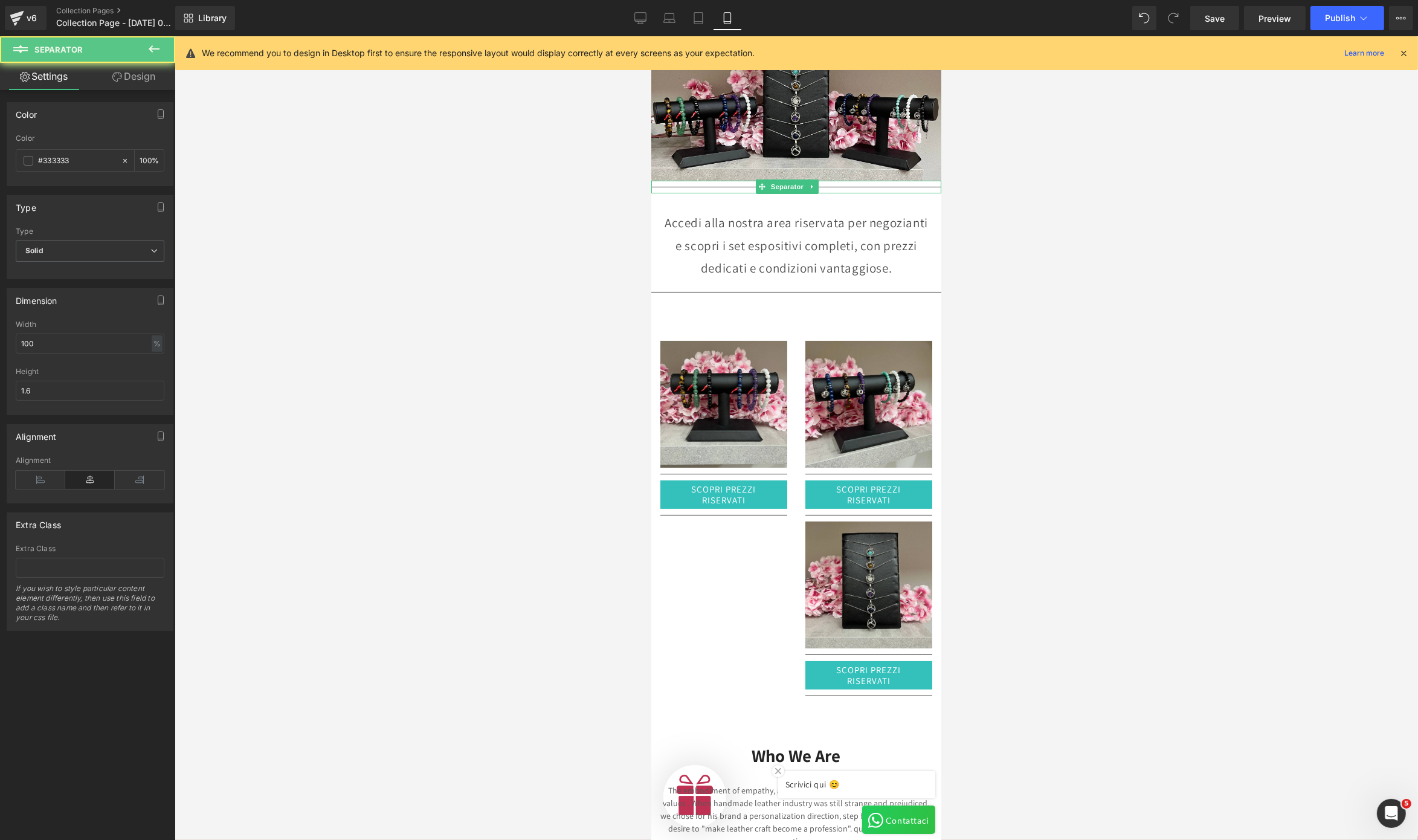
click at [675, 187] on hr at bounding box center [796, 190] width 290 height 7
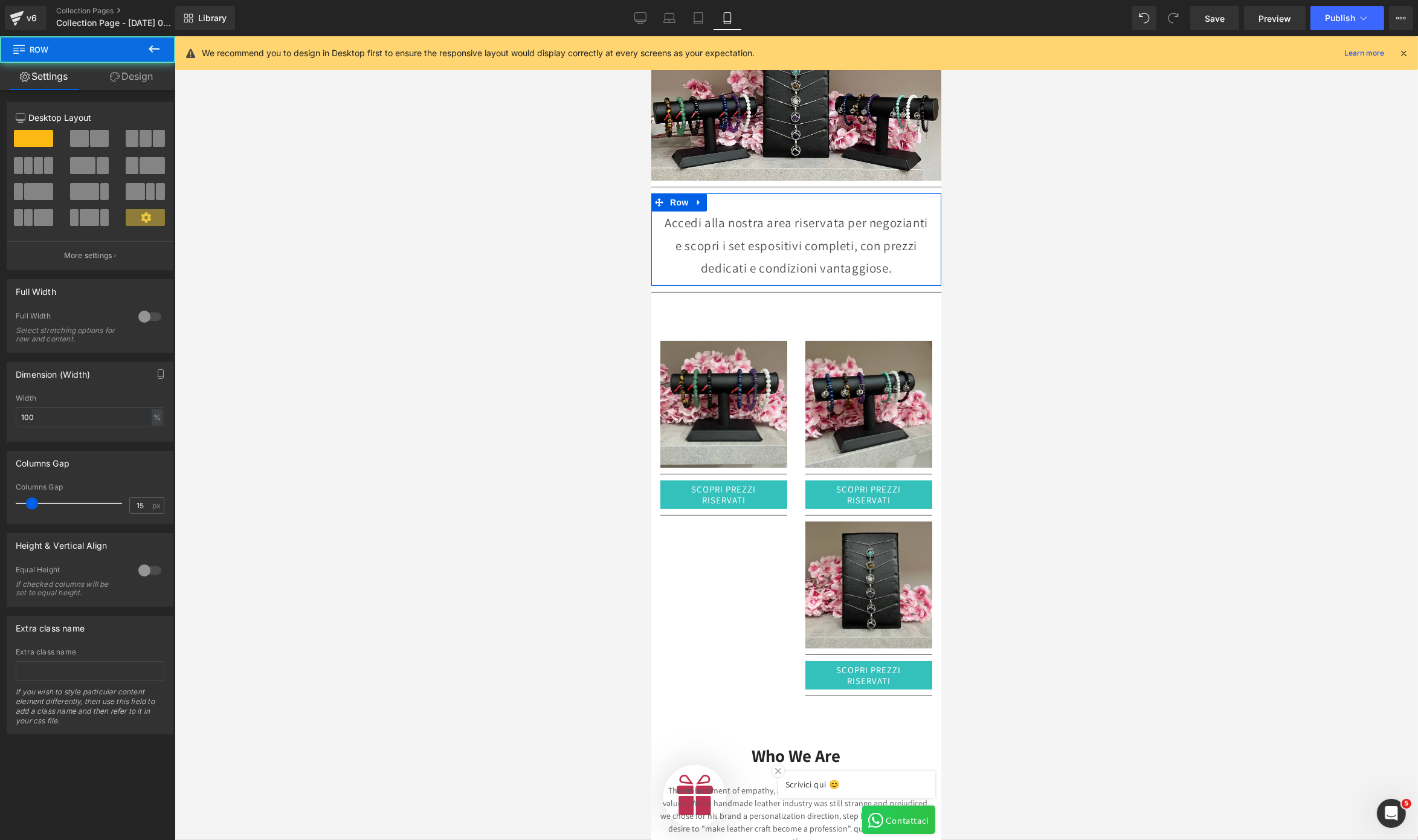
click at [718, 195] on div "Accedi alla nostra area riservata per negozianti e scopri i set espositivi comp…" at bounding box center [796, 239] width 290 height 92
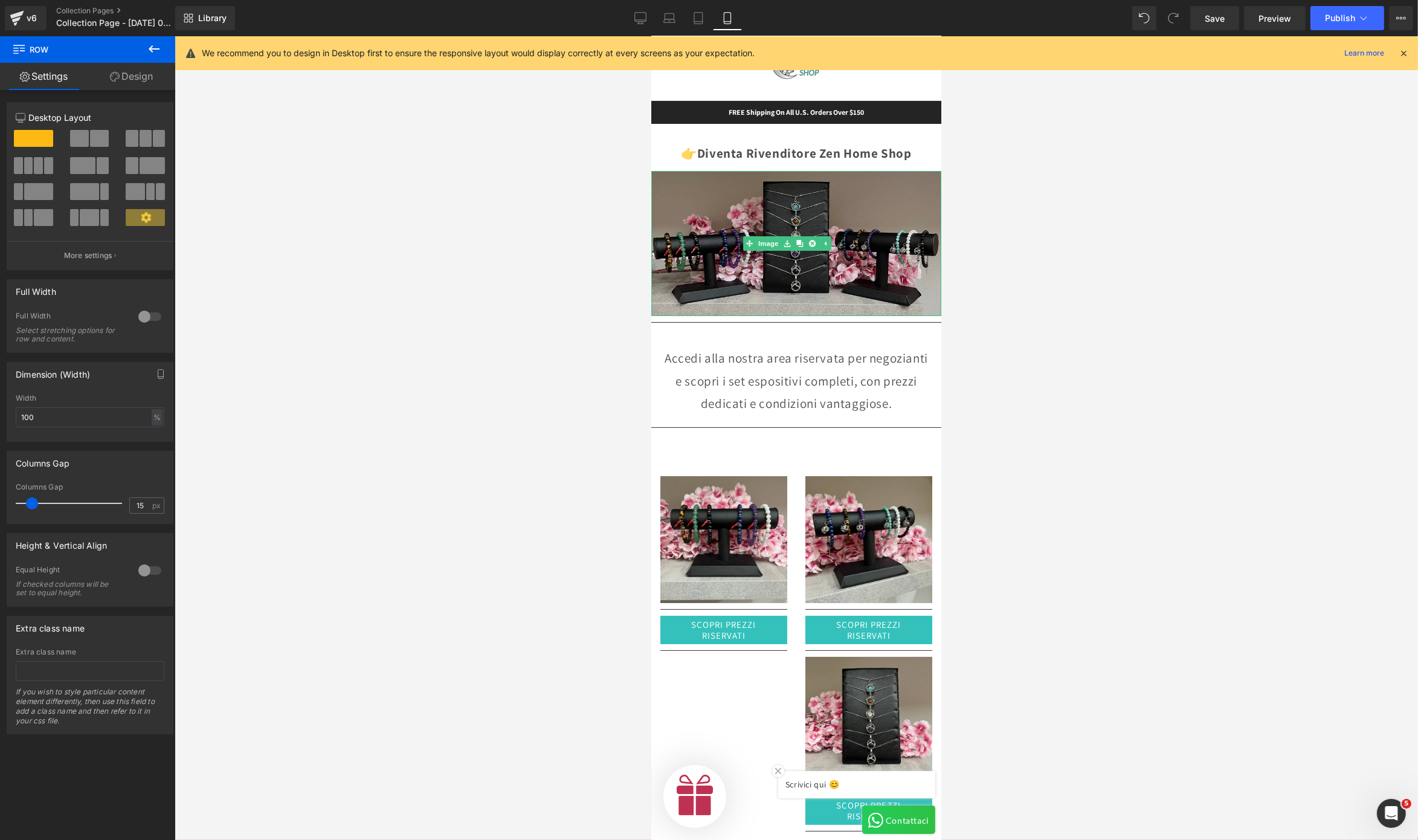
scroll to position [0, 0]
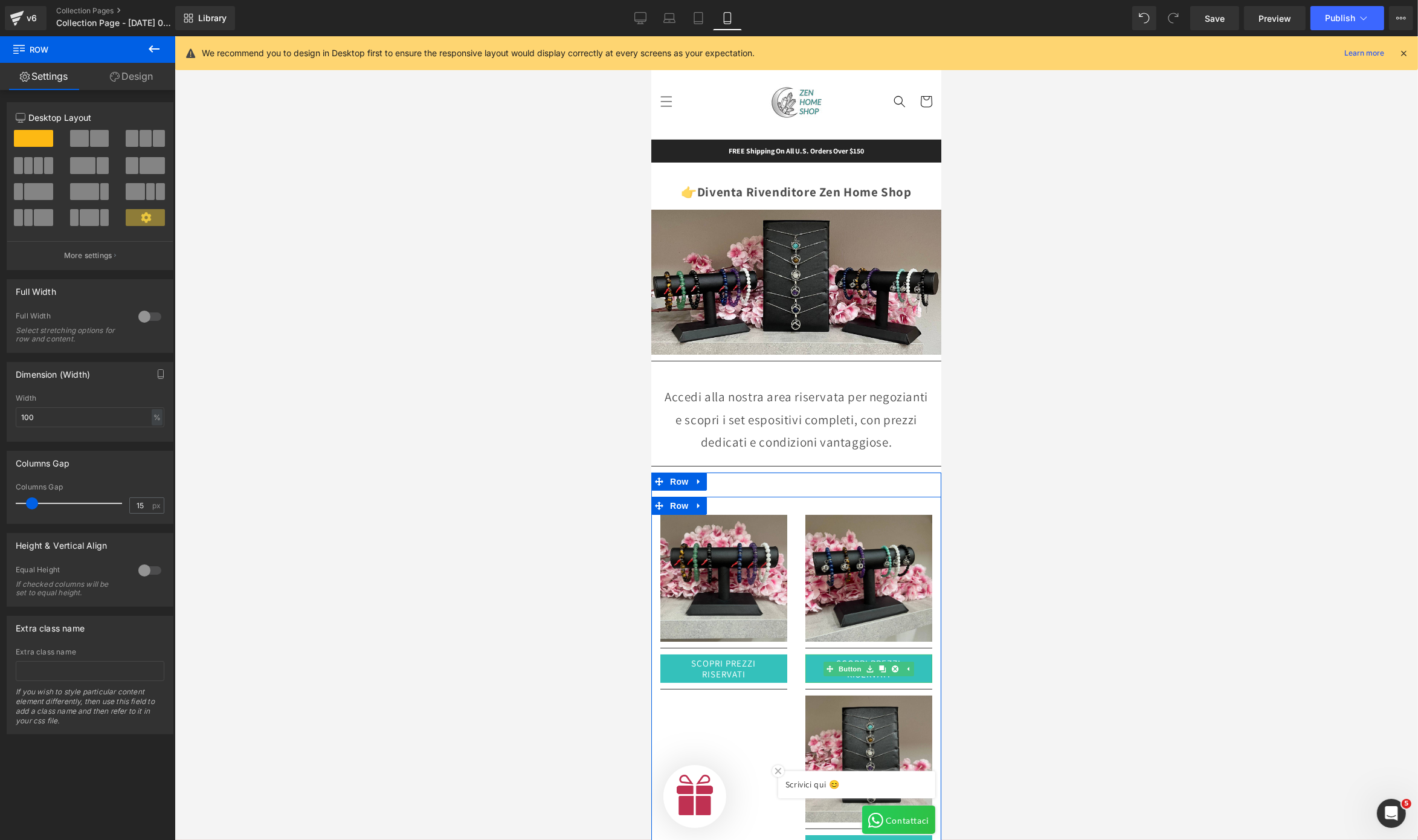
click at [912, 629] on link "SCOPRI PREZZI RISERVATI" at bounding box center [869, 669] width 127 height 29
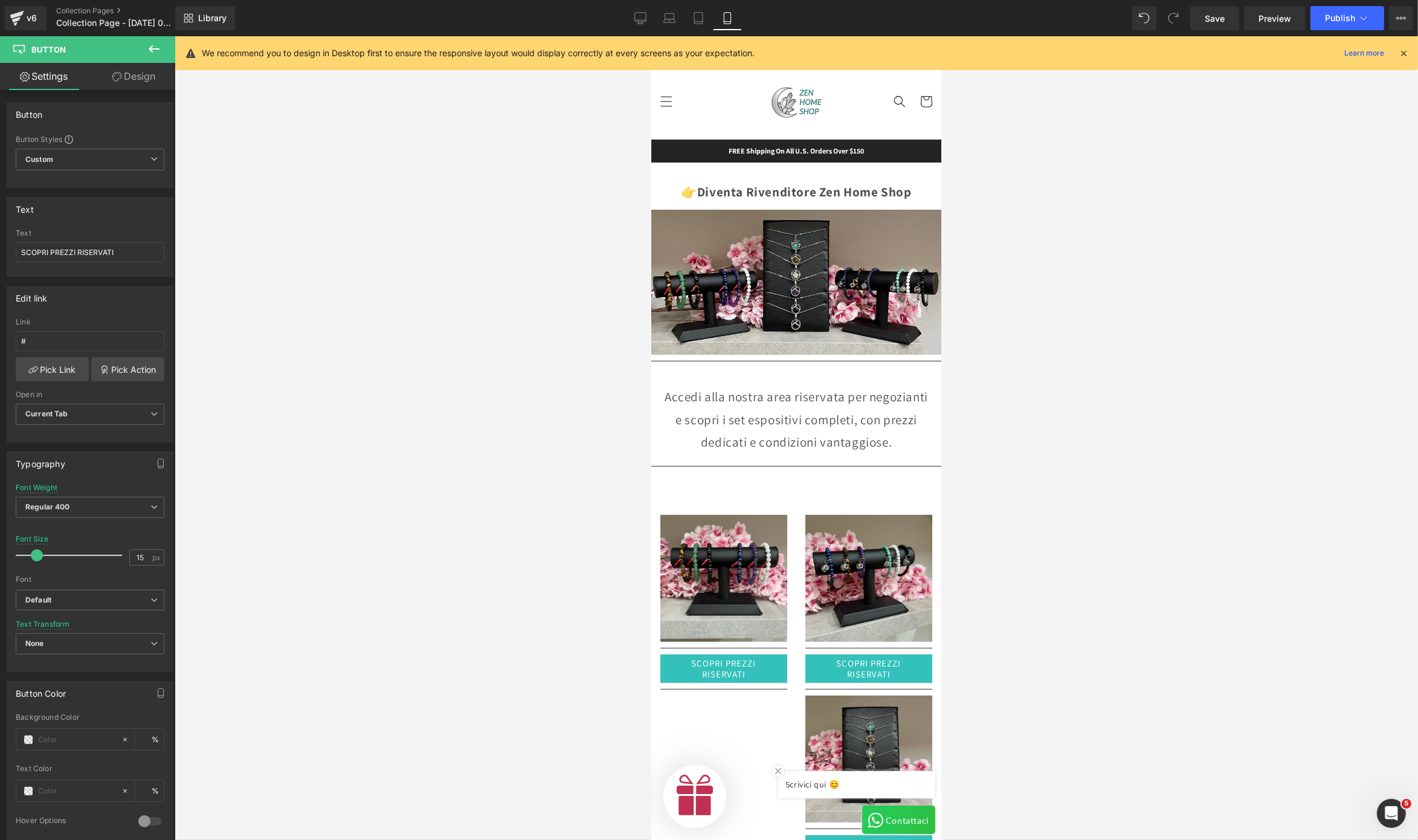
click at [153, 48] on icon at bounding box center [154, 49] width 11 height 8
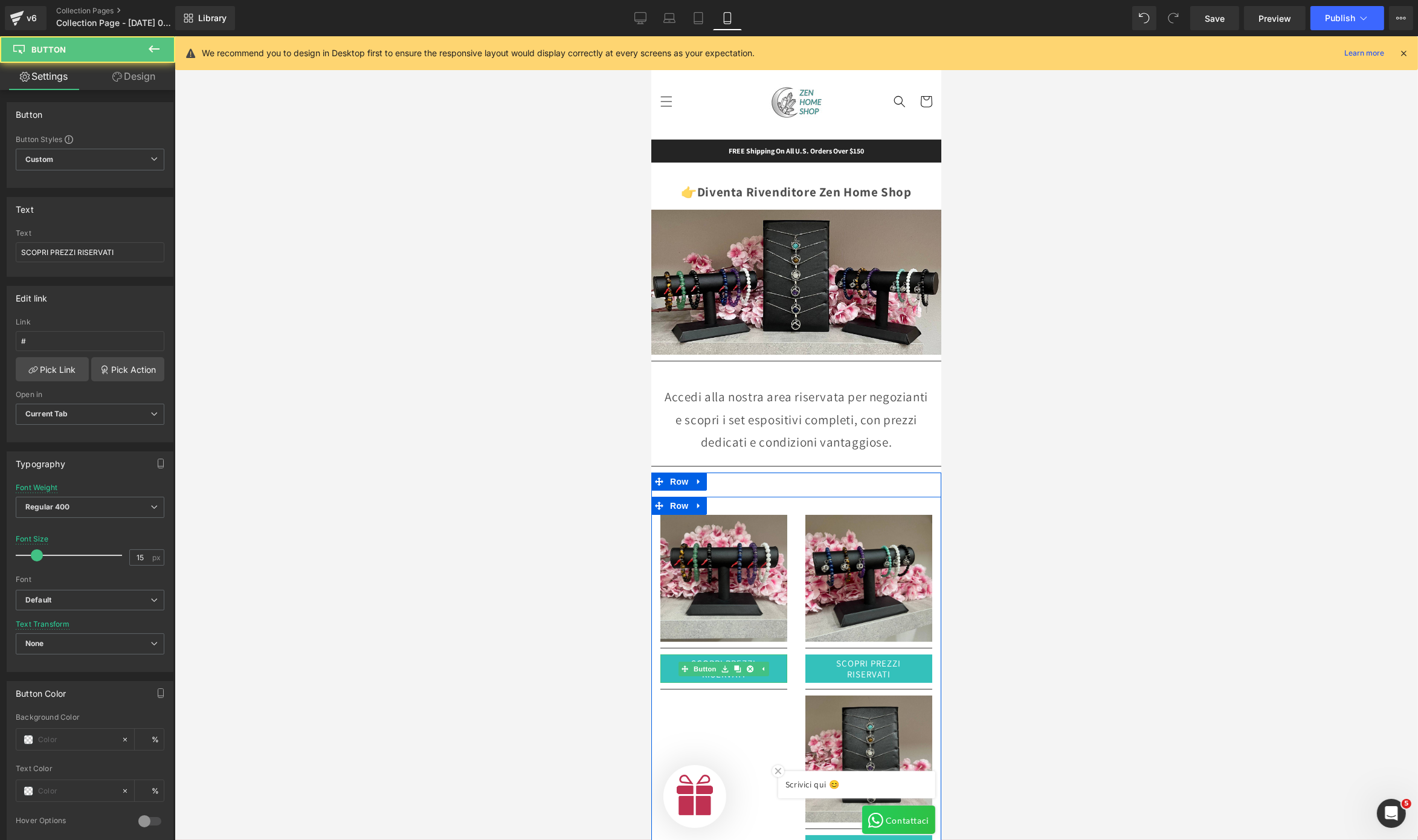
click at [660, 629] on link "SCOPRI PREZZI RISERVATI" at bounding box center [724, 669] width 127 height 29
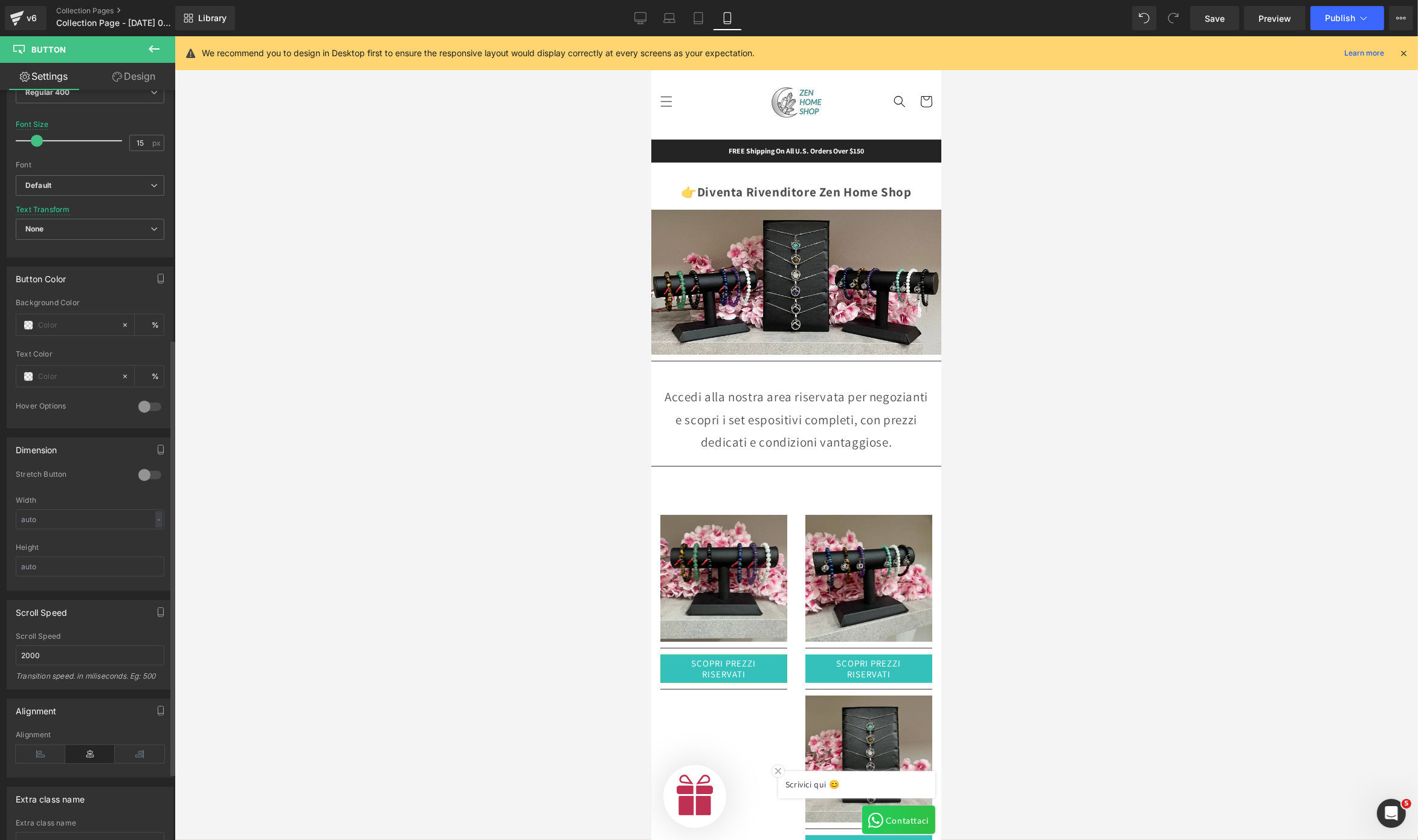
scroll to position [536, 0]
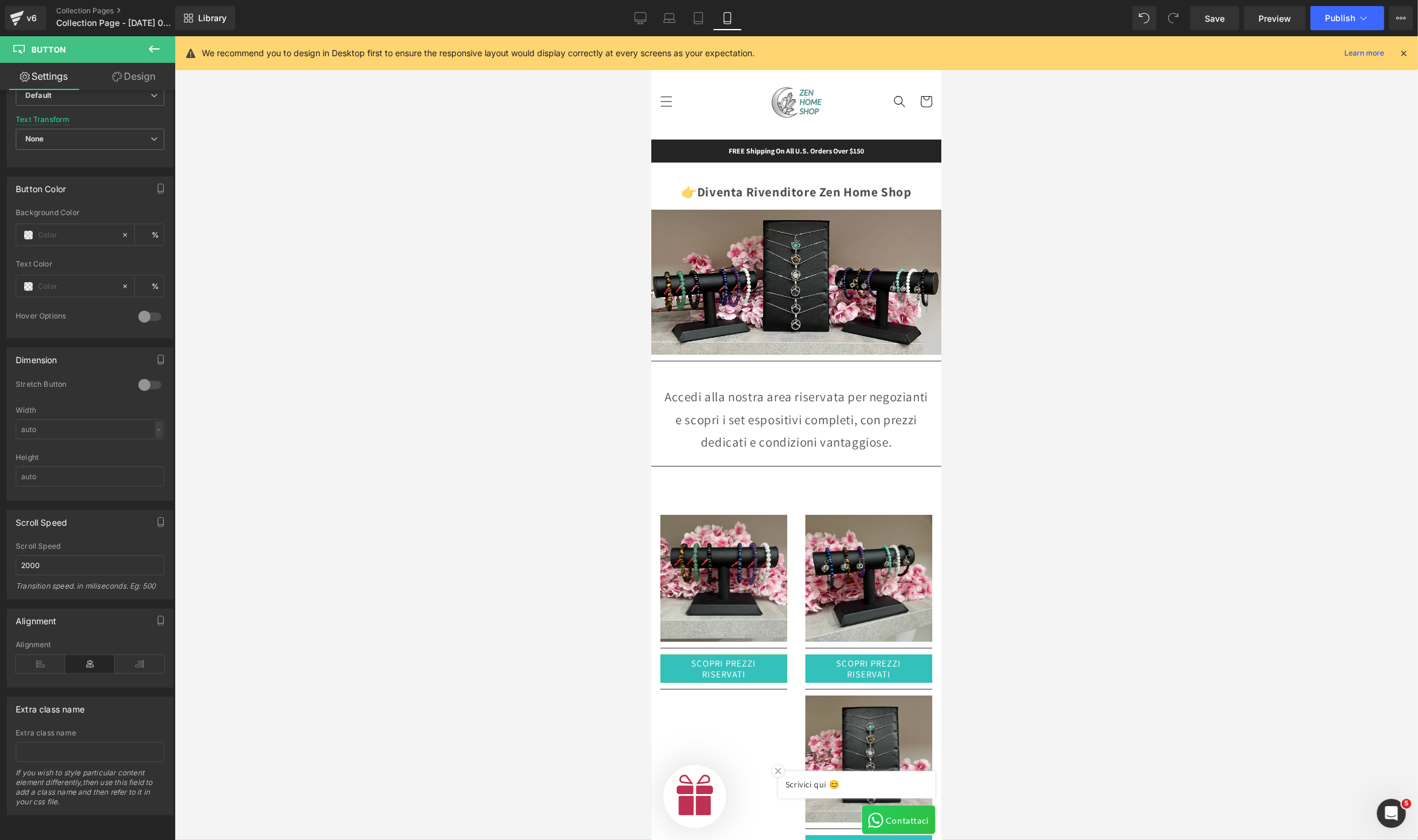
click at [128, 75] on link "Design" at bounding box center [134, 76] width 88 height 27
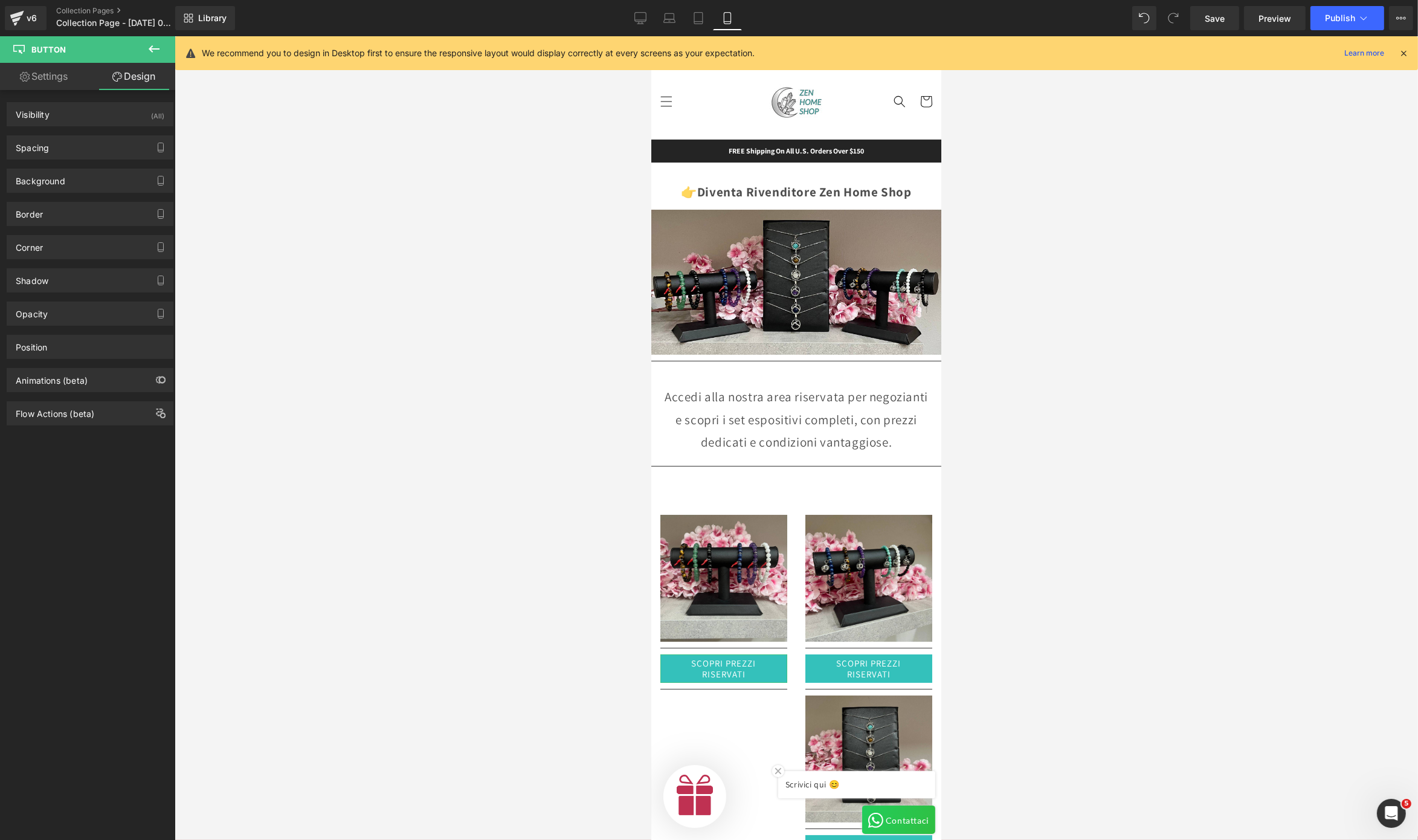
click at [41, 75] on link "Settings" at bounding box center [44, 76] width 88 height 27
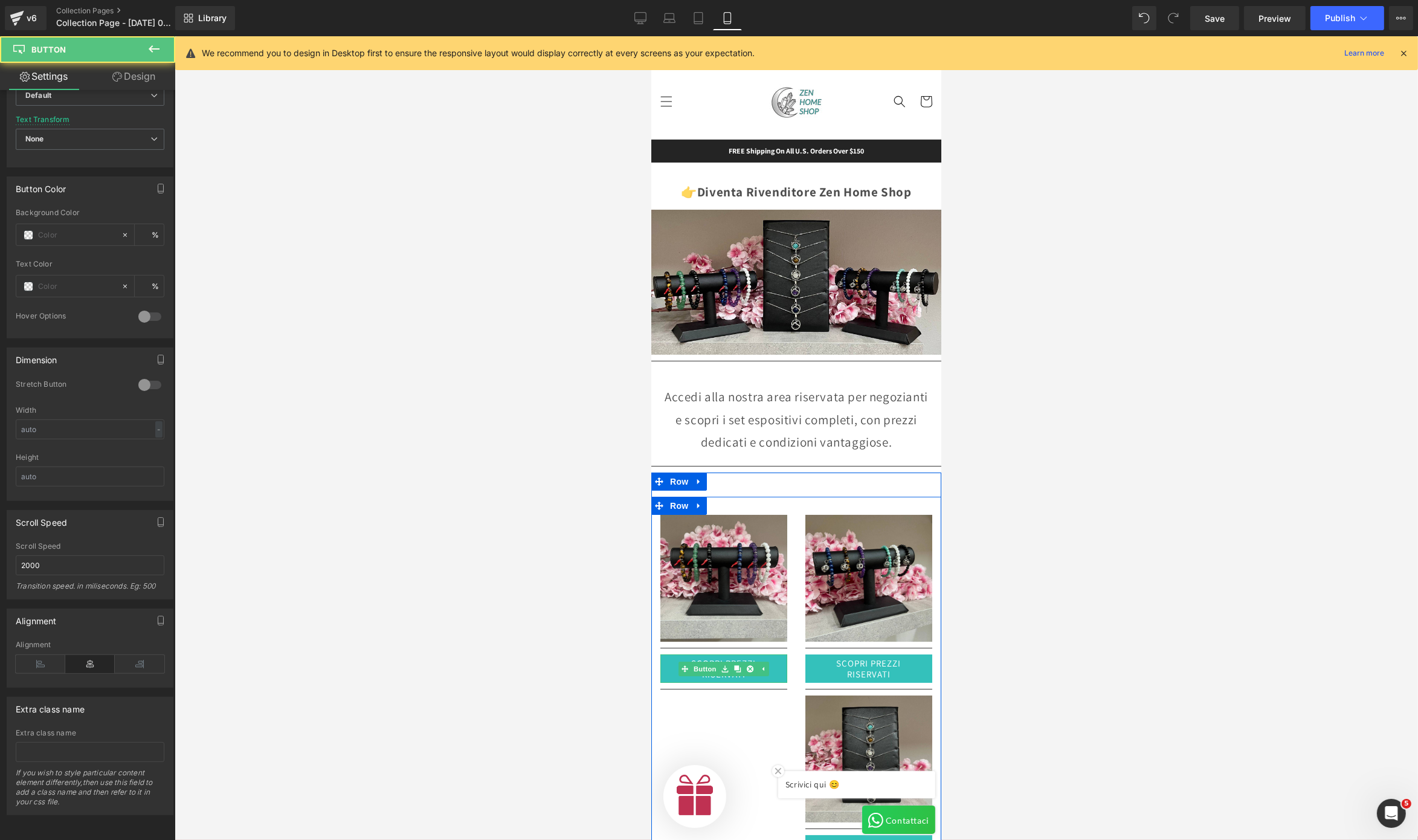
click at [660, 629] on link "SCOPRI PREZZI RISERVATI" at bounding box center [724, 669] width 127 height 29
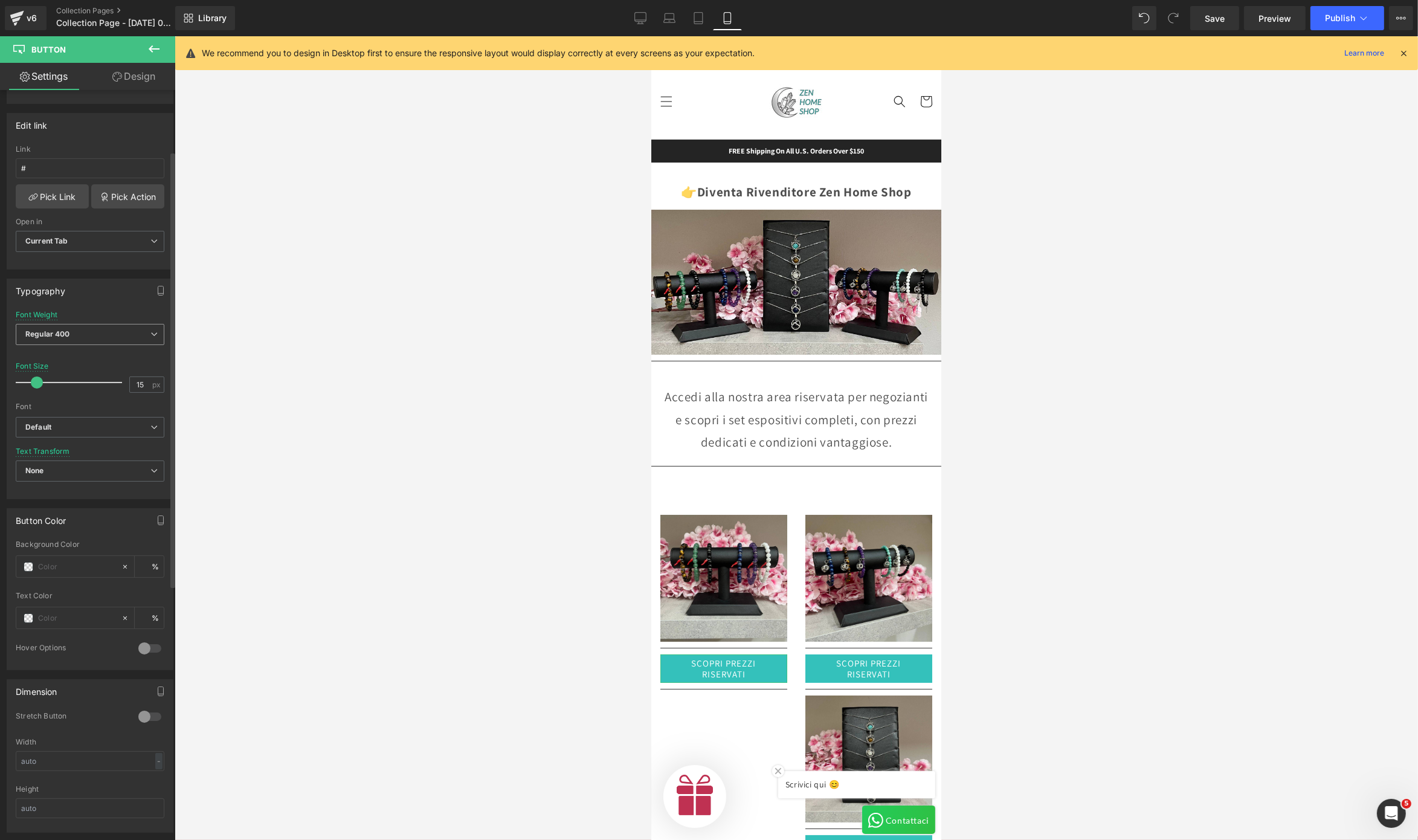
scroll to position [0, 0]
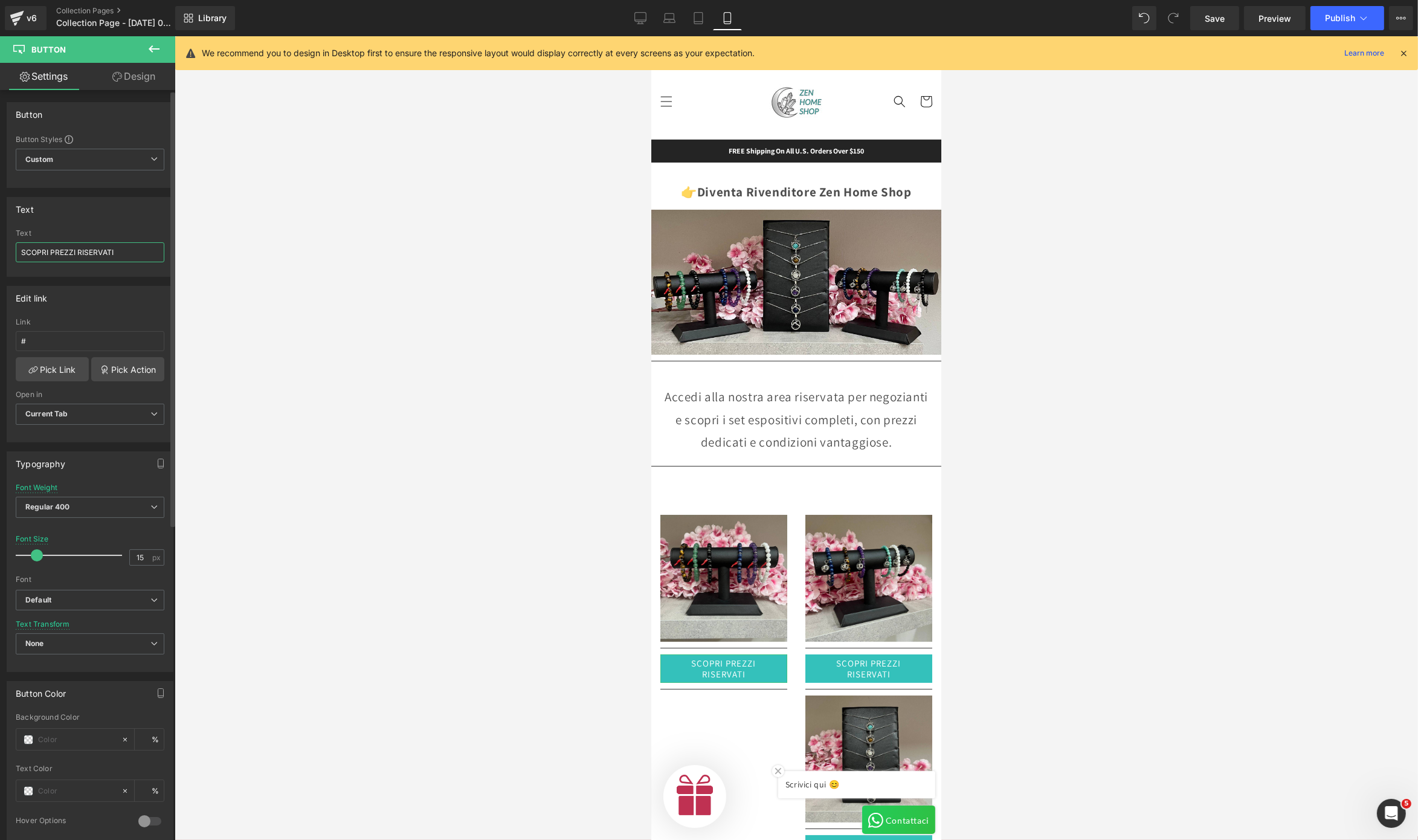
click at [53, 251] on input "SCOPRI PREZZI RISERVATI" at bounding box center [90, 252] width 149 height 20
paste input "🔑 [PERSON_NAME] Accesso Riservato"
type input "🔑 [PERSON_NAME] Accesso Riservato"
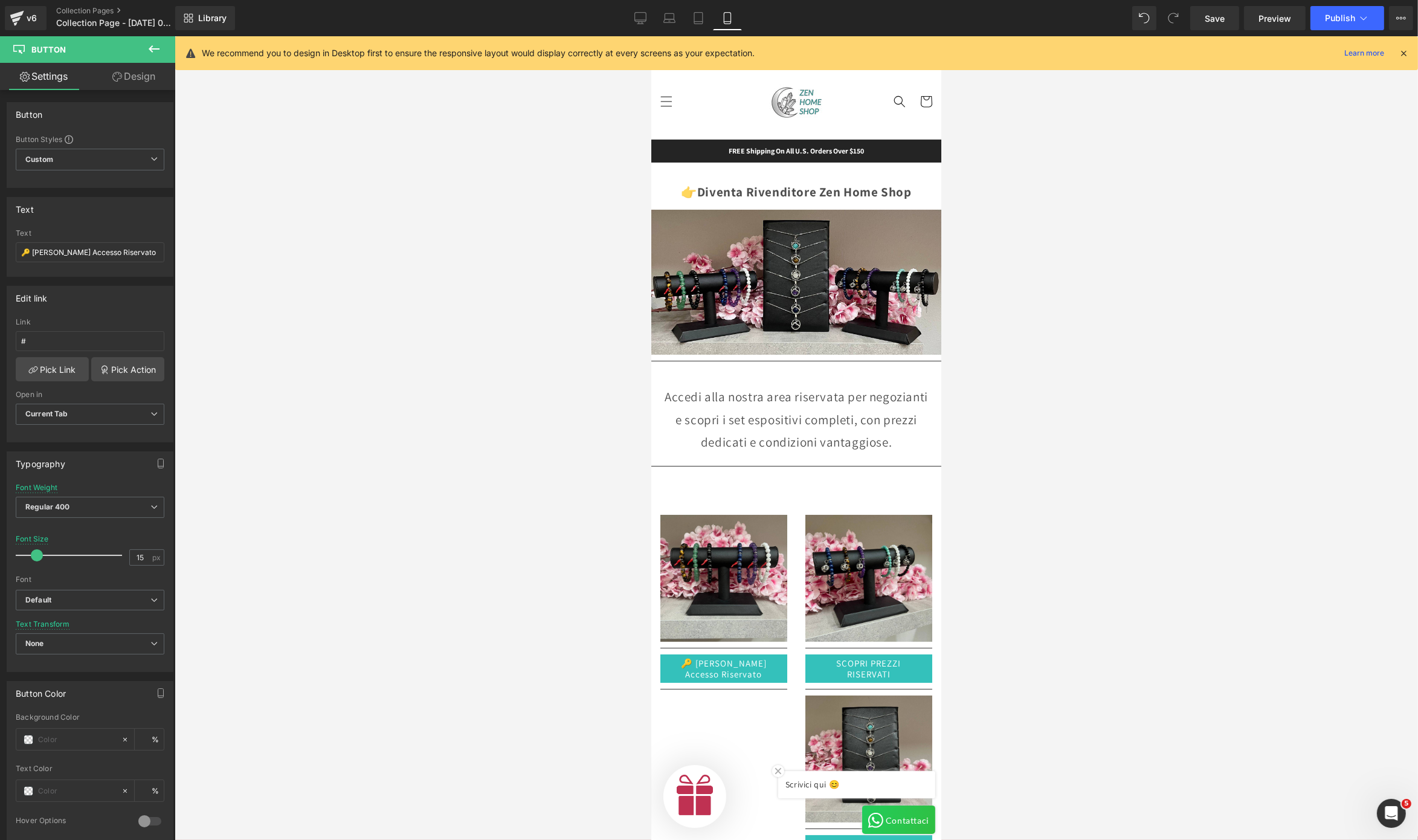
drag, startPoint x: 896, startPoint y: 661, endPoint x: 943, endPoint y: 684, distance: 52.3
click at [941, 629] on html "x by Timesact" at bounding box center [796, 438] width 290 height 804
click at [805, 629] on link "SCOPRI PREZZI RISERVATI" at bounding box center [869, 669] width 127 height 29
click at [66, 248] on input "SCOPRI PREZZI RISERVATI" at bounding box center [90, 252] width 149 height 20
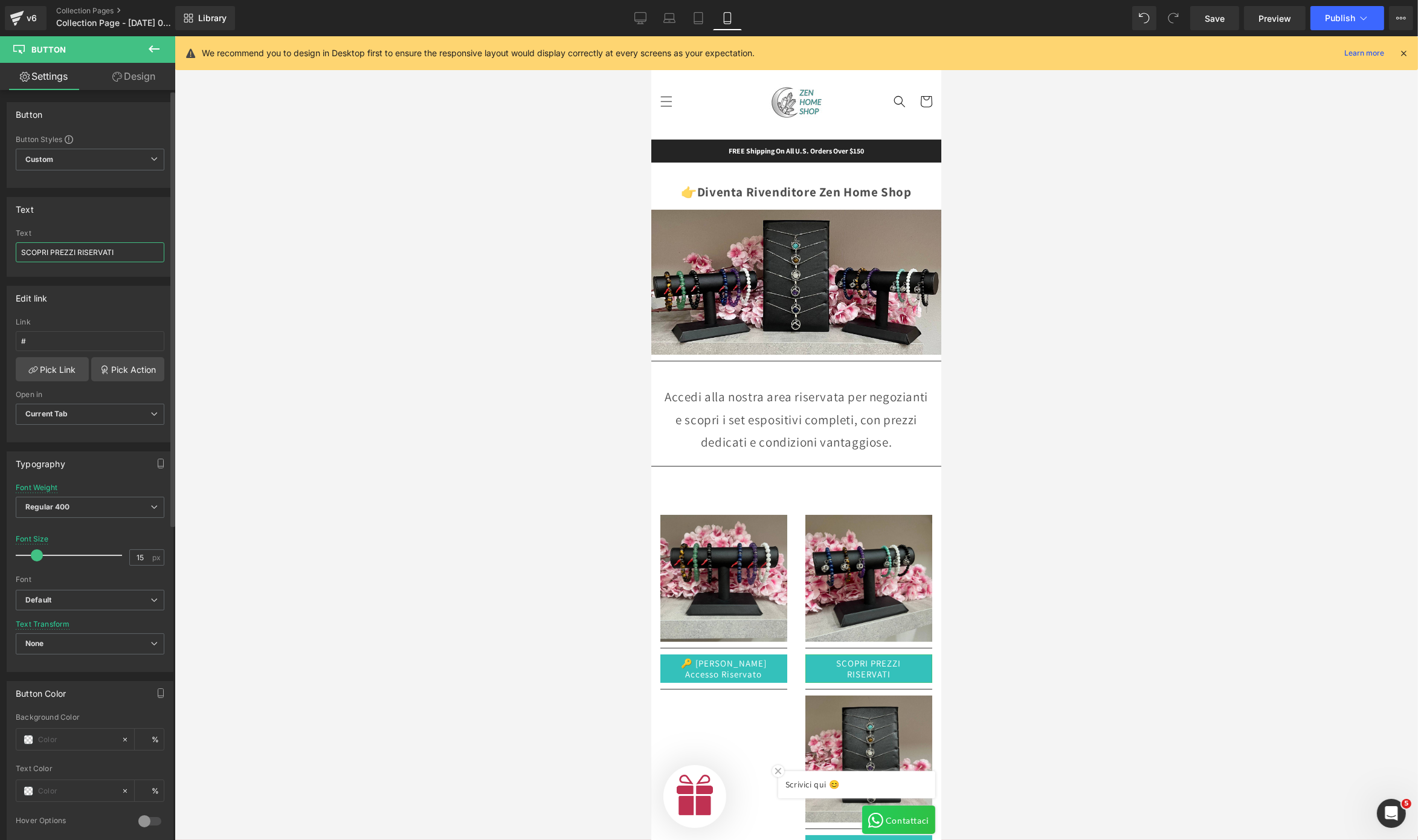
click at [66, 248] on input "SCOPRI PREZZI RISERVATI" at bounding box center [90, 252] width 149 height 20
type input "🔑 [PERSON_NAME] Accesso Riservato"
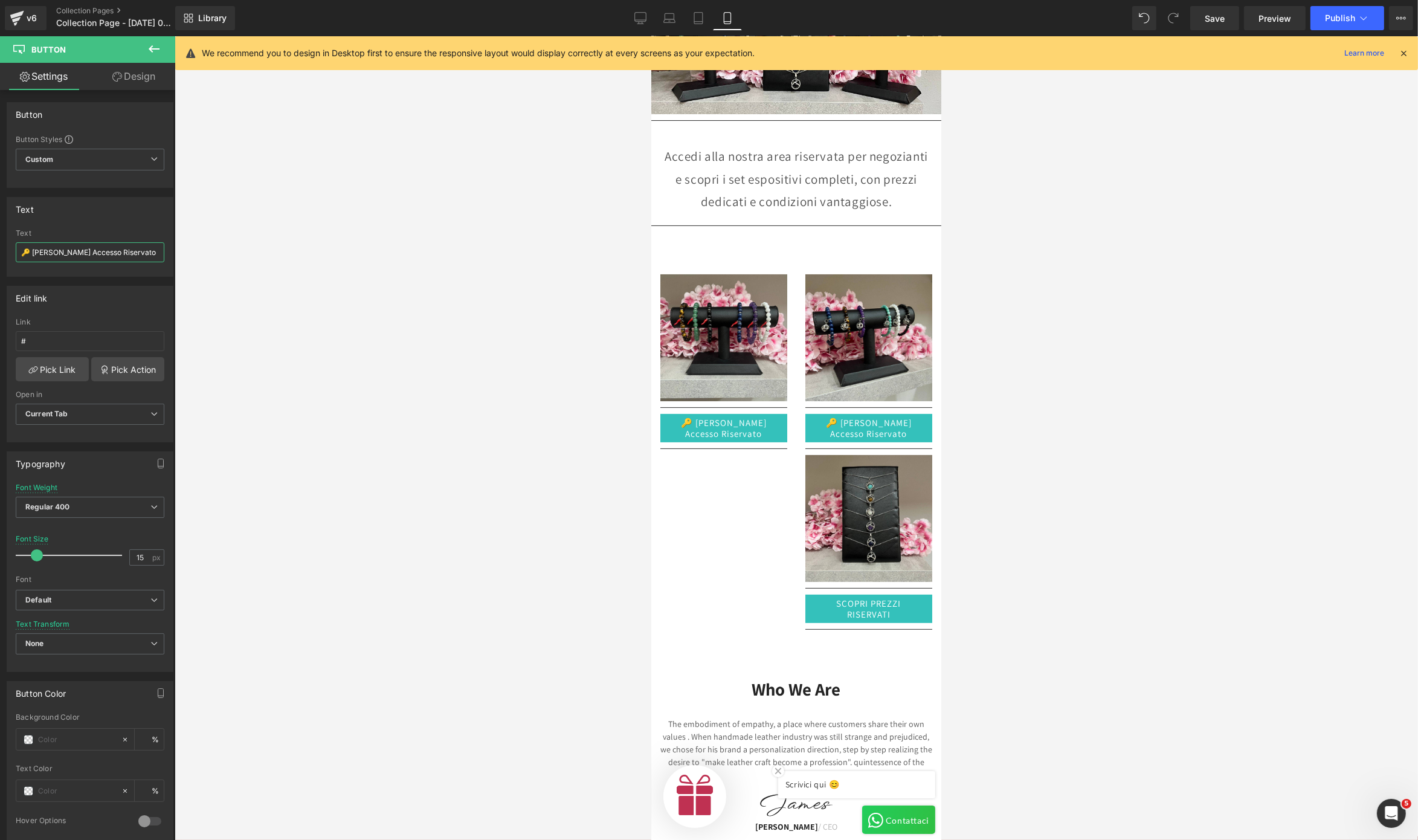
scroll to position [242, 0]
click at [823, 594] on link "SCOPRI PREZZI RISERVATI" at bounding box center [869, 608] width 127 height 29
click at [57, 252] on input "SCOPRI PREZZI RISERVATI" at bounding box center [90, 252] width 149 height 20
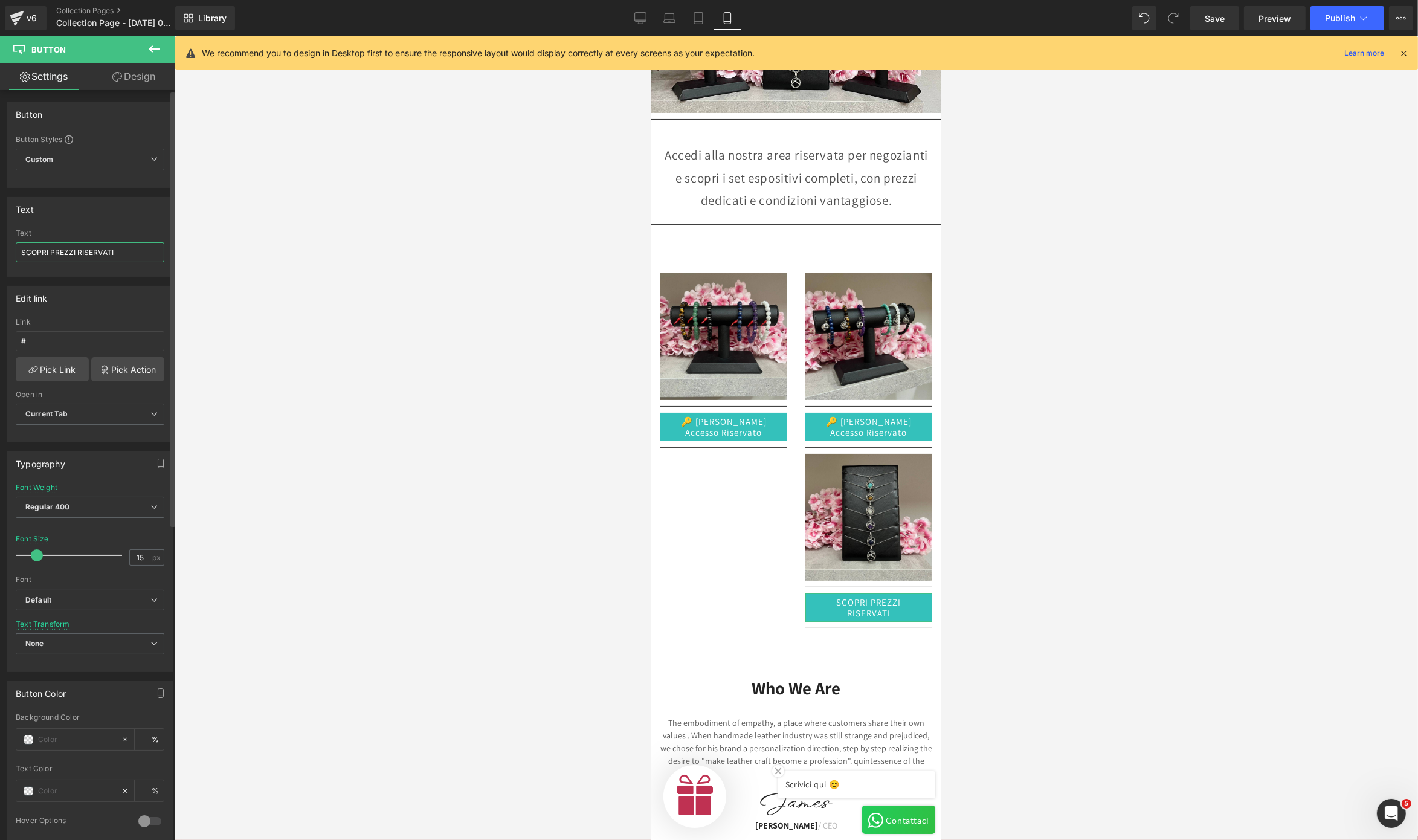
paste input "🔑 [PERSON_NAME] Accesso Riservato"
type input "🔑 [PERSON_NAME] Accesso Riservato"
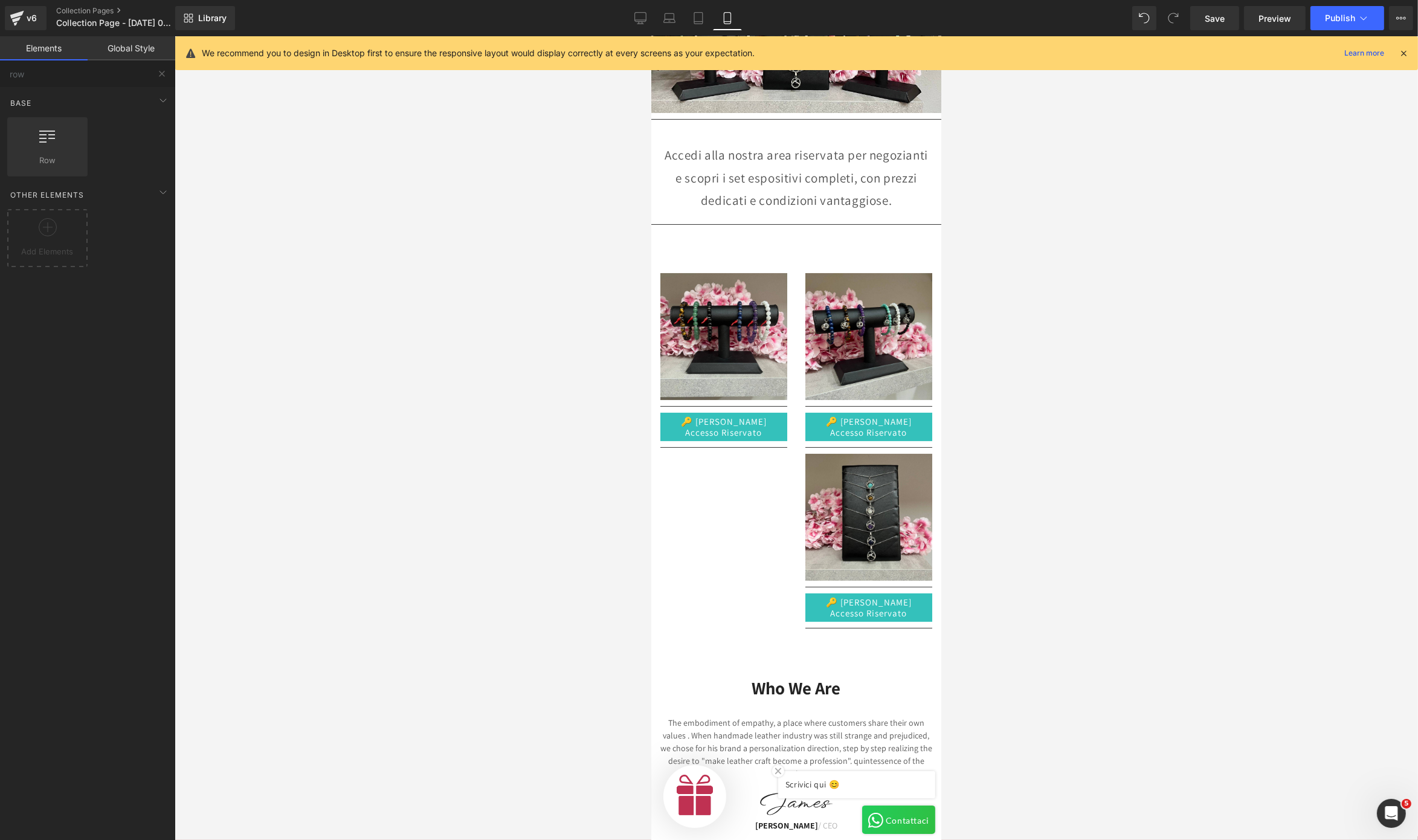
click at [413, 381] on div at bounding box center [796, 438] width 1243 height 804
click at [644, 18] on icon at bounding box center [641, 18] width 12 height 12
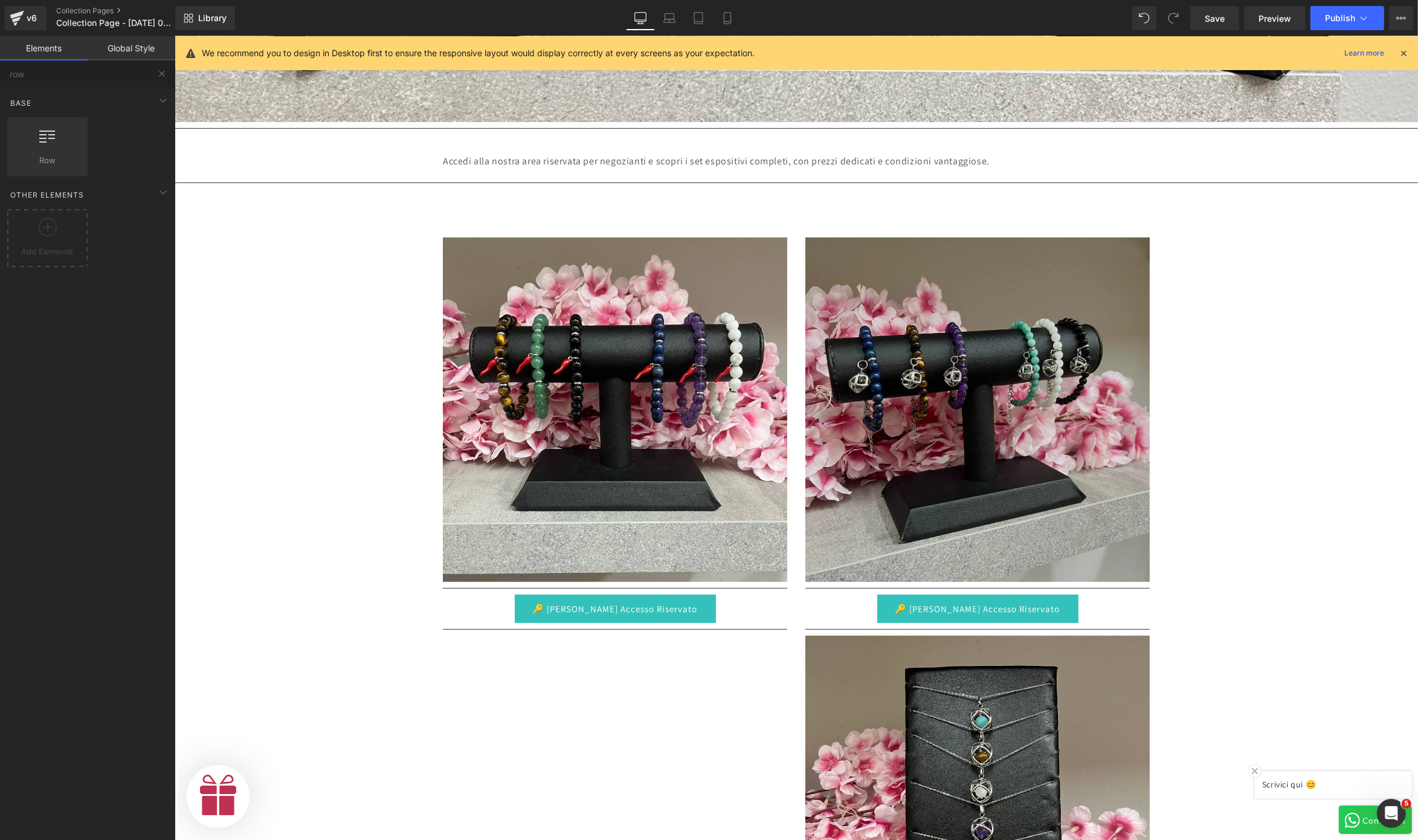
scroll to position [725, 0]
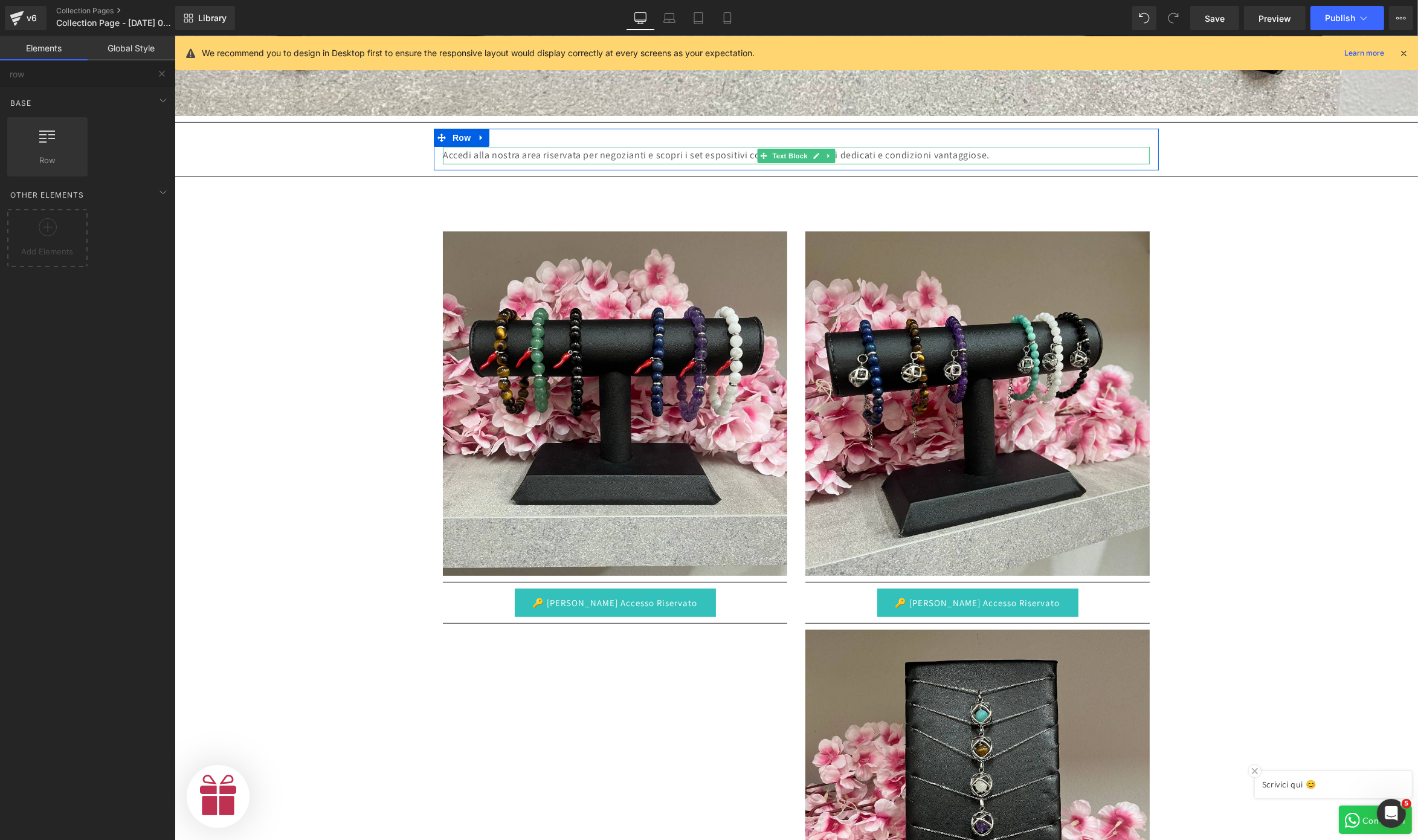
click at [990, 149] on p "Accedi alla nostra area riservata per negozianti e scopri i set espositivi comp…" at bounding box center [796, 155] width 707 height 17
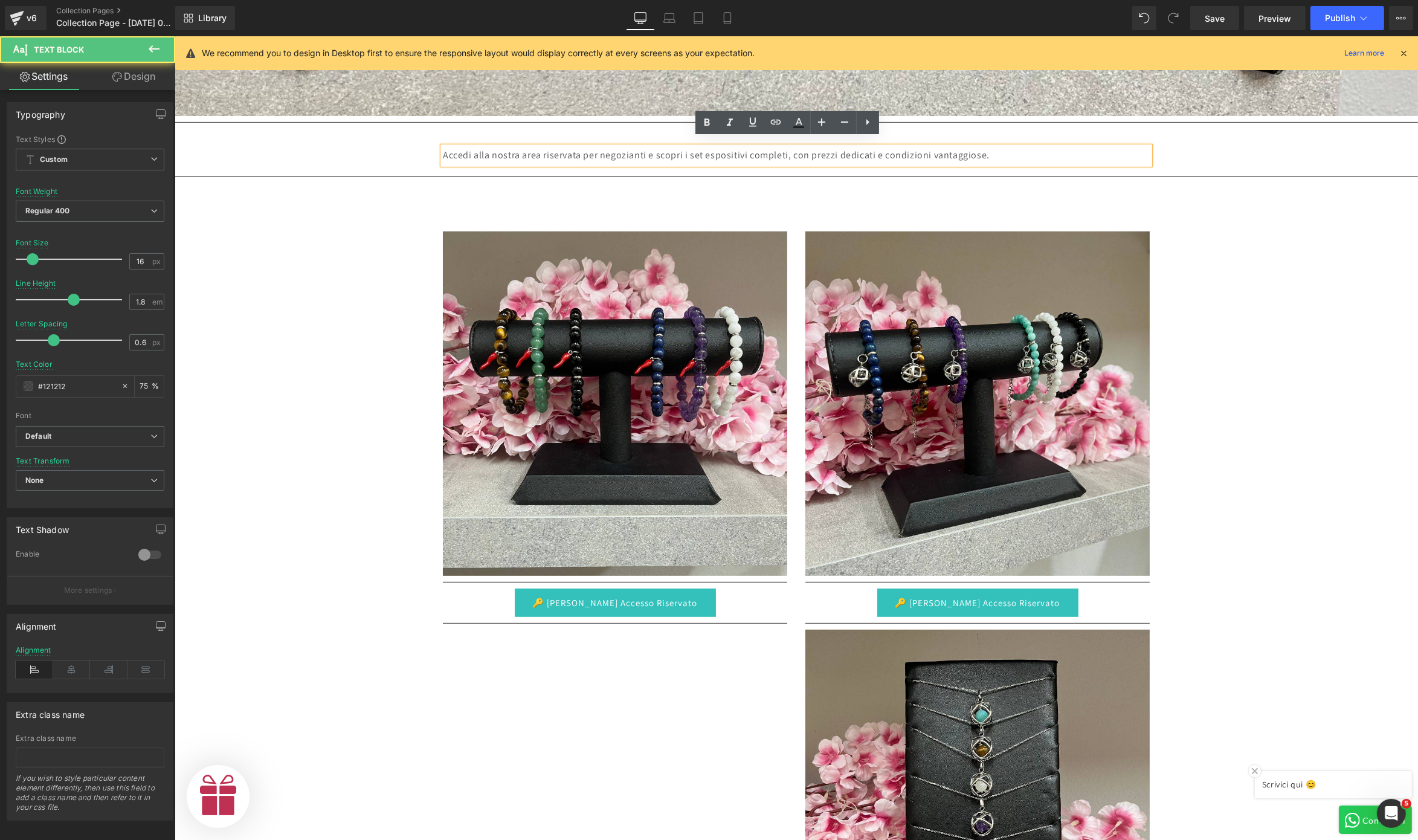
scroll to position [0, 0]
click at [827, 123] on icon at bounding box center [821, 122] width 14 height 14
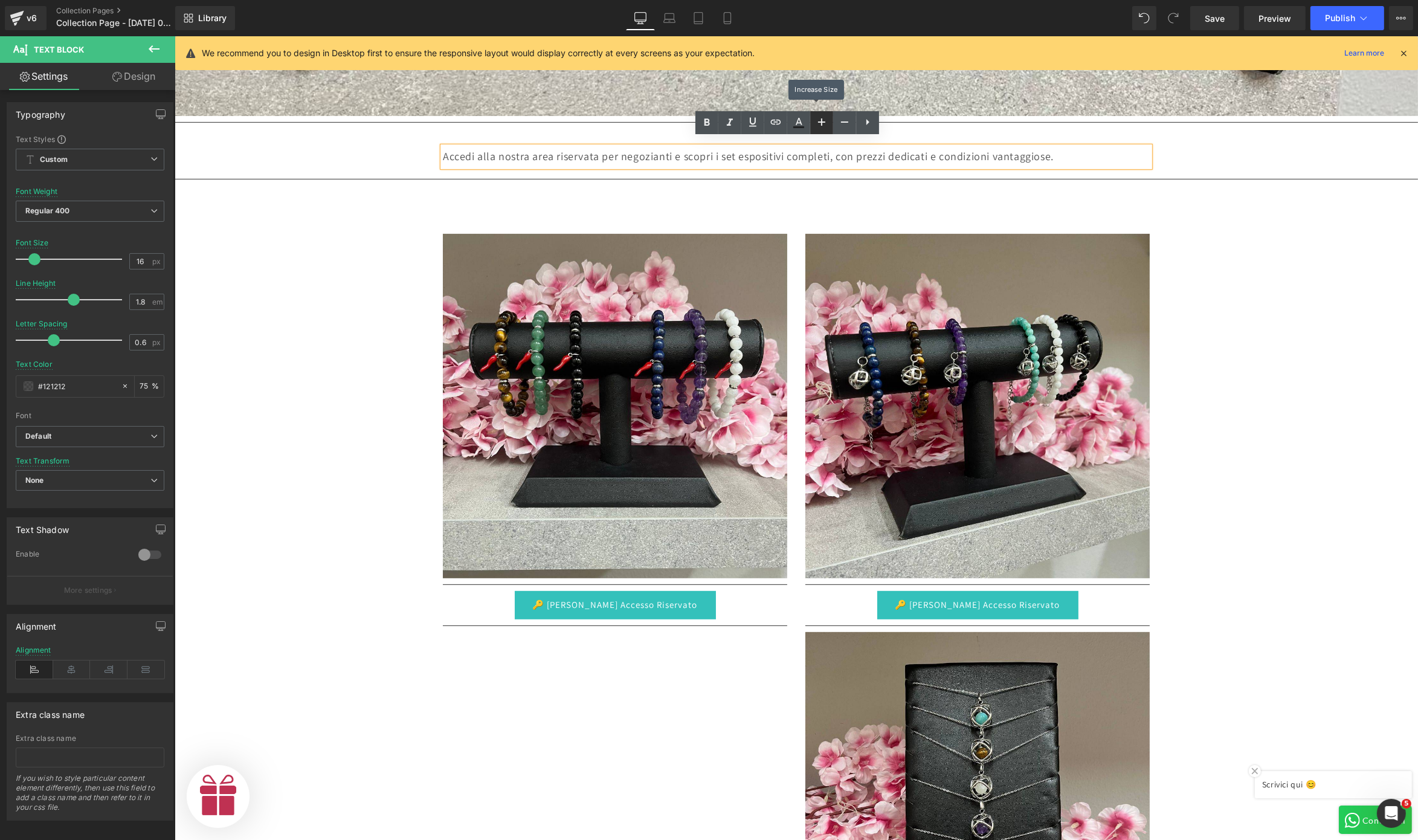
click at [827, 123] on icon at bounding box center [821, 122] width 14 height 14
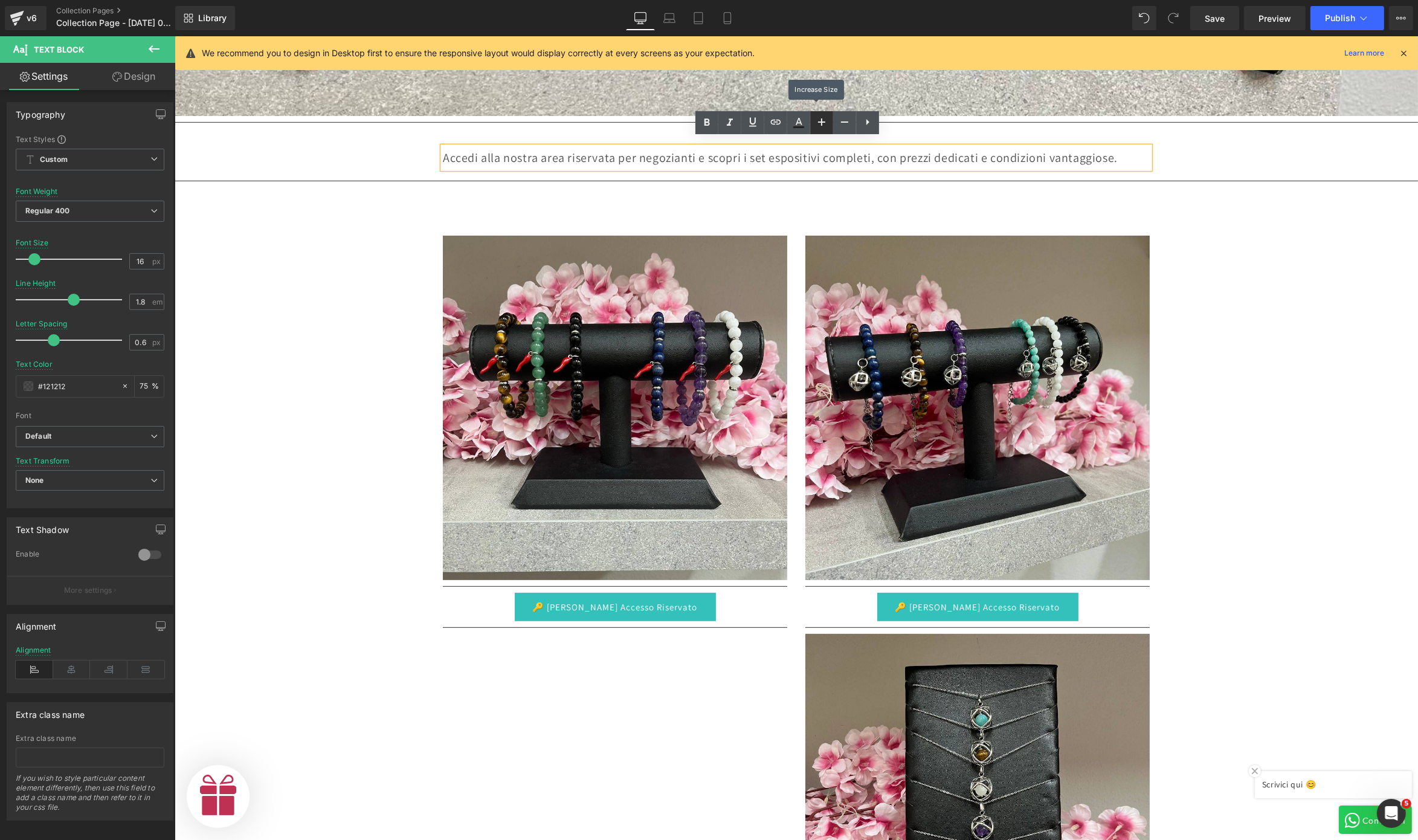
click at [827, 123] on icon at bounding box center [821, 122] width 14 height 14
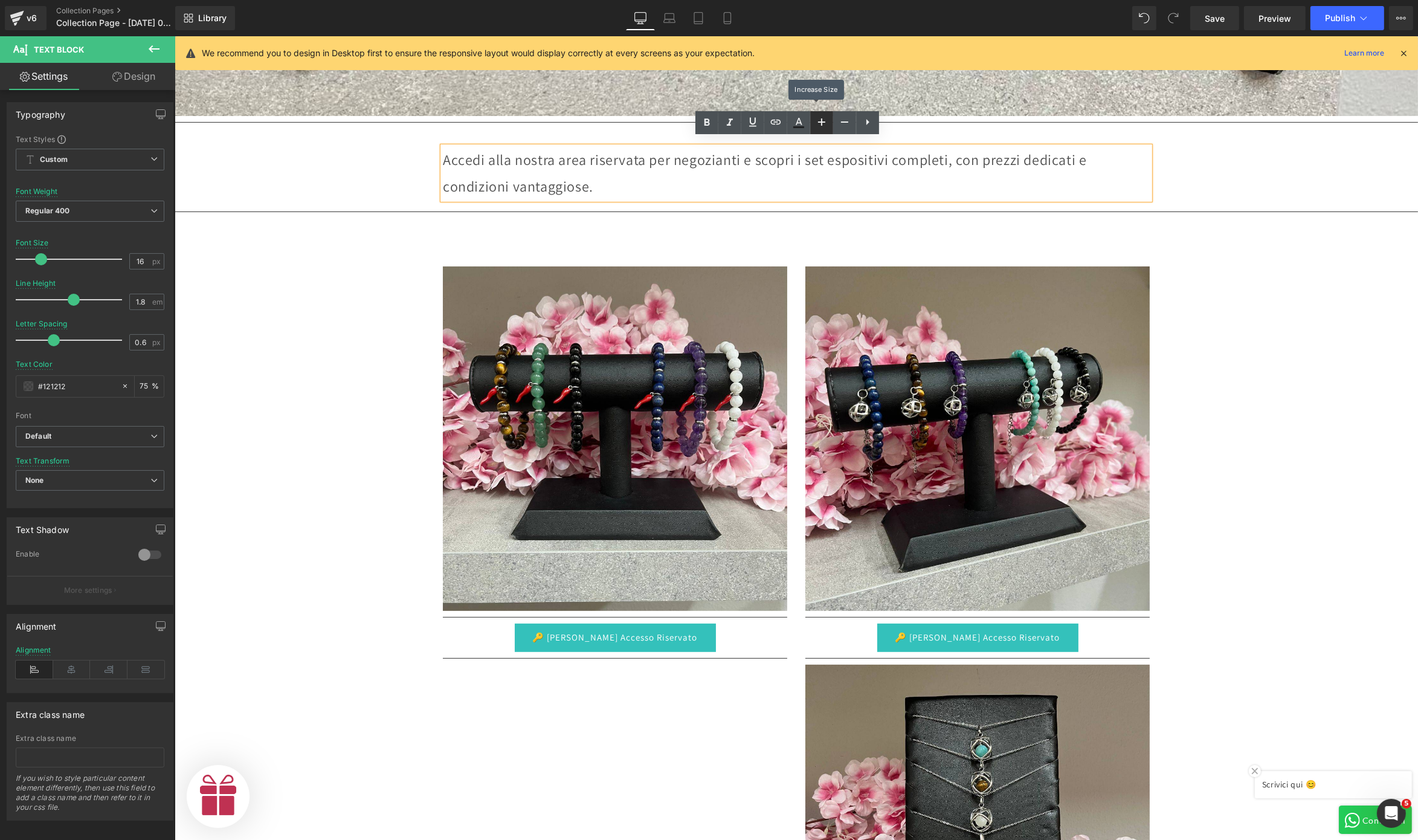
click at [827, 123] on icon at bounding box center [821, 122] width 14 height 14
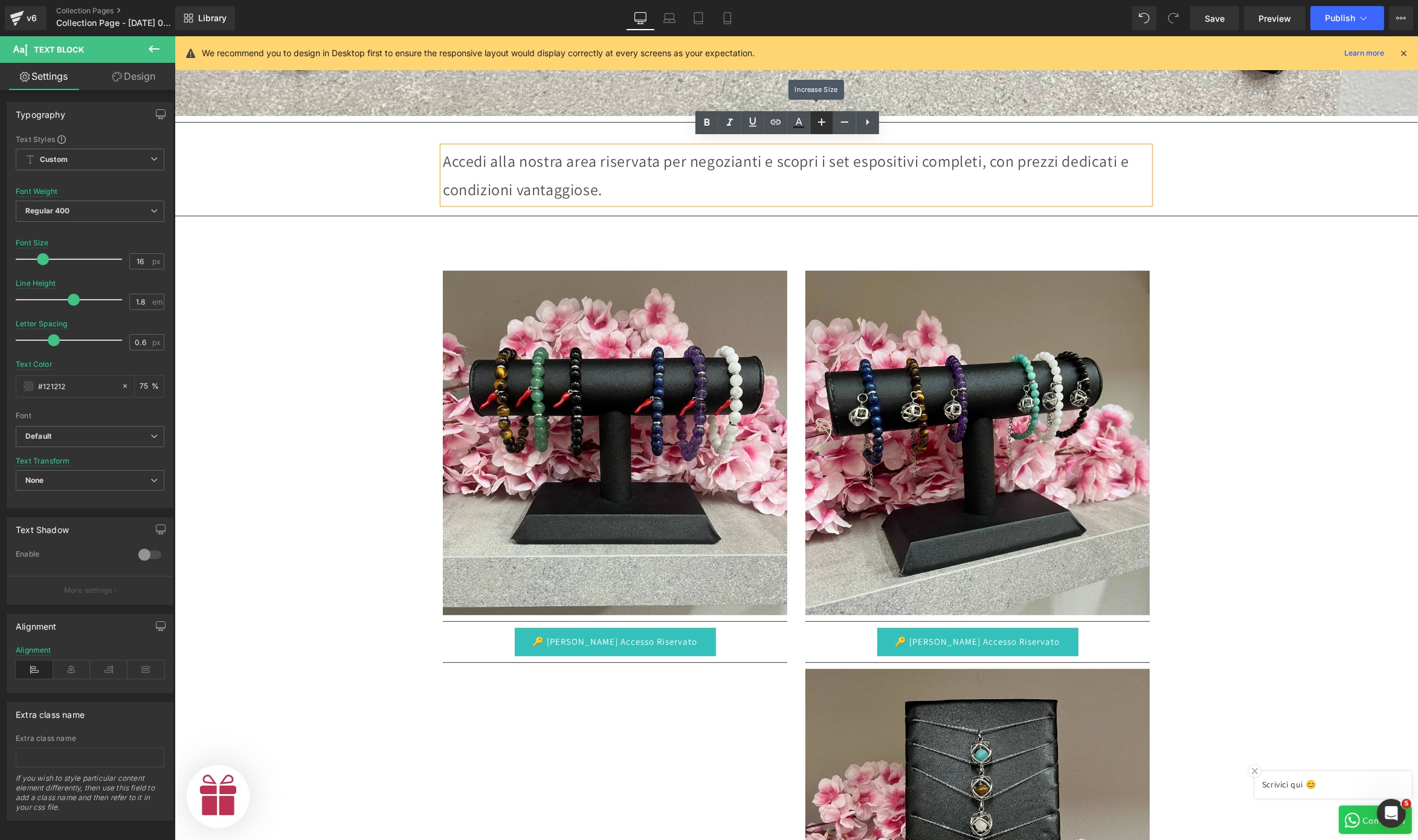
click at [827, 123] on icon at bounding box center [821, 122] width 14 height 14
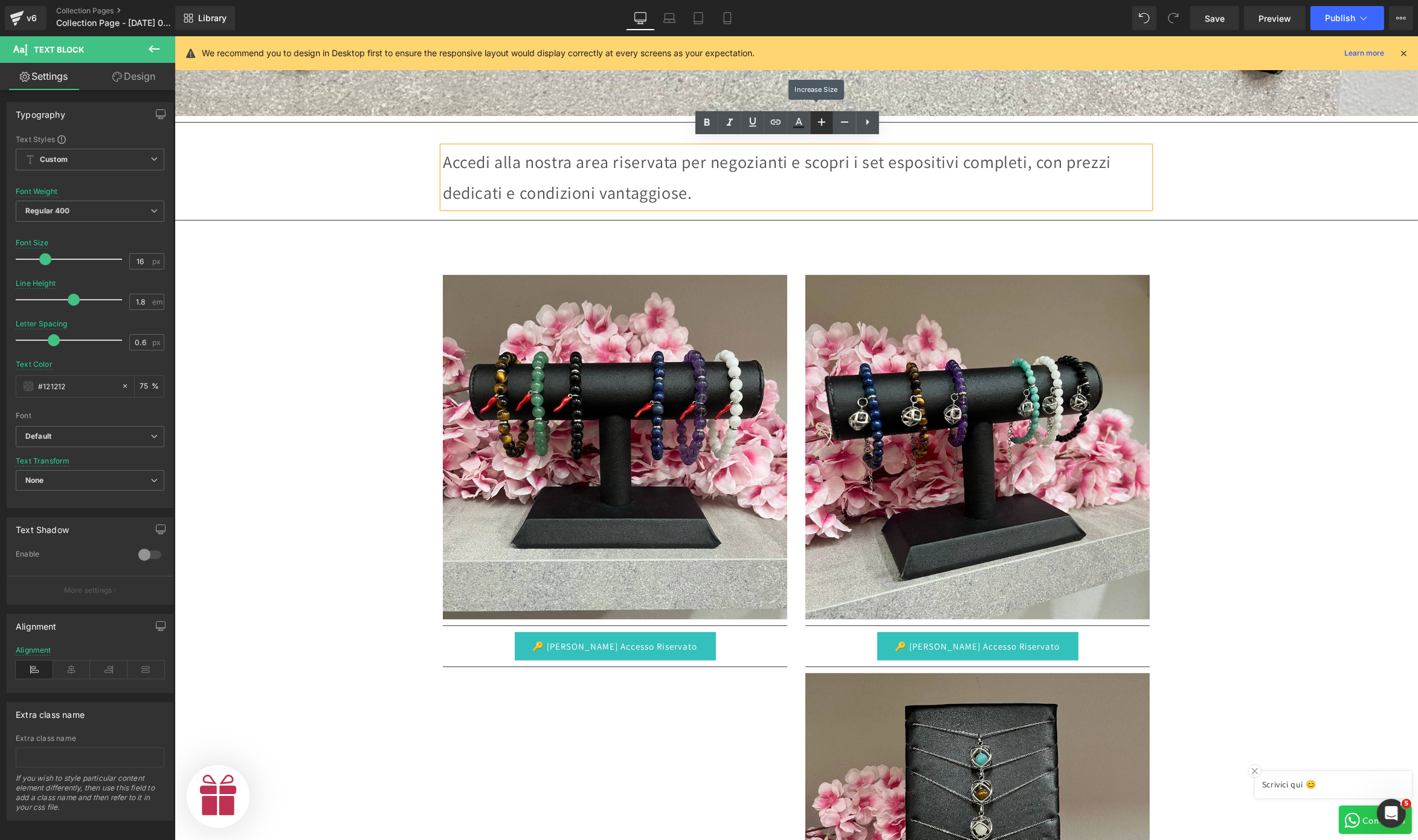
click at [827, 123] on icon at bounding box center [821, 122] width 14 height 14
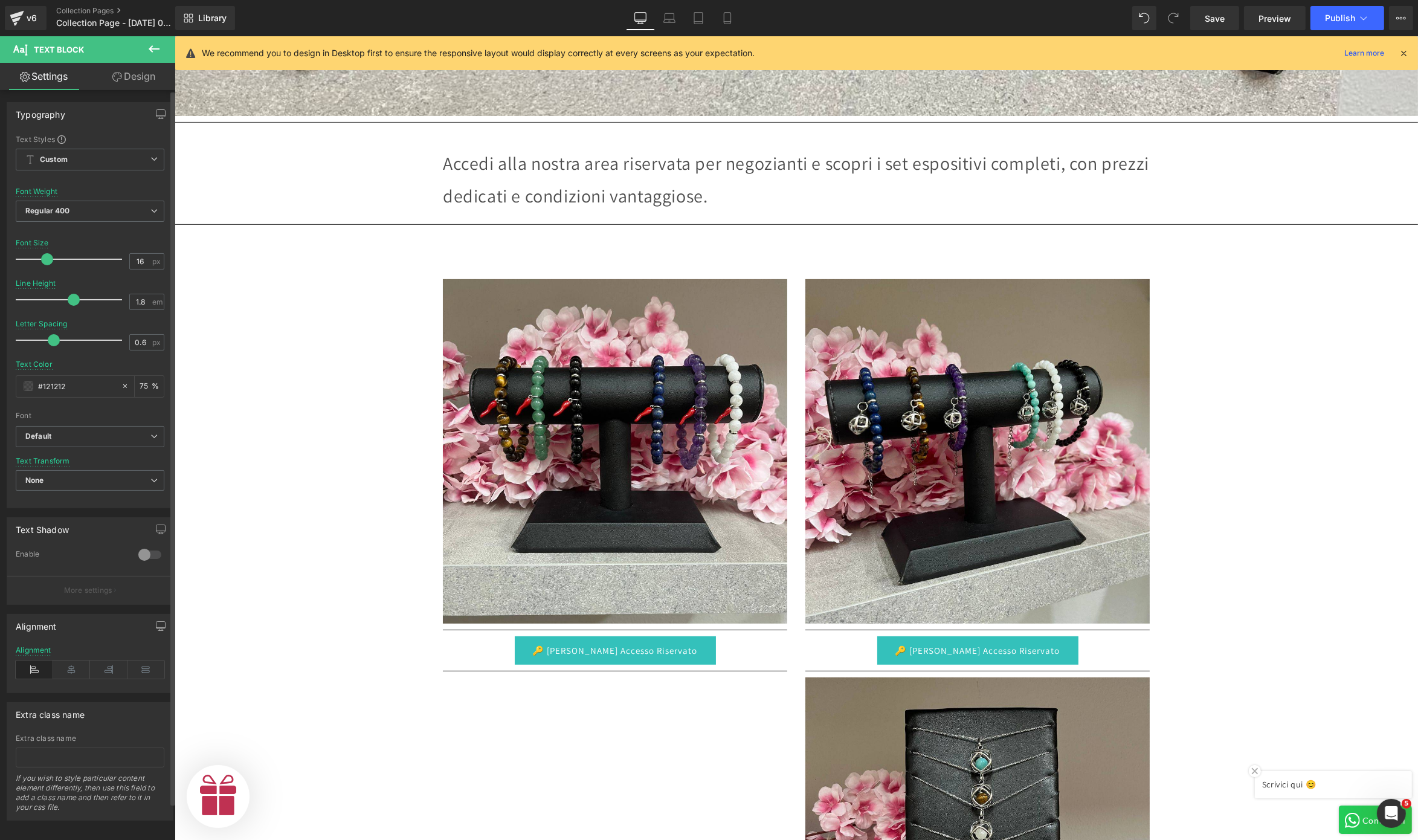
scroll to position [0, 372]
click at [70, 629] on icon at bounding box center [72, 669] width 38 height 18
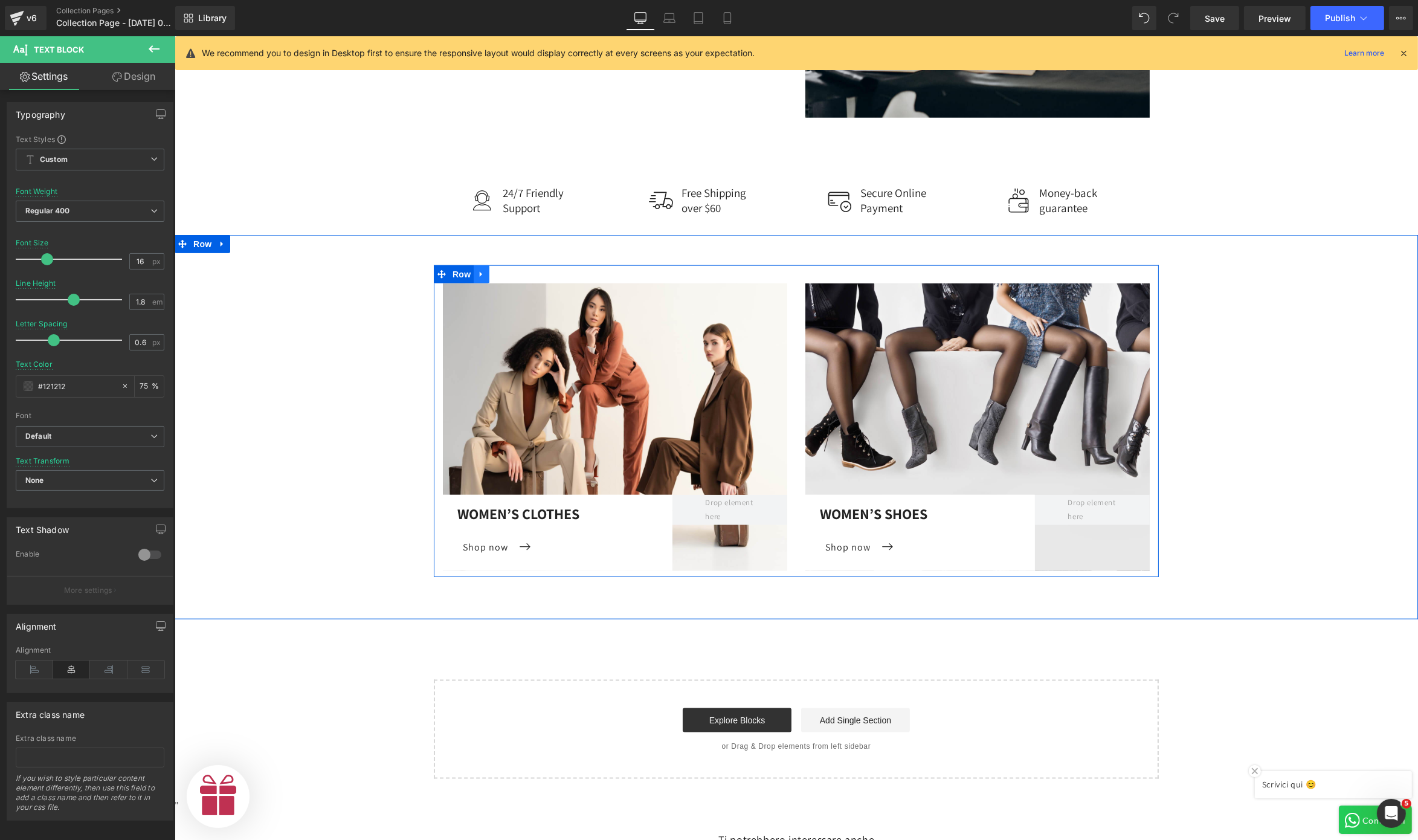
click at [477, 270] on icon at bounding box center [480, 274] width 8 height 9
click at [508, 270] on icon at bounding box center [512, 274] width 8 height 9
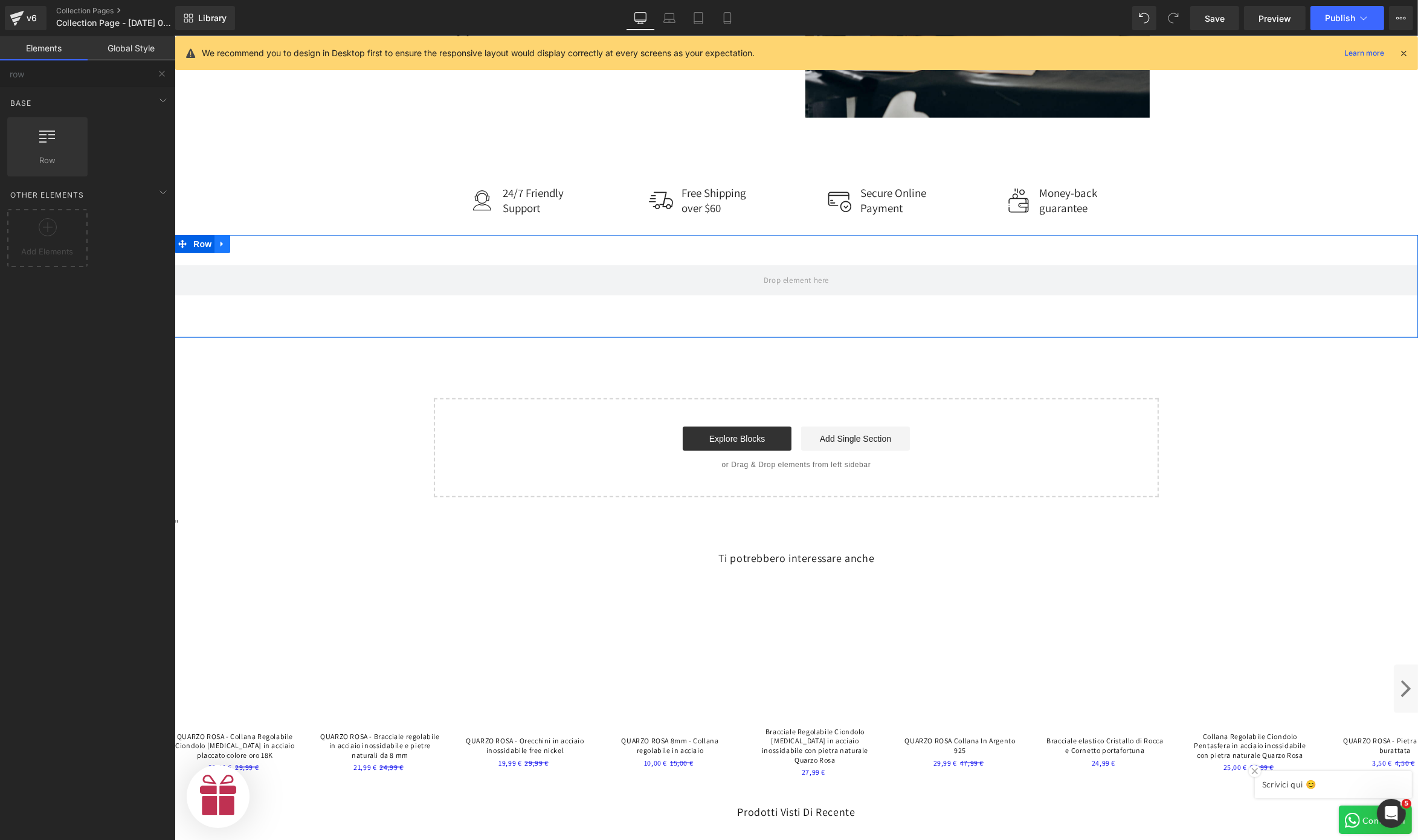
click at [218, 238] on link at bounding box center [221, 244] width 16 height 18
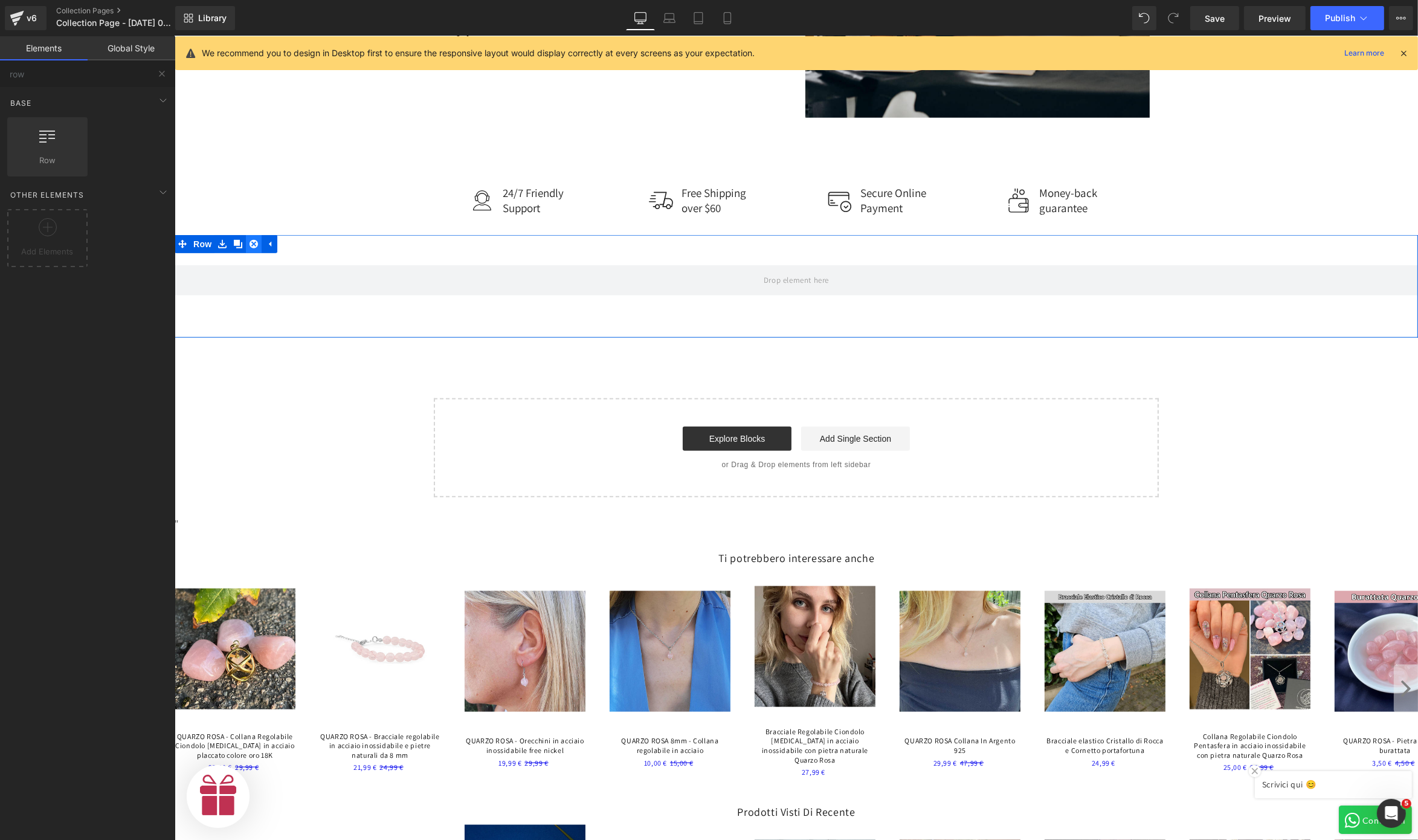
click at [249, 238] on link at bounding box center [253, 244] width 16 height 18
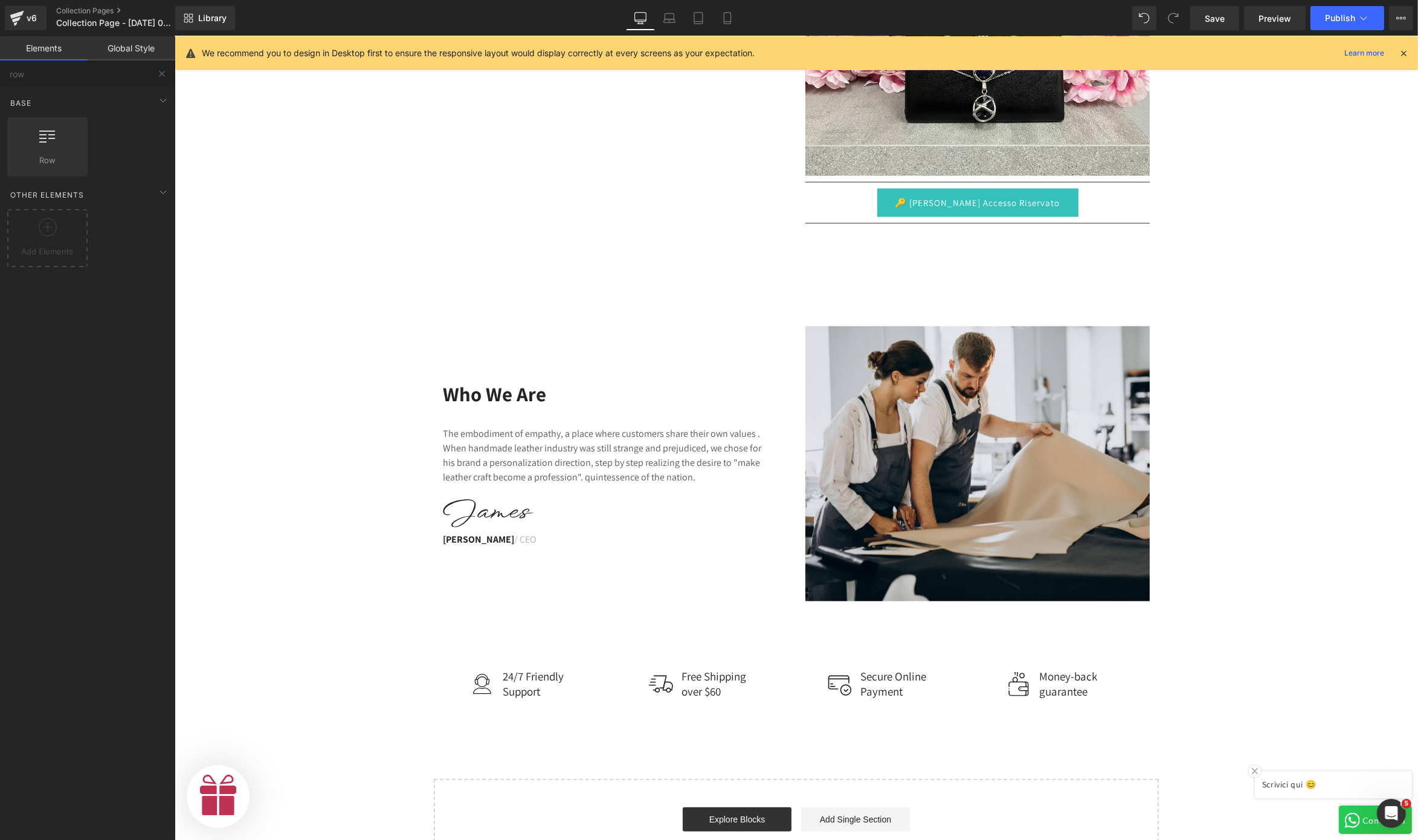
click at [23, 473] on div "Base Row rows, columns, layouts, div Heading headings, titles, h1,h2,h3,h4,h5,h…" at bounding box center [90, 494] width 180 height 814
click at [1063, 14] on span "Save" at bounding box center [1215, 18] width 20 height 13
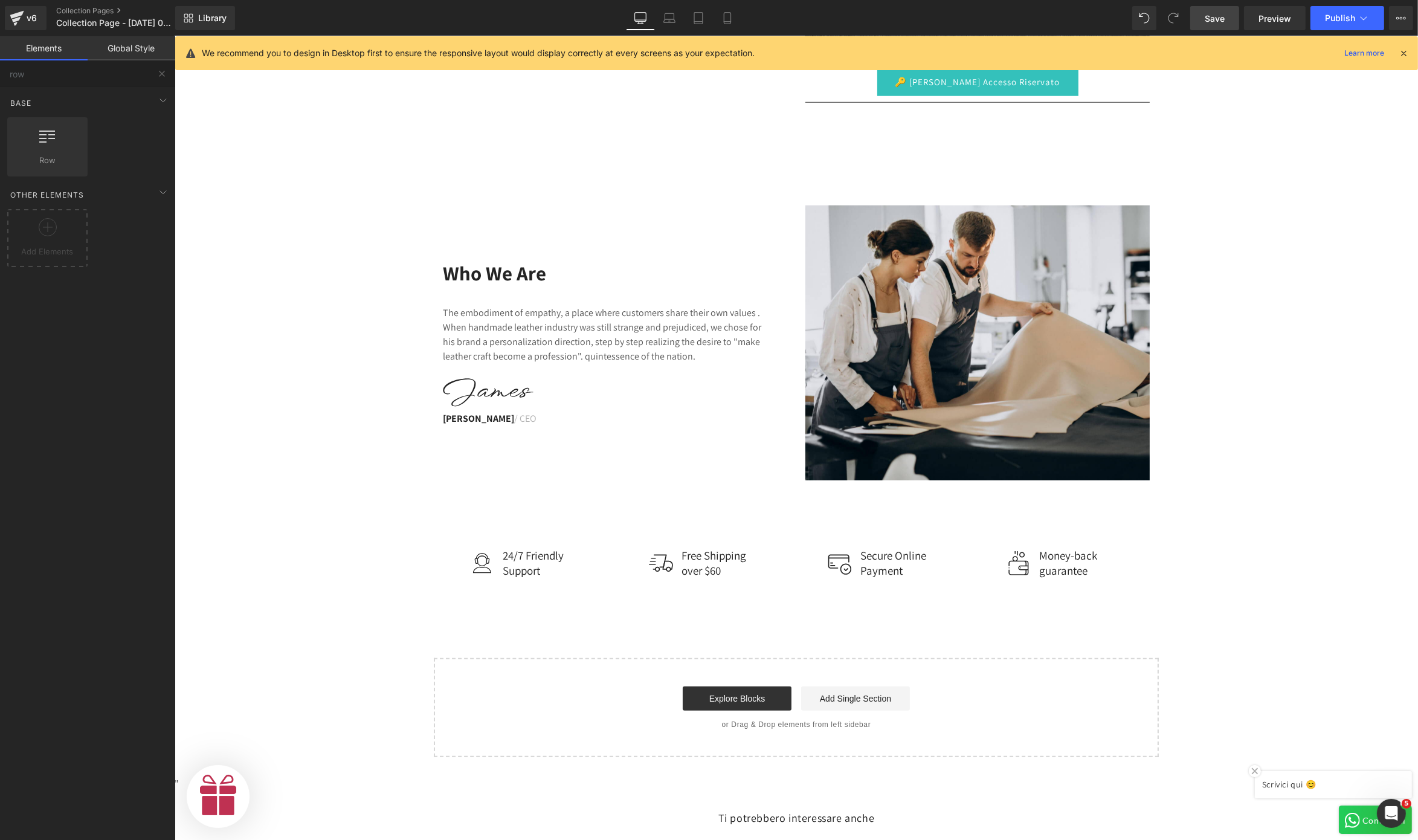
scroll to position [0, 745]
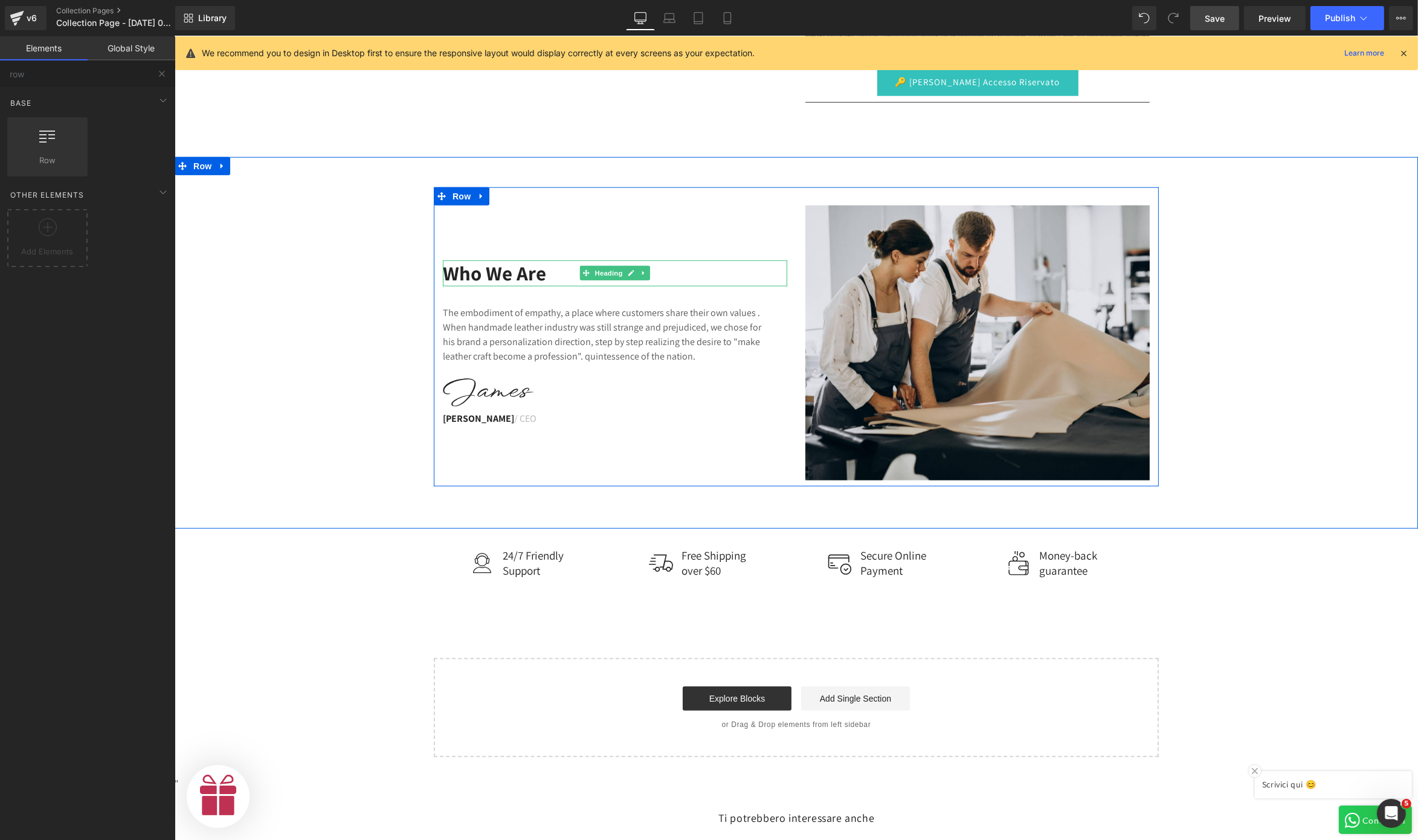
click at [496, 261] on h2 "Who We Are" at bounding box center [615, 273] width 344 height 26
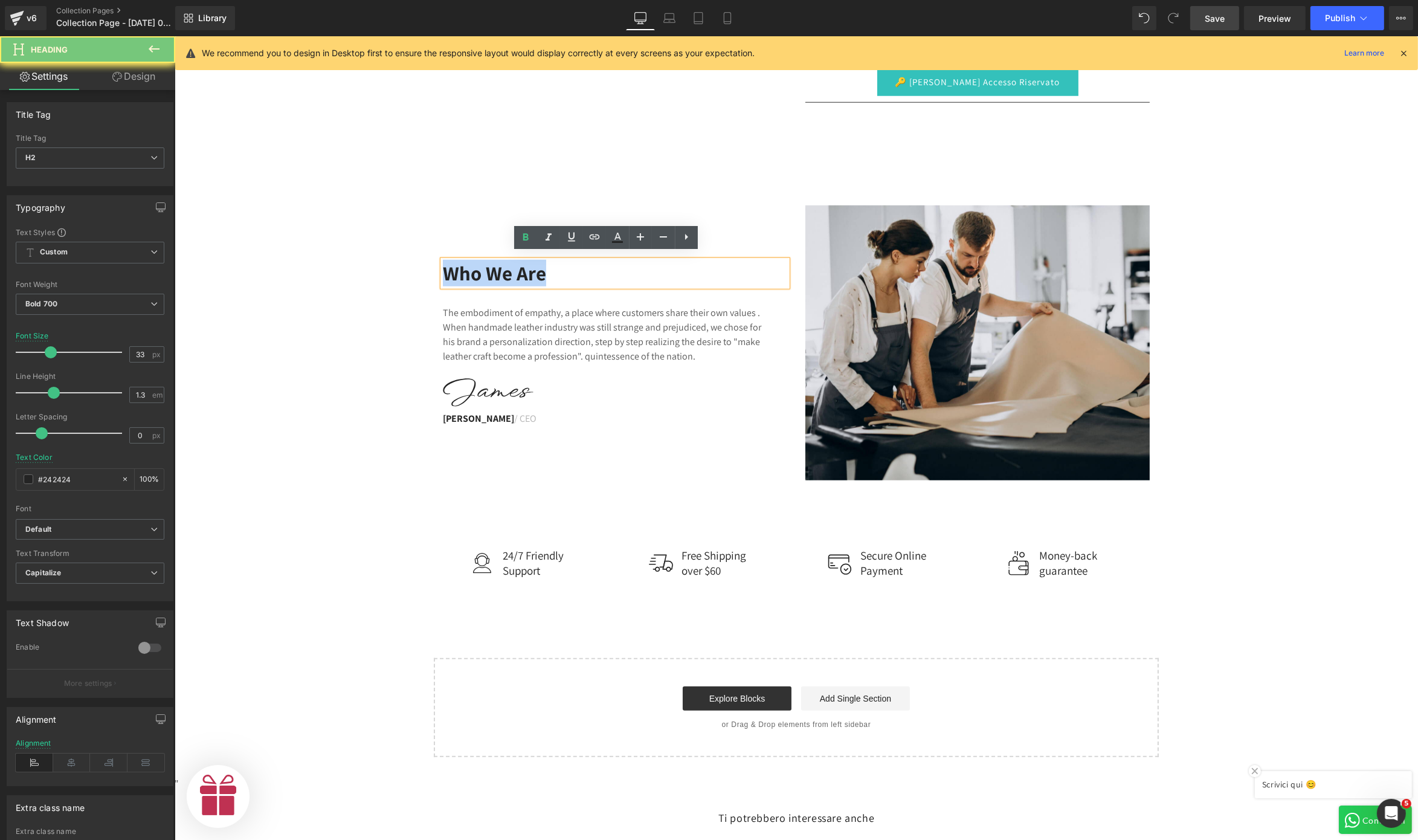
click at [496, 261] on h2 "Who We Are" at bounding box center [615, 273] width 344 height 26
paste div
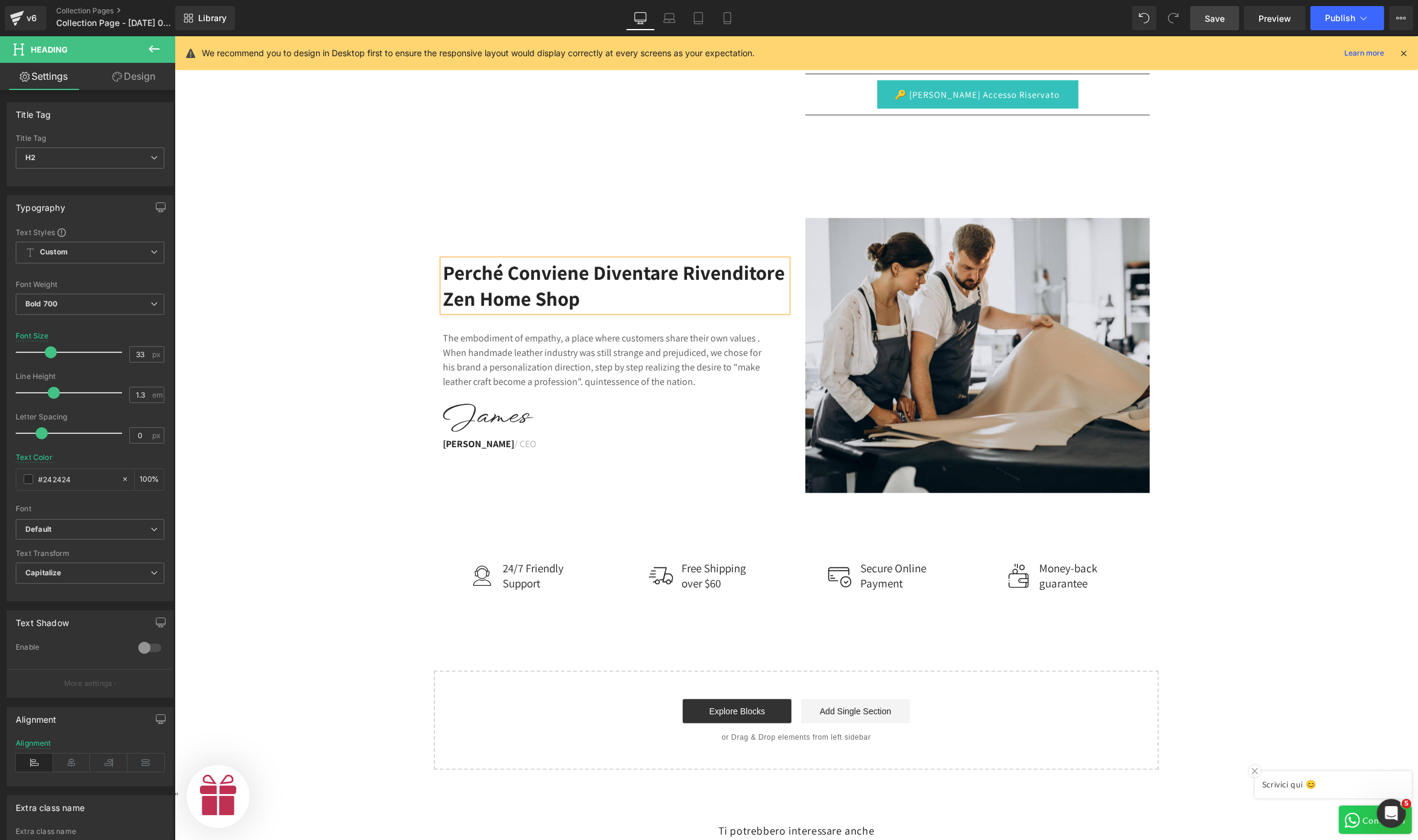
scroll to position [0, 0]
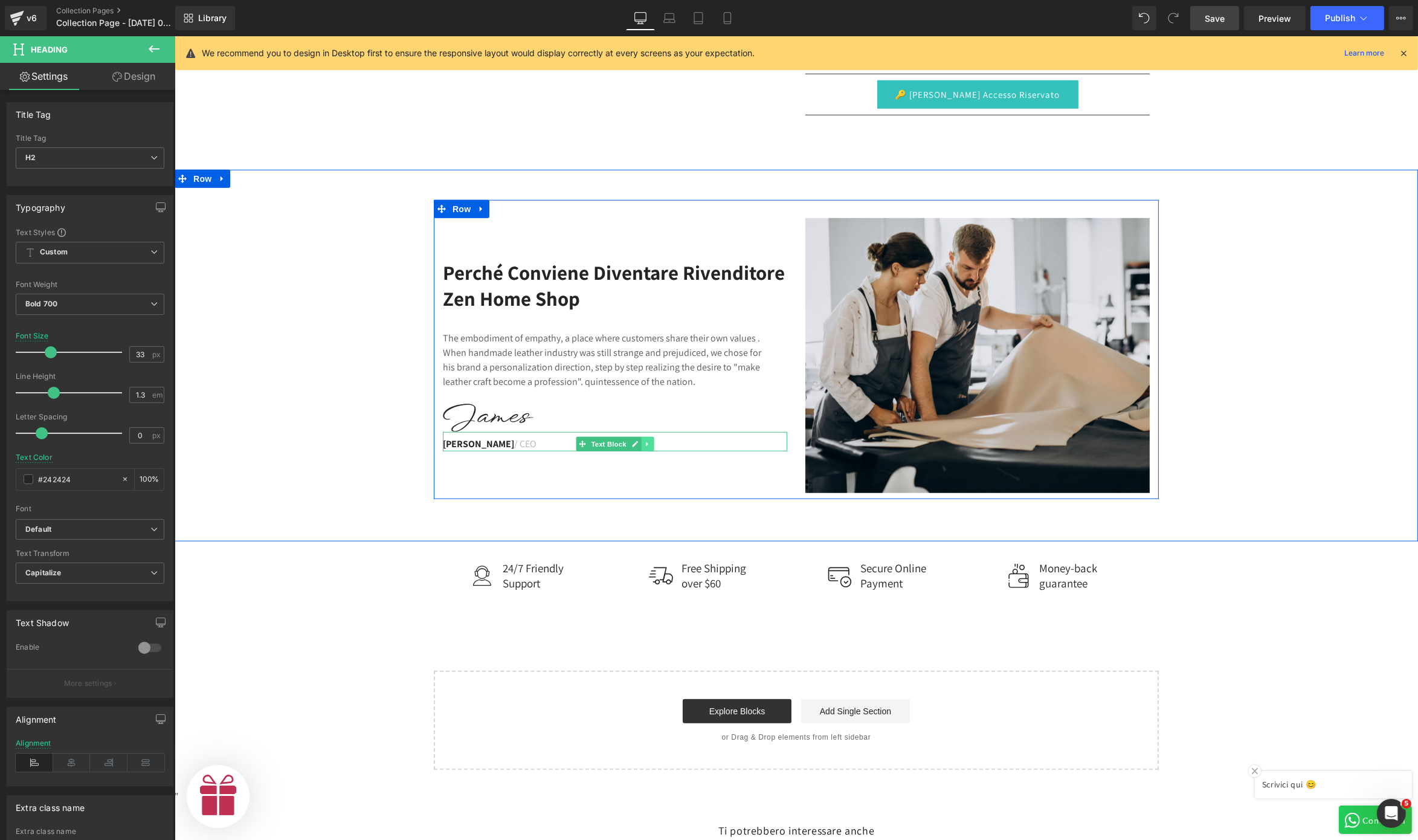
click at [642, 437] on link at bounding box center [647, 443] width 13 height 14
click at [647, 437] on link at bounding box center [653, 443] width 13 height 14
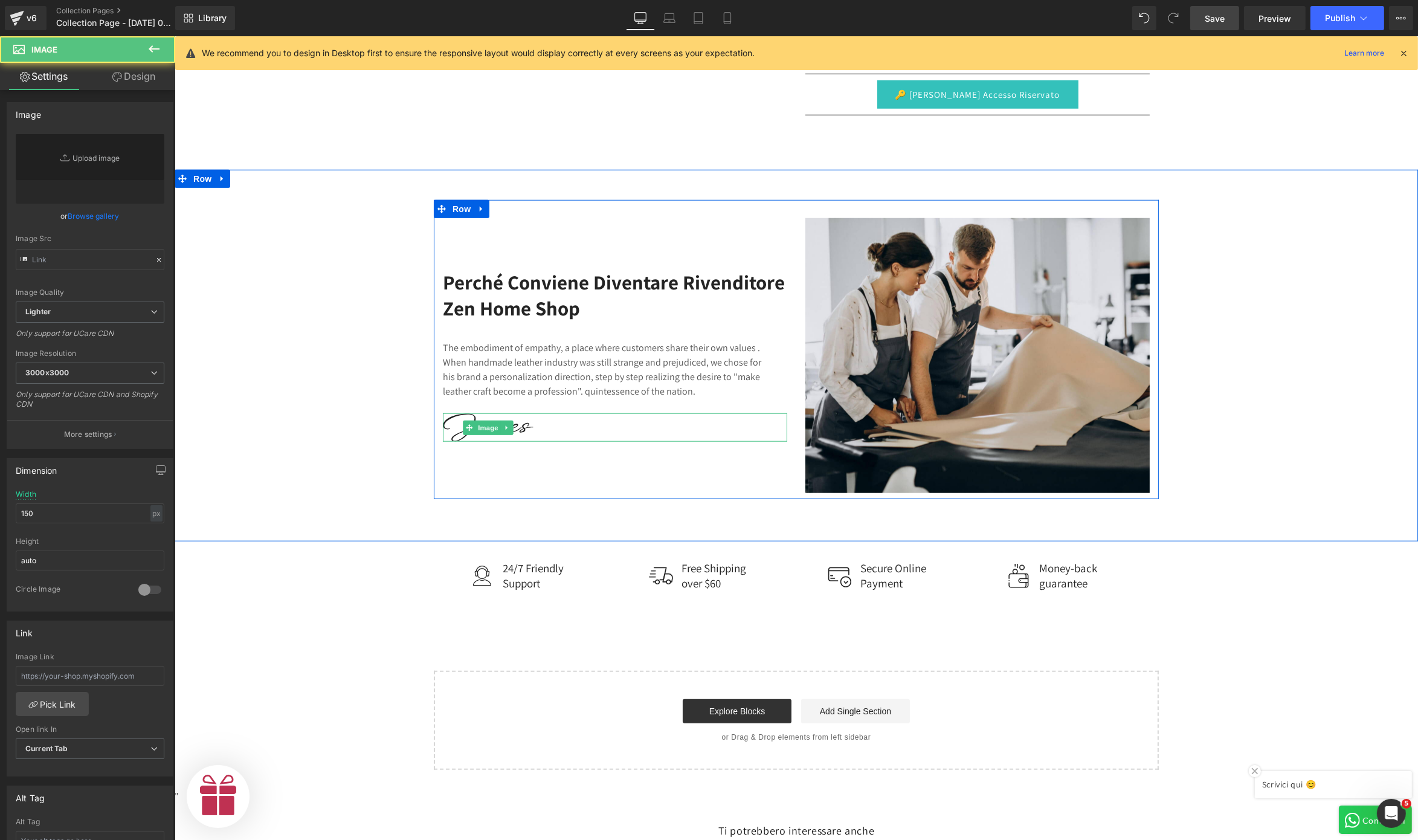
click at [505, 419] on img at bounding box center [488, 428] width 91 height 29
click at [503, 425] on icon at bounding box center [506, 428] width 7 height 8
click at [508, 421] on link at bounding box center [512, 428] width 13 height 14
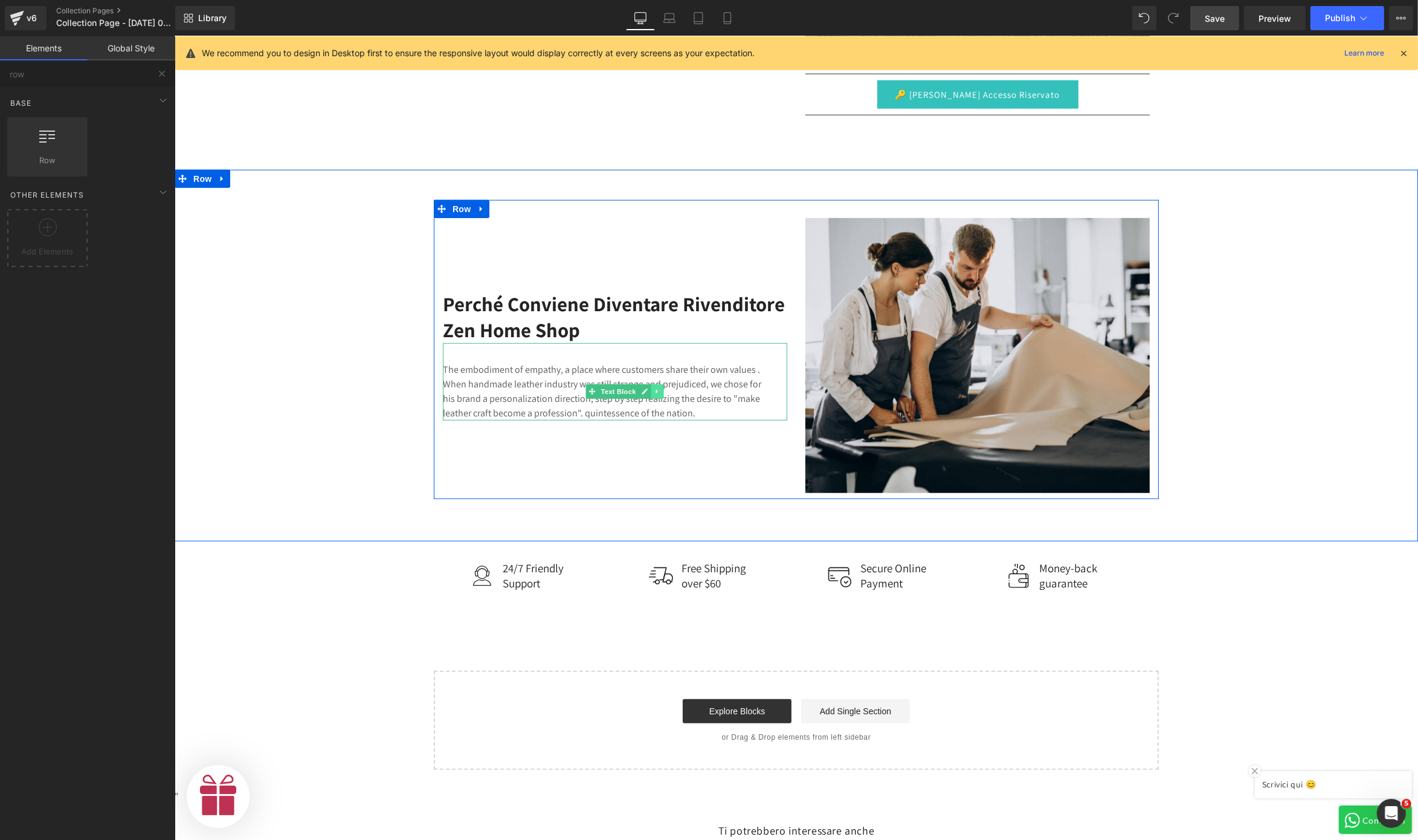
click at [653, 388] on icon at bounding box center [656, 392] width 7 height 8
click at [657, 385] on link at bounding box center [663, 391] width 13 height 14
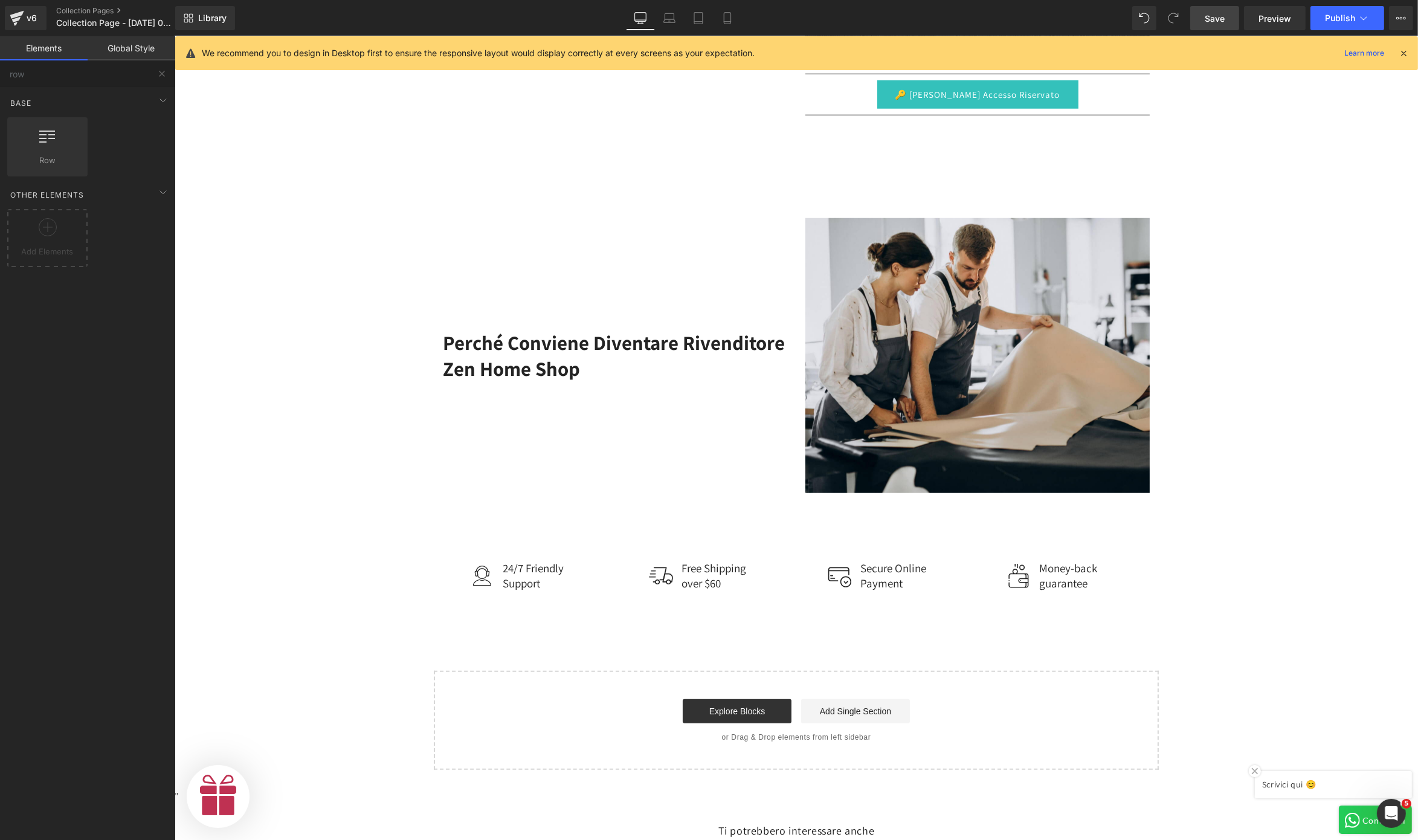
scroll to position [0, 0]
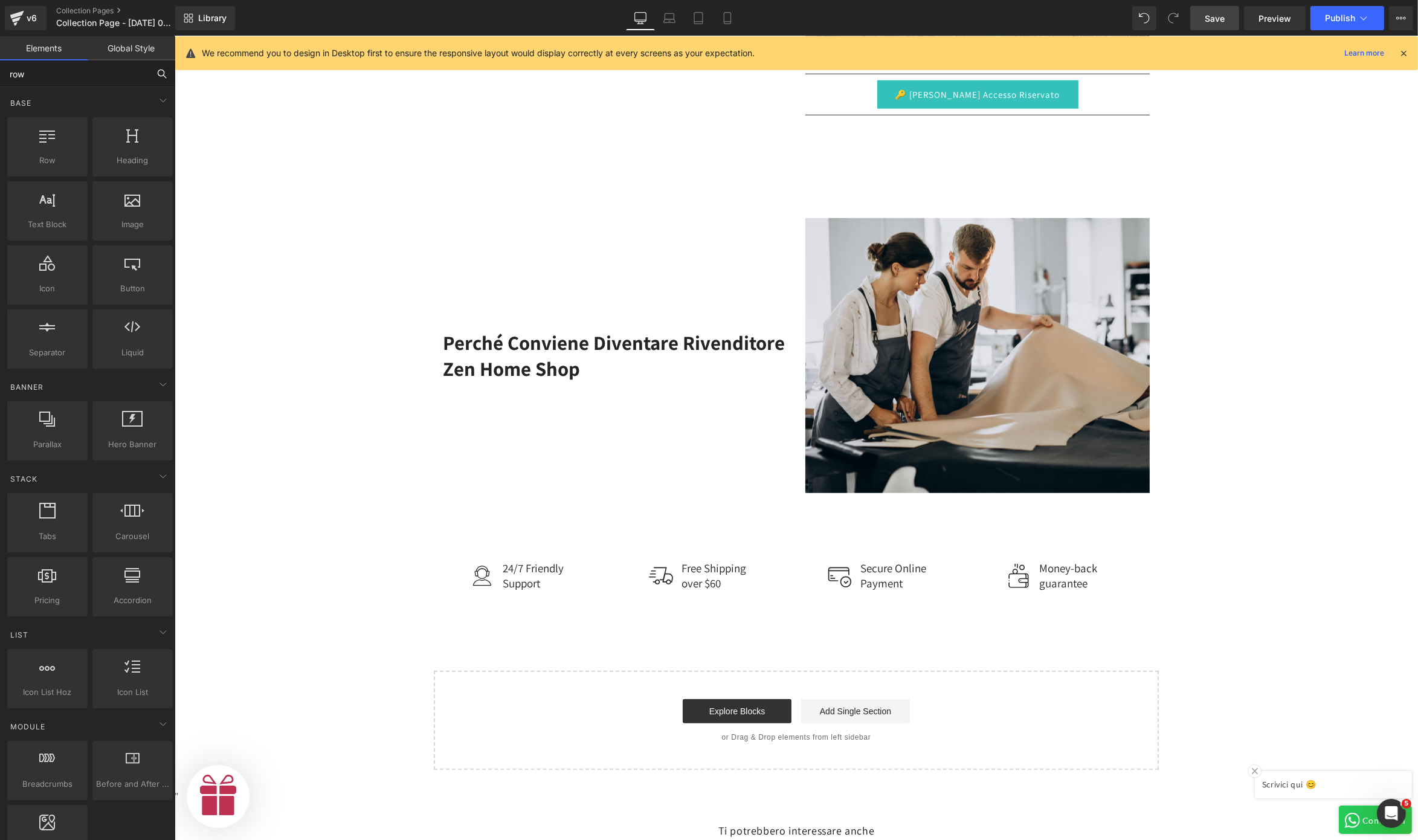
click at [110, 80] on input "row" at bounding box center [74, 73] width 149 height 26
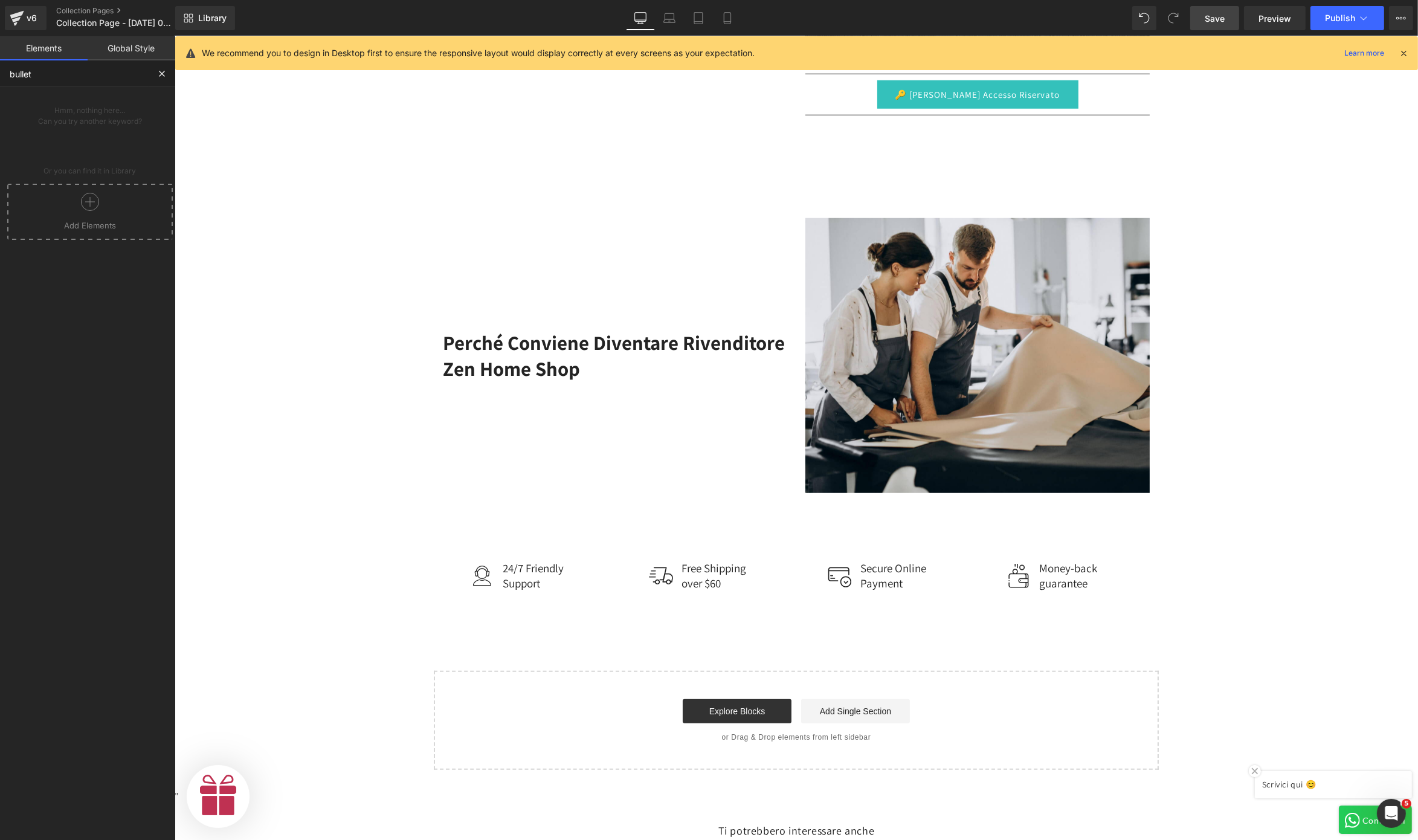
scroll to position [0, 372]
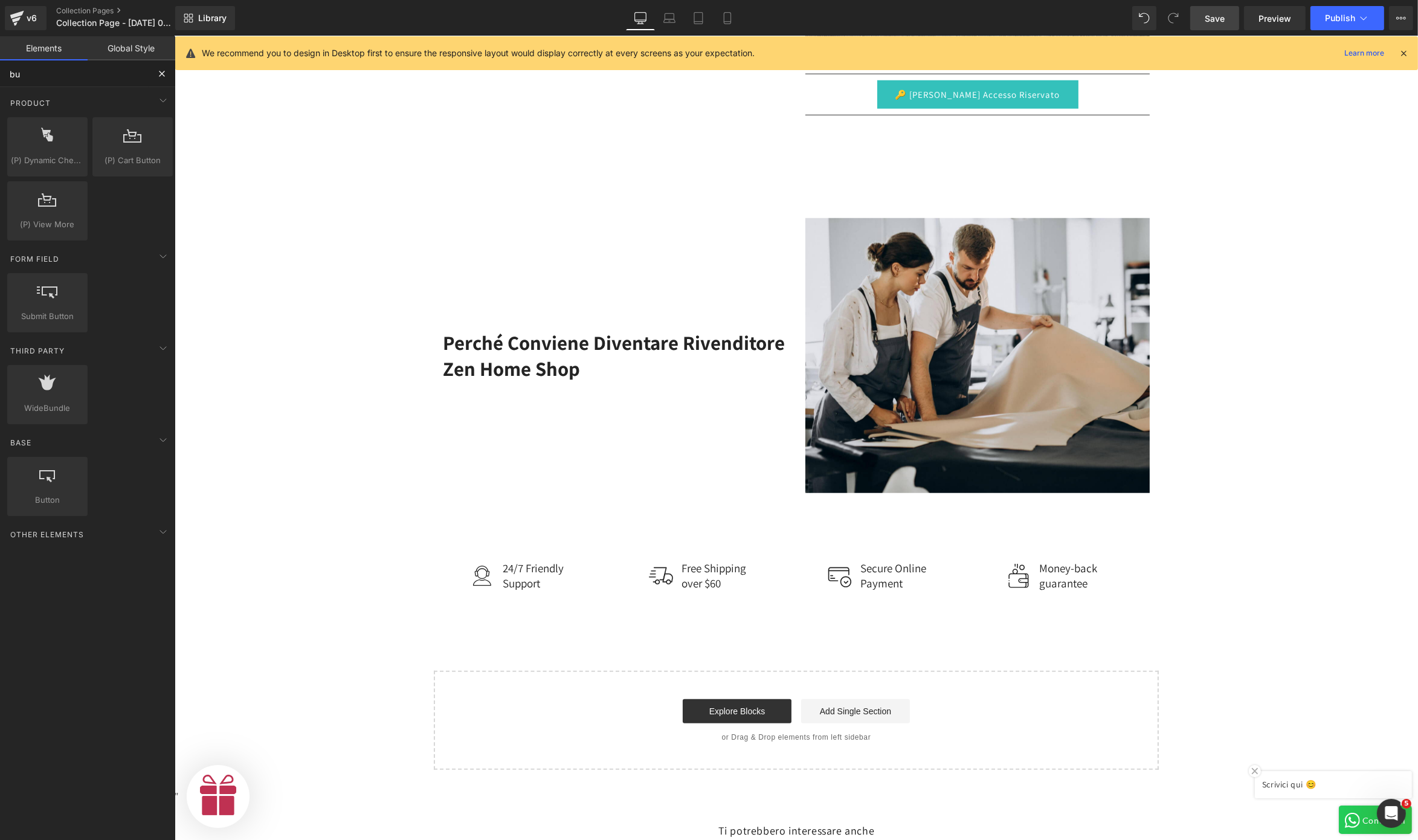
type input "b"
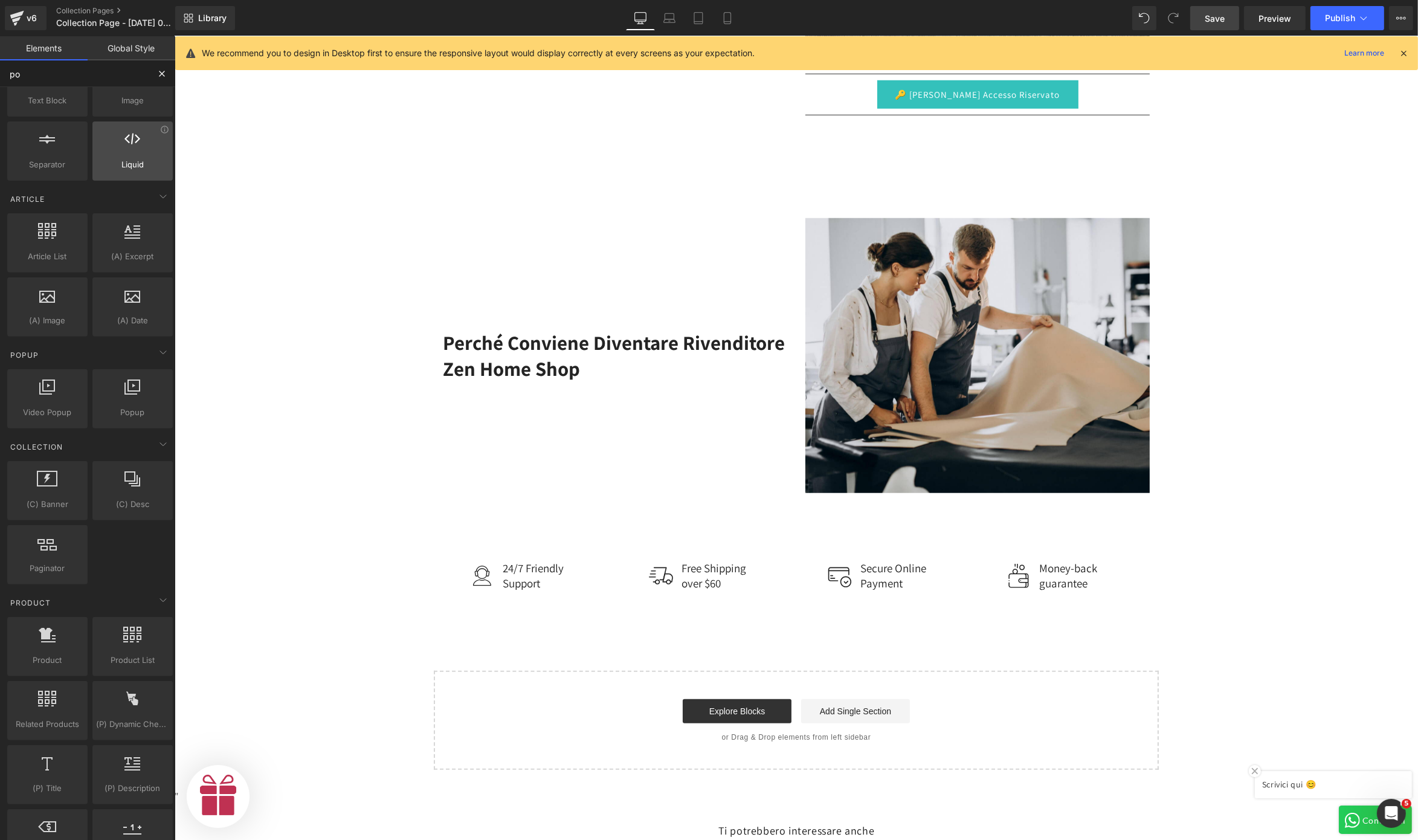
scroll to position [0, 0]
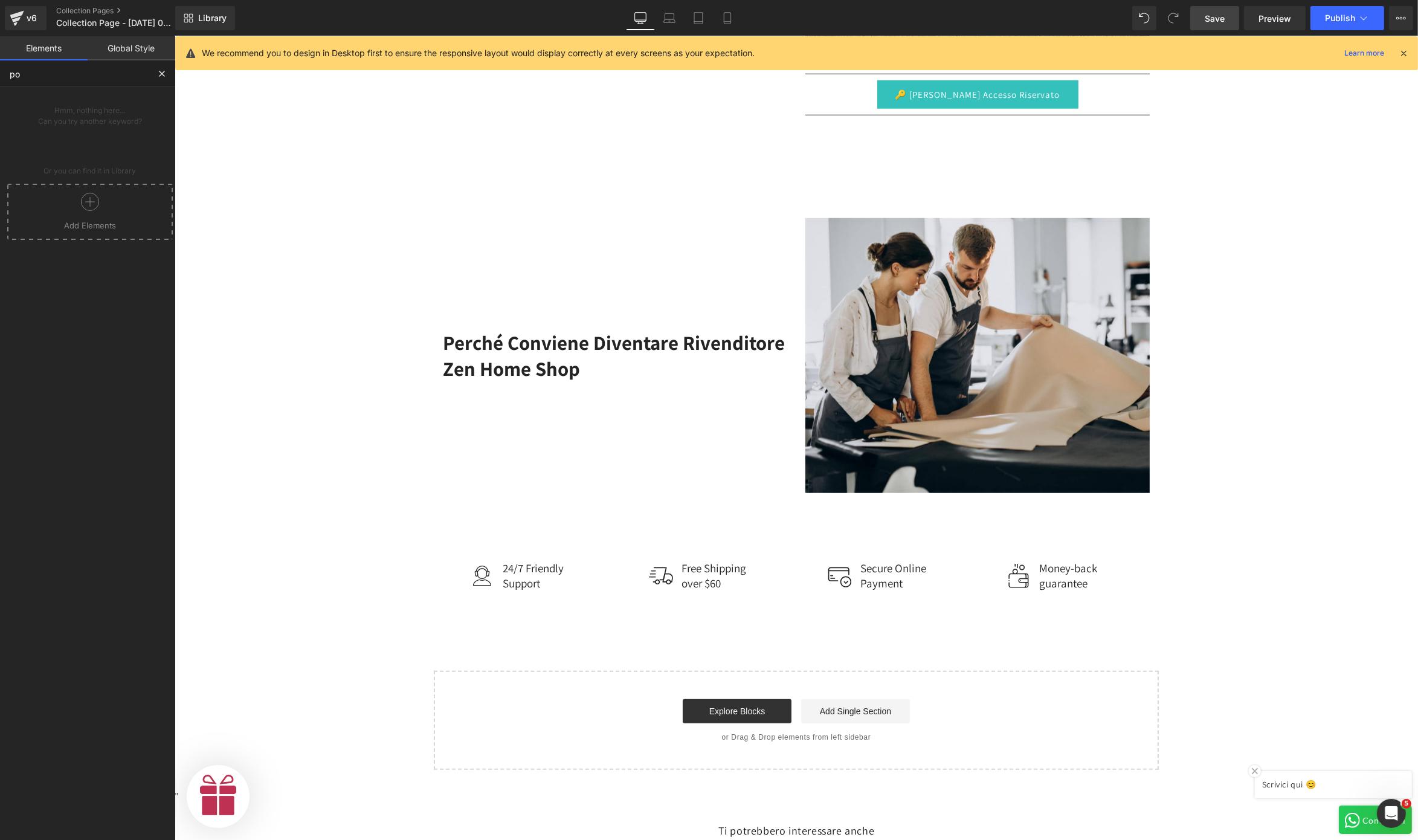
type input "p"
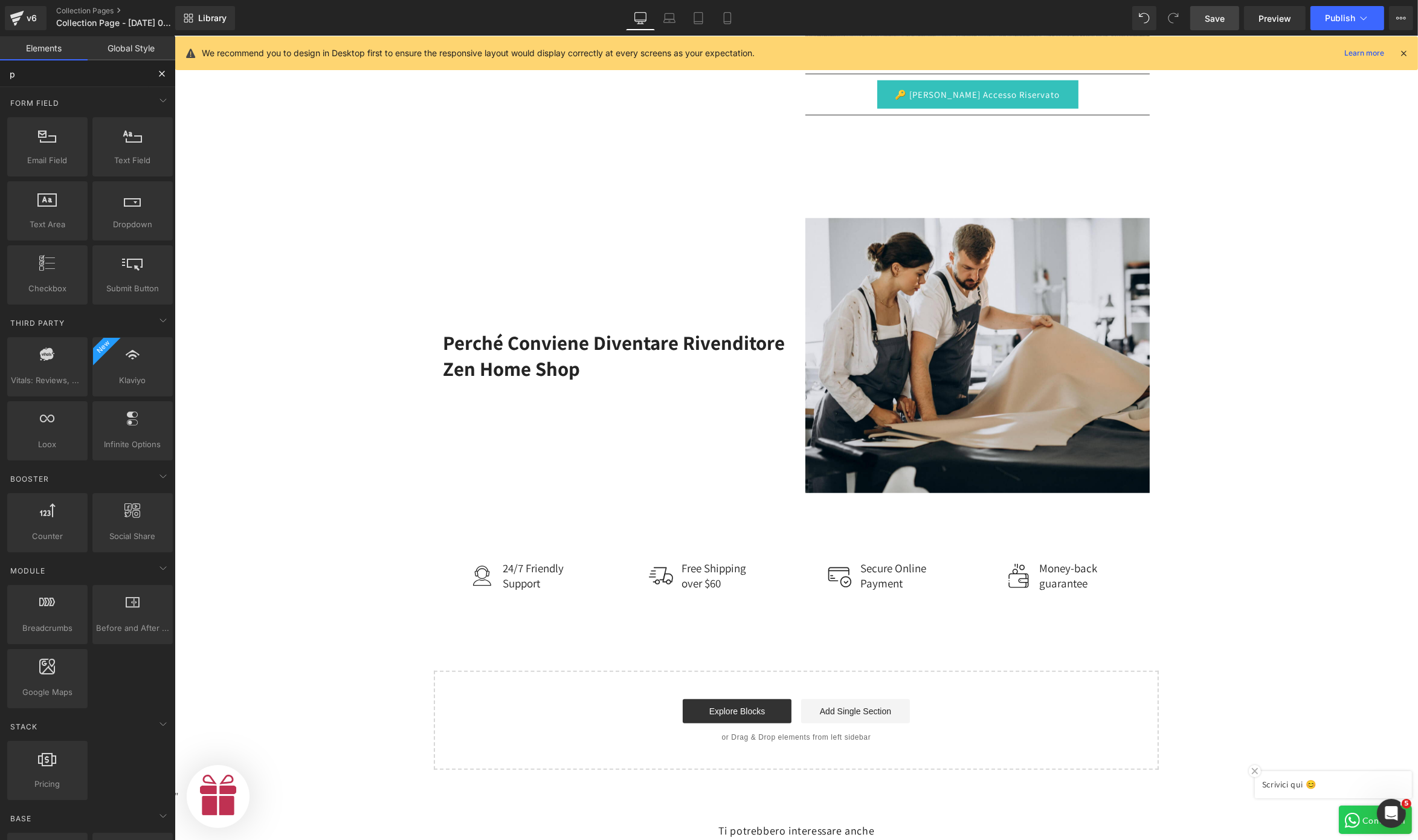
scroll to position [0, 372]
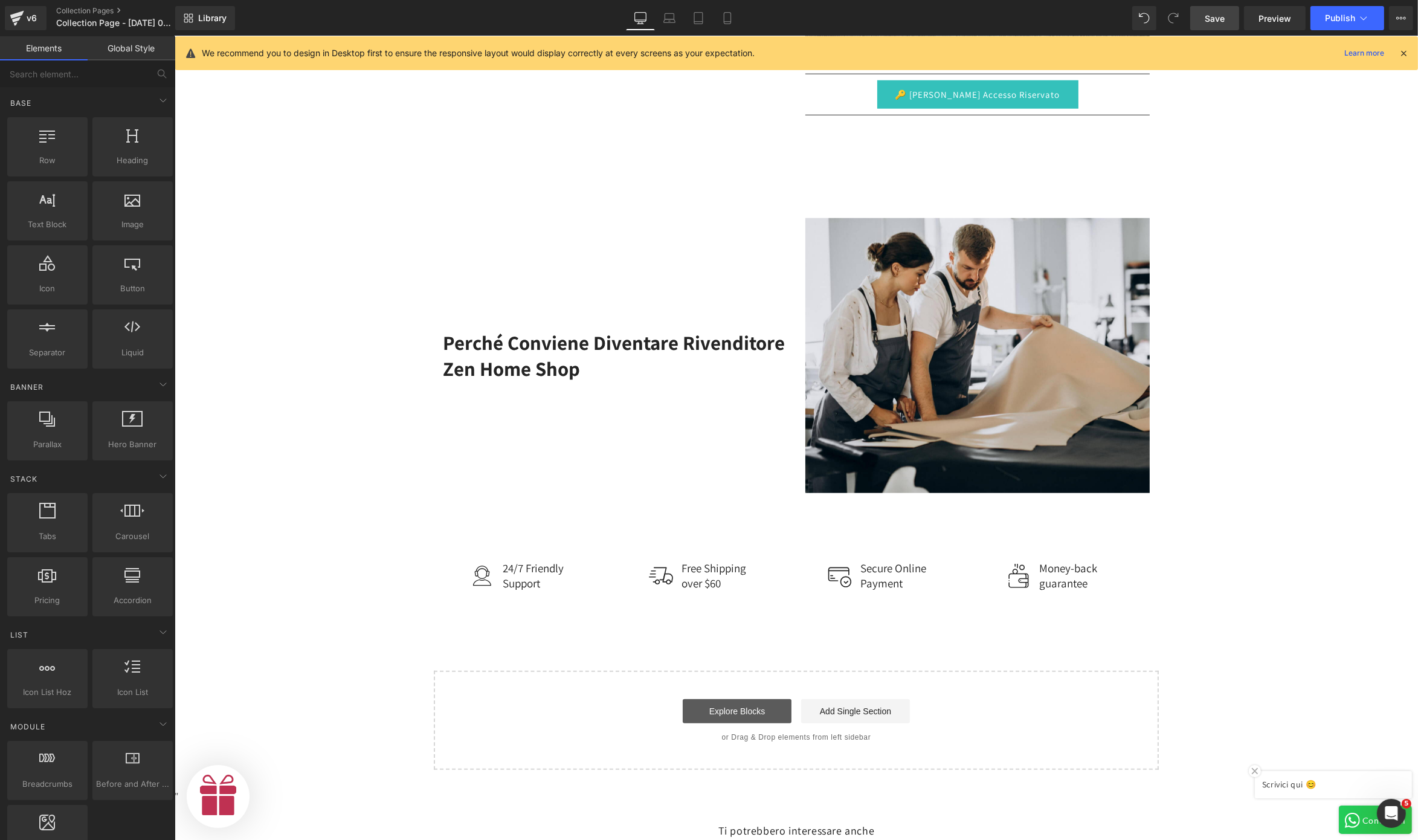
click at [731, 629] on link "Explore Blocks" at bounding box center [737, 712] width 109 height 24
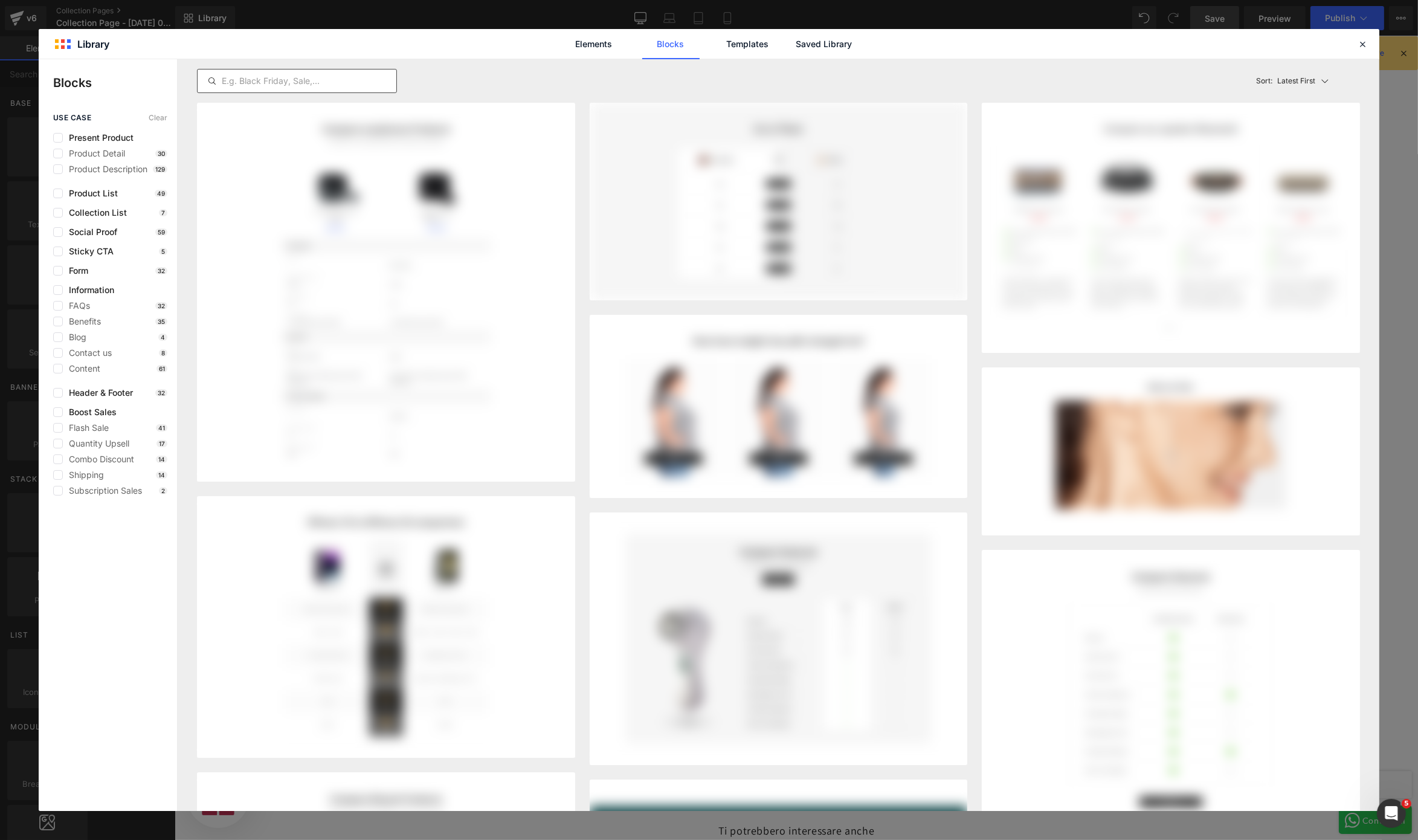
click at [284, 77] on input "text" at bounding box center [297, 81] width 199 height 14
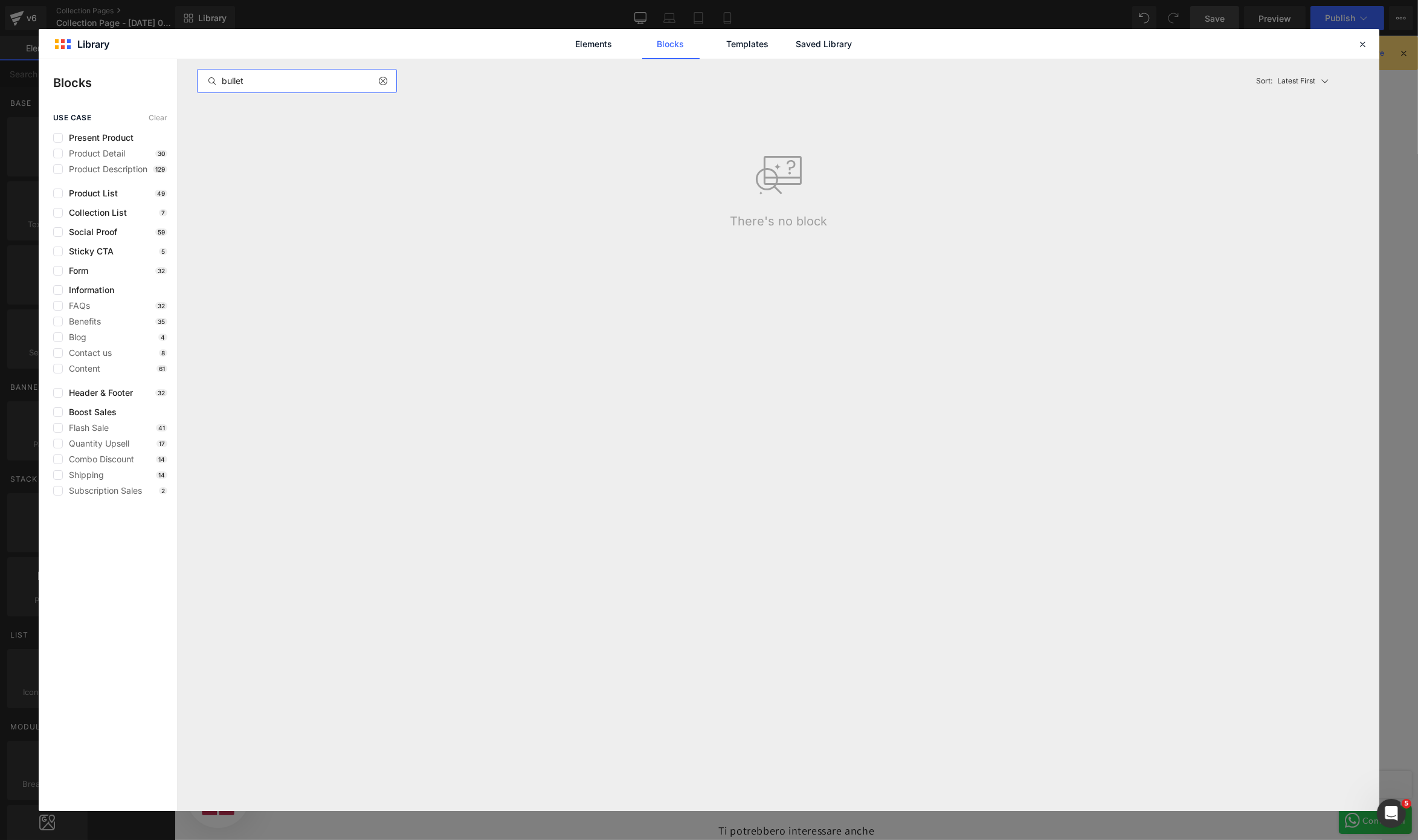
scroll to position [0, 0]
drag, startPoint x: 284, startPoint y: 77, endPoint x: 186, endPoint y: 85, distance: 98.3
click at [186, 85] on div "bullet Latest First Most View Latest First Sort: Latest First There's no block" at bounding box center [778, 434] width 1202 height 752
type input "point"
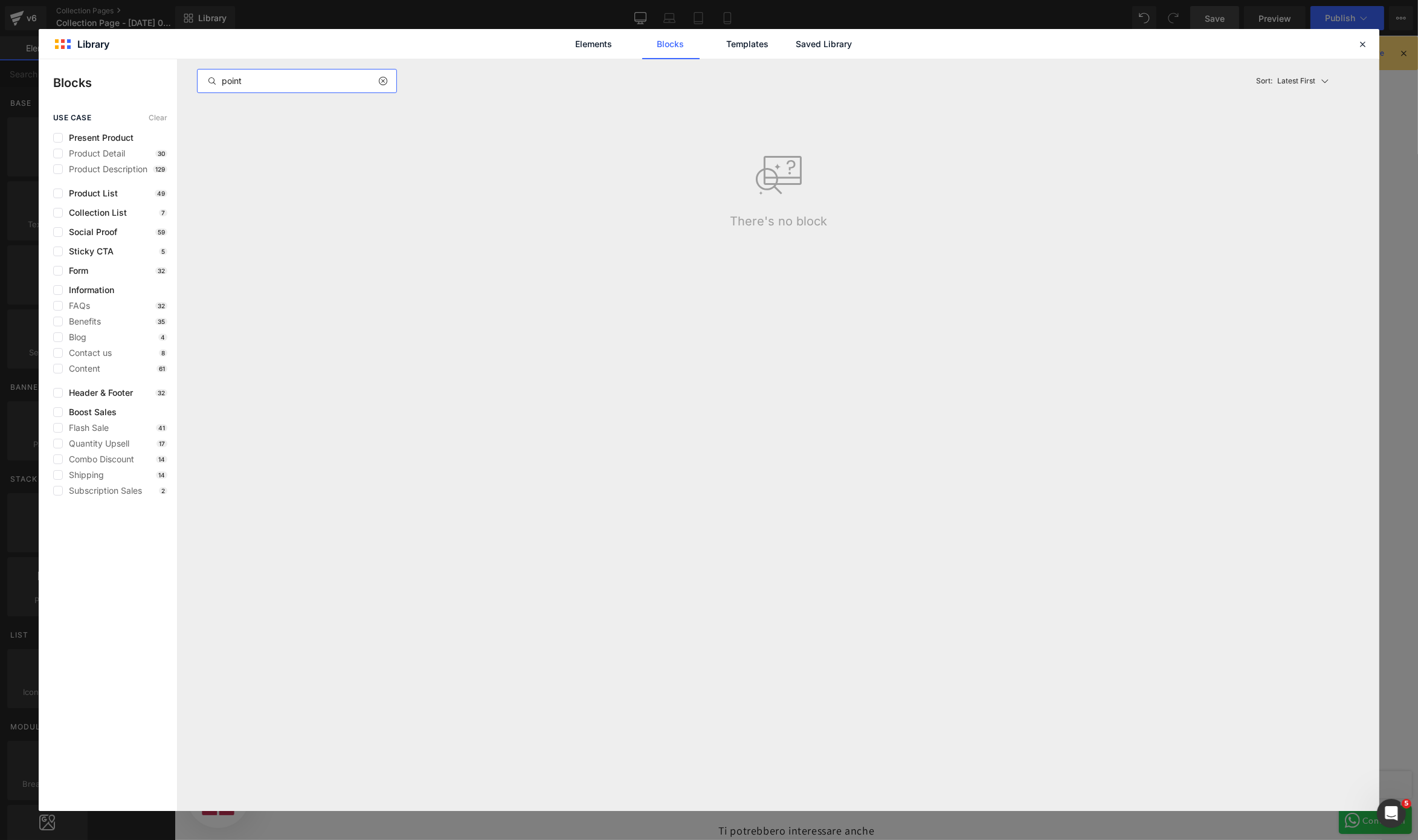
click at [387, 83] on div at bounding box center [388, 81] width 18 height 14
click at [378, 79] on icon at bounding box center [382, 81] width 8 height 10
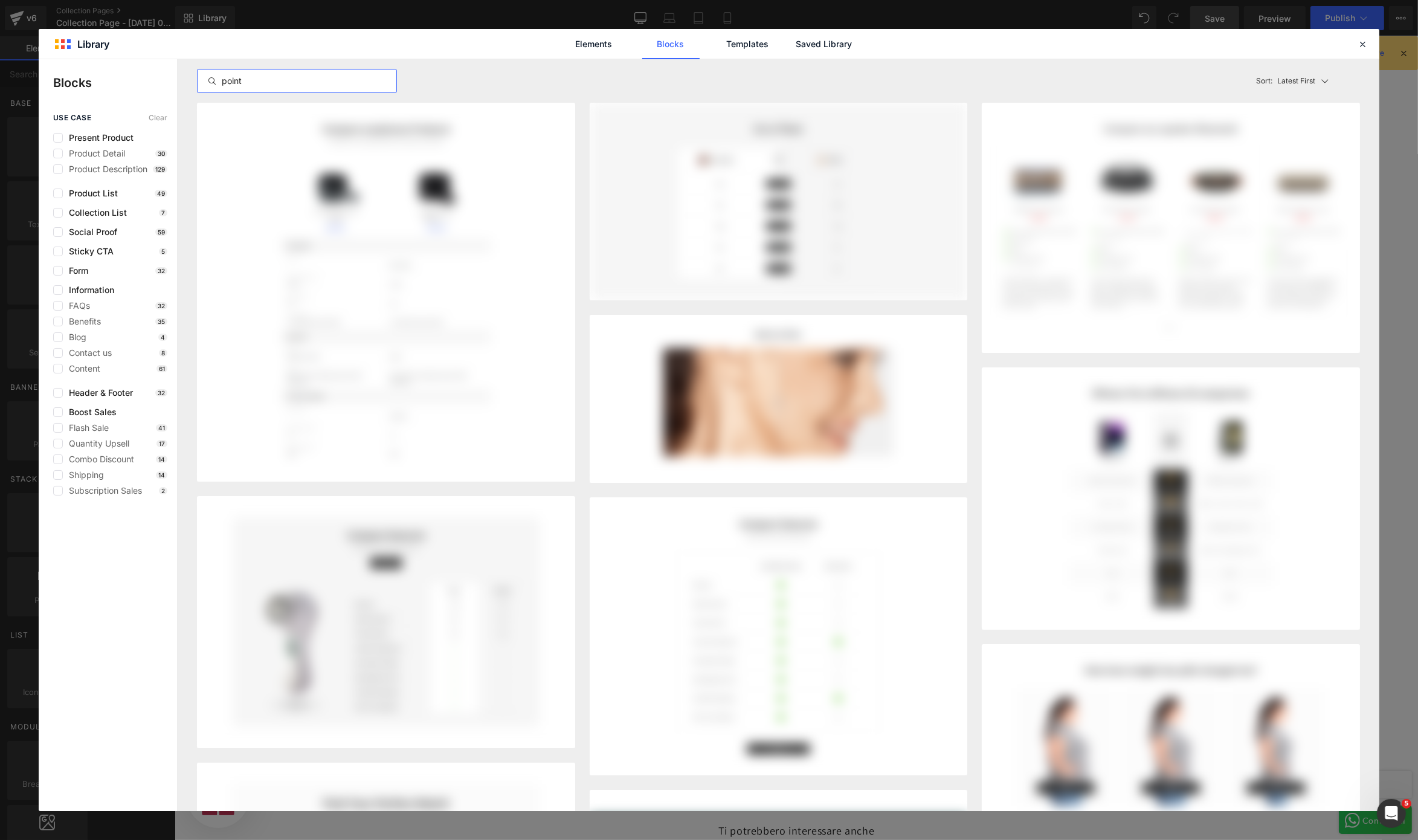
scroll to position [0, 0]
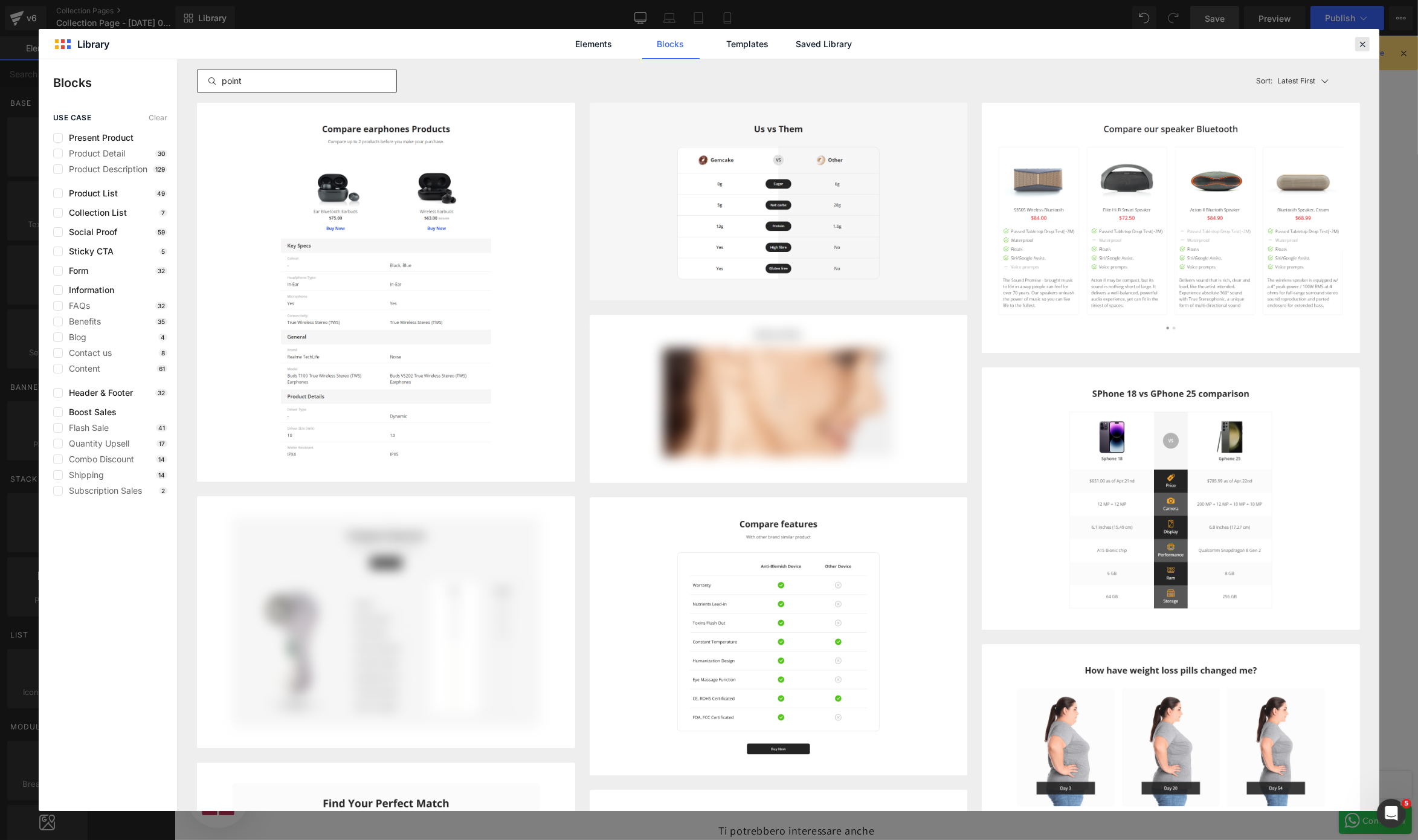
click at [1063, 47] on icon at bounding box center [1363, 44] width 11 height 11
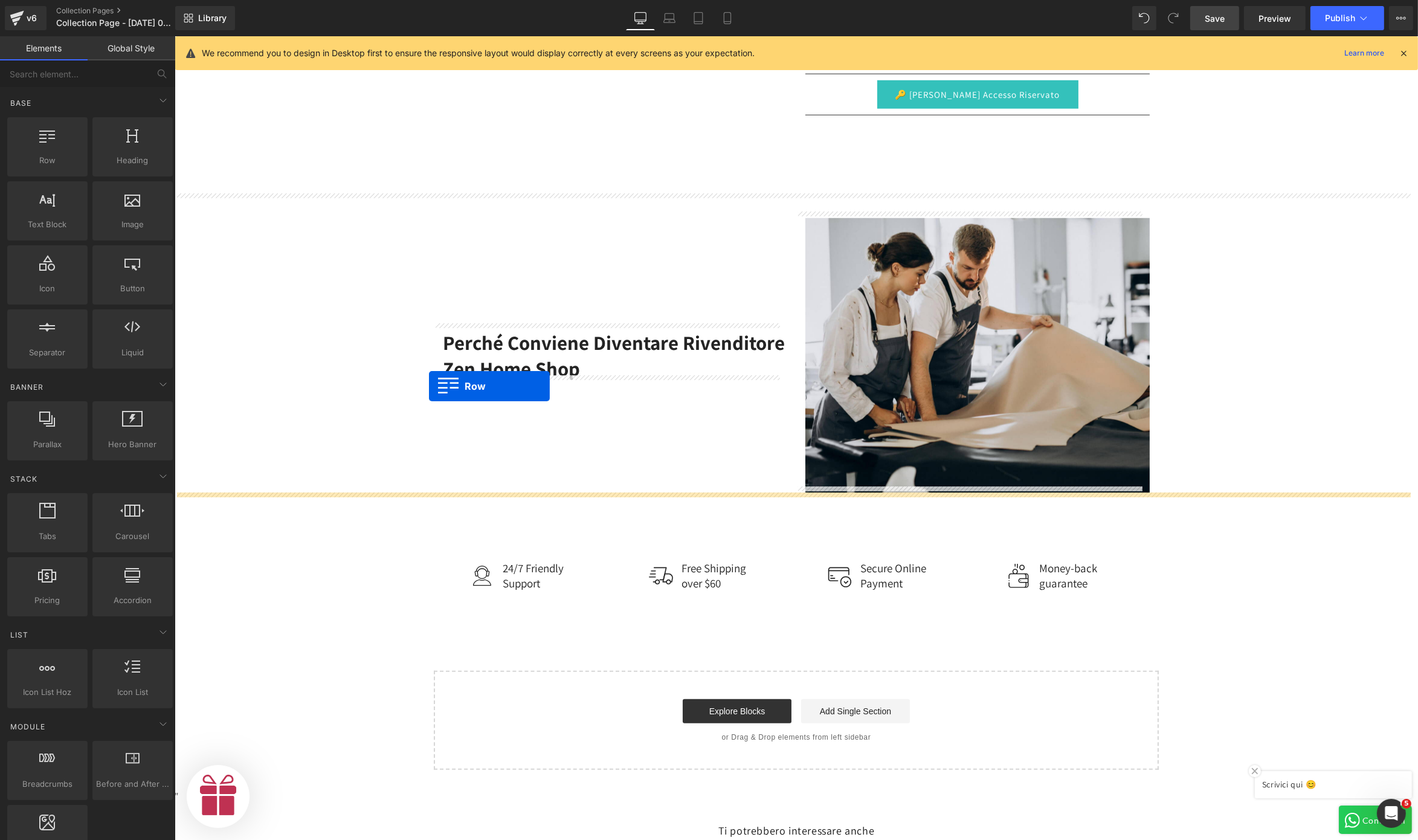
scroll to position [0, 745]
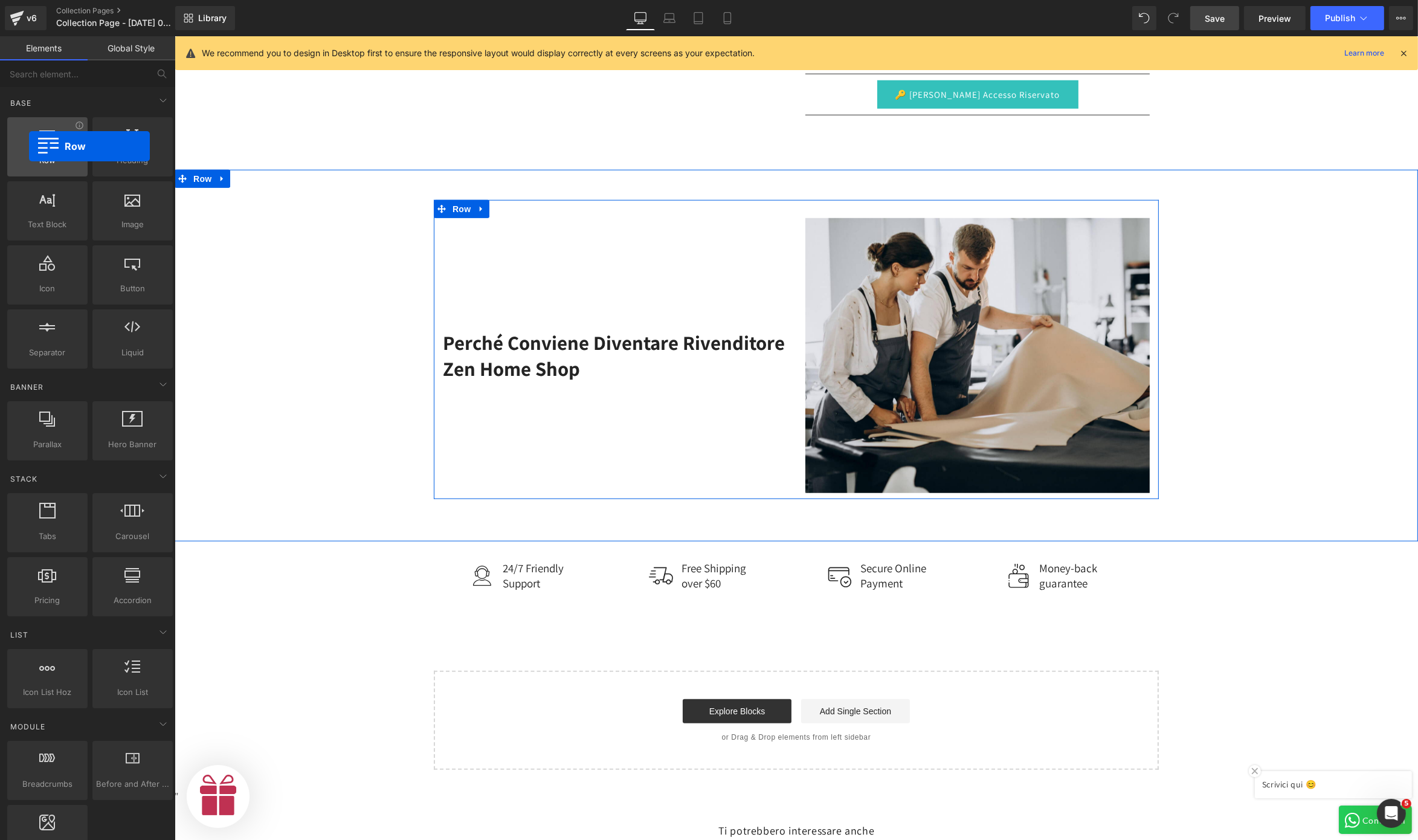
drag, startPoint x: 60, startPoint y: 156, endPoint x: 29, endPoint y: 147, distance: 32.3
click at [29, 147] on div "Row rows, columns, layouts, div" at bounding box center [48, 147] width 80 height 59
click at [77, 79] on input "text" at bounding box center [74, 73] width 149 height 26
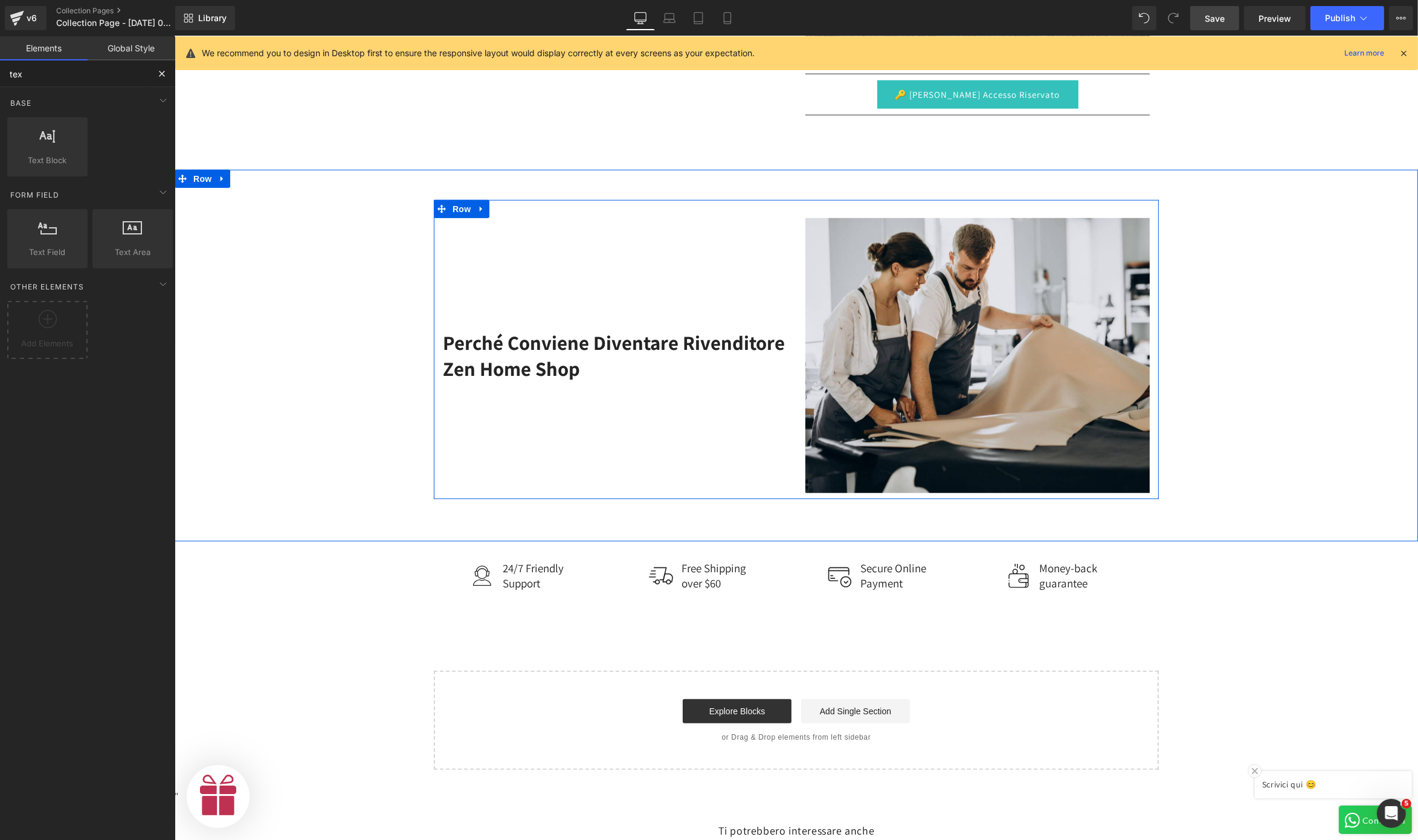
type input "text"
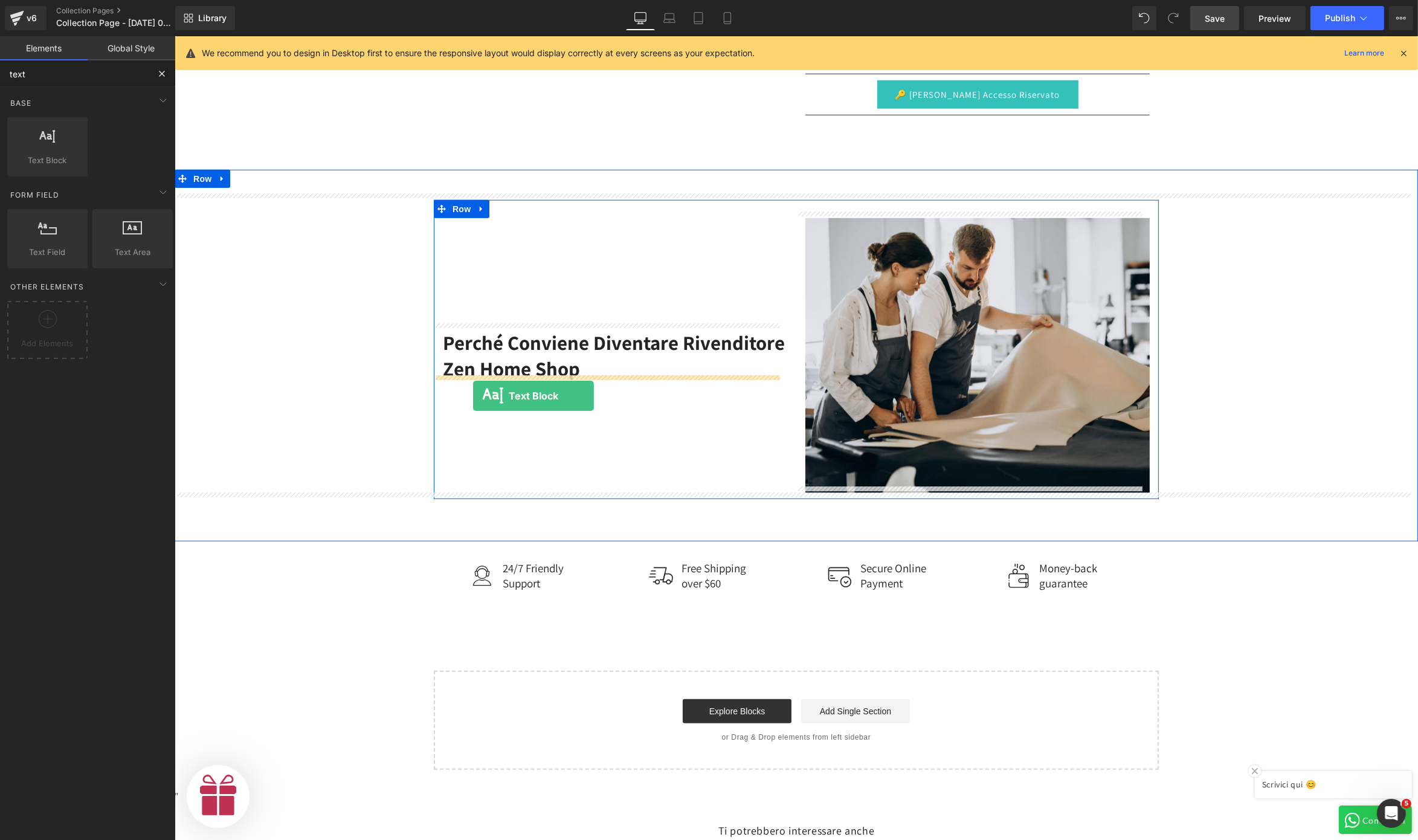
drag, startPoint x: 232, startPoint y: 163, endPoint x: 473, endPoint y: 396, distance: 335.2
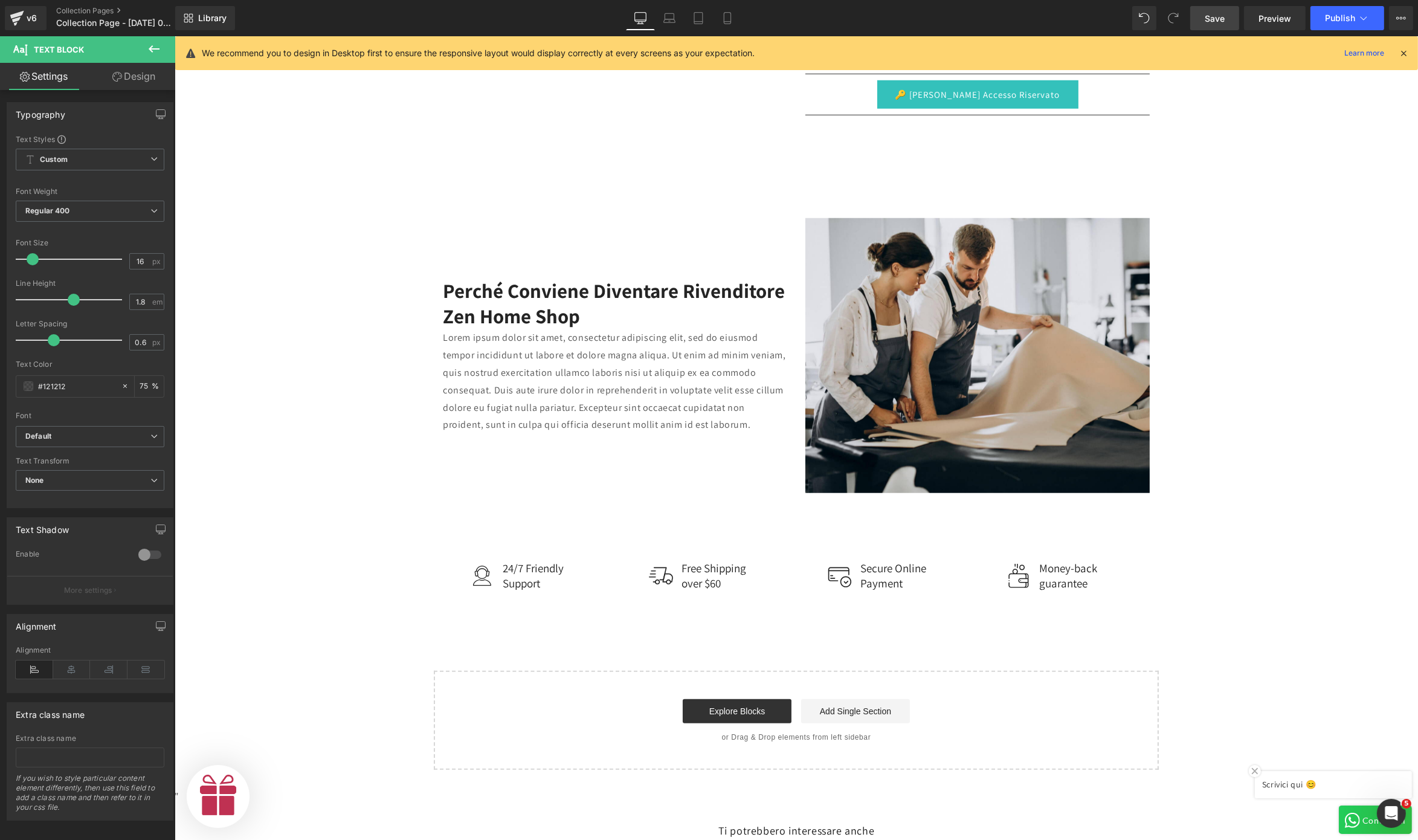
scroll to position [0, 745]
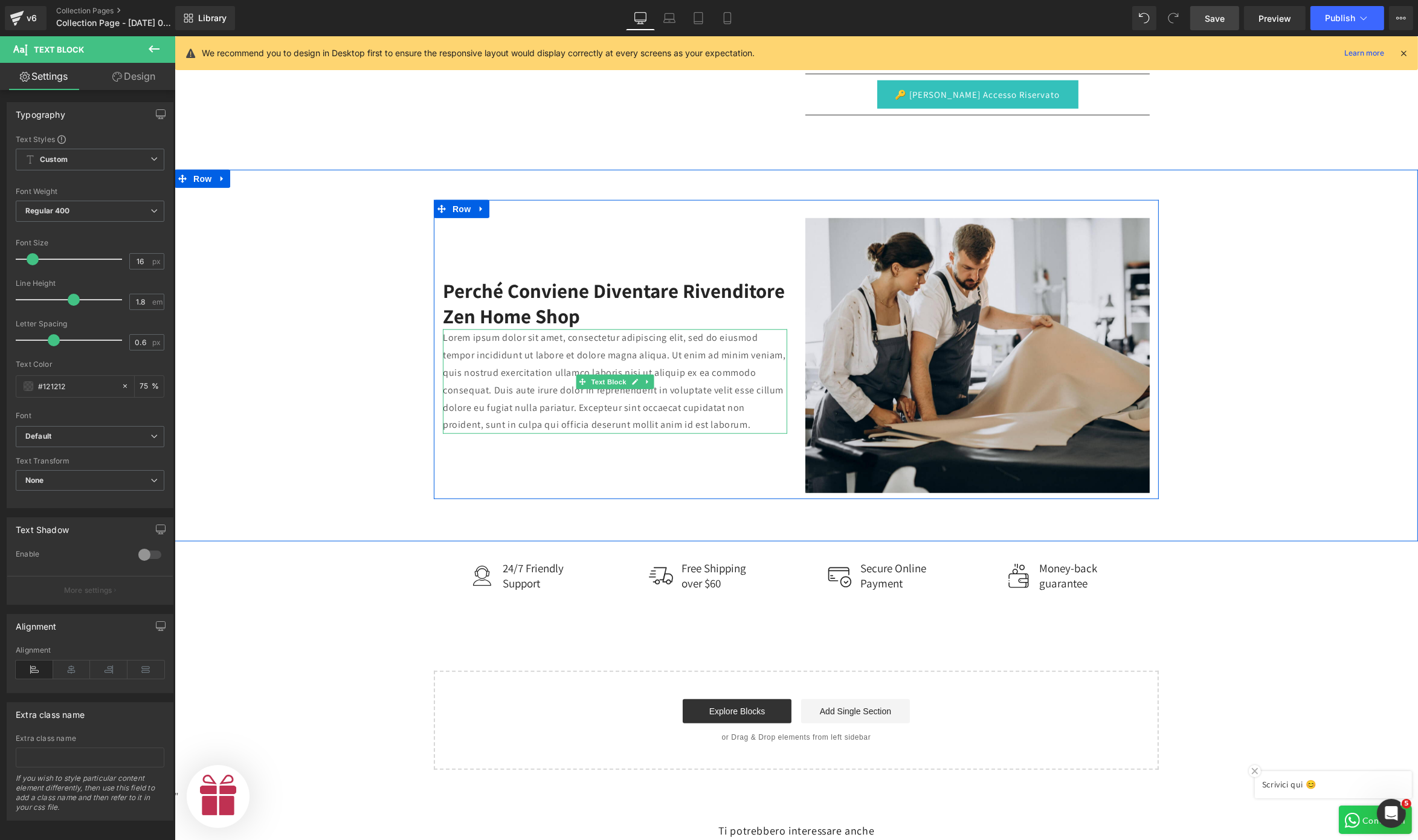
click at [542, 365] on p "Lorem ipsum dolor sit amet, consectetur adipiscing elit, sed do eiusmod tempor …" at bounding box center [615, 381] width 344 height 104
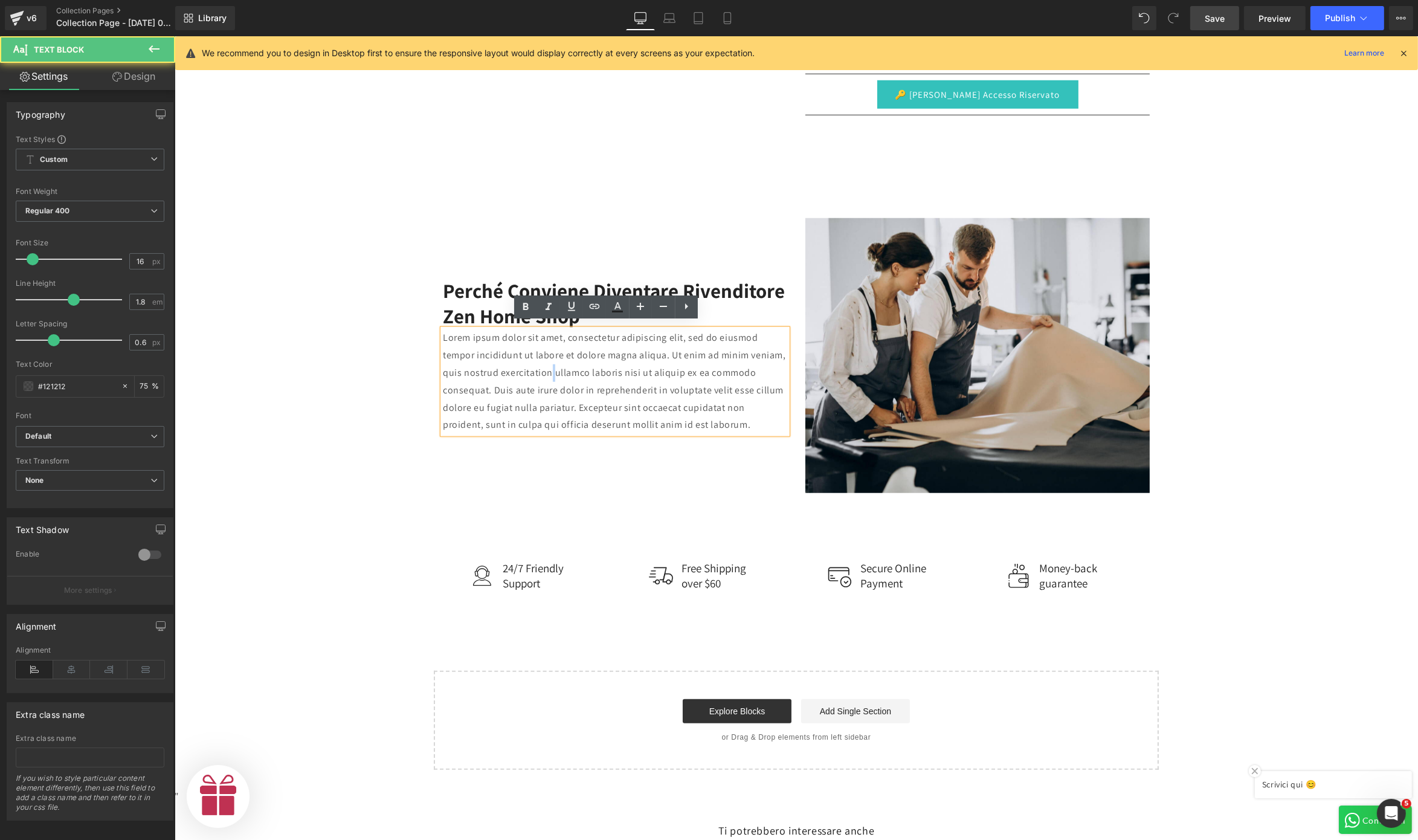
scroll to position [0, 0]
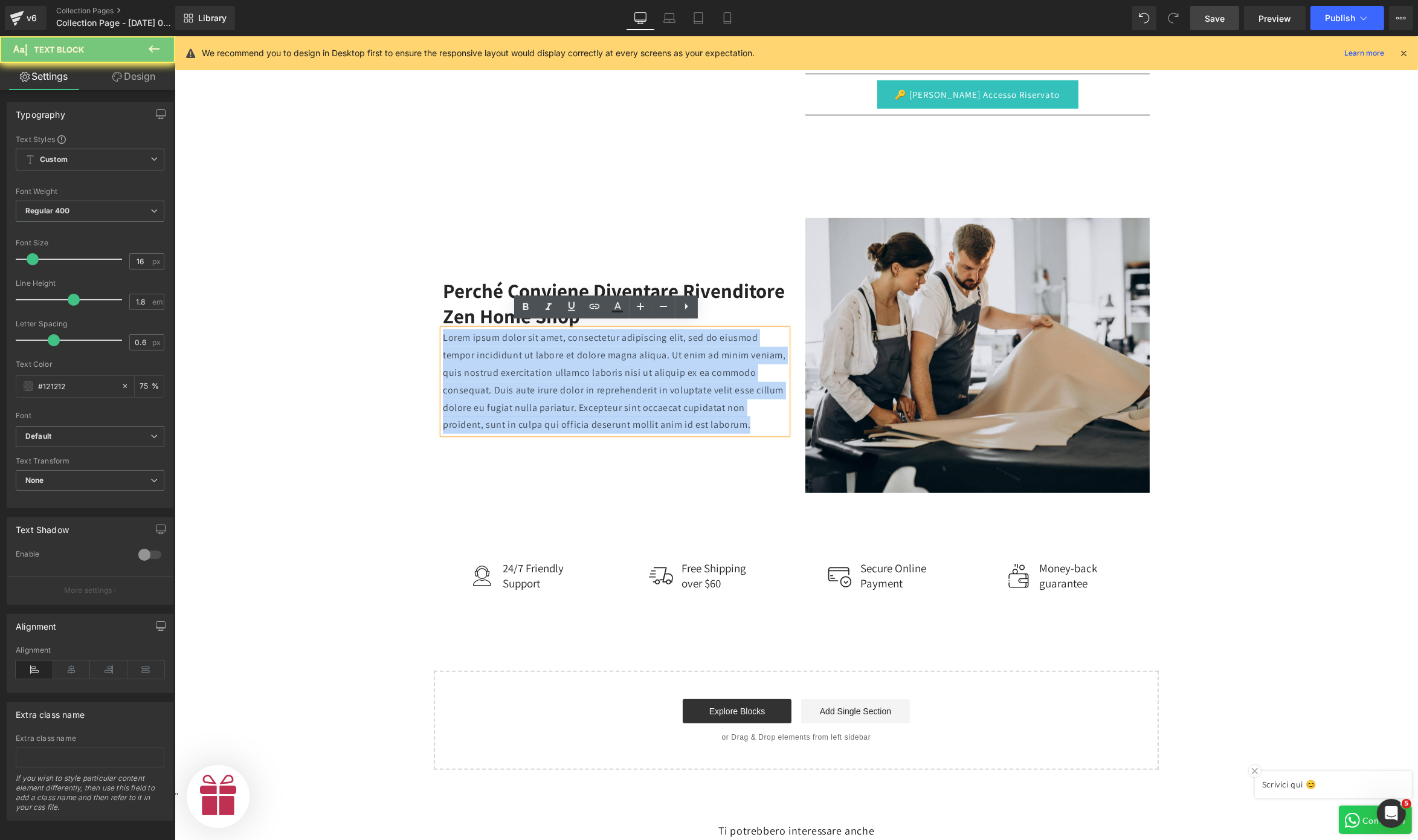
click at [542, 365] on p "Lorem ipsum dolor sit amet, consectetur adipiscing elit, sed do eiusmod tempor …" at bounding box center [615, 381] width 344 height 104
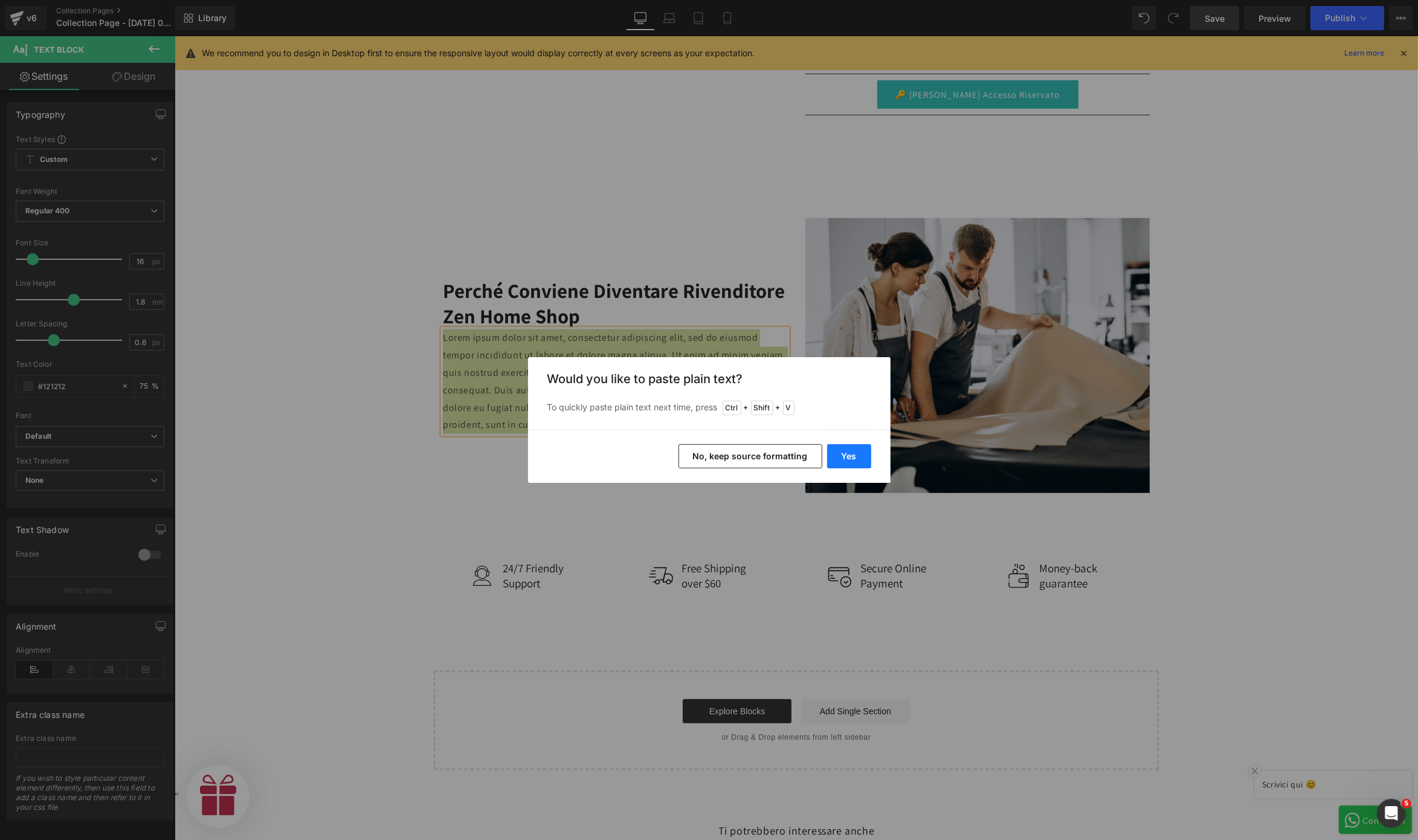
click at [846, 454] on button "Yes" at bounding box center [849, 456] width 44 height 24
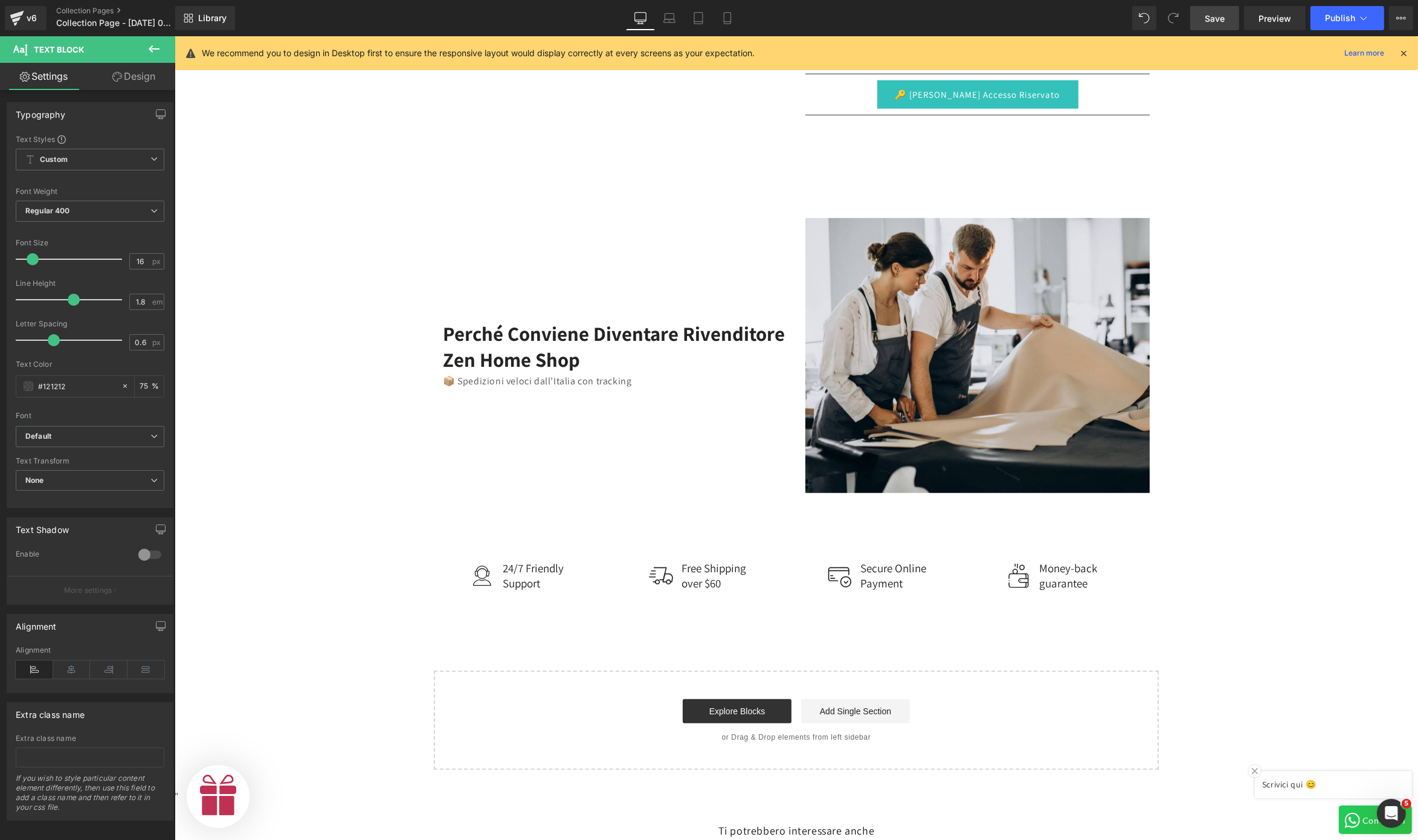
scroll to position [0, 372]
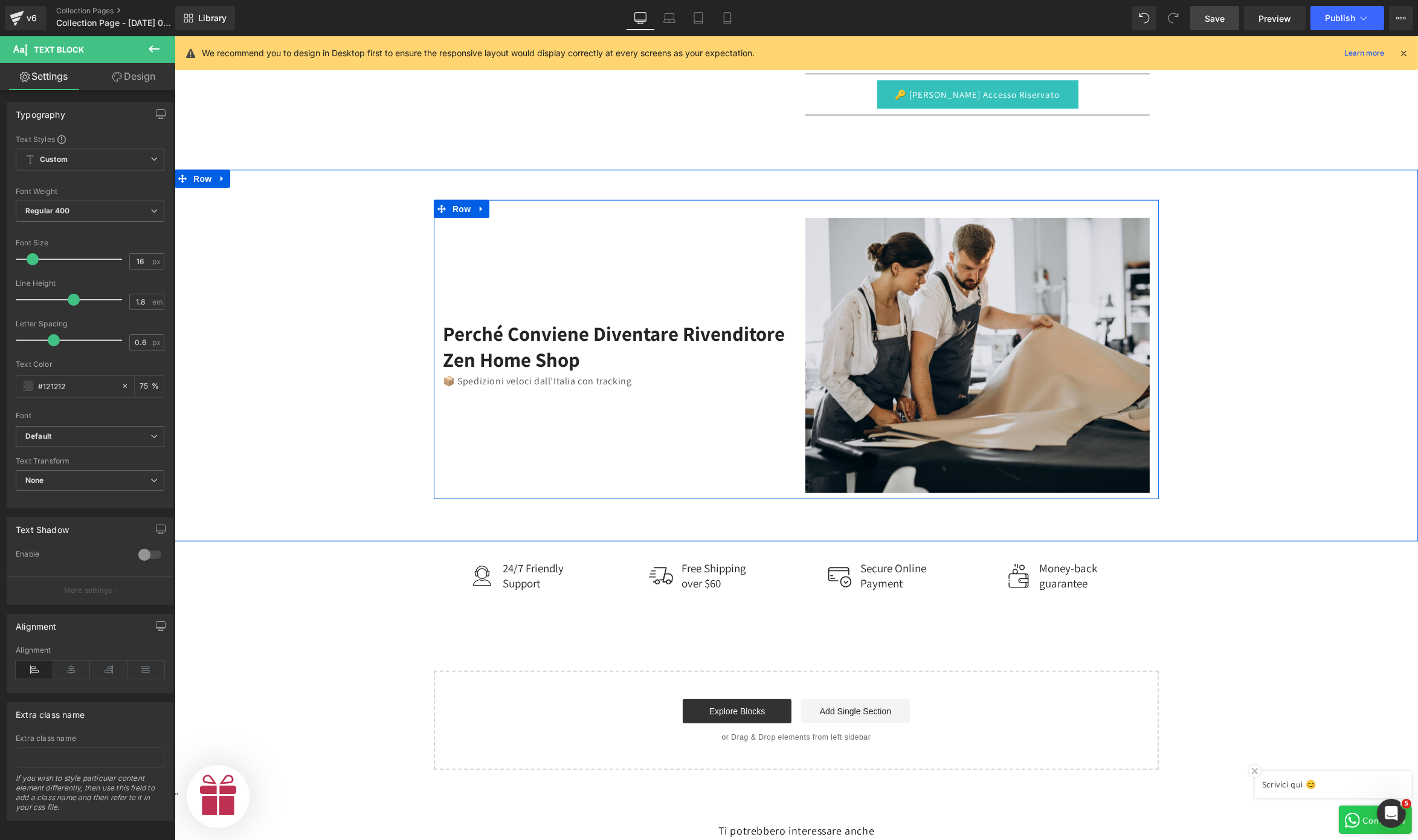
click at [660, 386] on div "Perché conviene diventare rivenditore Zen Home Shop Heading 📦 Spedizioni veloci…" at bounding box center [615, 356] width 363 height 275
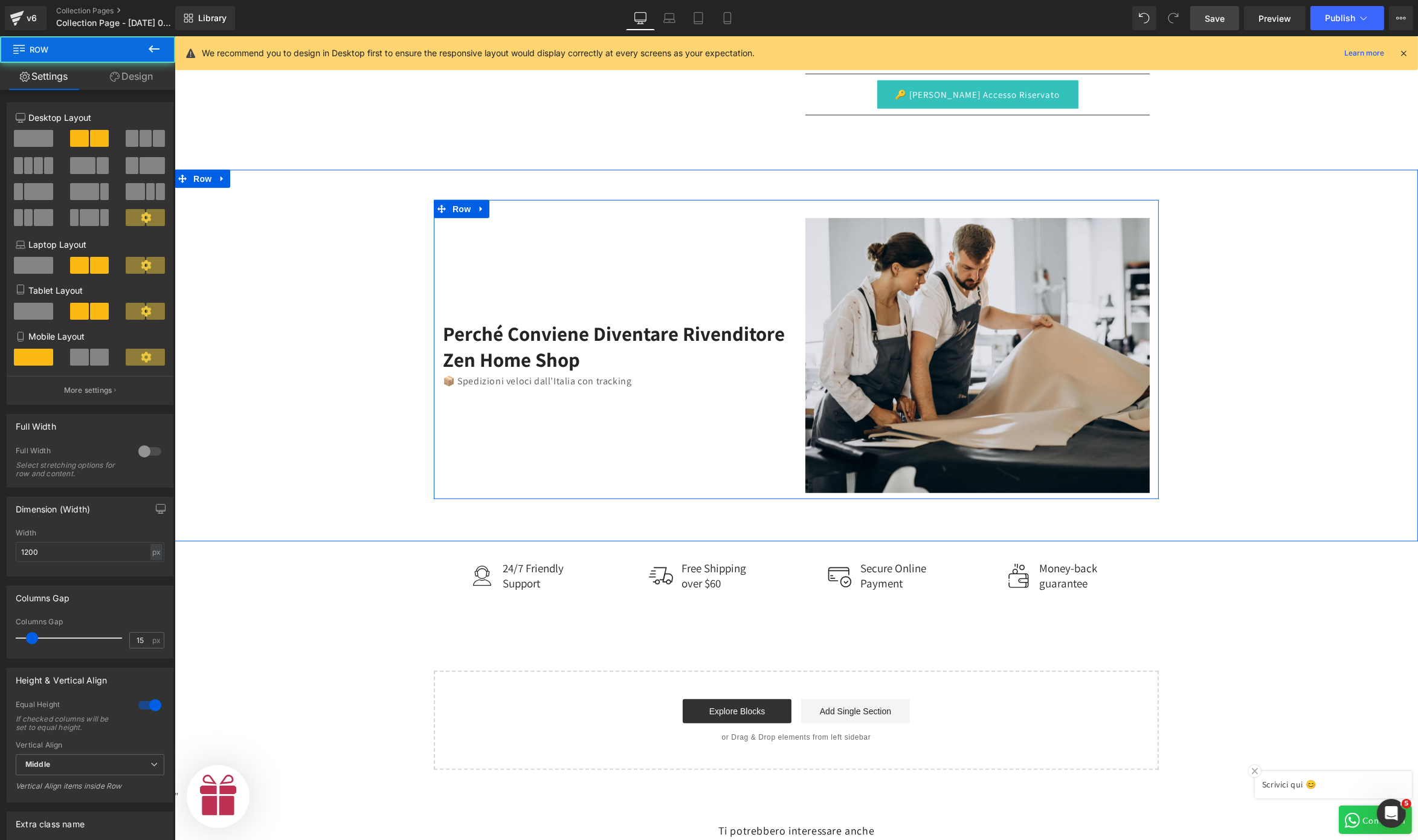
click at [651, 378] on p "📦 Spedizioni veloci dall’Italia con tracking" at bounding box center [615, 381] width 344 height 17
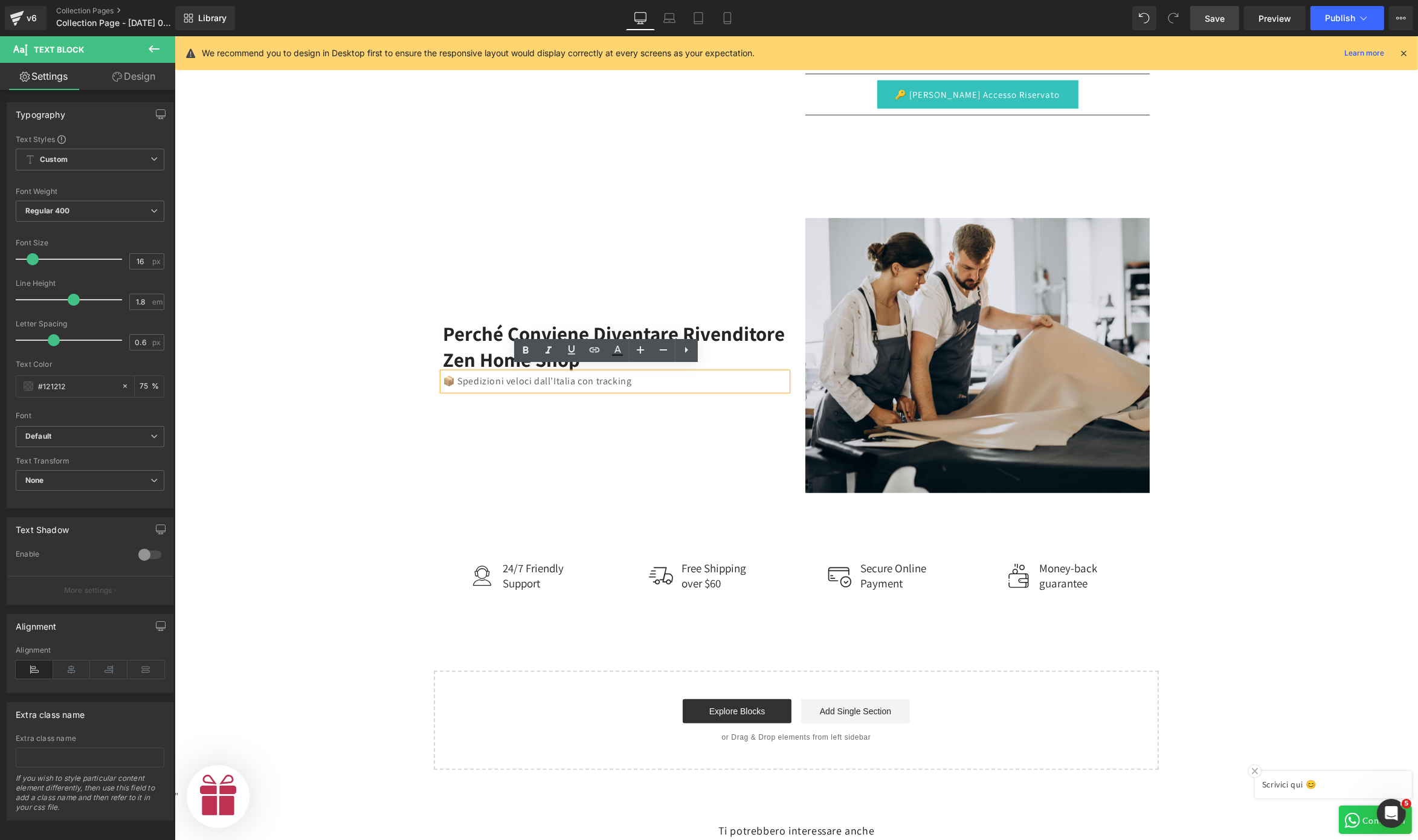
scroll to position [1670, 0]
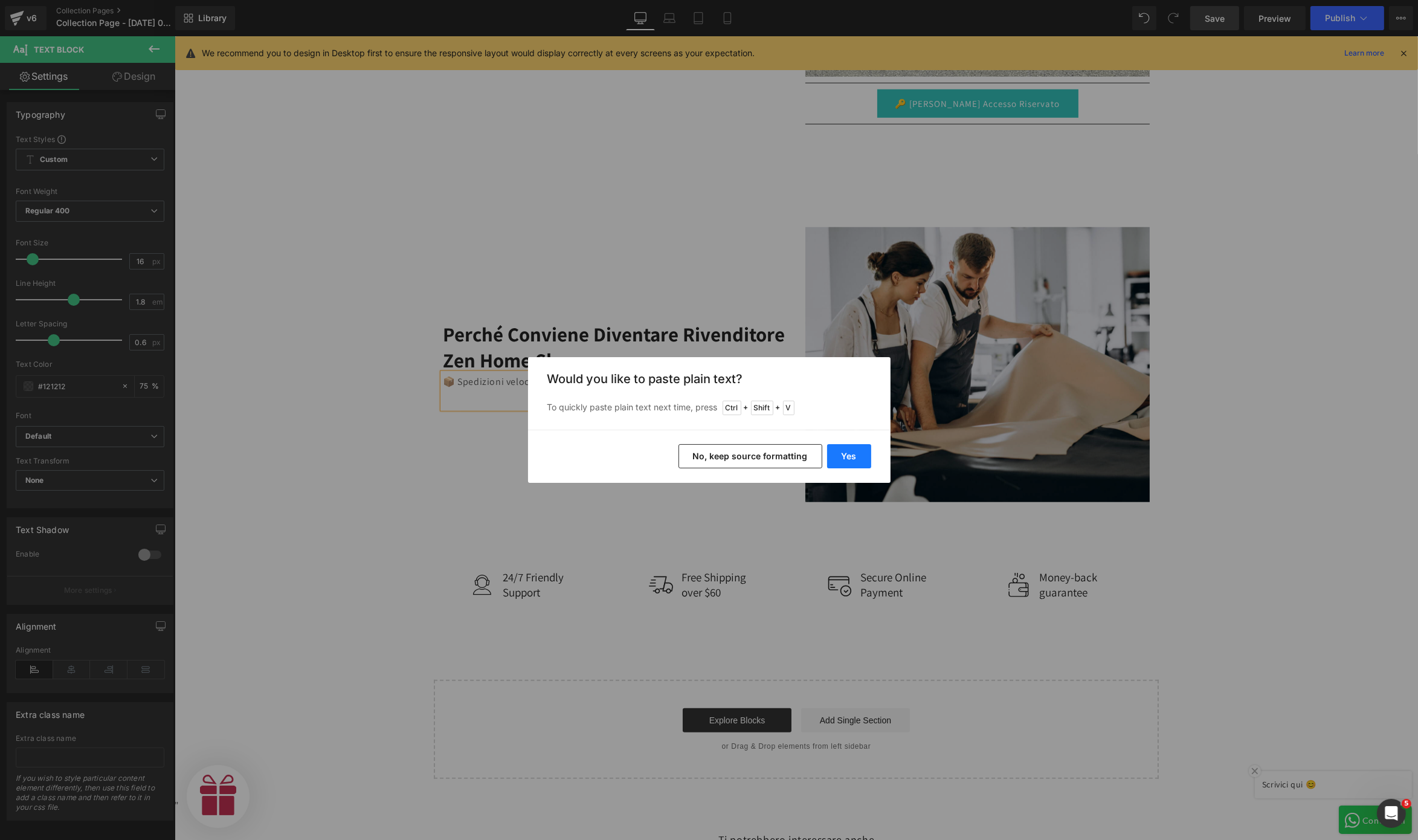
click at [840, 453] on button "Yes" at bounding box center [849, 456] width 44 height 24
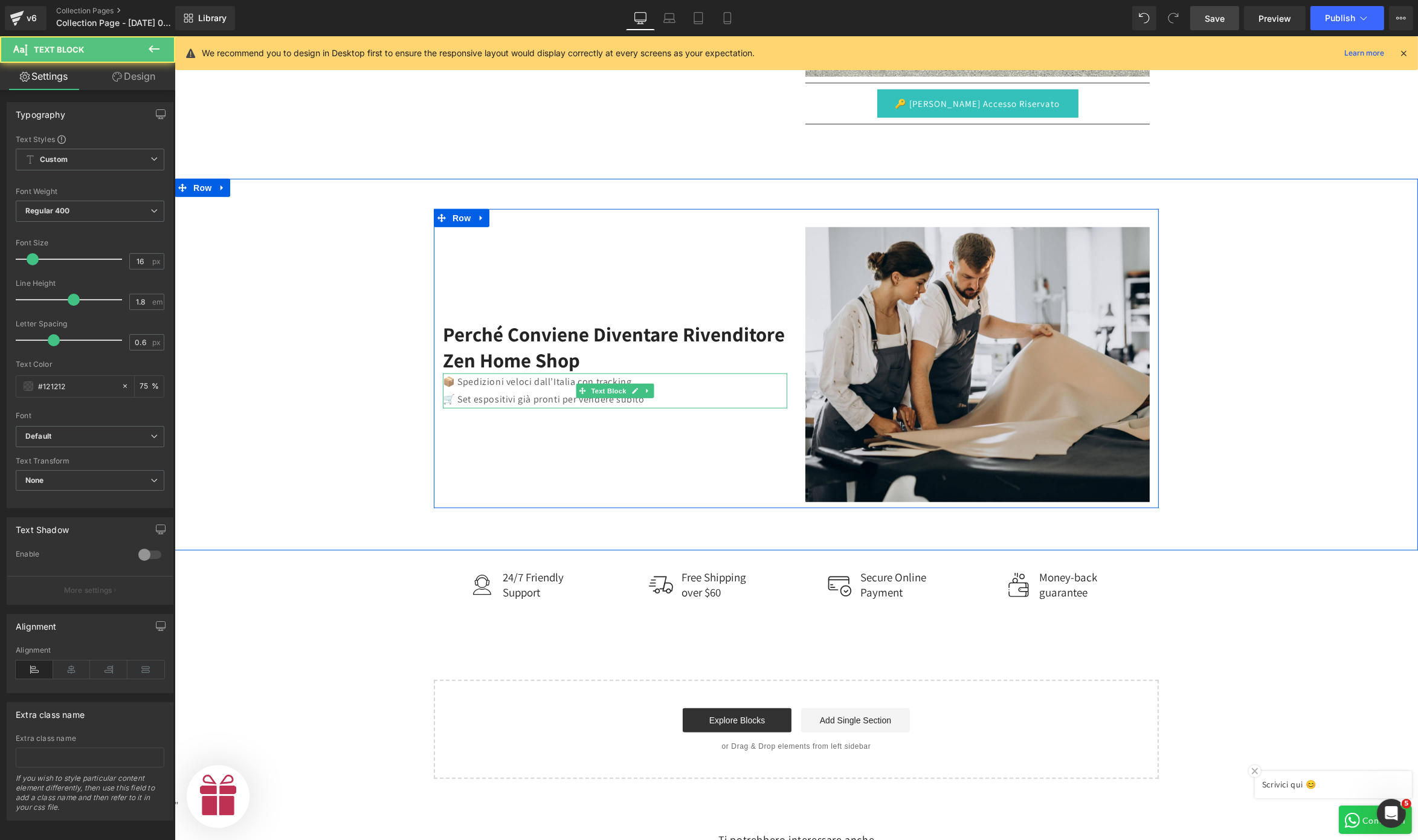
click at [666, 391] on p "🛒 Set espositivi già pronti per vendere subito" at bounding box center [615, 400] width 344 height 17
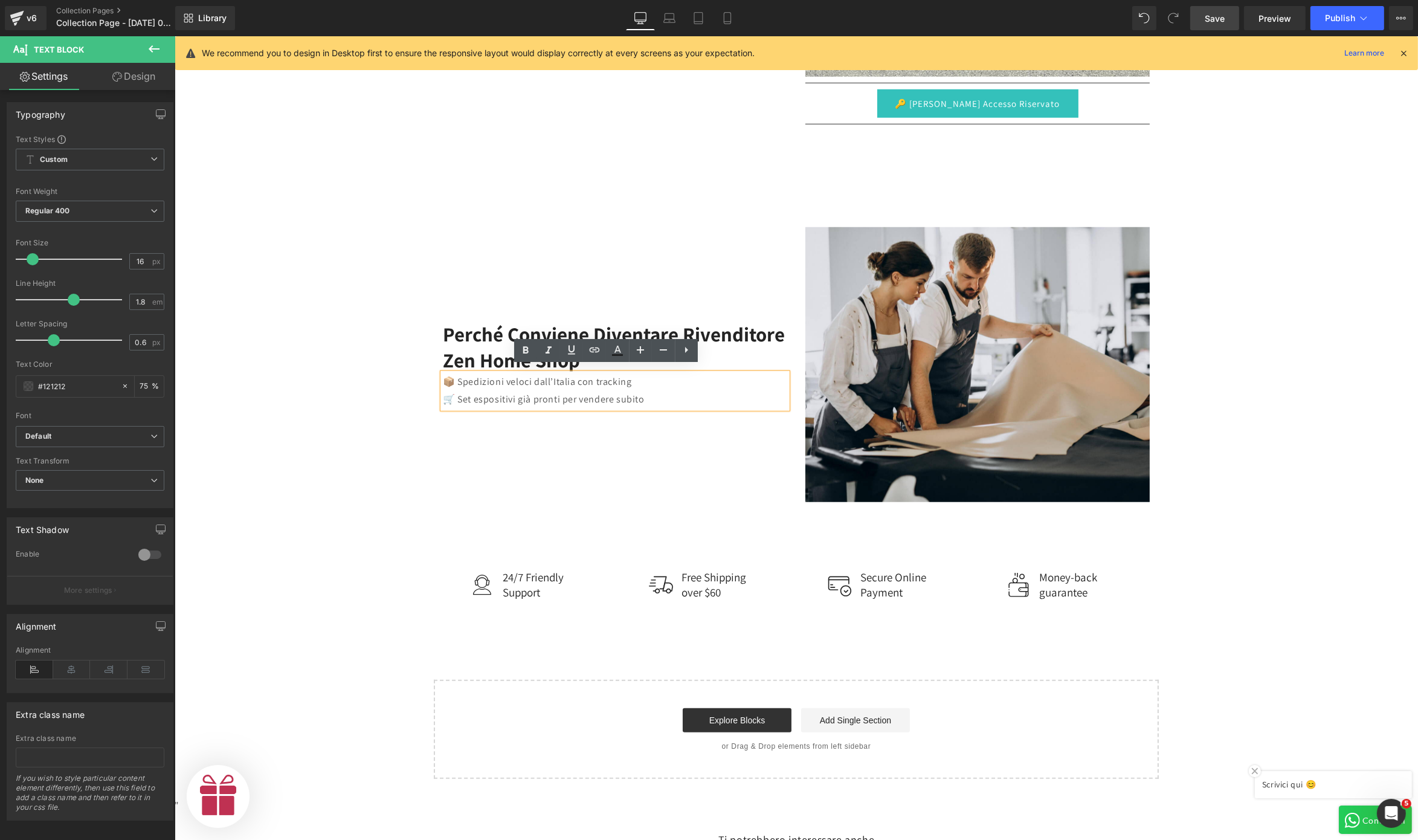
scroll to position [1662, 0]
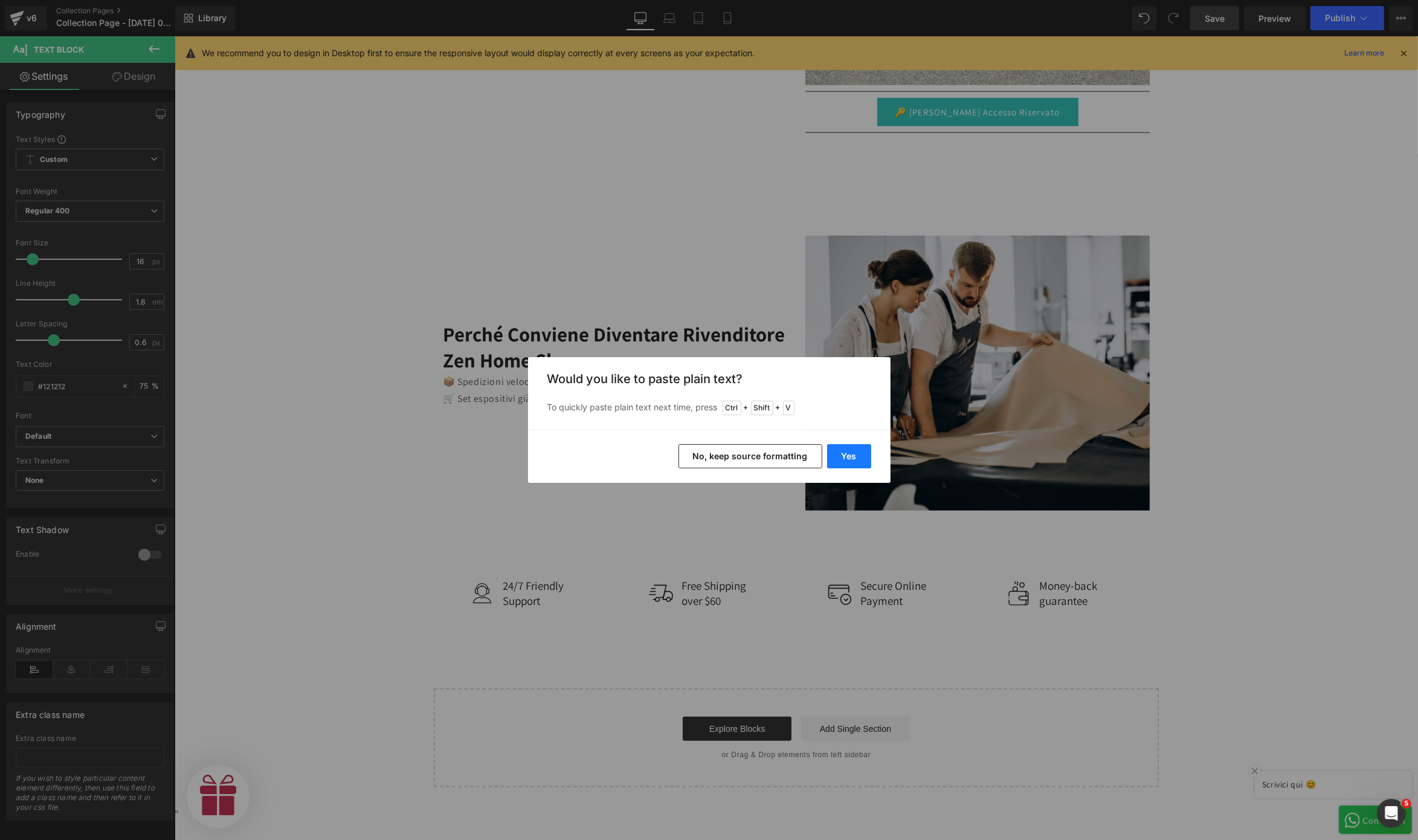
click at [851, 450] on button "Yes" at bounding box center [849, 456] width 44 height 24
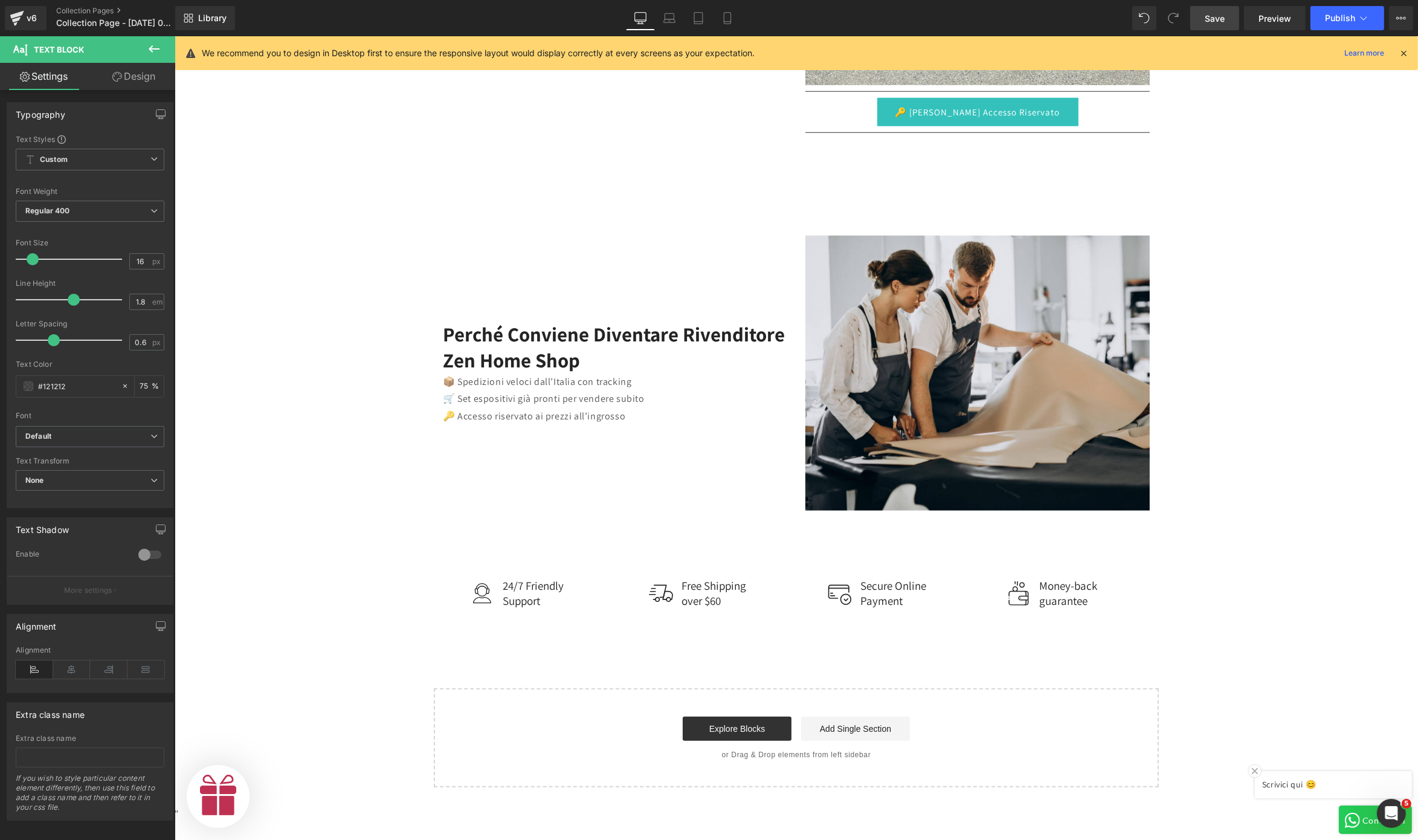
scroll to position [0, 372]
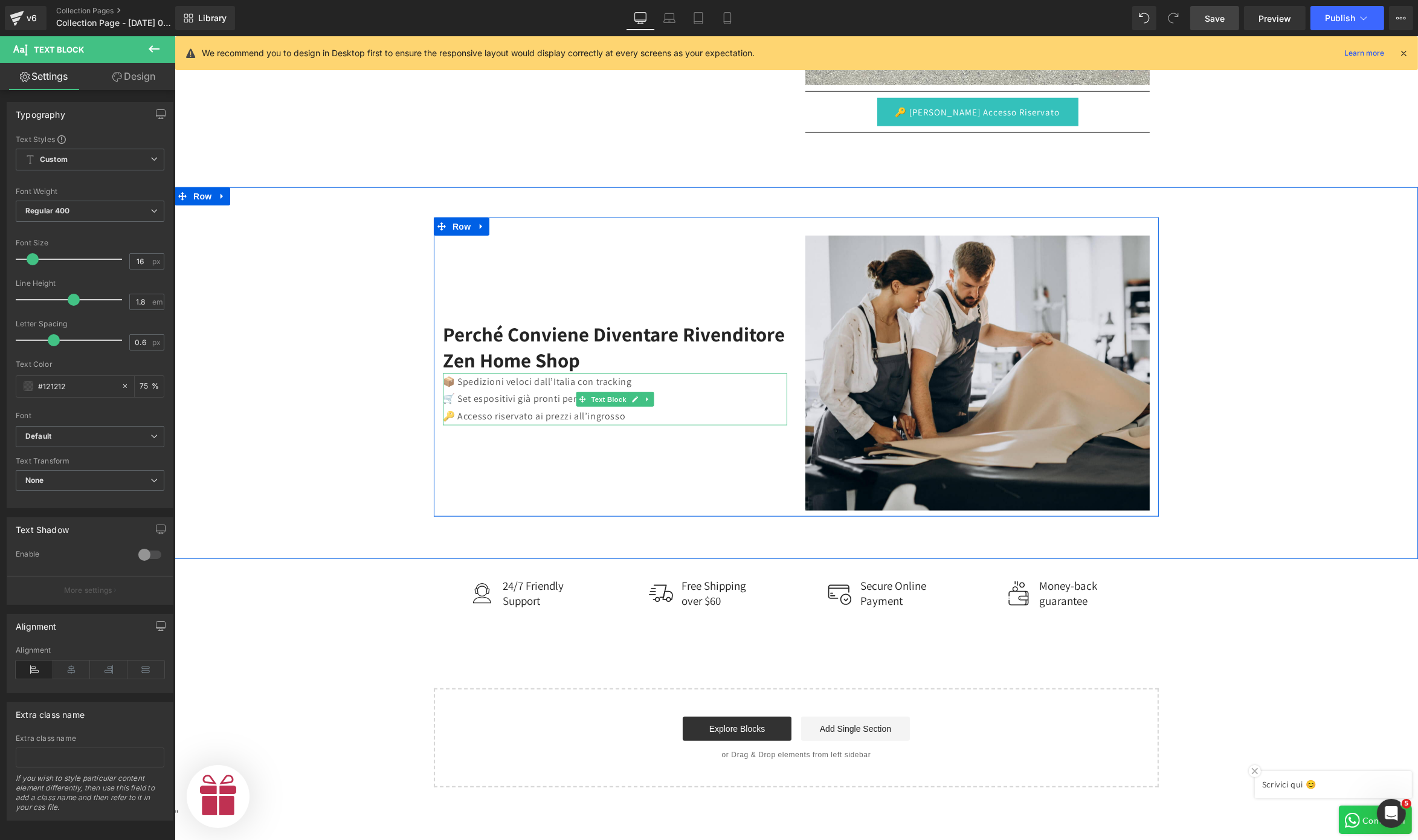
click at [663, 409] on p "🔑 Accesso riservato ai prezzi all’ingrosso" at bounding box center [615, 416] width 344 height 17
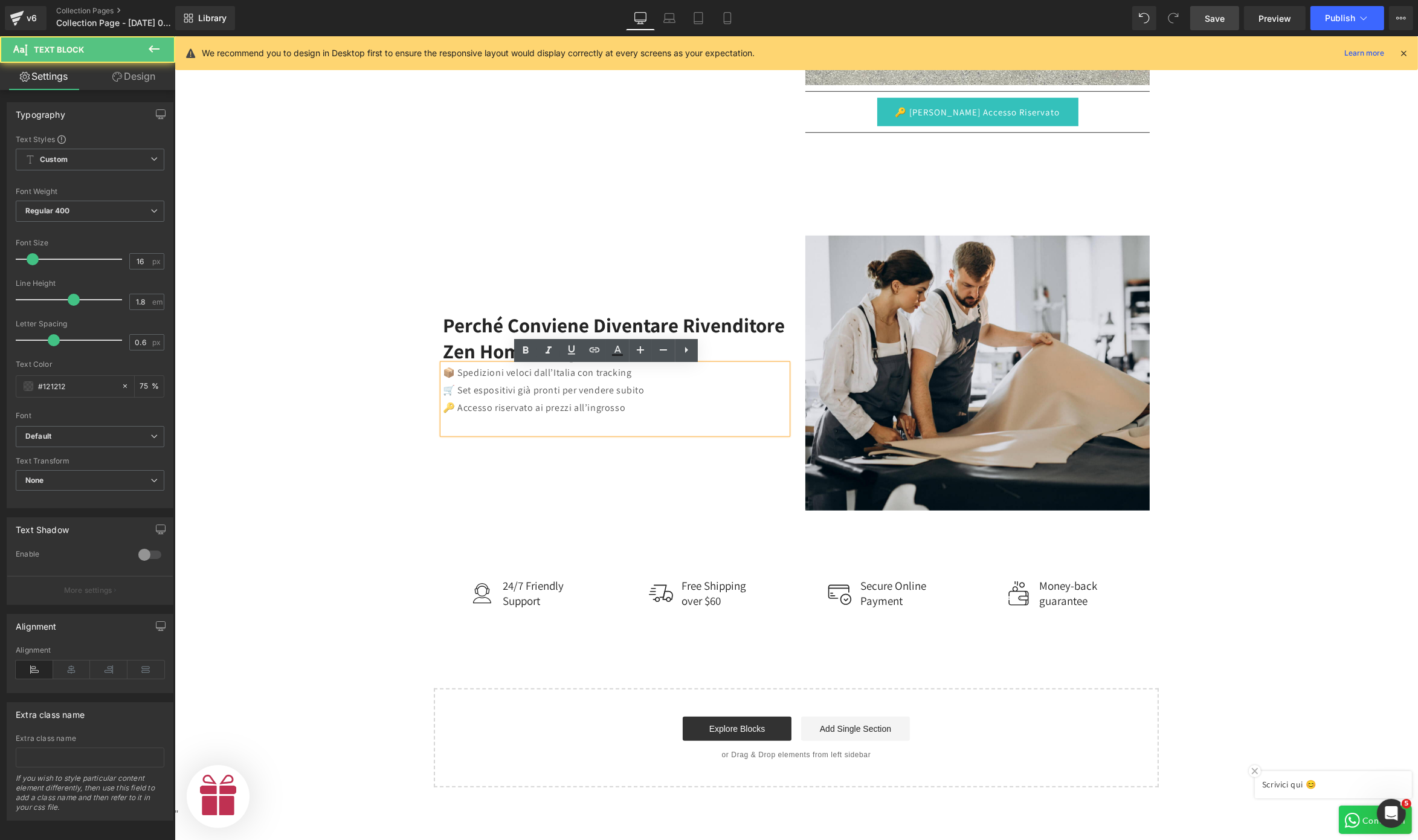
scroll to position [1654, 0]
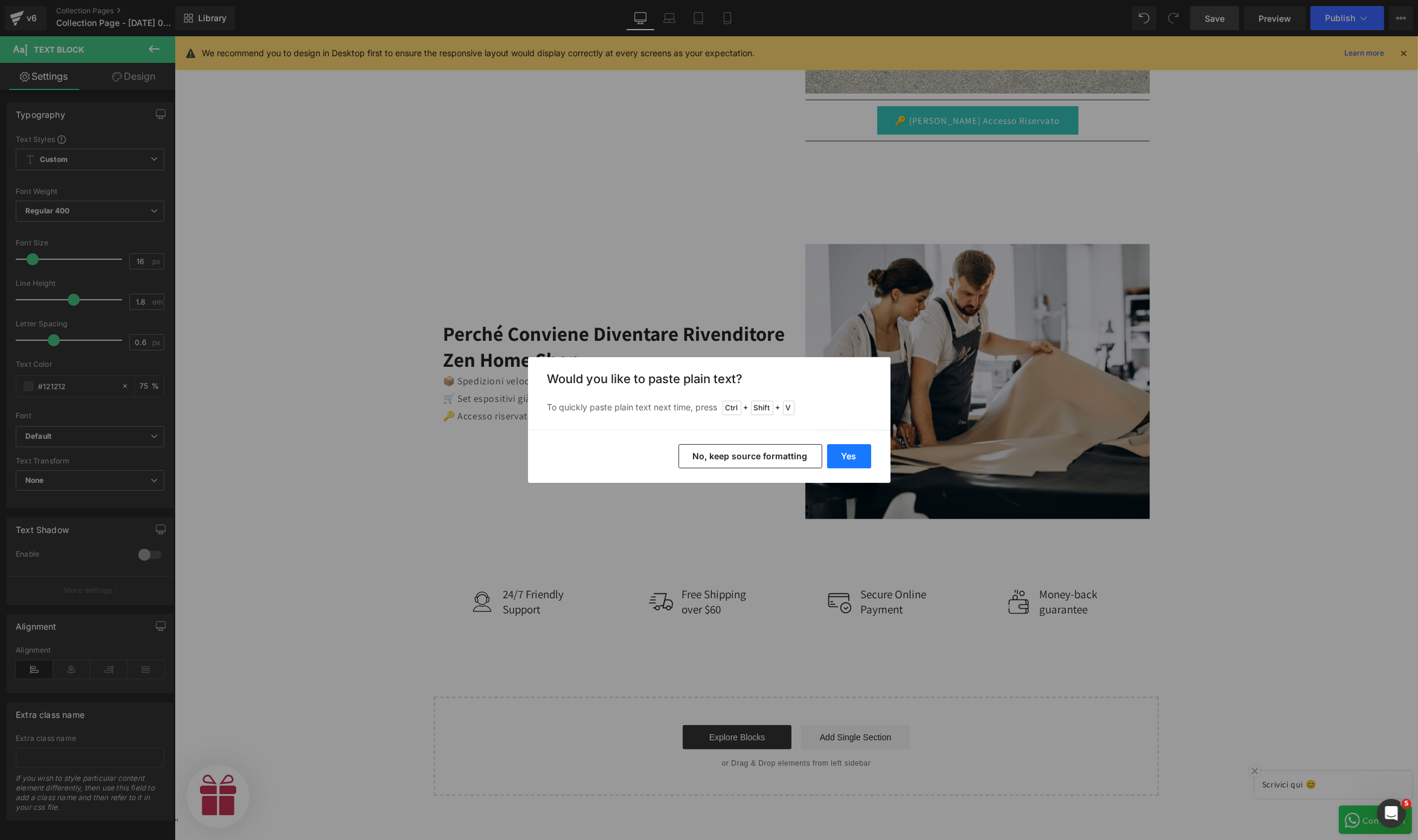
click at [853, 453] on button "Yes" at bounding box center [849, 456] width 44 height 24
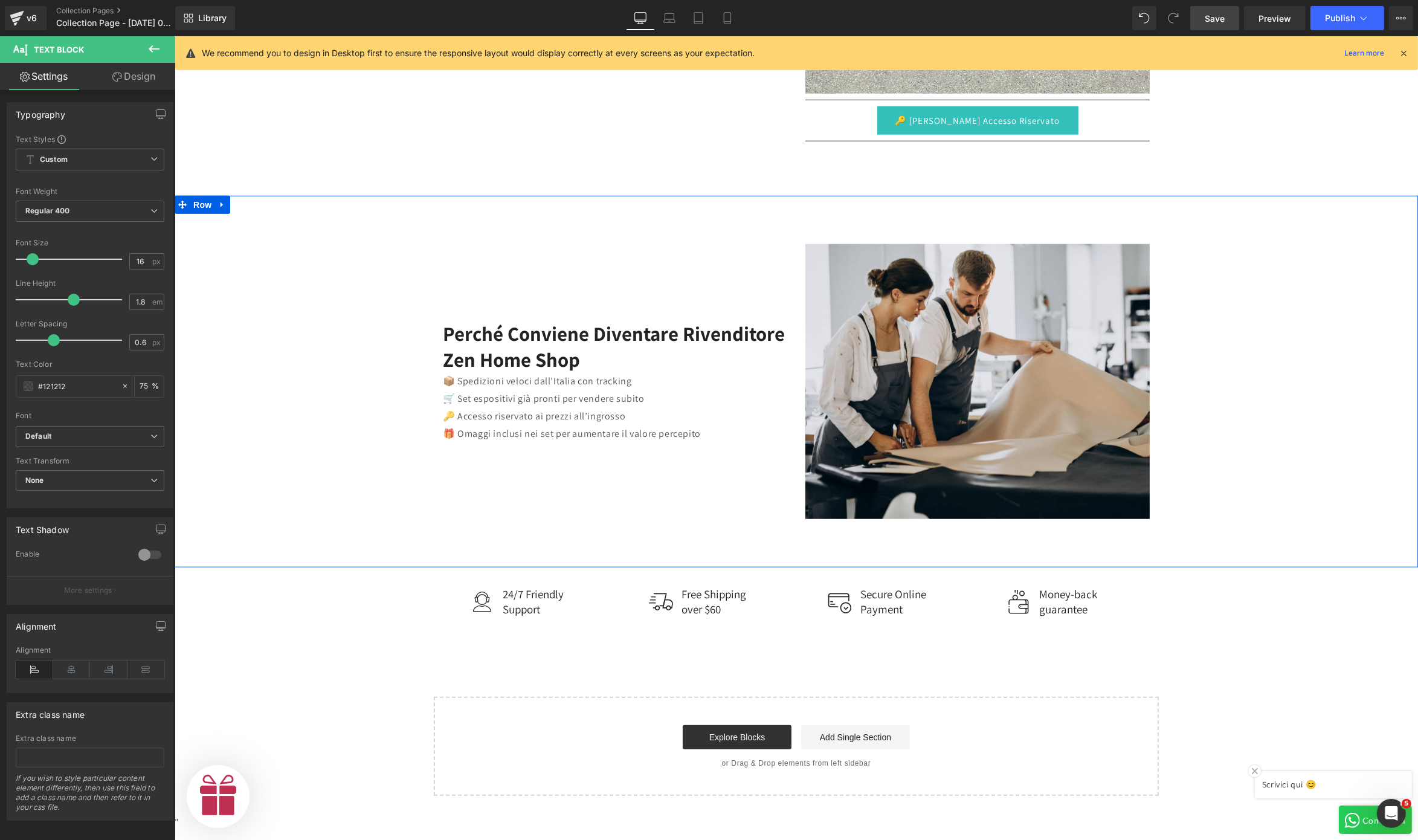
scroll to position [0, 0]
click at [480, 451] on div "Perché conviene diventare rivenditore Zen Home Shop Heading 📦 Spedizioni veloci…" at bounding box center [615, 381] width 363 height 275
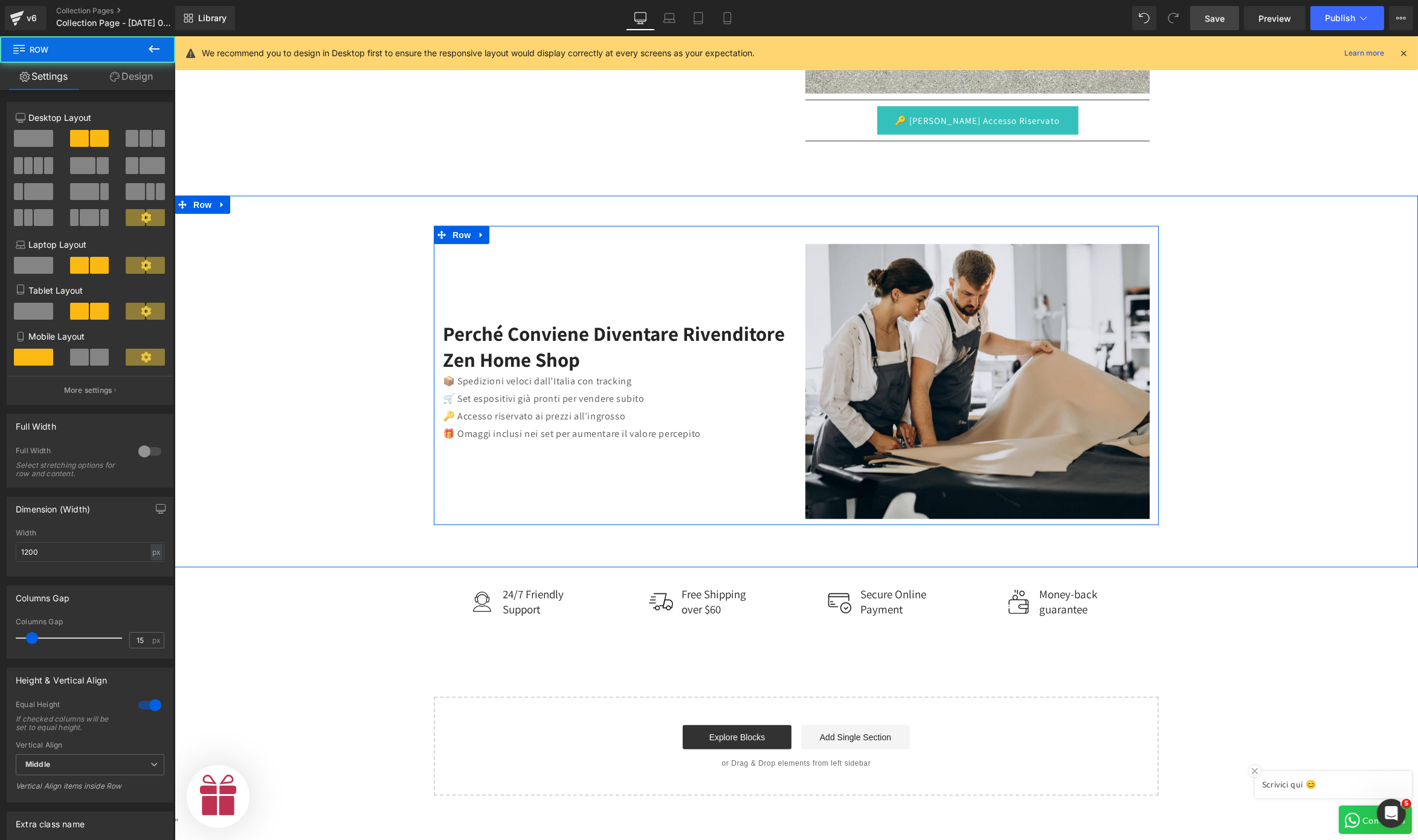
click at [718, 434] on div "📦 Spedizioni veloci dall’Italia con tracking 🛒 Set espositivi già pronti per ve…" at bounding box center [615, 408] width 344 height 69
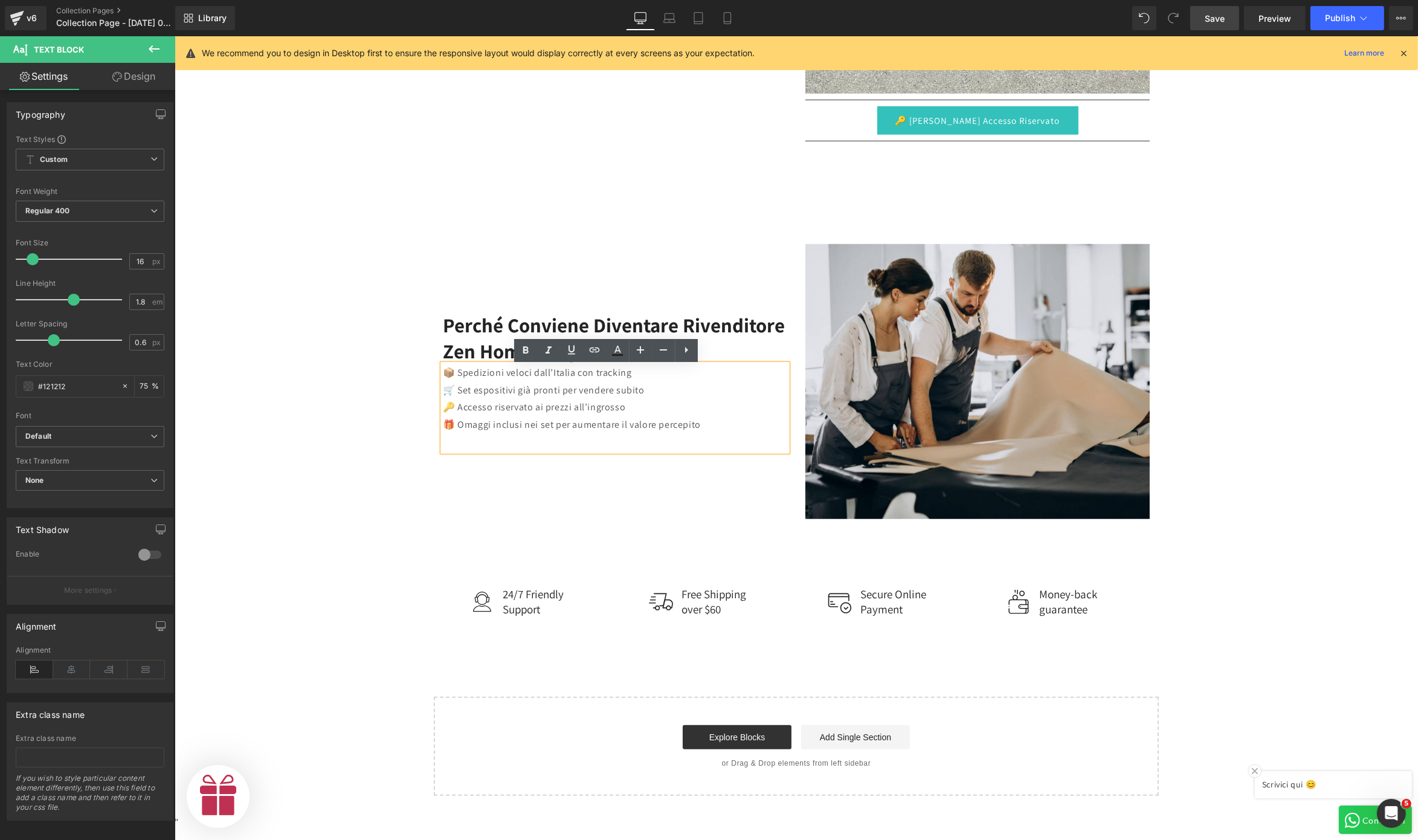
scroll to position [1644, 0]
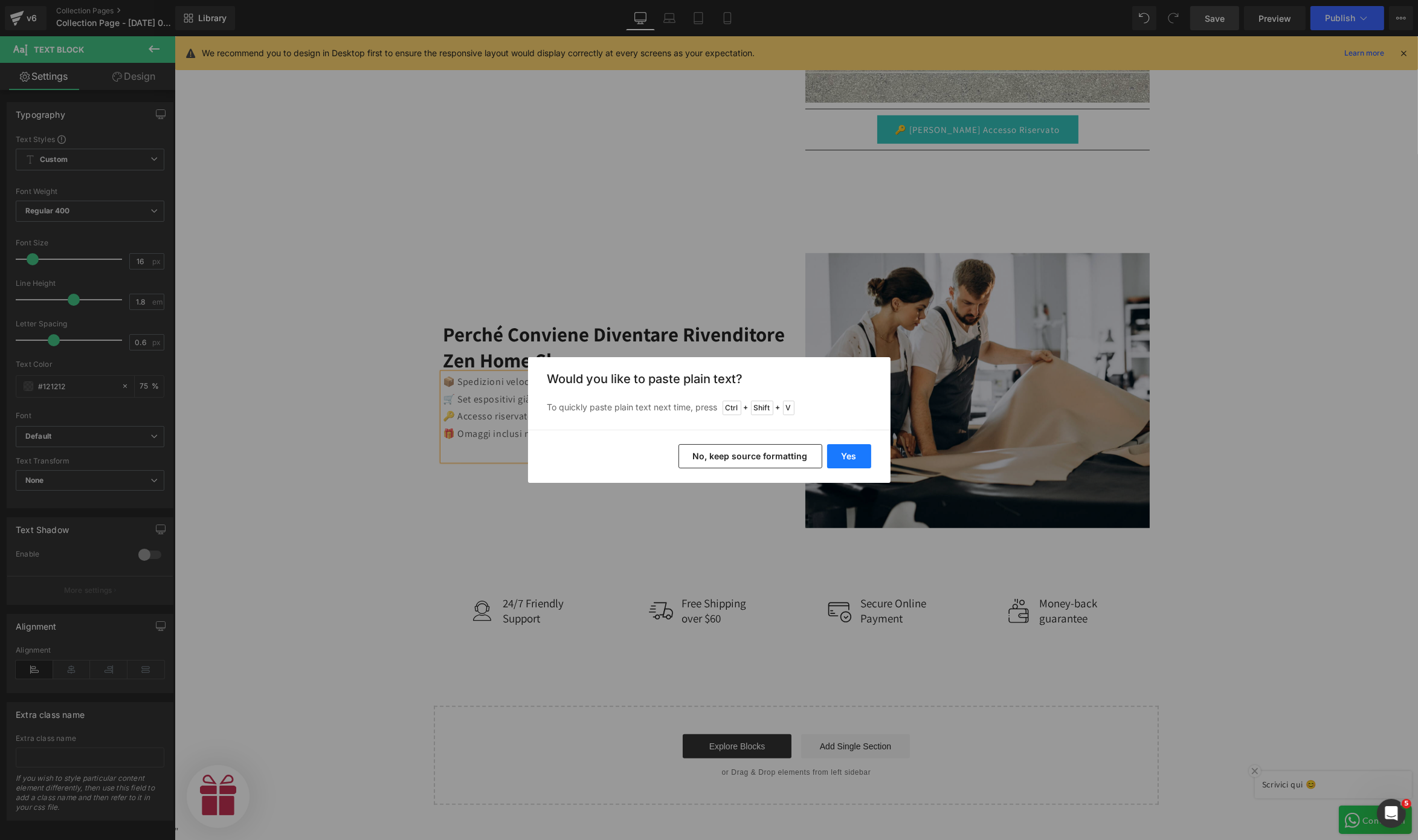
click at [847, 450] on button "Yes" at bounding box center [849, 456] width 44 height 24
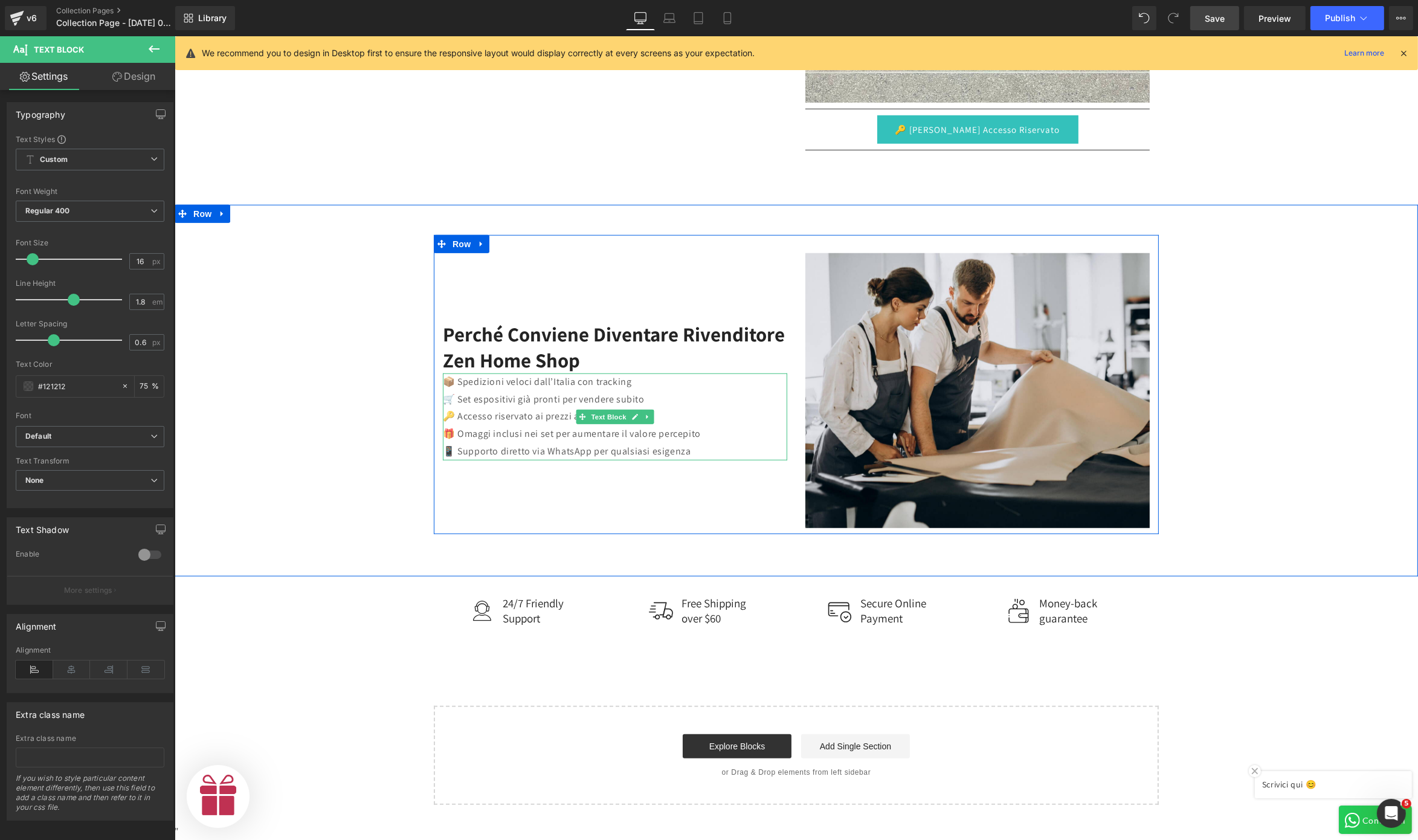
scroll to position [0, 372]
click at [509, 417] on p "🔑 Accesso riservato ai prezzi all’ingrosso" at bounding box center [615, 416] width 344 height 17
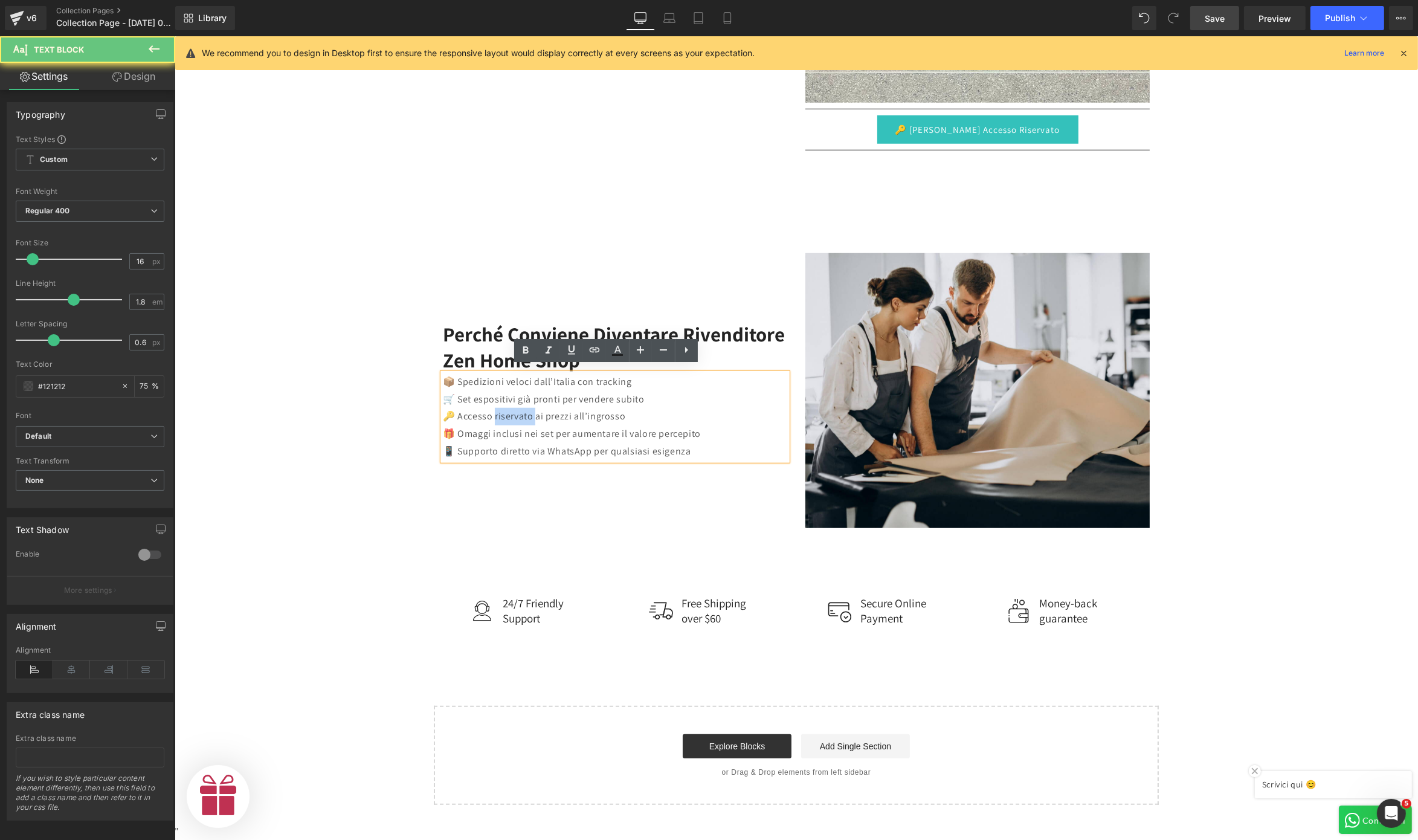
click at [509, 417] on p "🔑 Accesso riservato ai prezzi all’ingrosso" at bounding box center [615, 416] width 344 height 17
click at [504, 427] on p "🎁 Omaggi inclusi nei set per aumentare il valore percepito" at bounding box center [615, 434] width 344 height 17
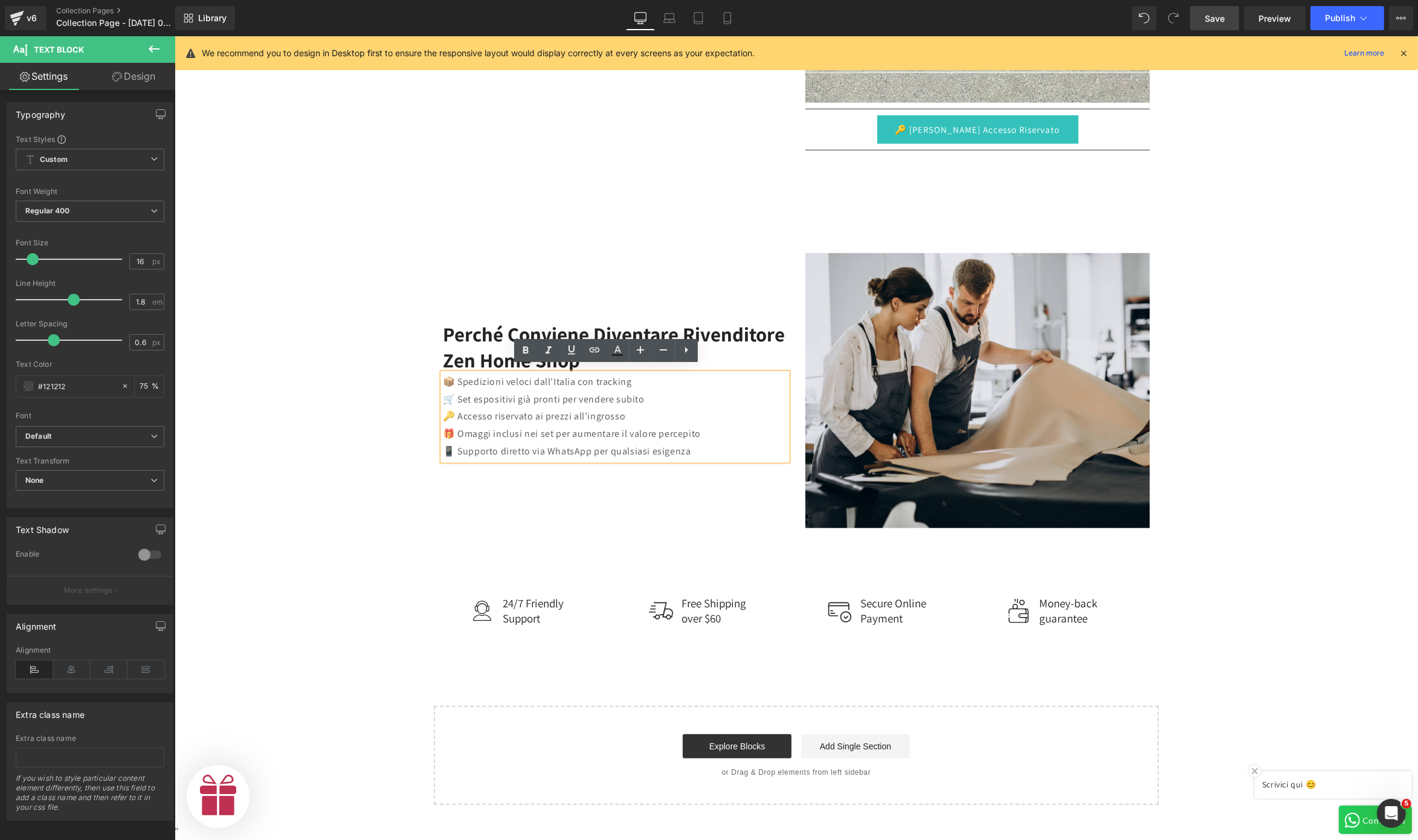
scroll to position [1654, 0]
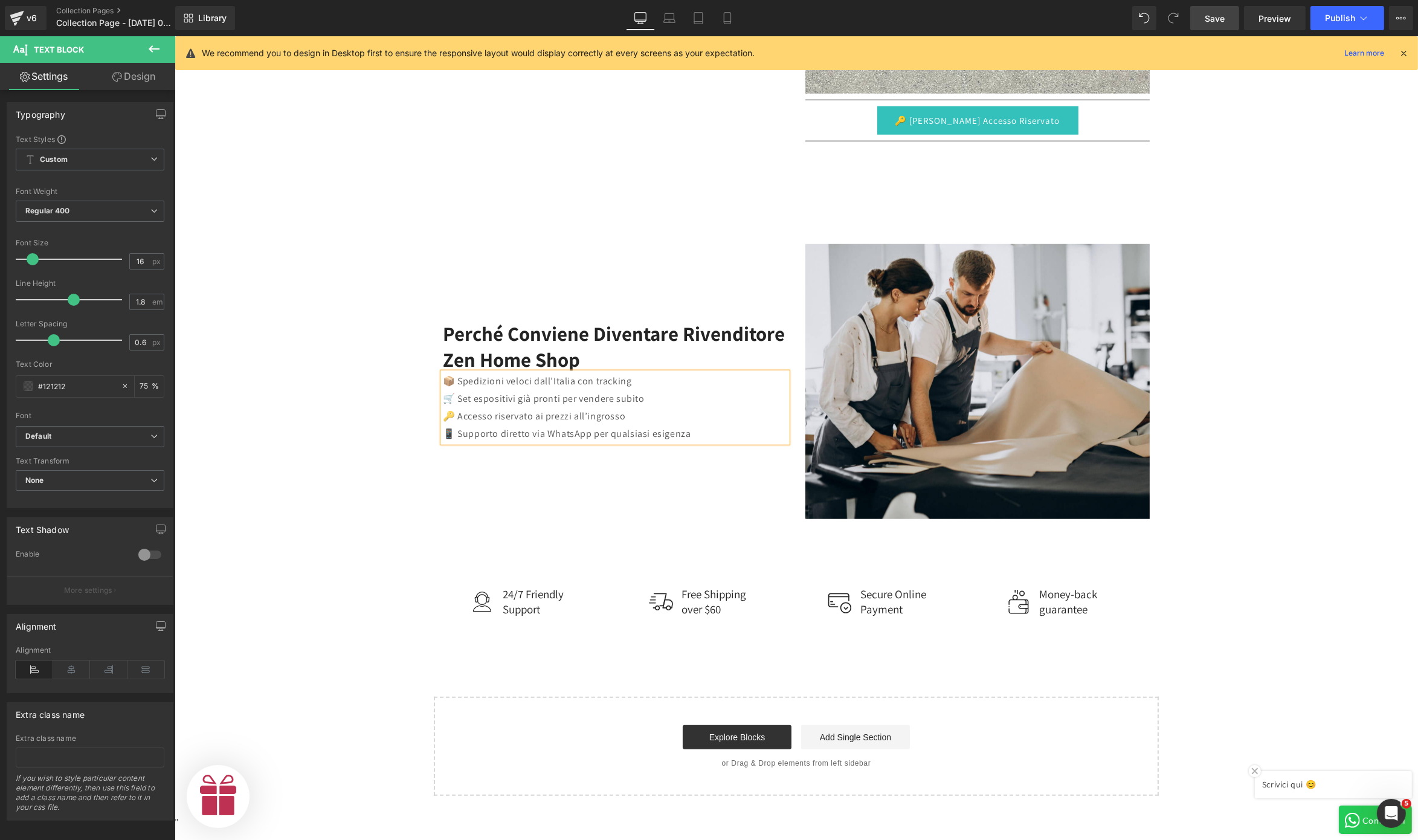
click at [697, 431] on p "📱 Supporto diretto via WhatsApp per qualsiasi esigenza" at bounding box center [615, 434] width 344 height 17
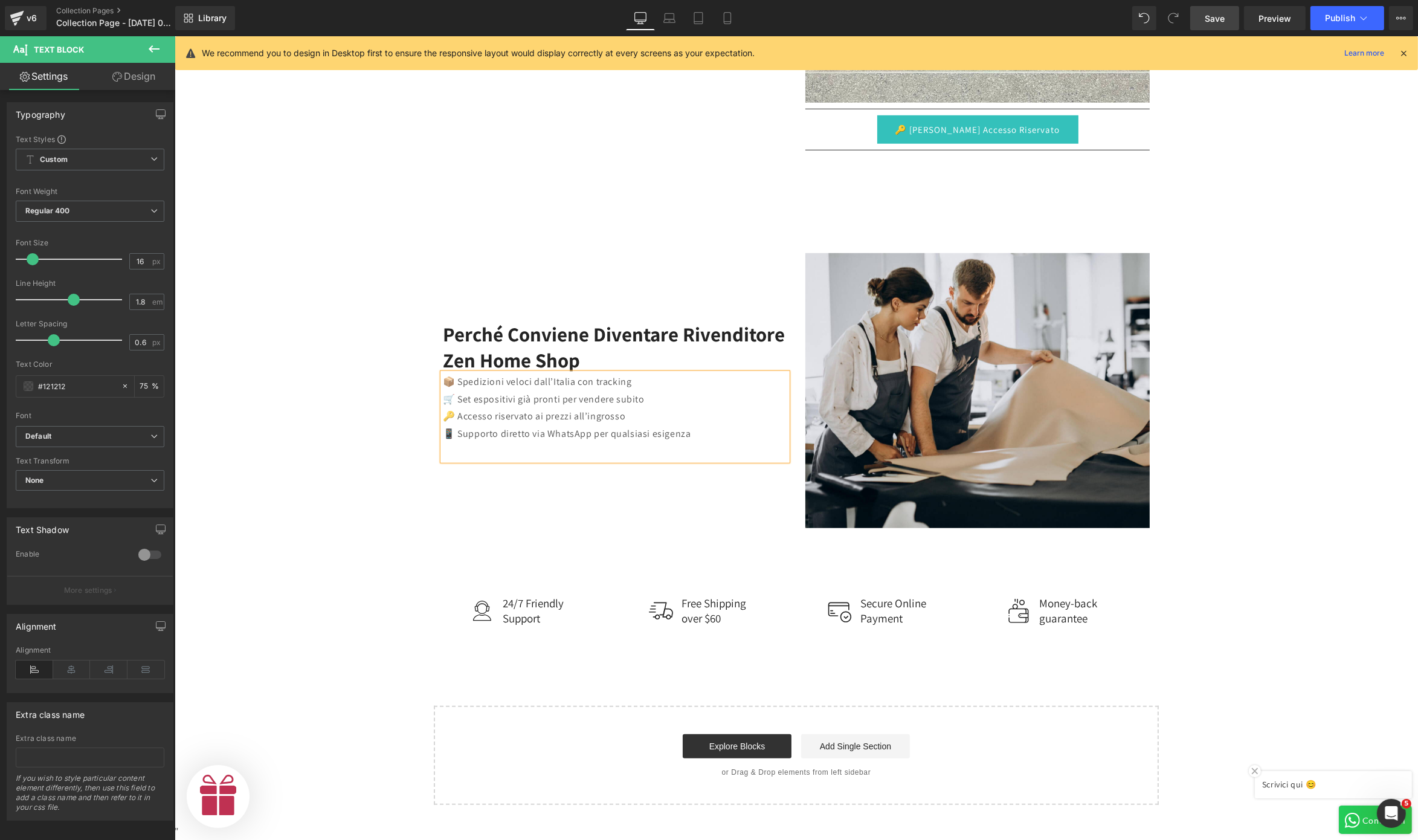
scroll to position [0, 372]
click at [708, 443] on p at bounding box center [615, 451] width 344 height 17
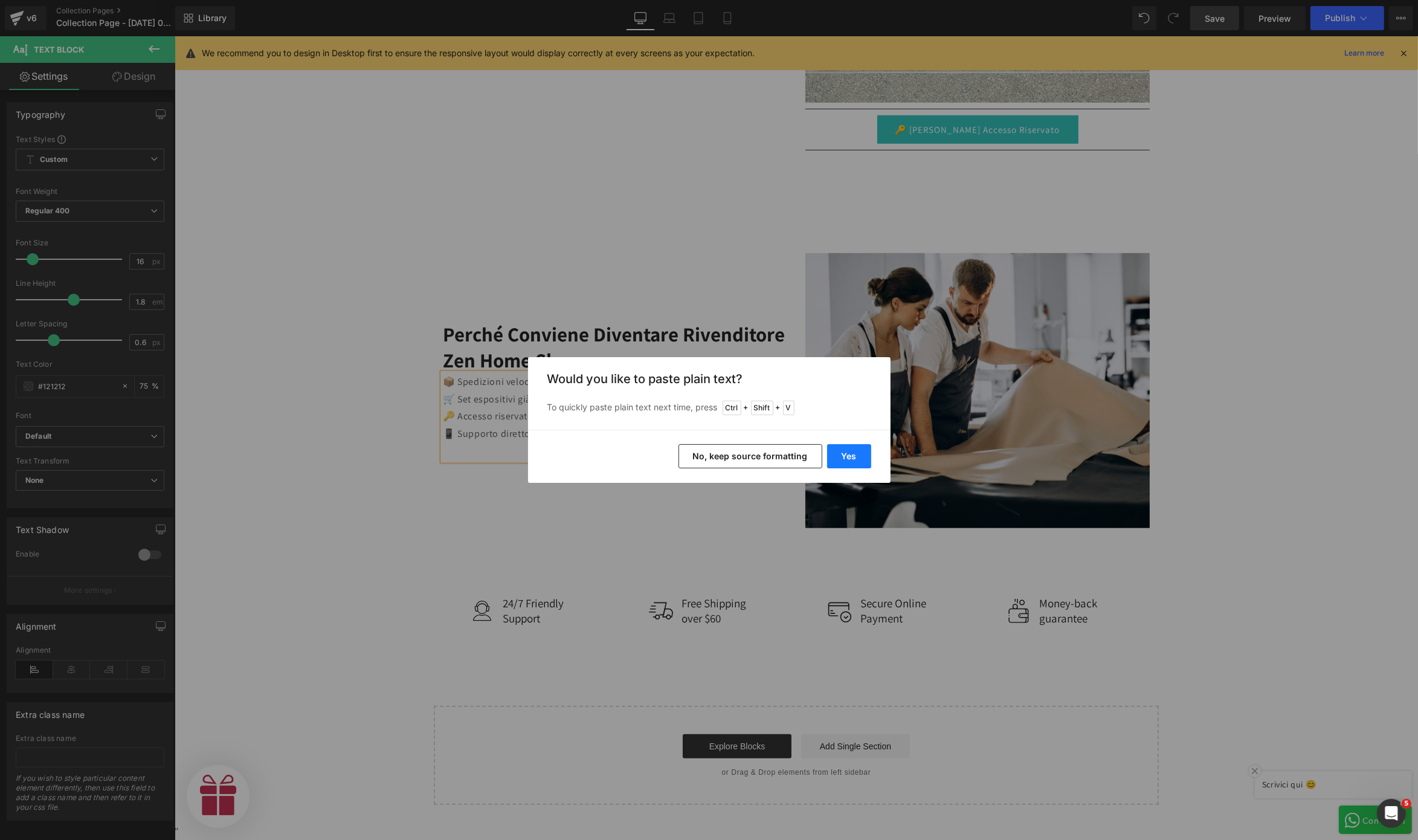
click at [860, 463] on button "Yes" at bounding box center [849, 456] width 44 height 24
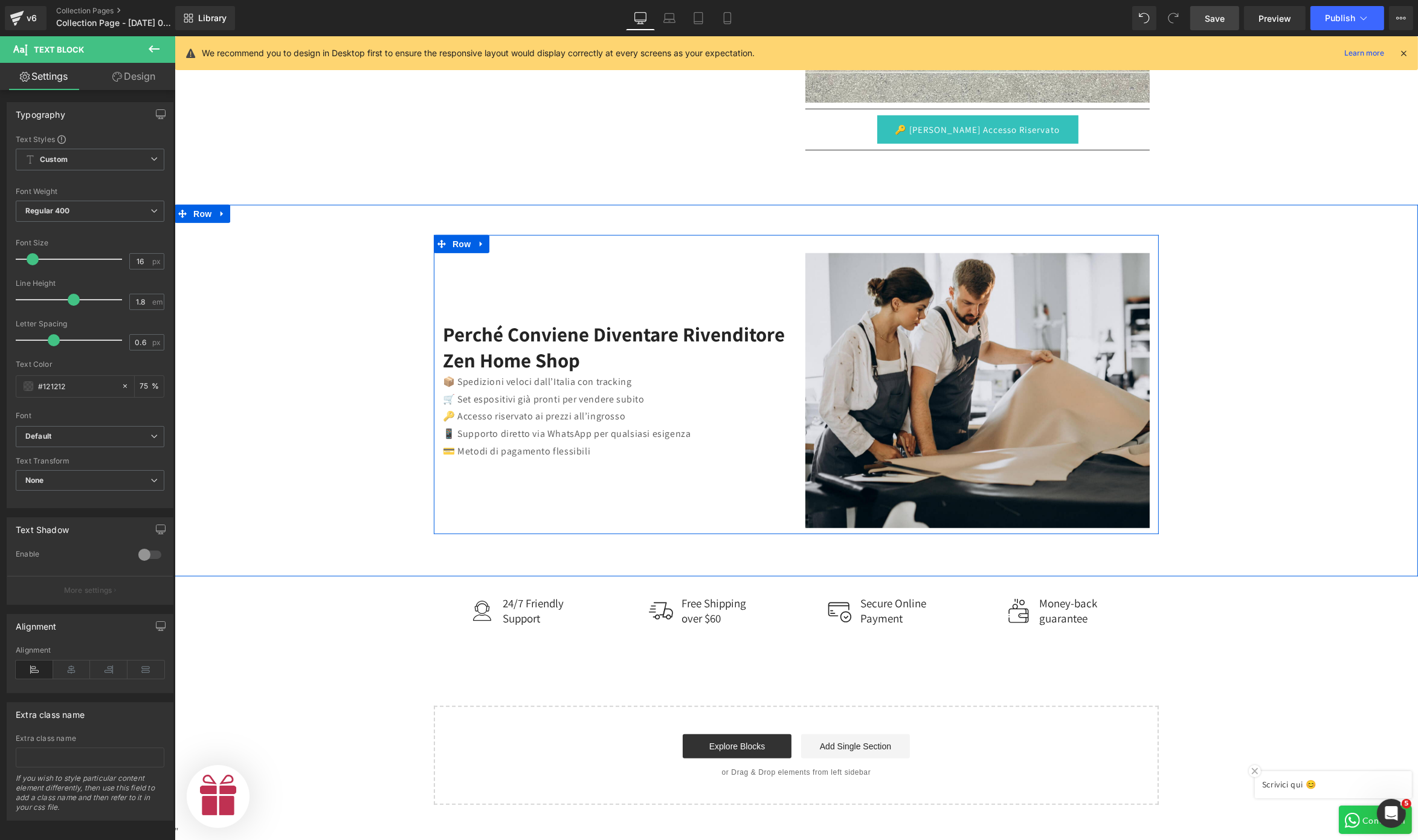
scroll to position [0, 745]
click at [669, 451] on div "📦 Spedizioni veloci dall’Italia con tracking 🛒 Set espositivi già pronti per ve…" at bounding box center [615, 416] width 344 height 87
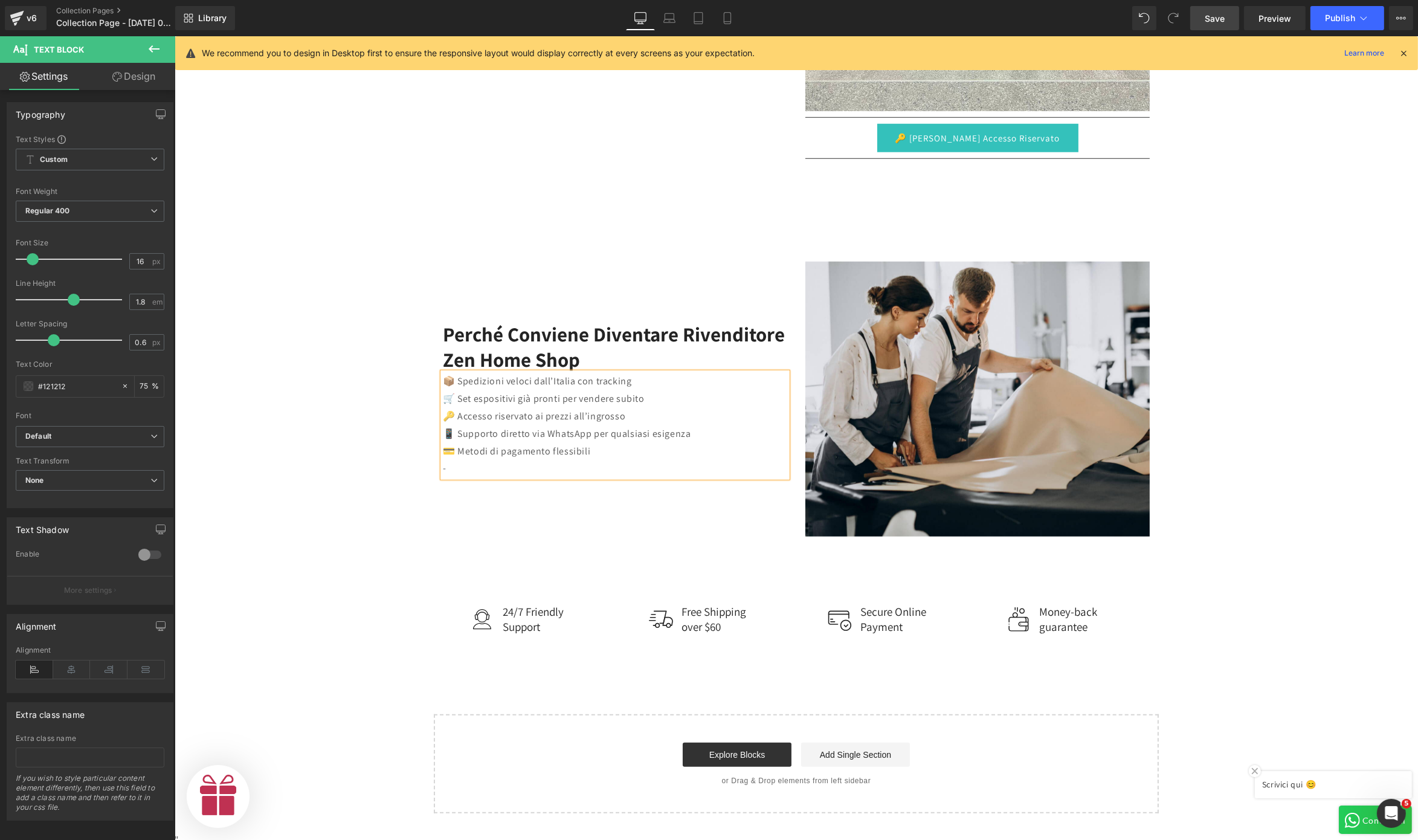
scroll to position [0, 0]
click at [443, 465] on p "-" at bounding box center [615, 468] width 344 height 17
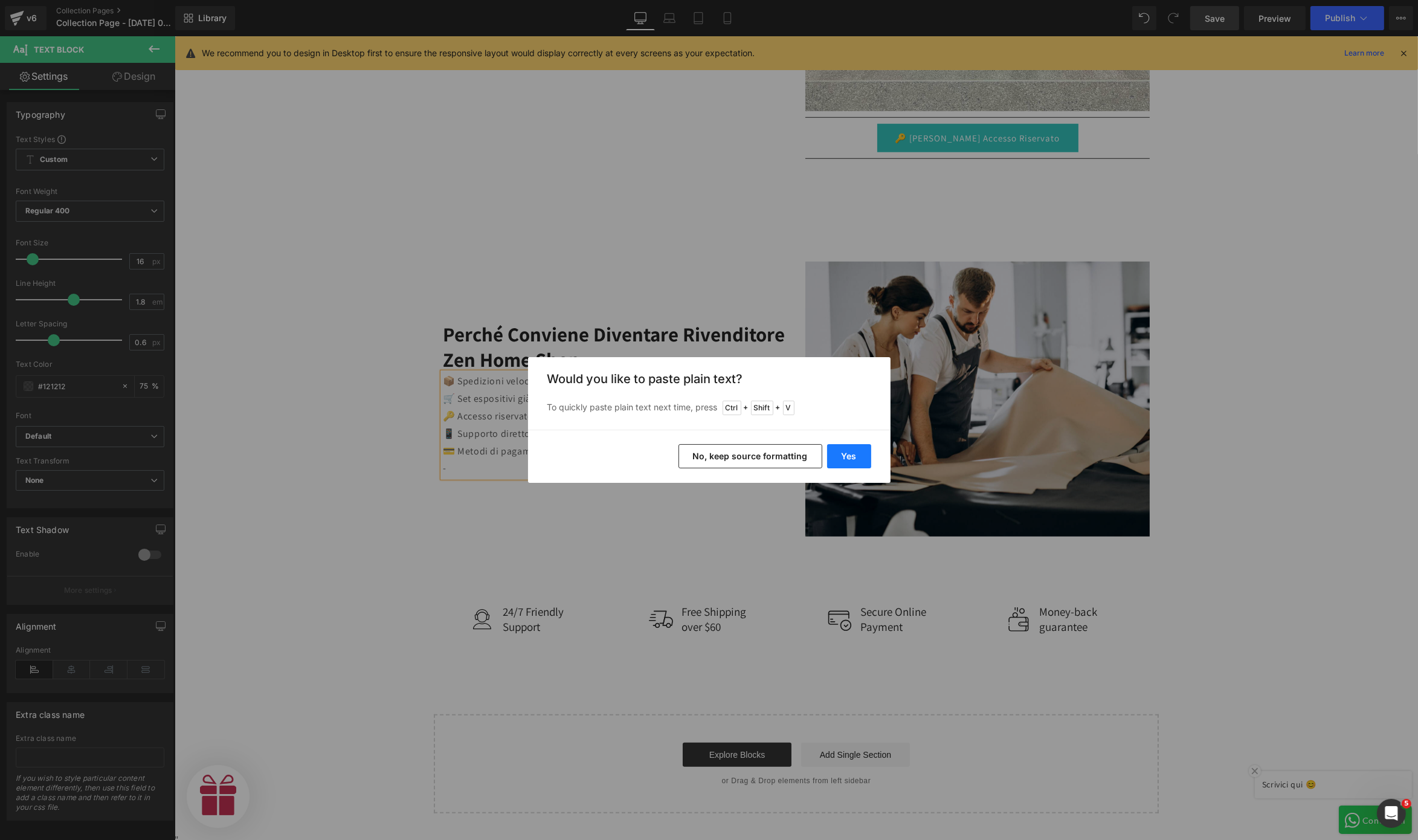
click at [840, 459] on button "Yes" at bounding box center [849, 456] width 44 height 24
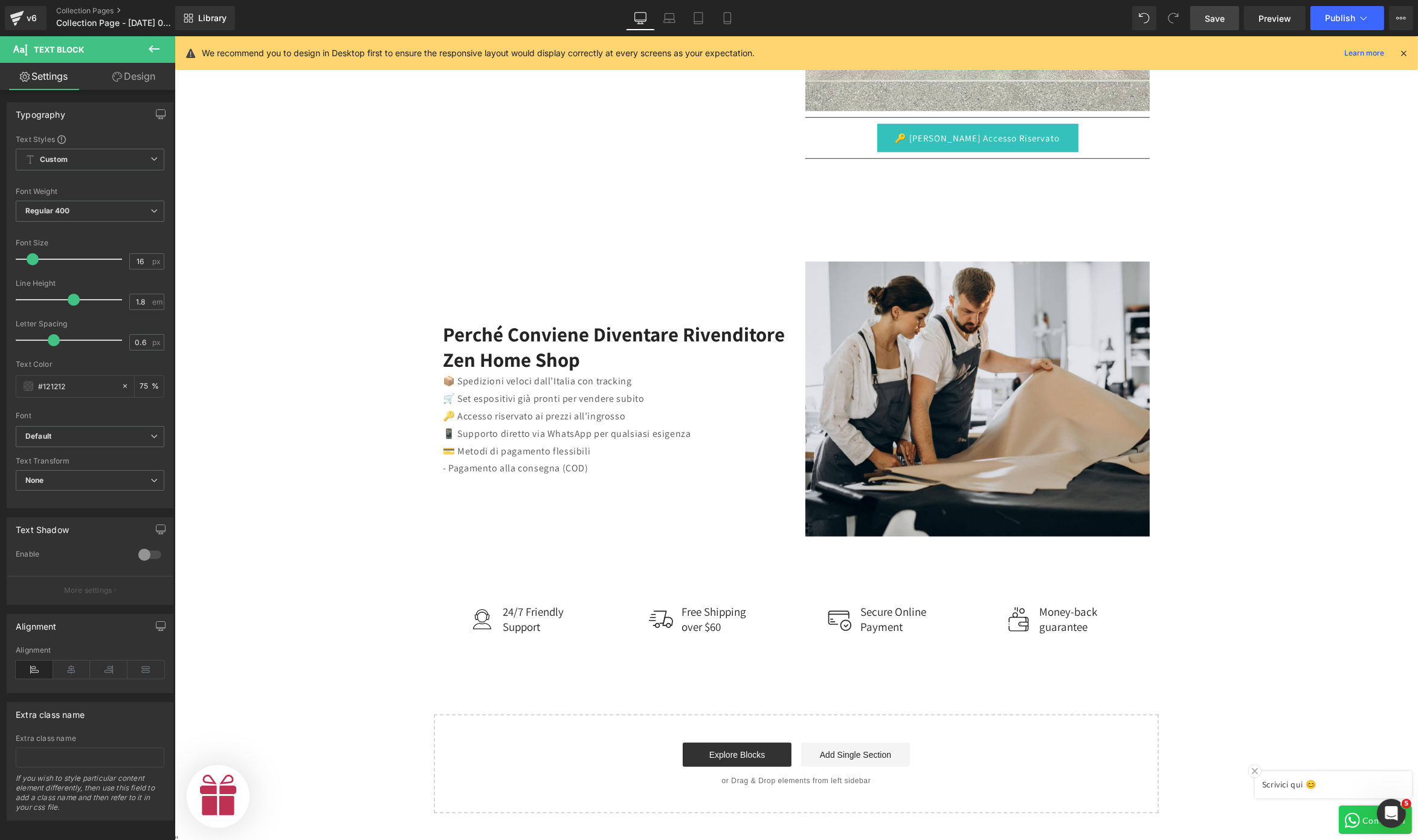
scroll to position [0, 372]
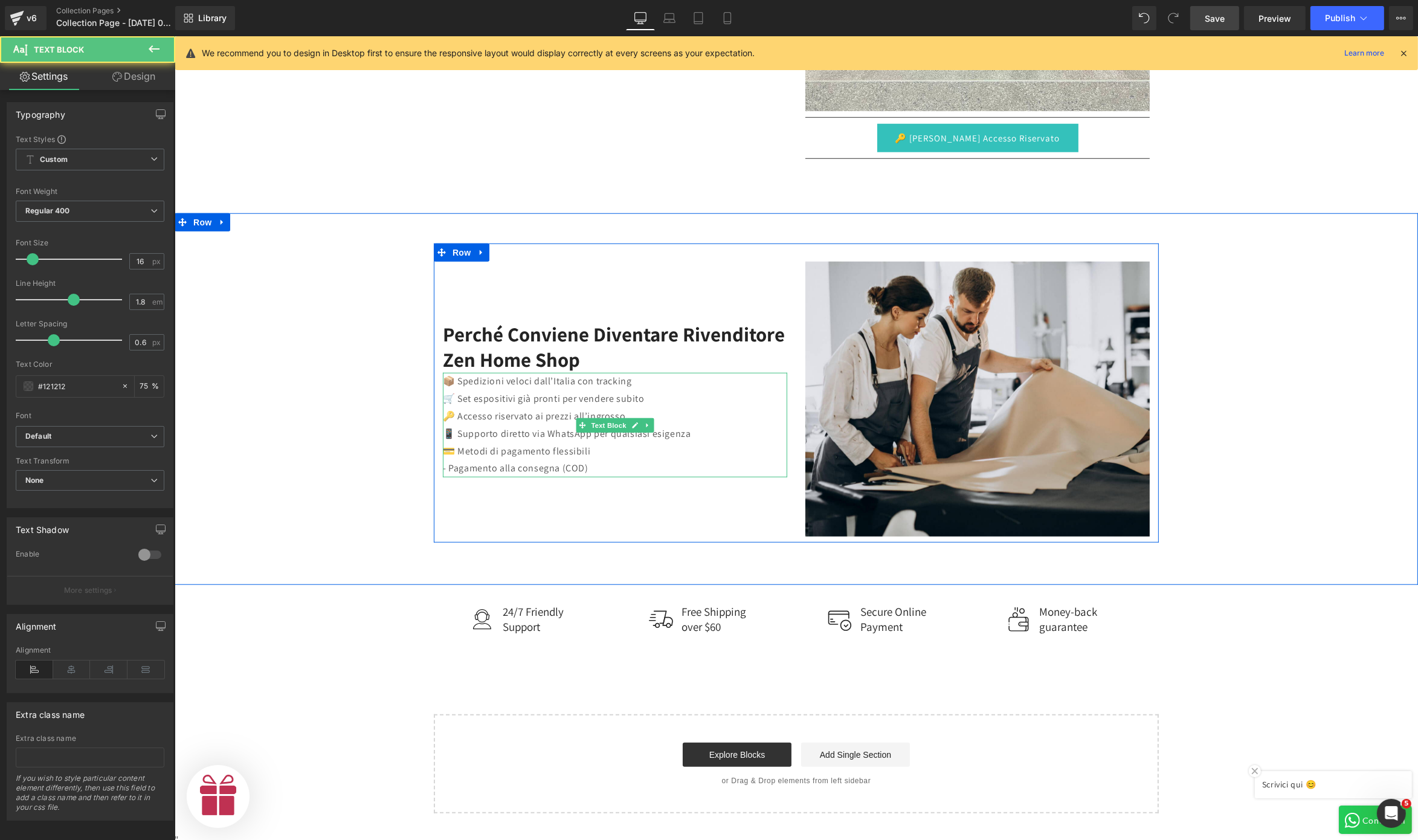
click at [584, 465] on p "- Pagamento alla consegna (COD)" at bounding box center [615, 468] width 344 height 17
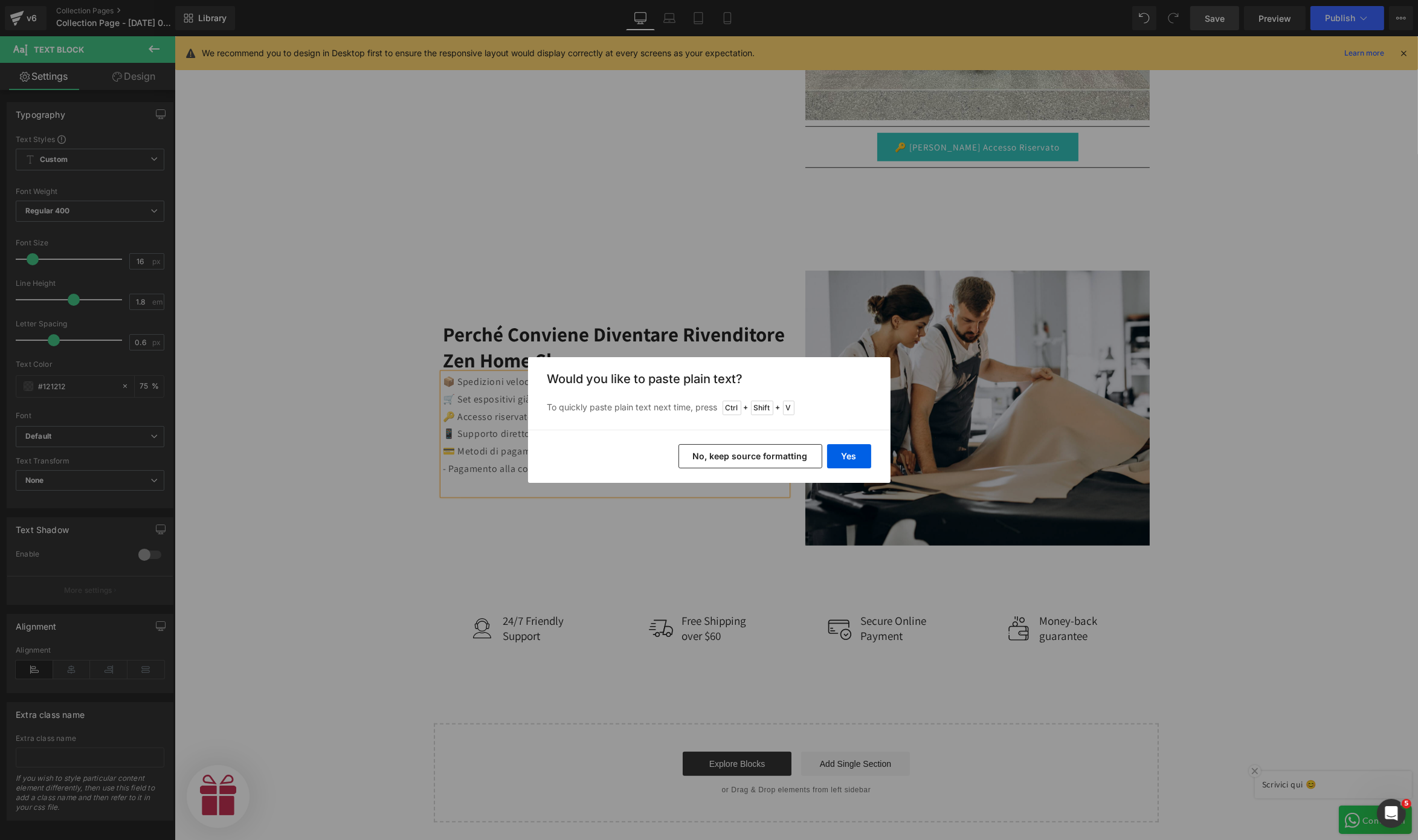
scroll to position [0, 745]
click at [856, 457] on button "Yes" at bounding box center [849, 456] width 44 height 24
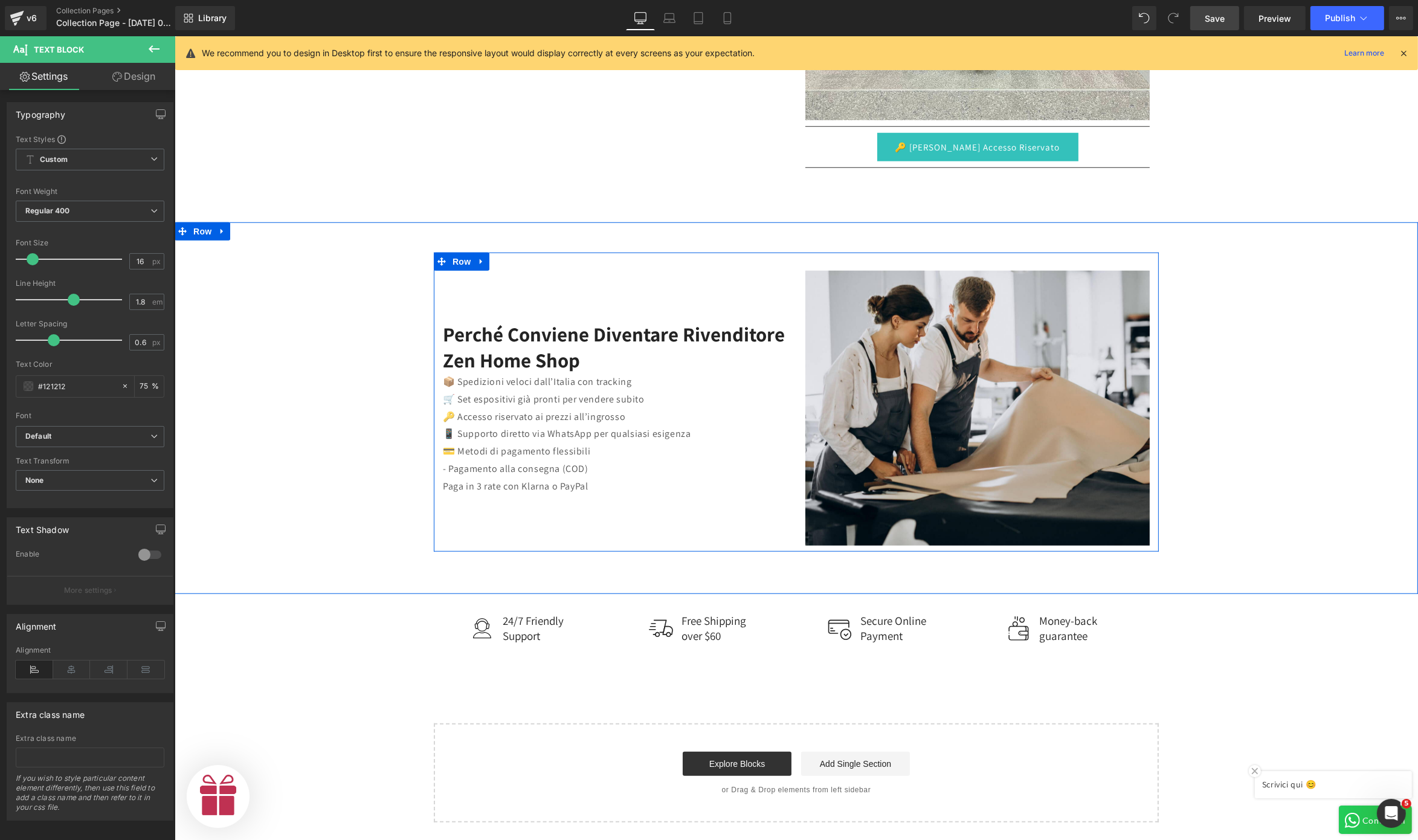
click at [592, 494] on div "Perché conviene diventare rivenditore Zen Home Shop Heading 📦 Spedizioni veloci…" at bounding box center [615, 408] width 363 height 275
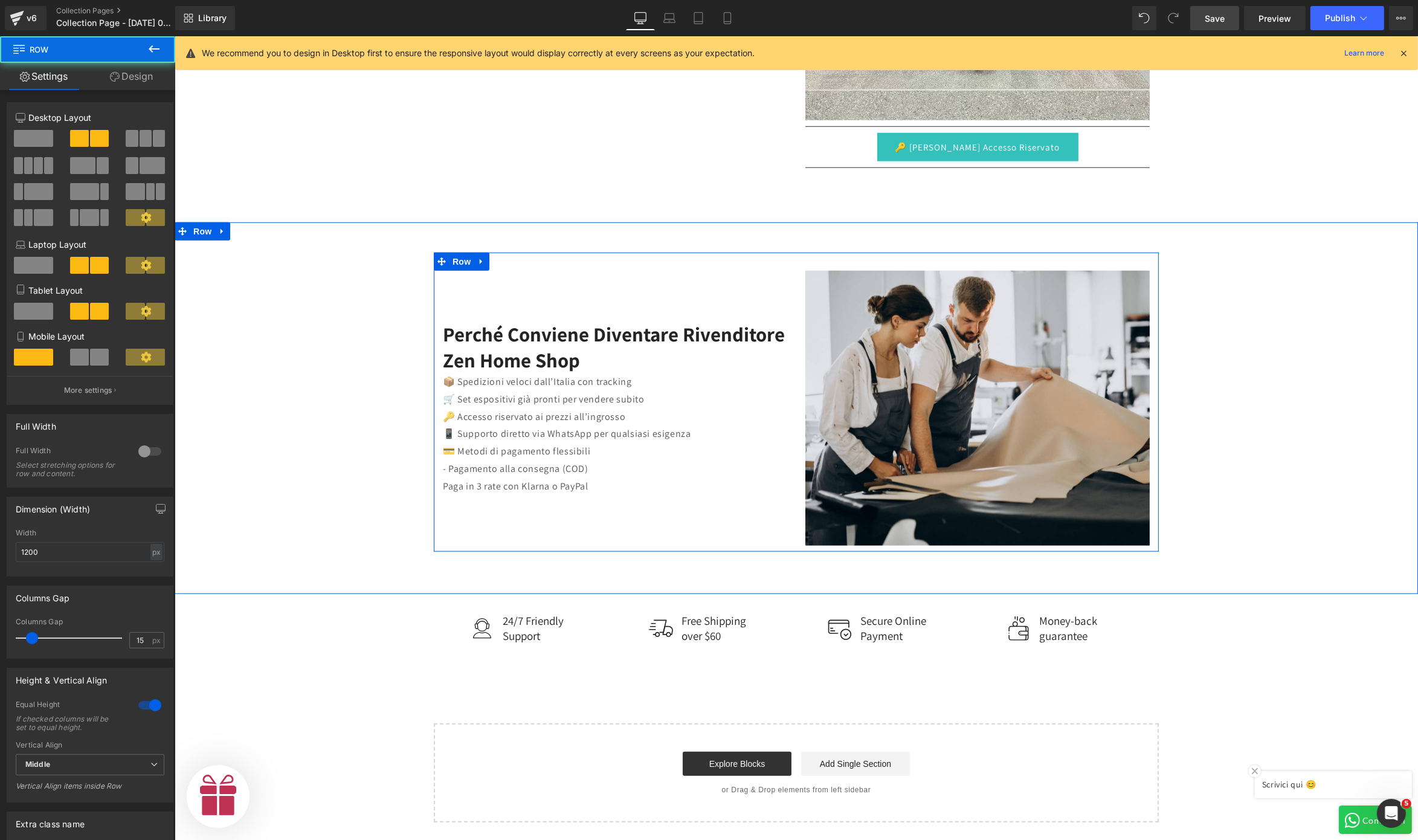
scroll to position [0, 0]
click at [585, 482] on p "Paga in 3 rate con Klarna o PayPal" at bounding box center [615, 486] width 344 height 17
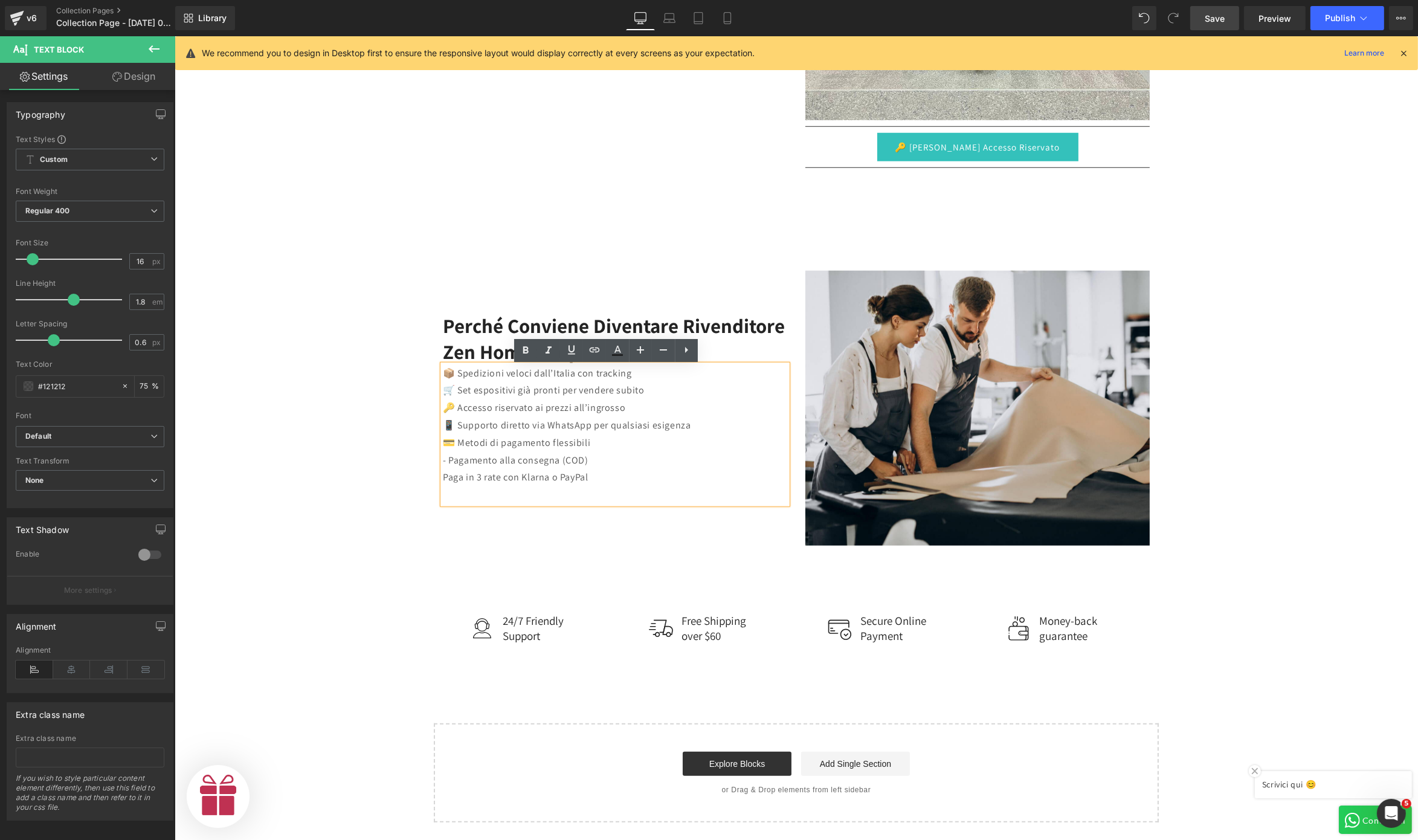
scroll to position [1618, 0]
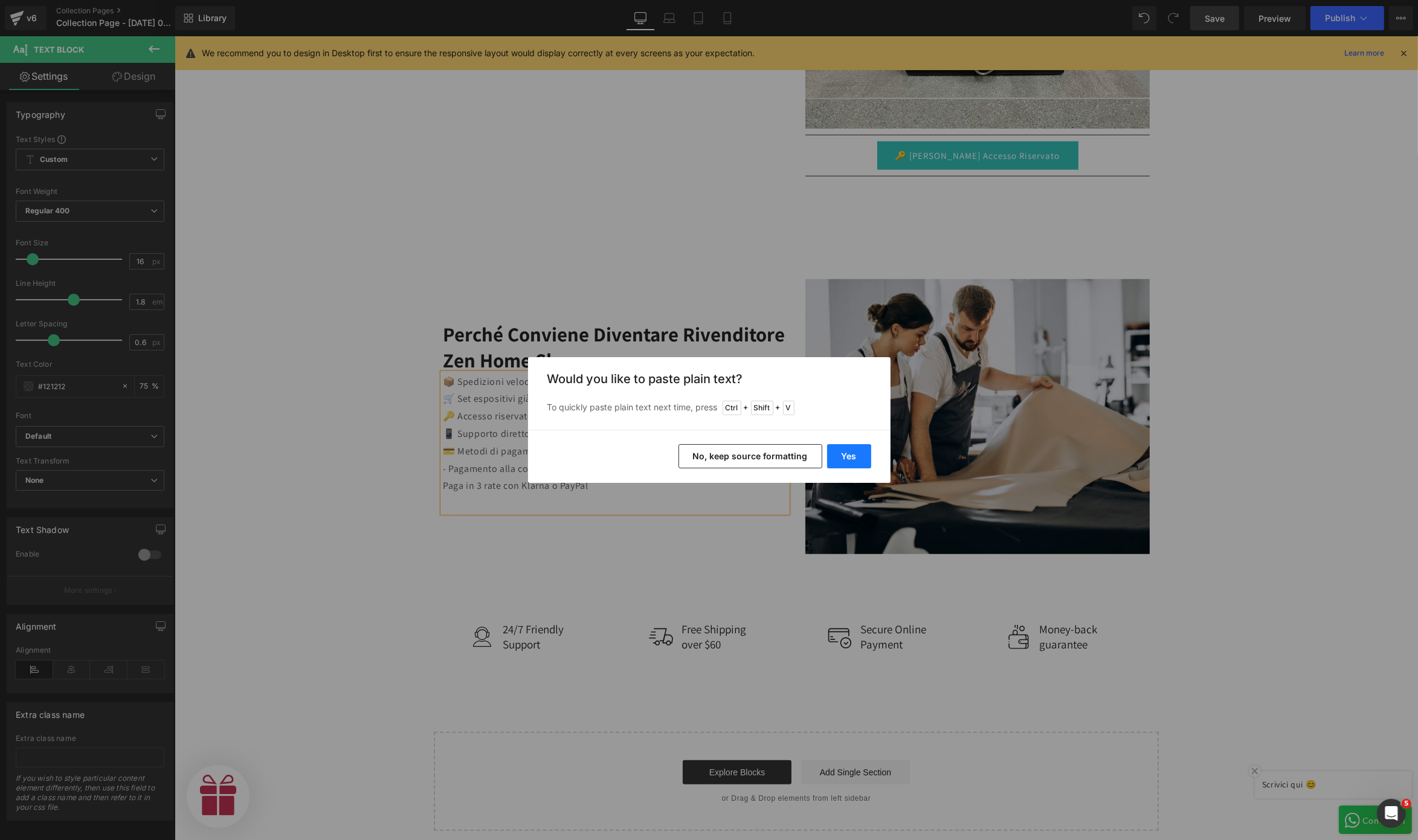
click at [836, 465] on button "Yes" at bounding box center [849, 456] width 44 height 24
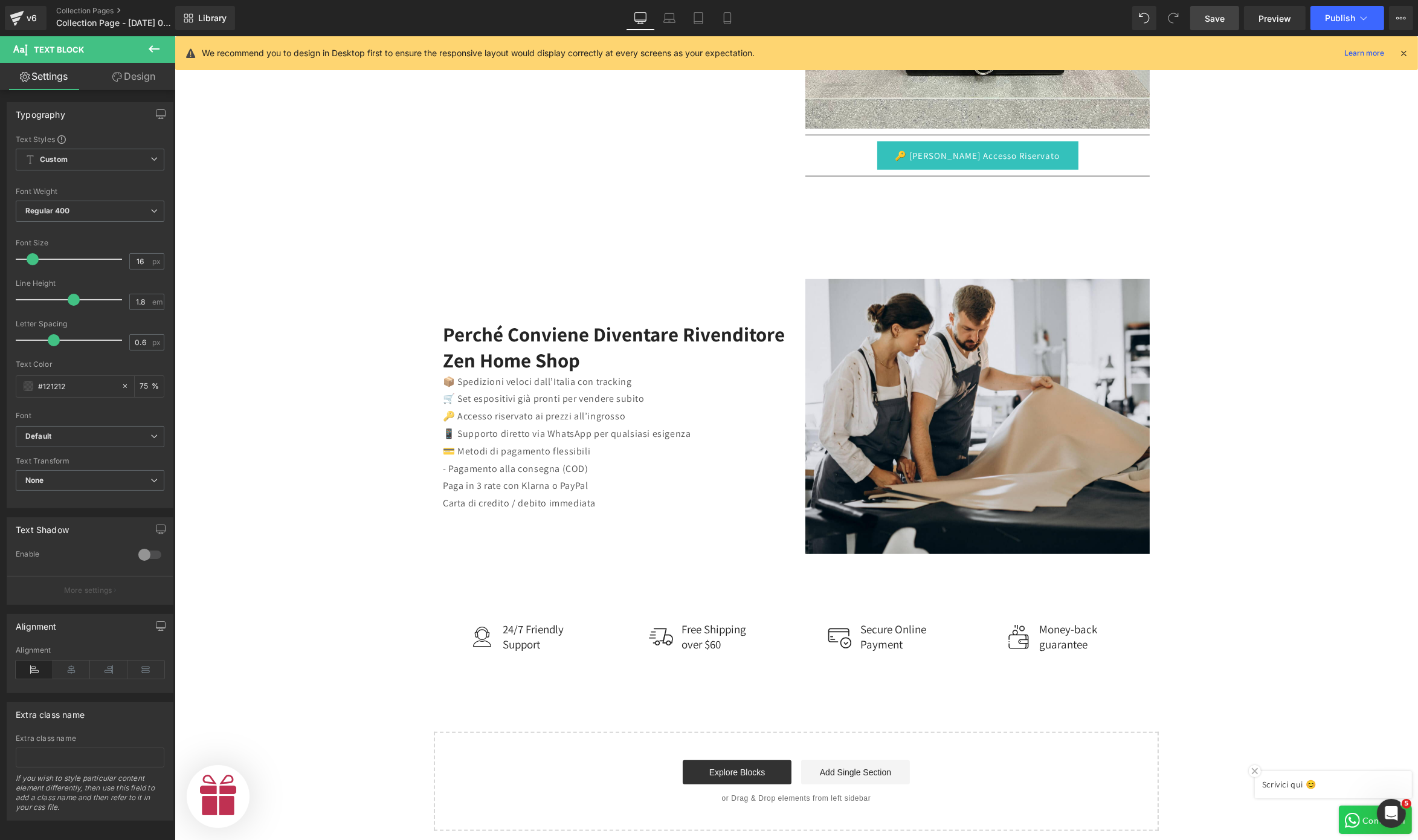
scroll to position [0, 745]
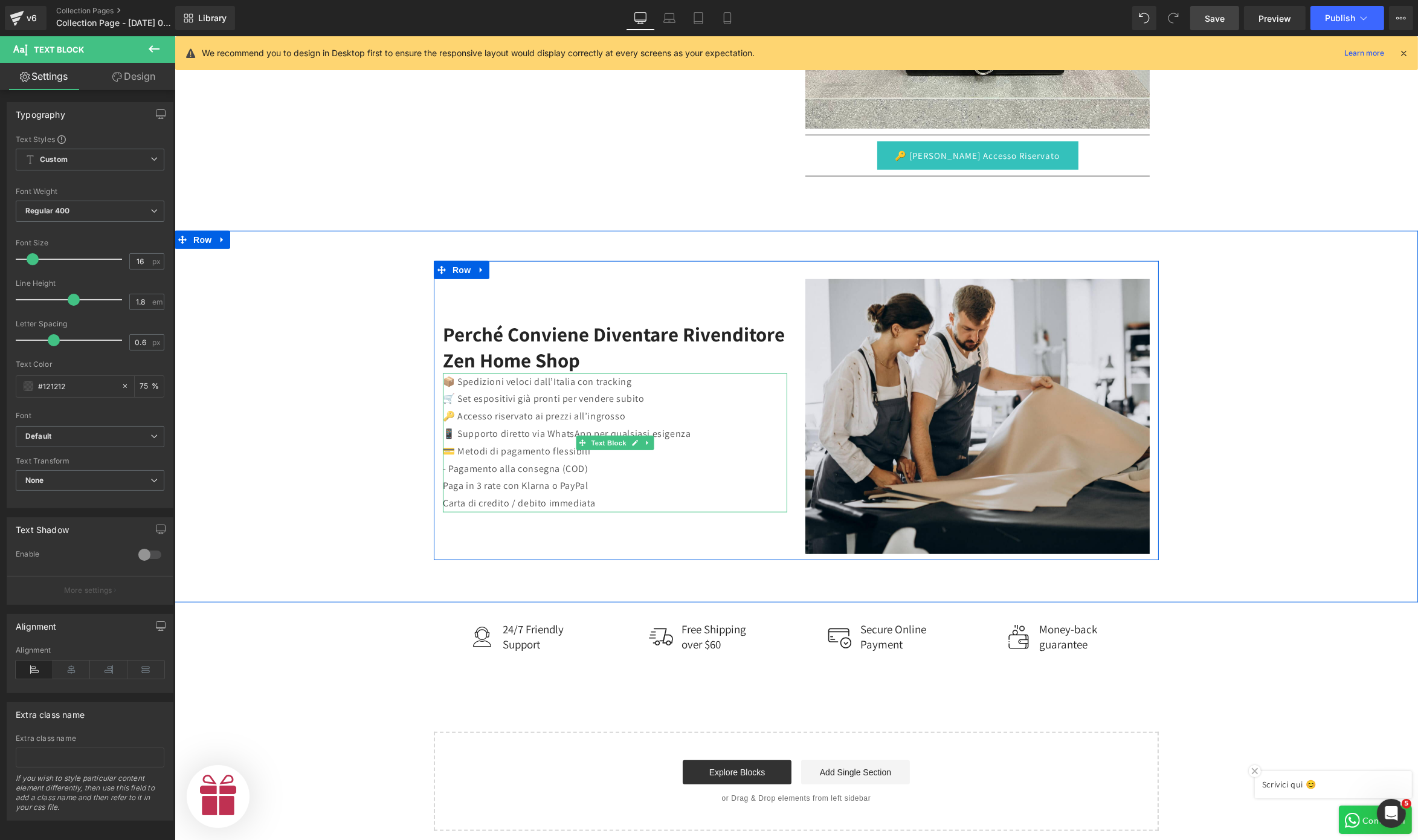
click at [594, 497] on p "Carta di credito / debito immediata" at bounding box center [615, 503] width 344 height 17
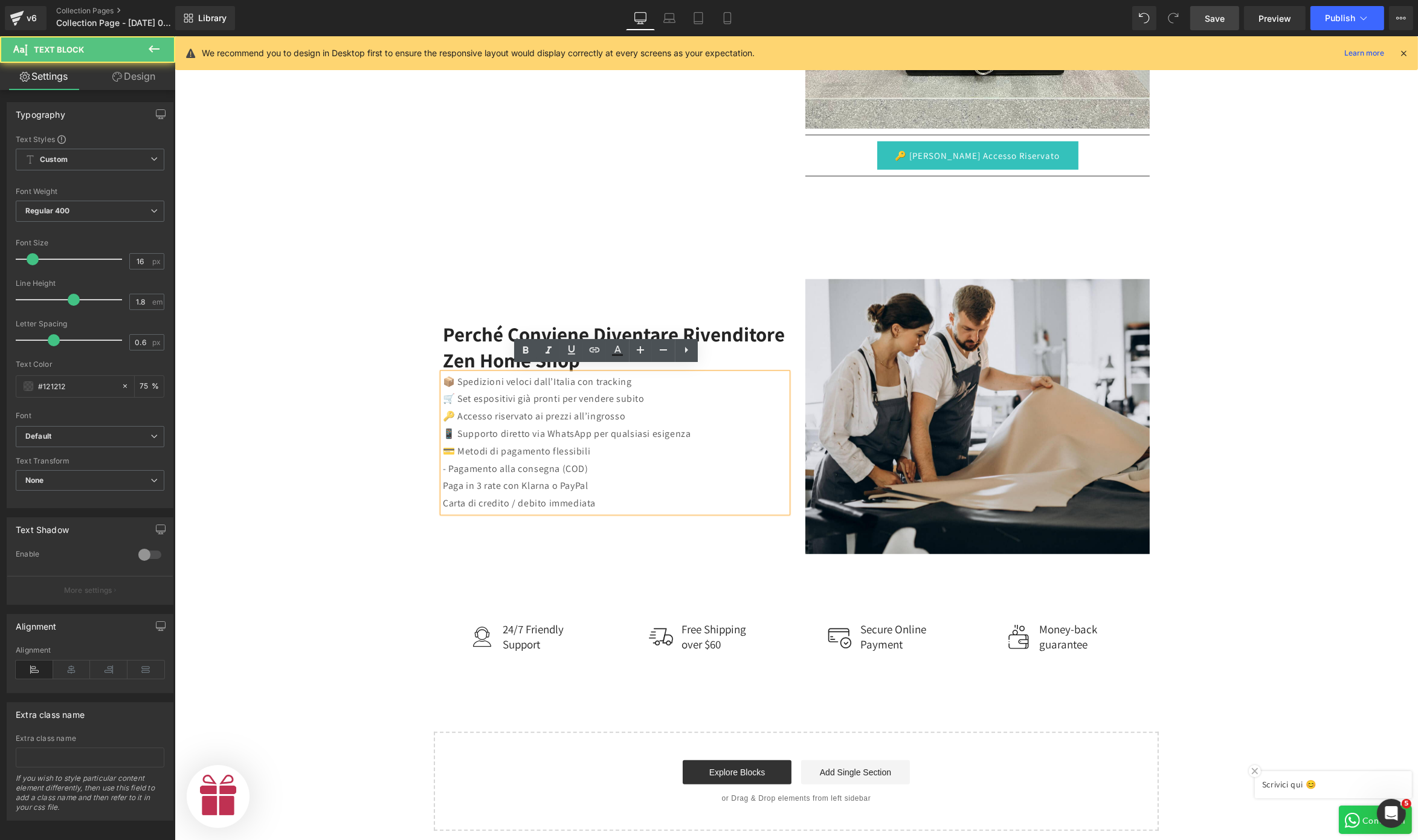
scroll to position [1610, 0]
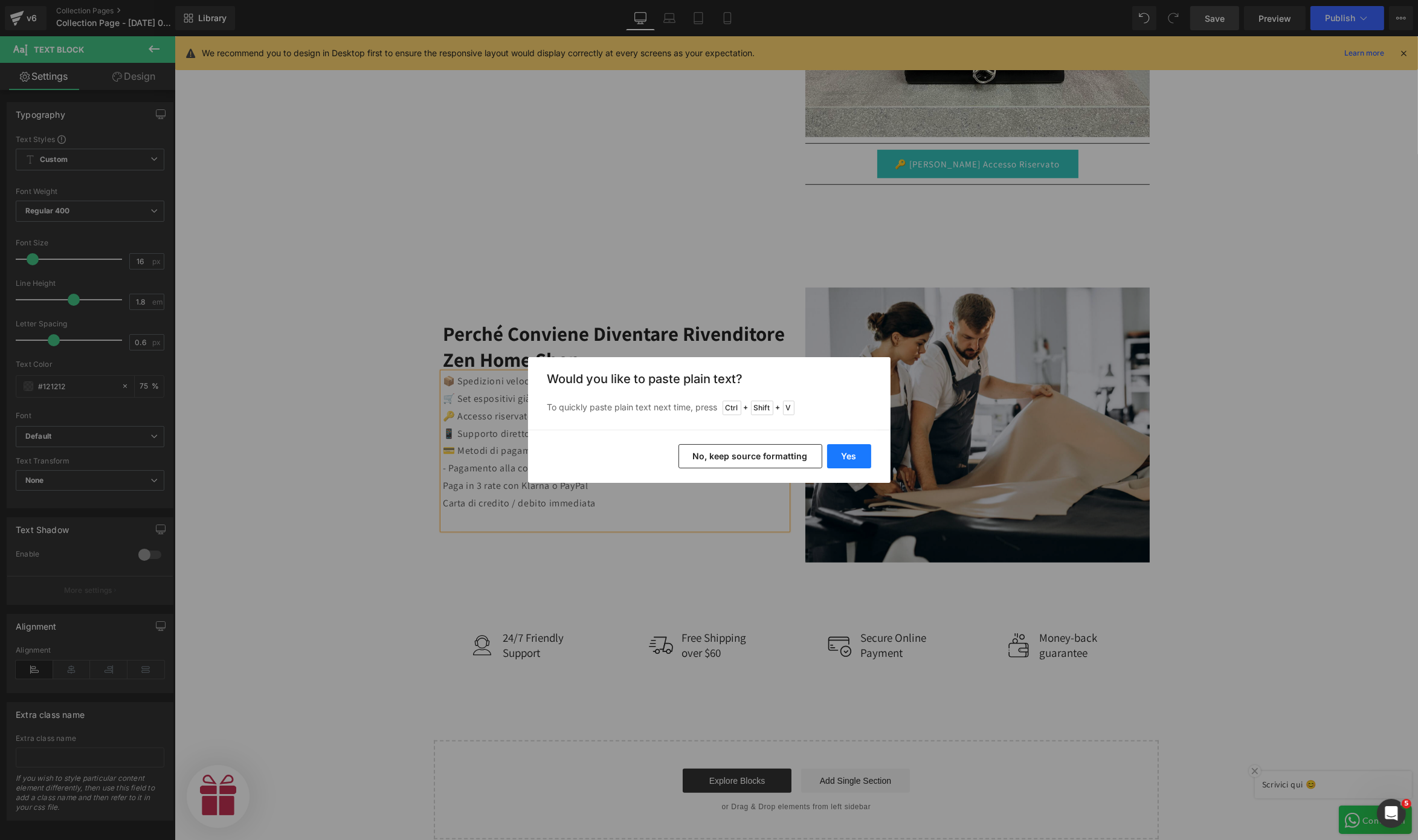
click at [843, 459] on button "Yes" at bounding box center [849, 456] width 44 height 24
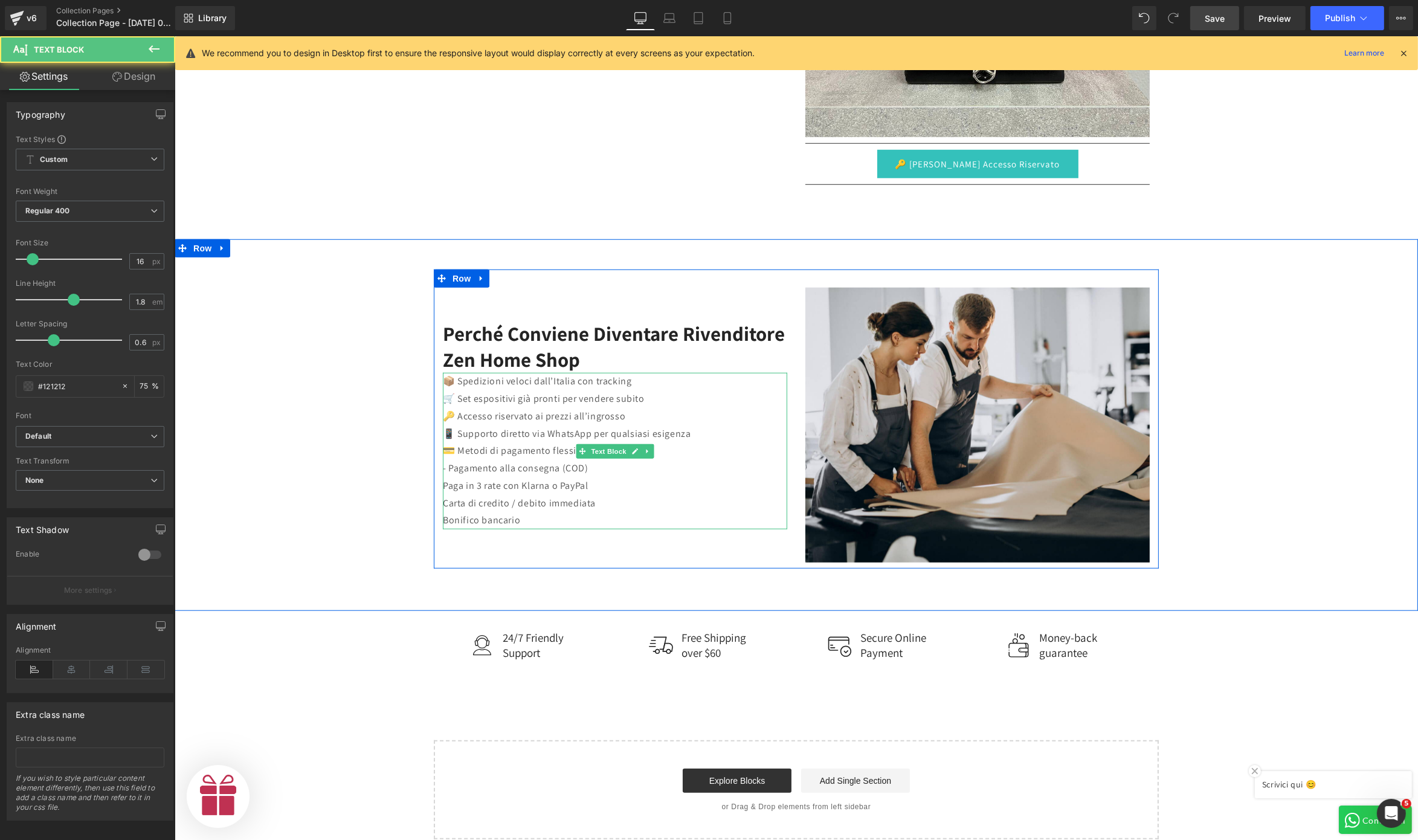
scroll to position [0, 26]
click at [443, 484] on p "Paga in 3 rate con Klarna o PayPal" at bounding box center [615, 486] width 344 height 17
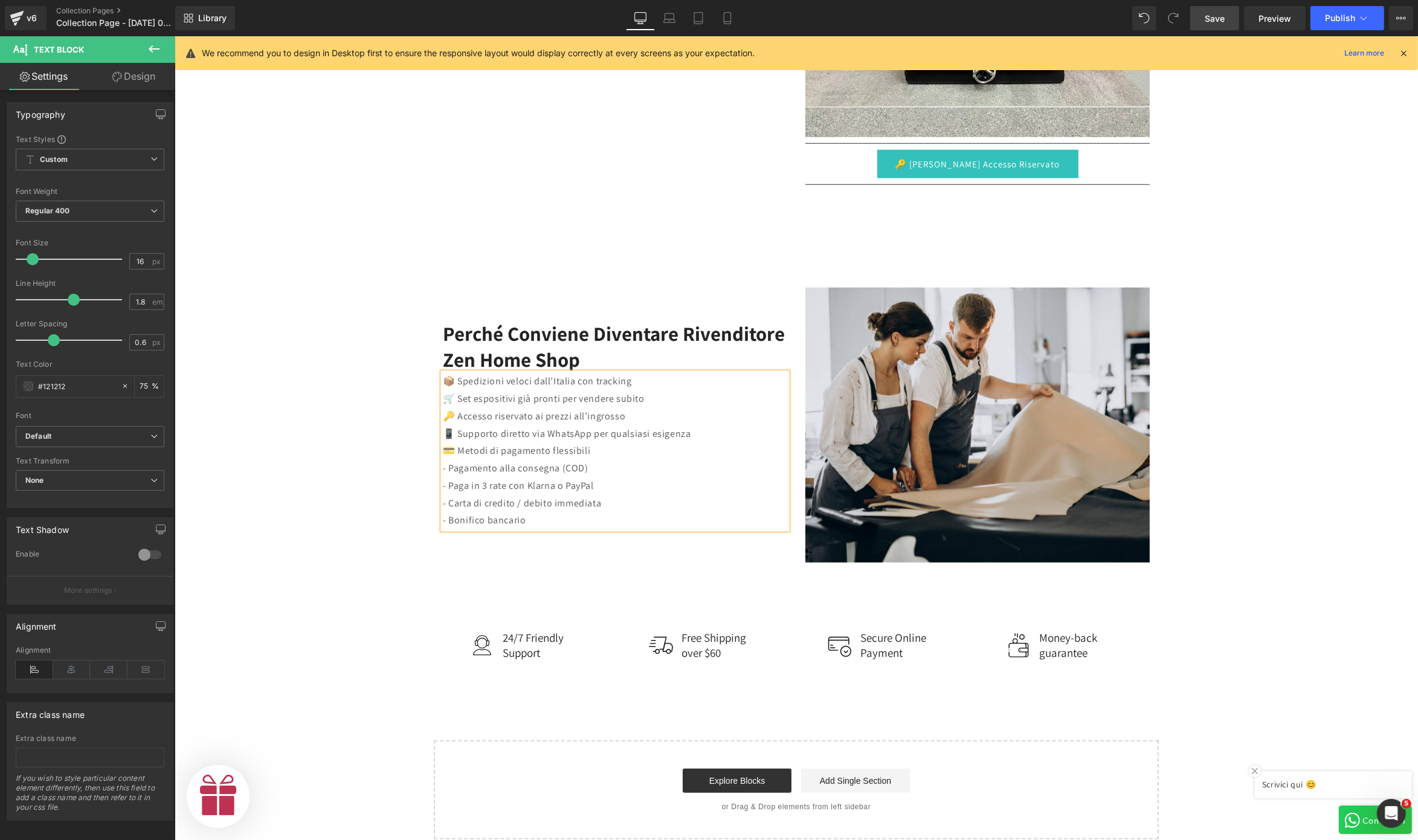
scroll to position [0, 745]
drag, startPoint x: 508, startPoint y: 497, endPoint x: 618, endPoint y: 496, distance: 110.0
click at [618, 496] on p "- Carta di credito / debito immediata" at bounding box center [615, 503] width 344 height 17
drag, startPoint x: 603, startPoint y: 447, endPoint x: 434, endPoint y: 447, distance: 169.0
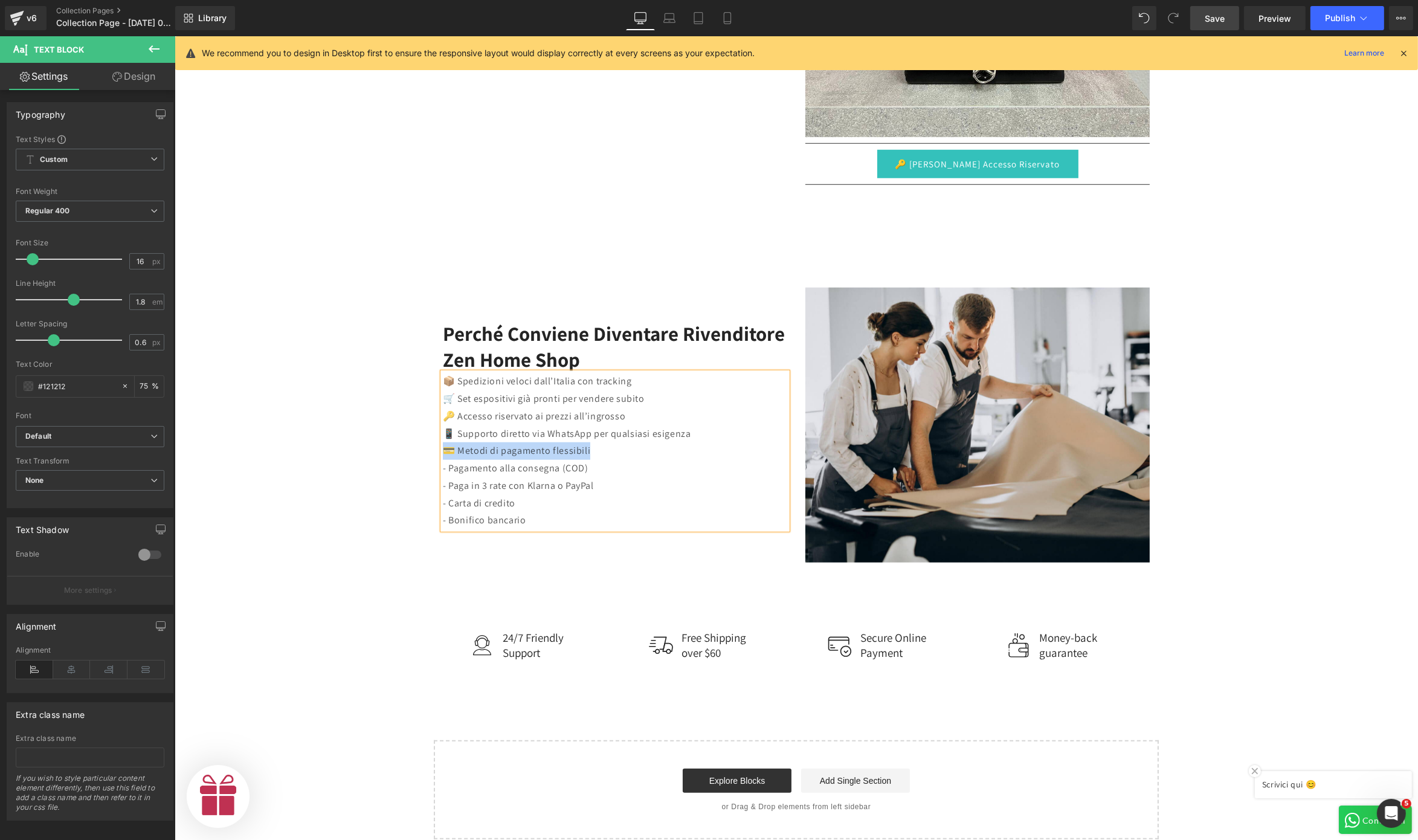
click at [443, 447] on p "💳 Metodi di pagamento flessibili" at bounding box center [615, 451] width 344 height 17
copy p "💳 Metodi di pagamento flessibili"
click at [498, 443] on p "💳 Metodi di pagamento flessibili" at bounding box center [615, 451] width 344 height 17
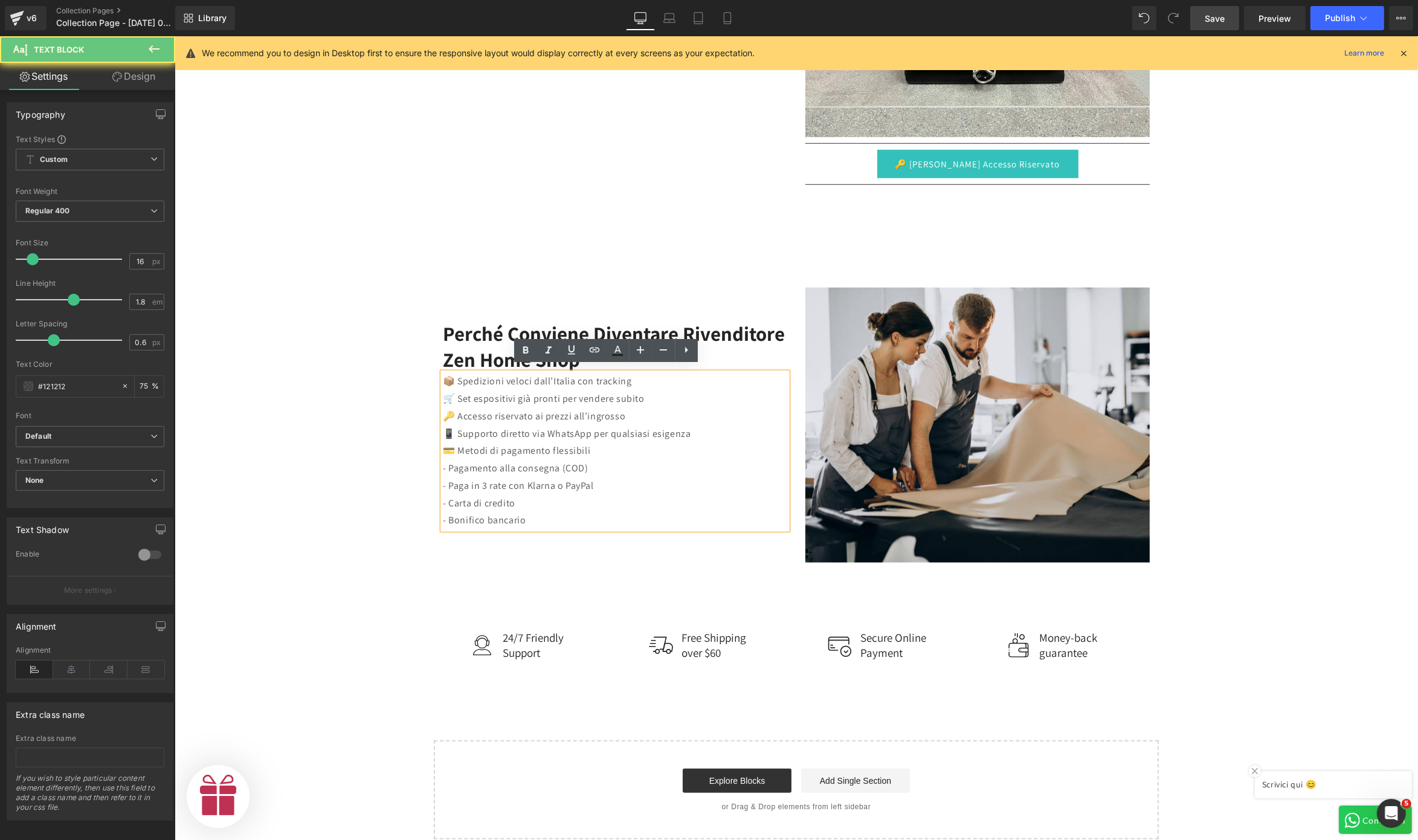
click at [494, 443] on p "💳 Metodi di pagamento flessibili" at bounding box center [615, 451] width 344 height 17
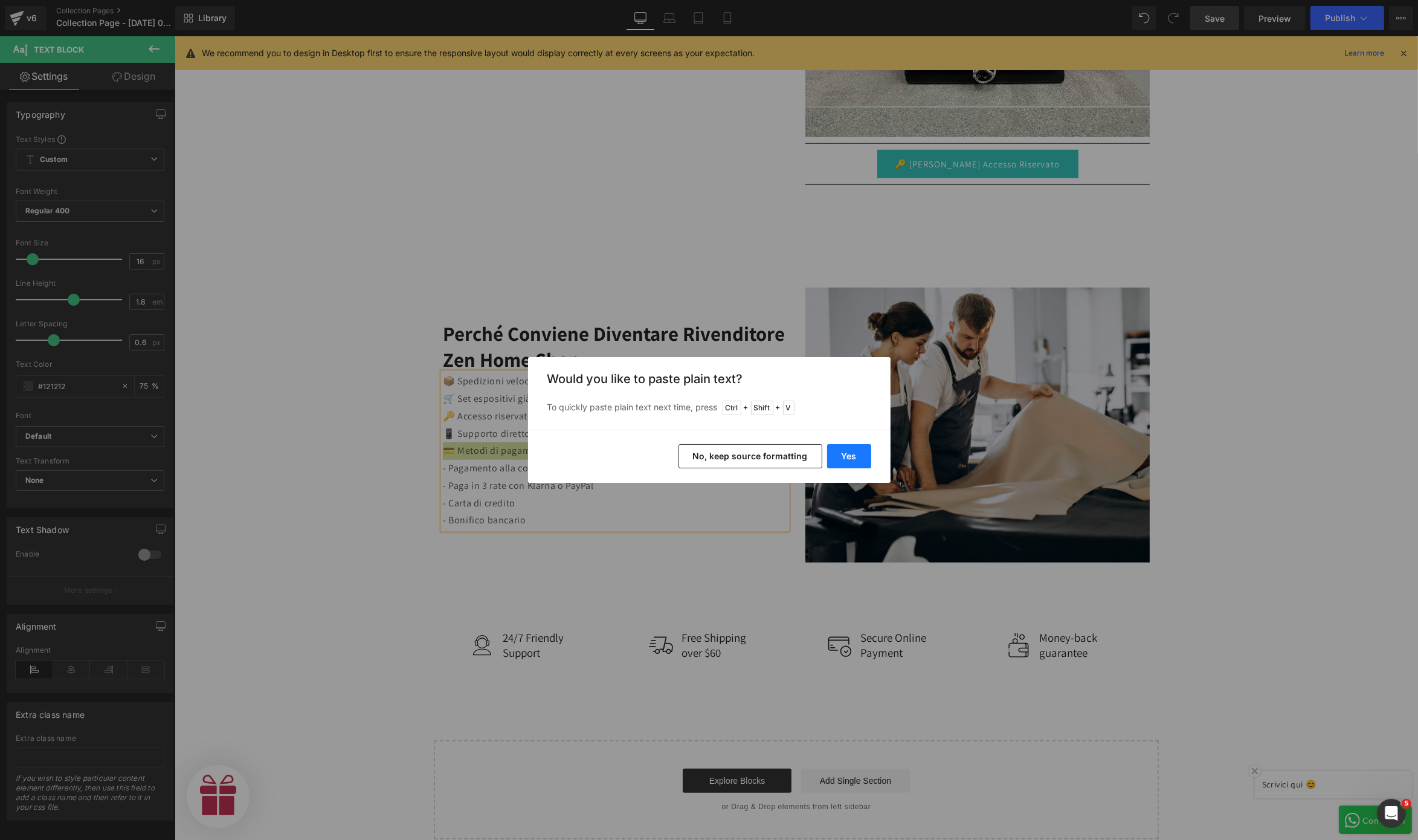
click at [863, 457] on button "Yes" at bounding box center [849, 456] width 44 height 24
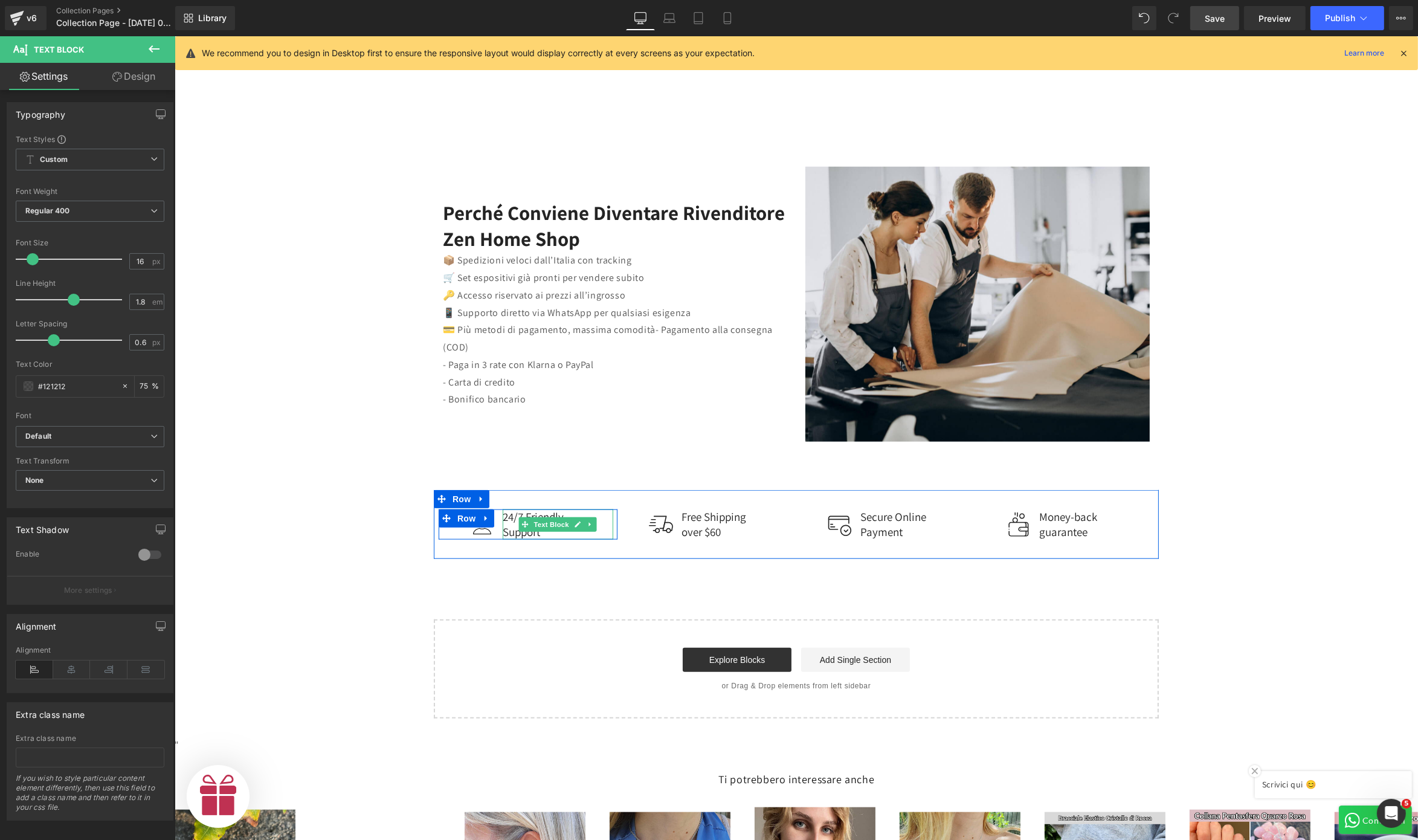
click at [502, 528] on p "Support" at bounding box center [558, 532] width 110 height 15
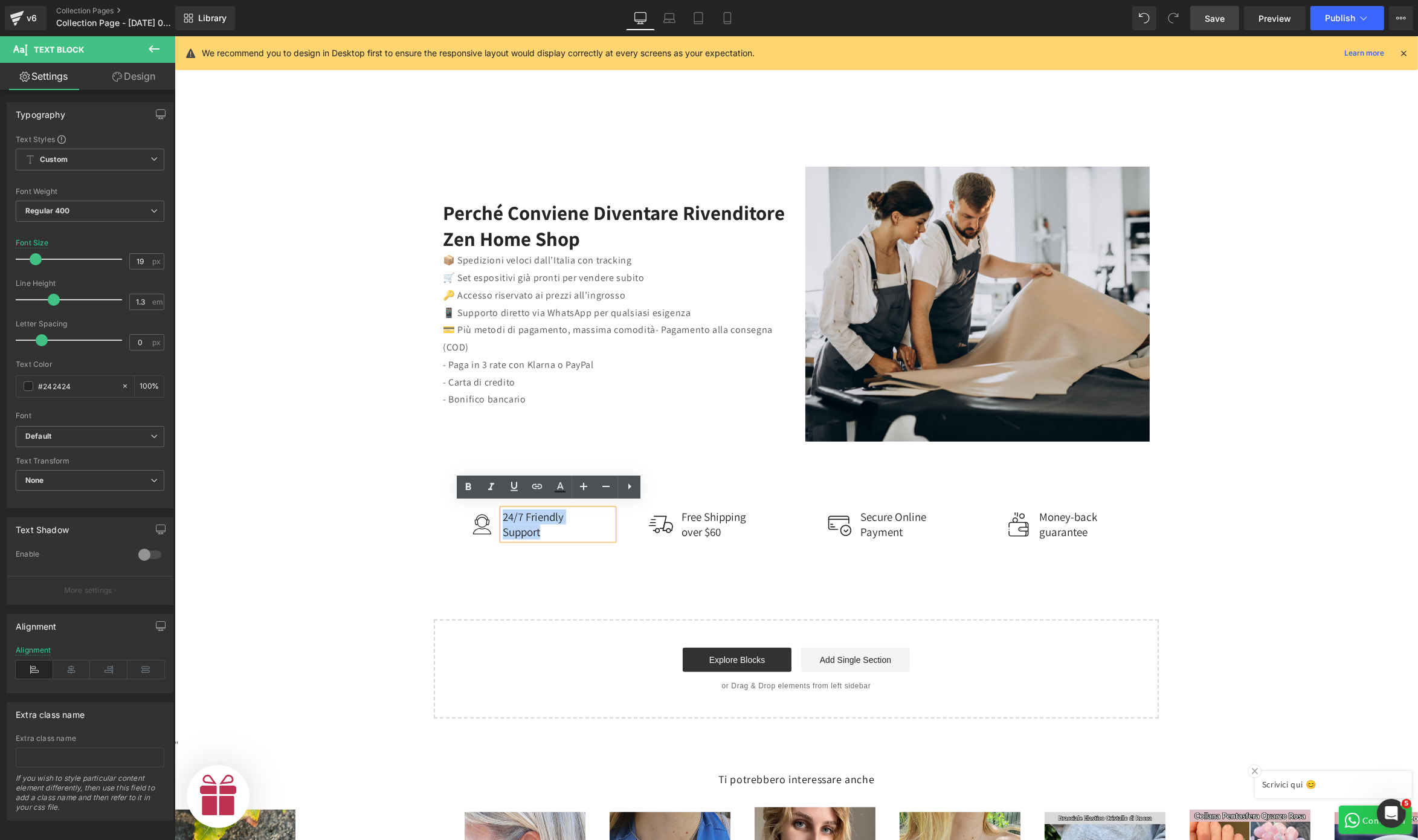
drag, startPoint x: 545, startPoint y: 530, endPoint x: 492, endPoint y: 513, distance: 55.7
click at [502, 513] on div "24/7 Friendly Support" at bounding box center [558, 523] width 110 height 29
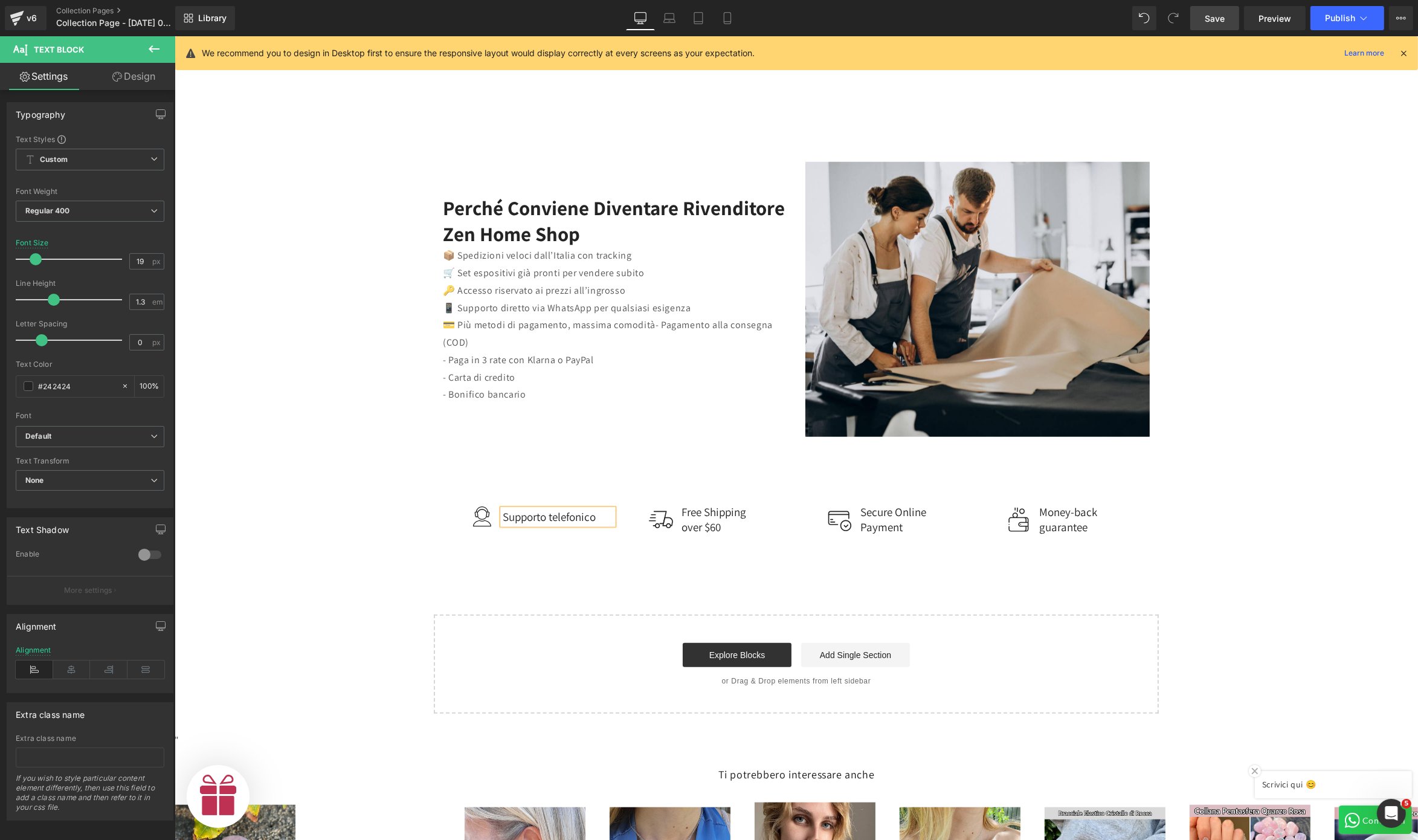
scroll to position [0, 0]
click at [681, 520] on p "over $60" at bounding box center [737, 527] width 110 height 15
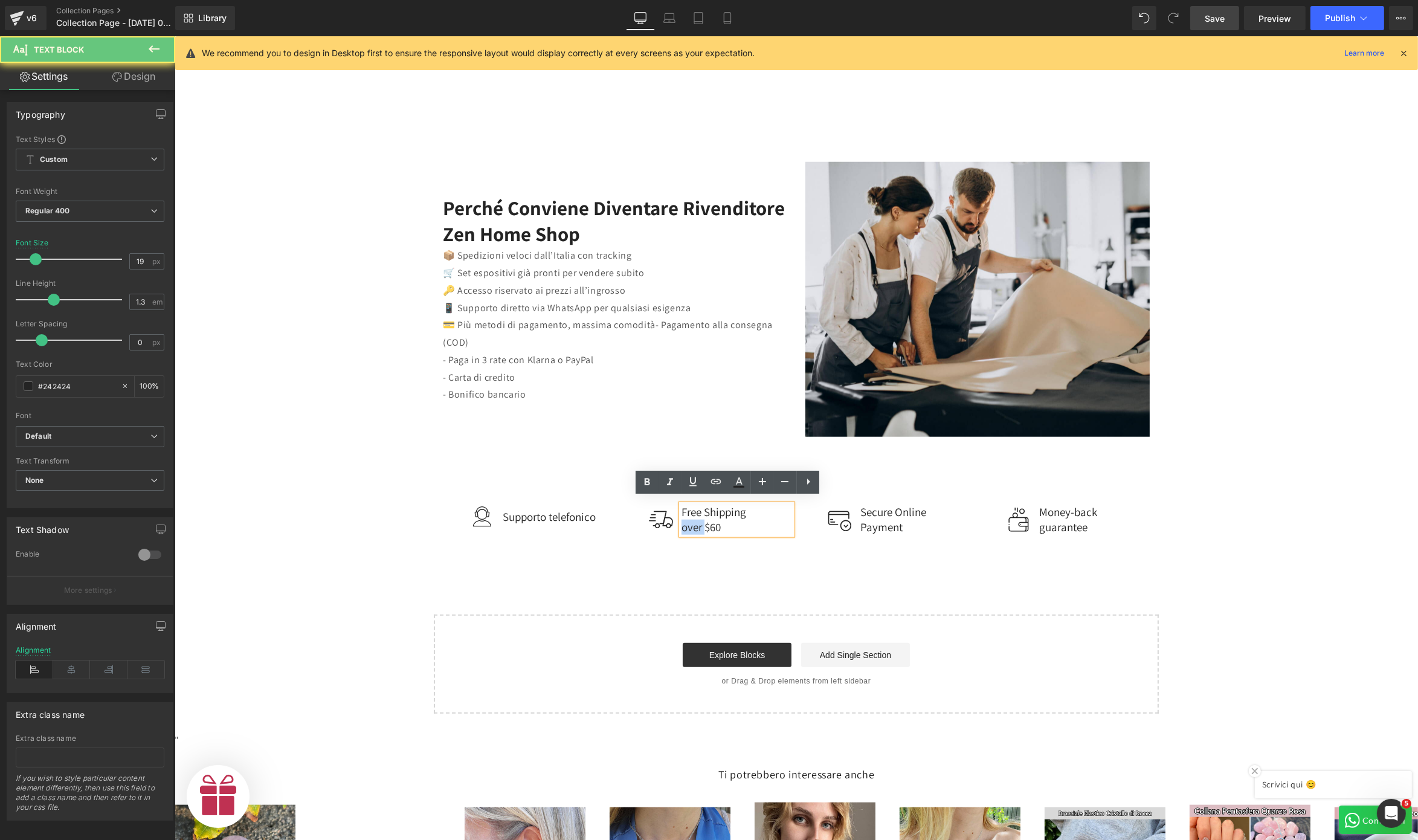
click at [681, 520] on p "over $60" at bounding box center [737, 527] width 110 height 15
click at [721, 524] on p "over $60" at bounding box center [737, 527] width 110 height 15
drag, startPoint x: 718, startPoint y: 521, endPoint x: 672, endPoint y: 508, distance: 47.8
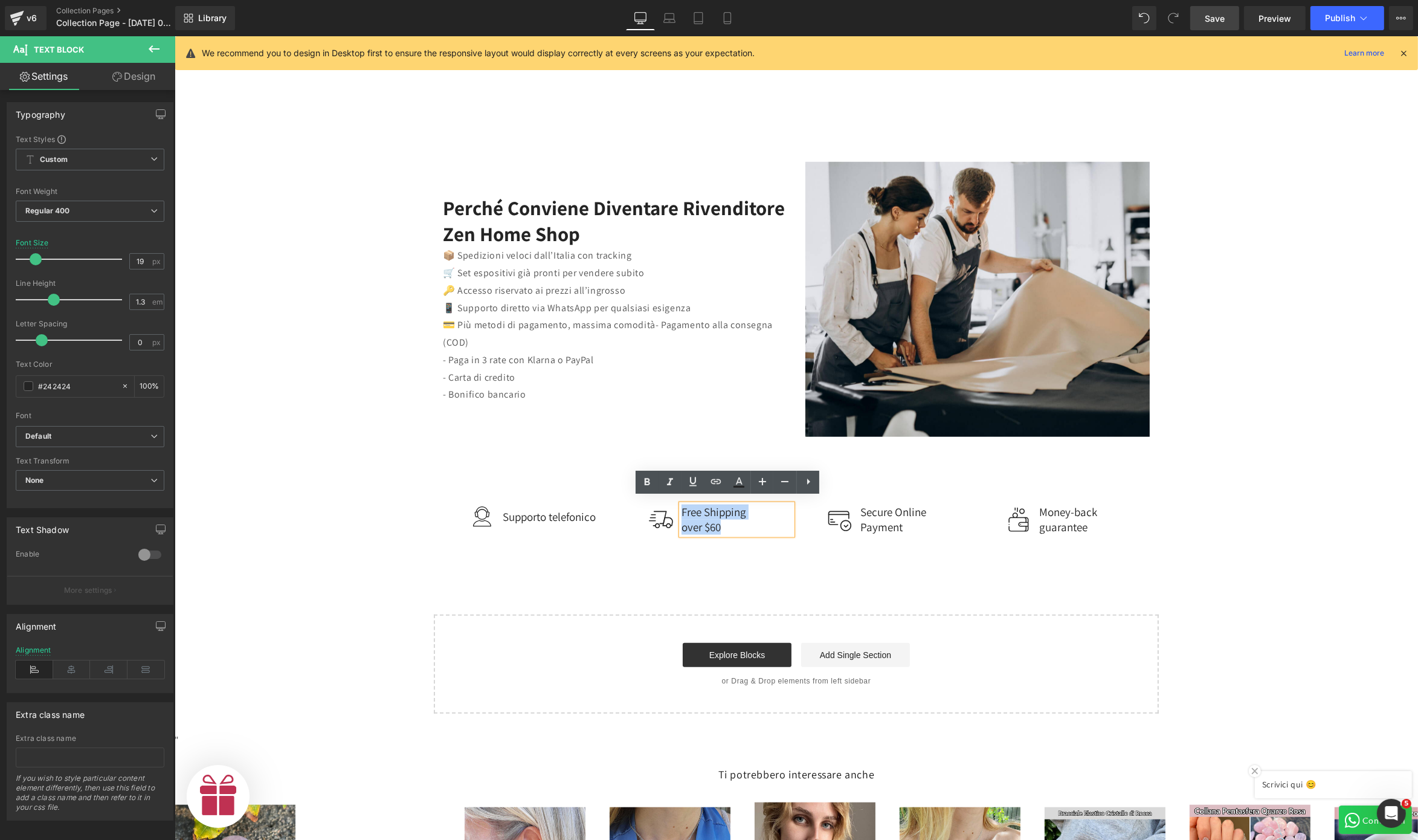
click at [681, 508] on div "Free Shipping over $60" at bounding box center [737, 519] width 110 height 29
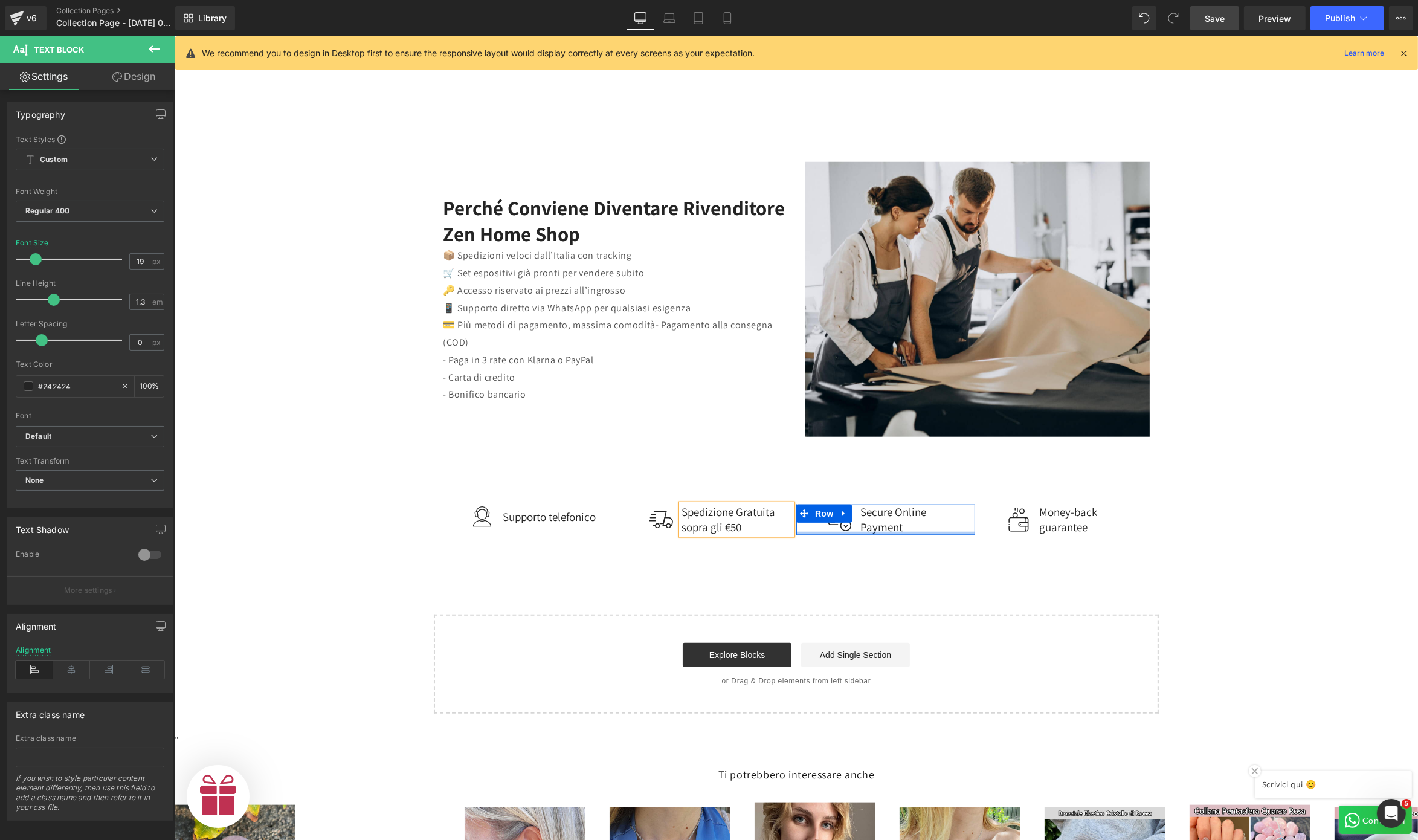
click at [857, 532] on div at bounding box center [885, 533] width 179 height 3
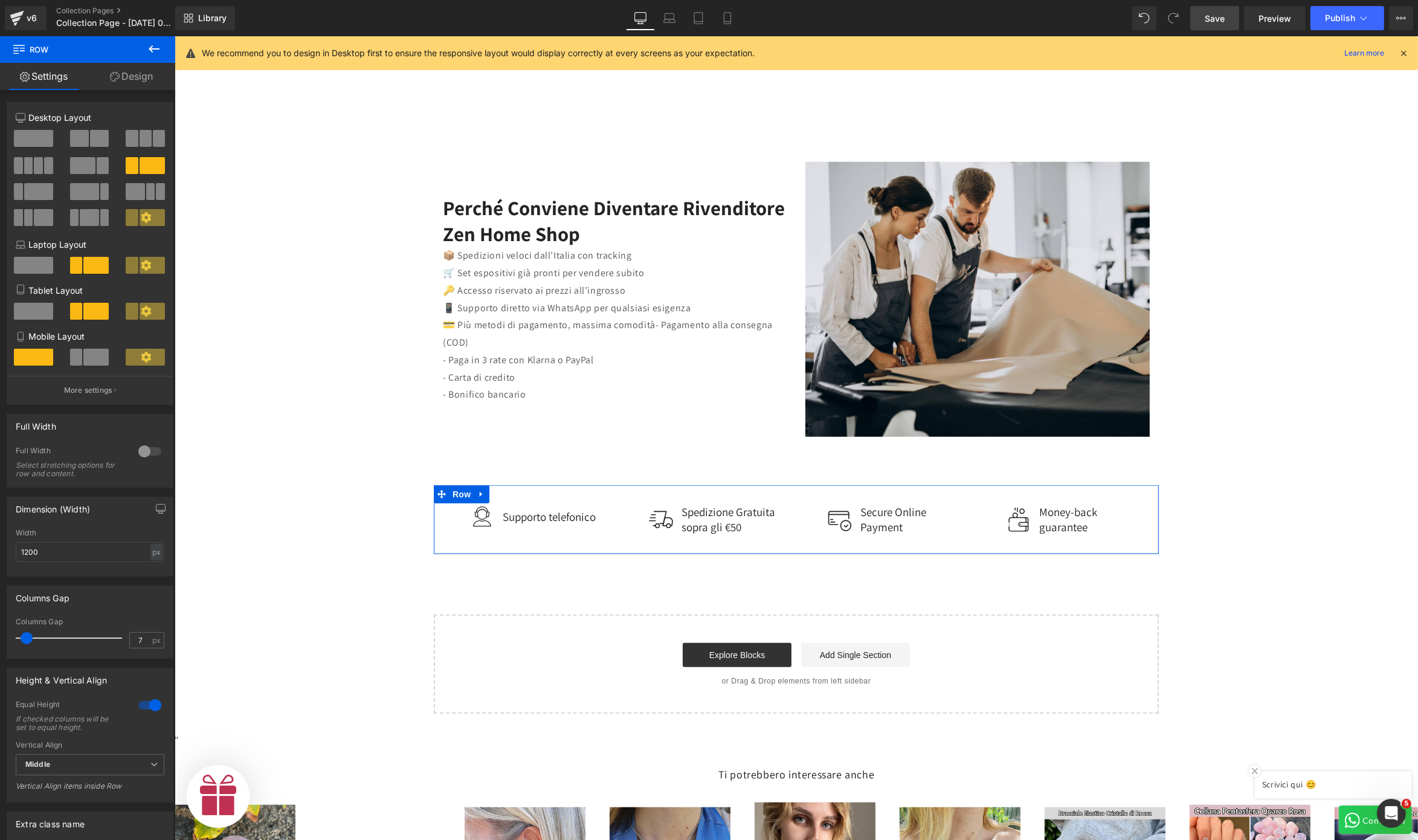
scroll to position [0, 745]
click at [477, 491] on link at bounding box center [480, 494] width 16 height 18
click at [505, 485] on link at bounding box center [512, 494] width 16 height 18
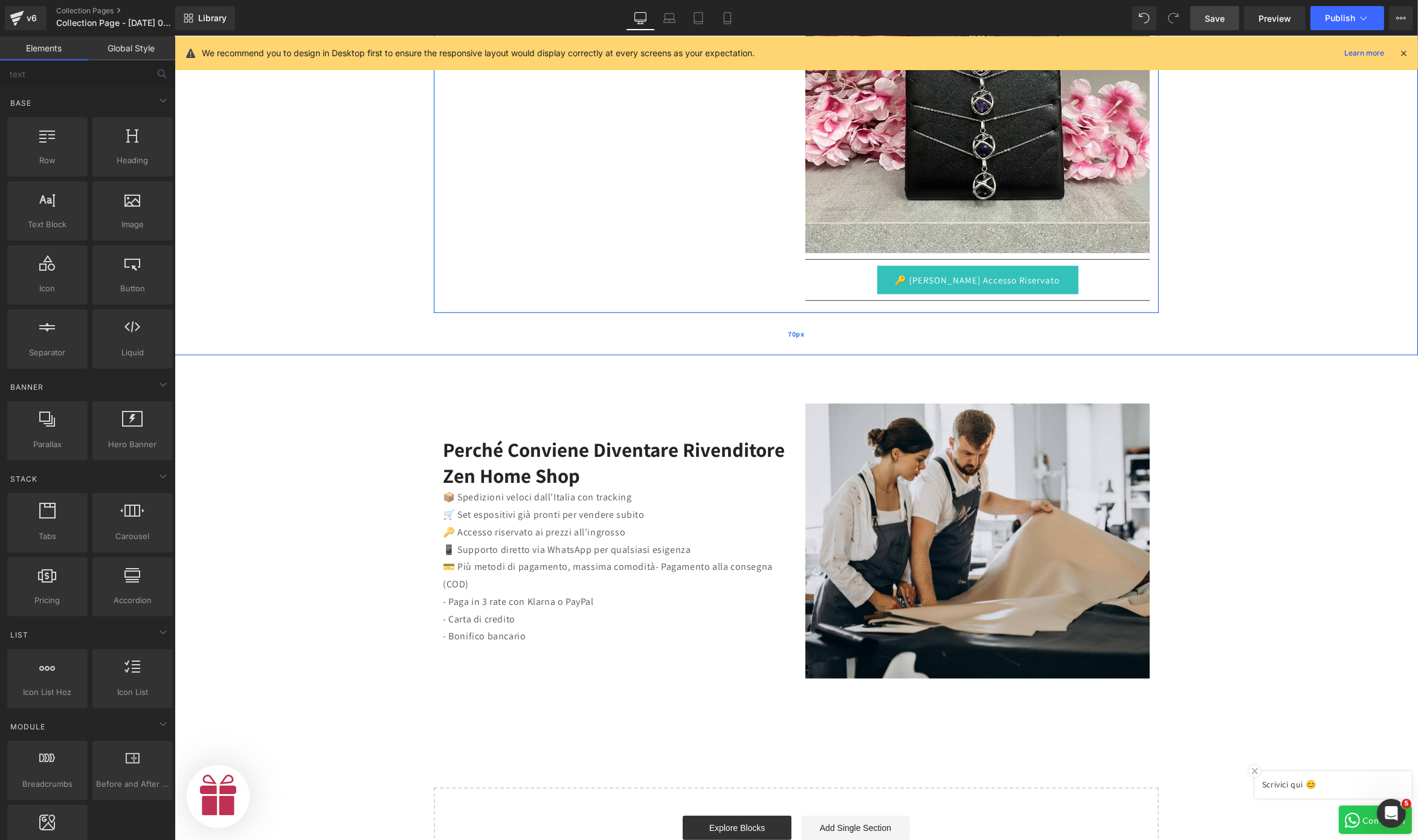
scroll to position [0, 372]
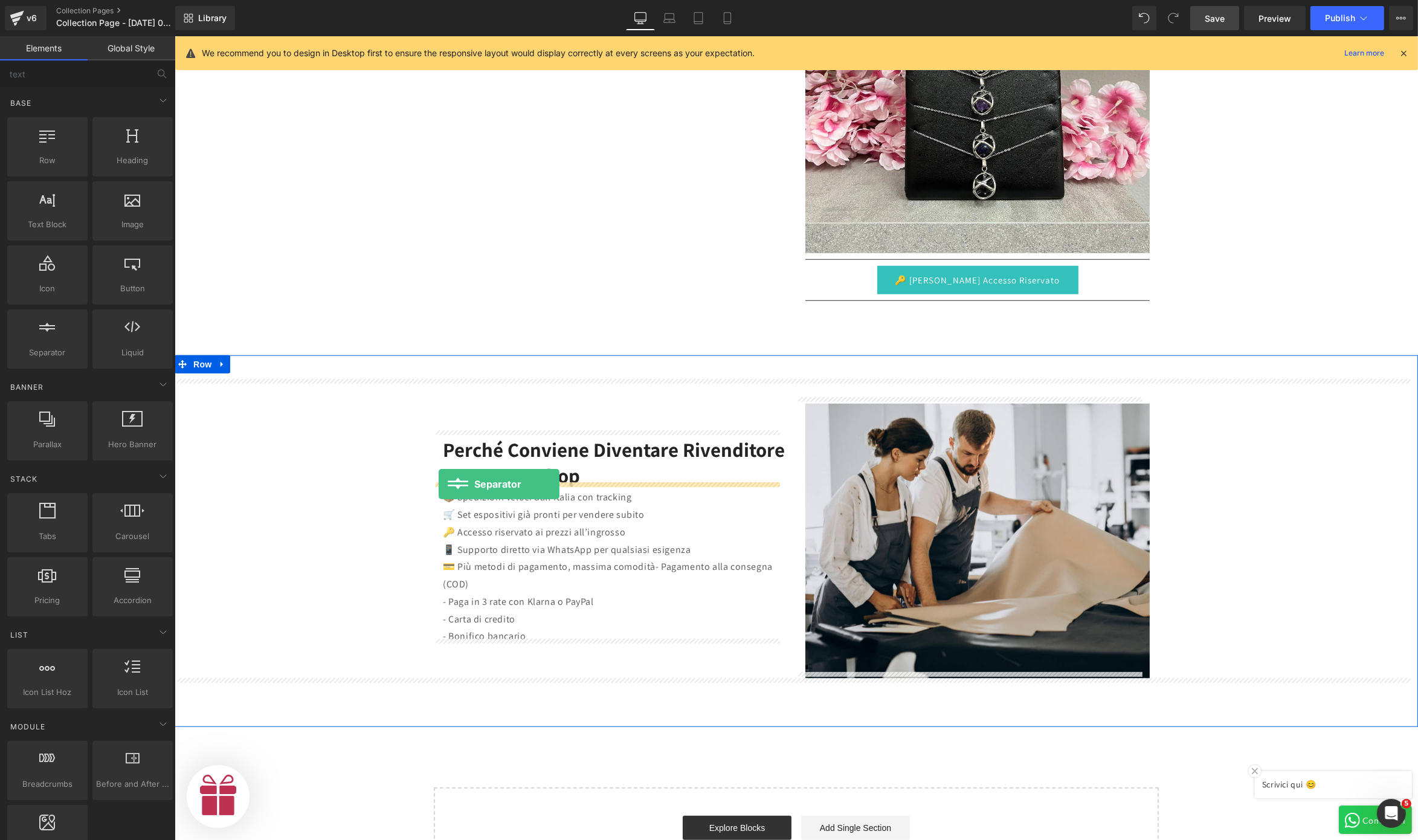
drag, startPoint x: 205, startPoint y: 383, endPoint x: 438, endPoint y: 484, distance: 253.9
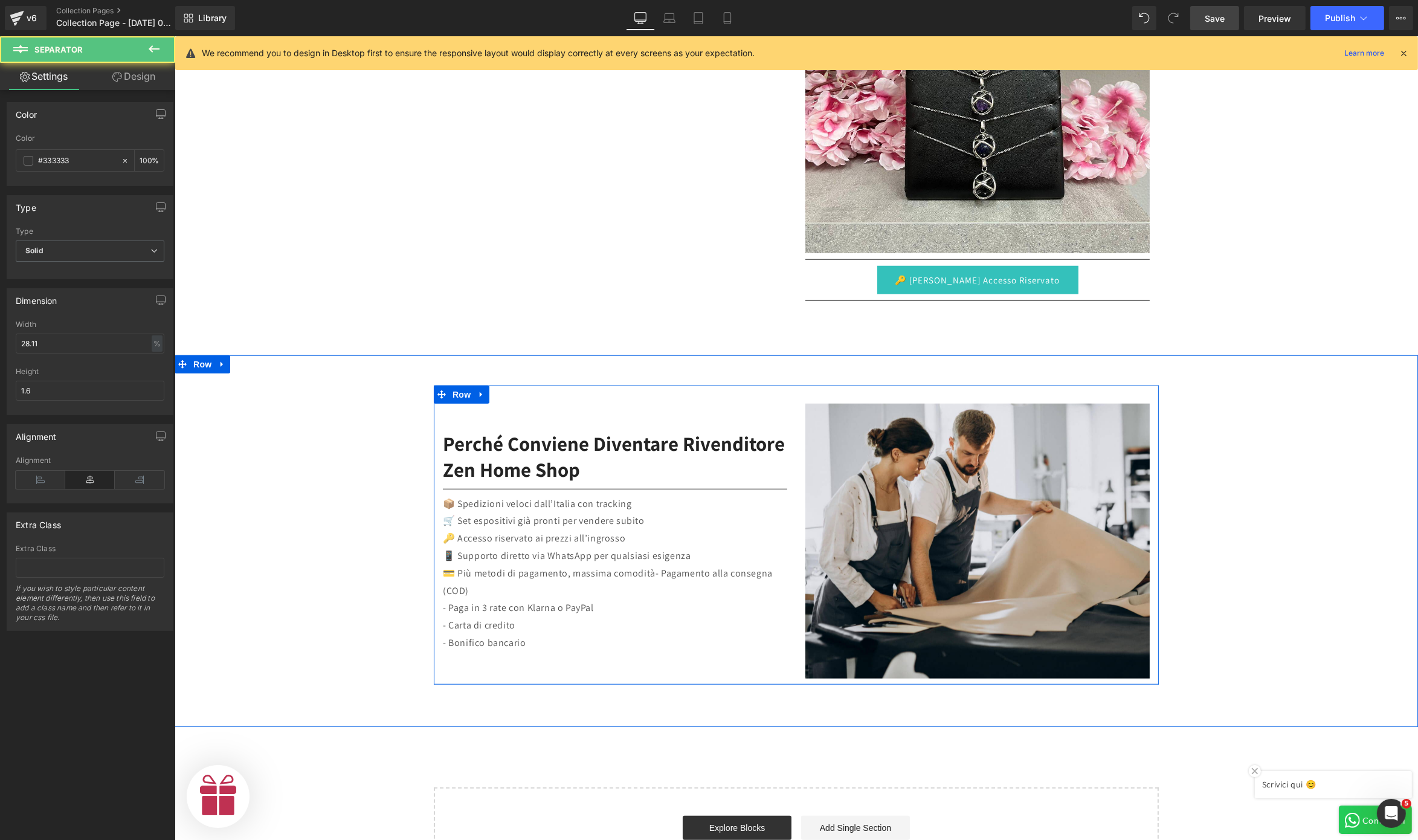
scroll to position [0, 745]
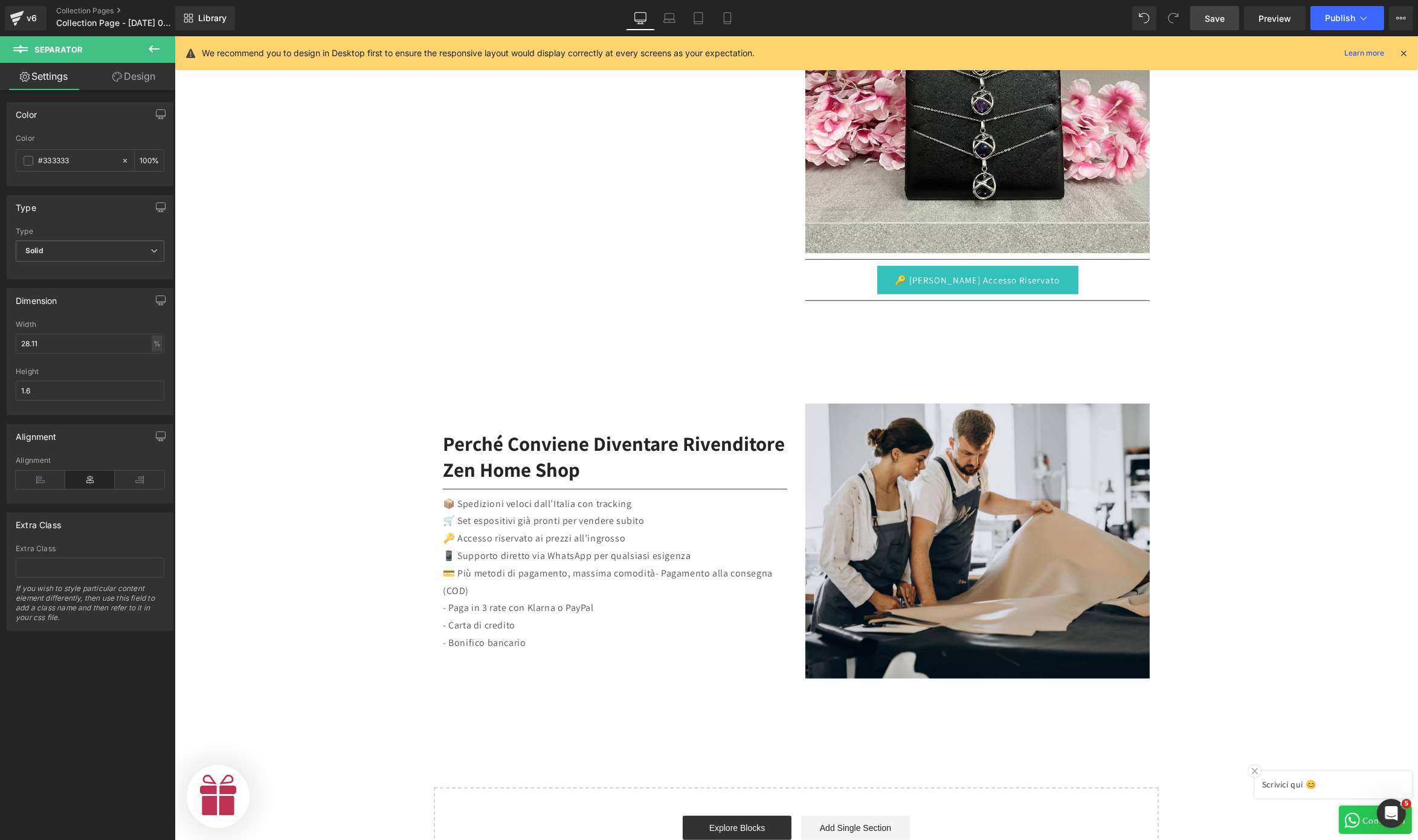
click at [147, 53] on icon at bounding box center [153, 48] width 14 height 14
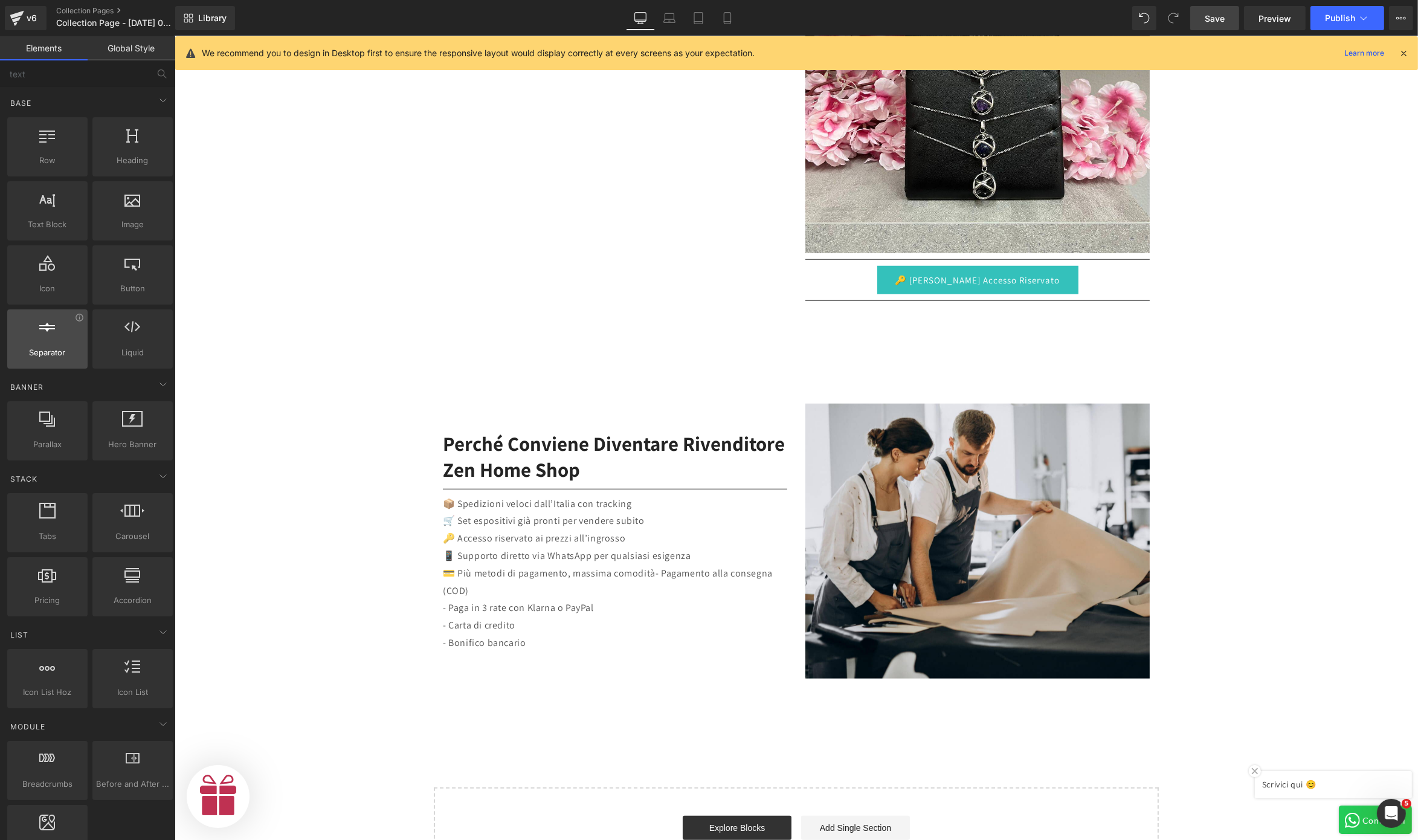
scroll to position [0, 0]
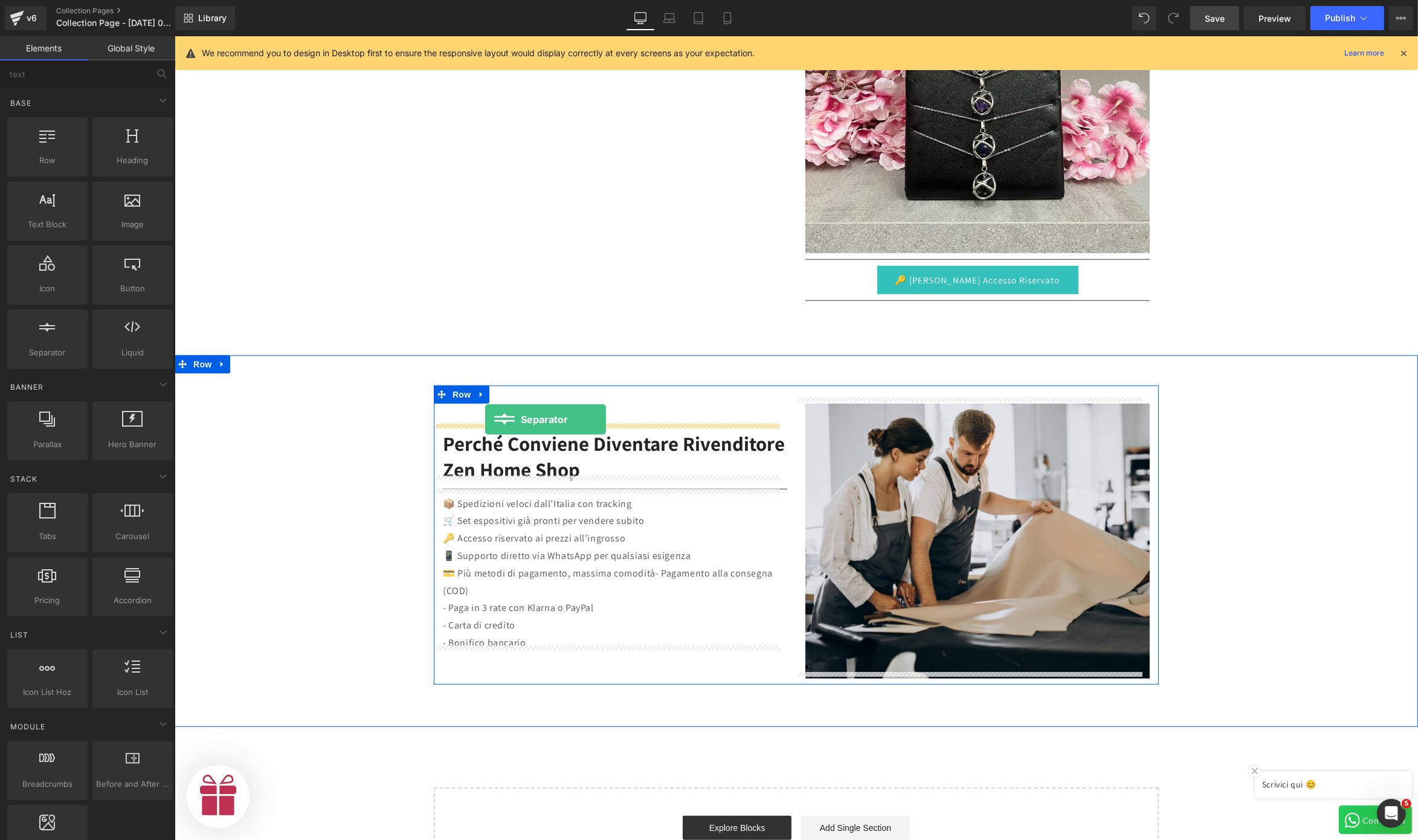
drag, startPoint x: 233, startPoint y: 382, endPoint x: 485, endPoint y: 419, distance: 254.7
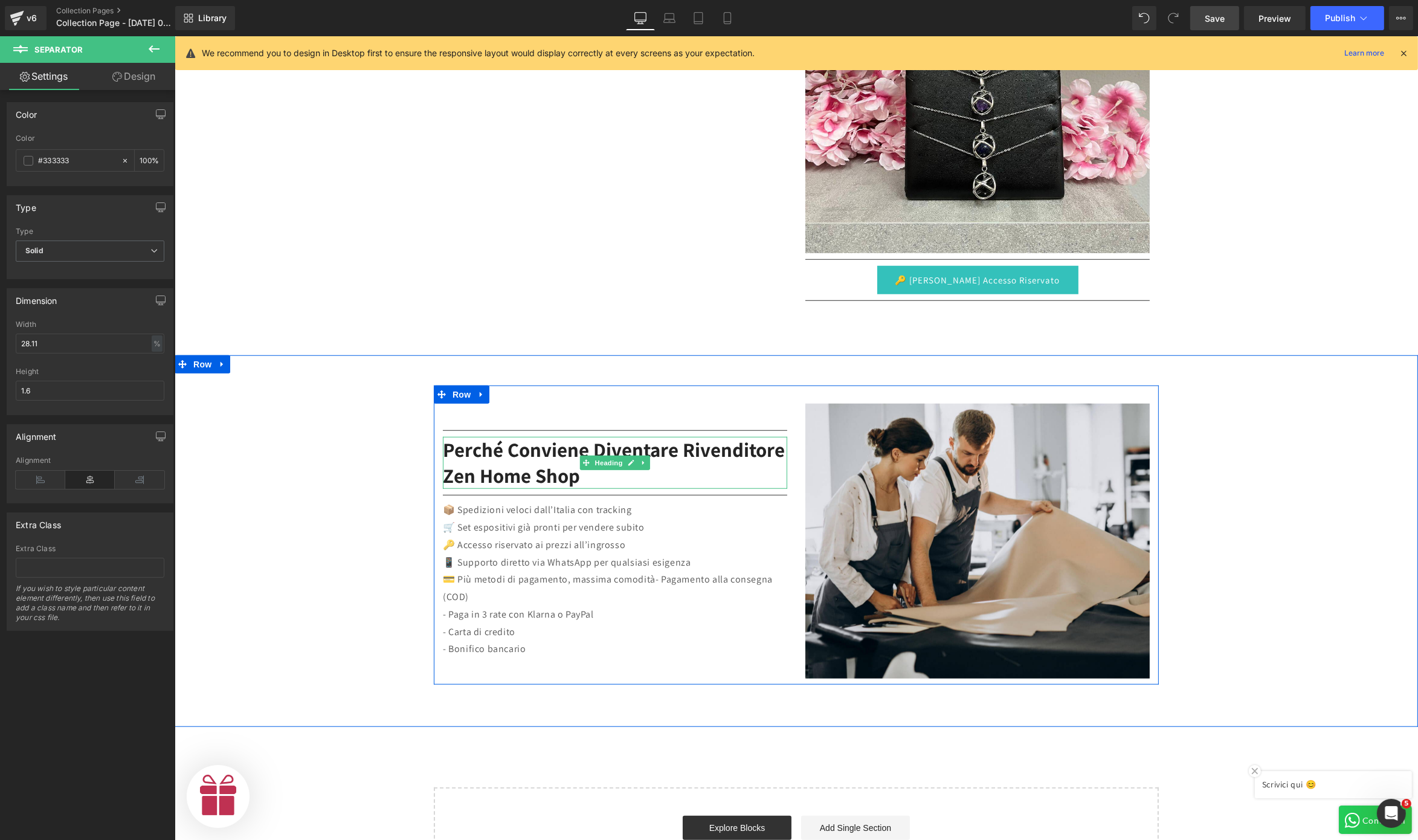
click at [583, 475] on h2 "Perché conviene diventare rivenditore Zen Home Shop" at bounding box center [615, 462] width 344 height 52
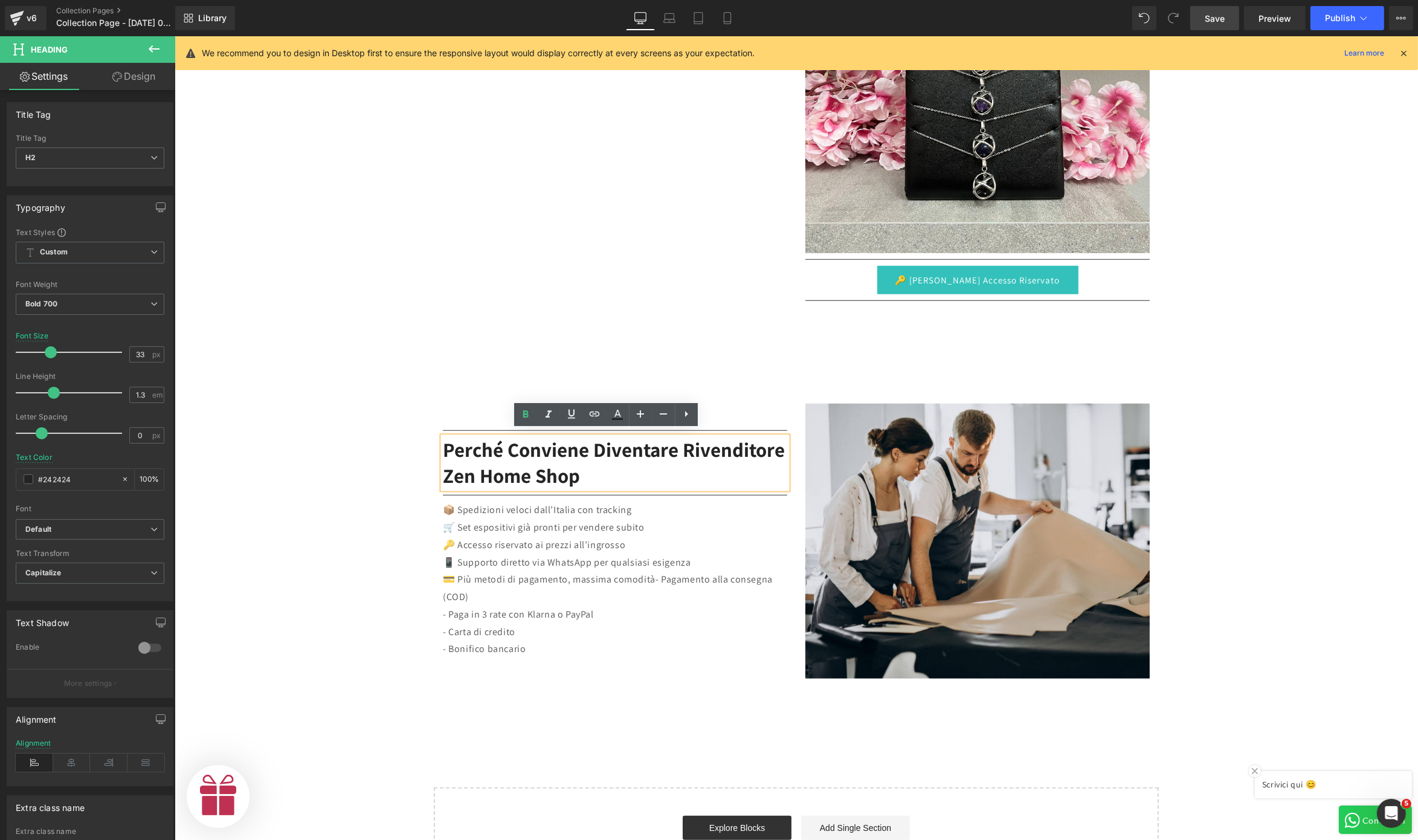
scroll to position [0, 372]
click at [545, 571] on p "💳 Più metodi di pagamento, massima comodità- Pagamento alla consegna (COD)" at bounding box center [615, 588] width 344 height 35
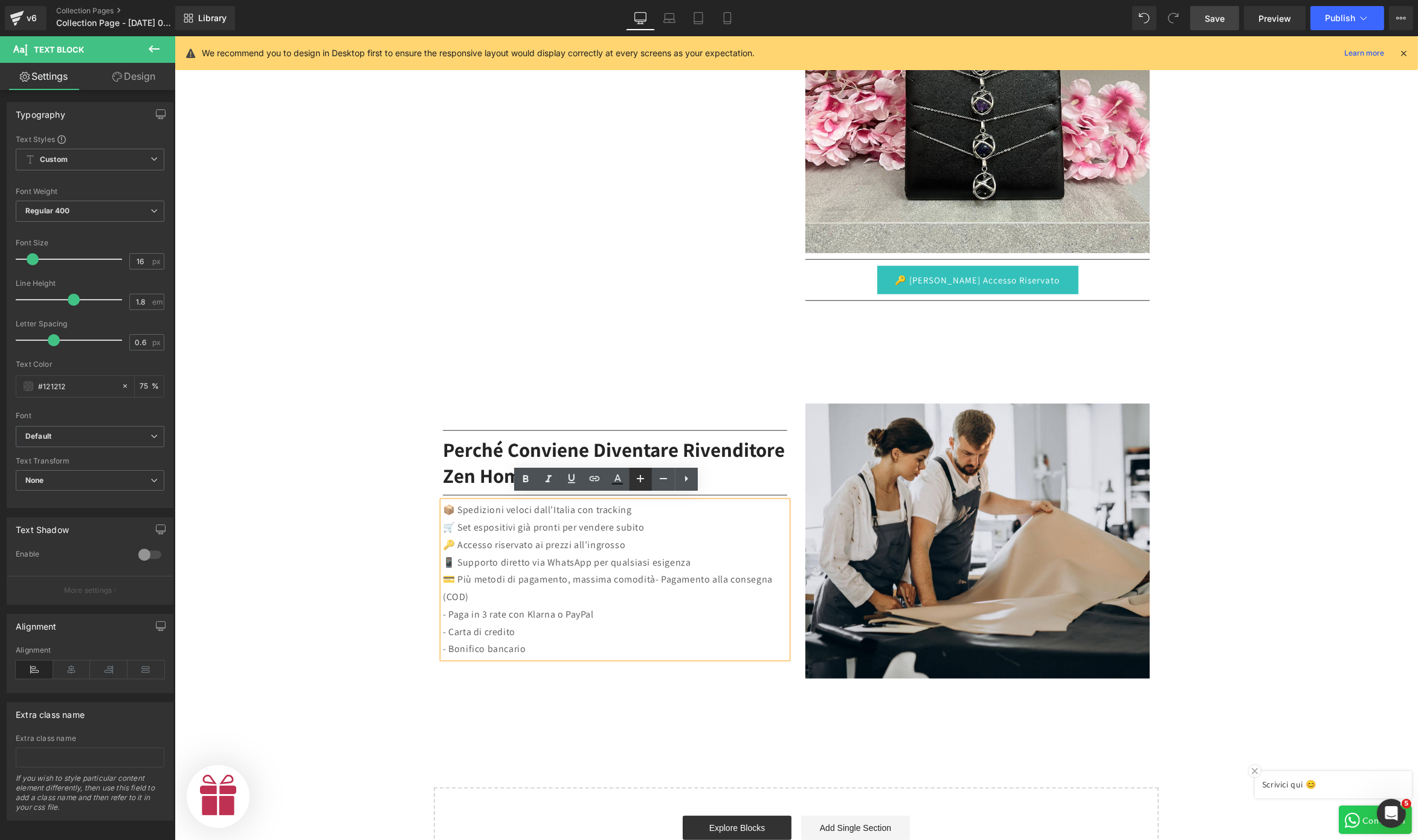
scroll to position [0, 745]
click at [643, 475] on icon at bounding box center [640, 478] width 14 height 14
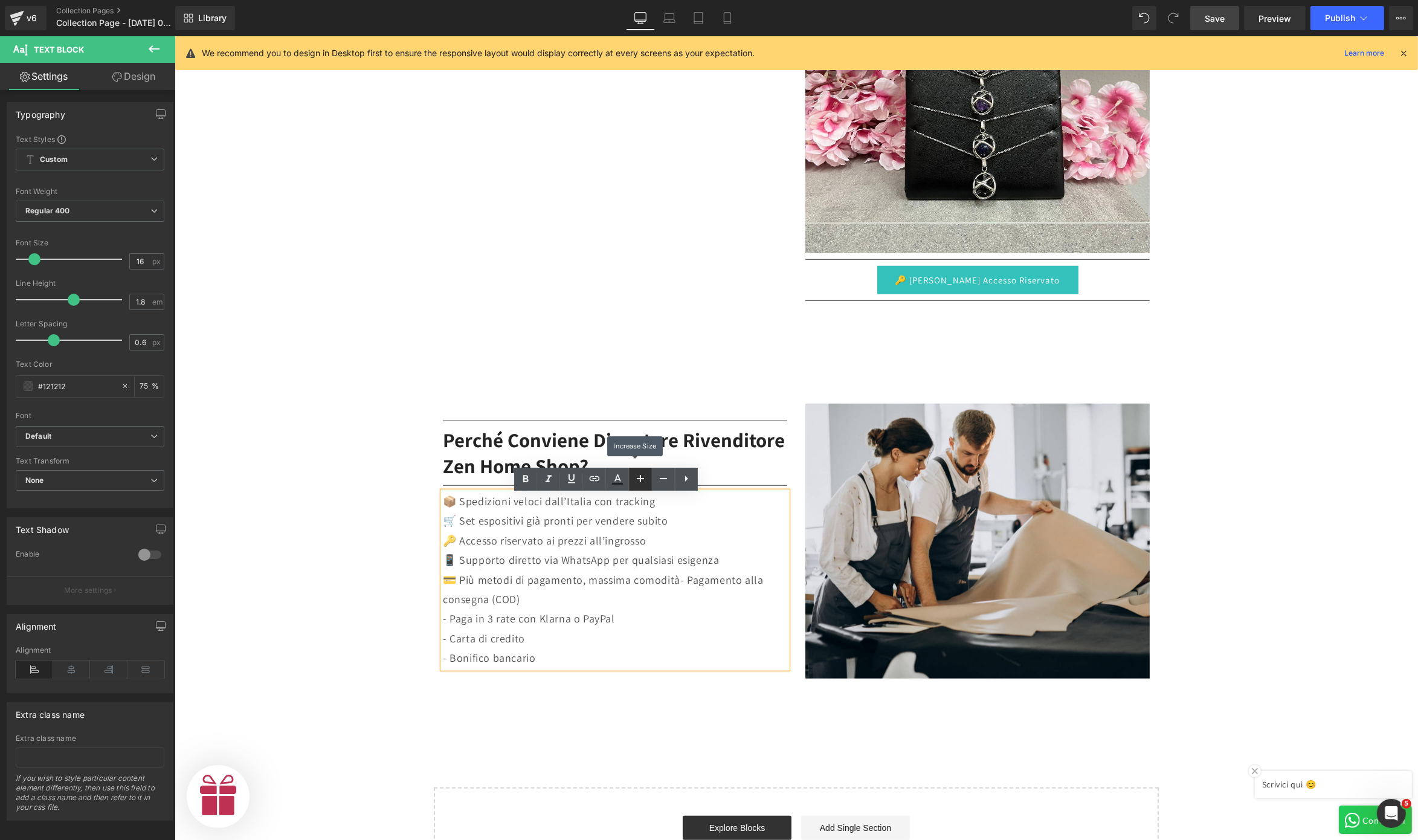
click at [643, 475] on icon at bounding box center [640, 478] width 14 height 14
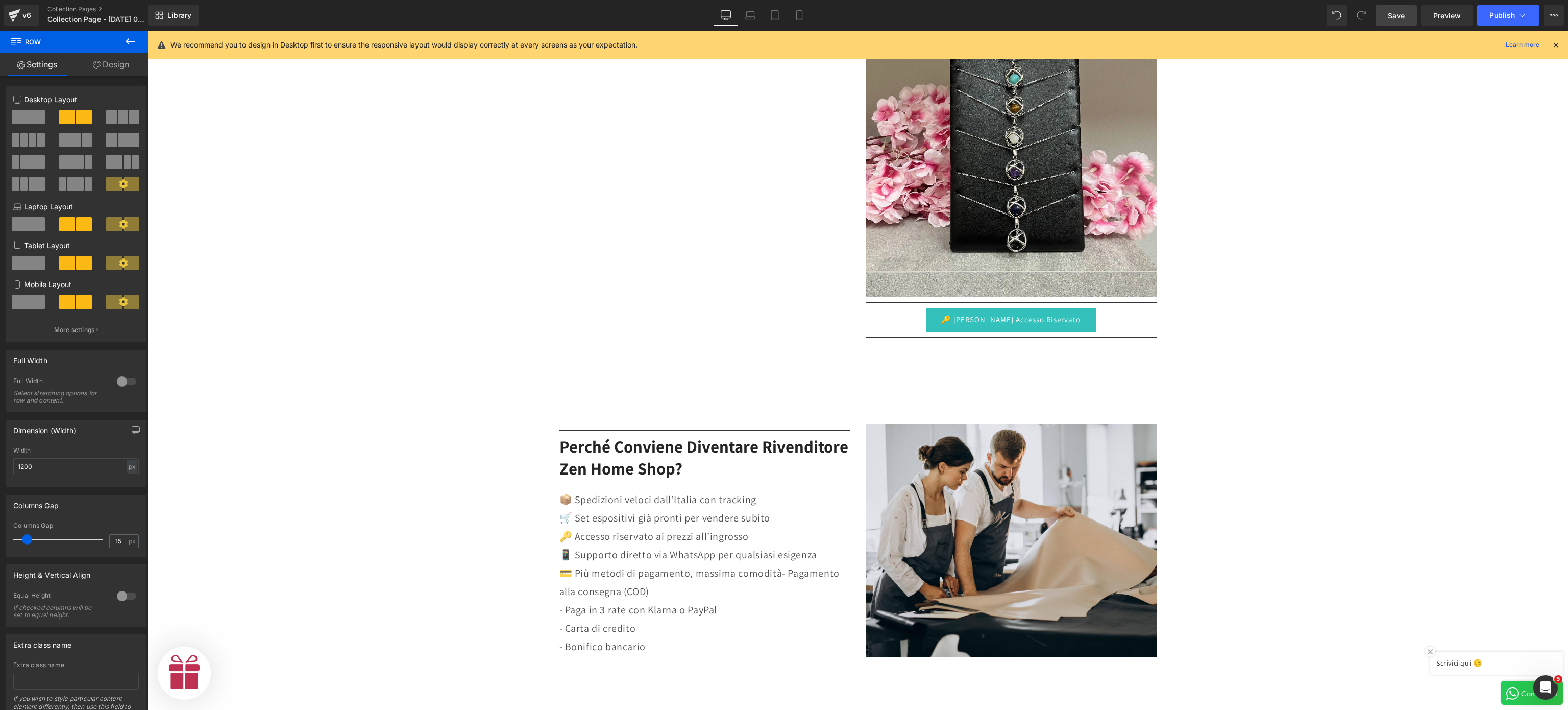
scroll to position [0, 315]
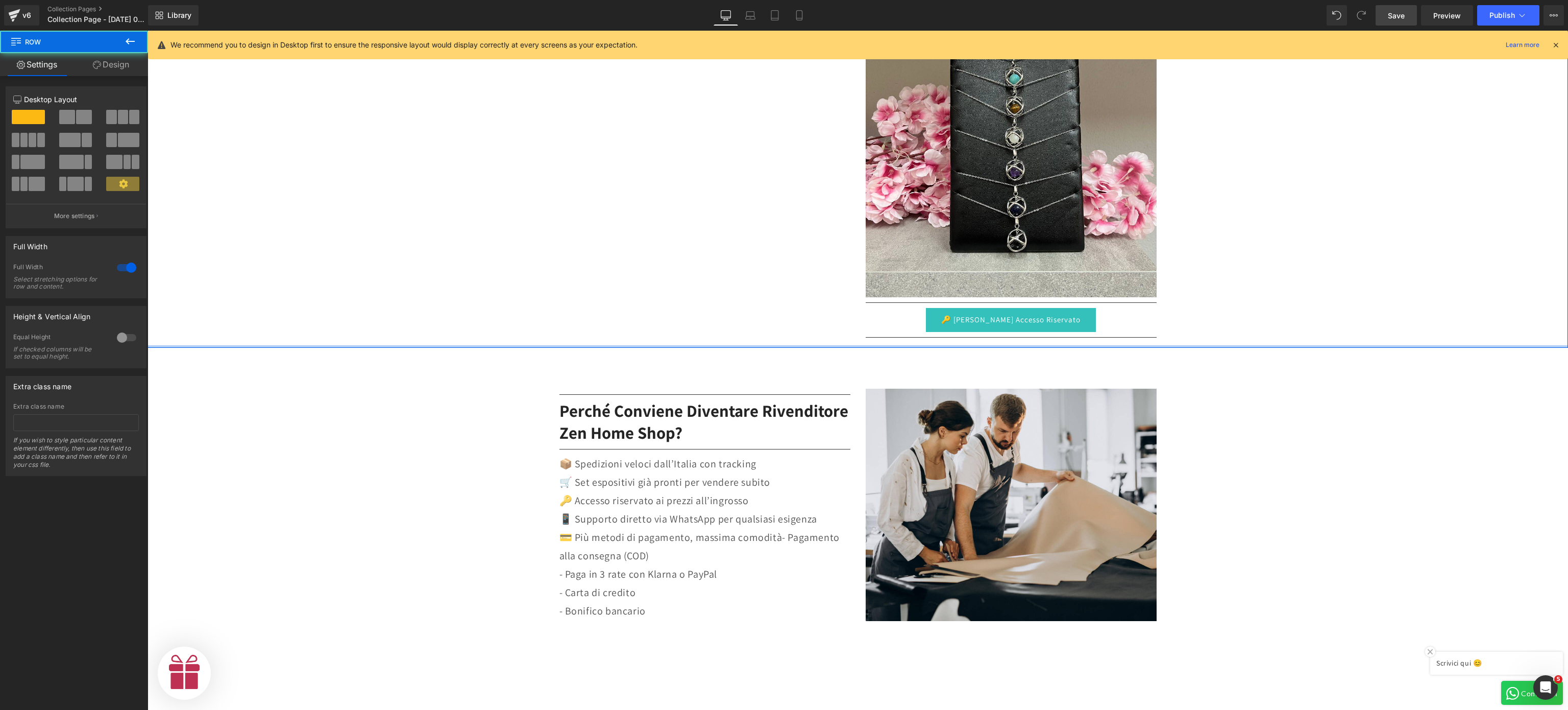
drag, startPoint x: 938, startPoint y: 355, endPoint x: 935, endPoint y: 307, distance: 48.1
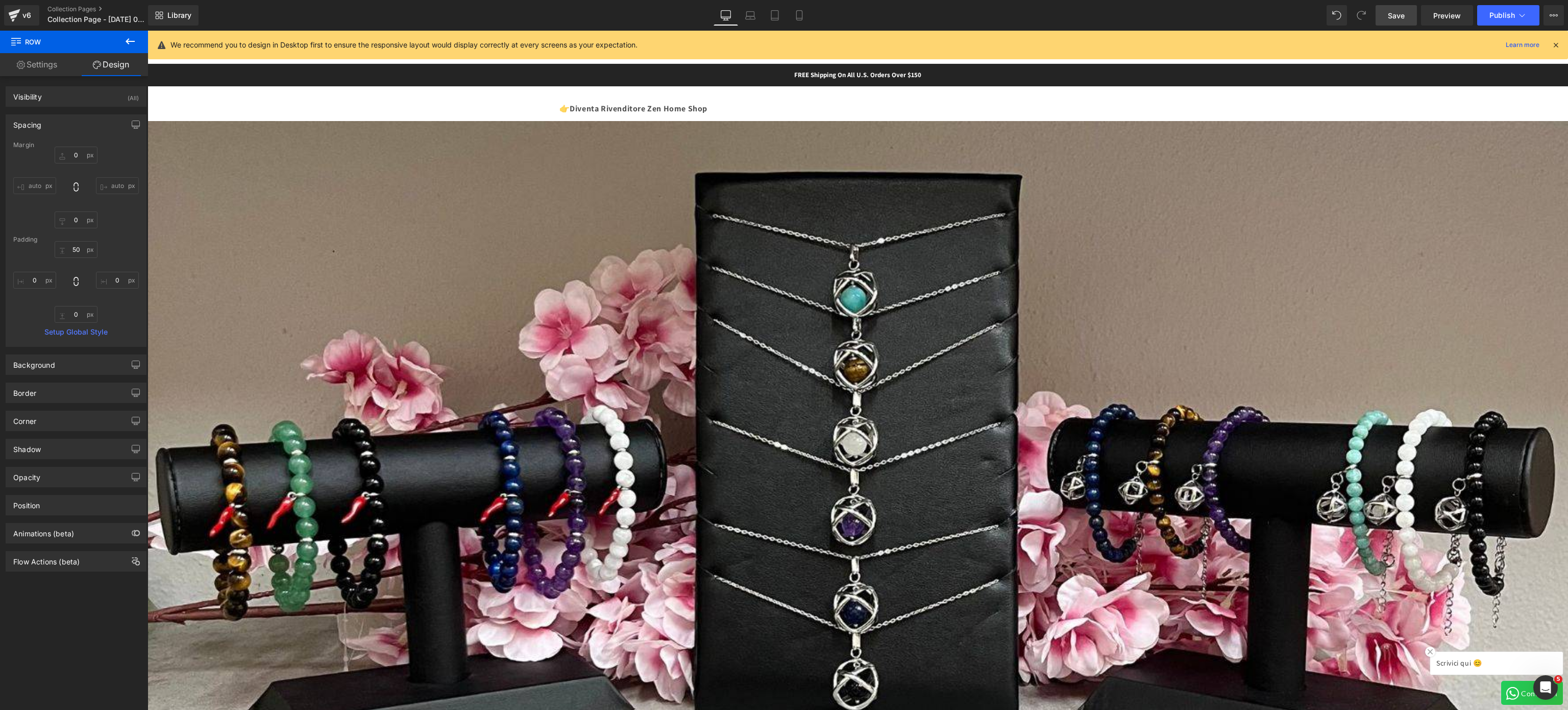
scroll to position [37, 0]
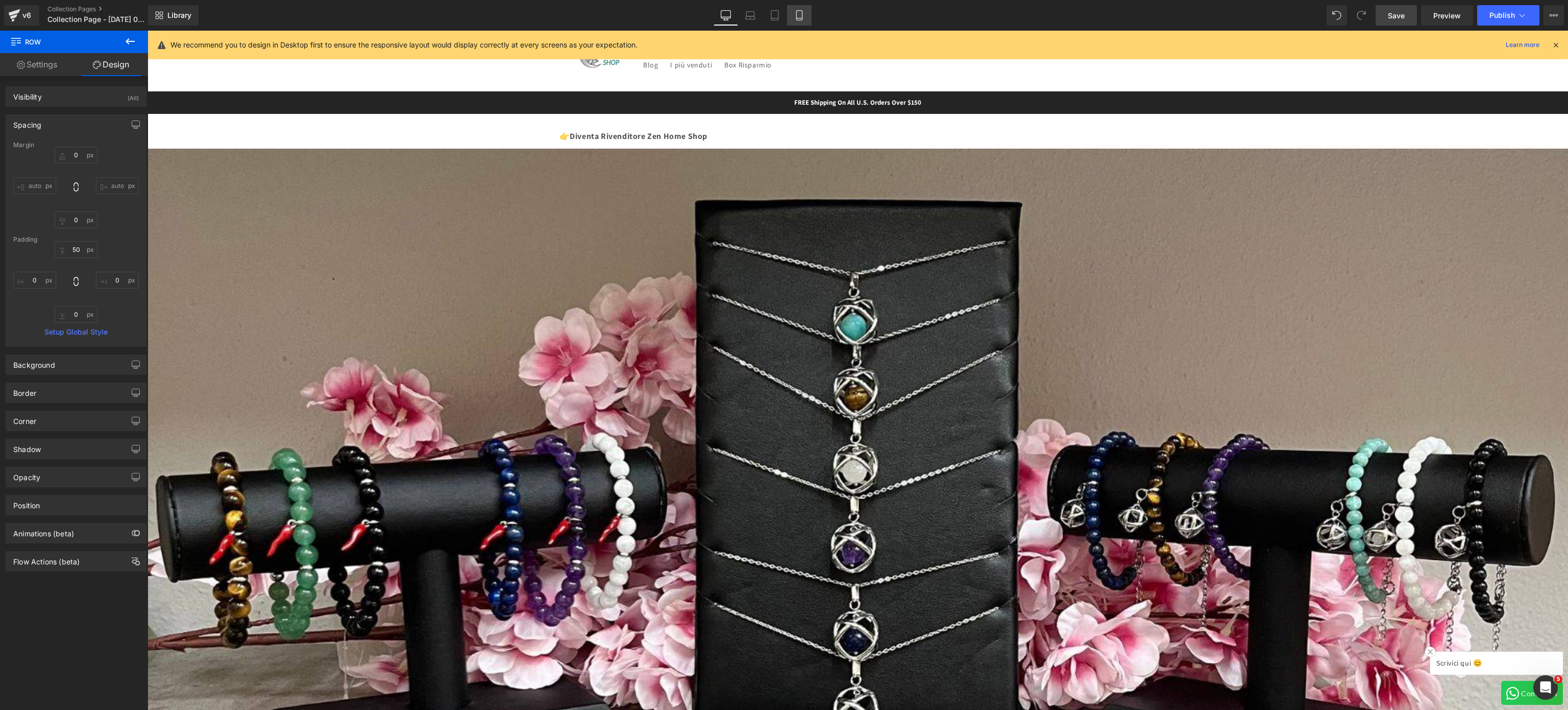
click at [798, 15] on icon at bounding box center [800, 15] width 10 height 10
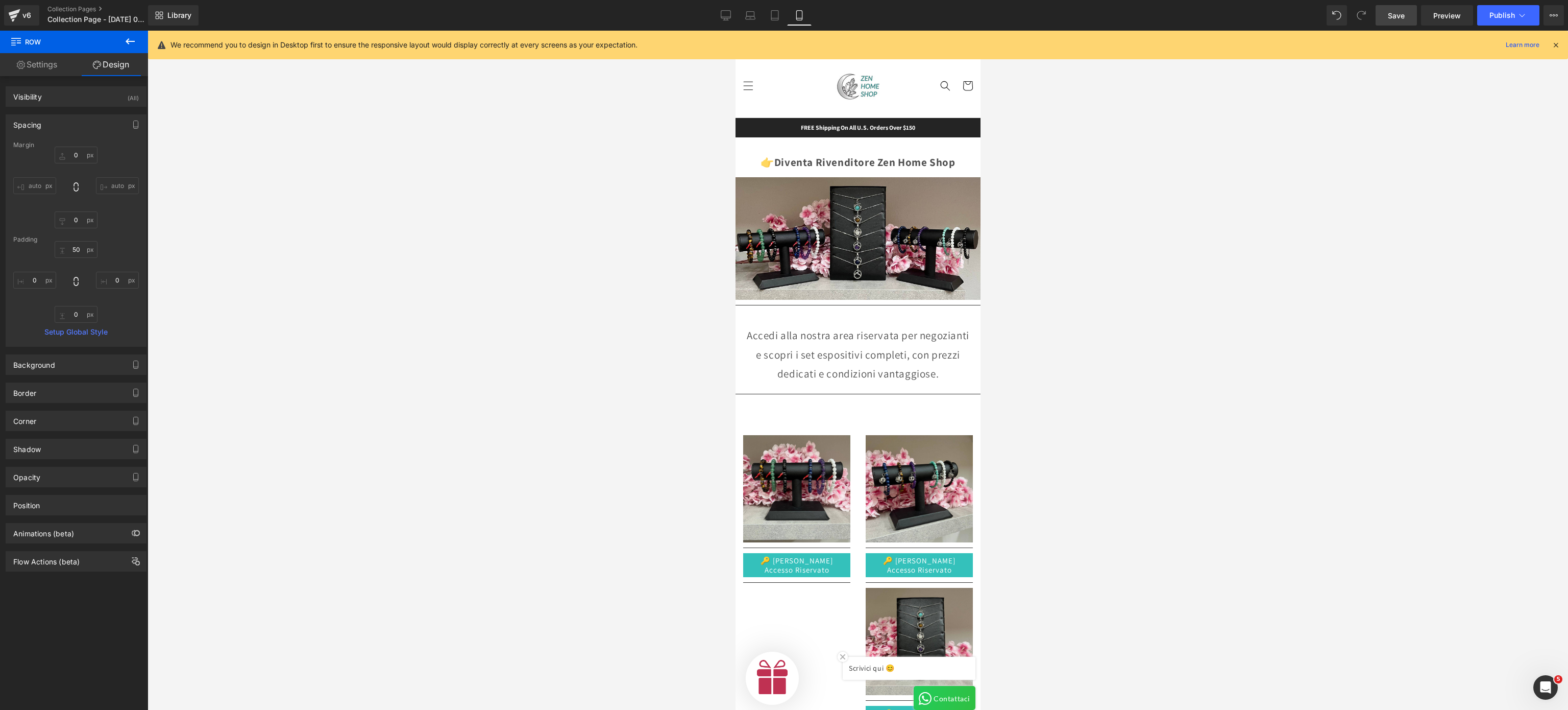
scroll to position [0, 373]
click at [898, 19] on span "Save" at bounding box center [1396, 15] width 17 height 11
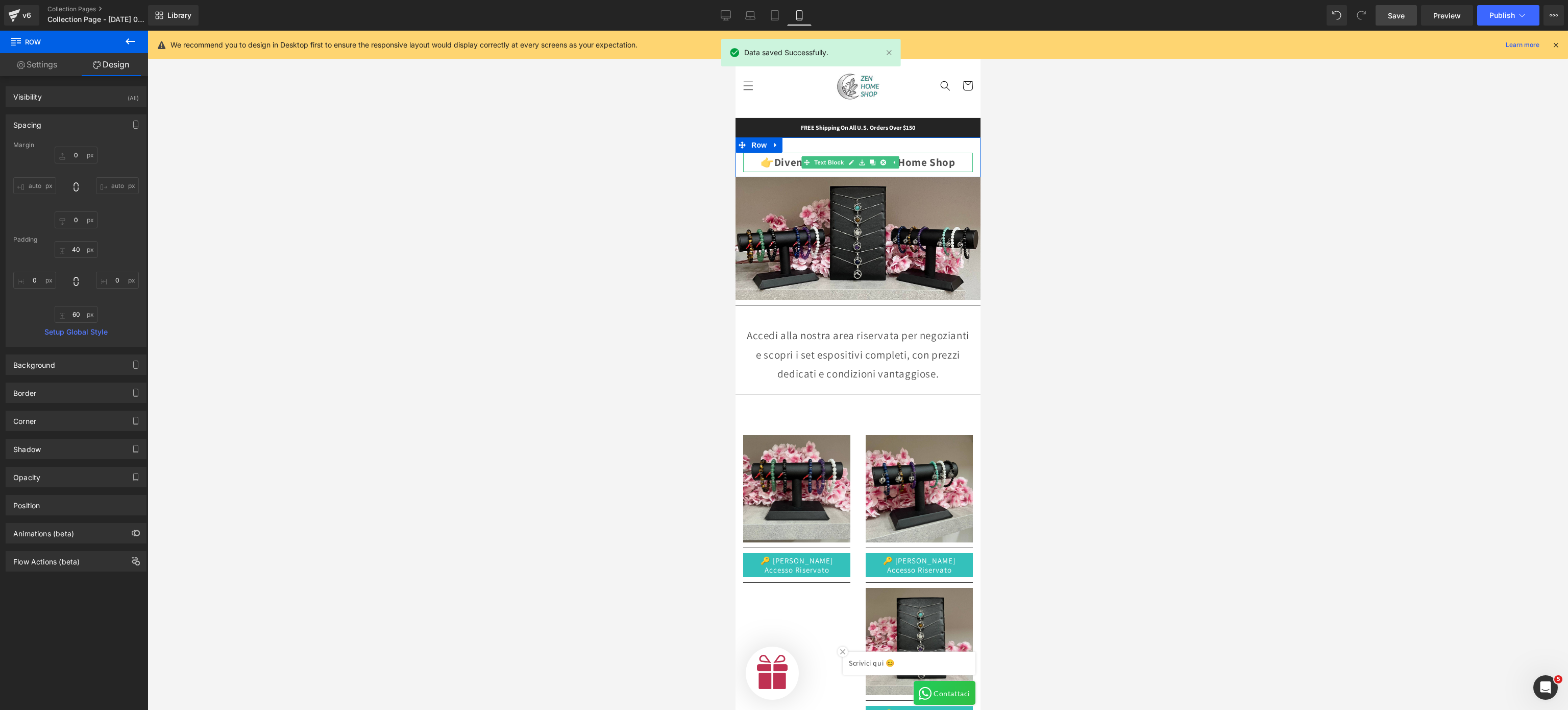
click at [898, 162] on strong "Diventa Rivenditore Zen Home Shop" at bounding box center [865, 162] width 181 height 14
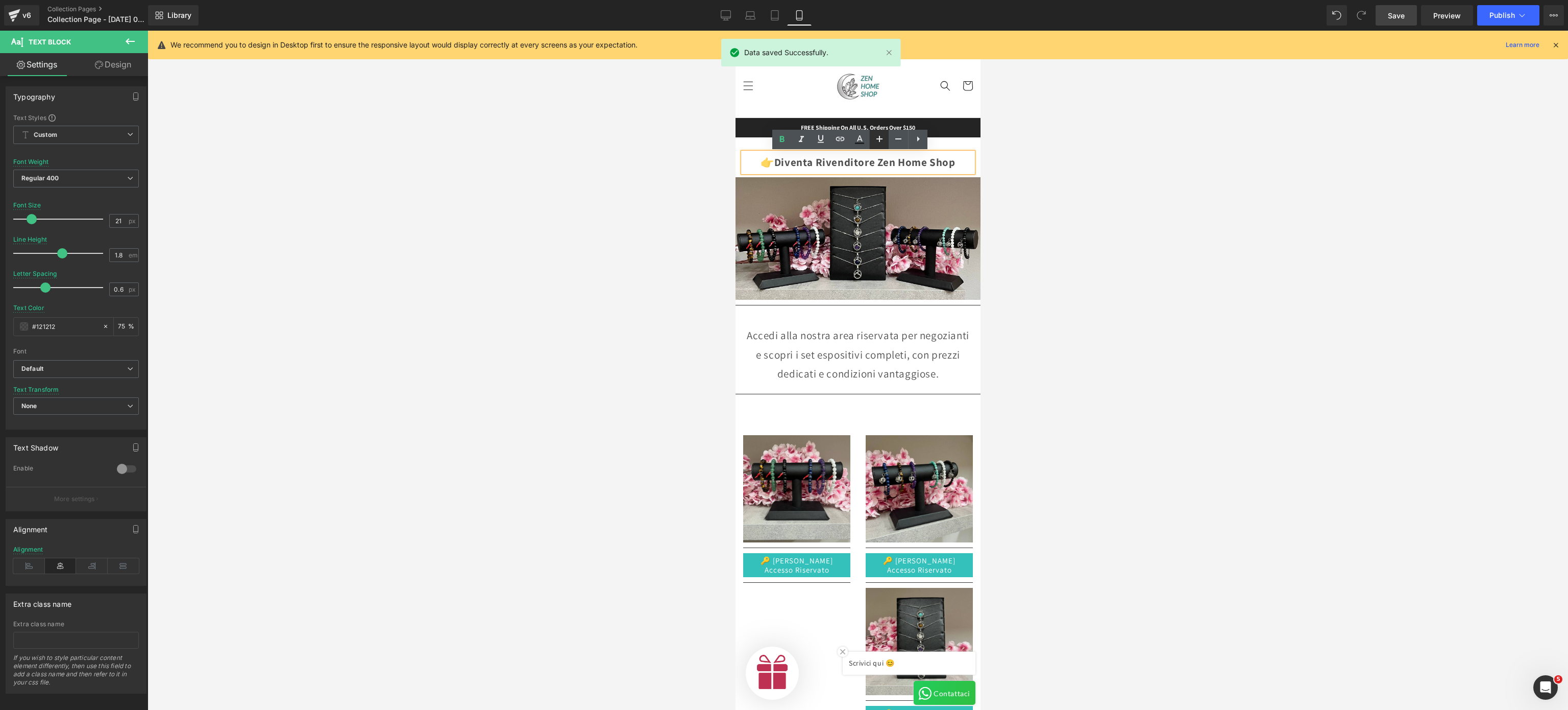
click at [879, 142] on icon at bounding box center [879, 139] width 12 height 12
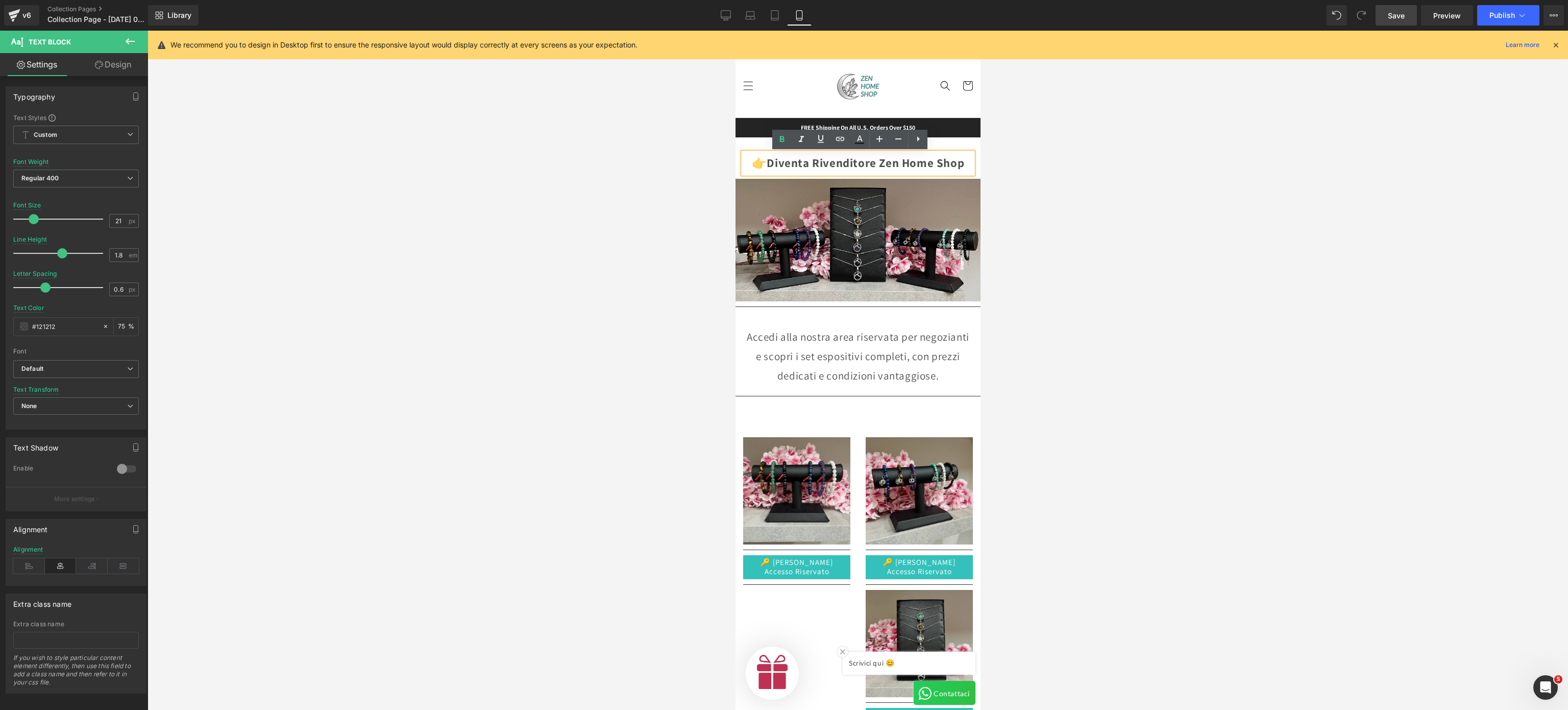
click at [898, 205] on div at bounding box center [858, 370] width 1421 height 679
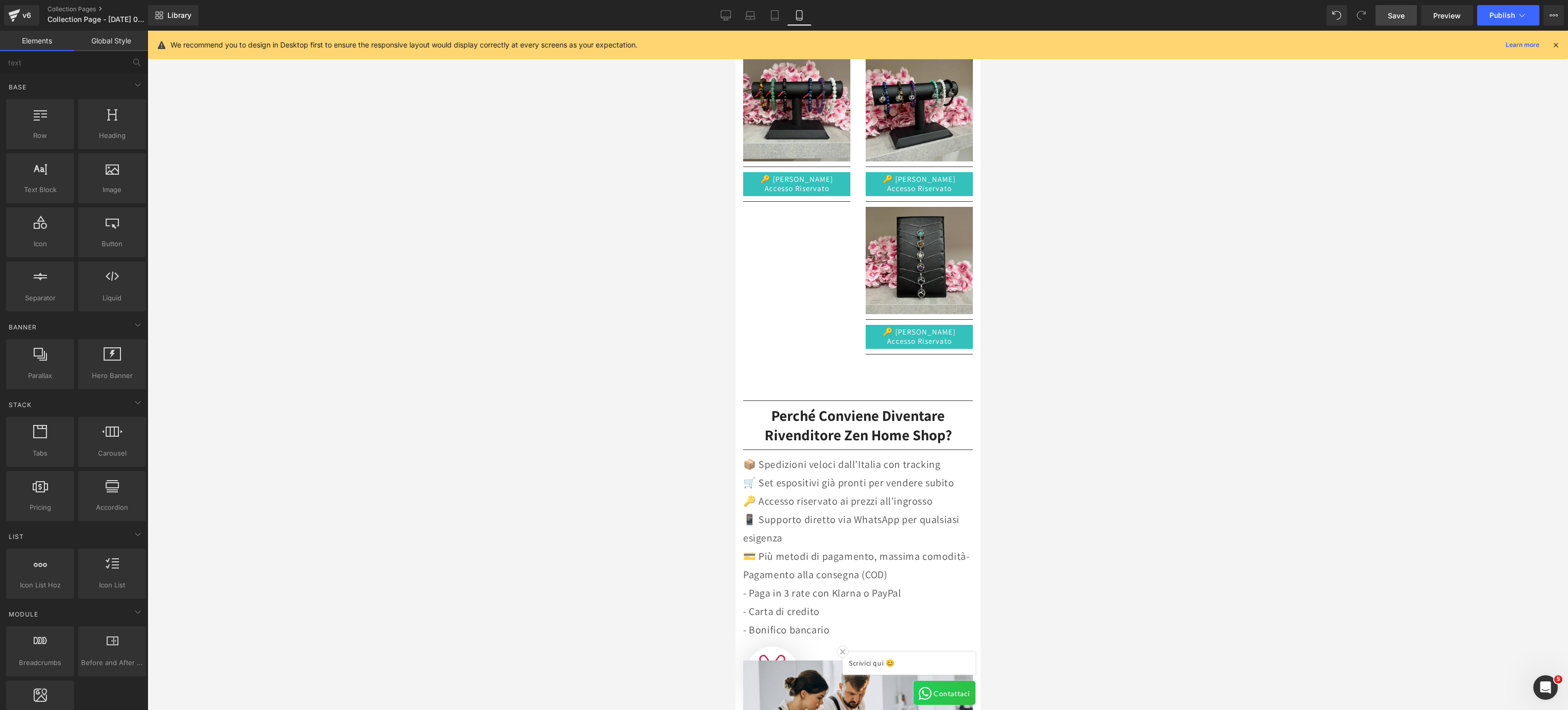
scroll to position [511, 0]
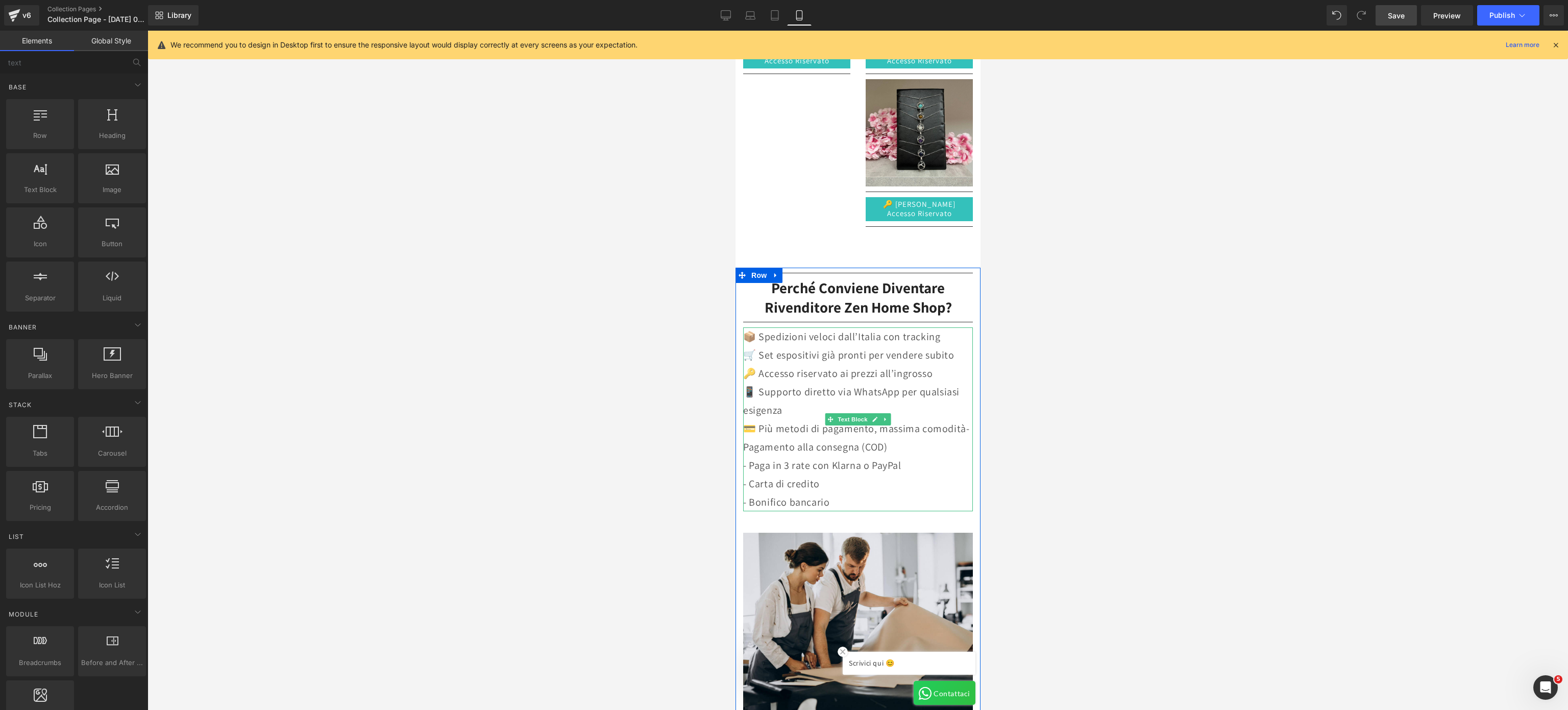
click at [898, 346] on p "🛒 Set espositivi già pronti per vendere subito" at bounding box center [858, 355] width 230 height 19
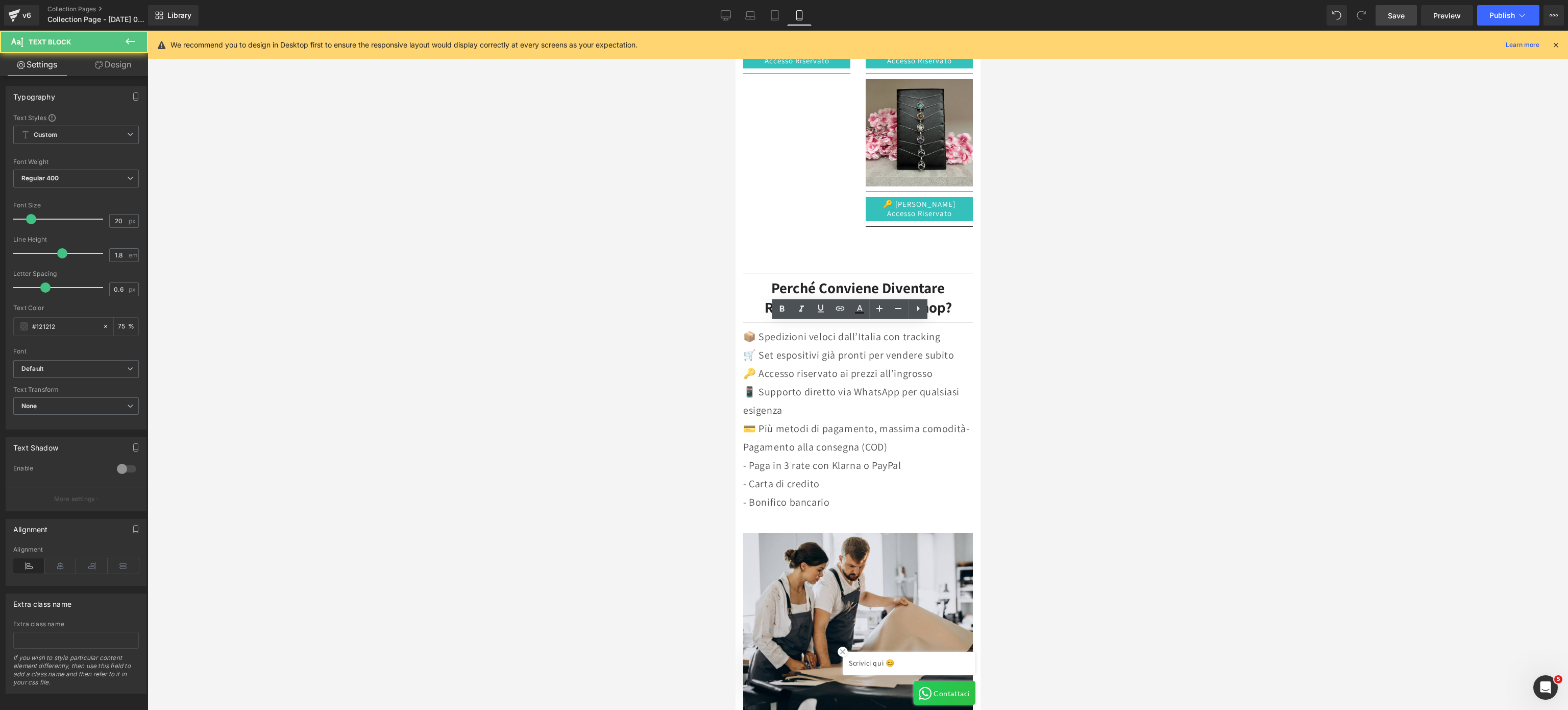
click at [898, 355] on div at bounding box center [858, 370] width 1421 height 679
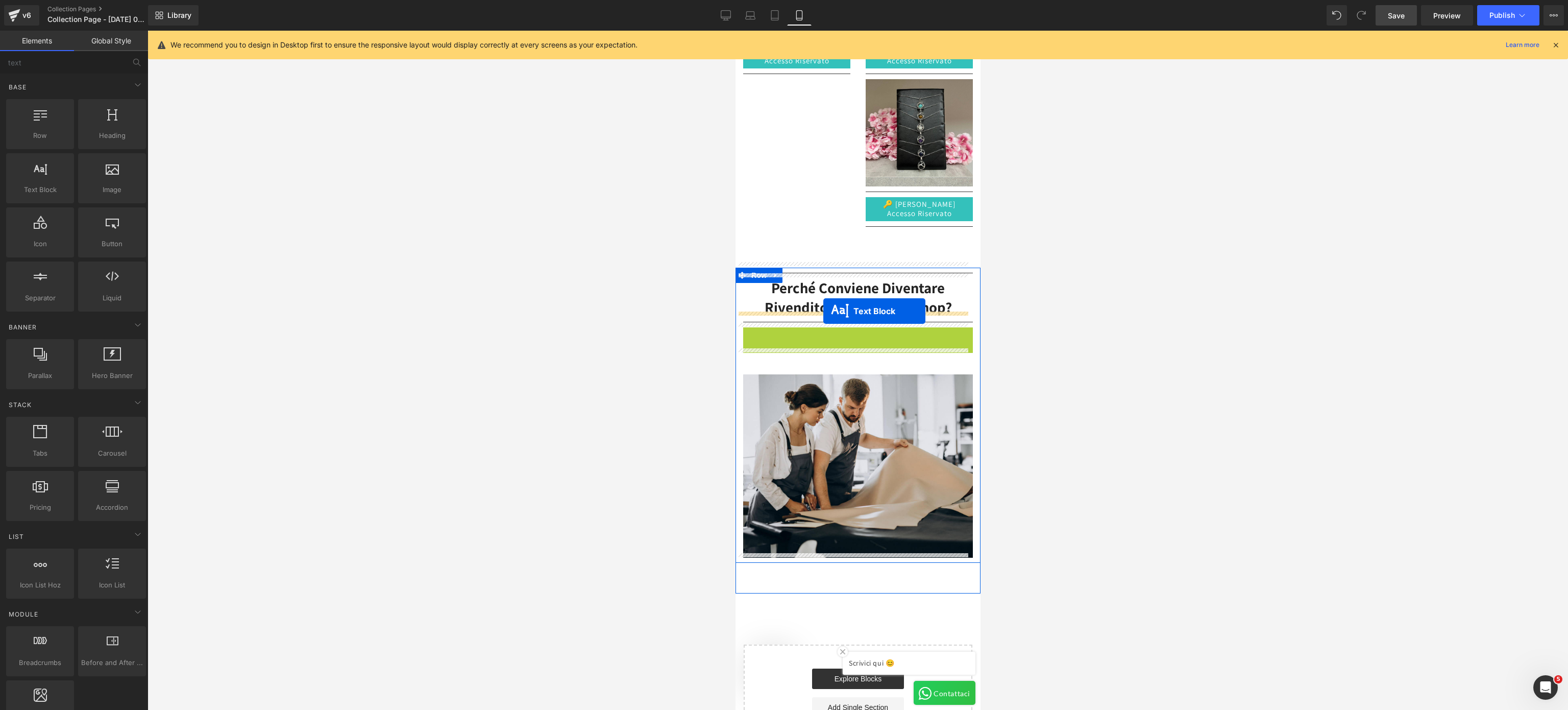
drag, startPoint x: 823, startPoint y: 414, endPoint x: 823, endPoint y: 311, distance: 103.0
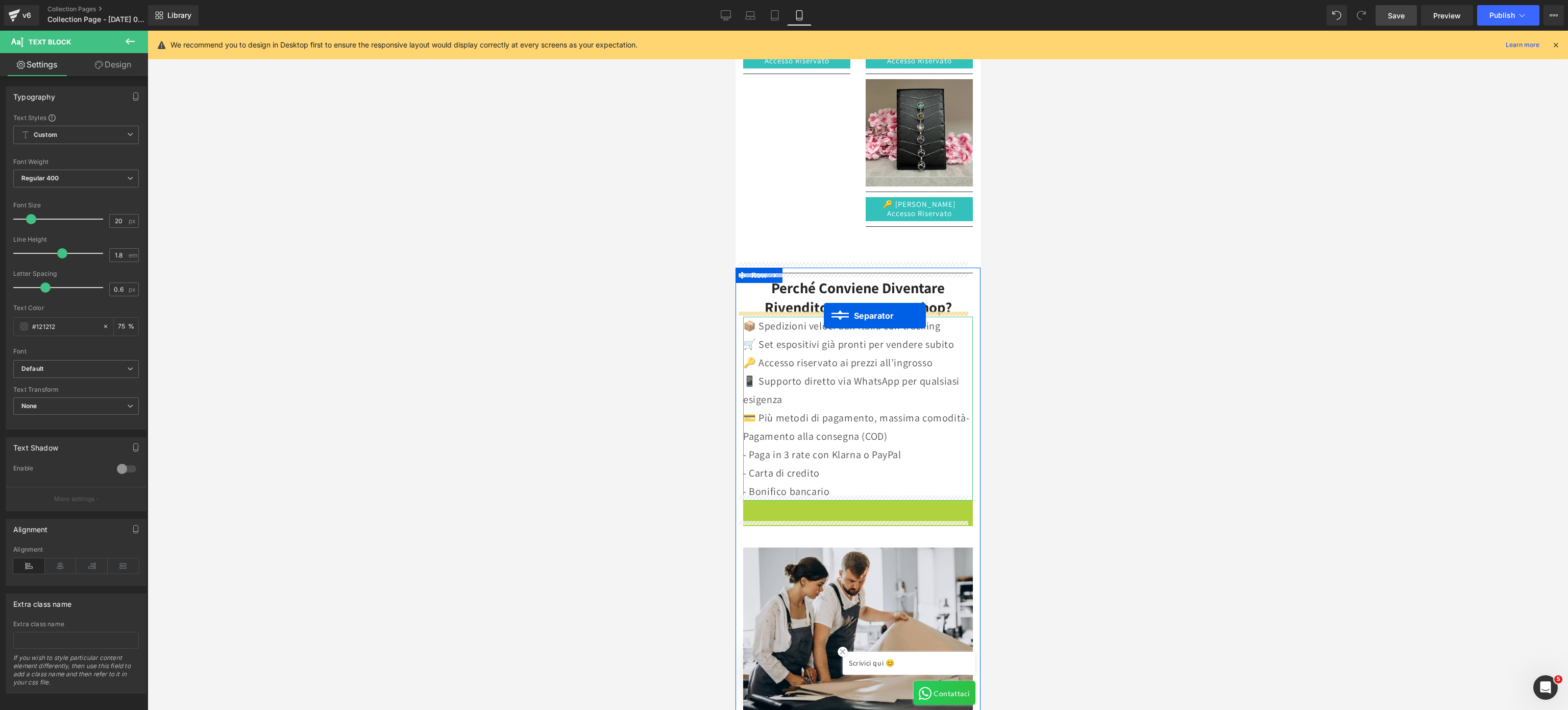
drag, startPoint x: 826, startPoint y: 499, endPoint x: 823, endPoint y: 315, distance: 184.0
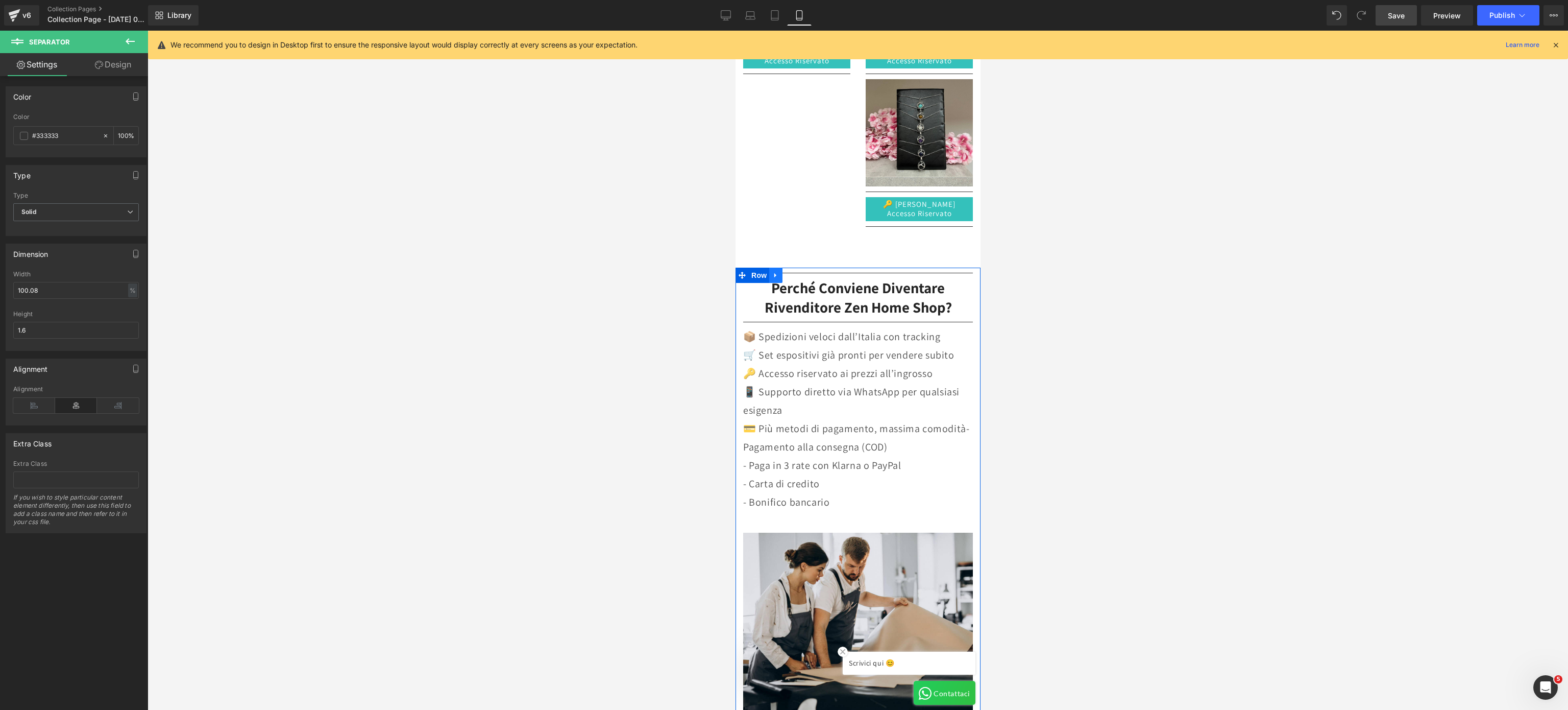
click at [772, 273] on icon at bounding box center [775, 275] width 7 height 8
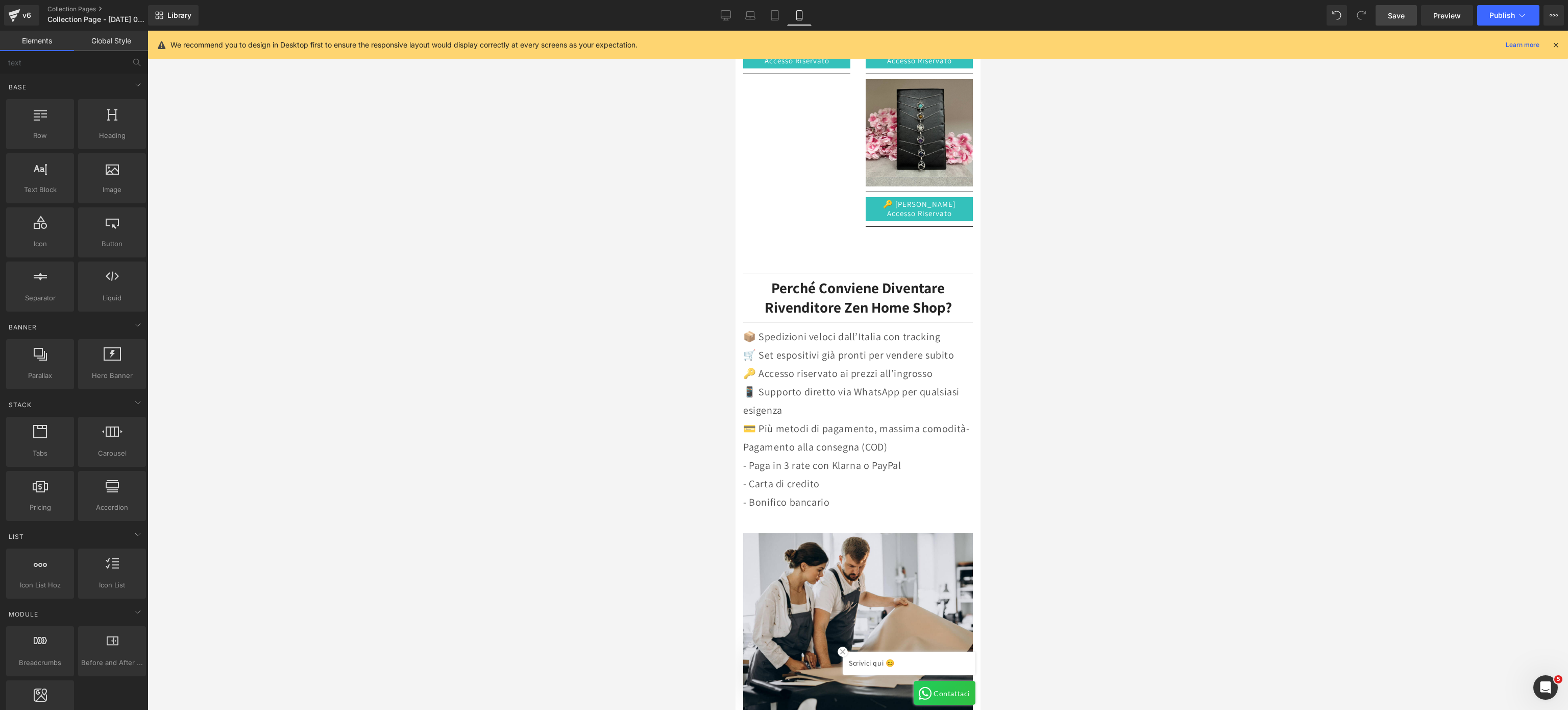
click at [695, 308] on div at bounding box center [858, 370] width 1421 height 679
click at [660, 381] on div at bounding box center [858, 370] width 1421 height 679
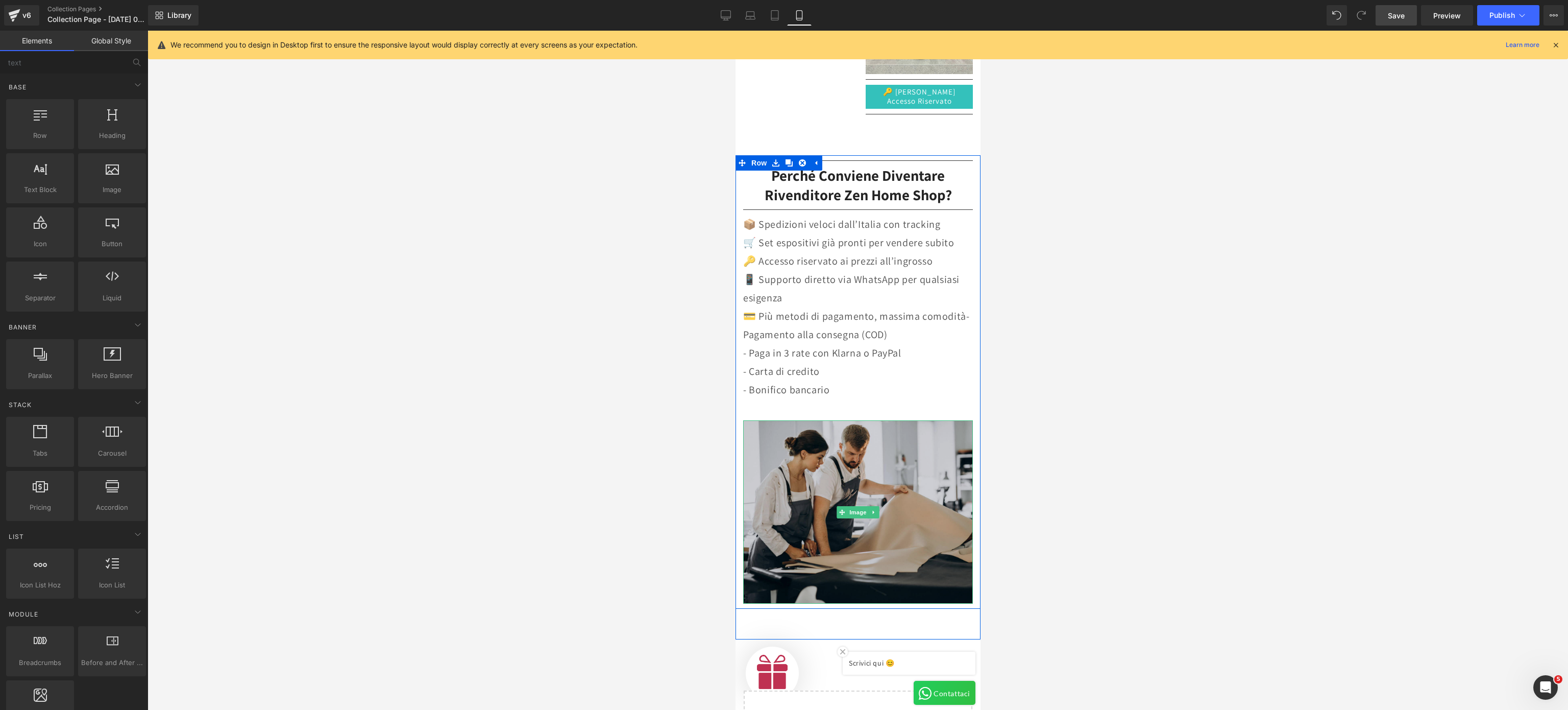
scroll to position [613, 0]
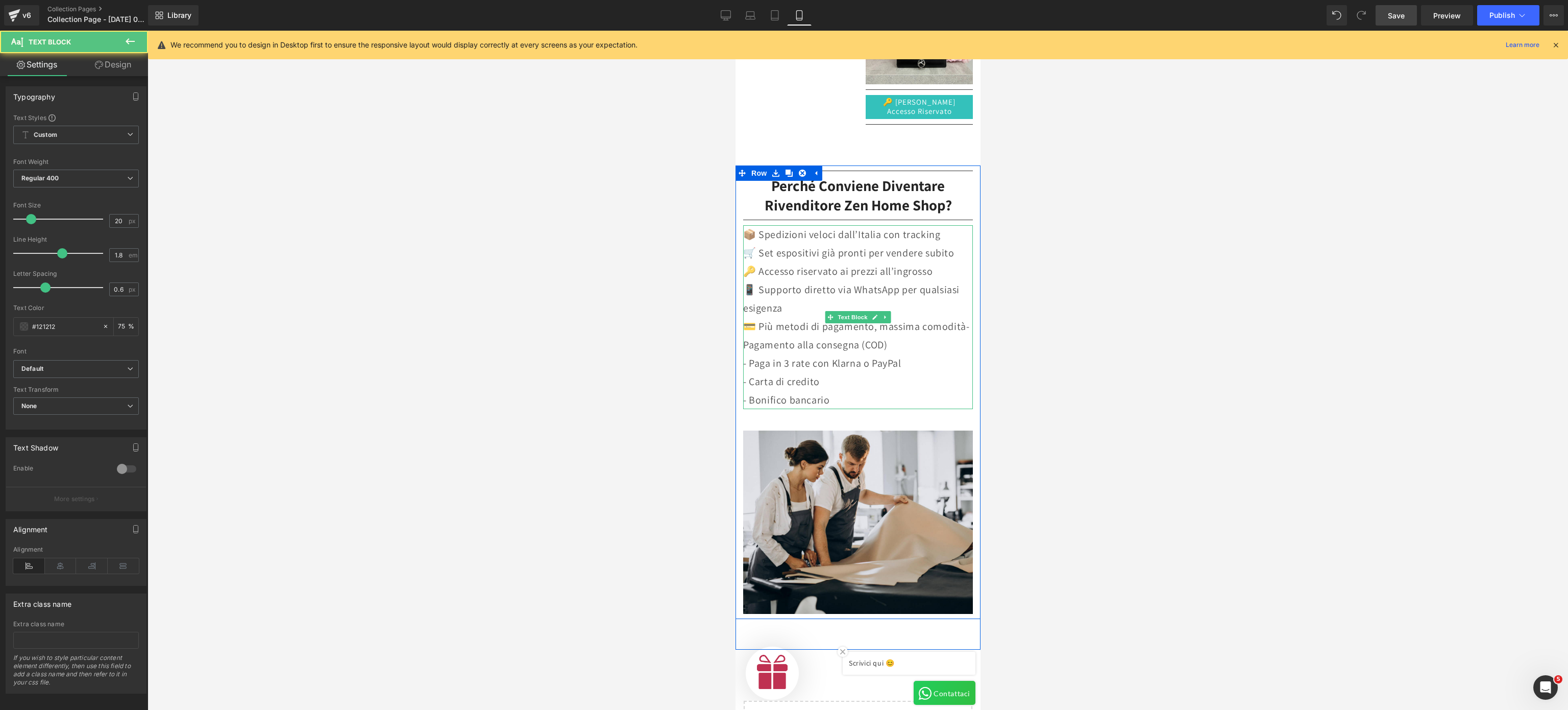
click at [800, 317] on p "💳 Più metodi di pagamento, massima comodità- Pagamento alla consegna (COD)" at bounding box center [858, 336] width 230 height 37
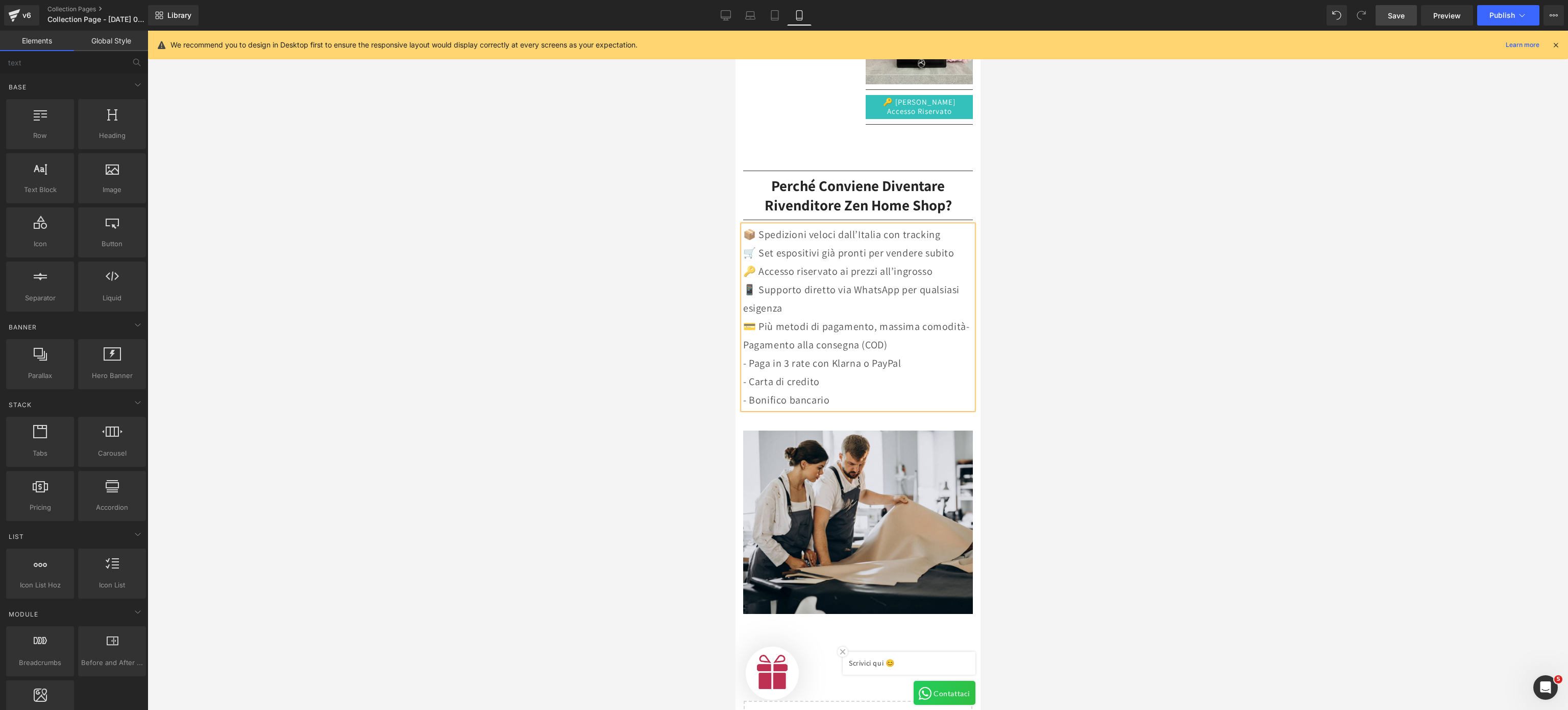
click at [898, 218] on div at bounding box center [858, 370] width 1421 height 679
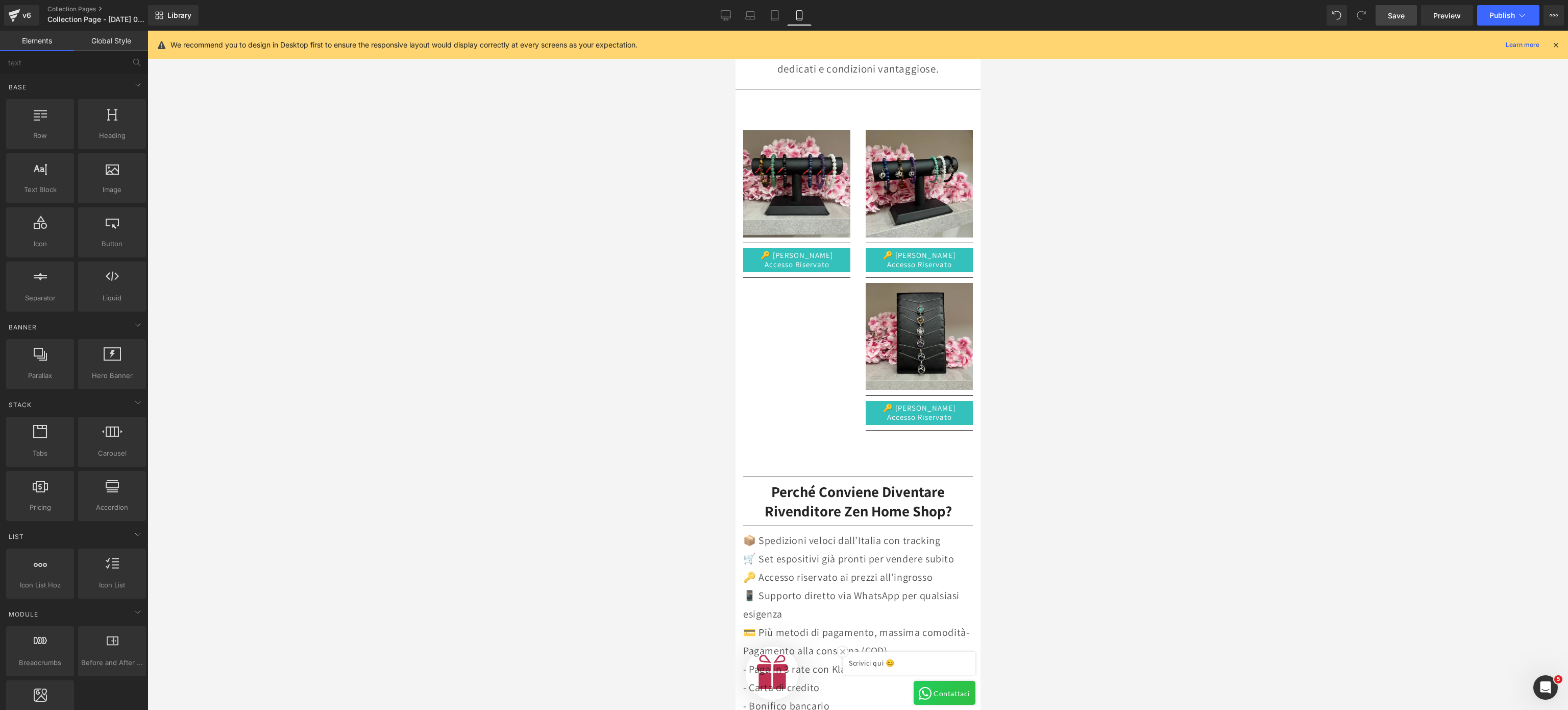
scroll to position [306, 0]
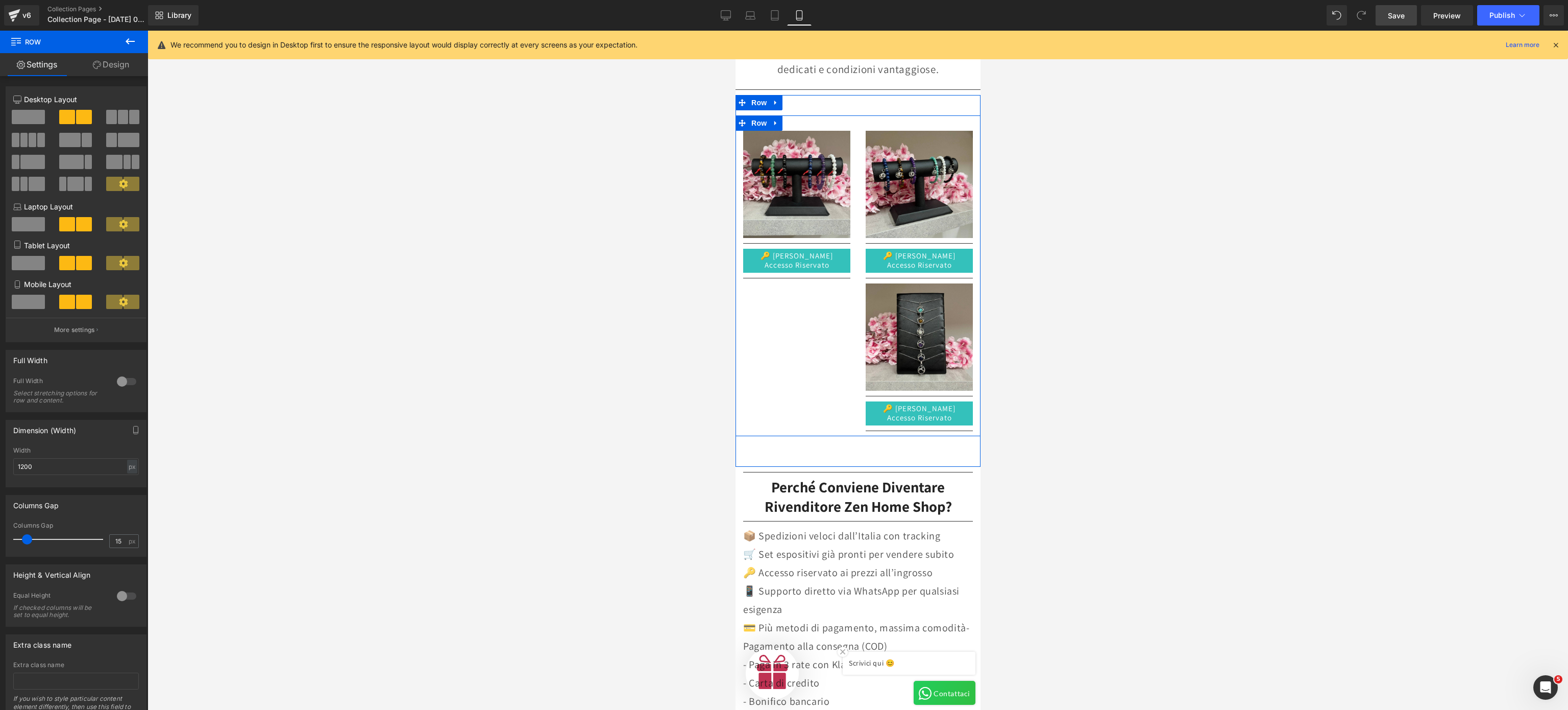
drag, startPoint x: 849, startPoint y: 434, endPoint x: 853, endPoint y: 419, distance: 15.5
click at [853, 419] on div "Image Separator 🔑 Richiedi Accesso Riservato Button Separator Image Separator 🔑…" at bounding box center [858, 276] width 245 height 321
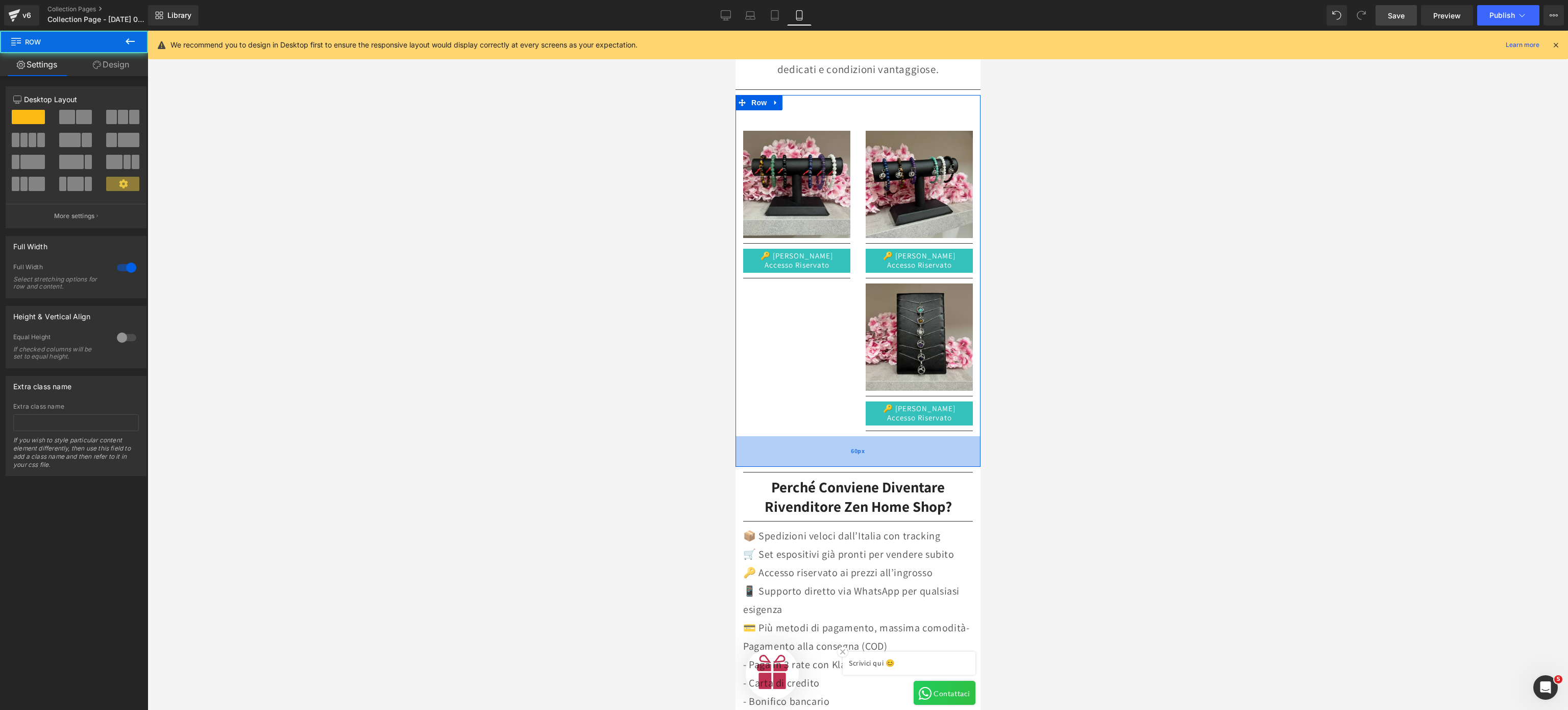
drag, startPoint x: 858, startPoint y: 462, endPoint x: 858, endPoint y: 438, distance: 24.0
click at [858, 438] on div "FREE Shipping On All U.S. Orders Over $150 Text Block Row Row 👉 Diventa Rivendi…" at bounding box center [858, 463] width 245 height 1303
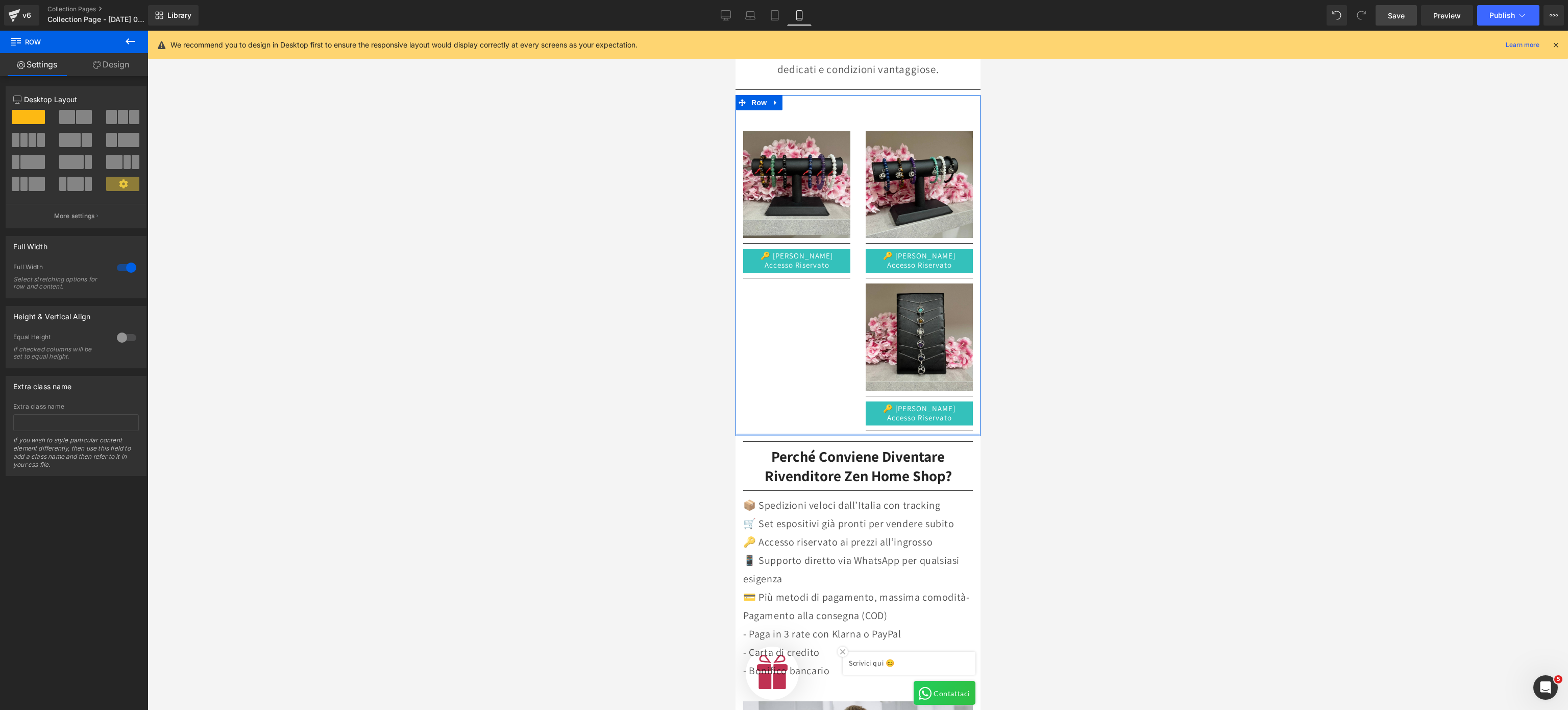
drag, startPoint x: 854, startPoint y: 458, endPoint x: 854, endPoint y: 425, distance: 33.0
click at [854, 425] on div "Image Separator 🔑 Richiedi Accesso Riservato Button Separator Image Separator 🔑…" at bounding box center [858, 266] width 245 height 341
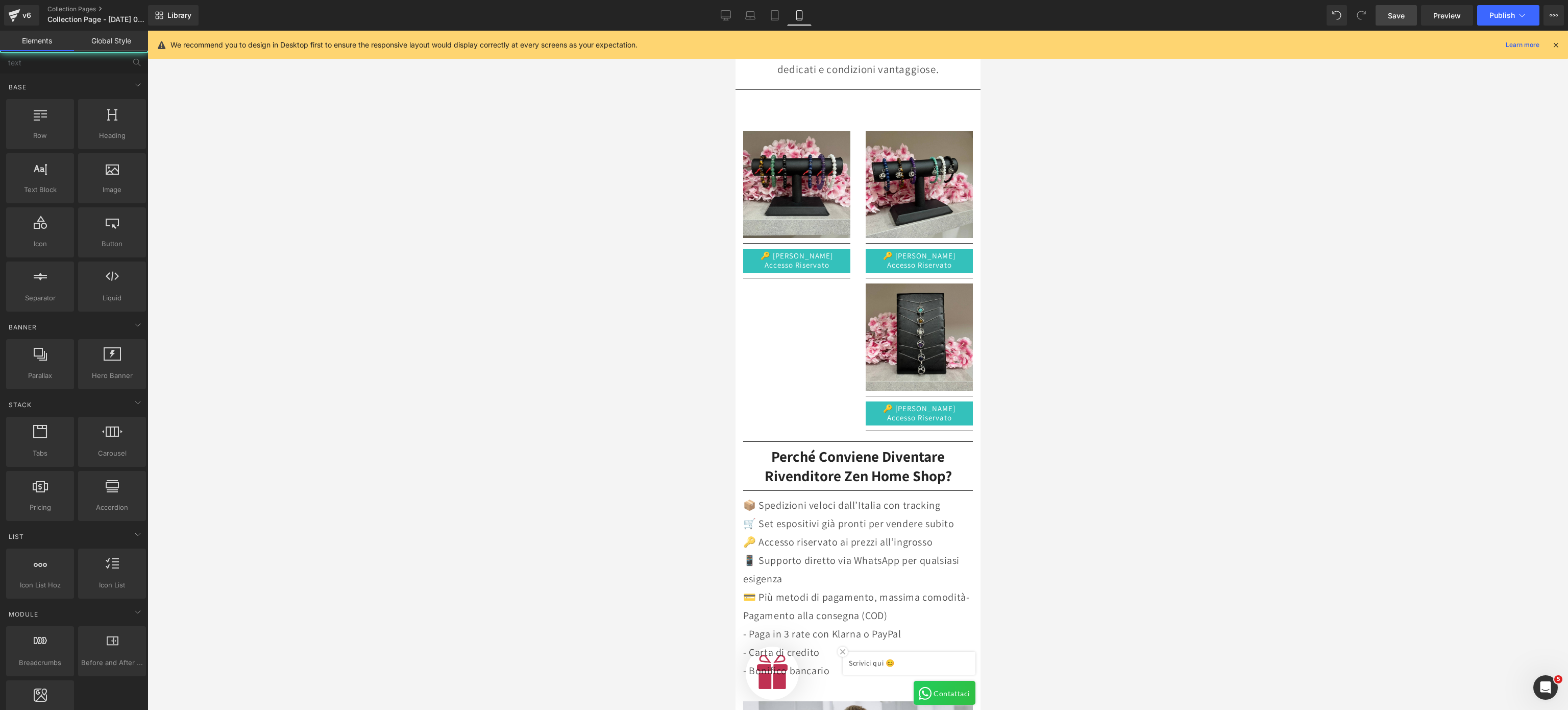
click at [898, 423] on div at bounding box center [858, 370] width 1421 height 679
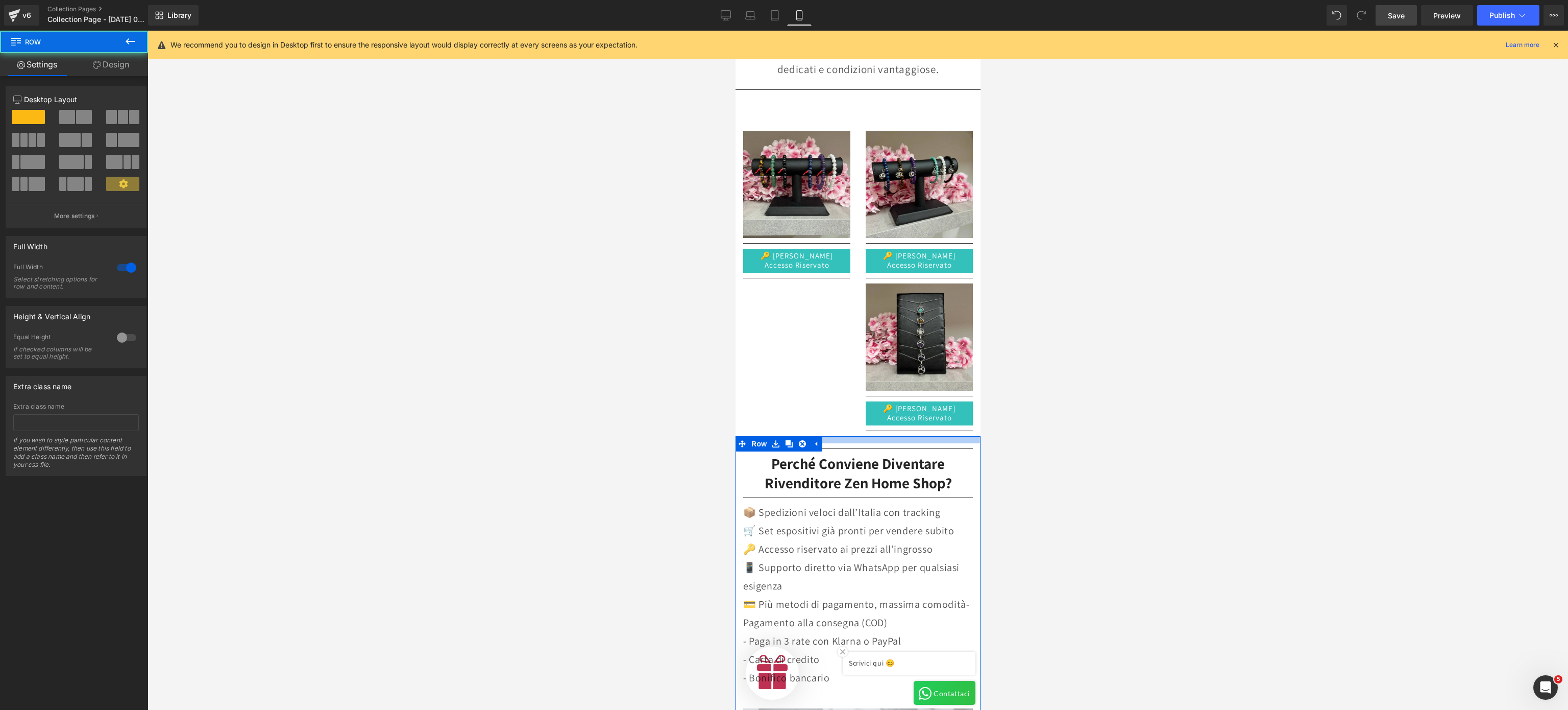
drag, startPoint x: 925, startPoint y: 433, endPoint x: 930, endPoint y: 439, distance: 7.8
click at [898, 439] on div "Separator [PERSON_NAME] conviene diventare rivenditore Zen Home Shop? Heading S…" at bounding box center [858, 682] width 245 height 492
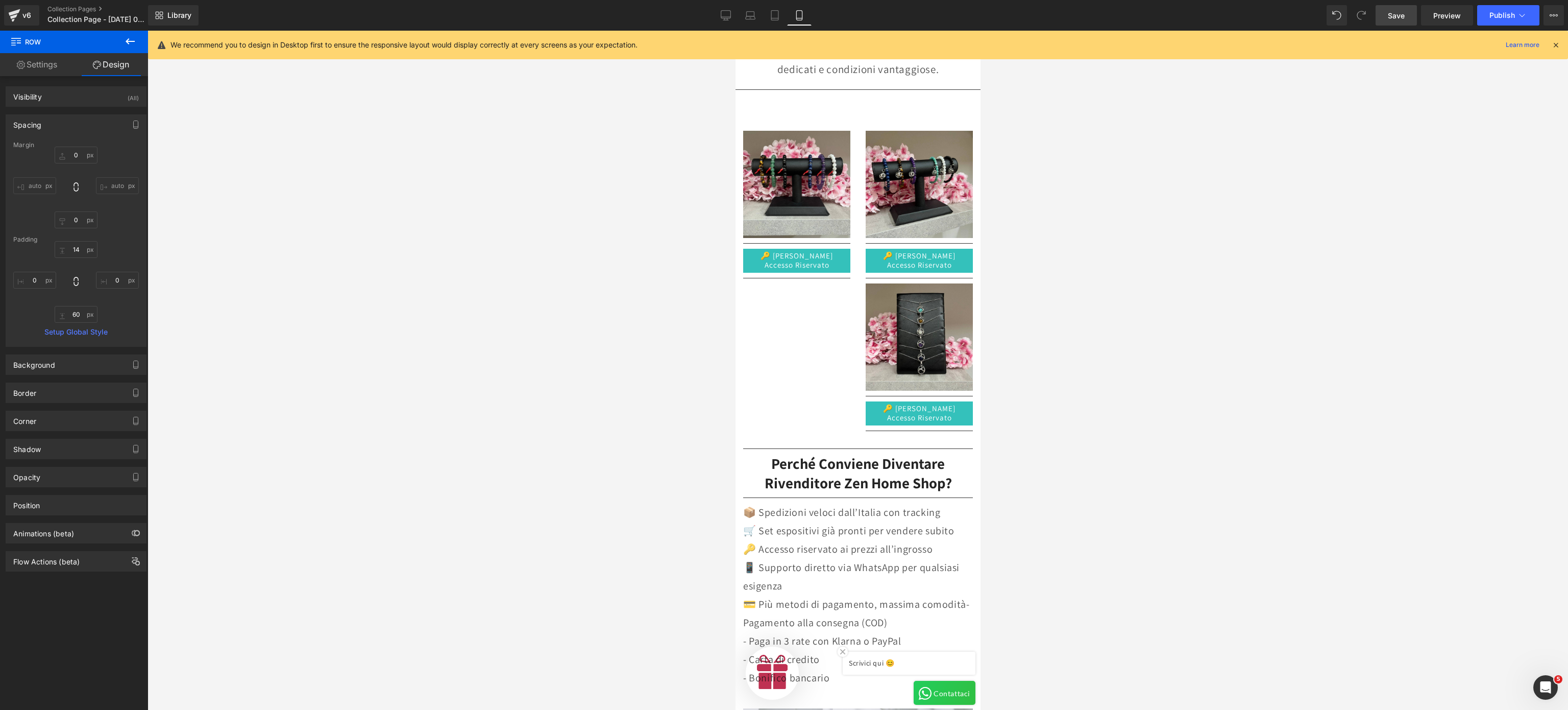
click at [898, 398] on div at bounding box center [858, 370] width 1421 height 679
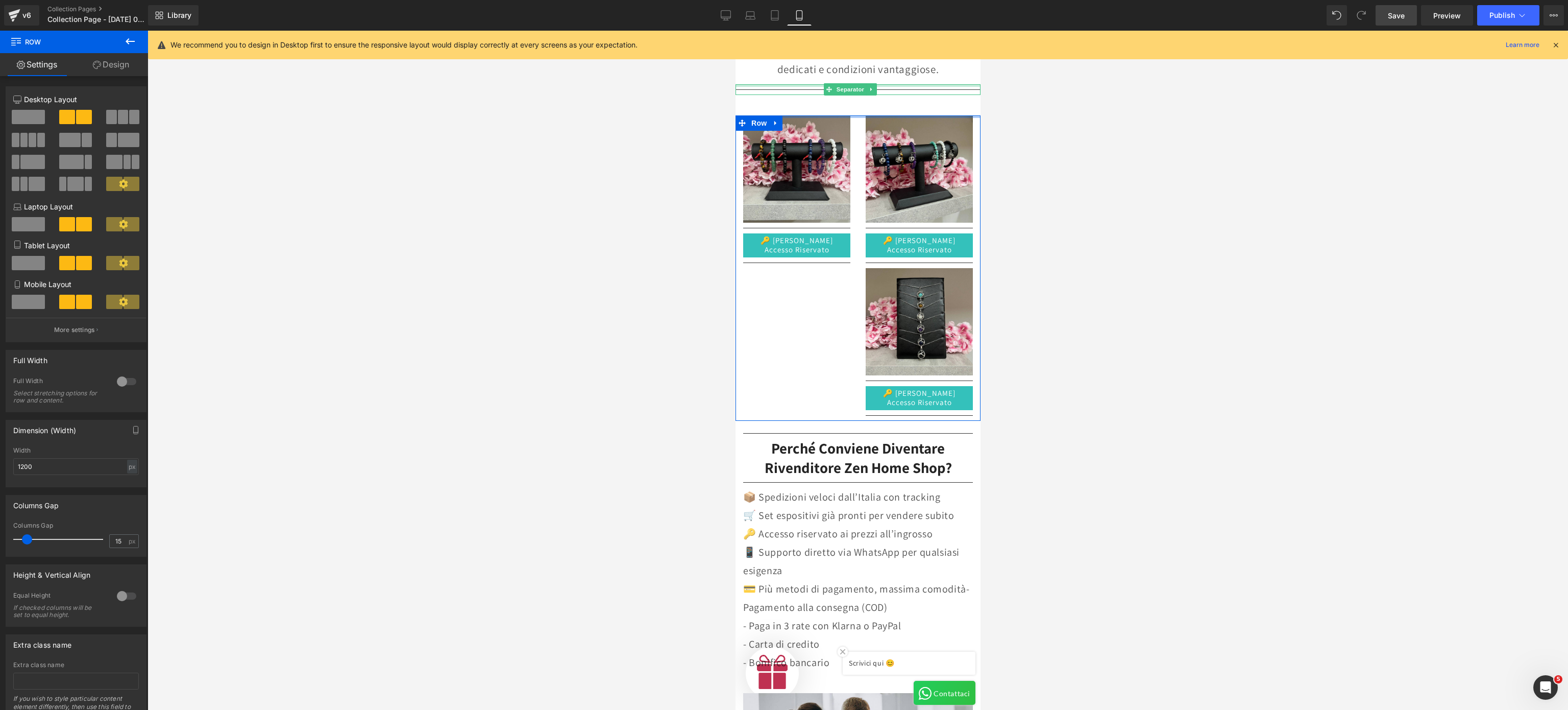
drag, startPoint x: 892, startPoint y: 109, endPoint x: 899, endPoint y: 77, distance: 32.8
click at [898, 77] on div "FREE Shipping On All U.S. Orders Over $150 Text Block Row Row 👉 Diventa Rivendi…" at bounding box center [858, 444] width 245 height 1264
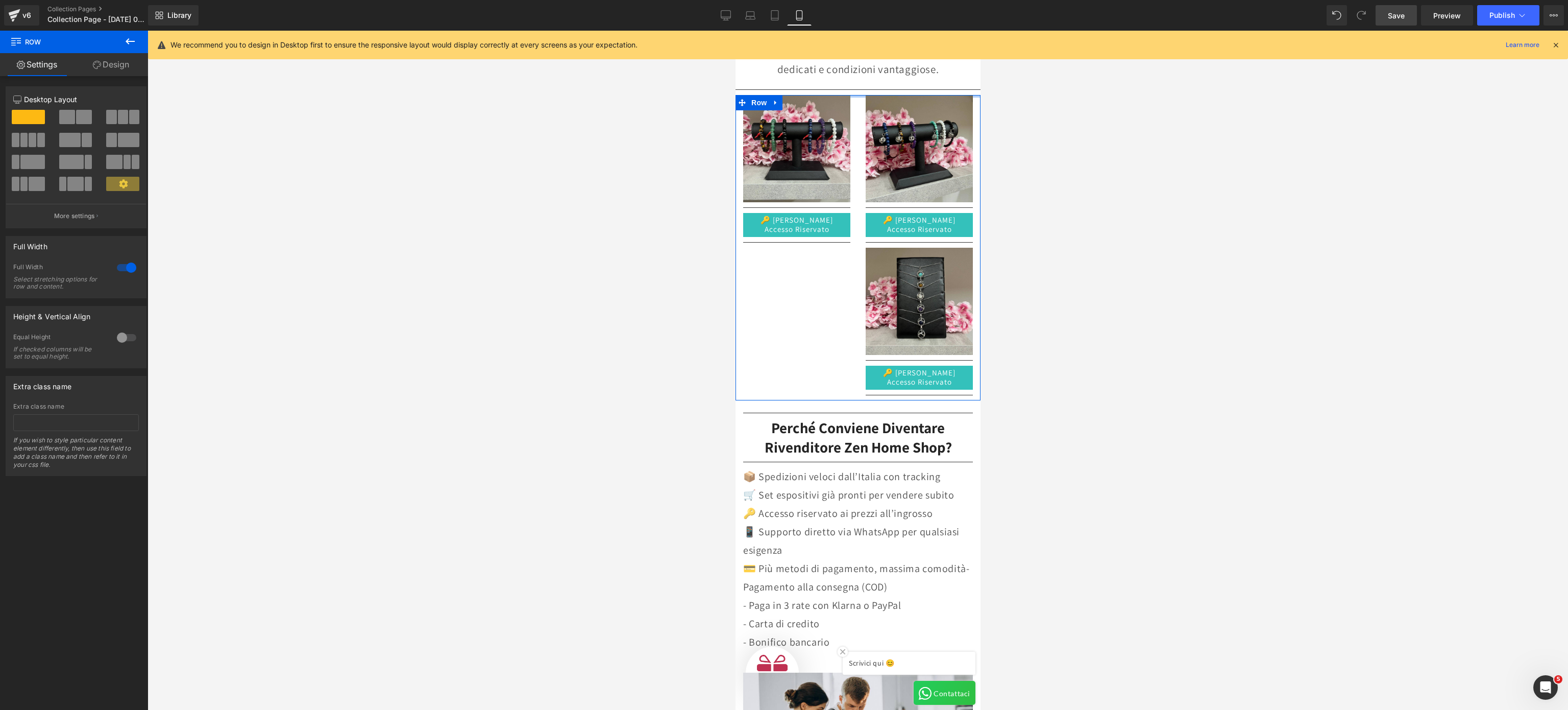
drag, startPoint x: 897, startPoint y: 88, endPoint x: 907, endPoint y: 63, distance: 26.9
click at [898, 63] on div "FREE Shipping On All U.S. Orders Over $150 Text Block Row Row 👉 Diventa Rivendi…" at bounding box center [858, 434] width 245 height 1244
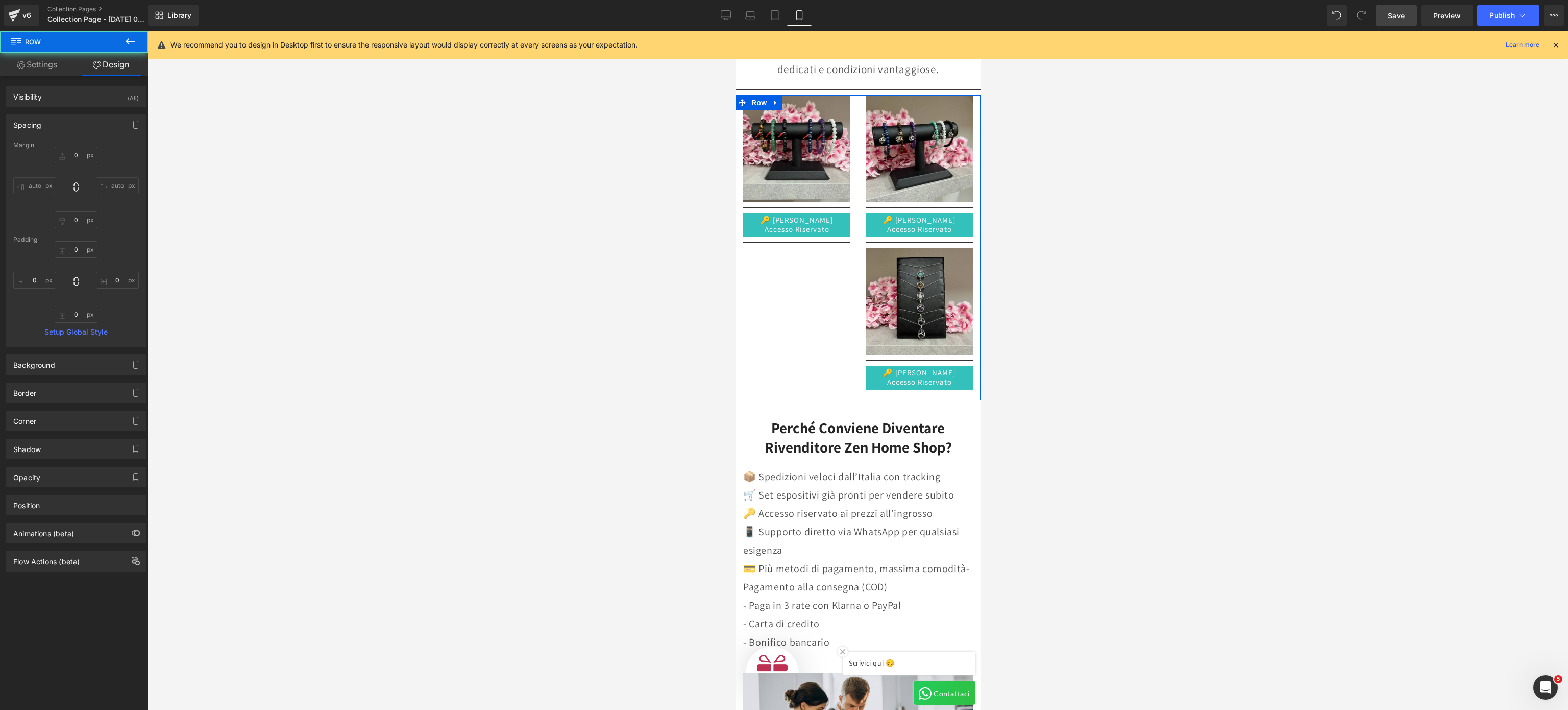
click at [898, 246] on div at bounding box center [858, 370] width 1421 height 679
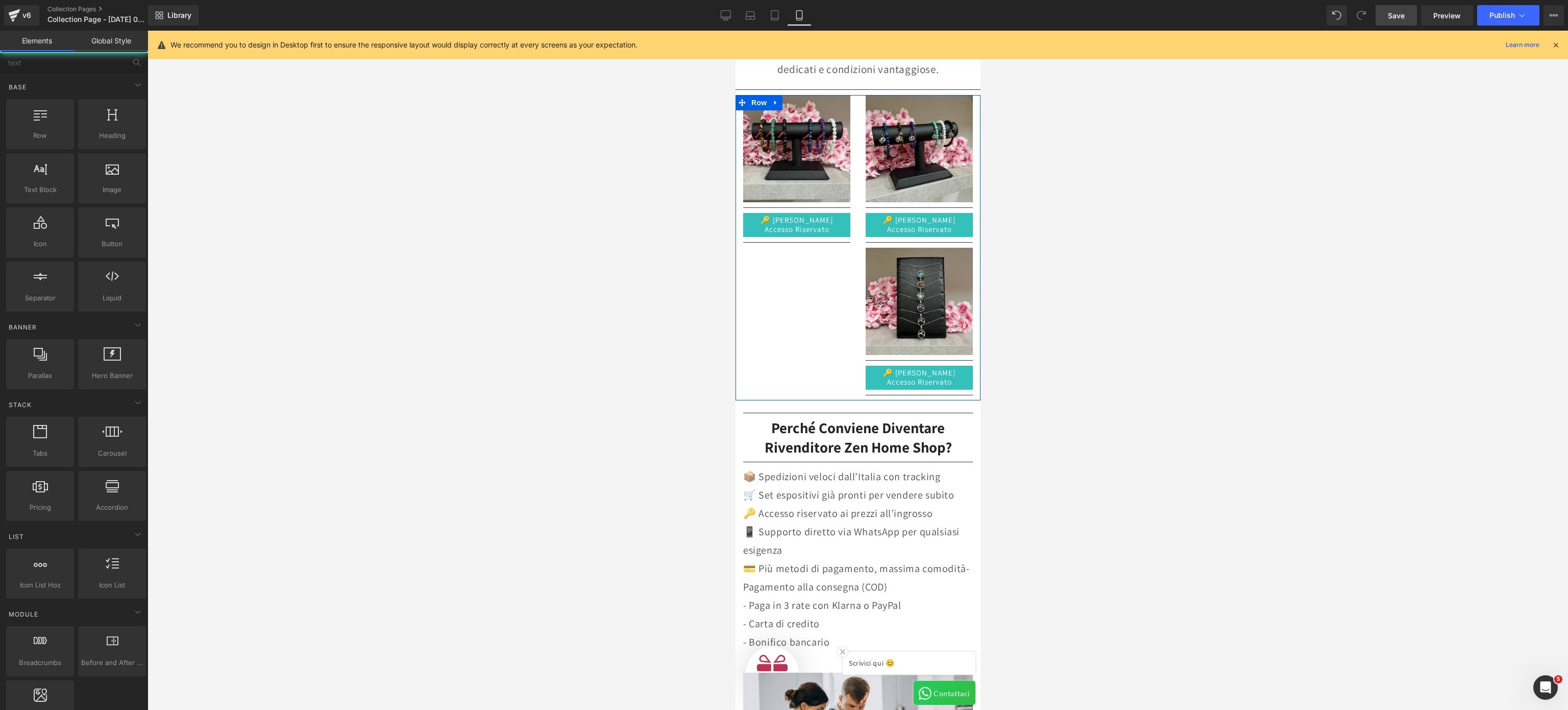
scroll to position [0, 0]
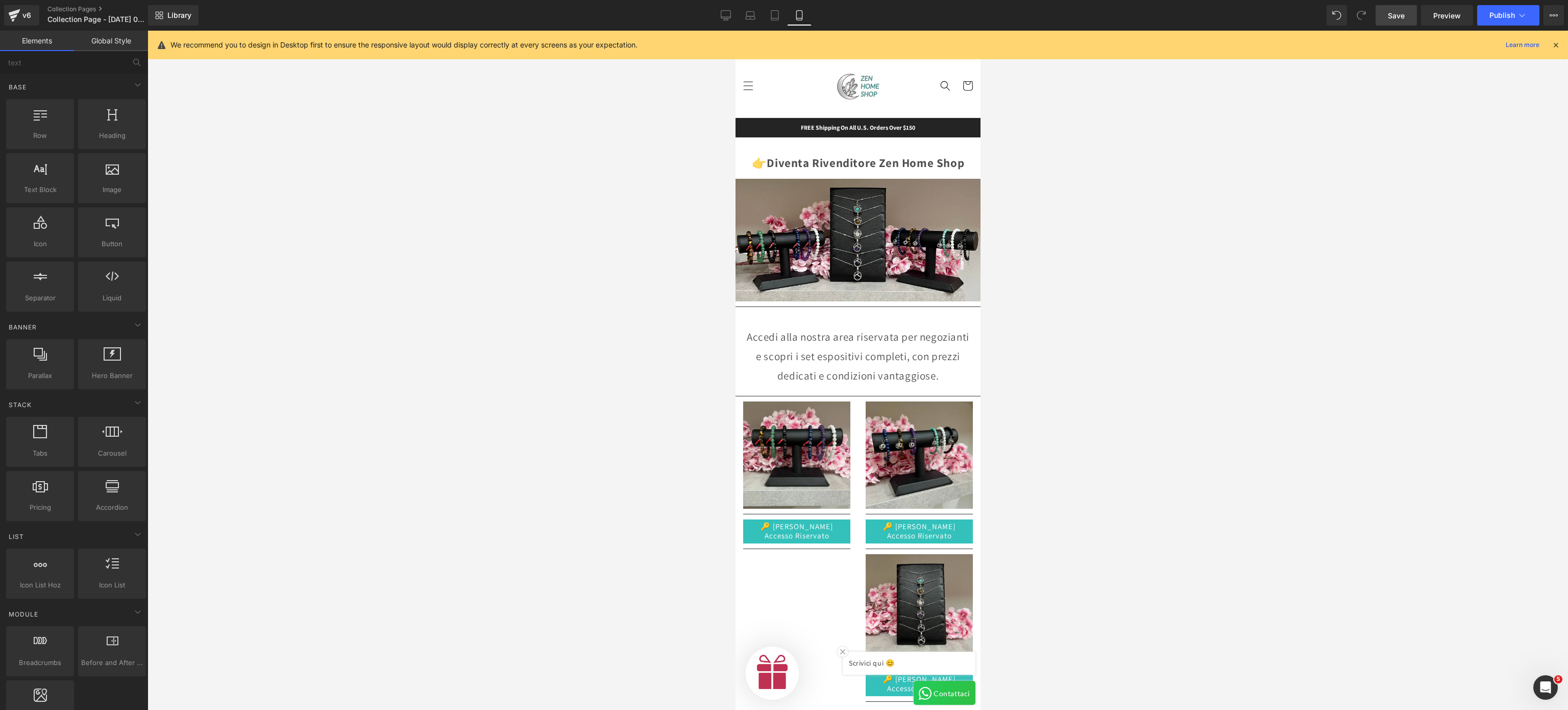
click at [596, 377] on div at bounding box center [858, 370] width 1421 height 679
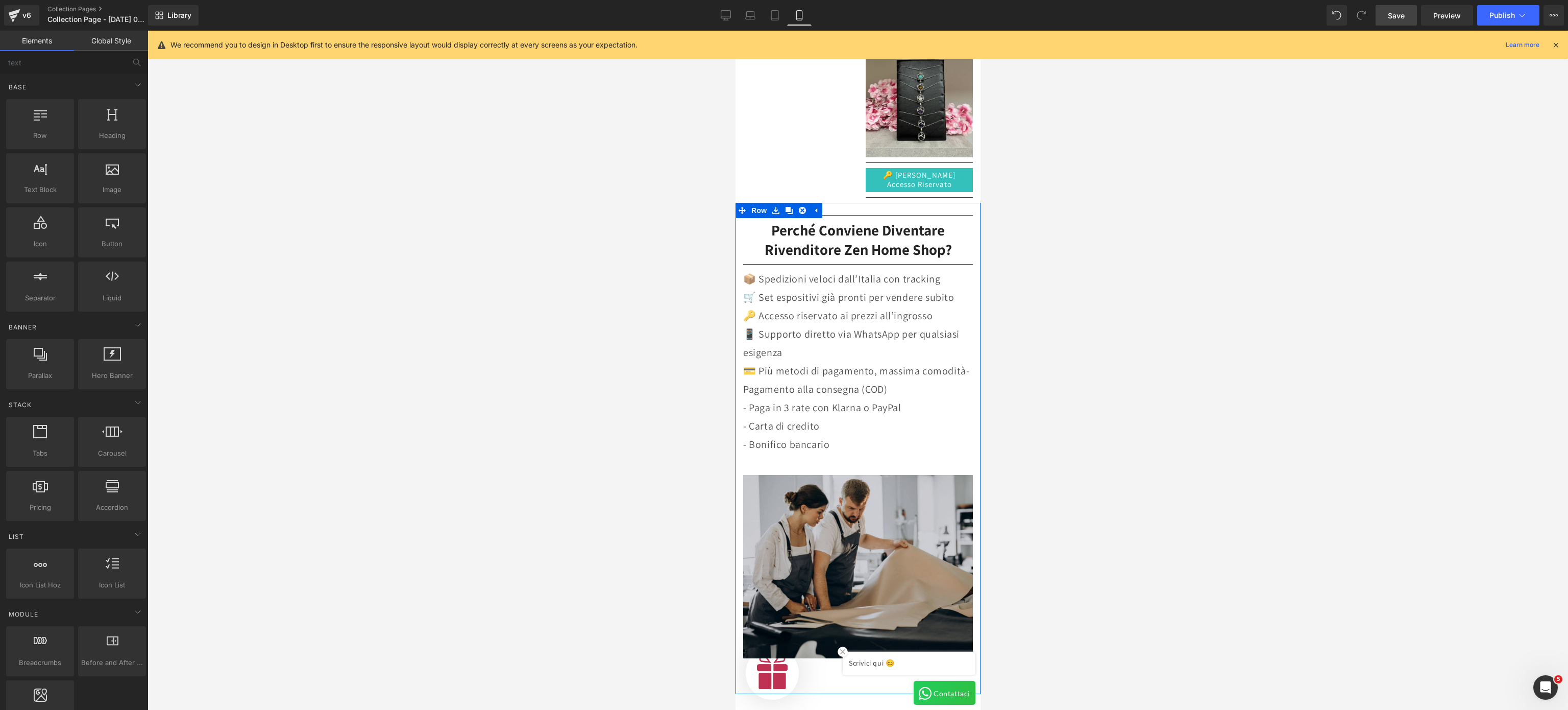
scroll to position [613, 0]
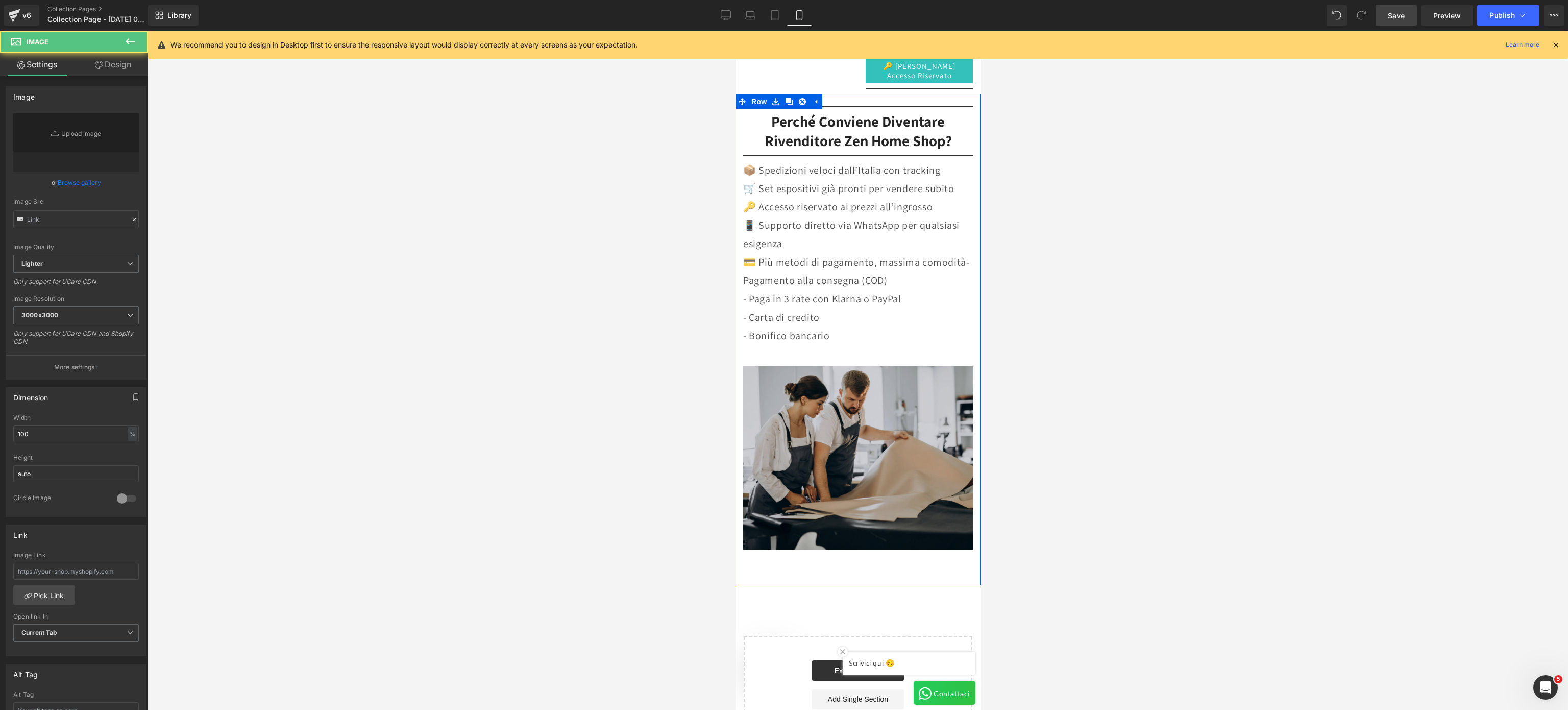
click at [856, 396] on img at bounding box center [858, 458] width 230 height 183
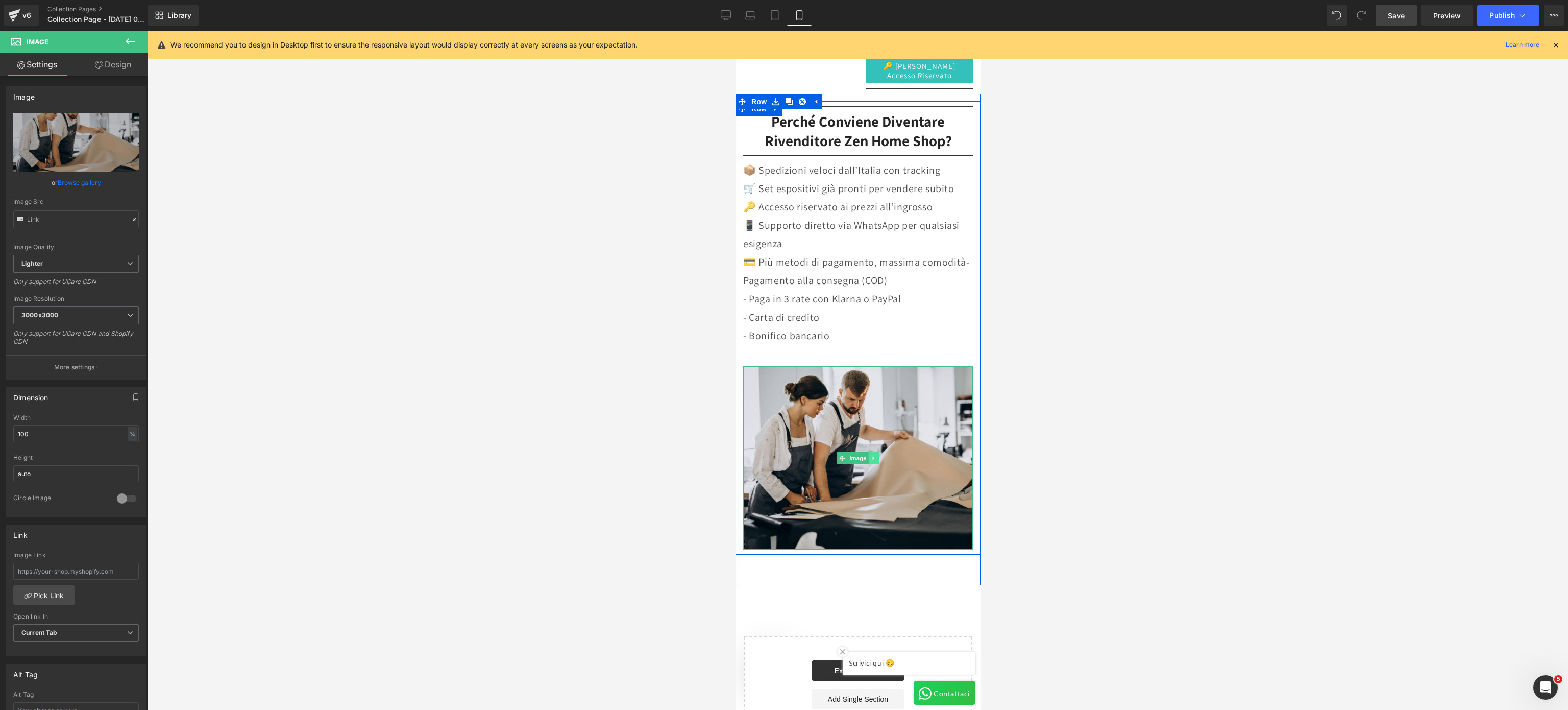
click at [871, 455] on icon at bounding box center [874, 458] width 6 height 6
click at [874, 457] on link at bounding box center [879, 458] width 11 height 12
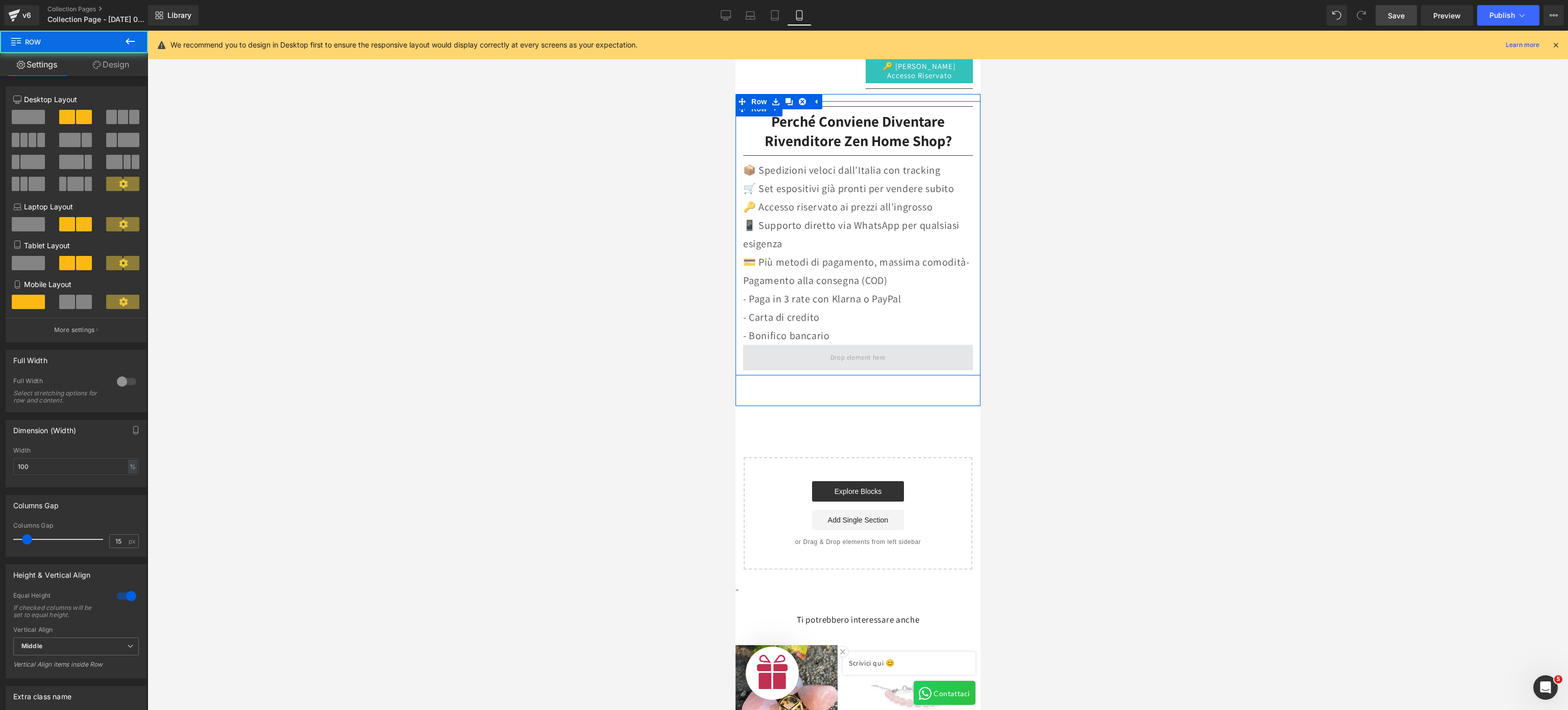
click at [898, 356] on span at bounding box center [858, 358] width 230 height 26
click at [784, 200] on p "🔑 Accesso riservato ai prezzi all’ingrosso" at bounding box center [858, 207] width 230 height 19
click at [854, 363] on span at bounding box center [858, 358] width 230 height 26
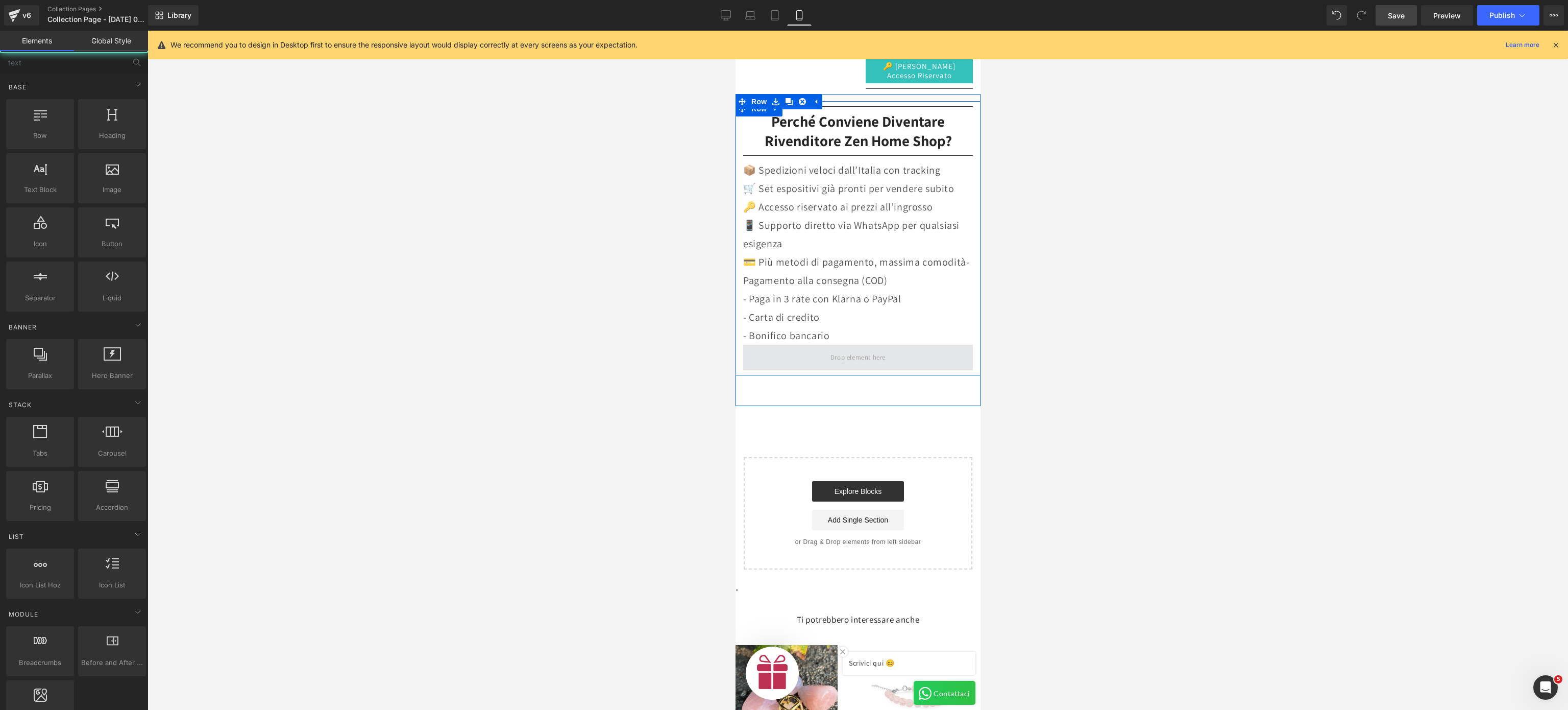
click at [840, 352] on span at bounding box center [858, 358] width 63 height 17
click at [895, 170] on p "📦 Spedizioni veloci dall’Italia con tracking" at bounding box center [858, 170] width 230 height 19
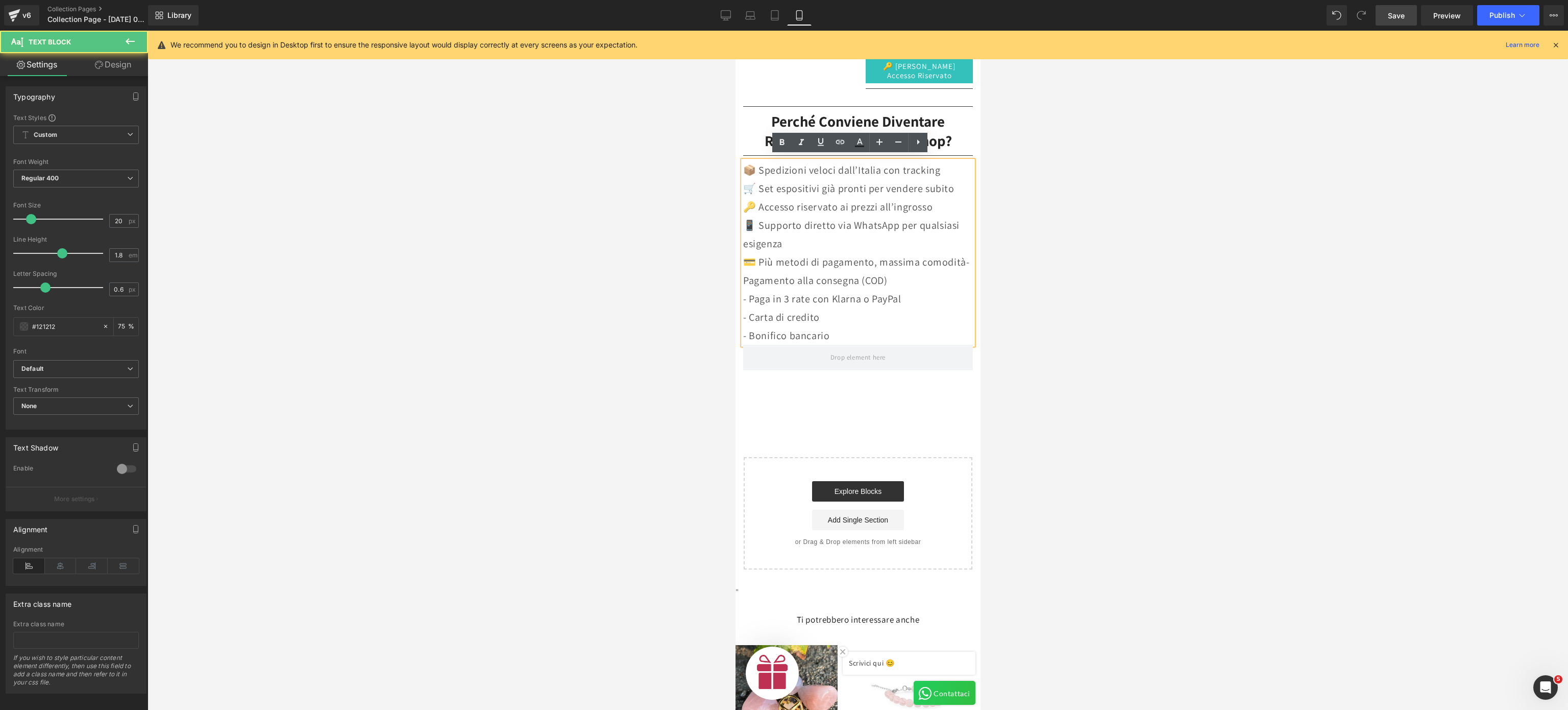
click at [898, 298] on p "- Paga in 3 rate con Klarna o PayPal" at bounding box center [858, 299] width 230 height 19
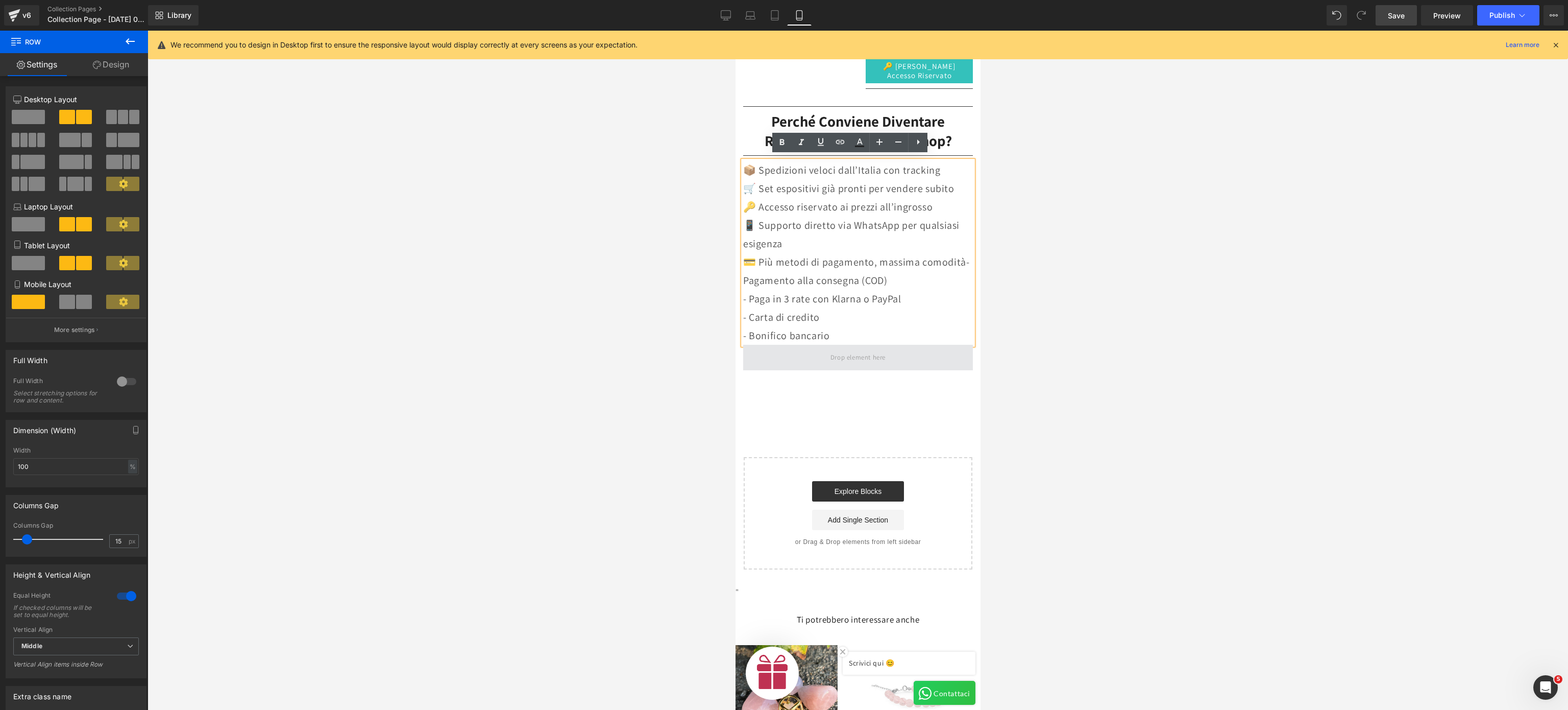
click at [898, 352] on span at bounding box center [858, 358] width 230 height 26
click at [31, 119] on span at bounding box center [28, 117] width 33 height 14
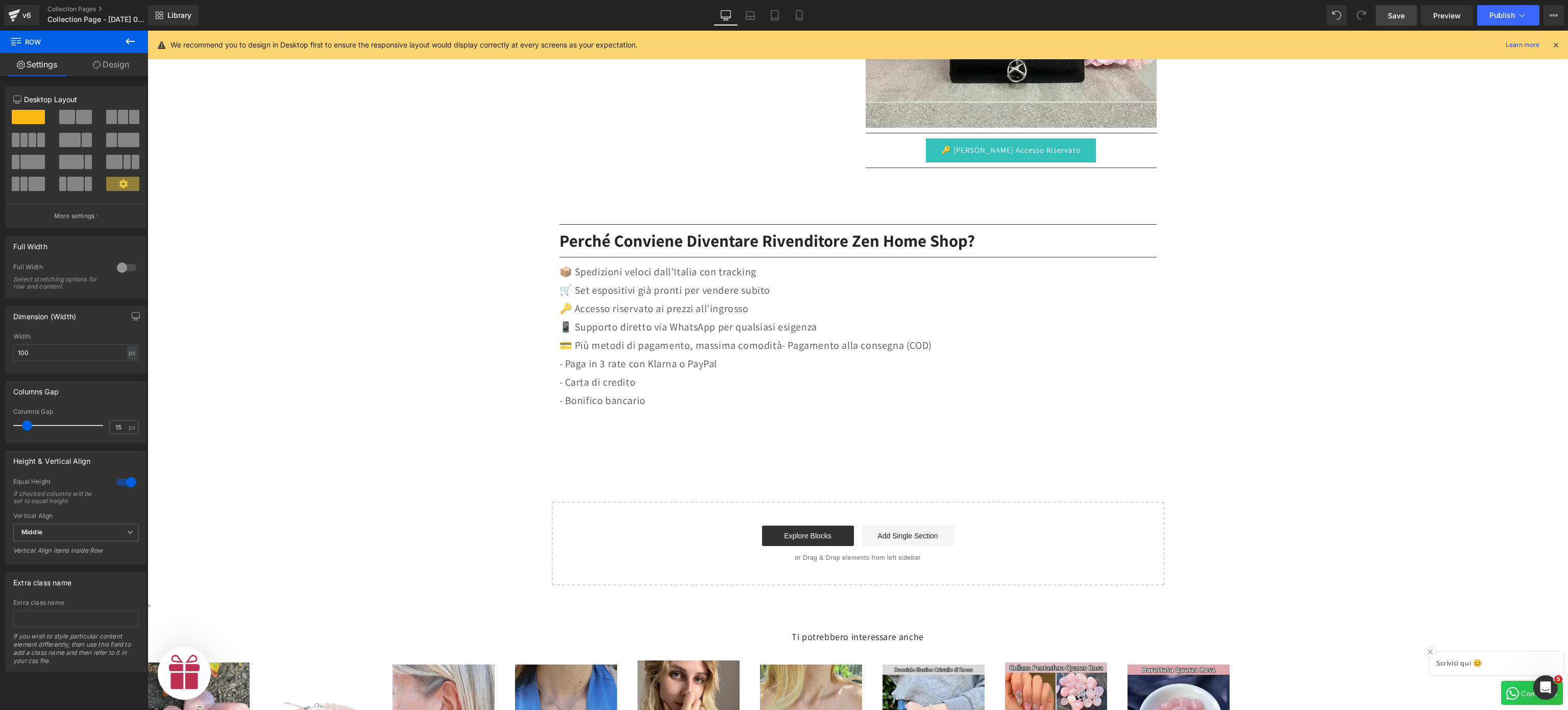
scroll to position [0, 0]
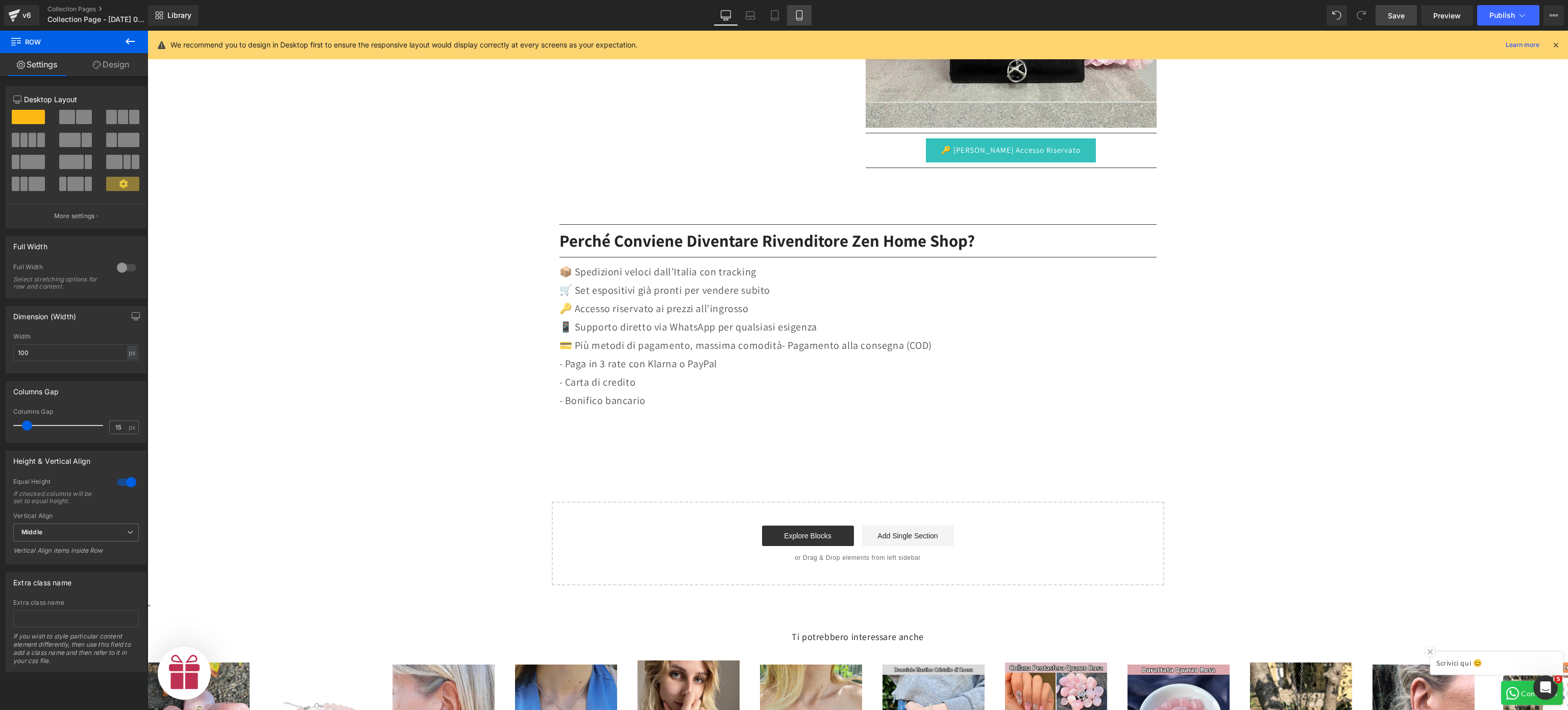
click at [798, 24] on link "Mobile" at bounding box center [800, 15] width 24 height 20
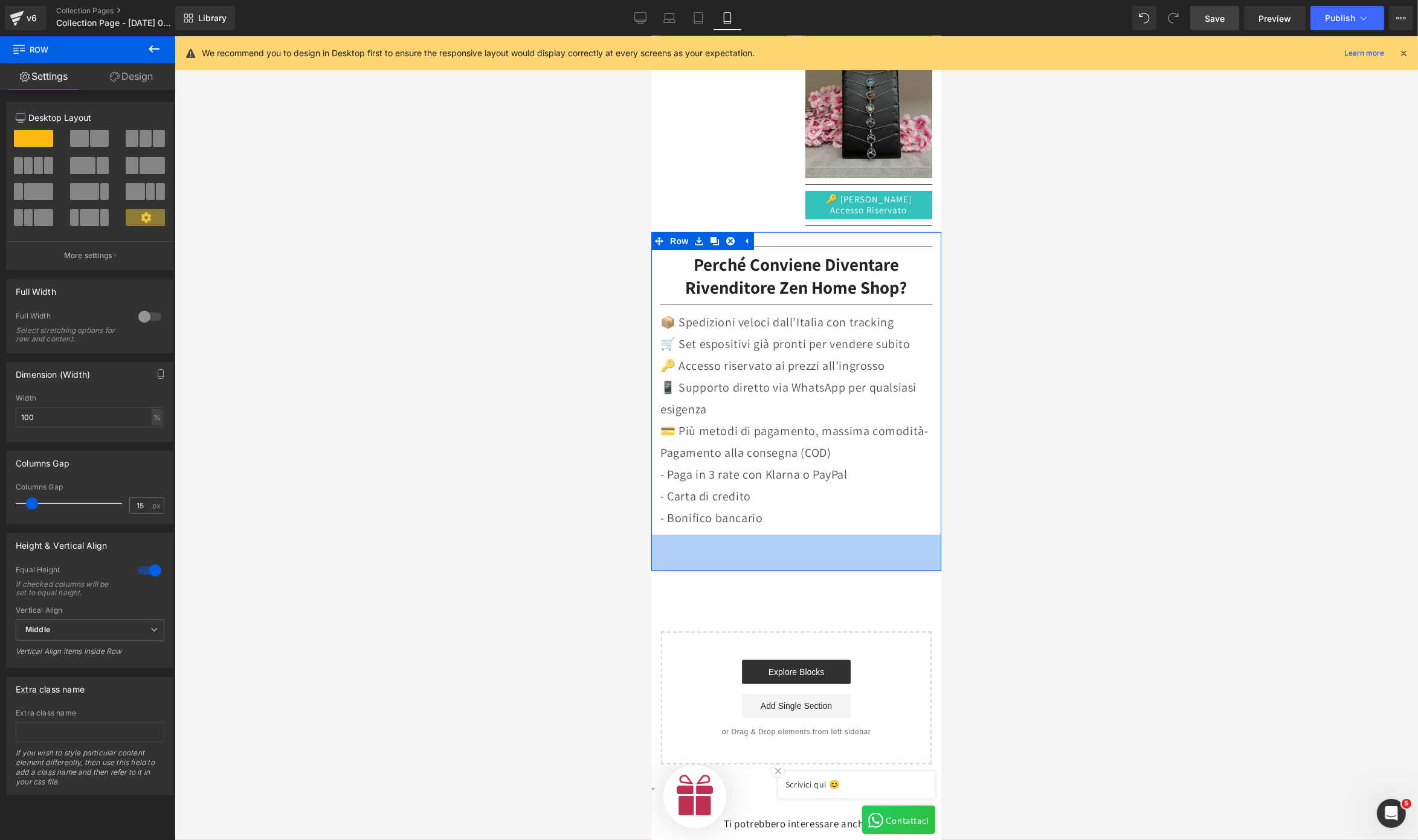
scroll to position [725, 0]
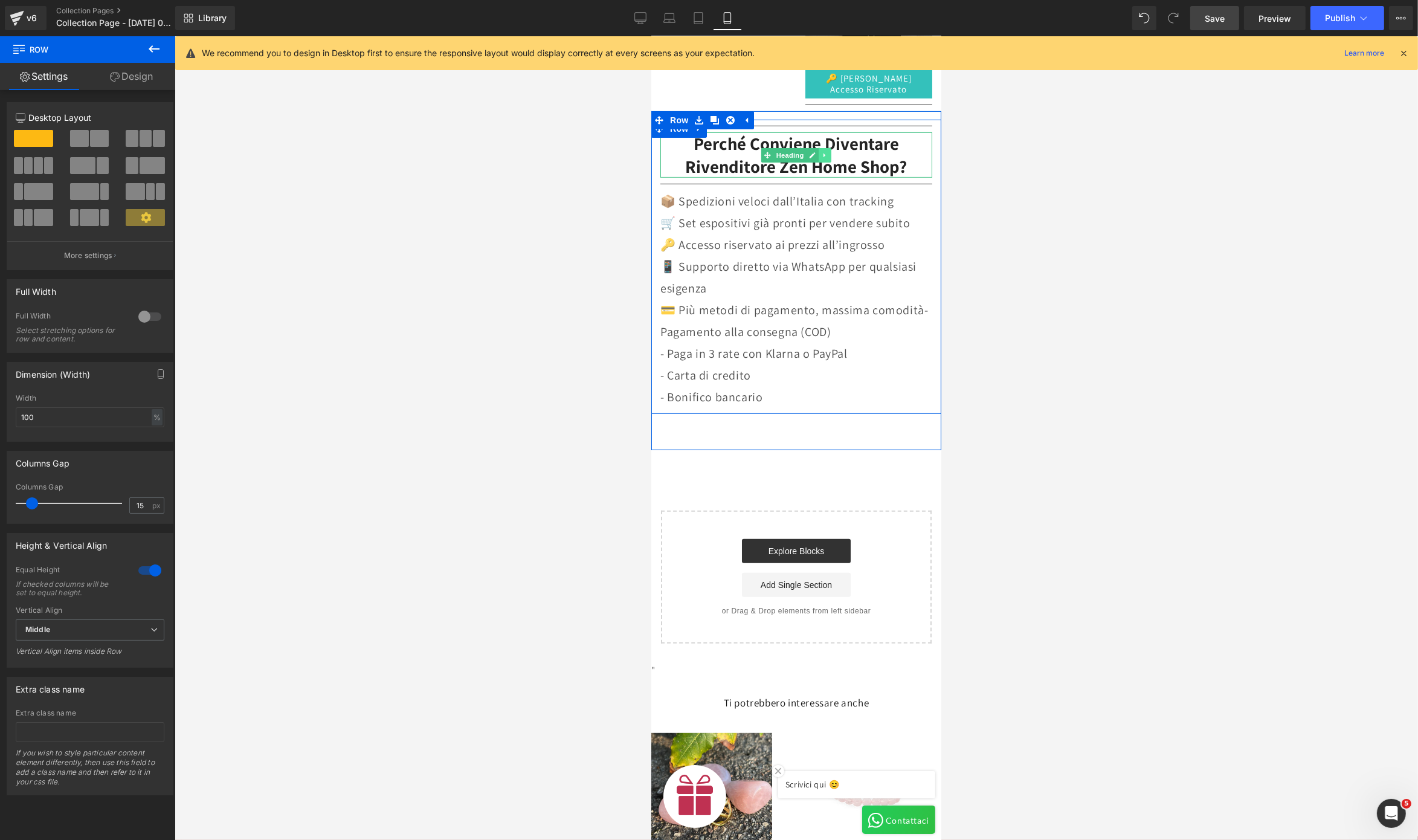
click at [818, 153] on link at bounding box center [824, 155] width 13 height 14
click at [812, 154] on link at bounding box center [818, 155] width 13 height 14
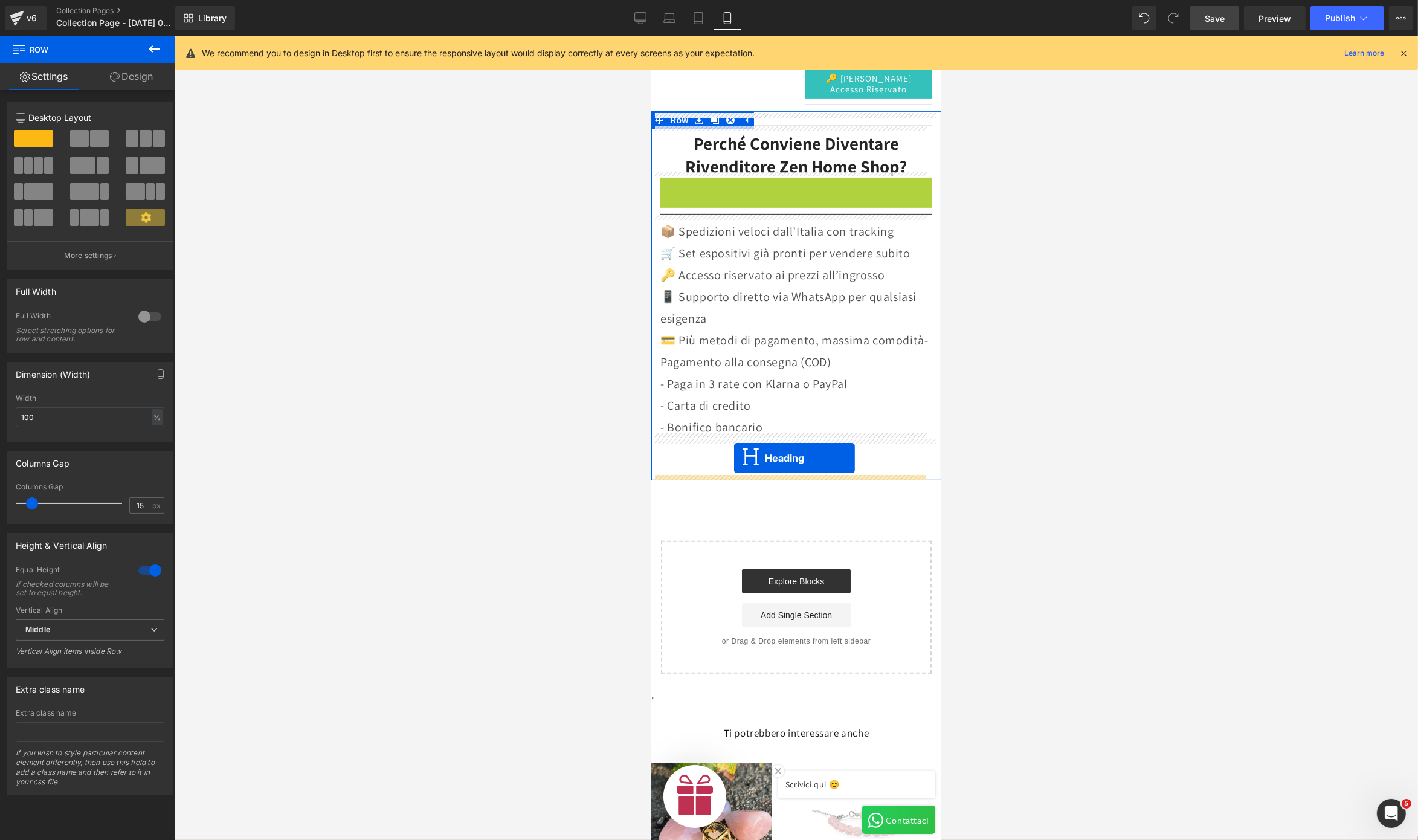
drag, startPoint x: 757, startPoint y: 197, endPoint x: 734, endPoint y: 458, distance: 262.0
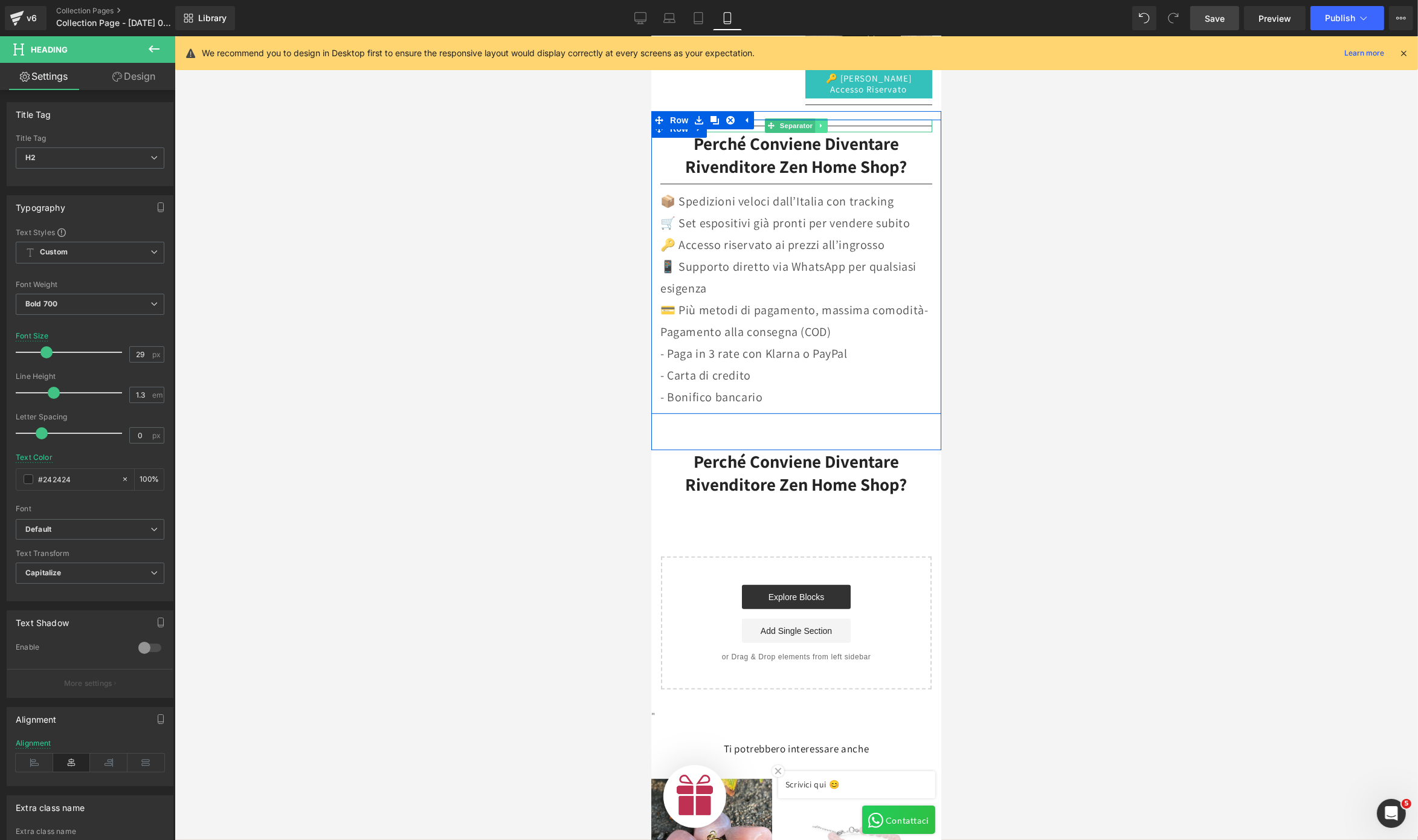
click at [820, 124] on icon at bounding box center [820, 126] width 2 height 5
click at [811, 119] on link at bounding box center [814, 125] width 13 height 14
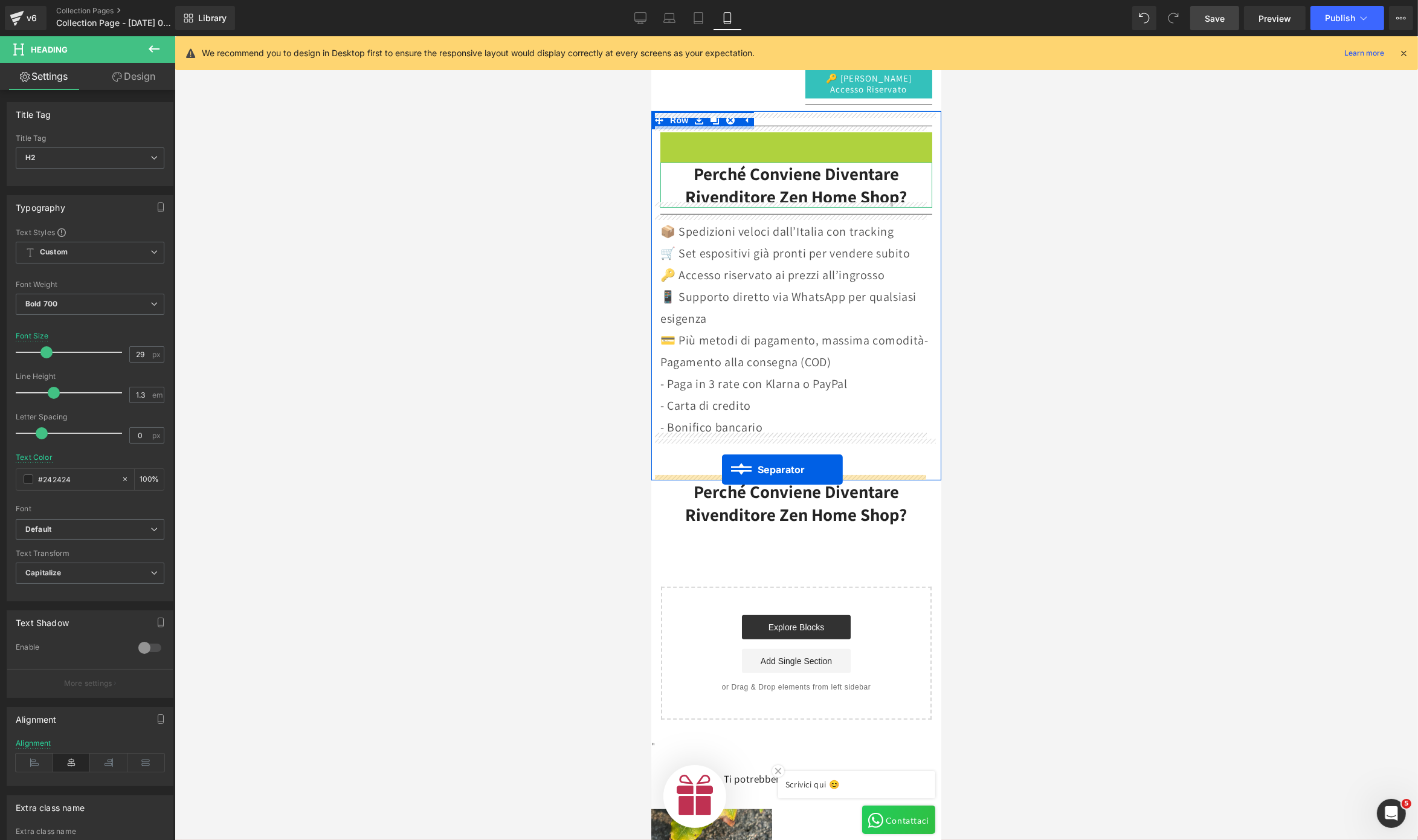
drag, startPoint x: 756, startPoint y: 131, endPoint x: 721, endPoint y: 470, distance: 340.8
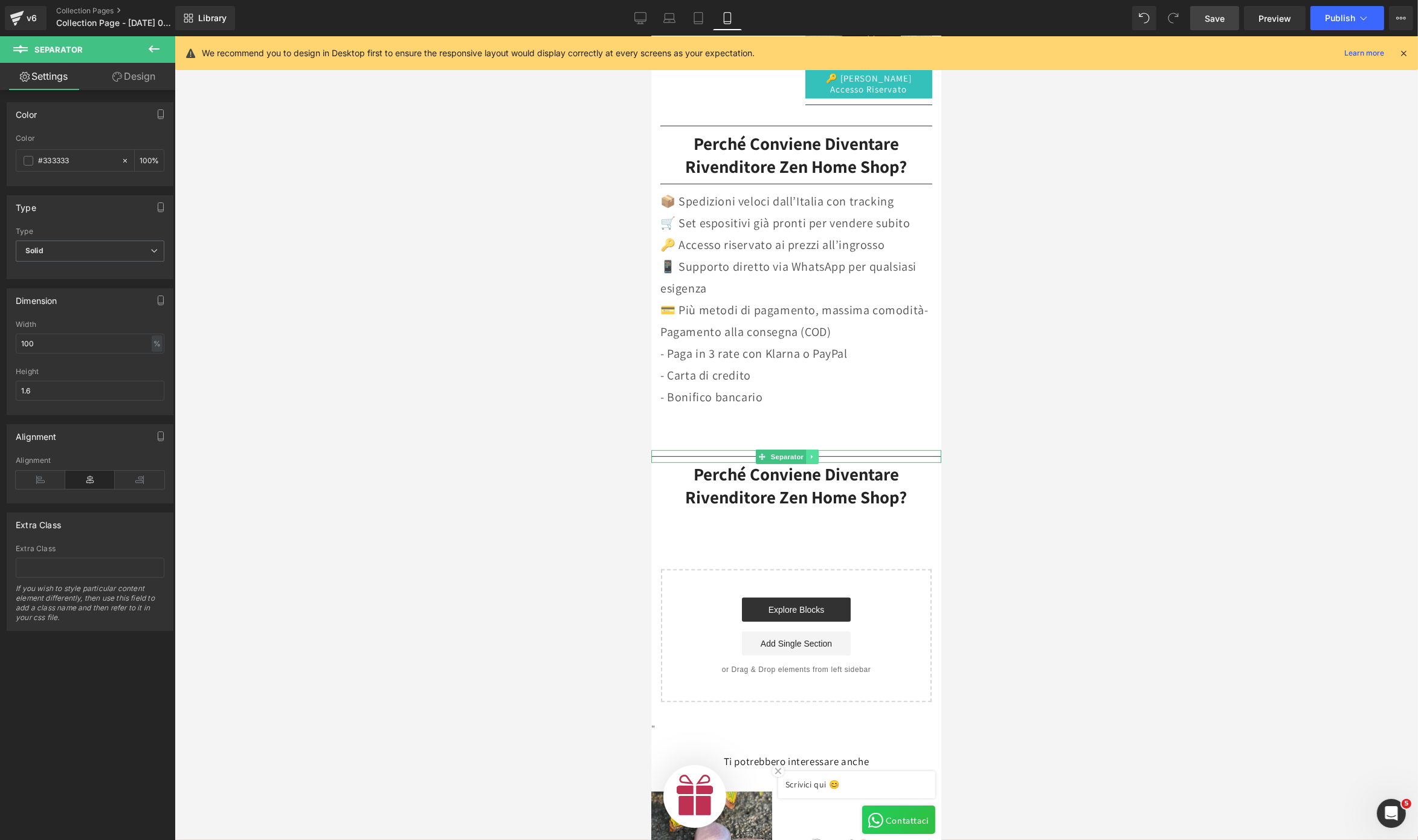
click at [811, 455] on link at bounding box center [811, 456] width 13 height 14
click at [804, 453] on icon at bounding box center [805, 456] width 7 height 7
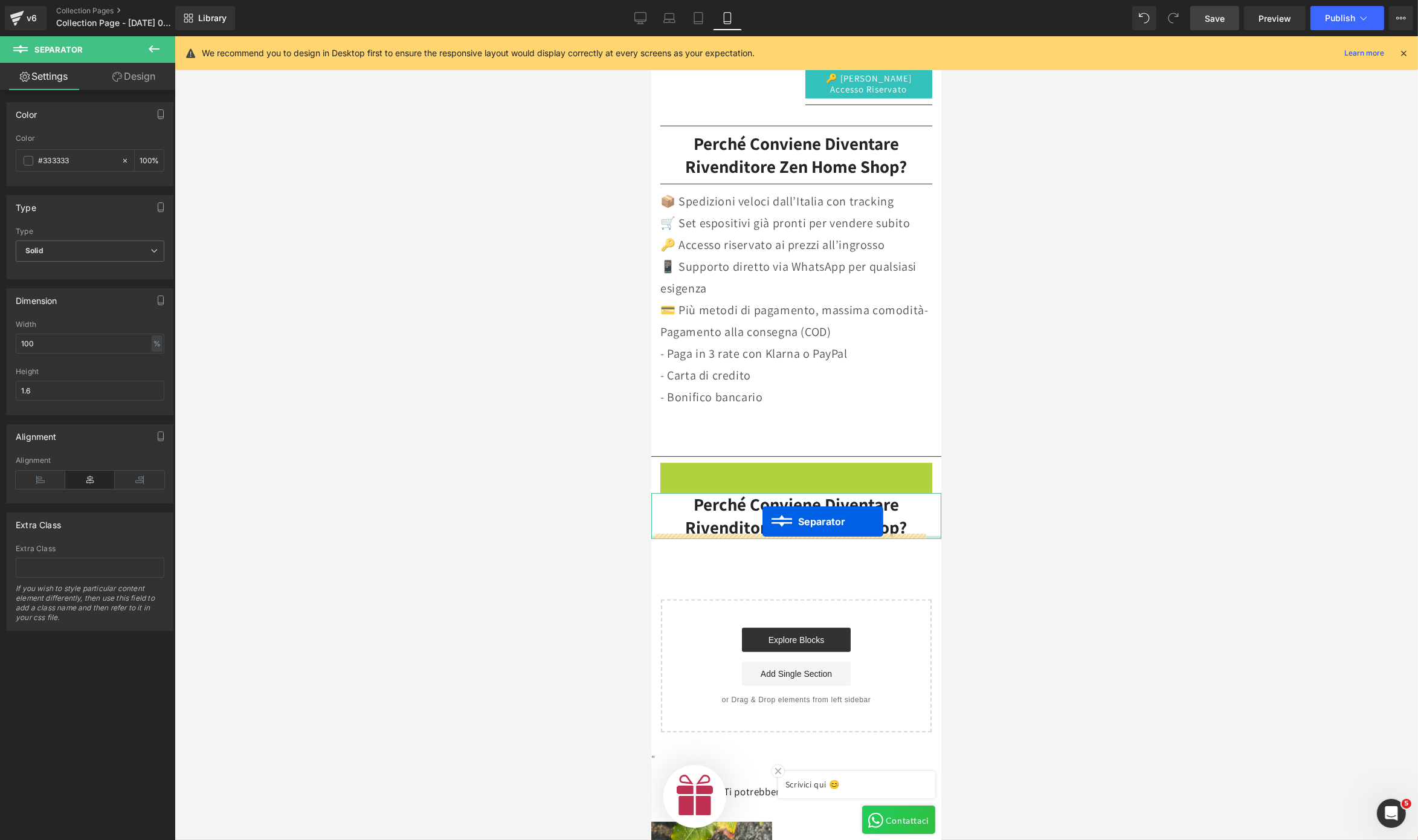
drag, startPoint x: 762, startPoint y: 468, endPoint x: 762, endPoint y: 521, distance: 53.0
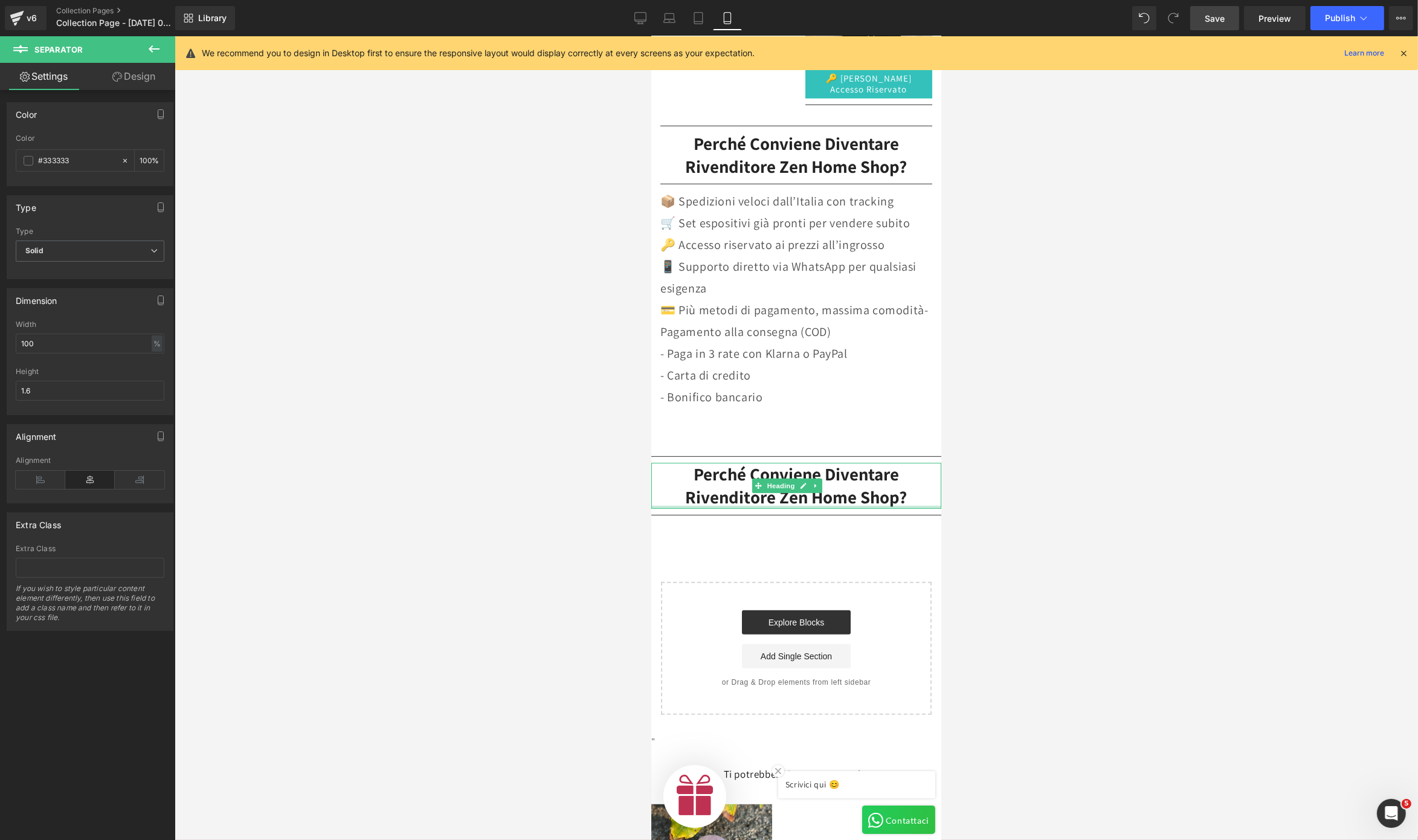
click at [746, 465] on h2 "Perché conviene diventare rivenditore Zen Home Shop?" at bounding box center [796, 486] width 290 height 45
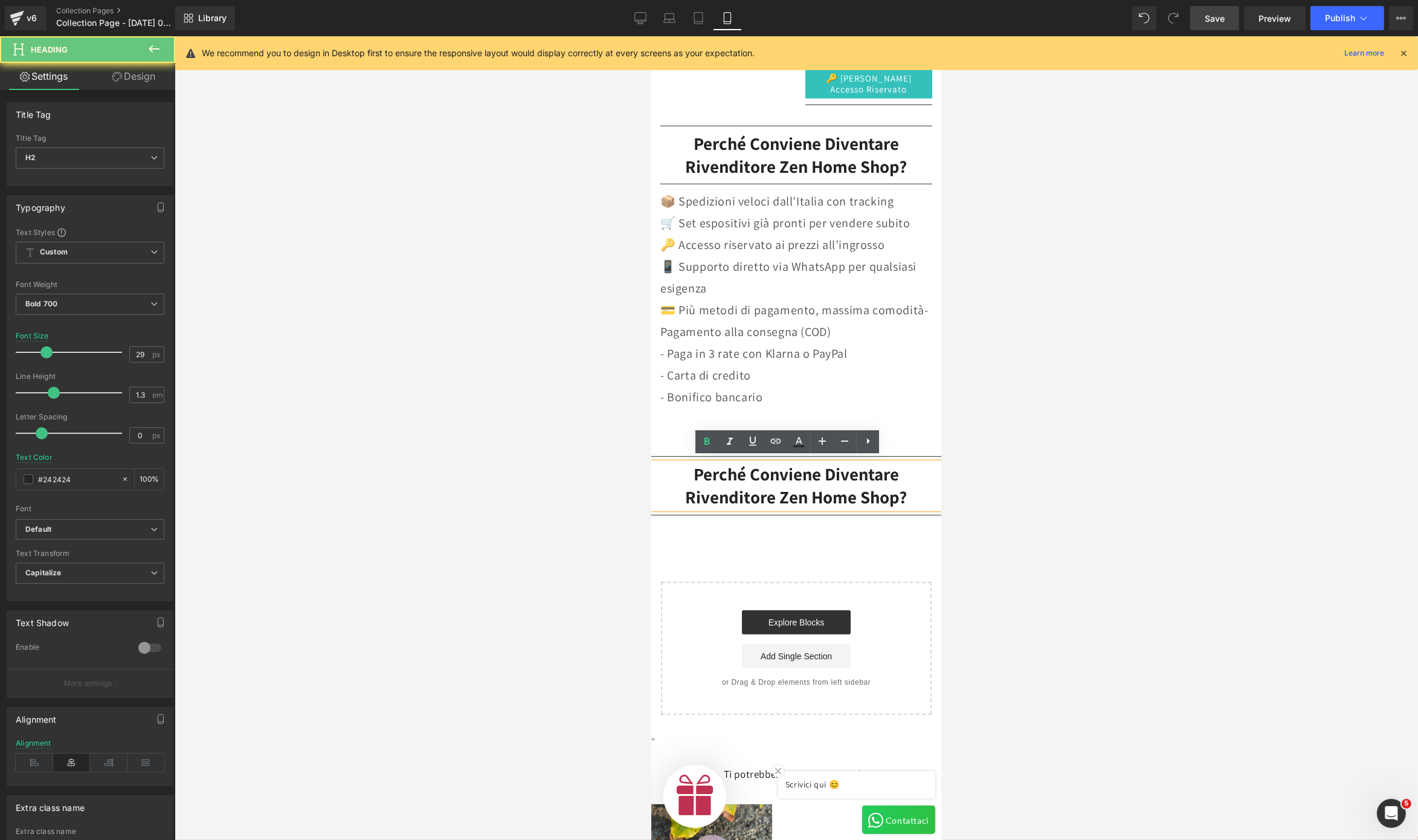
click at [742, 465] on h2 "Perché conviene diventare rivenditore Zen Home Shop?" at bounding box center [796, 486] width 290 height 45
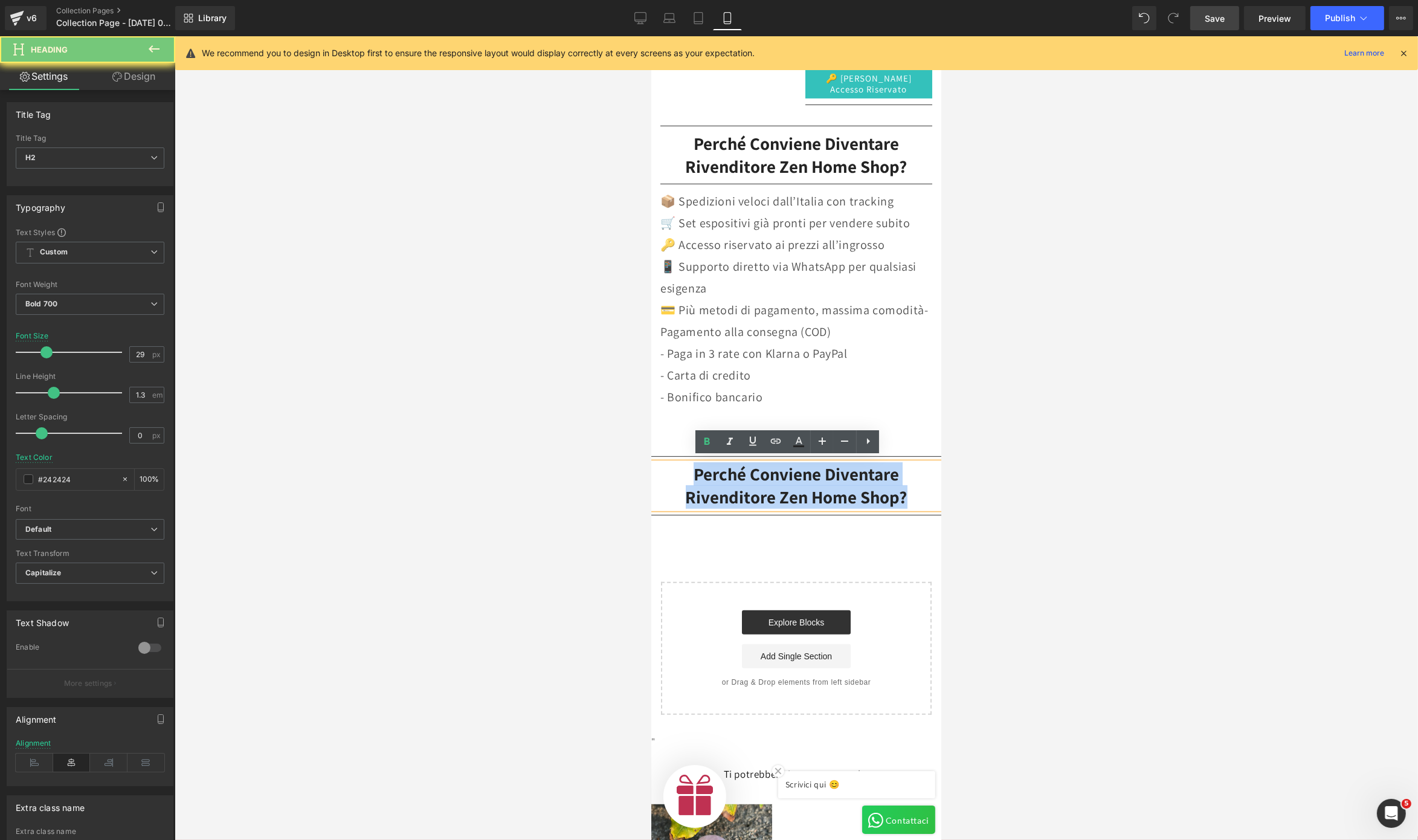
click at [742, 465] on h2 "Perché conviene diventare rivenditore Zen Home Shop?" at bounding box center [796, 486] width 290 height 45
paste div
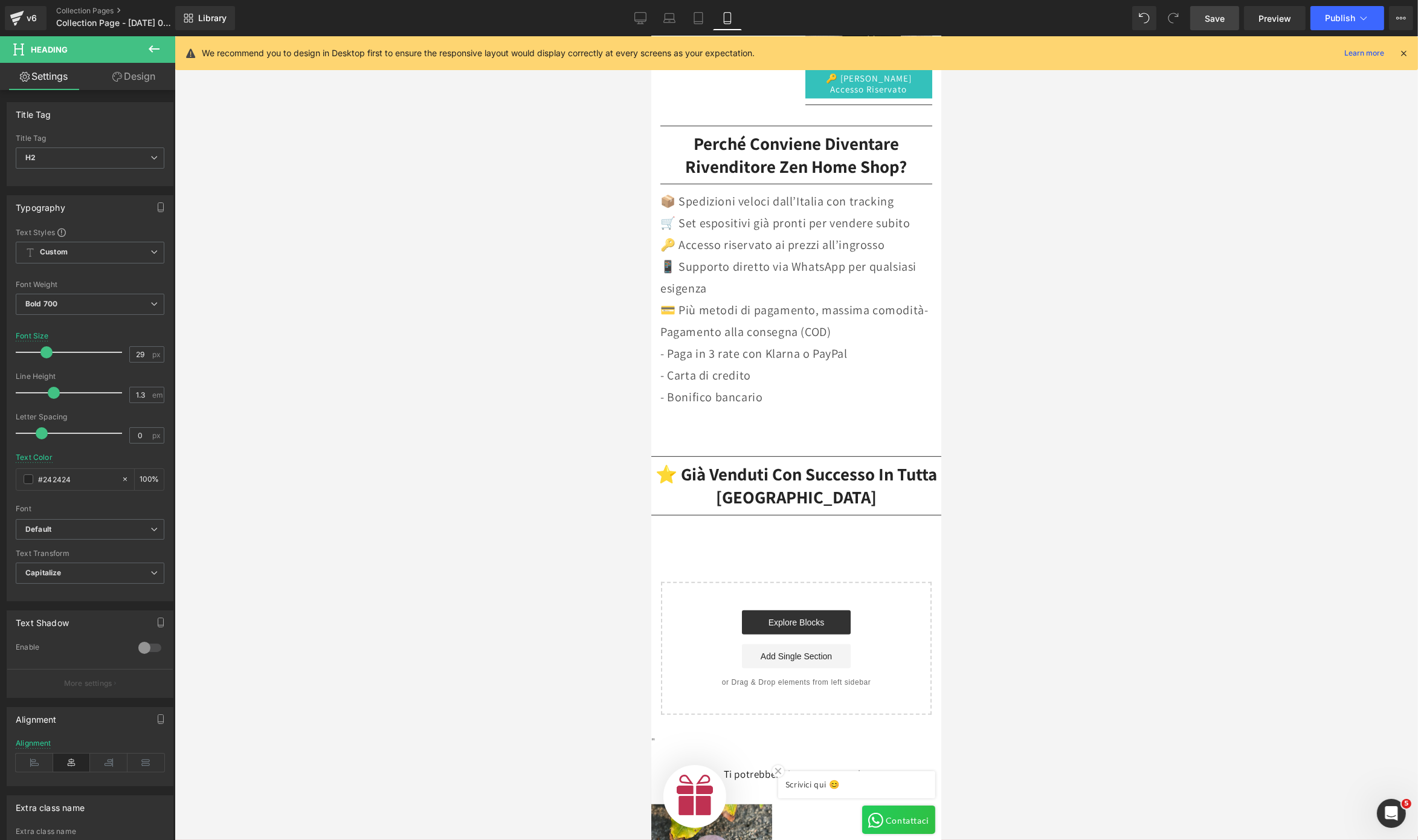
click at [1063, 497] on div at bounding box center [796, 438] width 1243 height 804
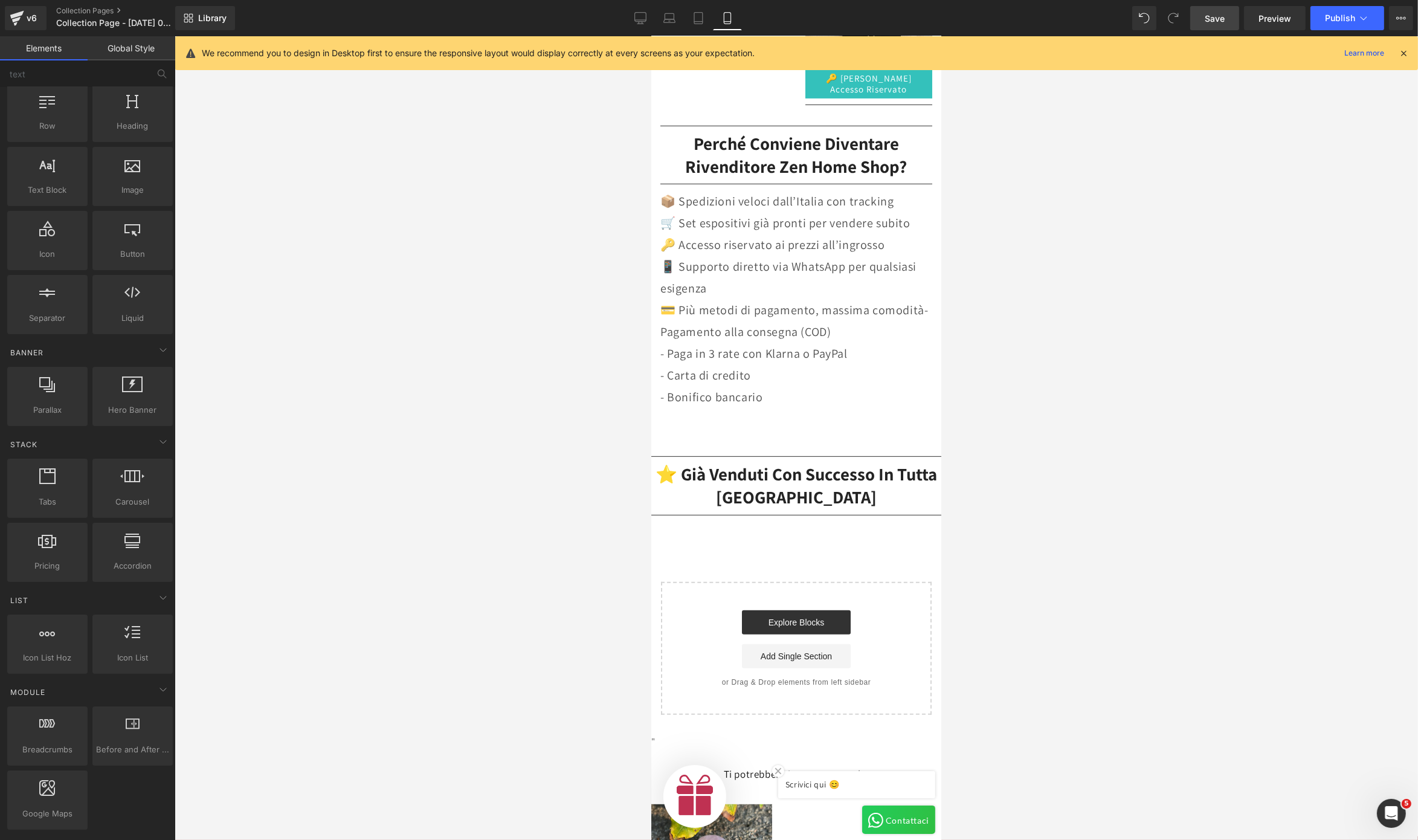
scroll to position [0, 0]
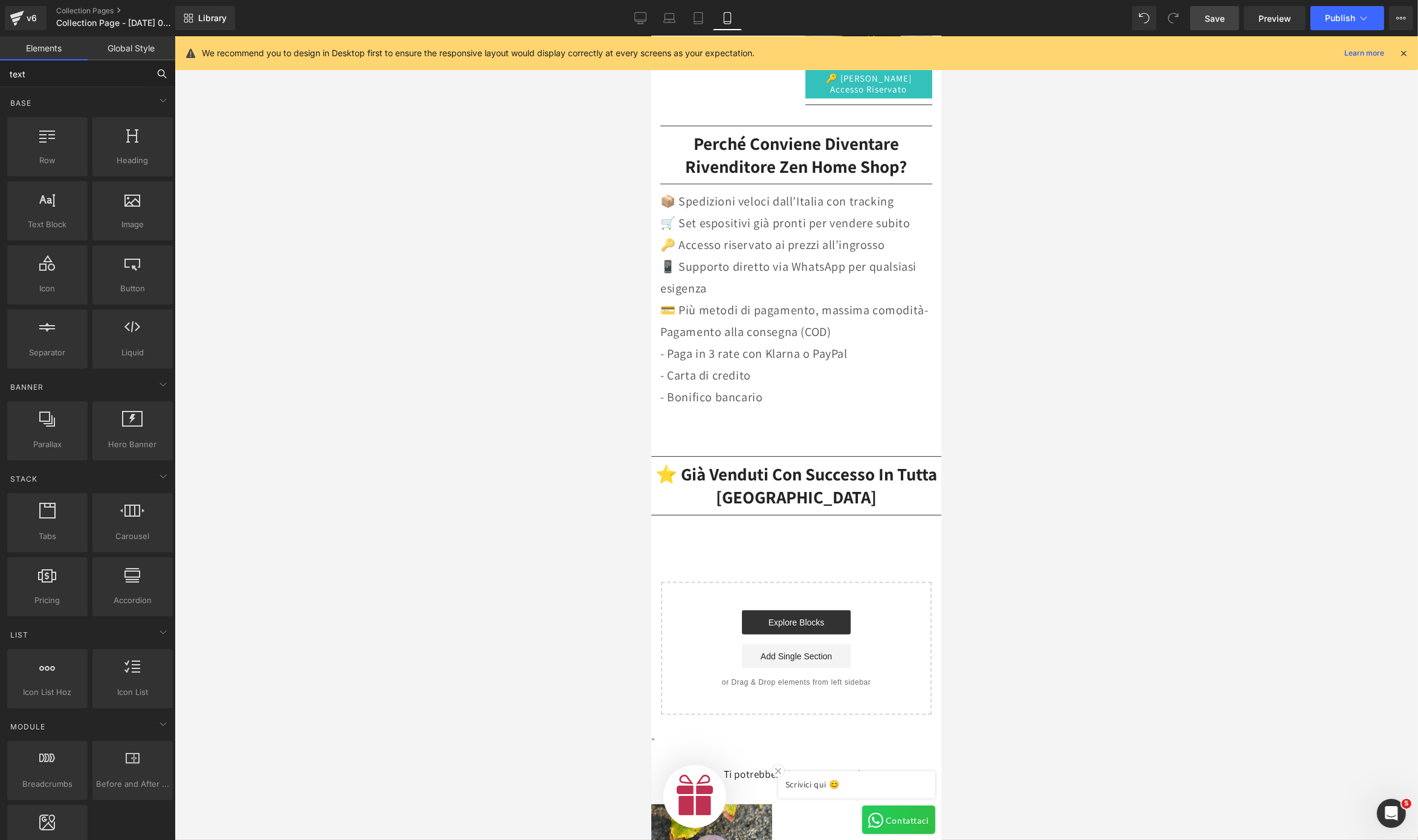
click at [35, 80] on input "text" at bounding box center [74, 73] width 149 height 26
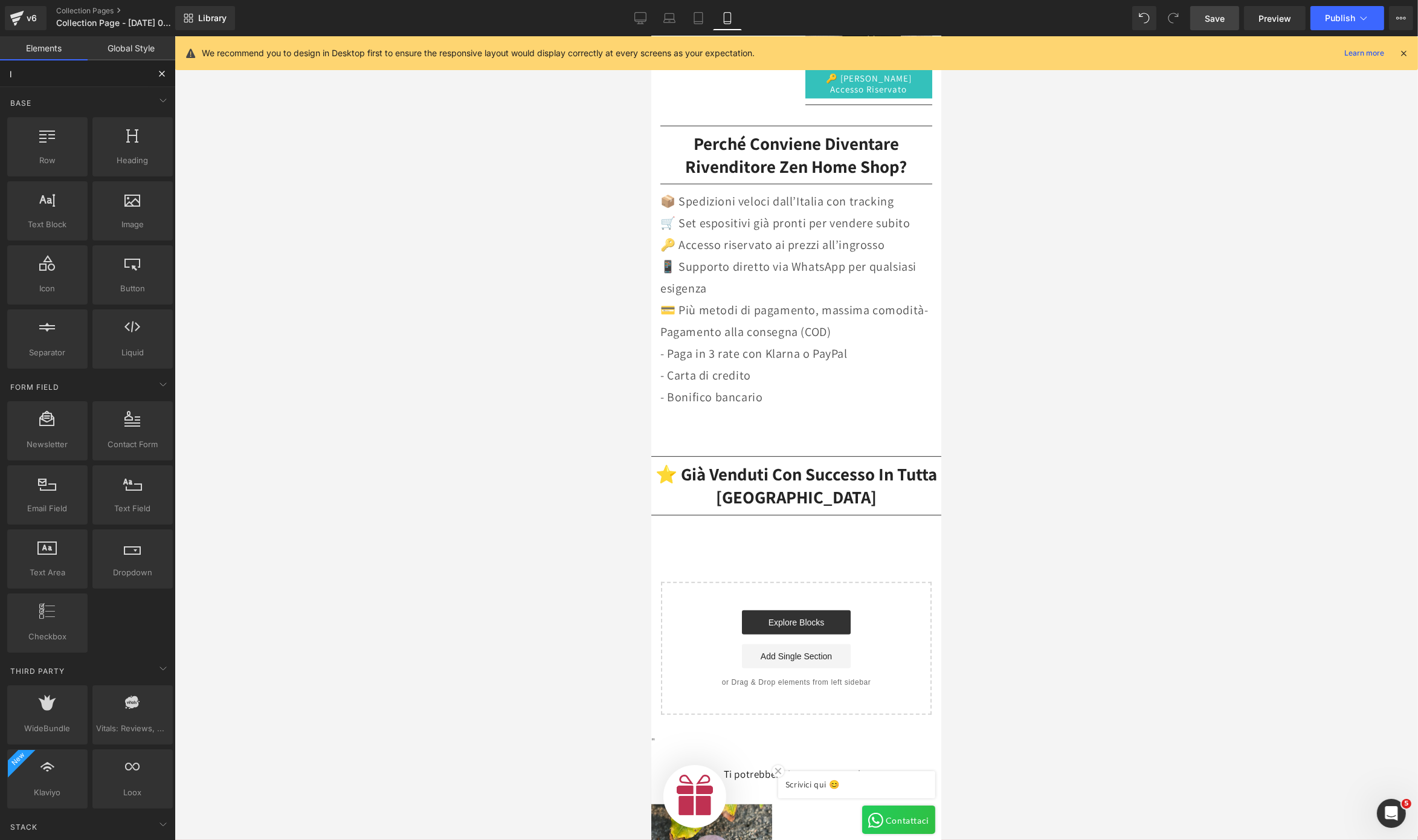
type input "lo"
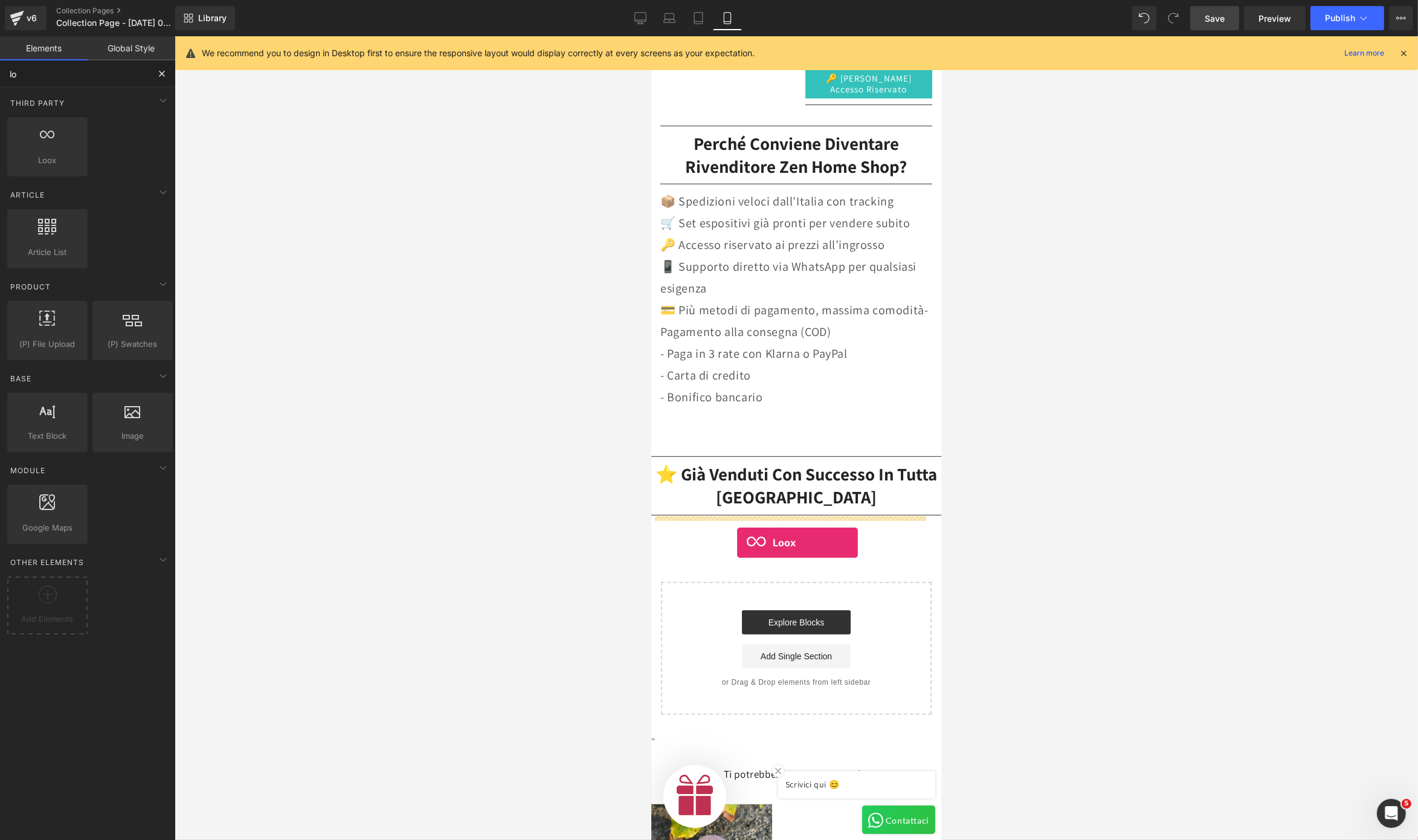
drag, startPoint x: 700, startPoint y: 178, endPoint x: 737, endPoint y: 542, distance: 365.9
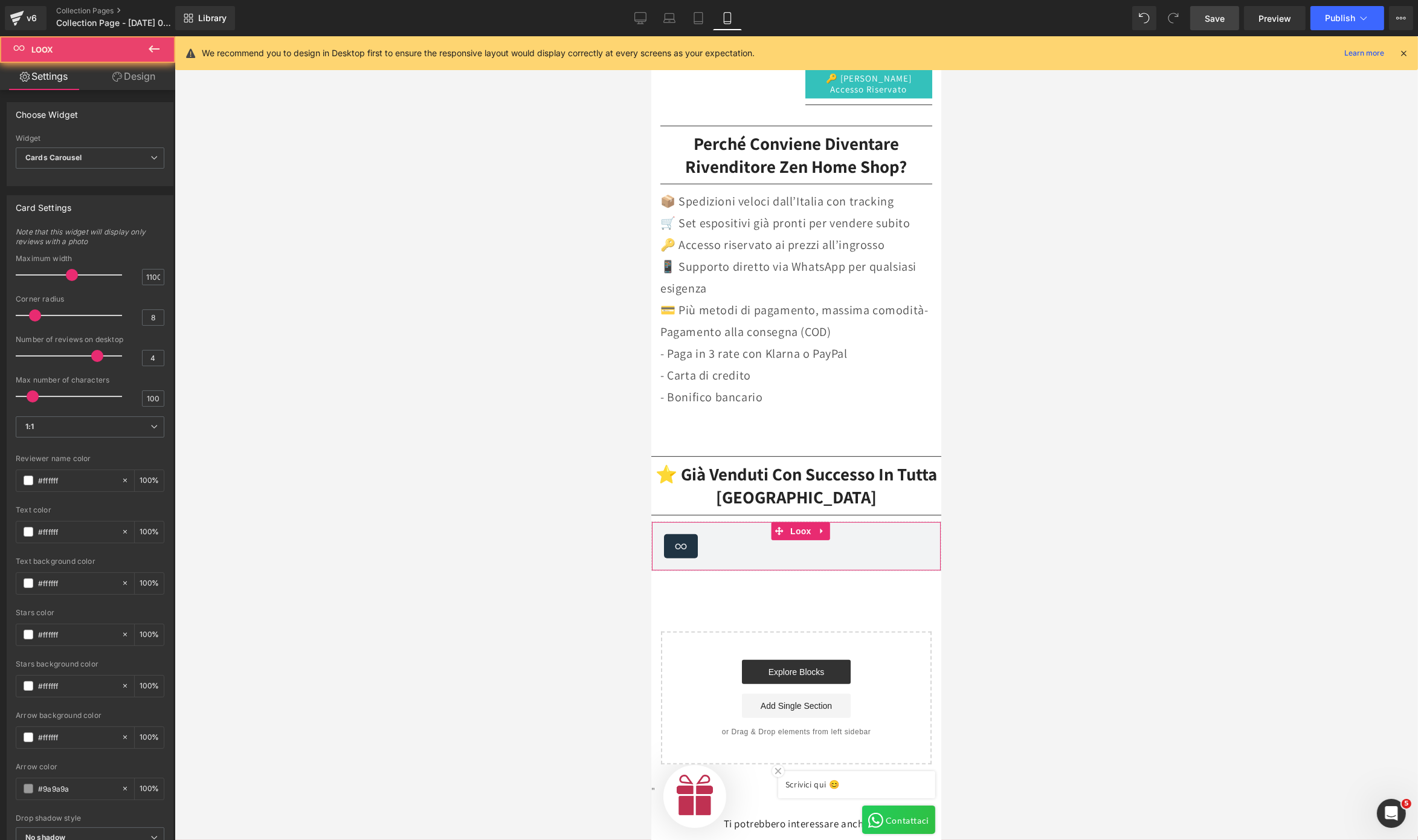
click at [719, 561] on div "Loox - Cards Carousel Loox" at bounding box center [796, 546] width 290 height 50
click at [153, 162] on span "Cards Carousel" at bounding box center [90, 158] width 149 height 21
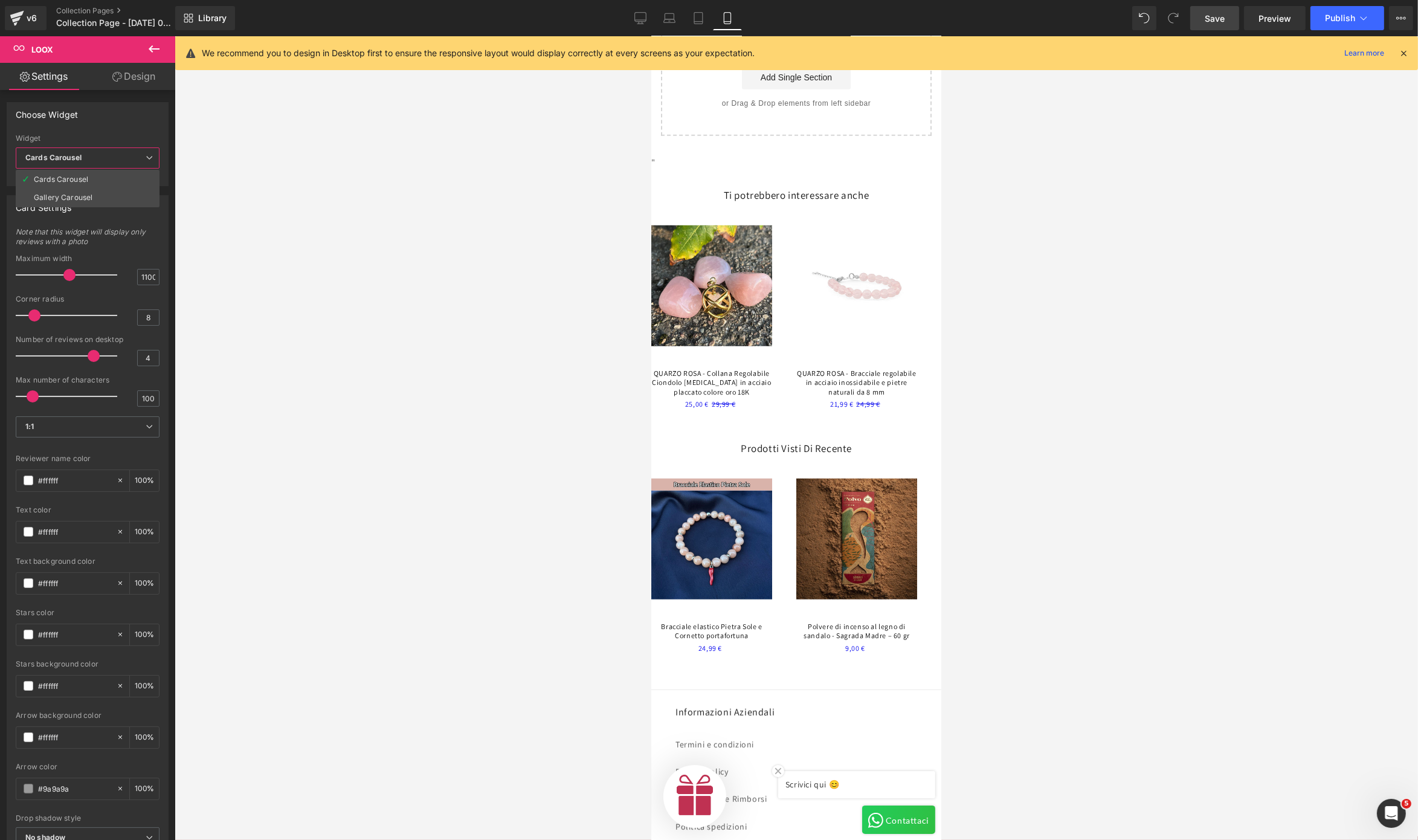
scroll to position [1270, 0]
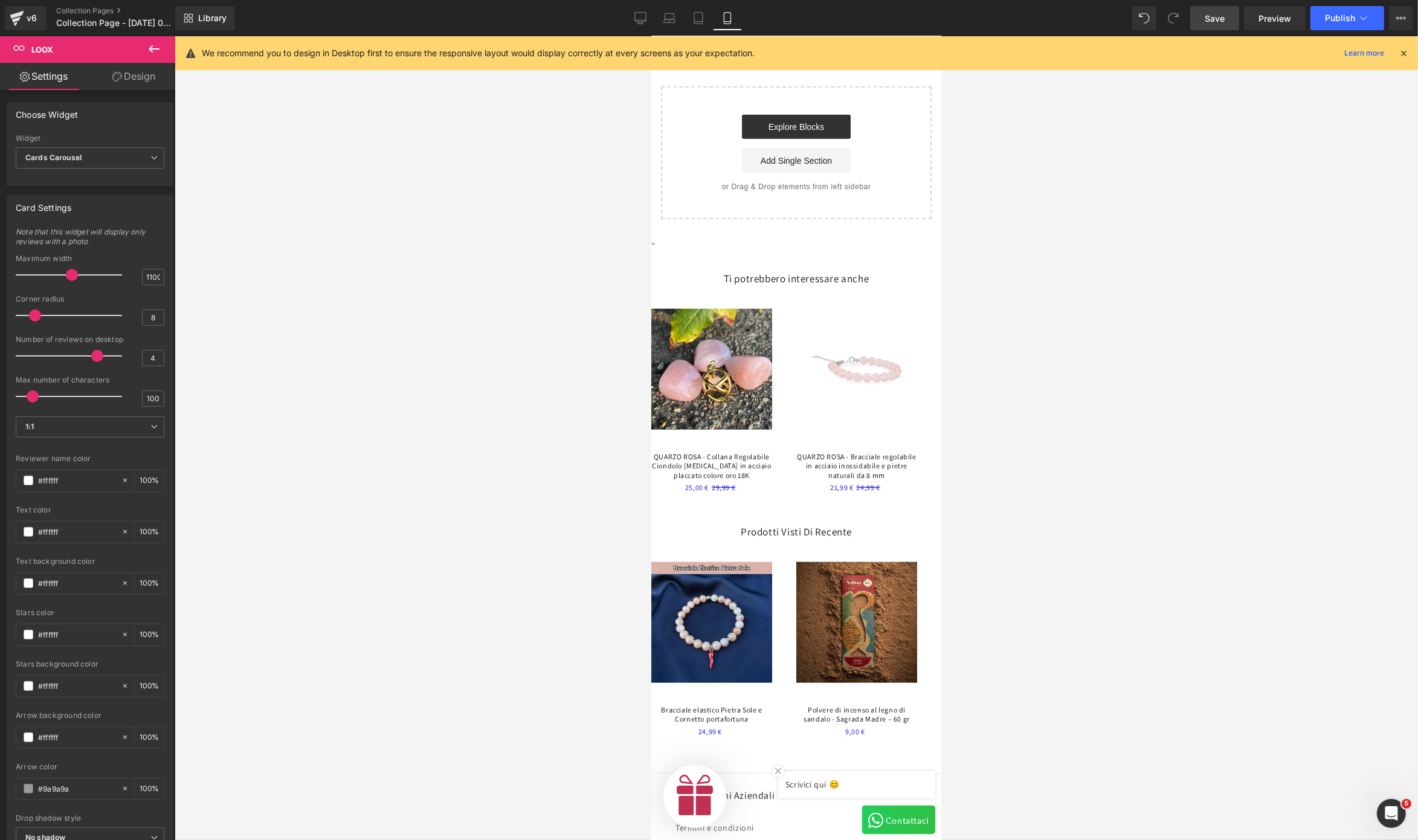
click at [147, 48] on icon at bounding box center [153, 48] width 14 height 14
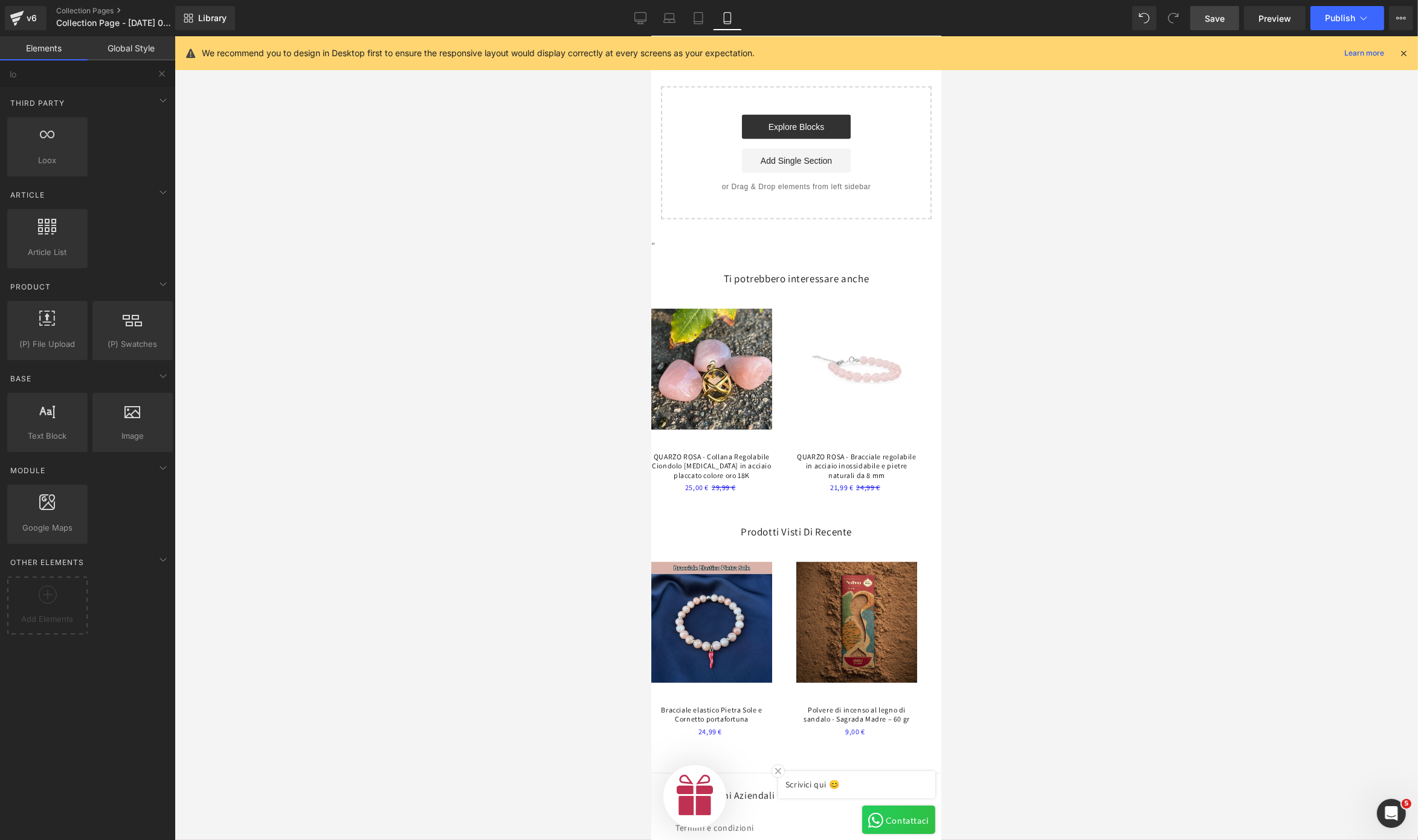
click at [743, 272] on h3 "Ti potrebbero interessare anche" at bounding box center [796, 279] width 290 height 14
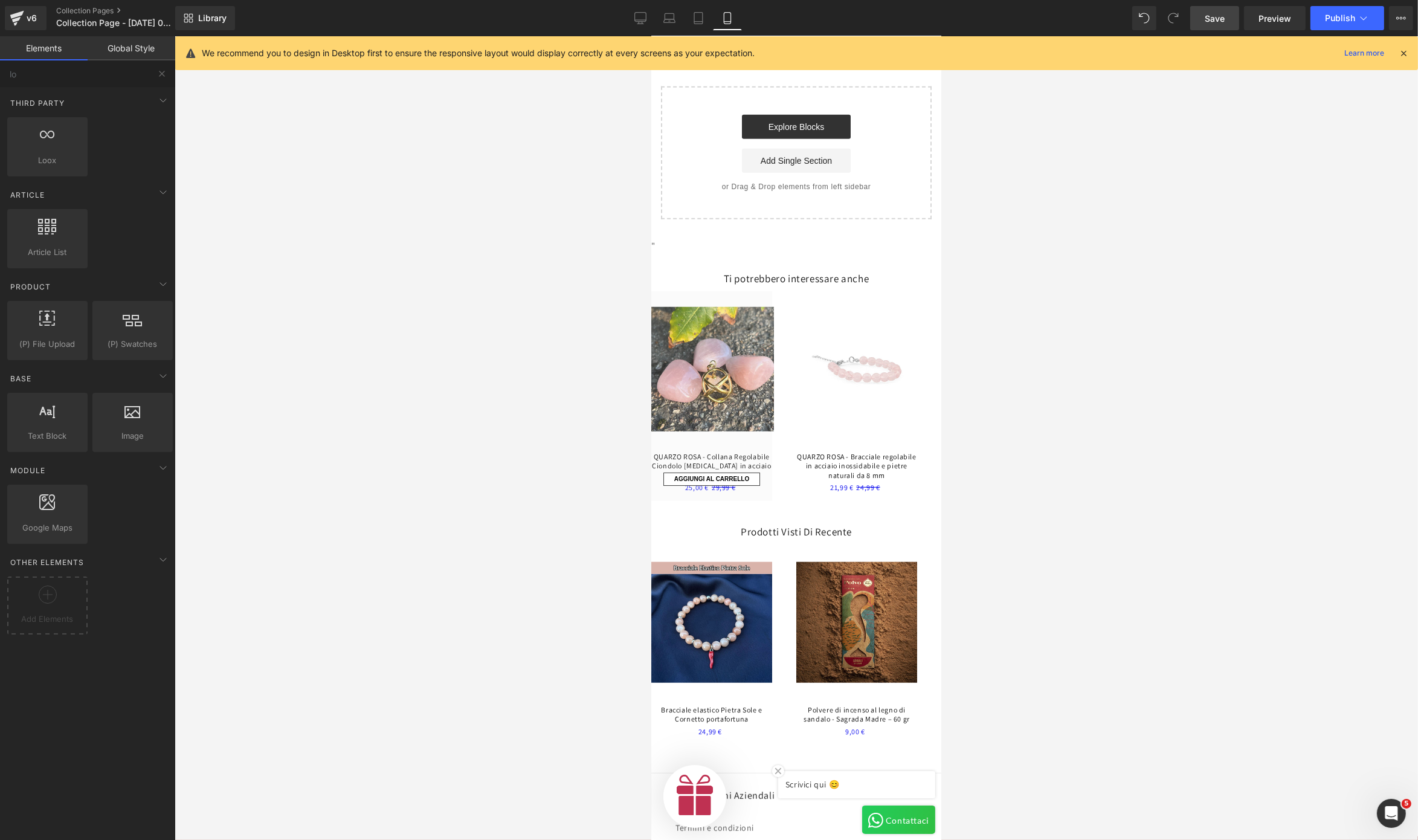
click at [727, 295] on div "AGGIUNGI AL CARRELLO" at bounding box center [712, 397] width 121 height 210
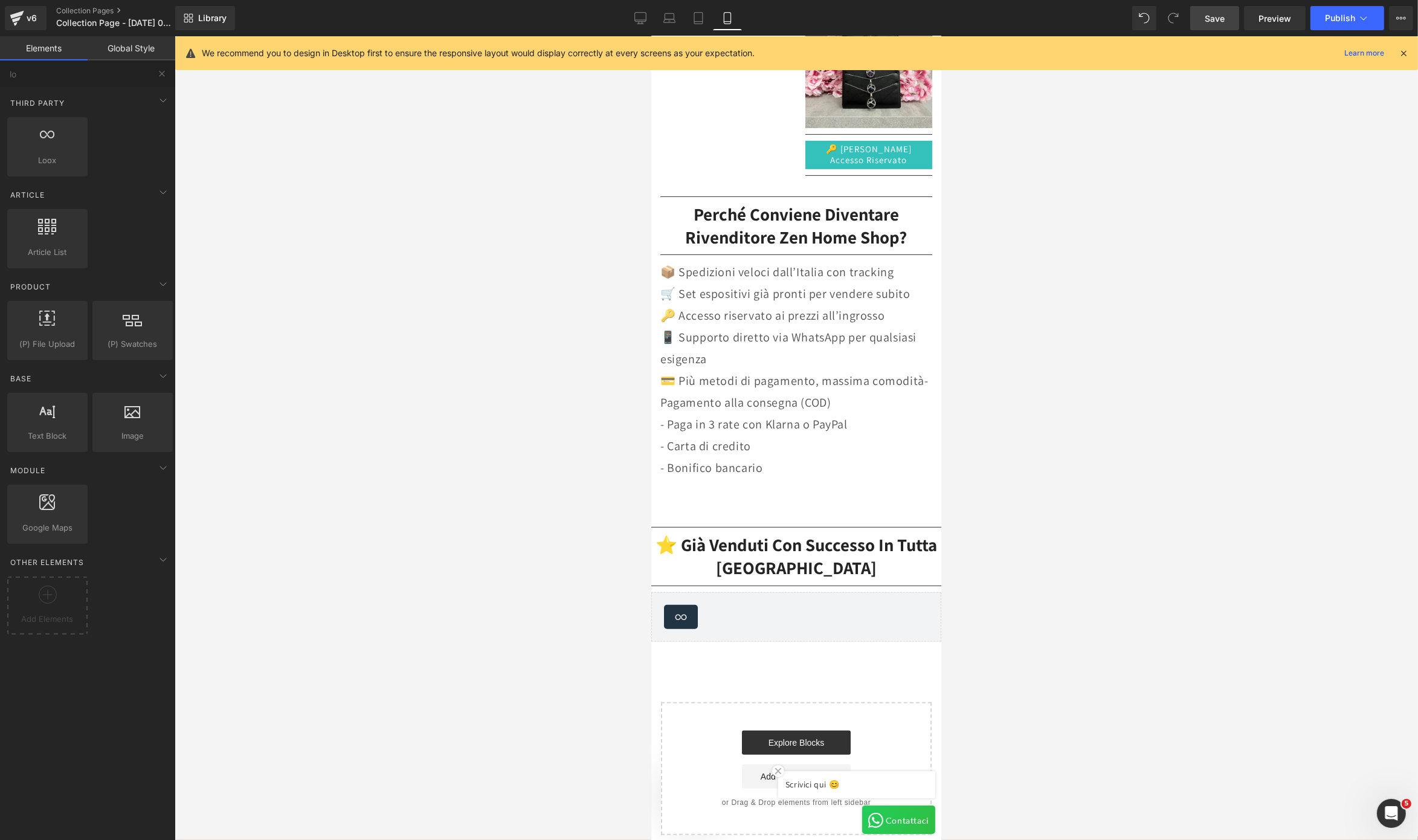
scroll to position [545, 0]
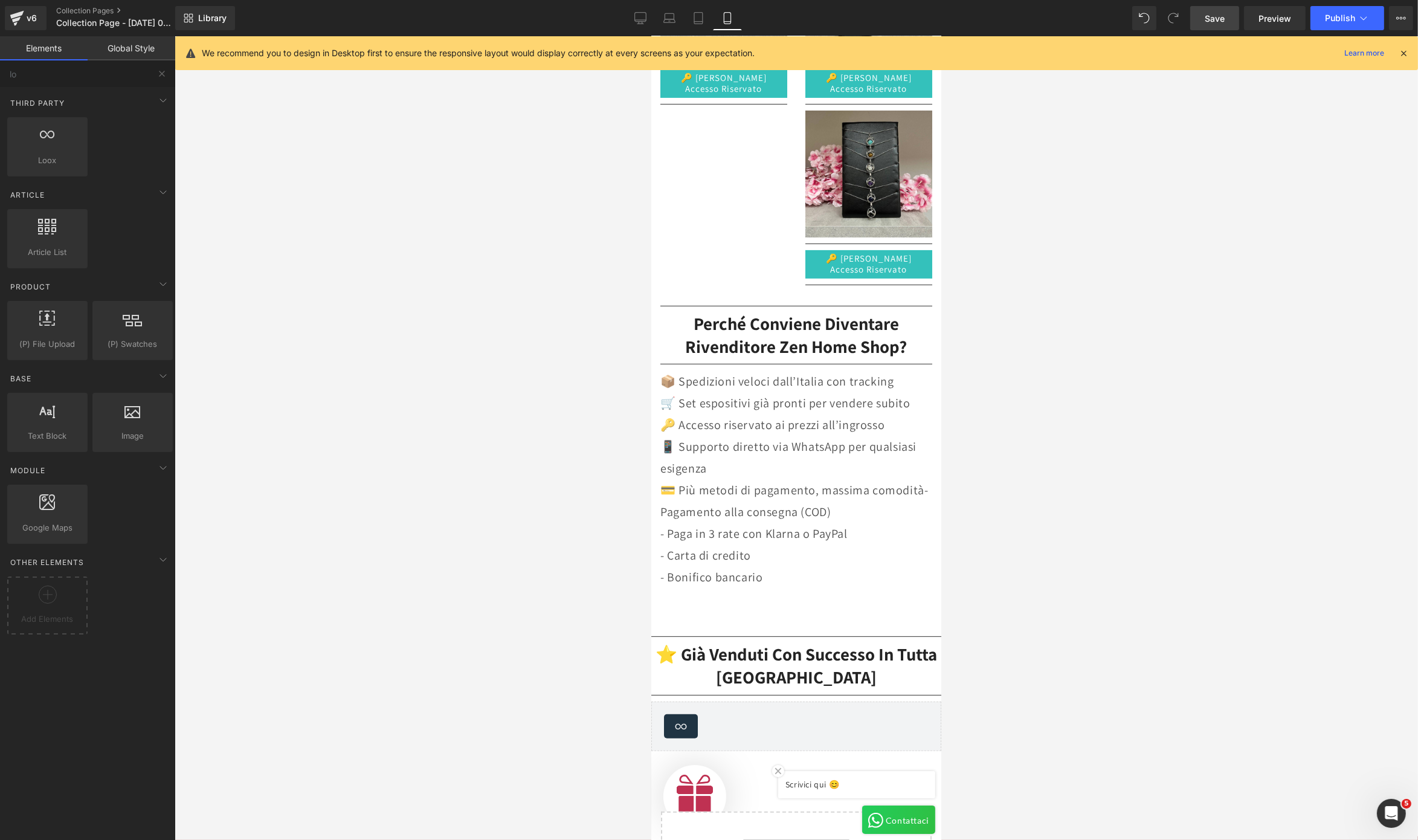
click at [1063, 9] on link "Save" at bounding box center [1215, 18] width 49 height 24
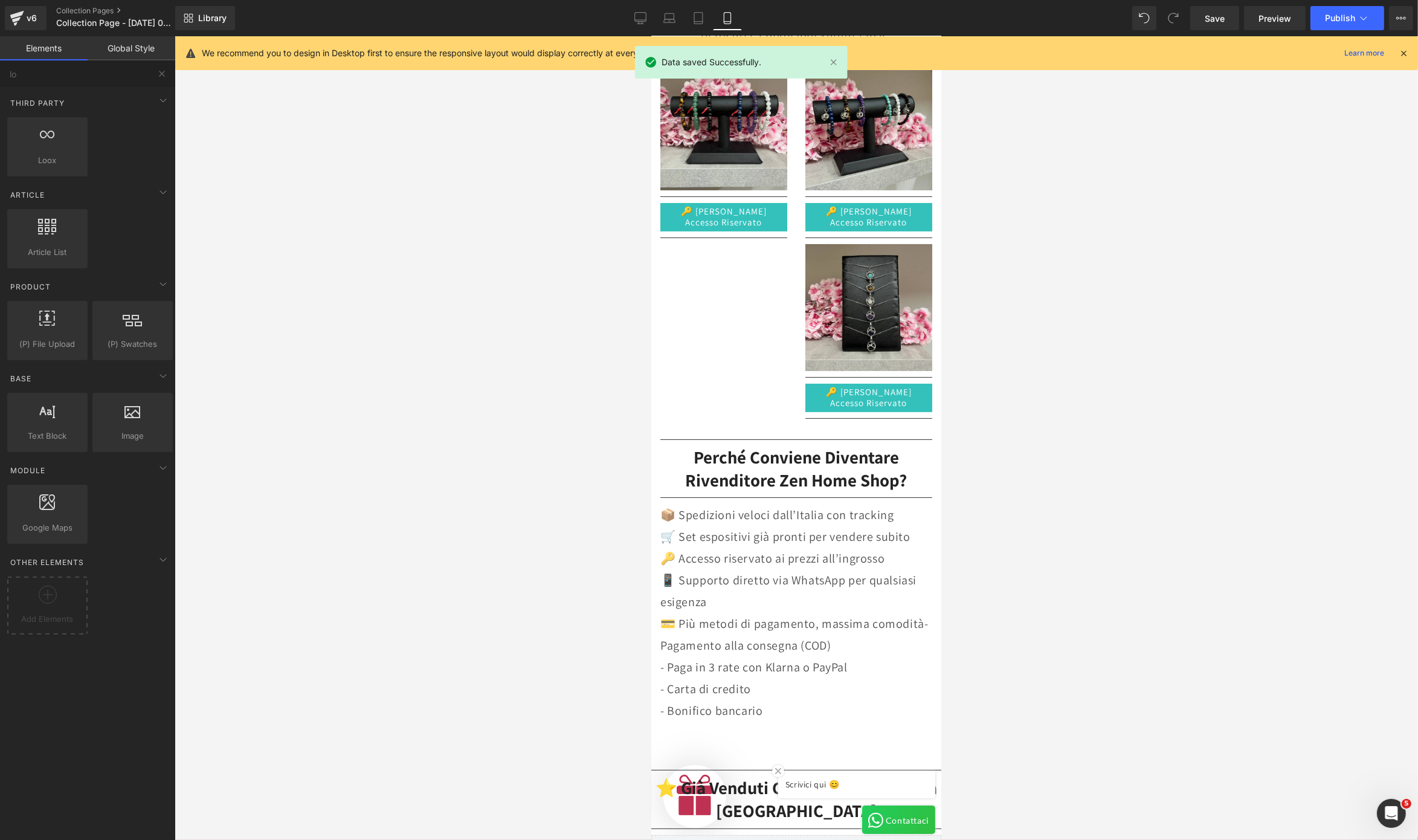
scroll to position [183, 0]
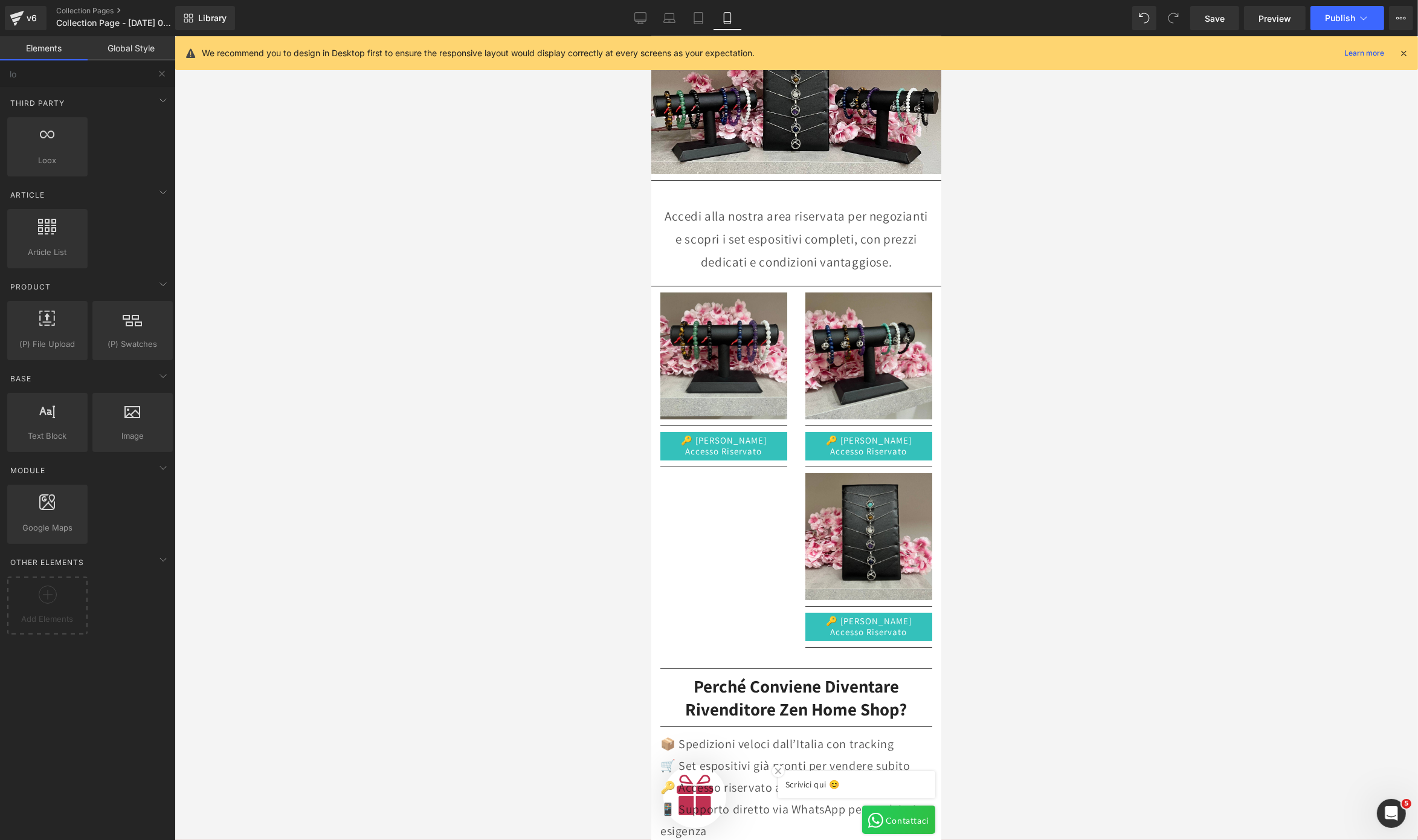
click at [836, 62] on div at bounding box center [741, 63] width 213 height 34
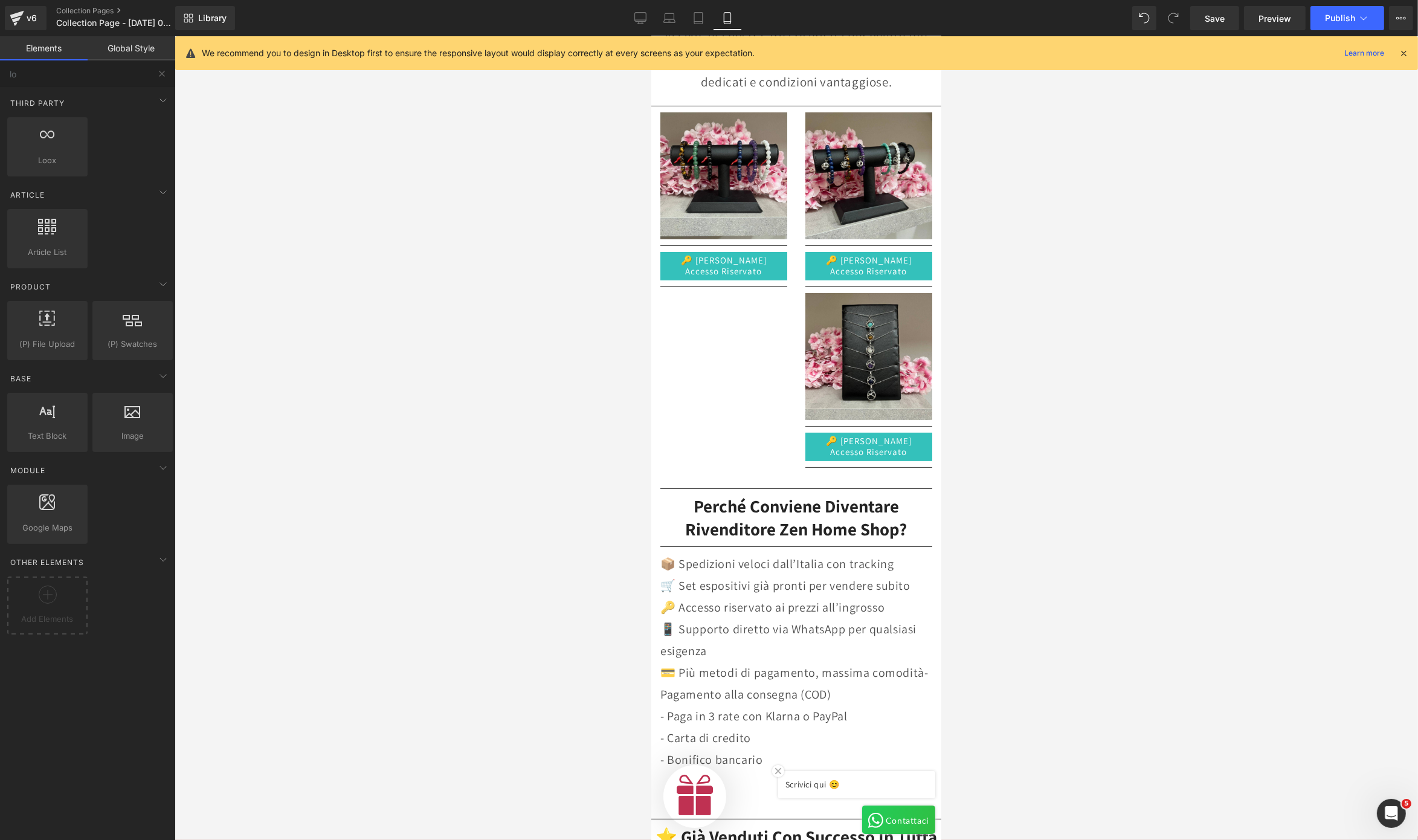
scroll to position [0, 0]
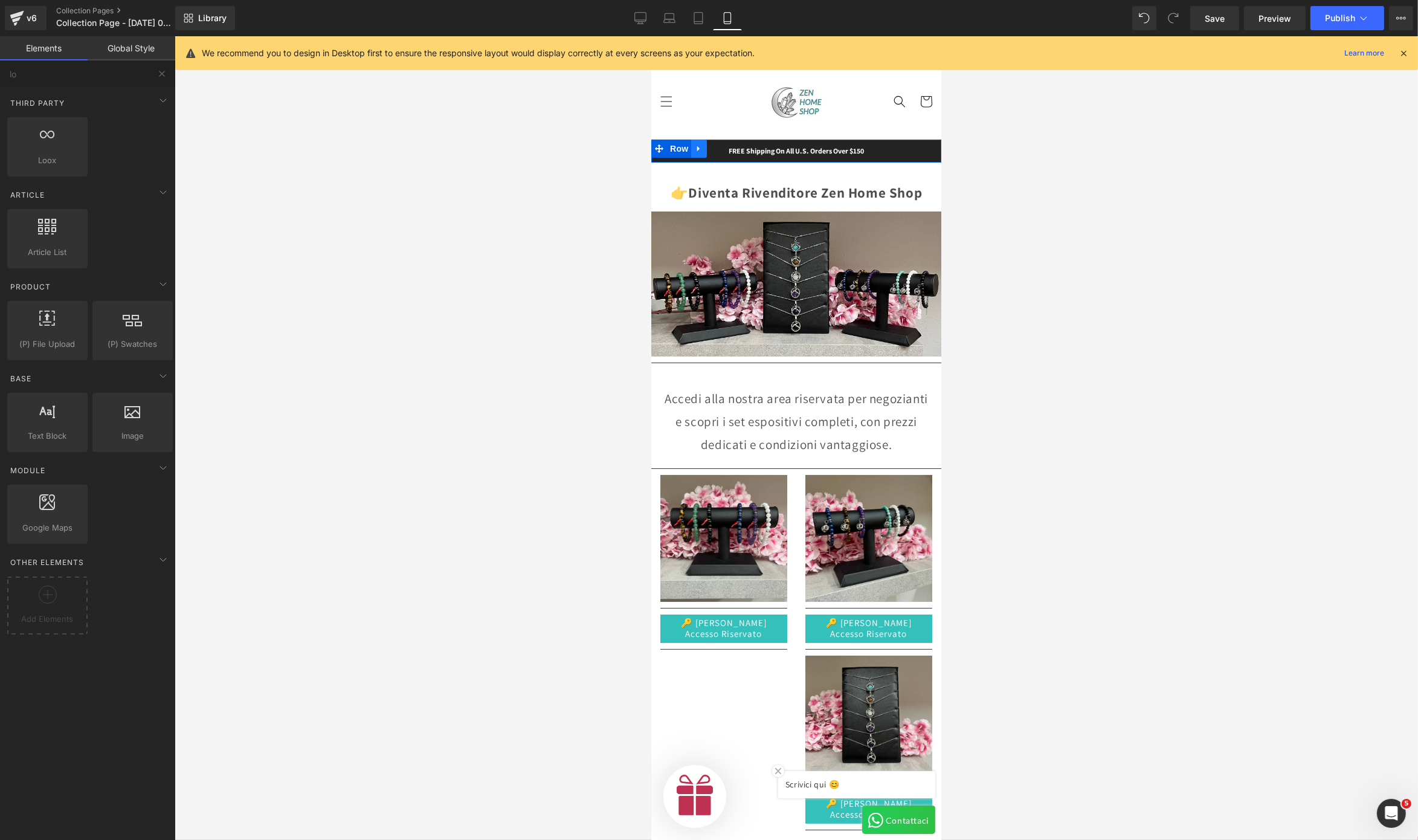
click at [693, 154] on link at bounding box center [698, 149] width 16 height 18
click at [722, 156] on link at bounding box center [730, 149] width 16 height 18
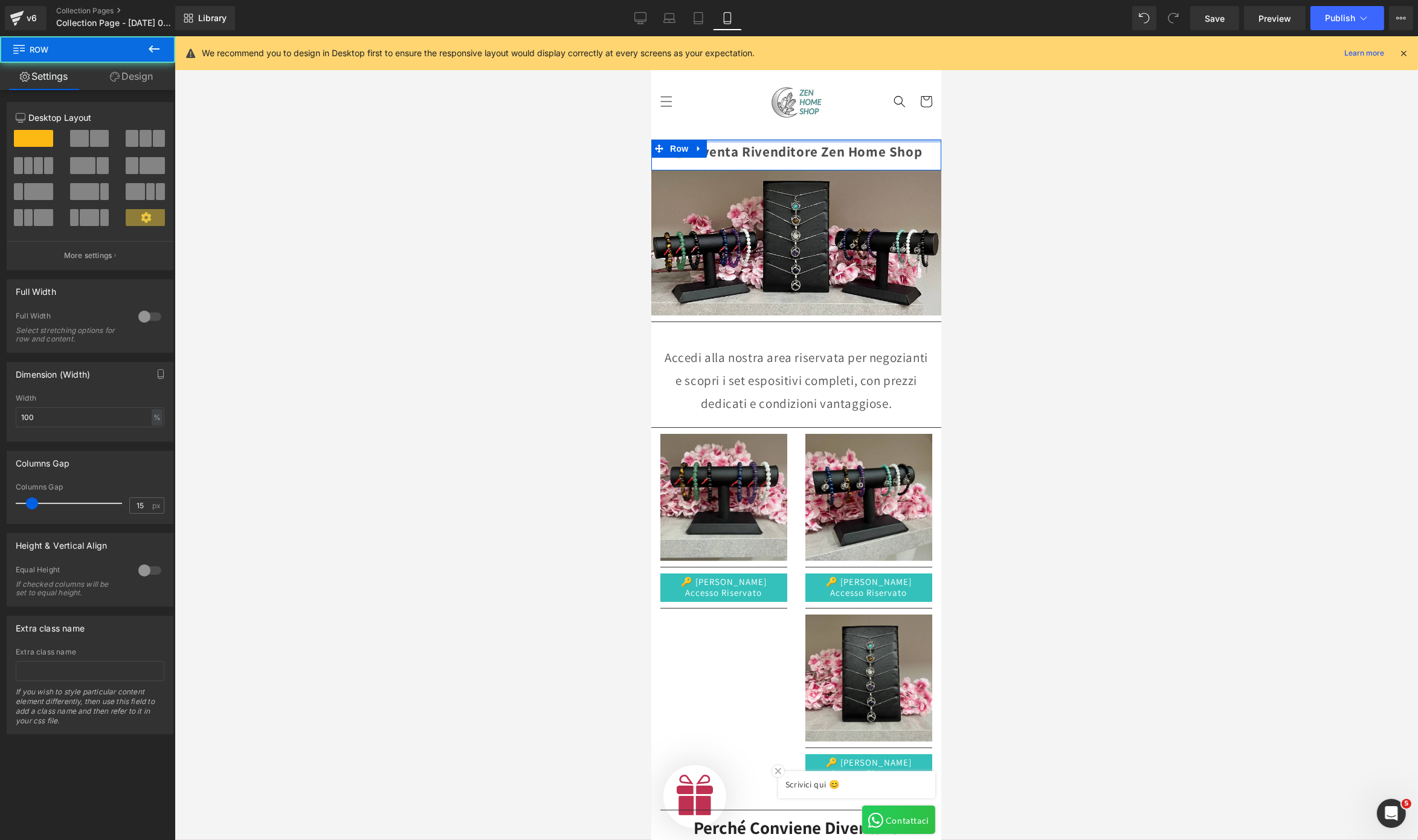
drag, startPoint x: 714, startPoint y: 156, endPoint x: 718, endPoint y: 131, distance: 25.3
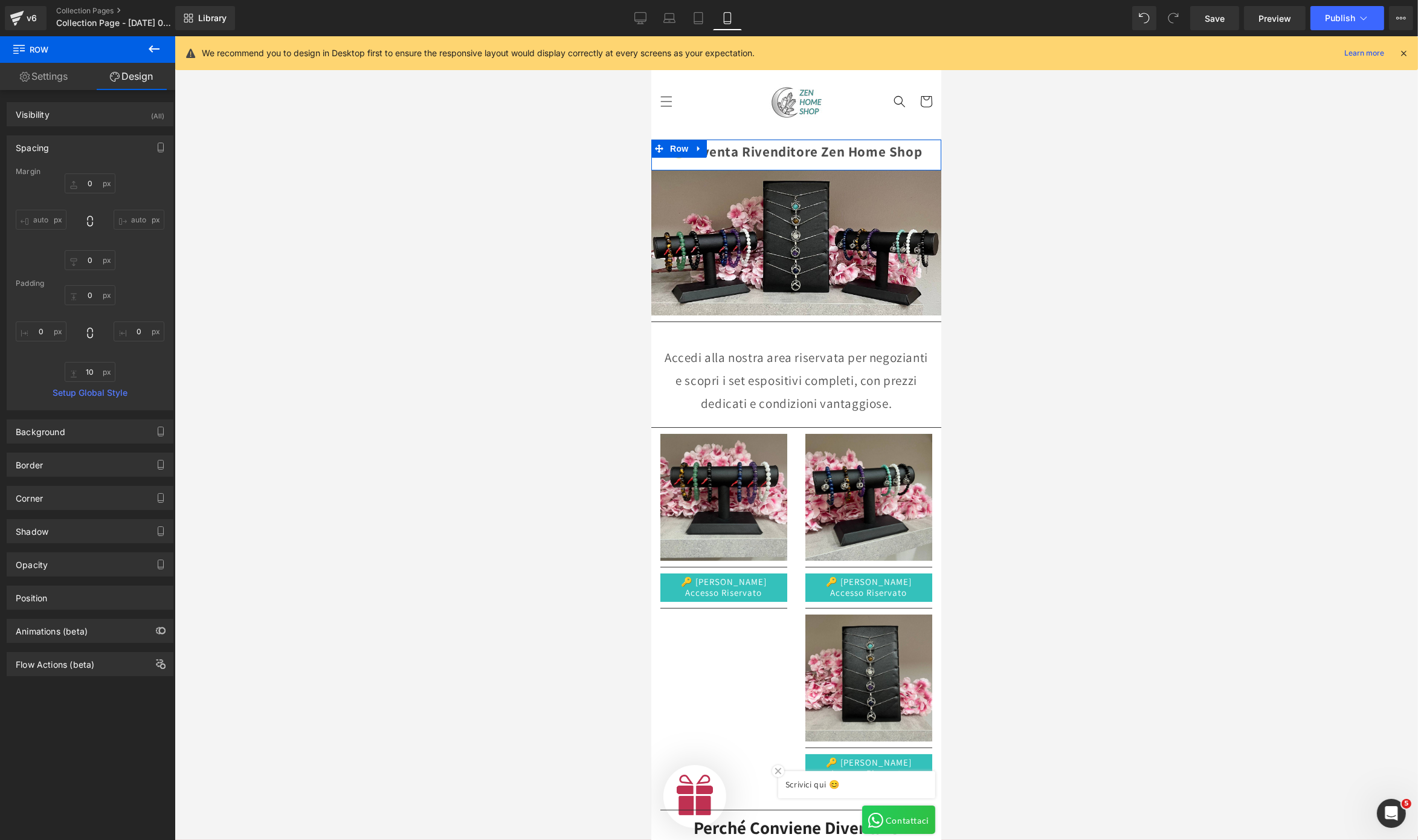
click at [1063, 252] on div at bounding box center [796, 438] width 1243 height 804
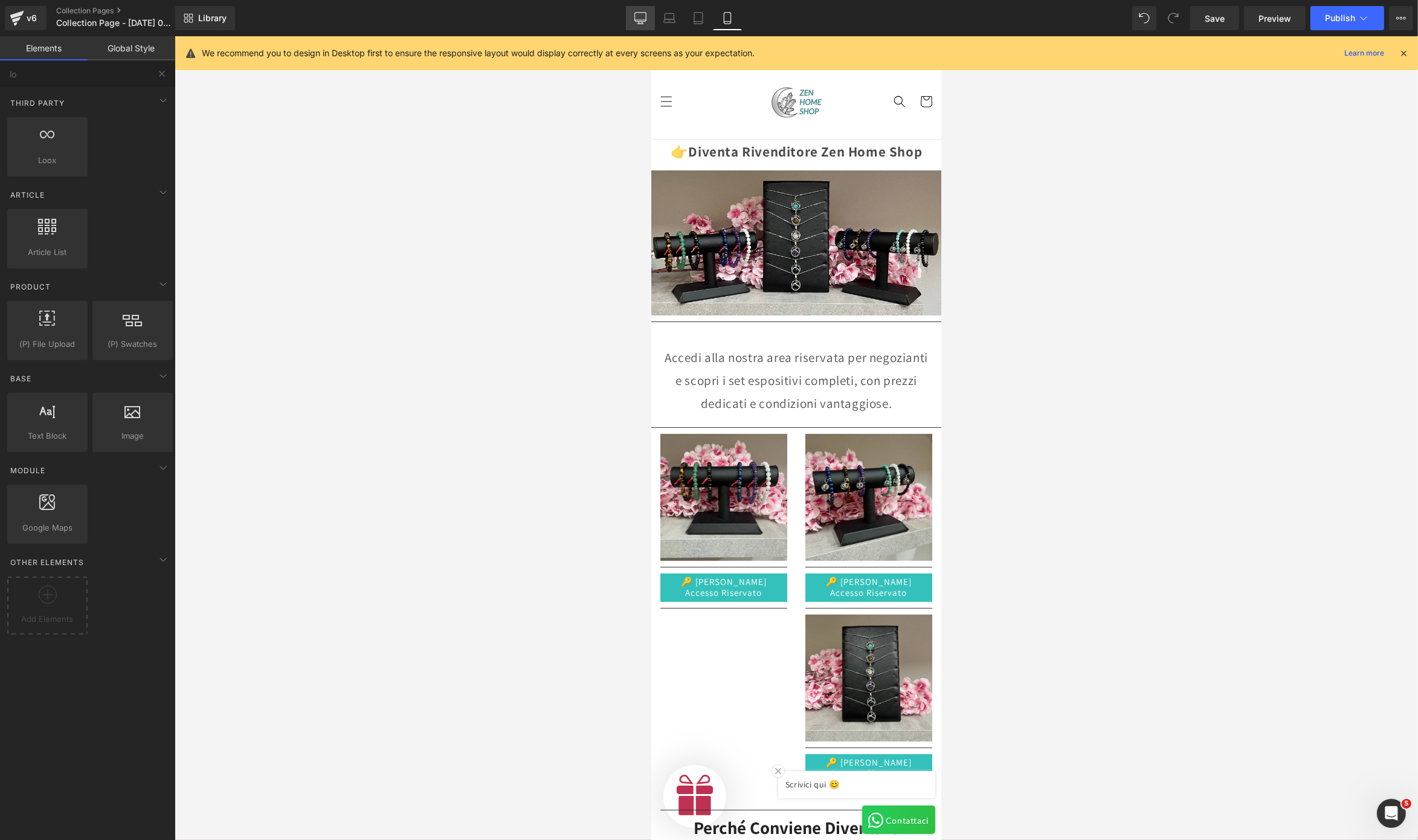
click at [642, 14] on icon at bounding box center [641, 18] width 12 height 12
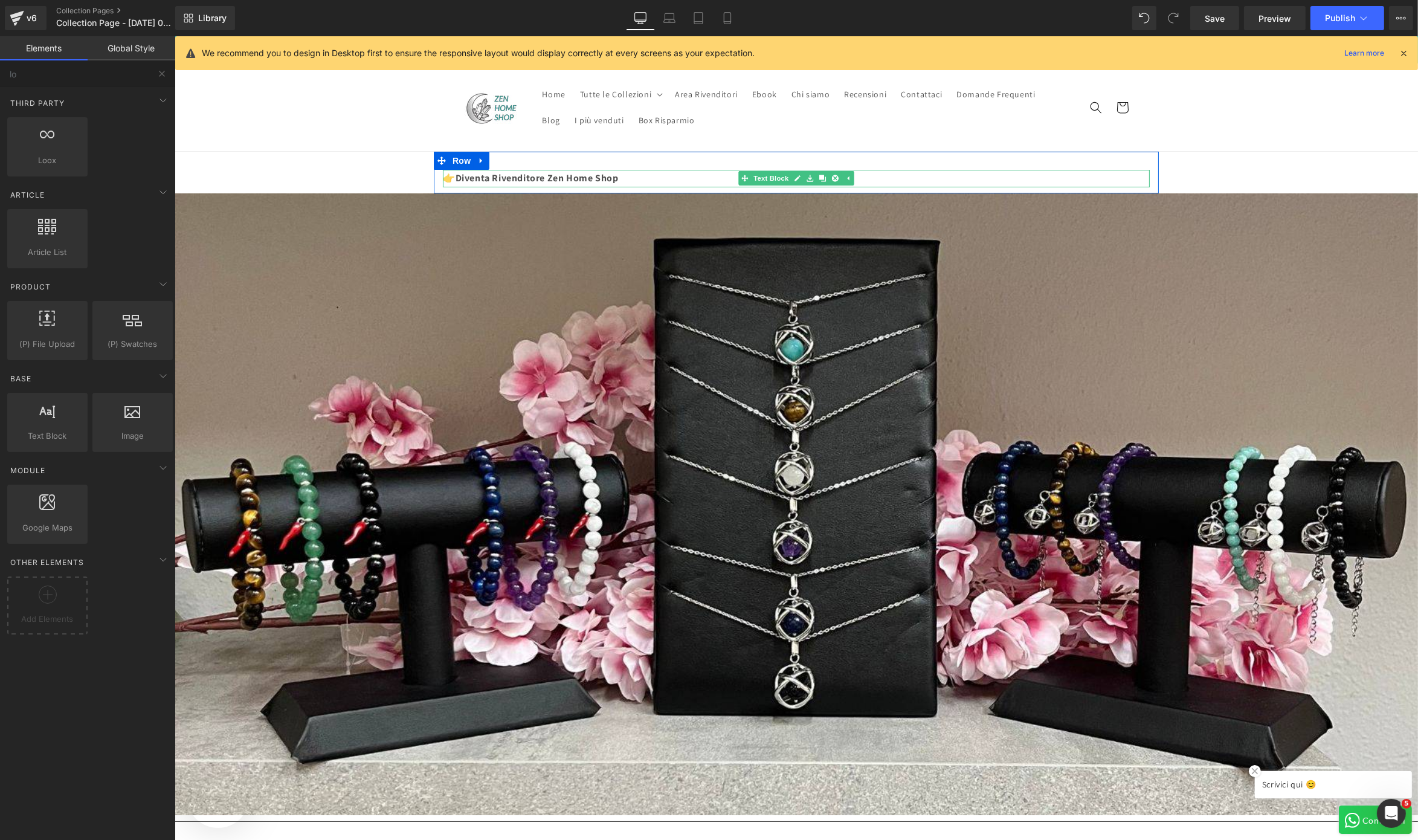
scroll to position [0, 372]
click at [477, 164] on icon at bounding box center [480, 161] width 8 height 9
click at [451, 164] on span "Row" at bounding box center [461, 161] width 24 height 18
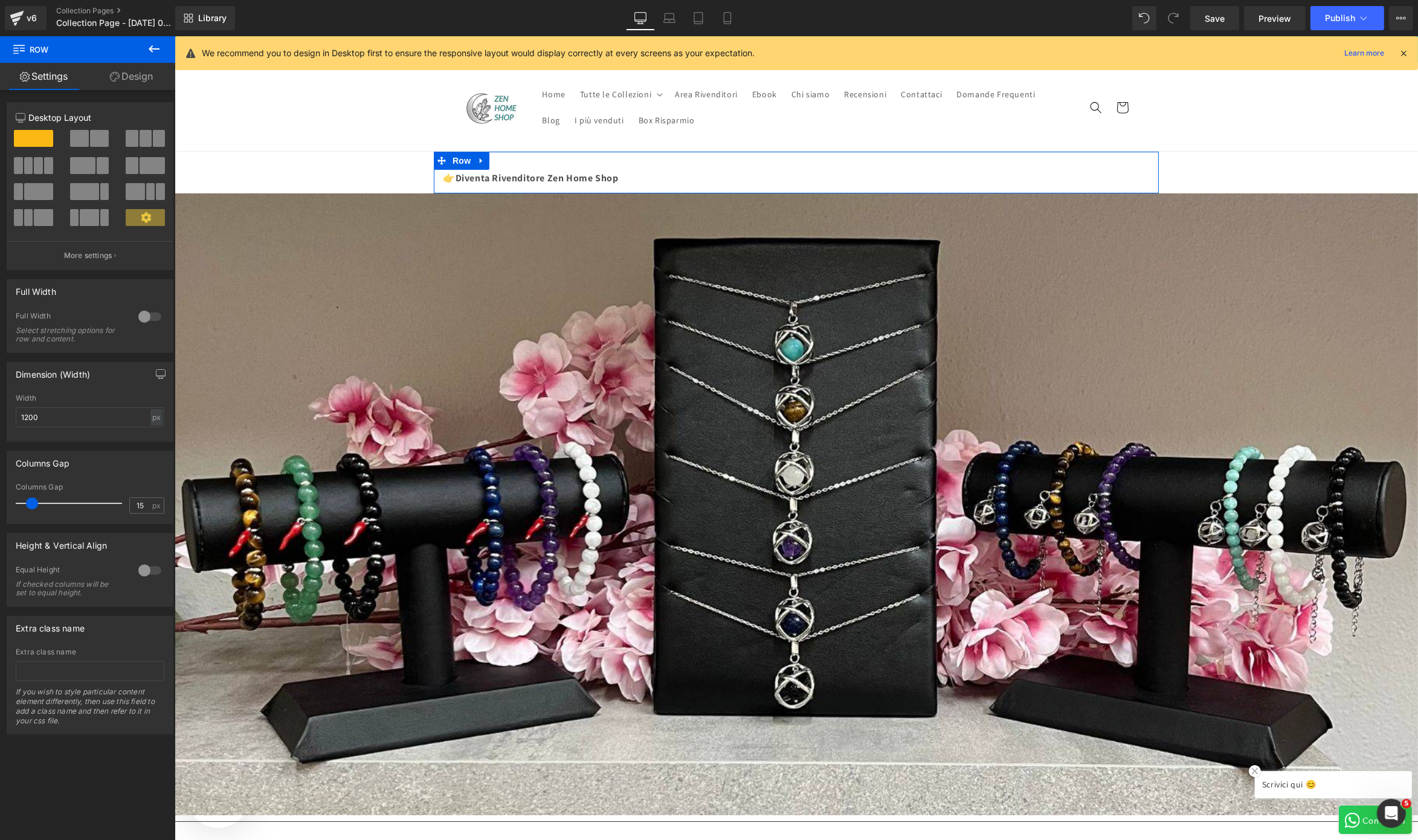
scroll to position [0, 745]
click at [108, 412] on input "1200" at bounding box center [90, 417] width 149 height 20
drag, startPoint x: 111, startPoint y: 413, endPoint x: 5, endPoint y: 431, distance: 107.5
click at [5, 431] on div "Dimension (Width) 1200px Width 1200 px % px" at bounding box center [90, 397] width 181 height 89
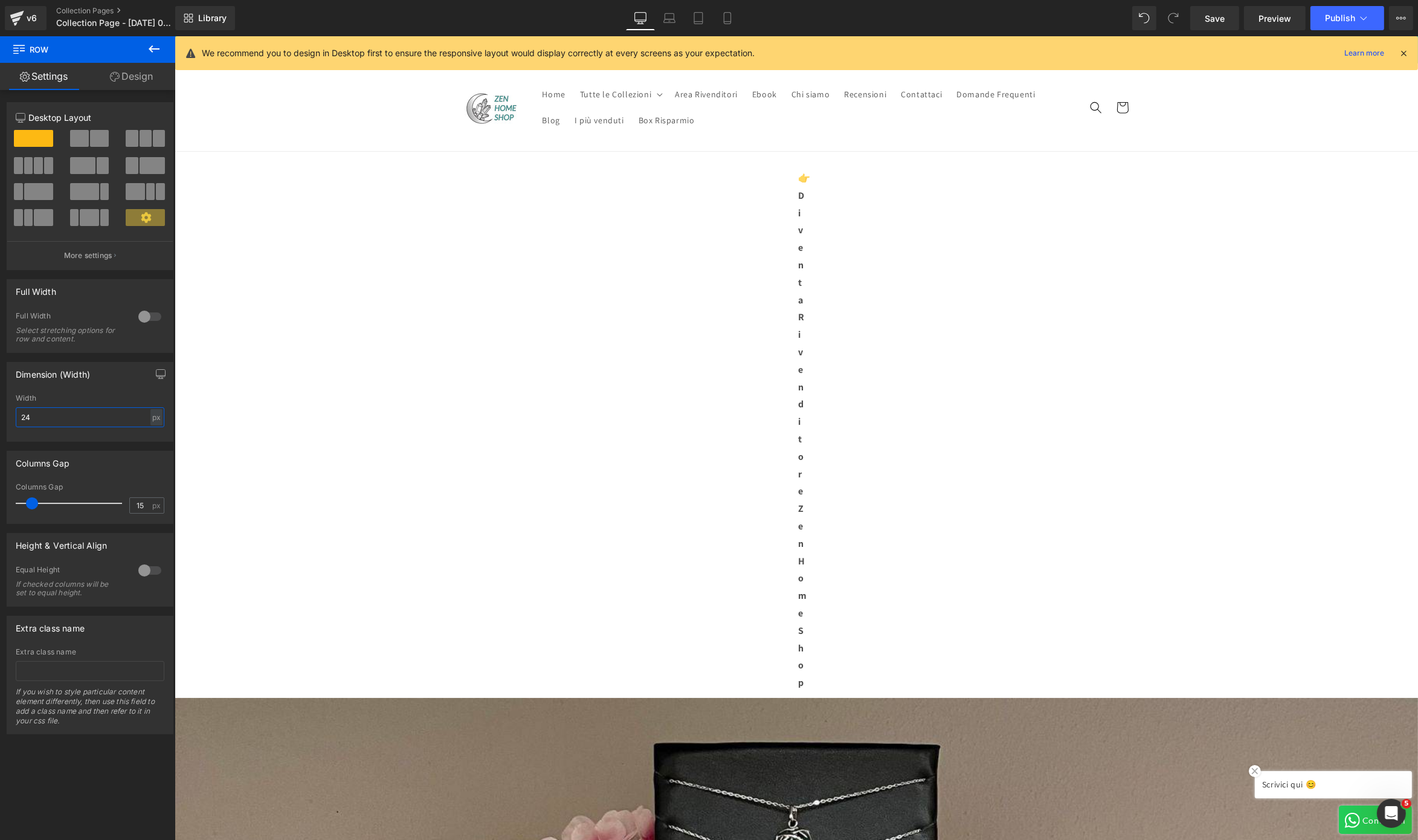
scroll to position [0, 745]
type input "1200"
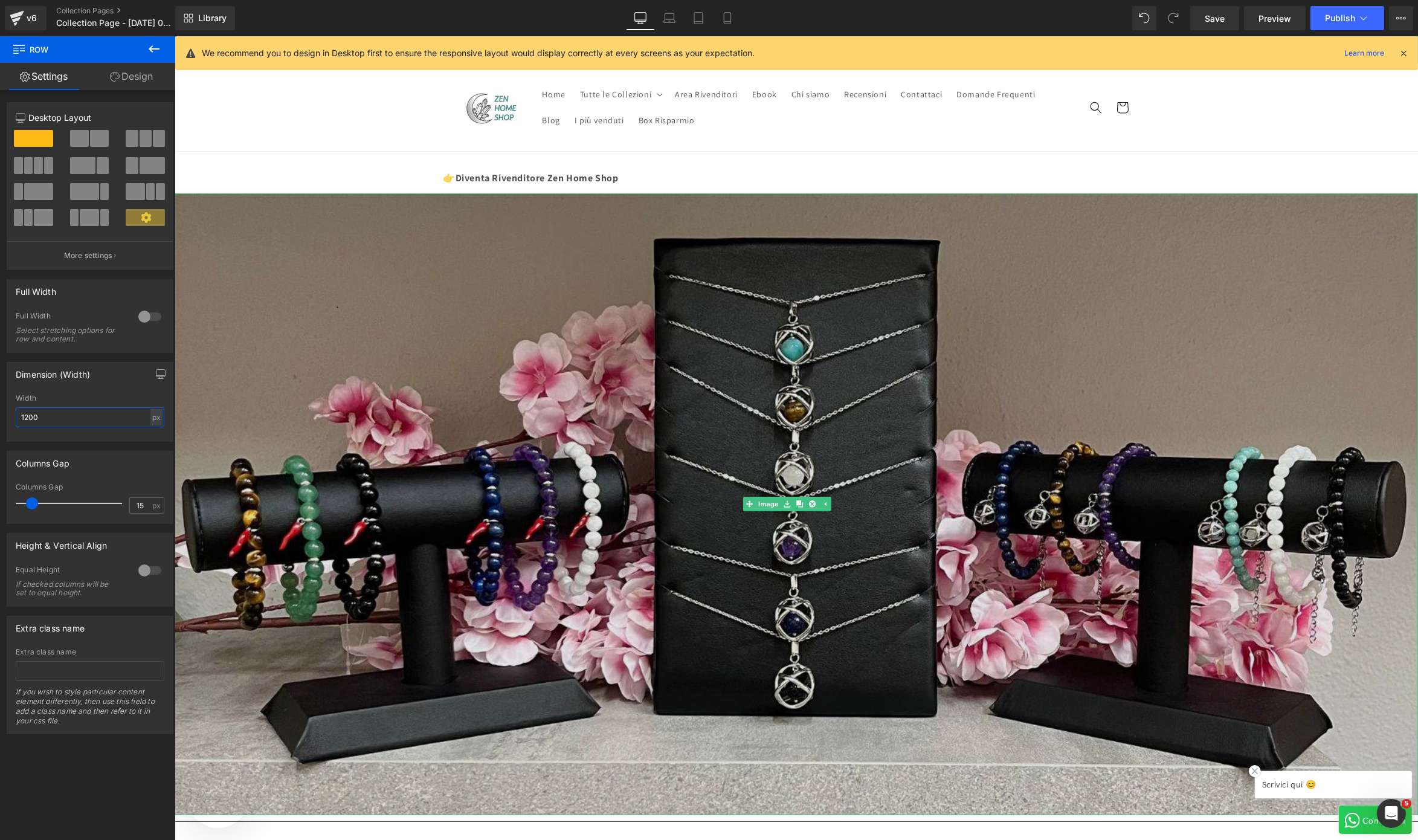
scroll to position [0, 0]
click at [580, 236] on img at bounding box center [796, 504] width 1243 height 622
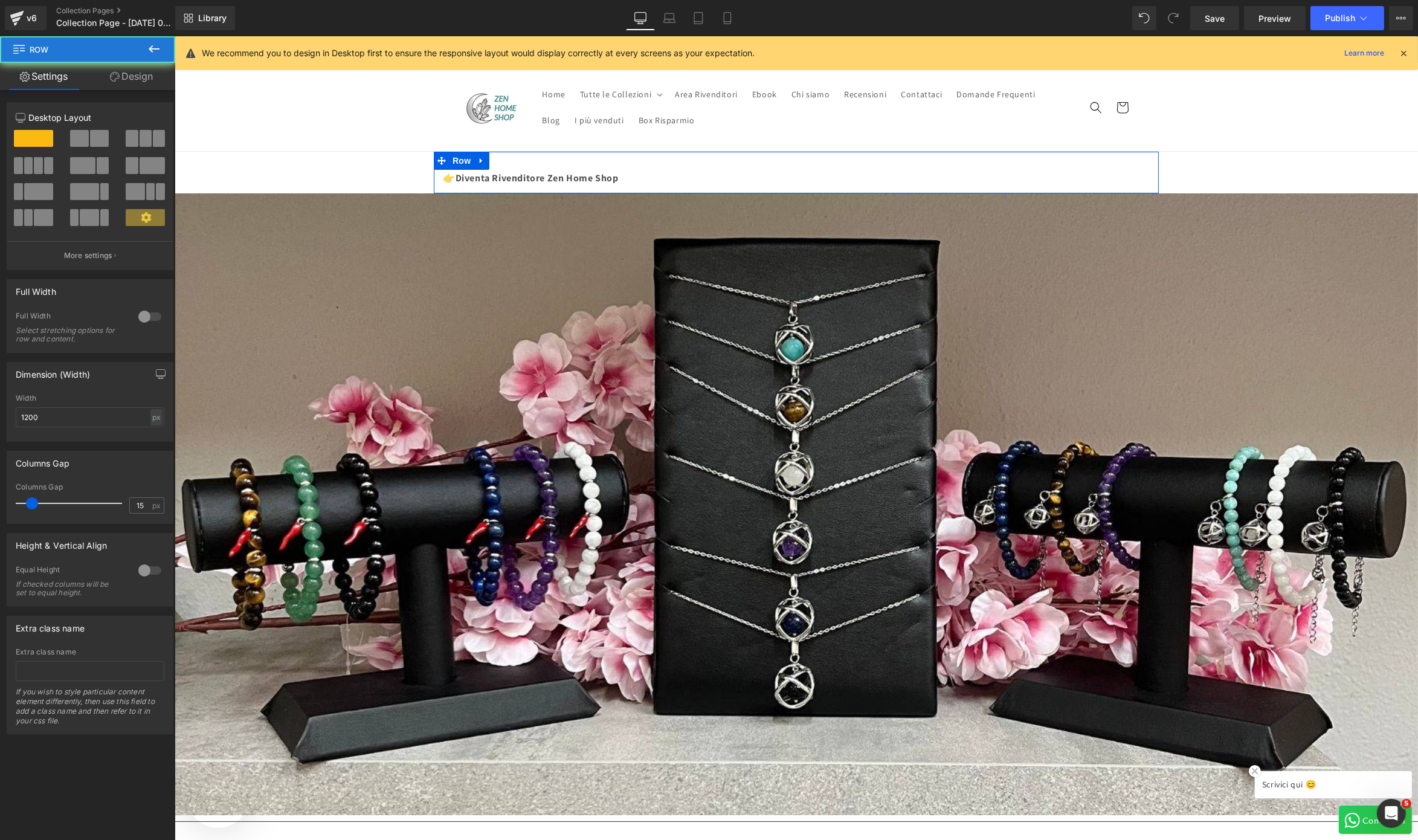
click at [675, 165] on div "👉 Diventa Rivenditore Zen Home Shop Text Block Row" at bounding box center [796, 172] width 725 height 42
click at [107, 249] on button "More settings" at bounding box center [90, 255] width 165 height 29
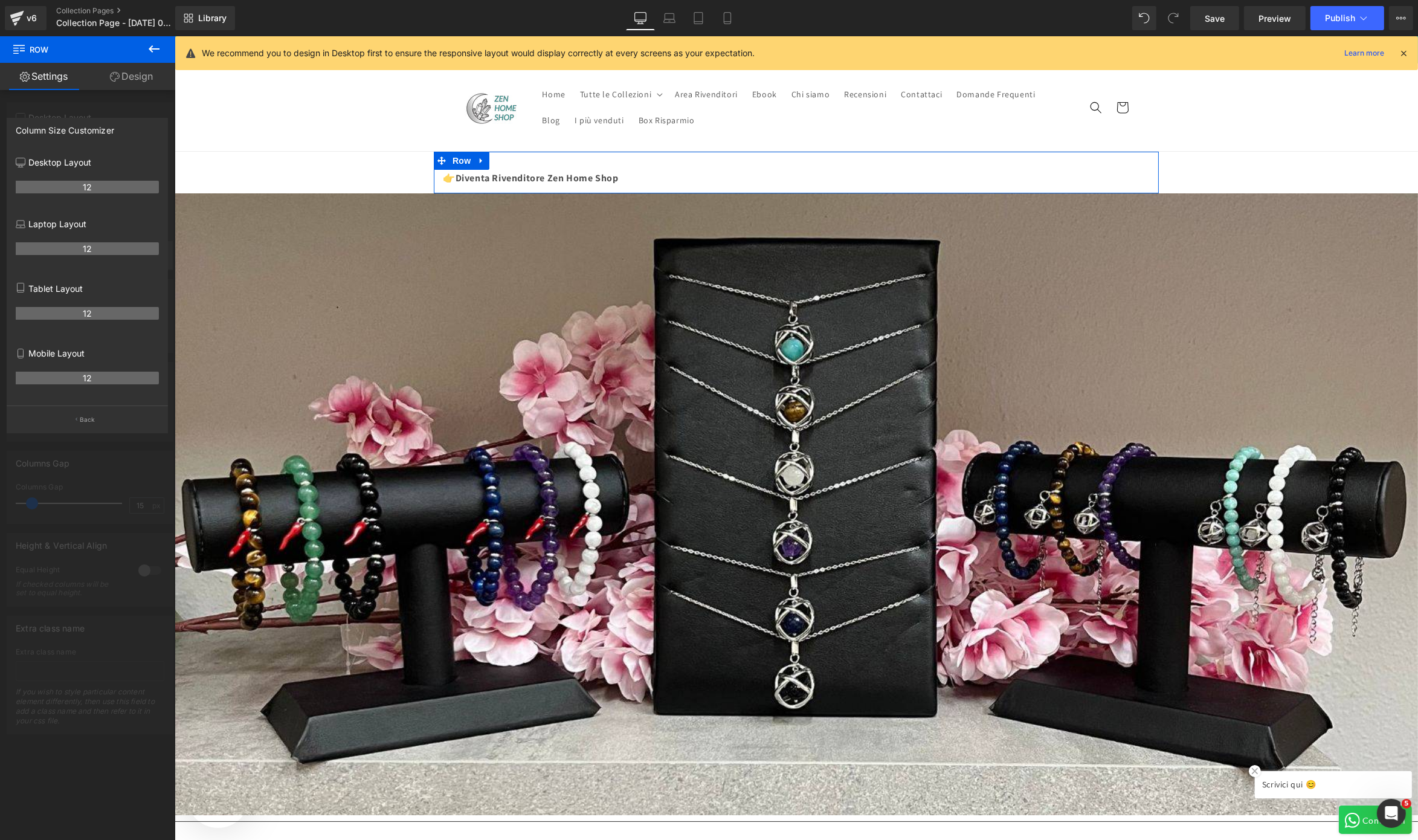
scroll to position [0, 372]
click at [156, 49] on icon at bounding box center [154, 49] width 11 height 8
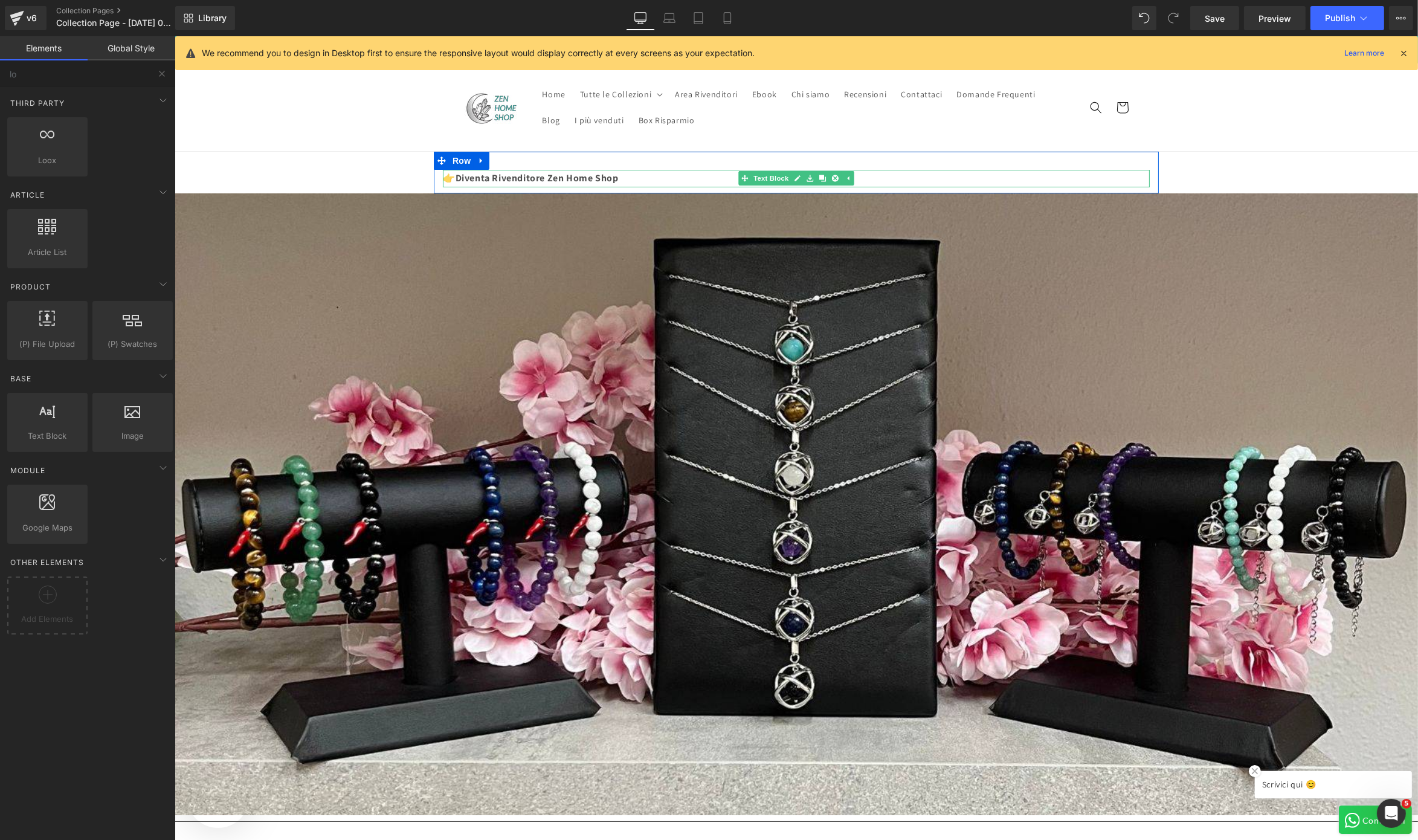
scroll to position [0, 745]
click at [514, 178] on strong "Diventa Rivenditore Zen Home Shop" at bounding box center [536, 178] width 163 height 13
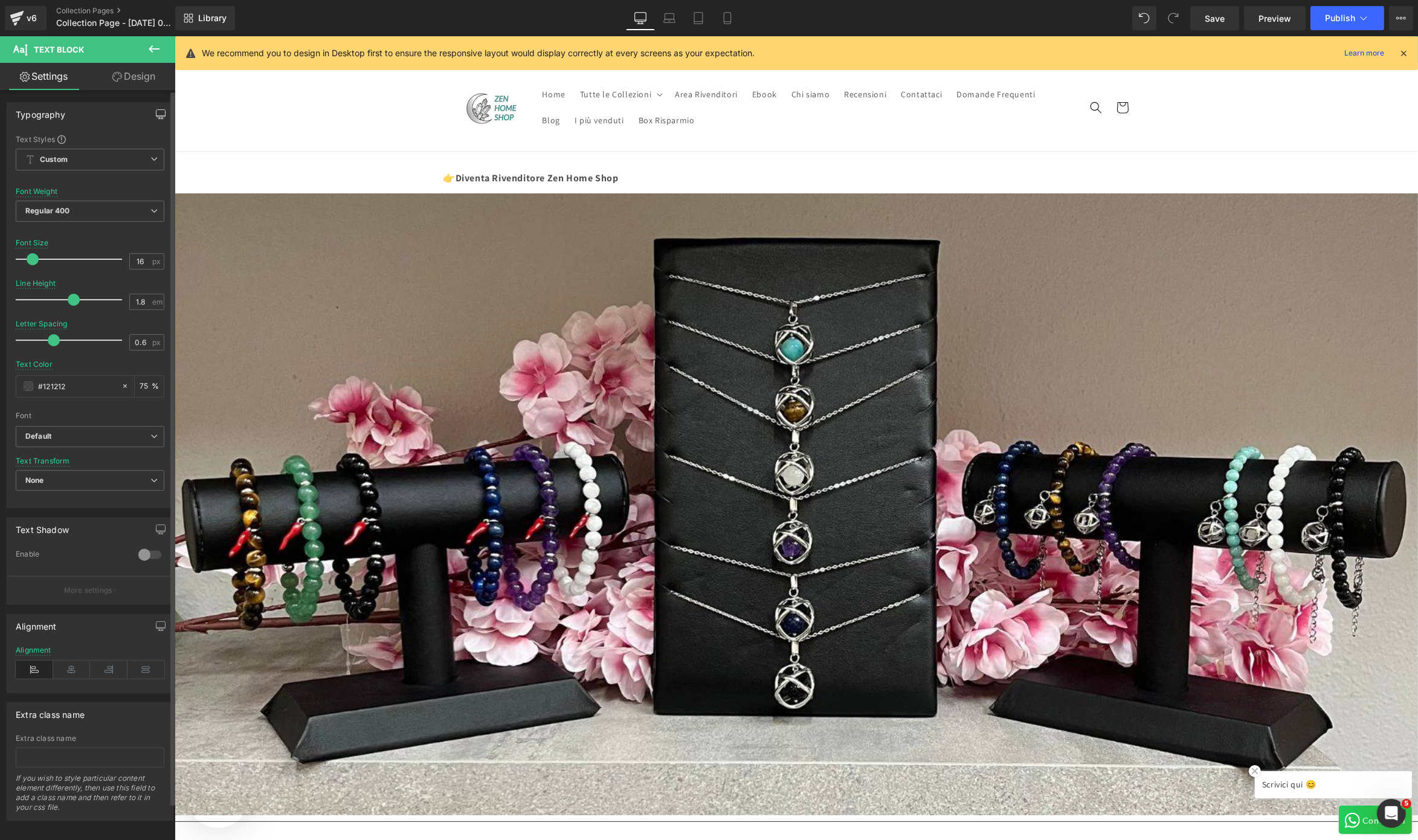
click at [156, 113] on icon "button" at bounding box center [160, 114] width 10 height 10
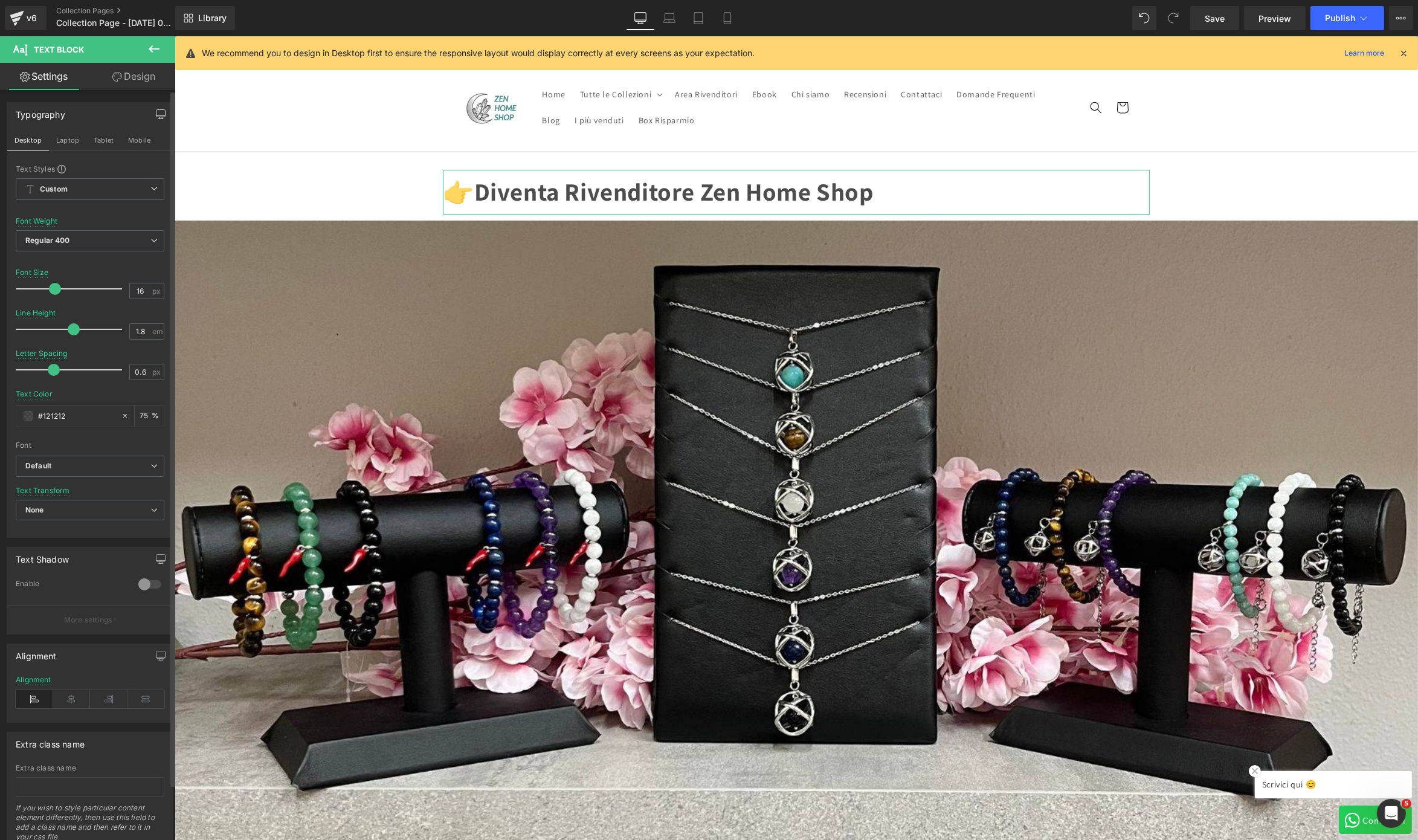
scroll to position [0, 372]
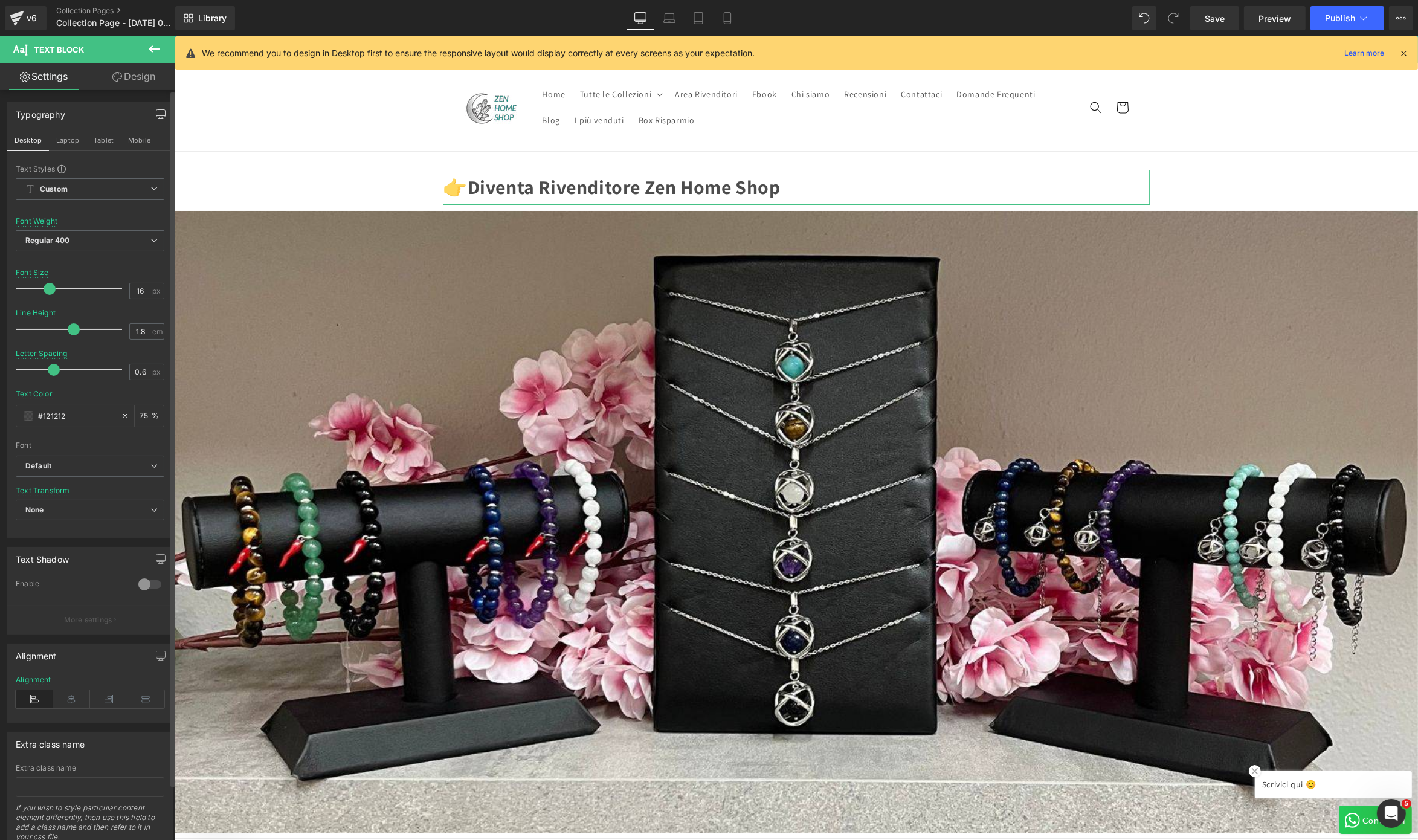
drag, startPoint x: 29, startPoint y: 295, endPoint x: 45, endPoint y: 295, distance: 16.0
click at [45, 295] on span at bounding box center [50, 289] width 12 height 12
click at [63, 629] on icon at bounding box center [72, 699] width 38 height 18
click at [728, 29] on link "Mobile" at bounding box center [728, 18] width 29 height 24
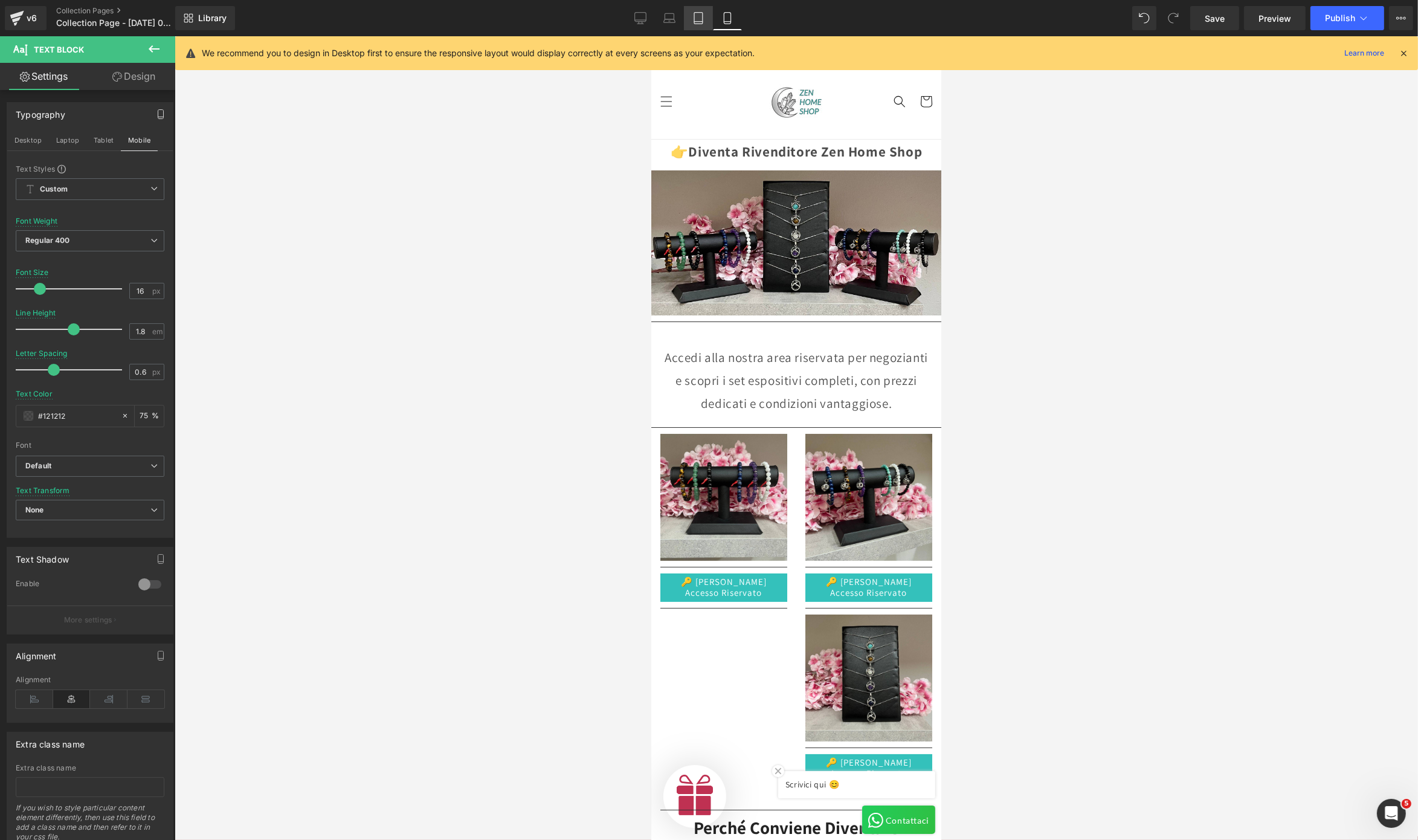
click at [701, 29] on link "Tablet" at bounding box center [699, 18] width 29 height 24
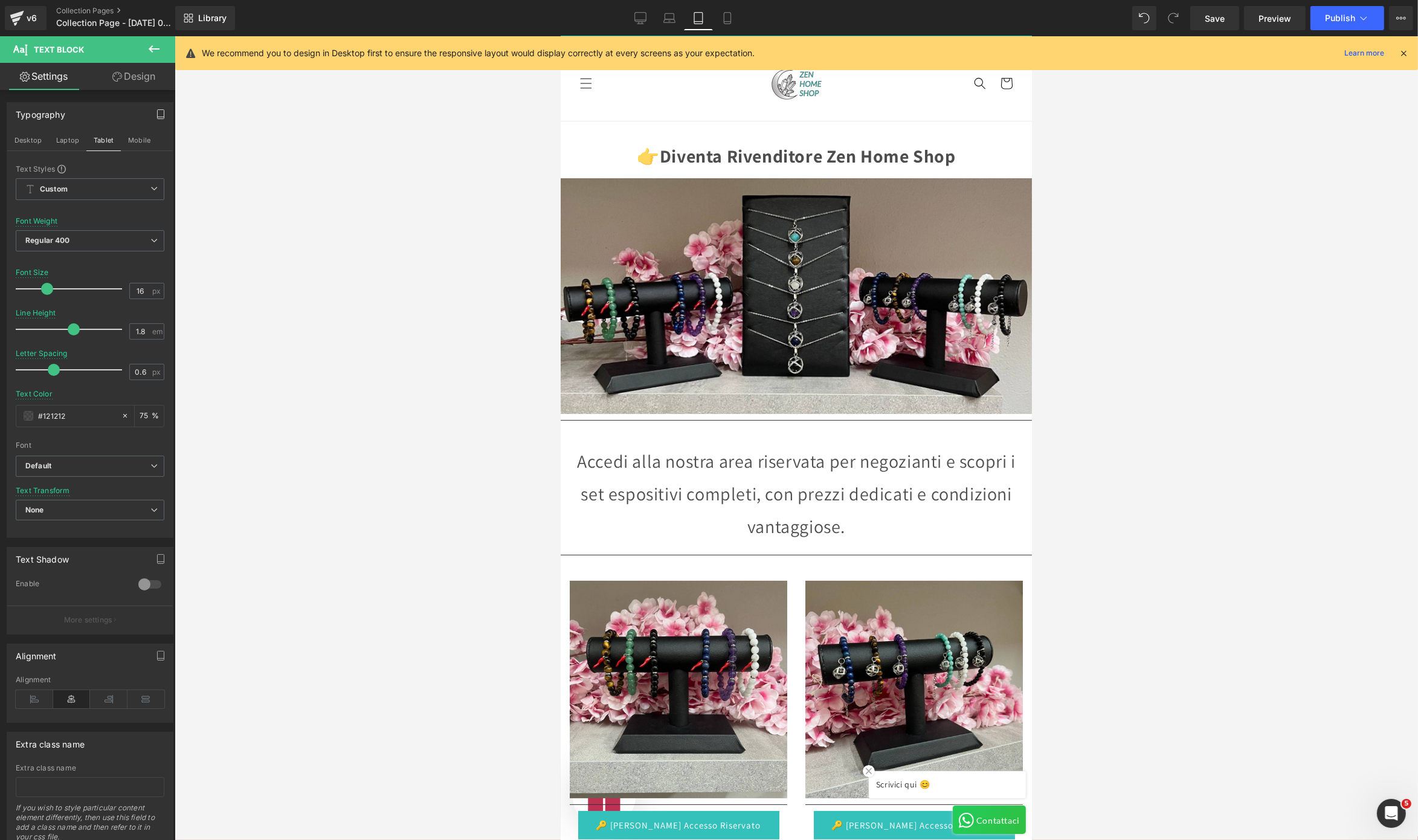
scroll to position [0, 766]
click at [674, 29] on link "Laptop" at bounding box center [669, 18] width 29 height 24
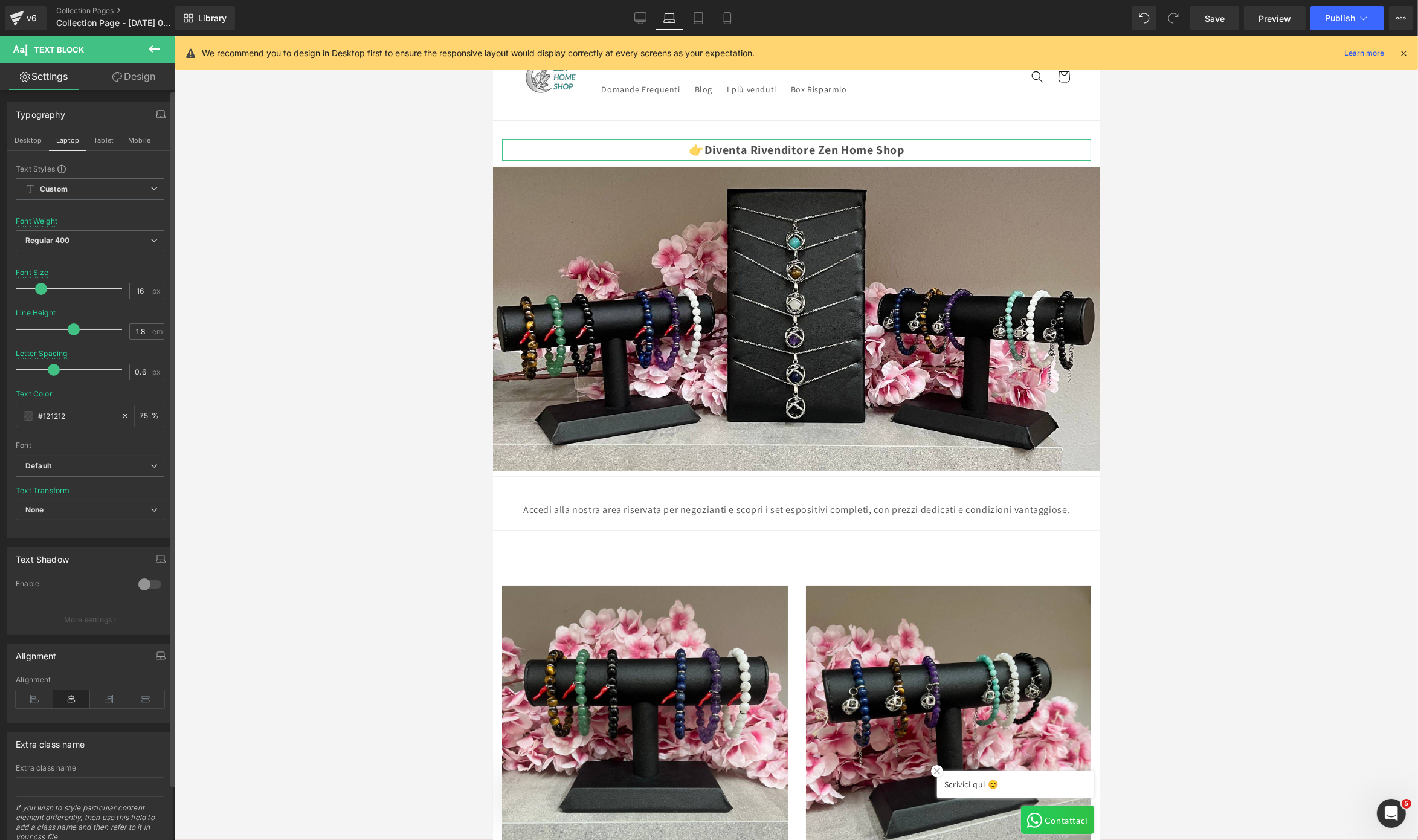
scroll to position [0, 0]
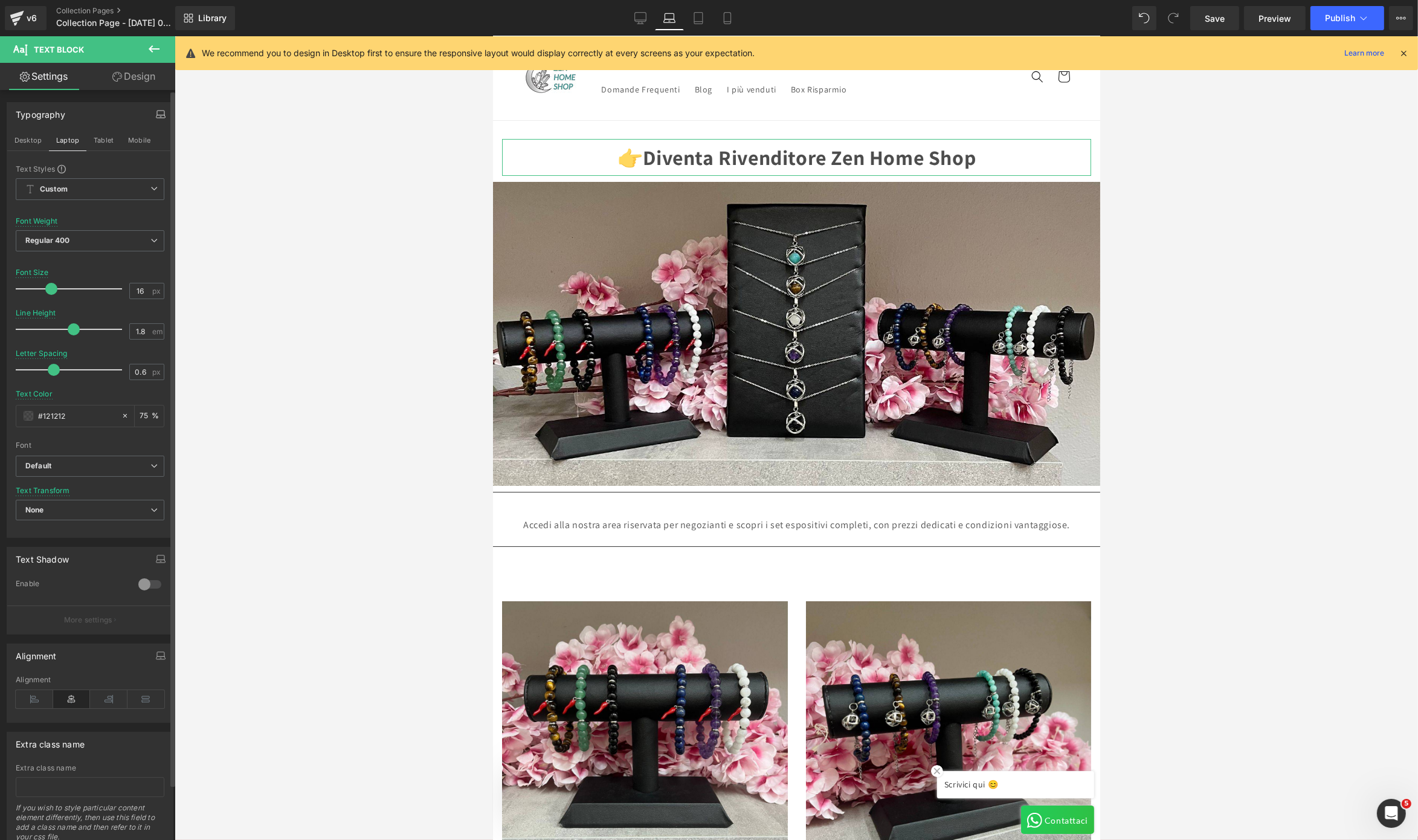
drag, startPoint x: 32, startPoint y: 289, endPoint x: 51, endPoint y: 292, distance: 19.2
click at [51, 292] on span at bounding box center [51, 289] width 12 height 12
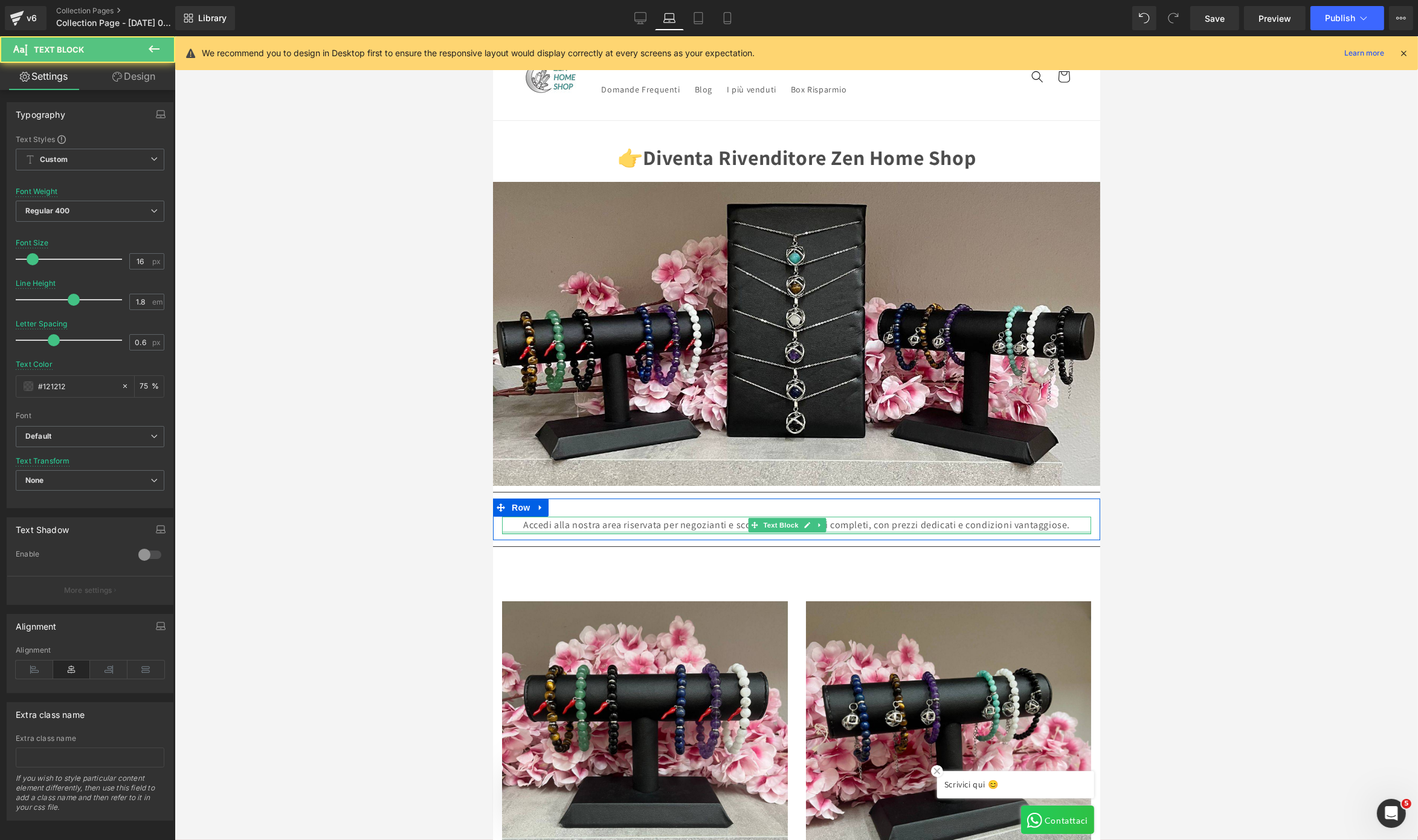
click at [617, 531] on div at bounding box center [796, 533] width 589 height 3
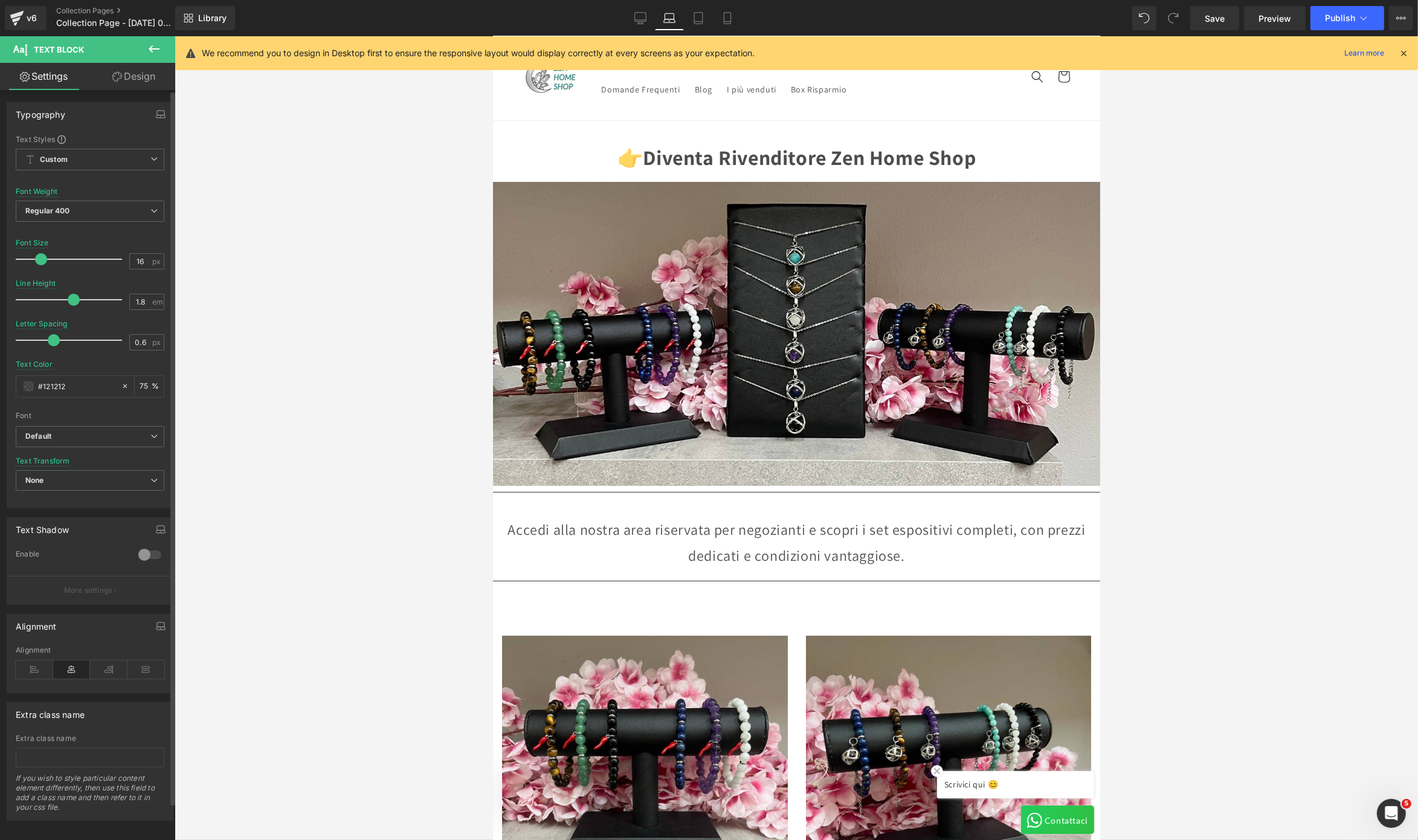
scroll to position [0, 581]
drag, startPoint x: 32, startPoint y: 261, endPoint x: 41, endPoint y: 258, distance: 9.5
click at [41, 258] on span at bounding box center [41, 259] width 12 height 12
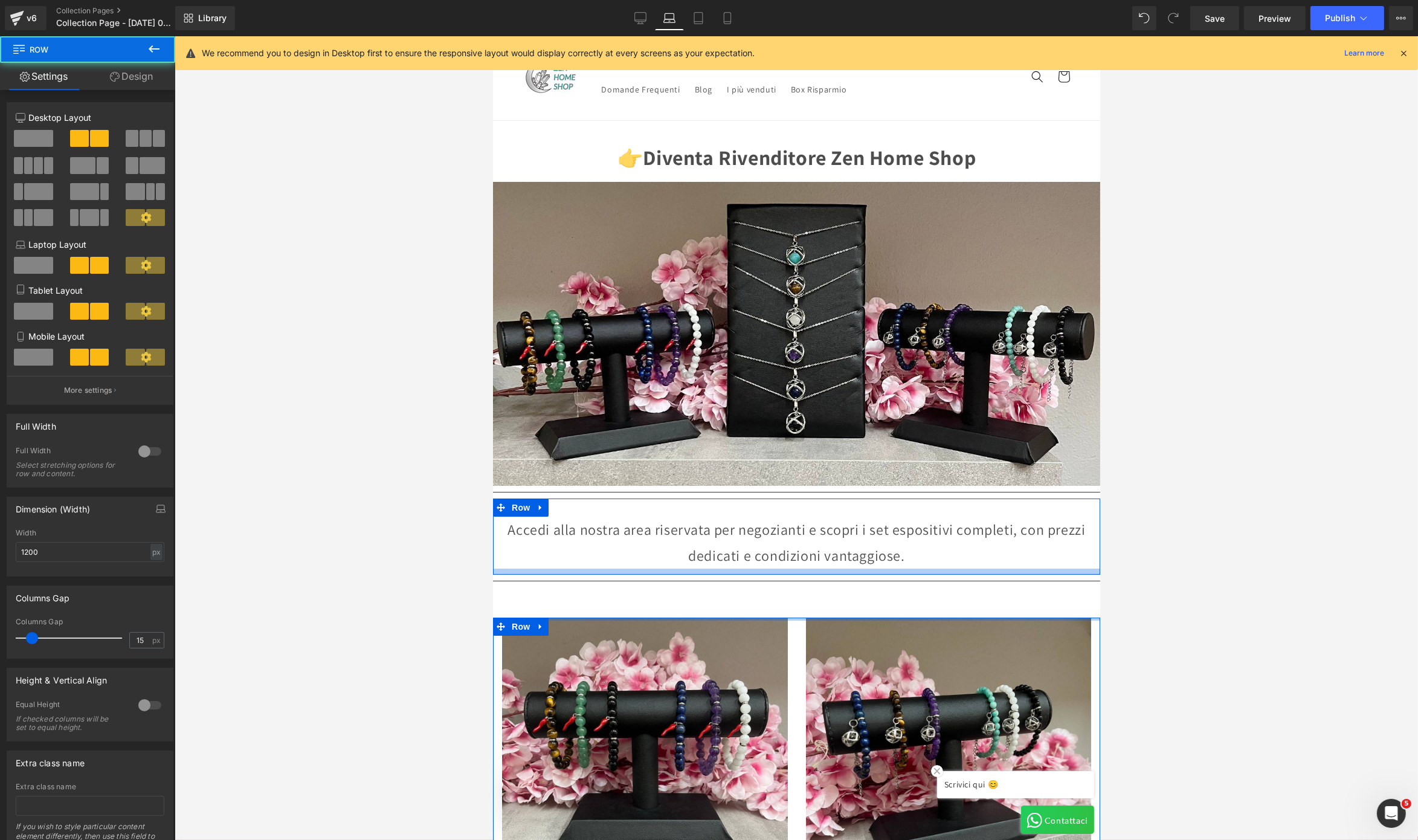
drag, startPoint x: 787, startPoint y: 612, endPoint x: 787, endPoint y: 564, distance: 48.0
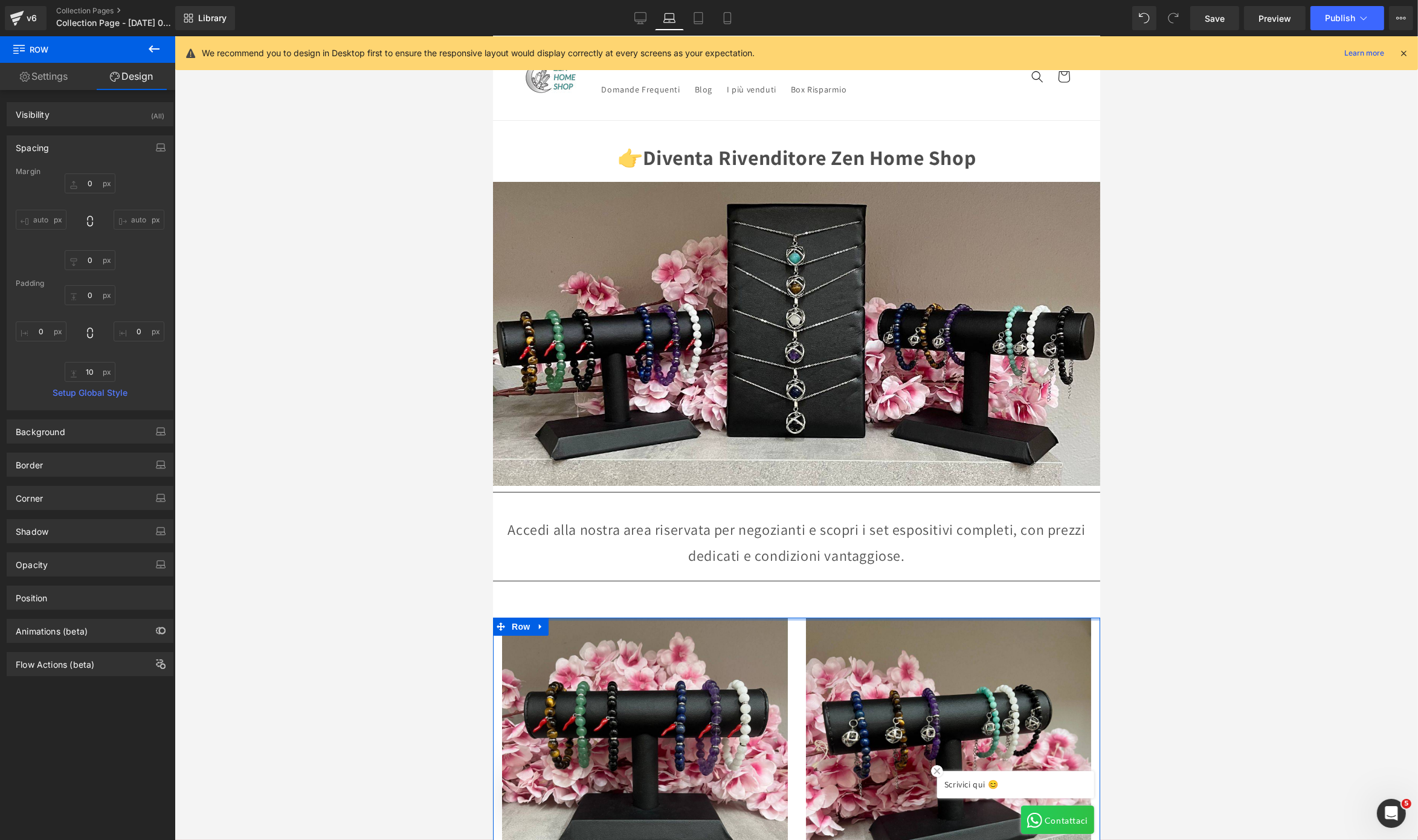
scroll to position [0, 24]
drag, startPoint x: 793, startPoint y: 610, endPoint x: 790, endPoint y: 558, distance: 52.1
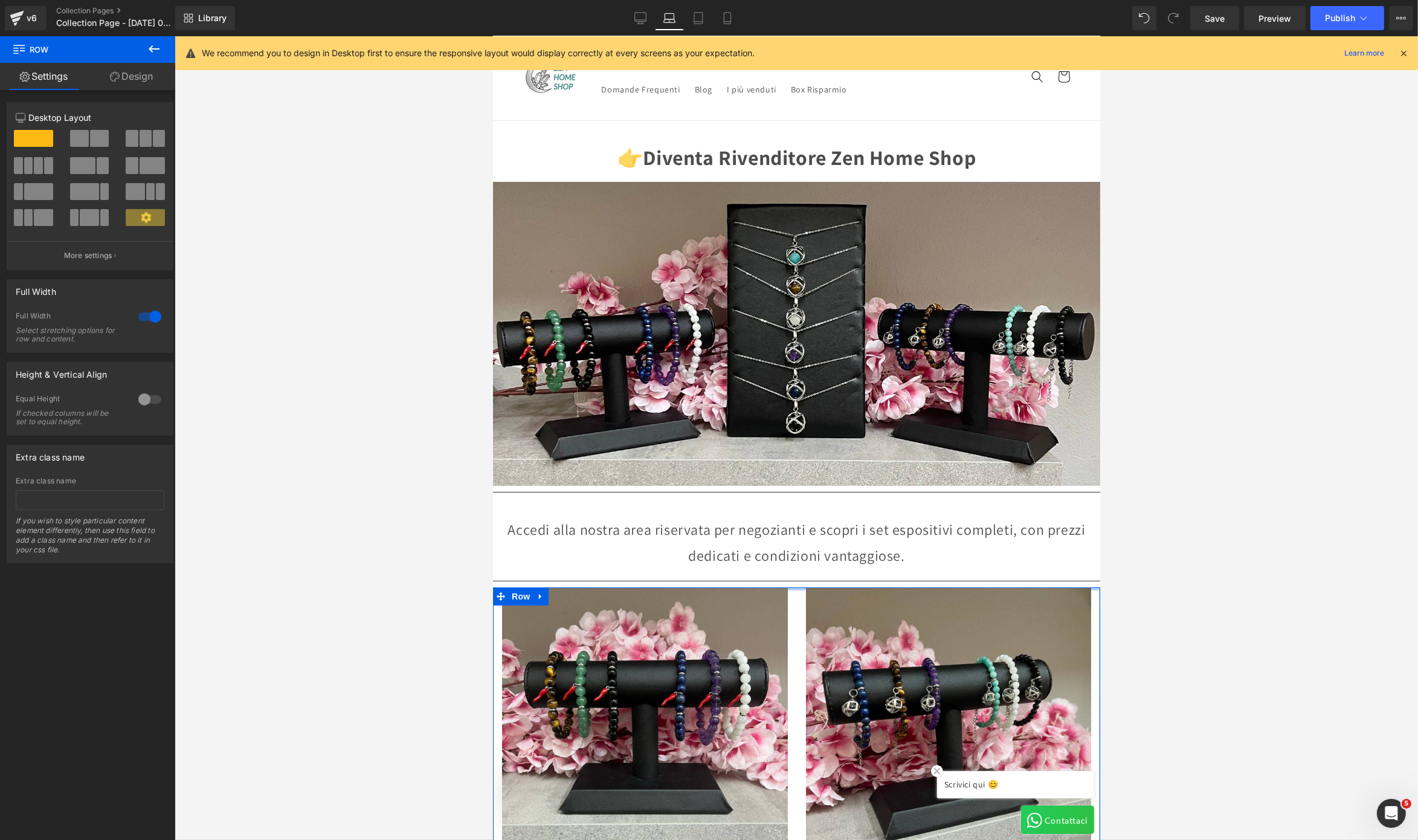
drag, startPoint x: 796, startPoint y: 581, endPoint x: 811, endPoint y: 515, distance: 67.7
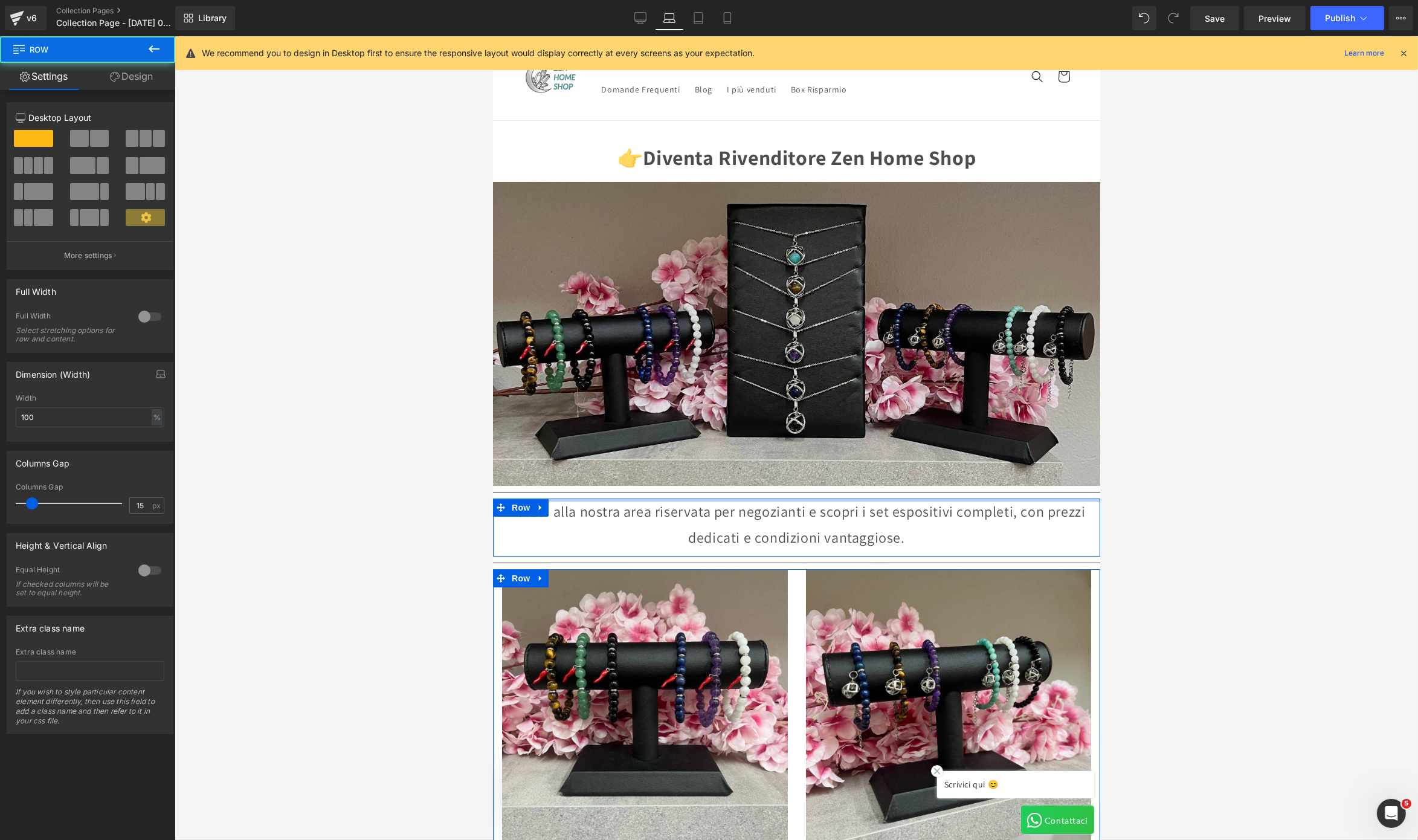
scroll to position [0, 290]
drag, startPoint x: 725, startPoint y: 489, endPoint x: 725, endPoint y: 468, distance: 21.0
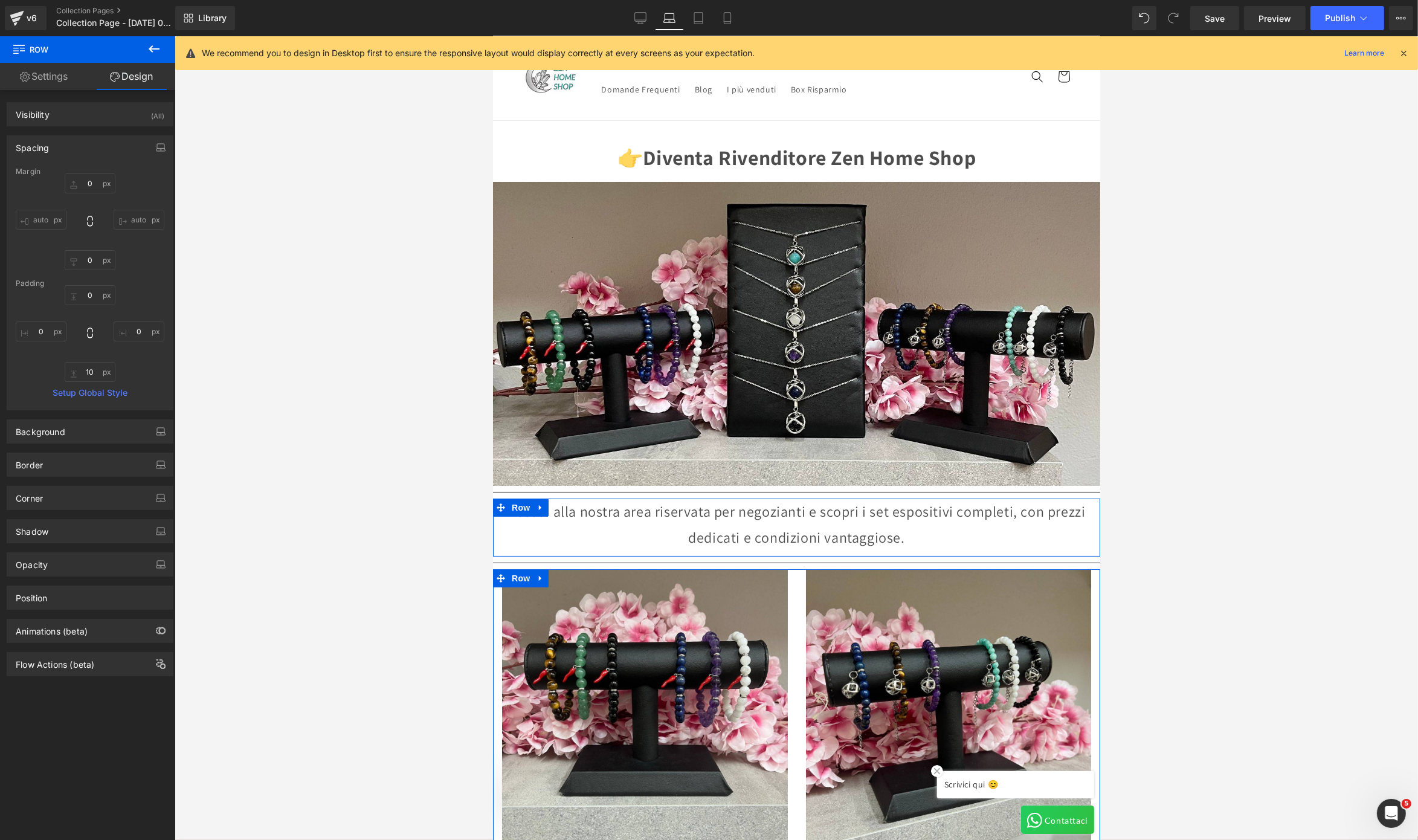
click at [382, 453] on div at bounding box center [796, 438] width 1243 height 804
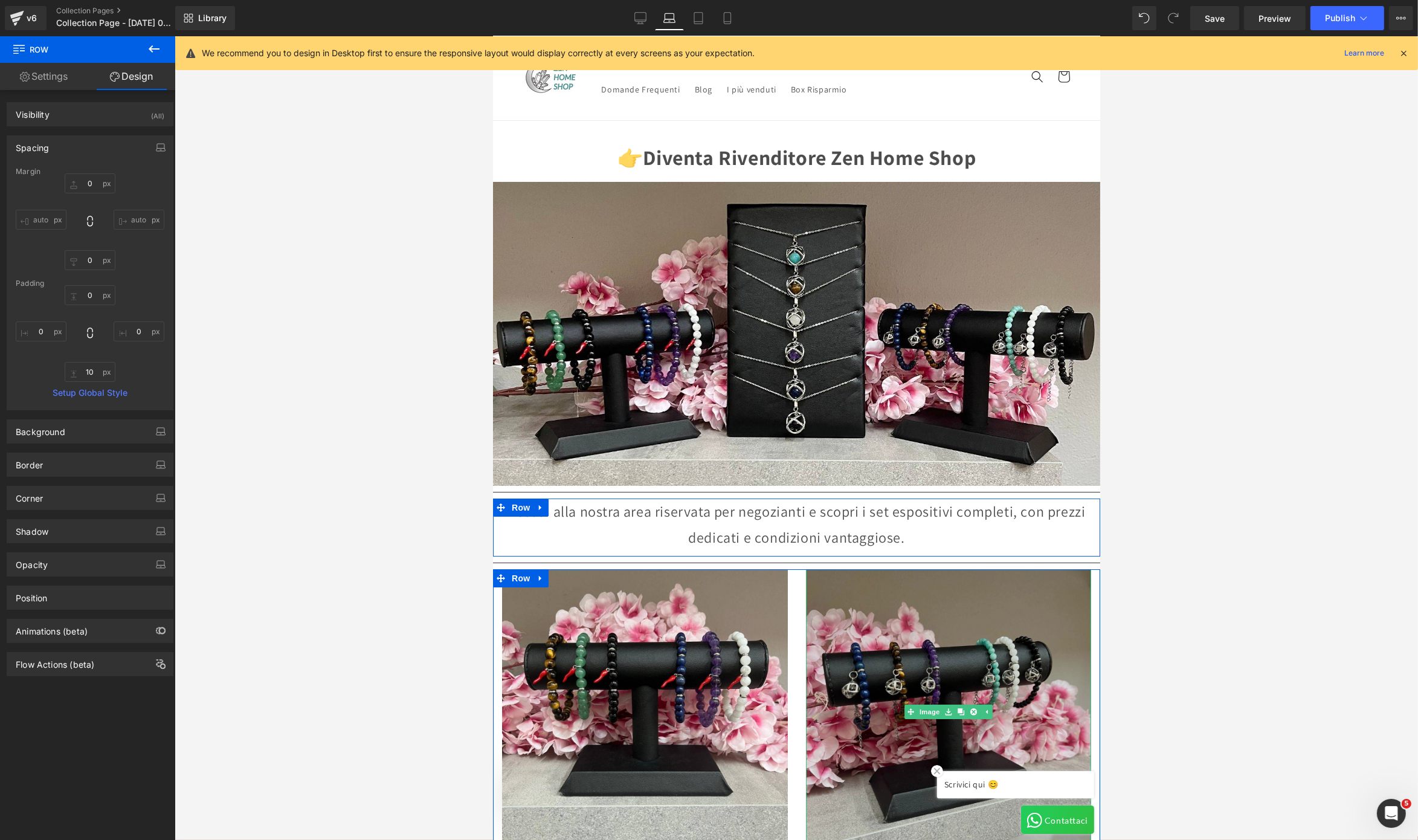
click at [1037, 629] on img at bounding box center [948, 712] width 286 height 286
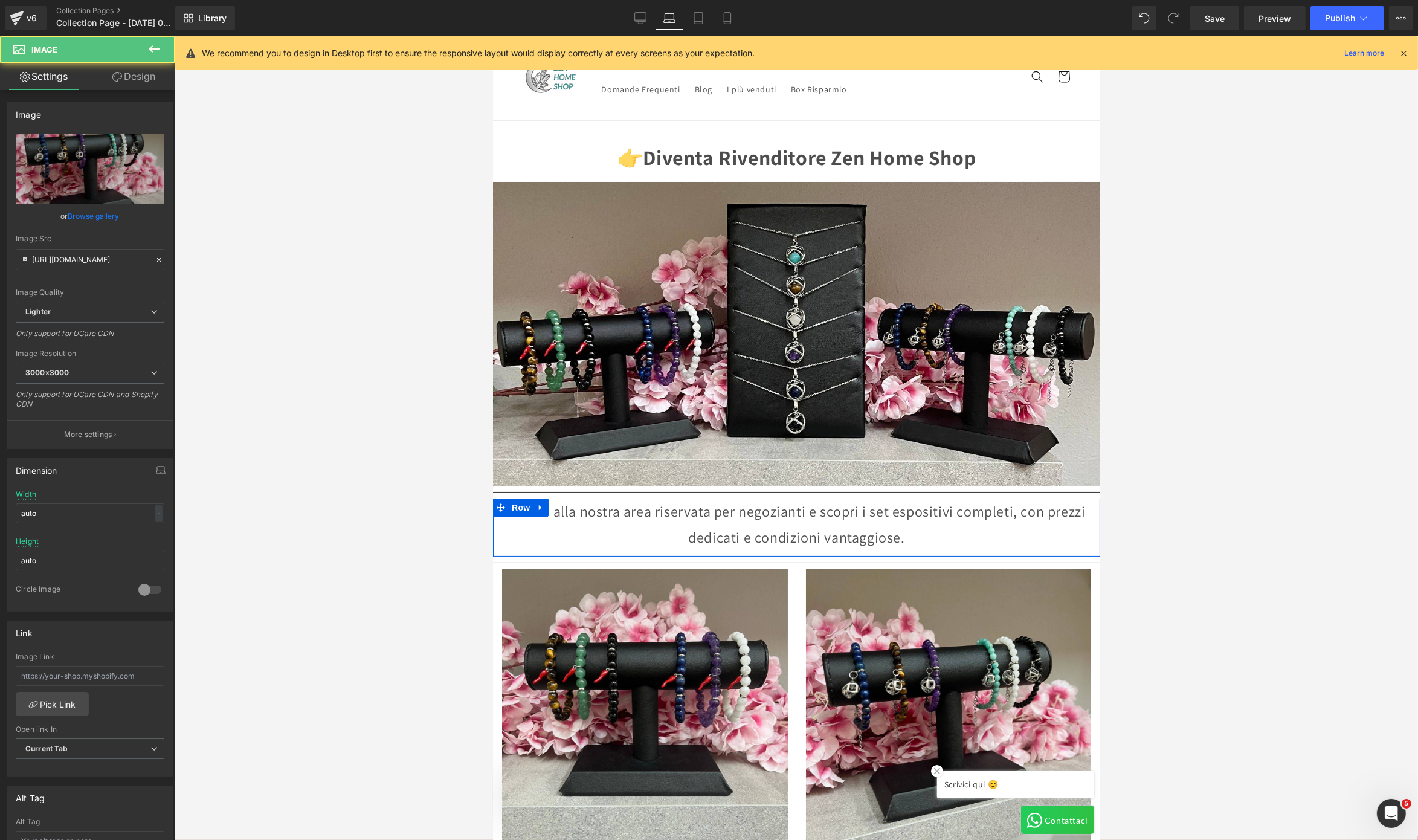
click at [1063, 523] on div at bounding box center [796, 438] width 1243 height 804
